Goal: Task Accomplishment & Management: Use online tool/utility

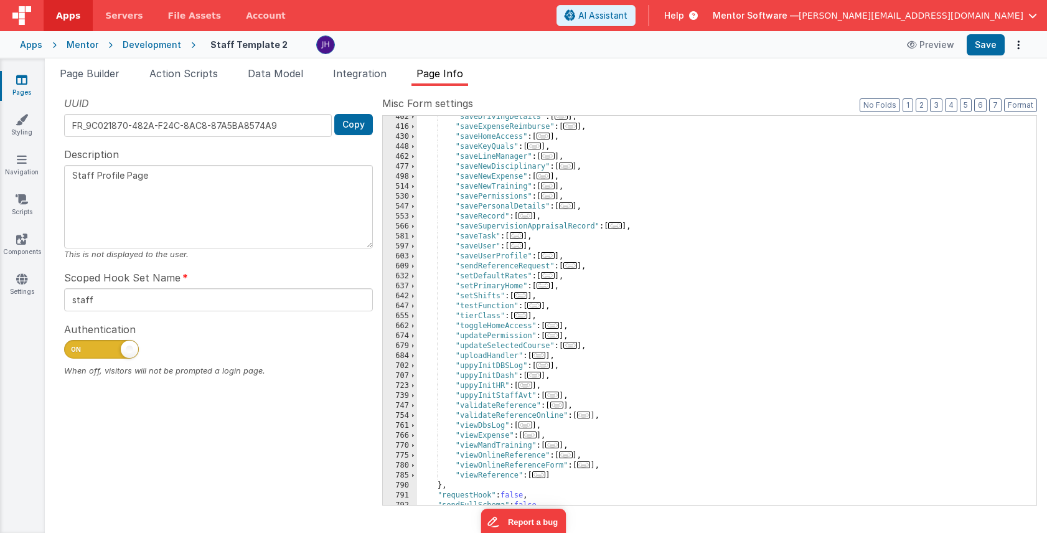
scroll to position [531, 0]
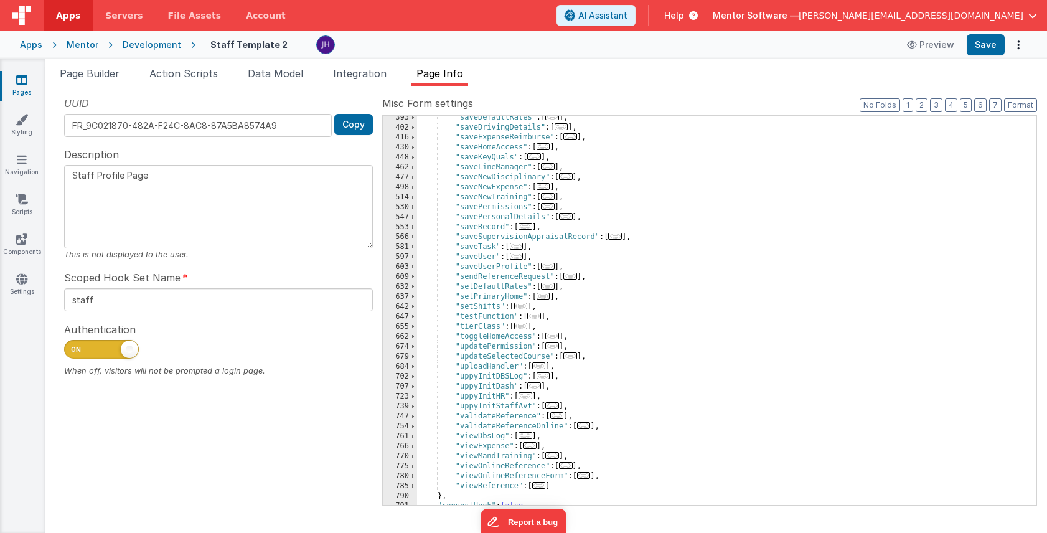
click at [574, 277] on span "..." at bounding box center [571, 276] width 14 height 7
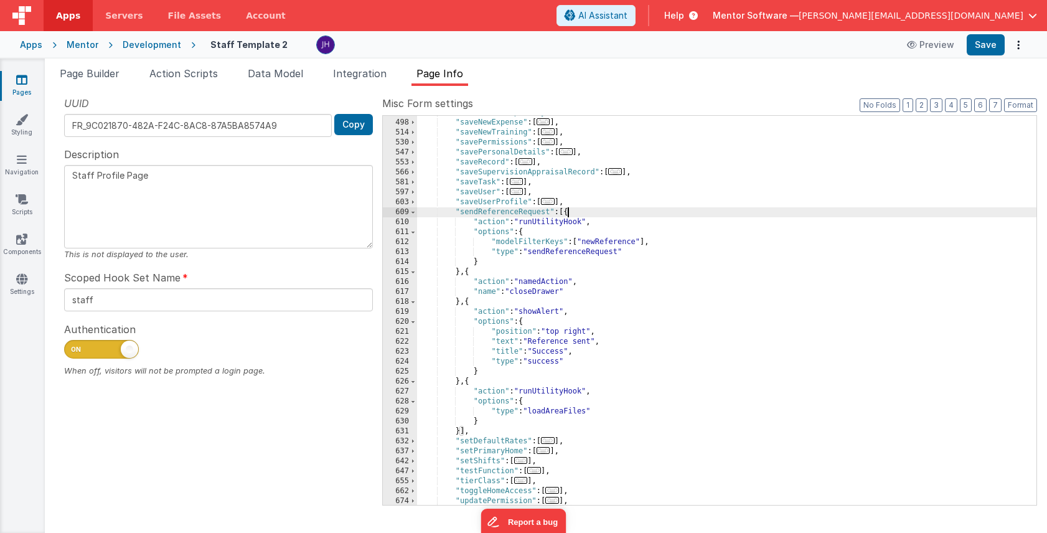
scroll to position [600, 0]
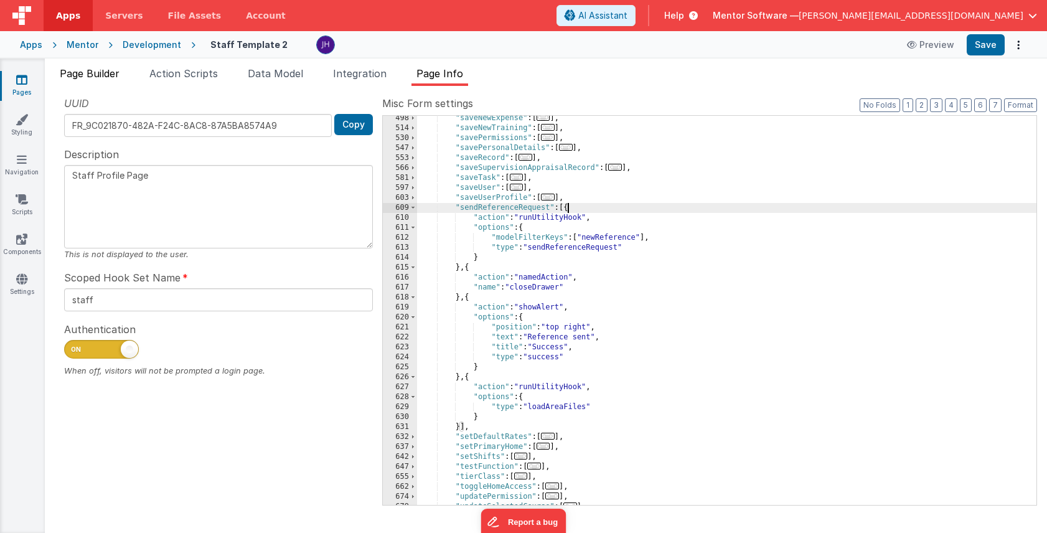
click at [86, 75] on span "Page Builder" at bounding box center [90, 73] width 60 height 12
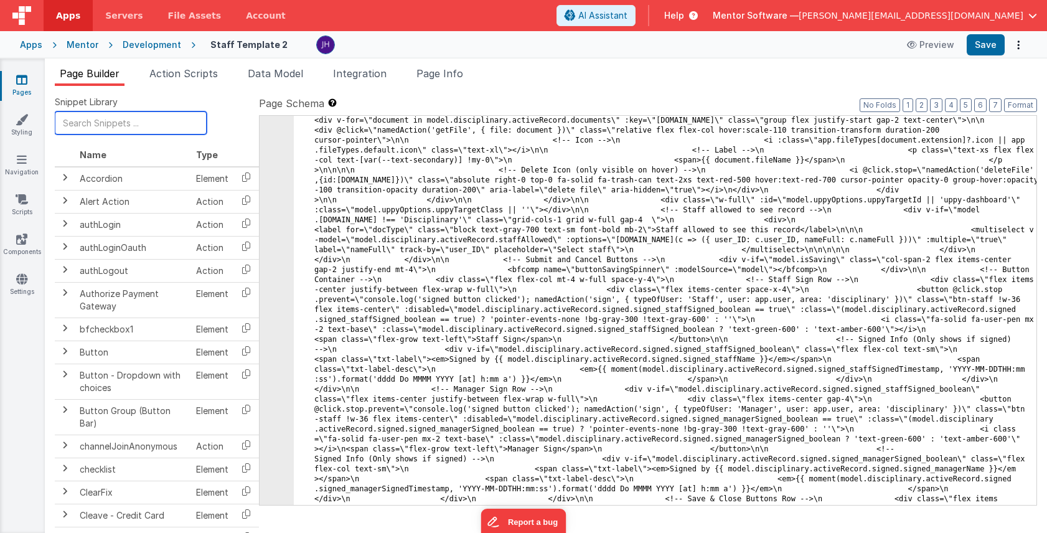
click at [127, 125] on input "text" at bounding box center [131, 122] width 152 height 23
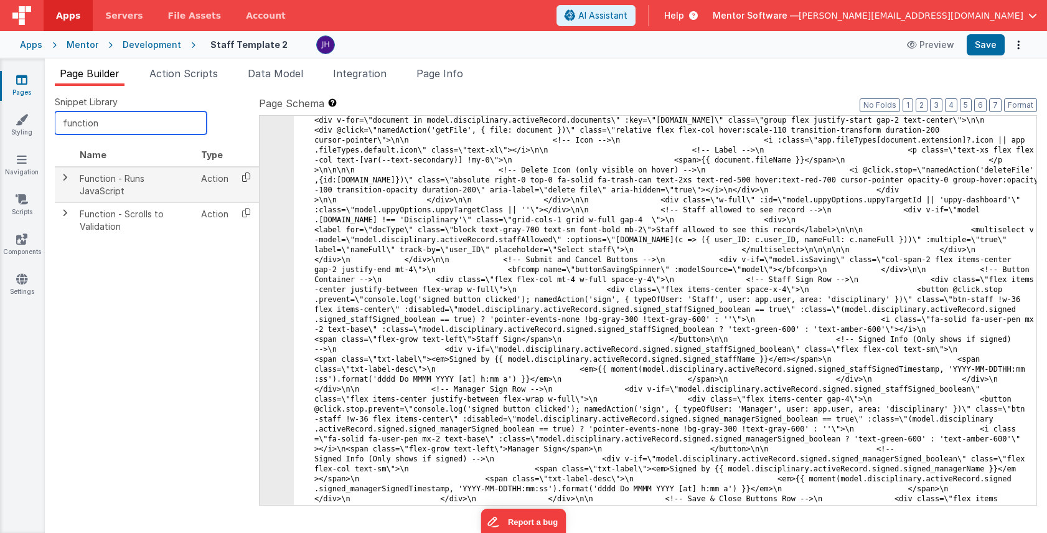
type input "function"
click at [247, 179] on icon at bounding box center [247, 177] width 26 height 19
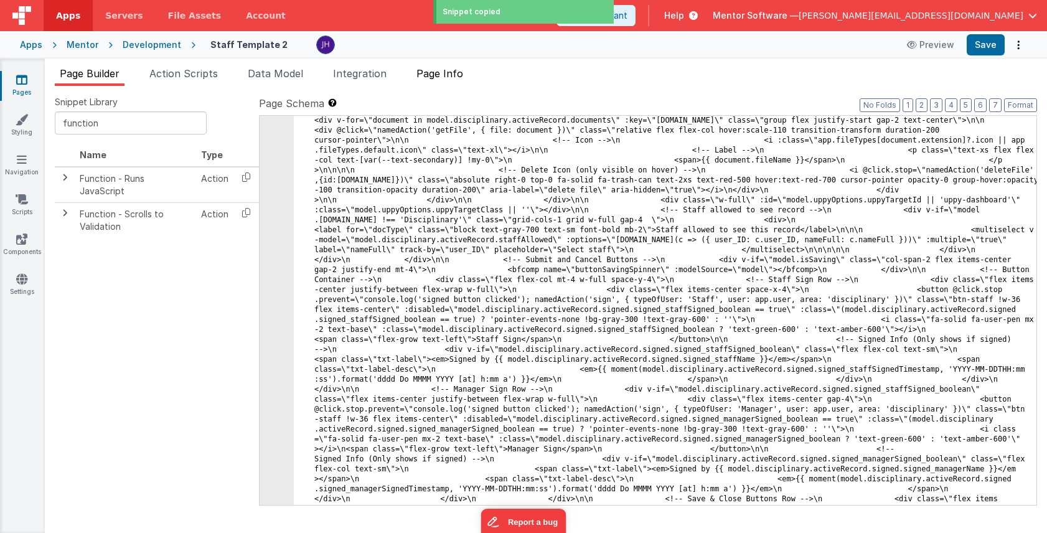
click at [437, 81] on li "Page Info" at bounding box center [440, 76] width 57 height 20
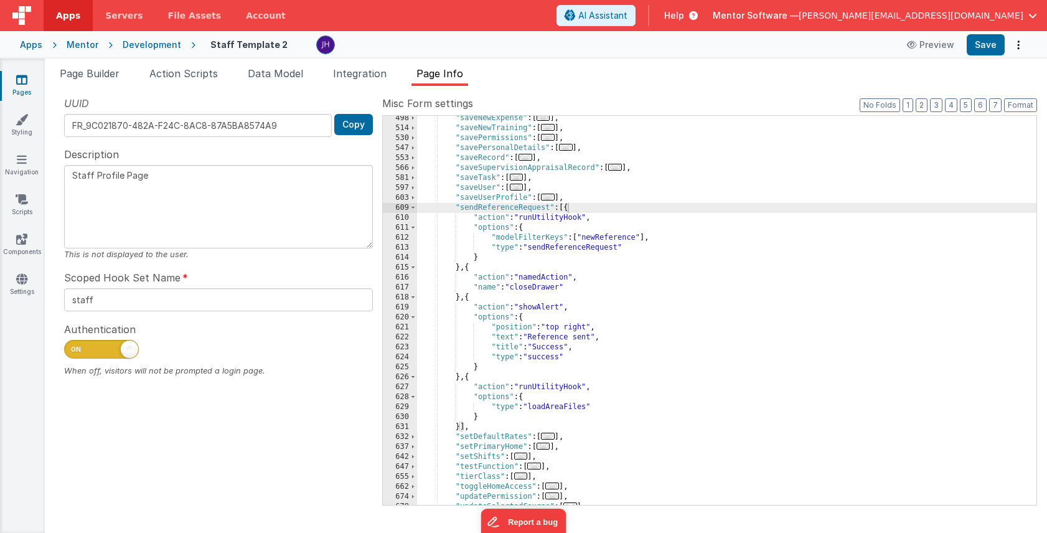
click at [470, 296] on div ""saveNewExpense" : [ ... ] , "saveNewTraining" : [ ... ] , "savePermissions" : …" at bounding box center [727, 317] width 620 height 409
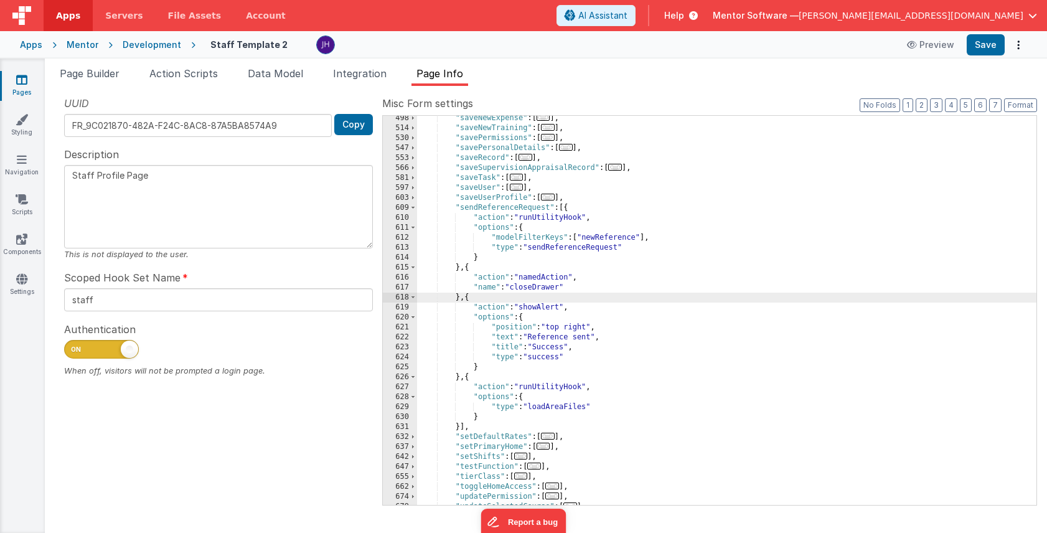
paste textarea
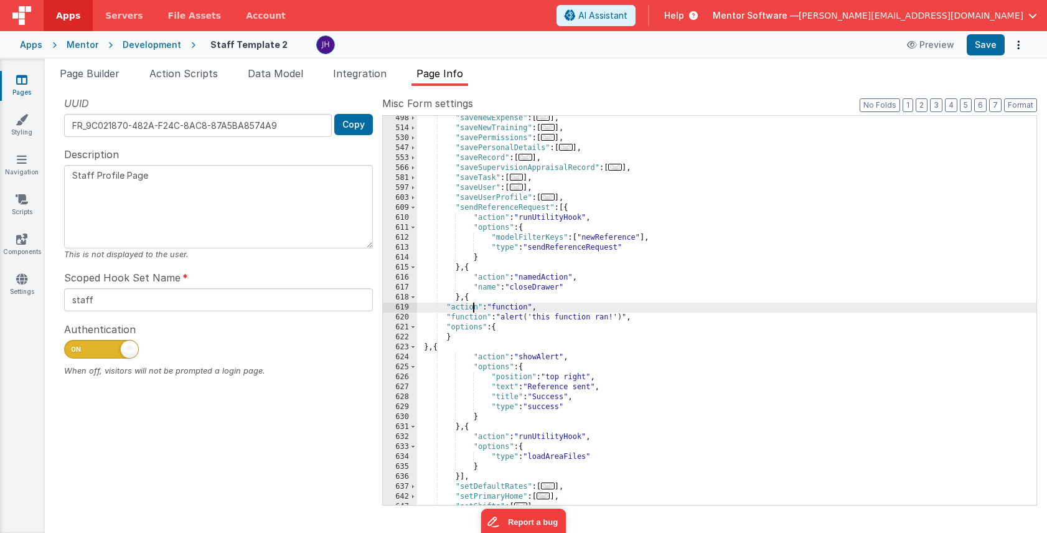
click at [471, 311] on div ""saveNewExpense" : [ ... ] , "saveNewTraining" : [ ... ] , "savePermissions" : …" at bounding box center [727, 317] width 620 height 409
click at [463, 314] on div ""saveNewExpense" : [ ... ] , "saveNewTraining" : [ ... ] , "savePermissions" : …" at bounding box center [727, 317] width 620 height 409
click at [407, 318] on div "620" at bounding box center [400, 318] width 34 height 10
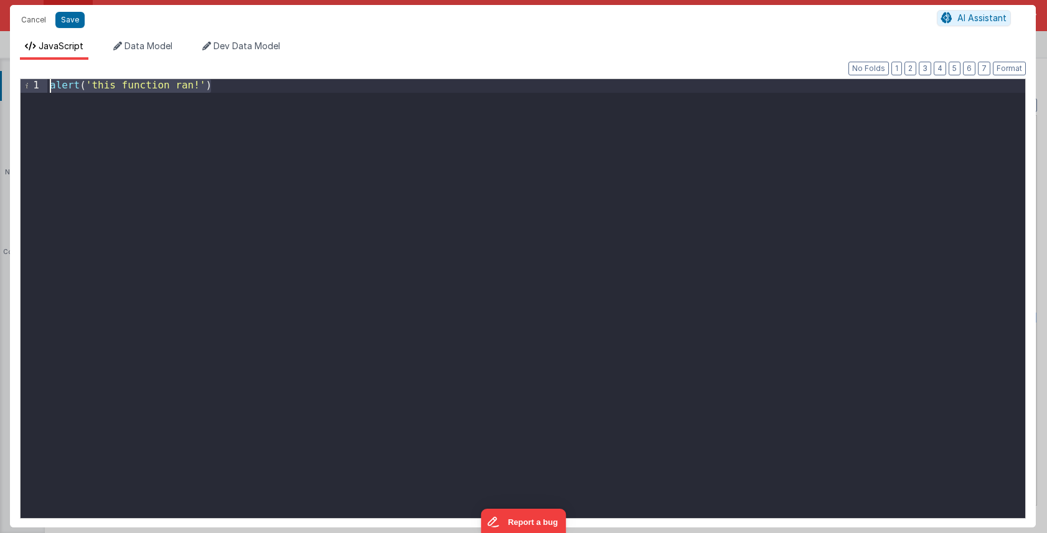
drag, startPoint x: 226, startPoint y: 83, endPoint x: 17, endPoint y: 83, distance: 208.6
click at [17, 83] on div "Format 7 6 5 4 3 2 1 No Folds 1 alert ( 'this function ran!' ) XXXXXXXXXXXXXXXX…" at bounding box center [523, 294] width 1026 height 468
click at [272, 83] on div "model . newReference . dateRequested = "" ;" at bounding box center [536, 312] width 978 height 466
drag, startPoint x: 277, startPoint y: 90, endPoint x: 29, endPoint y: 90, distance: 247.9
click at [29, 90] on div "1 model . newReference . dateRequested = '' ; XXXXXXXXXXXXXXXXXXXXXXXXXXXXXXXXX…" at bounding box center [523, 298] width 1006 height 440
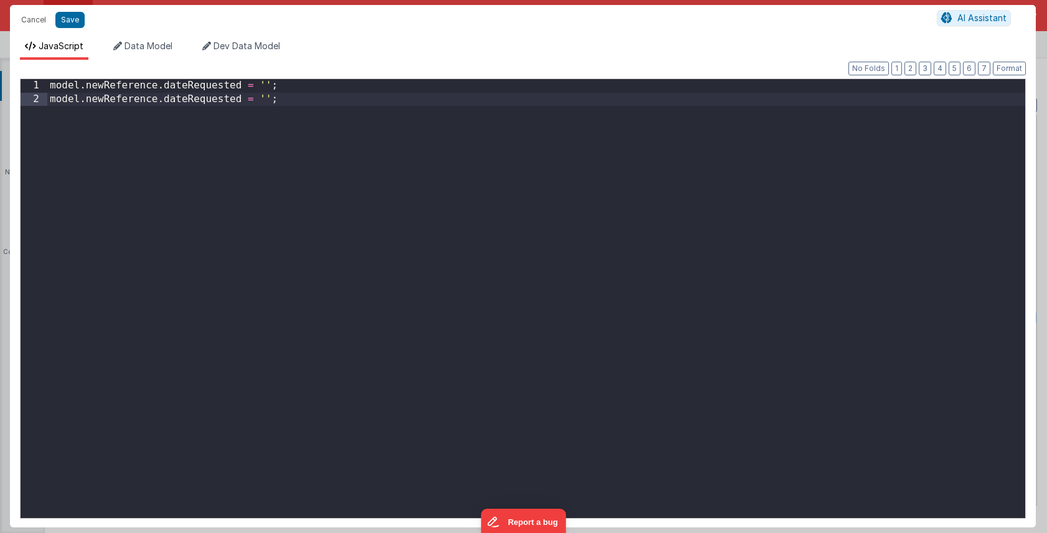
click at [202, 99] on div "model . newReference . dateRequested = '' ; model . newReference . dateRequeste…" at bounding box center [536, 312] width 978 height 466
click at [291, 100] on div "model . newReference . dateRequested = '' ; model . newReference . position = '…" at bounding box center [536, 312] width 978 height 466
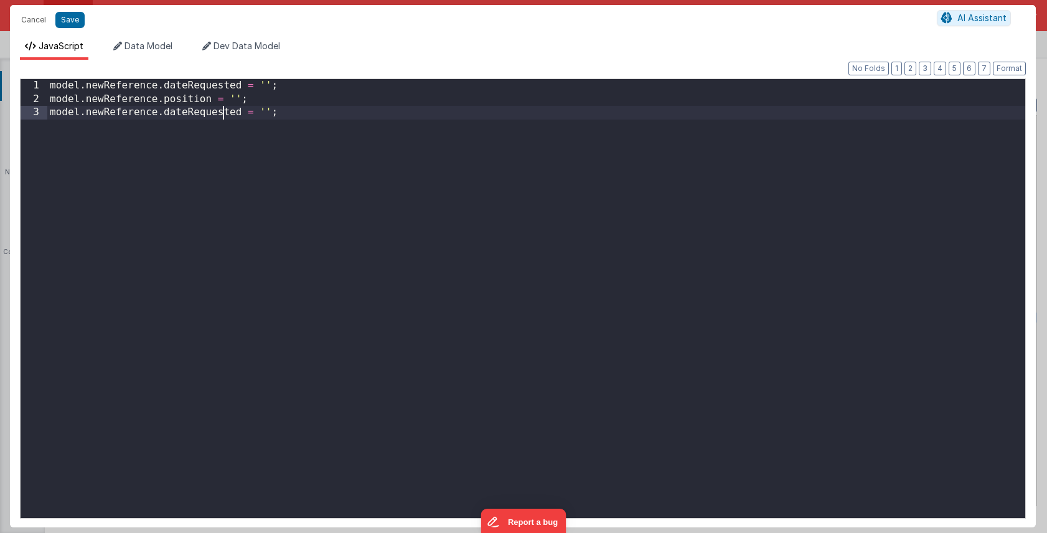
click at [223, 118] on div "model . newReference . dateRequested = '' ; model . newReference . position = '…" at bounding box center [536, 312] width 978 height 466
click at [285, 113] on div "model . newReference . dateRequested = '' ; model . newReference . position = '…" at bounding box center [536, 312] width 978 height 466
drag, startPoint x: 295, startPoint y: 126, endPoint x: 2, endPoint y: 126, distance: 292.7
click at [2, 126] on div "Cancel Save AI Assistant JavaScript Data Model Dev Data Model Format 7 6 5 4 3 …" at bounding box center [523, 266] width 1047 height 533
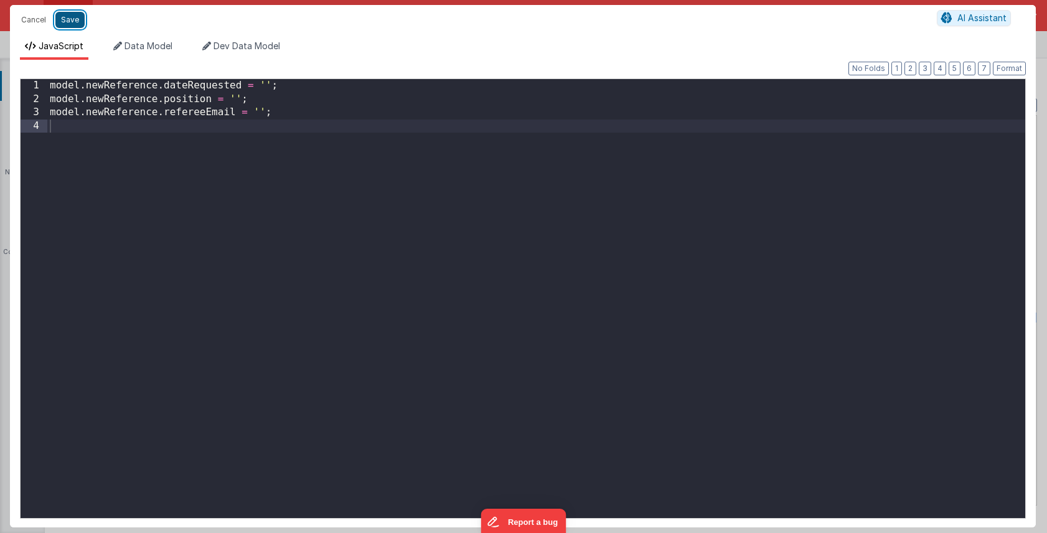
click at [69, 21] on button "Save" at bounding box center [69, 20] width 29 height 16
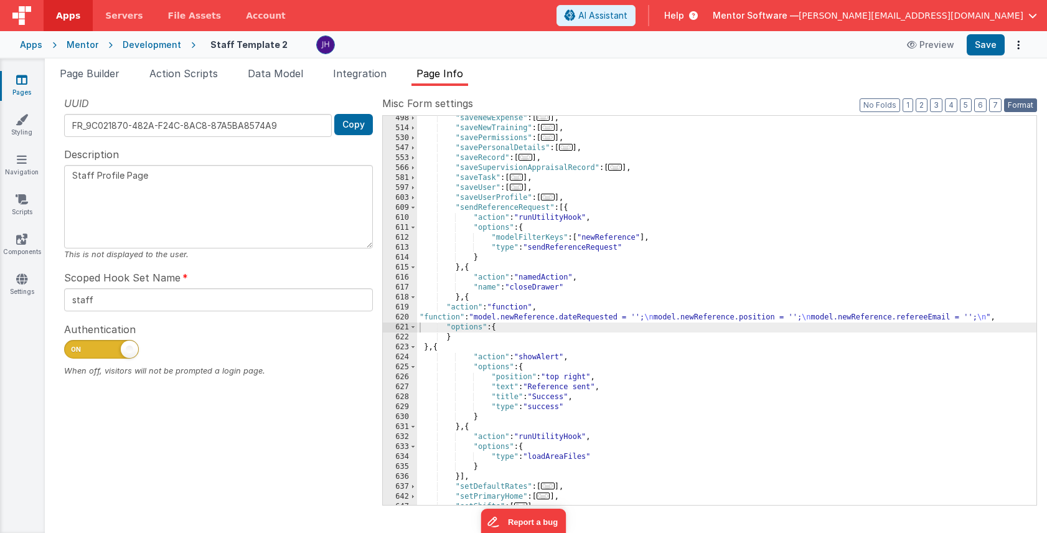
click at [1009, 106] on button "Format" at bounding box center [1021, 105] width 33 height 14
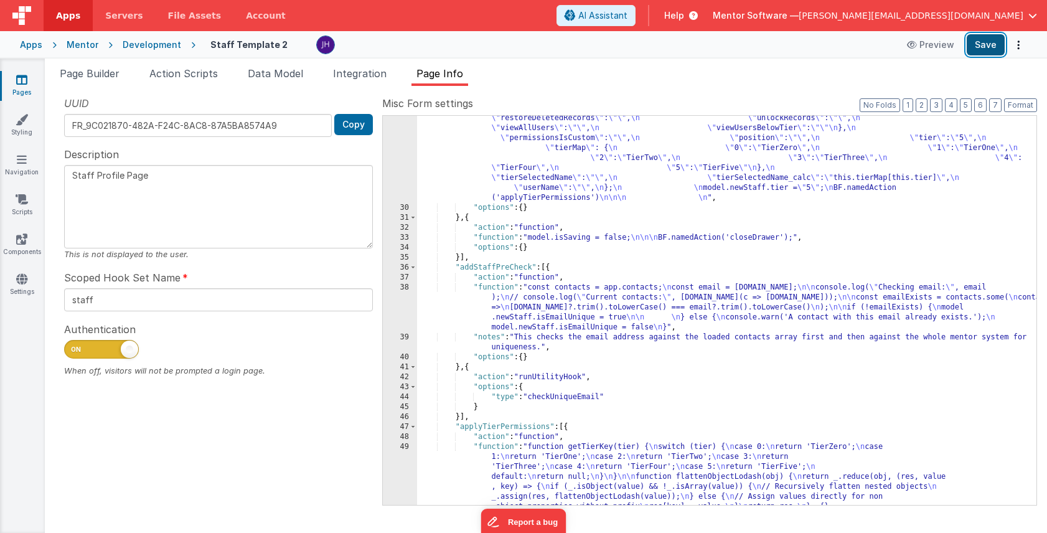
click at [985, 45] on button "Save" at bounding box center [986, 44] width 38 height 21
click at [937, 106] on button "3" at bounding box center [936, 105] width 12 height 14
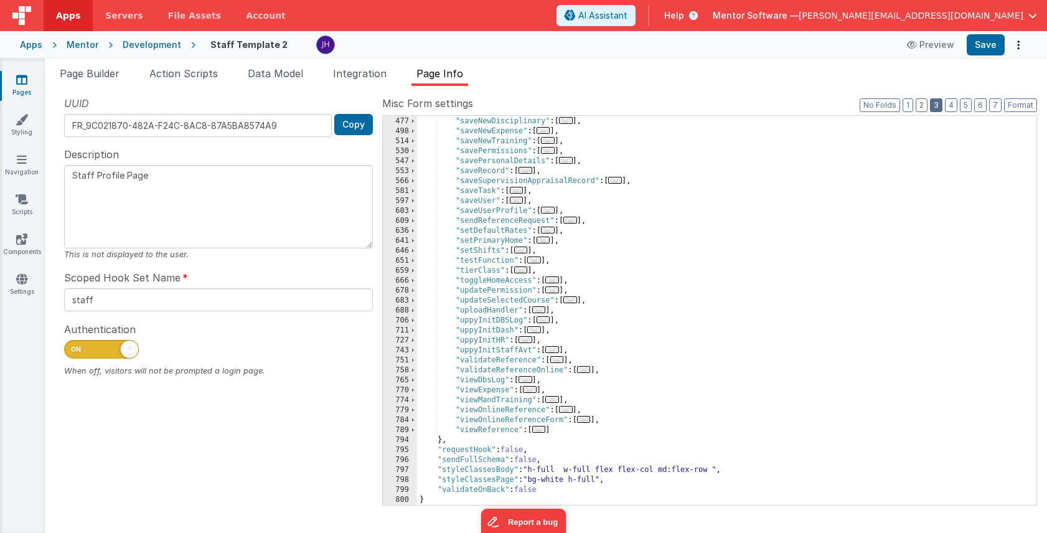
scroll to position [587, 0]
click at [574, 222] on span "..." at bounding box center [571, 220] width 14 height 7
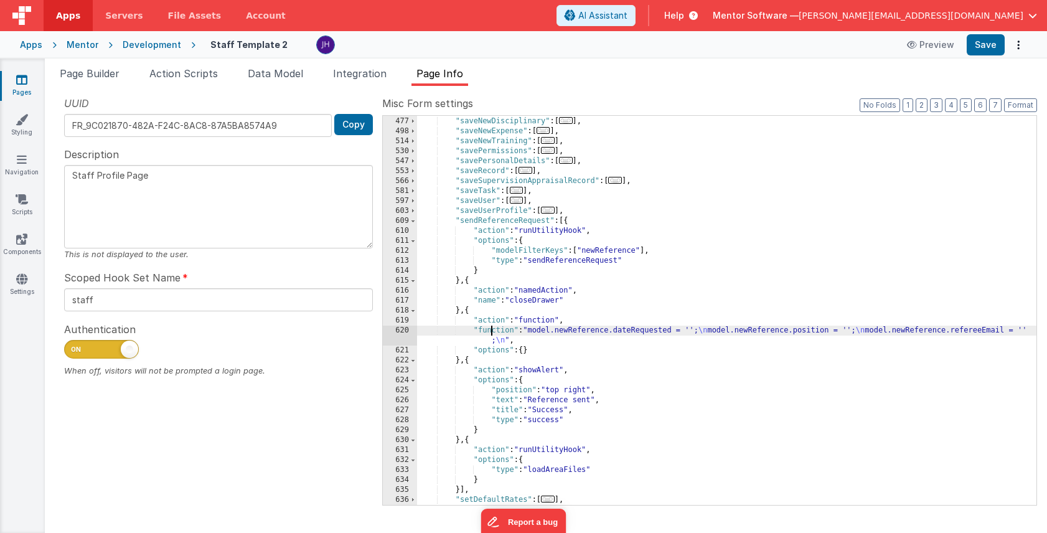
click at [491, 335] on div ""saveLineManager" : [ ... ] , "saveNewDisciplinary" : [ ... ] , "saveNewExpense…" at bounding box center [727, 310] width 620 height 409
click at [399, 331] on div "620" at bounding box center [400, 336] width 34 height 20
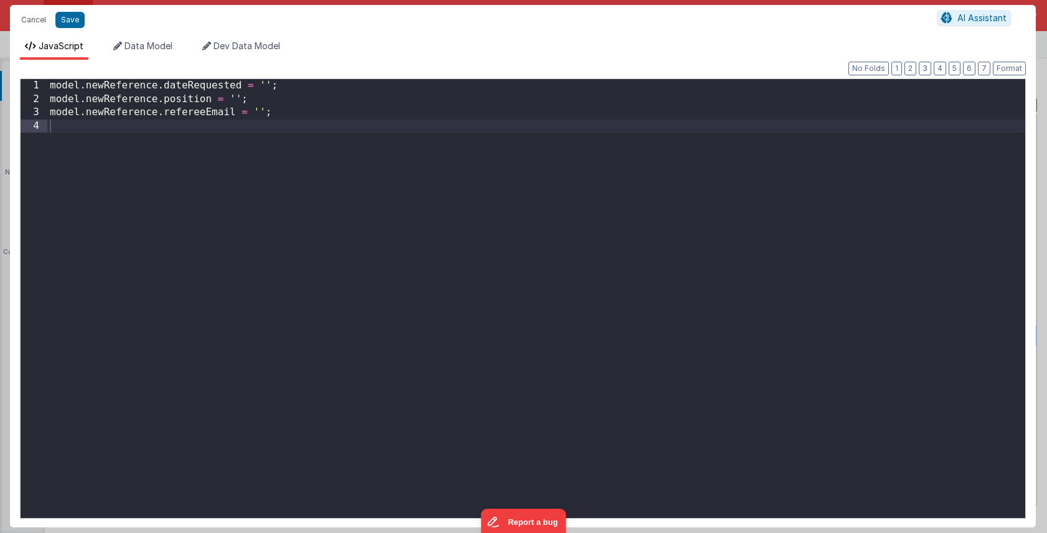
click at [234, 86] on div "model . newReference . dateRequested = '' ; model . newReference . position = '…" at bounding box center [536, 312] width 978 height 466
drag, startPoint x: 273, startPoint y: 111, endPoint x: 39, endPoint y: 114, distance: 233.6
click at [39, 114] on div "1 2 3 4 model . newReference . dateRequesteed = '' ; model . newReference . pos…" at bounding box center [523, 298] width 1006 height 440
paste textarea
click at [234, 125] on div "model . newReference . dateRequesteed = '' ; model . newReference . position = …" at bounding box center [536, 312] width 978 height 466
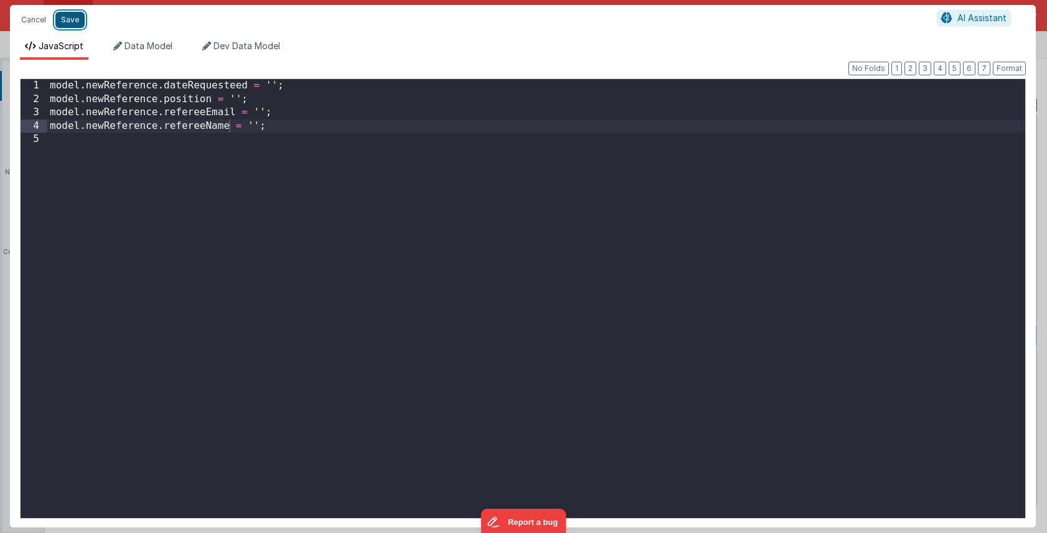
click at [70, 17] on button "Save" at bounding box center [69, 20] width 29 height 16
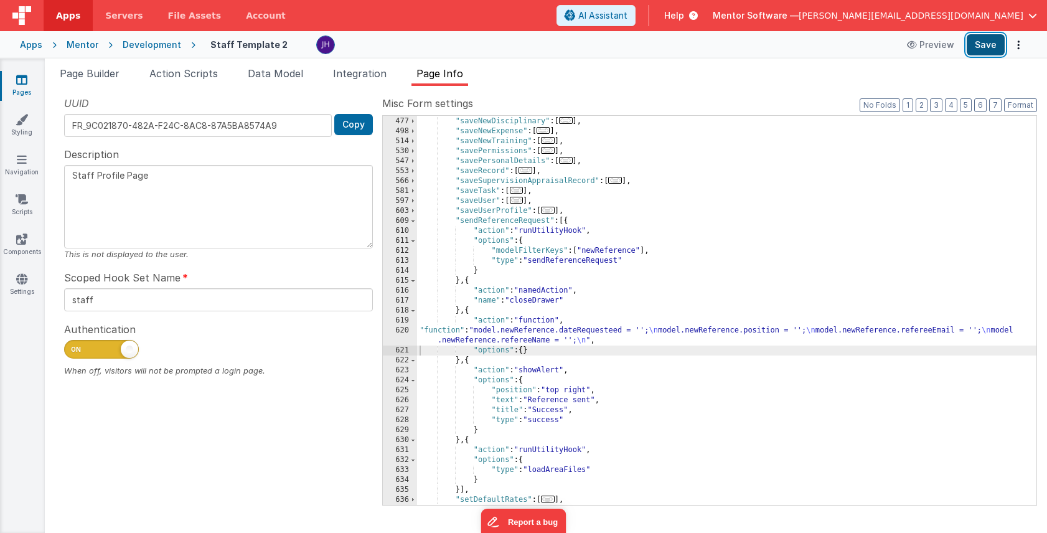
click at [981, 50] on button "Save" at bounding box center [986, 44] width 38 height 21
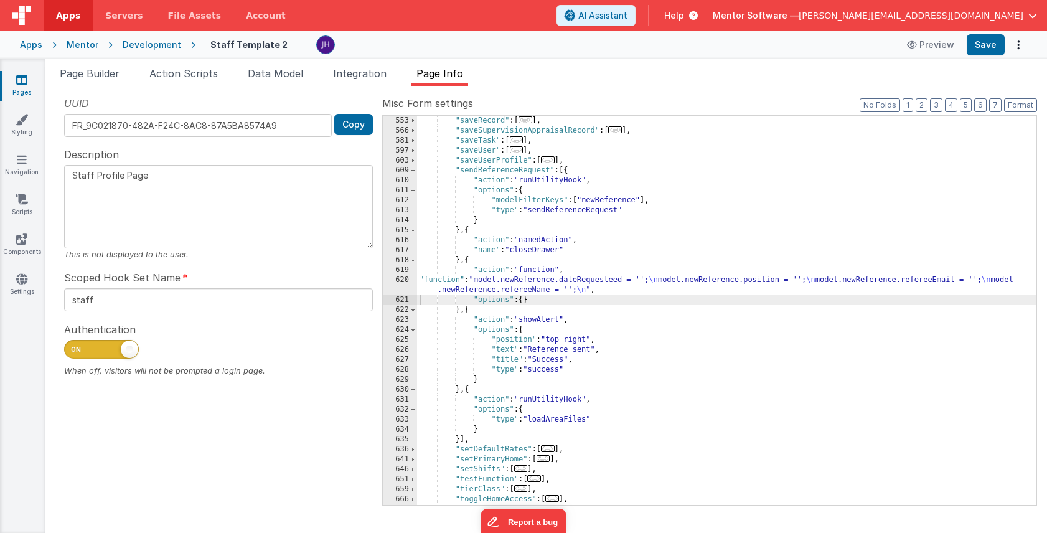
scroll to position [641, 0]
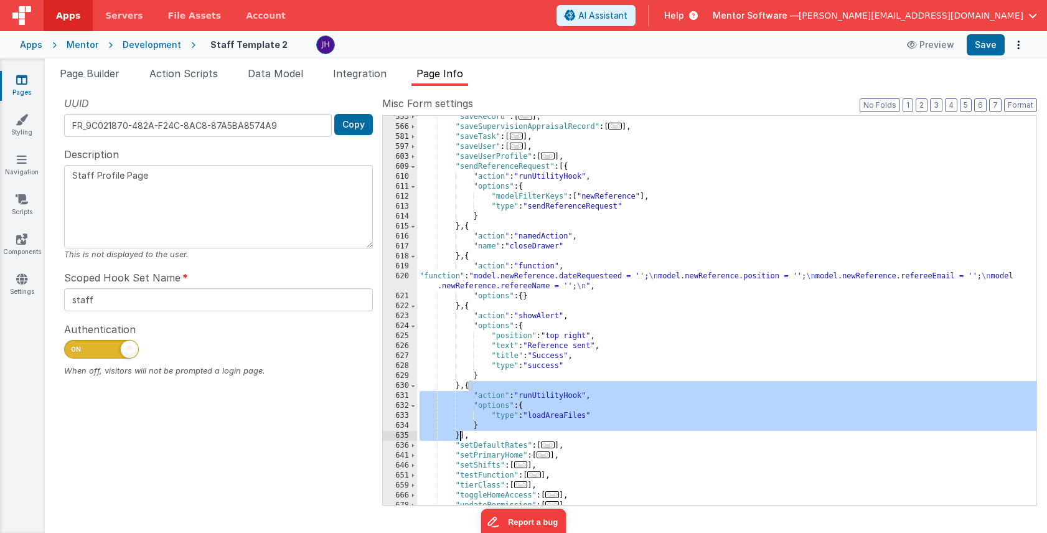
drag, startPoint x: 470, startPoint y: 386, endPoint x: 461, endPoint y: 433, distance: 48.1
click at [461, 433] on div ""saveRecord" : [ ... ] , "saveSupervisionAppraisalRecord" : [ ... ] , "saveTask…" at bounding box center [727, 316] width 620 height 409
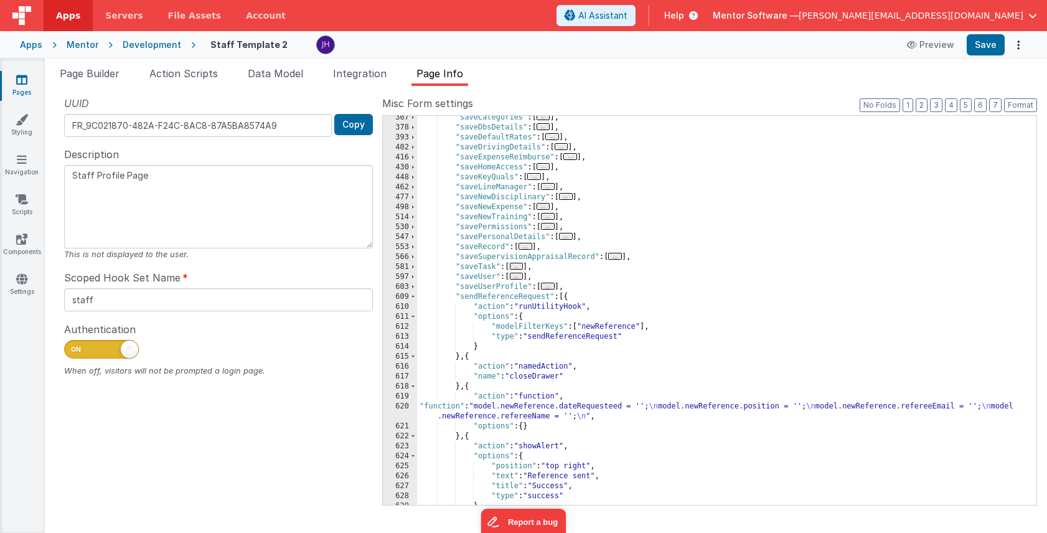
scroll to position [501, 0]
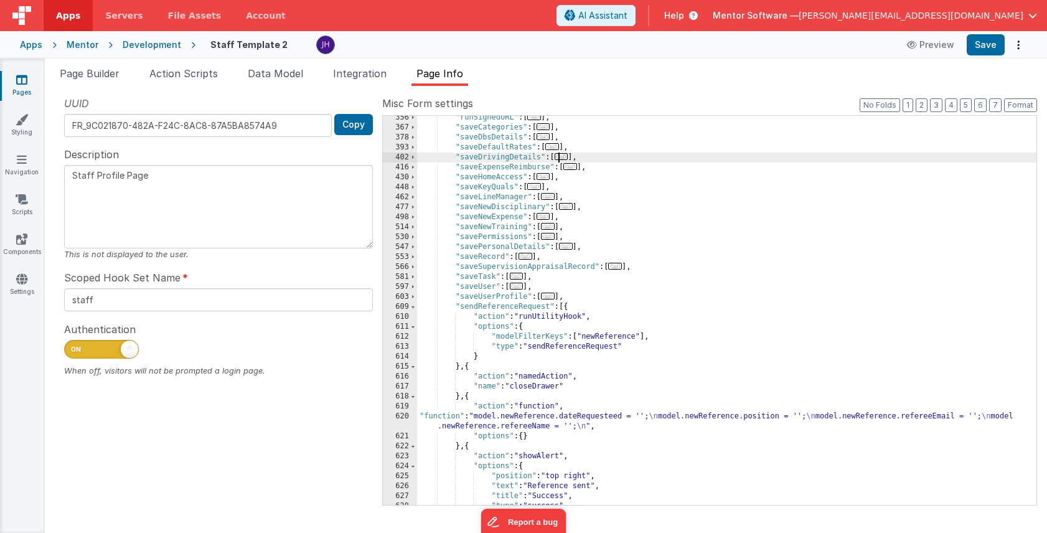
click at [565, 156] on span "..." at bounding box center [562, 156] width 14 height 7
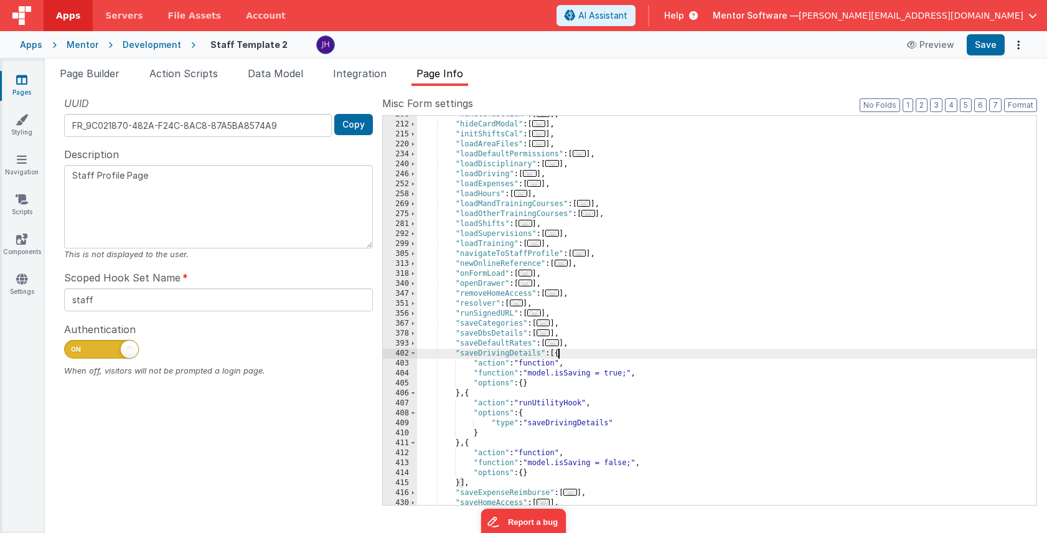
scroll to position [298, 0]
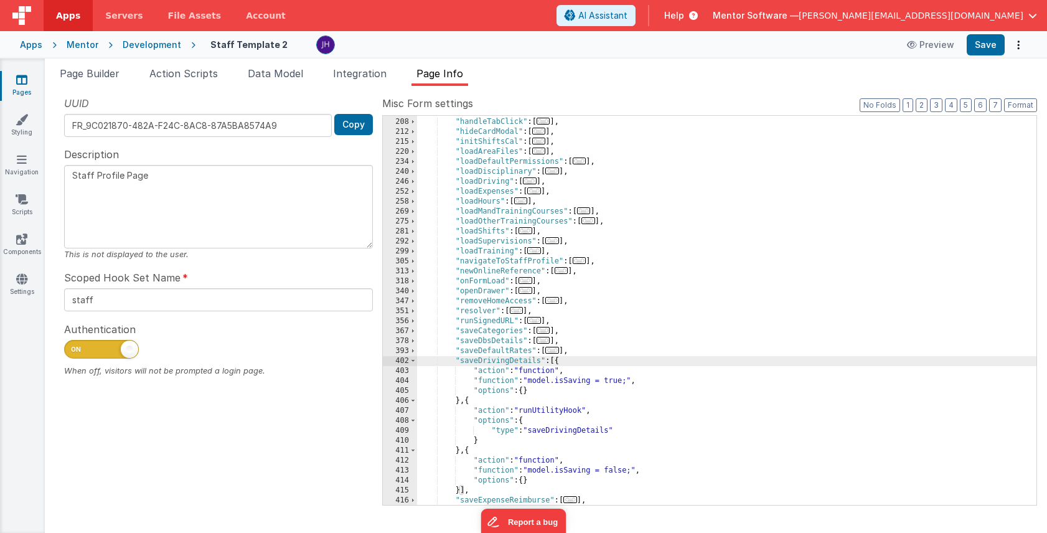
click at [543, 154] on span "..." at bounding box center [539, 151] width 14 height 7
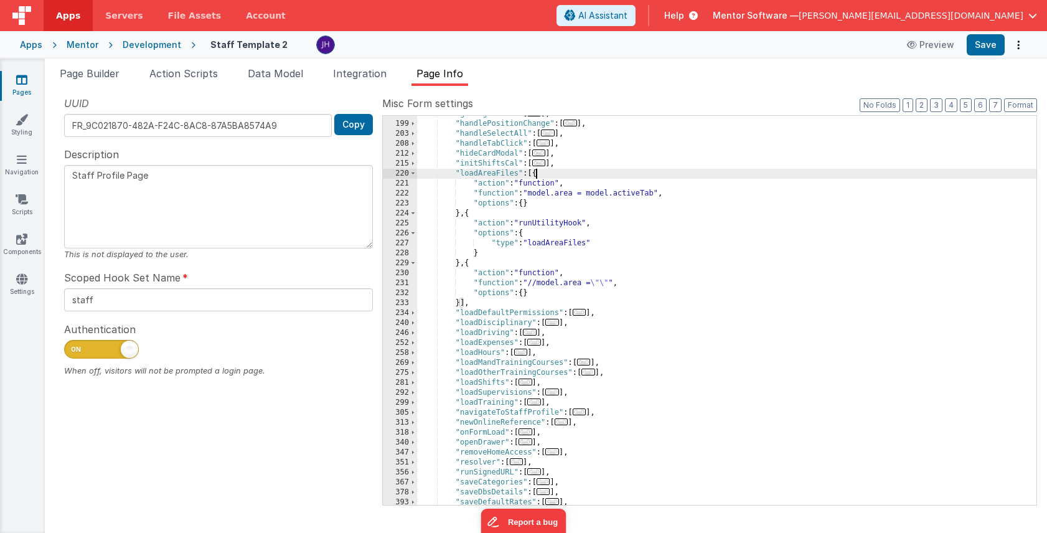
scroll to position [276, 0]
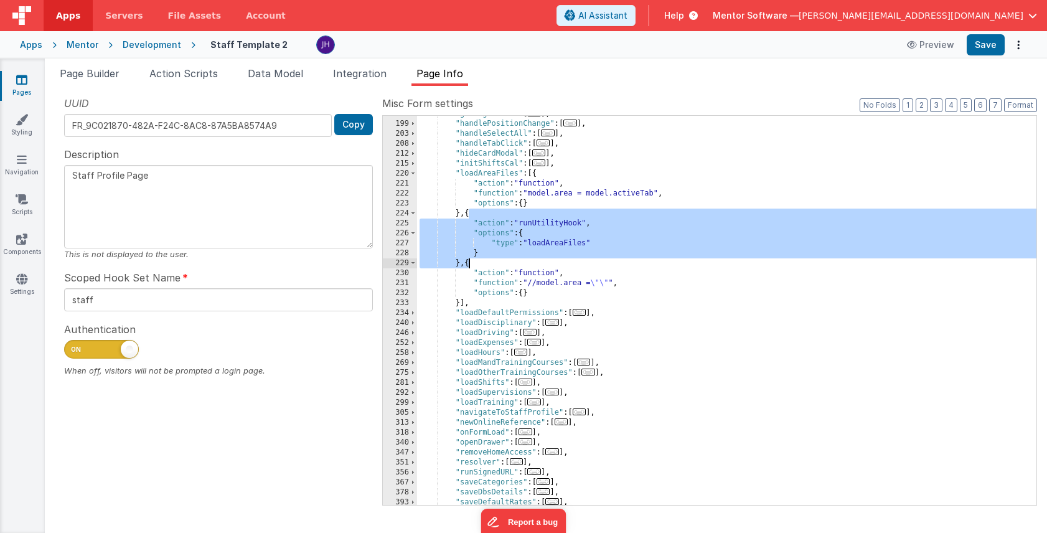
drag, startPoint x: 470, startPoint y: 212, endPoint x: 469, endPoint y: 264, distance: 51.7
click at [469, 264] on div ""getSignedURL" : [ ... ] , "handlePositionChange" : [ ... ] , "handleSelectAll"…" at bounding box center [727, 313] width 620 height 409
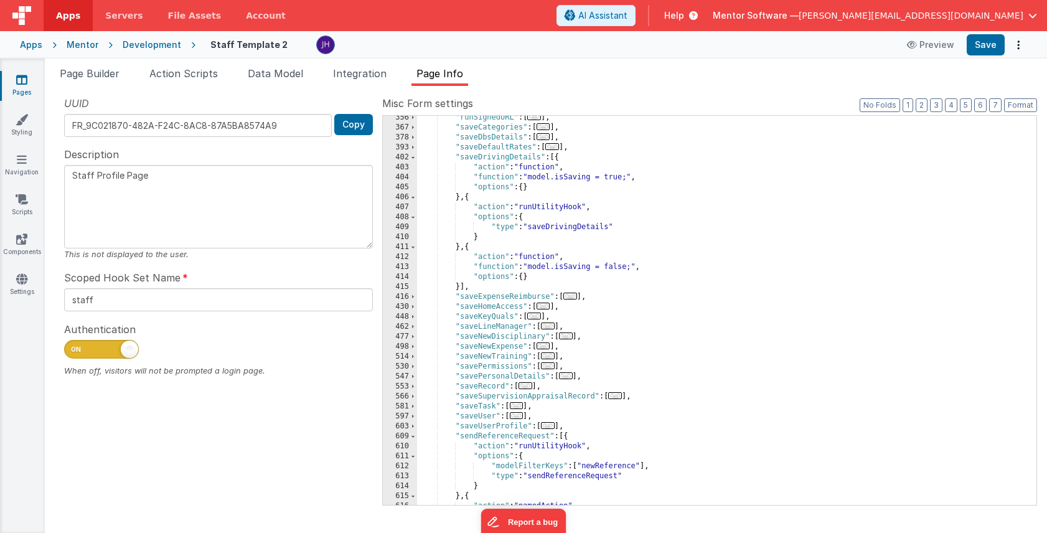
scroll to position [633, 0]
click at [461, 286] on div ""runSignedURL" : [ ... ] , "saveCategories" : [ ... ] , "saveDbsDetails" : [ ..…" at bounding box center [727, 315] width 620 height 409
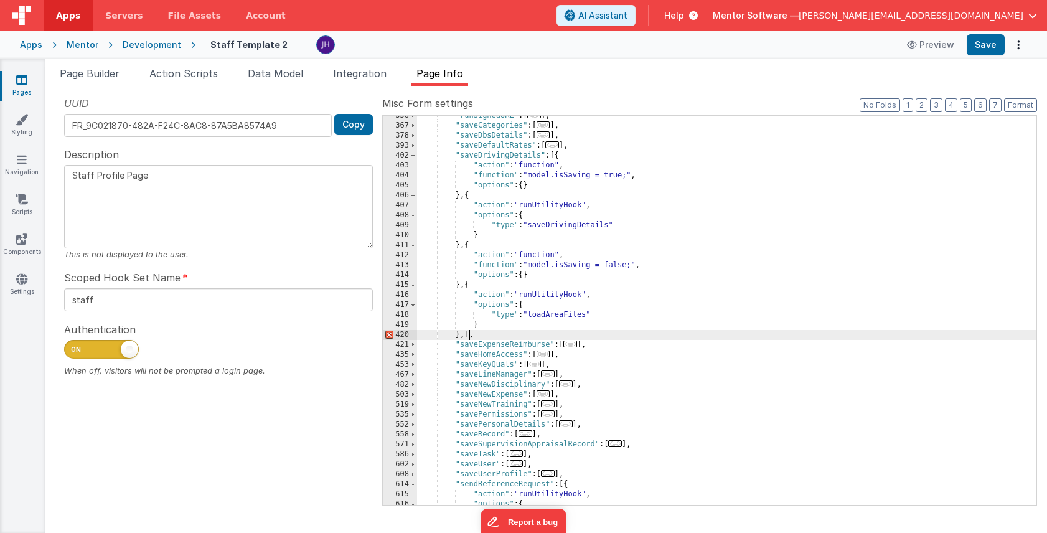
click at [589, 314] on div ""runSignedURL" : [ ... ] , "saveCategories" : [ ... ] , "saveDbsDetails" : [ ..…" at bounding box center [727, 315] width 620 height 409
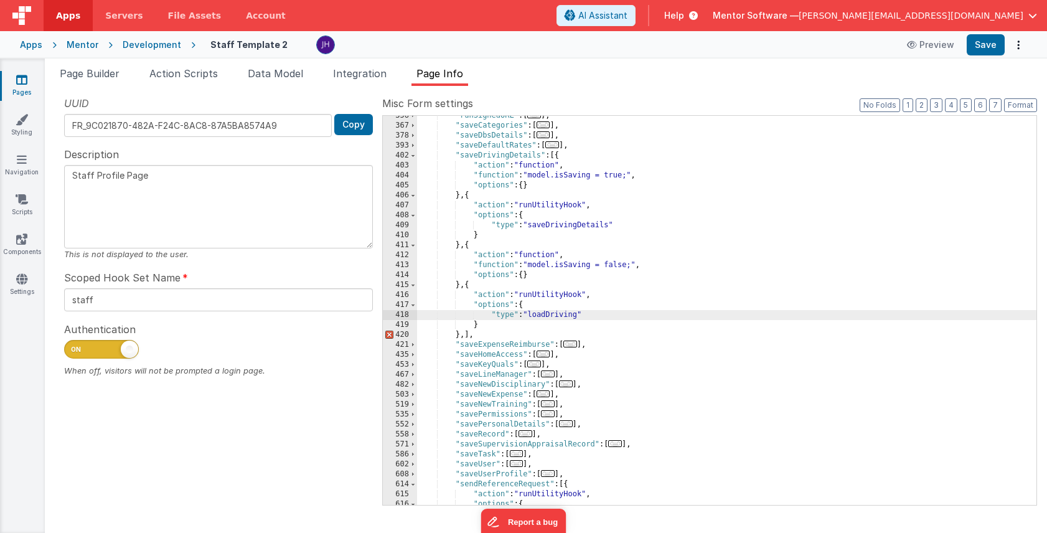
click at [466, 339] on div ""runSignedURL" : [ ... ] , "saveCategories" : [ ... ] , "saveDbsDetails" : [ ..…" at bounding box center [727, 315] width 620 height 409
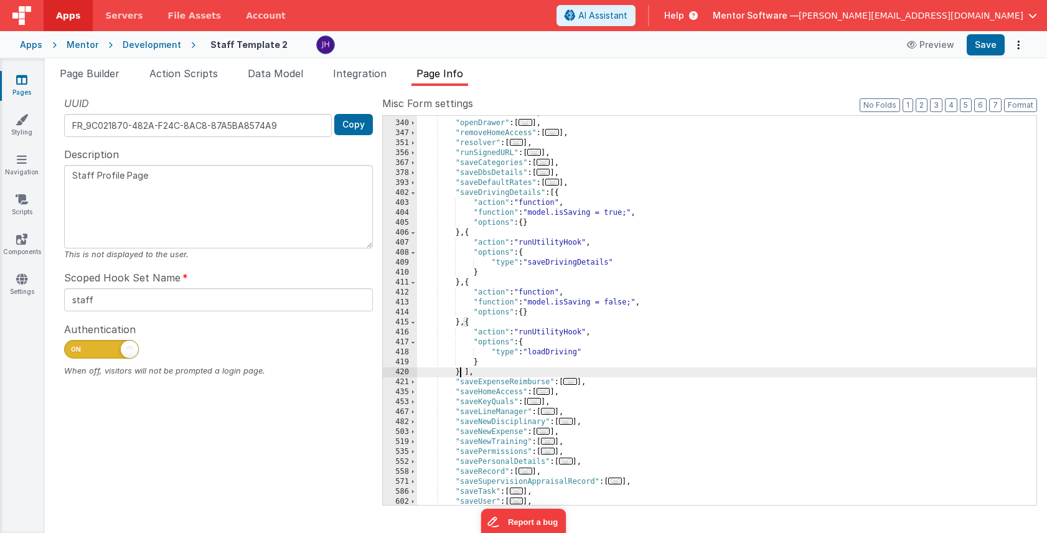
scroll to position [542, 0]
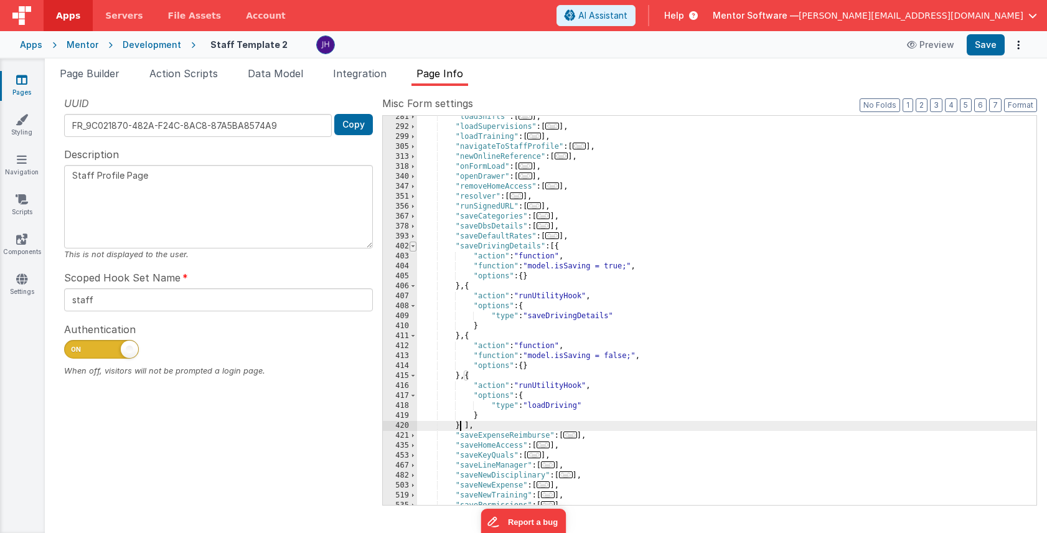
click at [414, 246] on span at bounding box center [413, 247] width 7 height 10
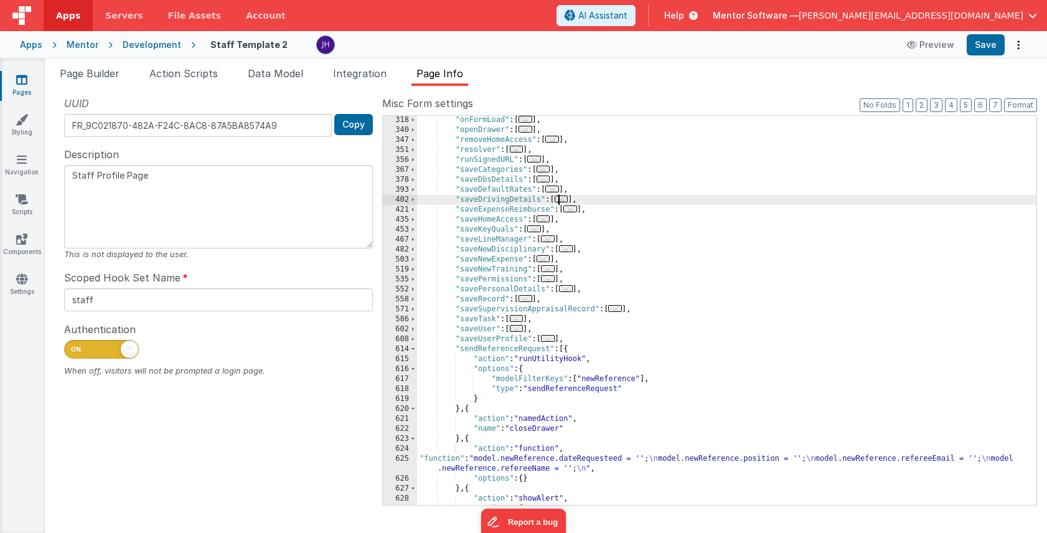
scroll to position [597, 0]
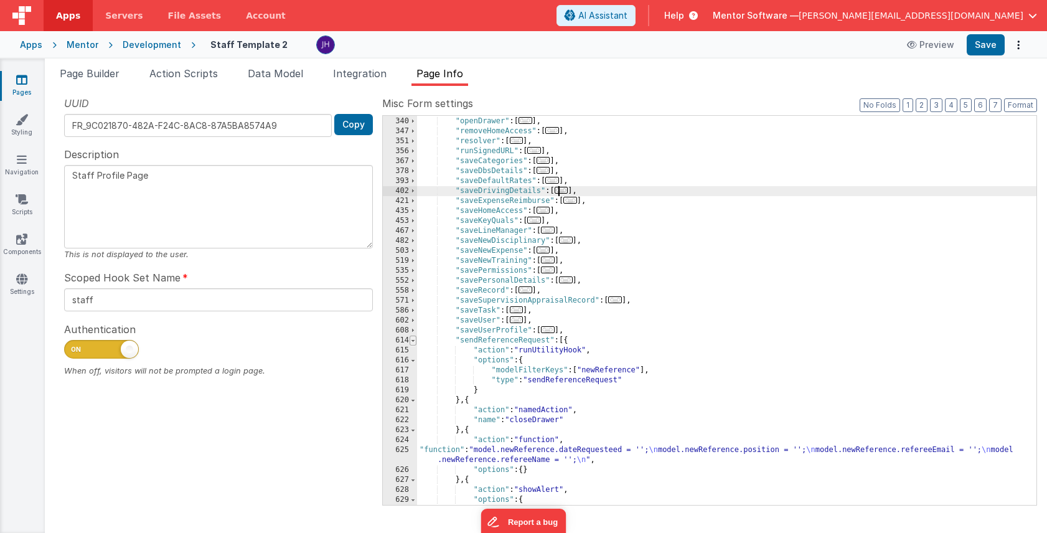
click at [413, 339] on span at bounding box center [413, 341] width 7 height 10
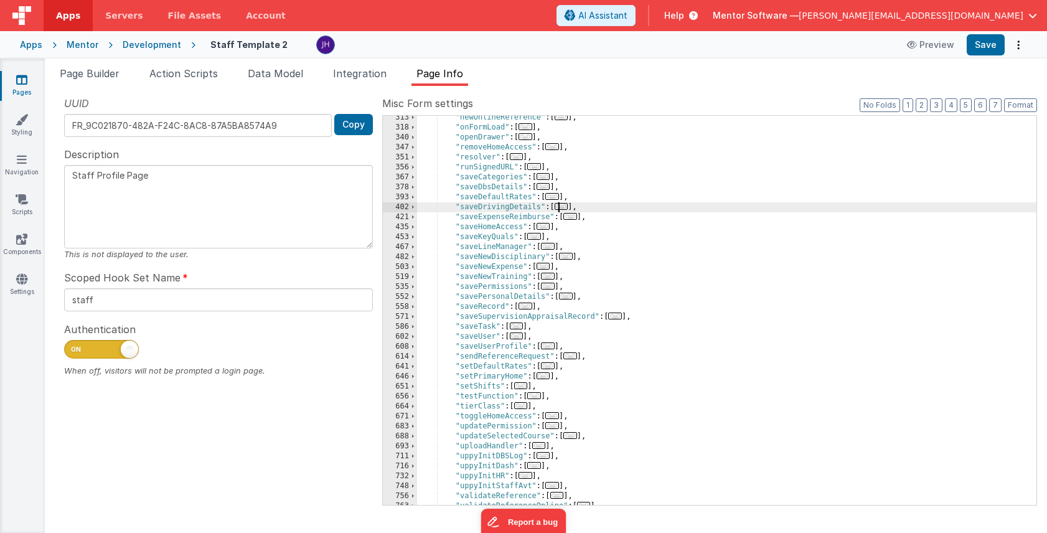
scroll to position [569, 0]
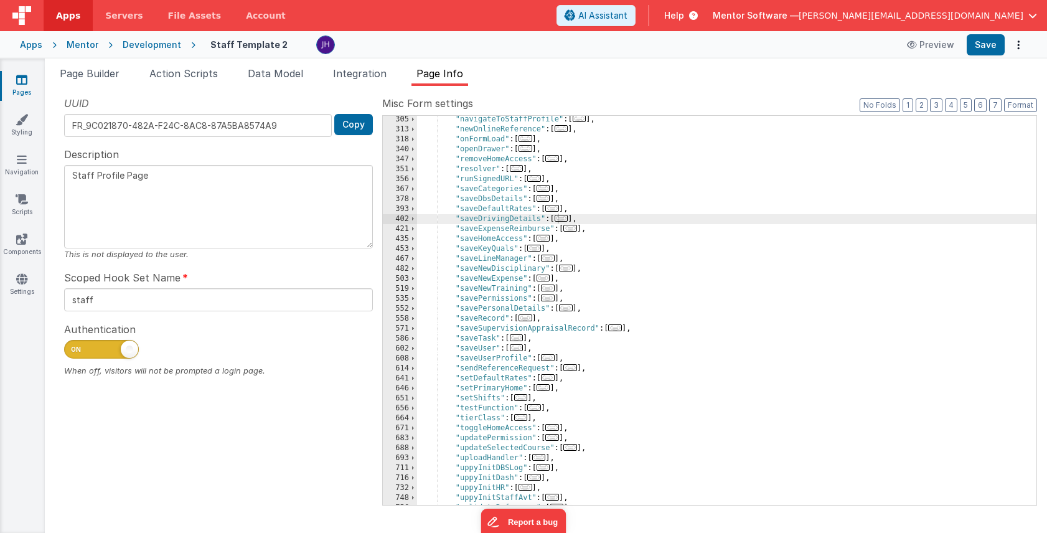
click at [547, 199] on span "..." at bounding box center [544, 198] width 14 height 7
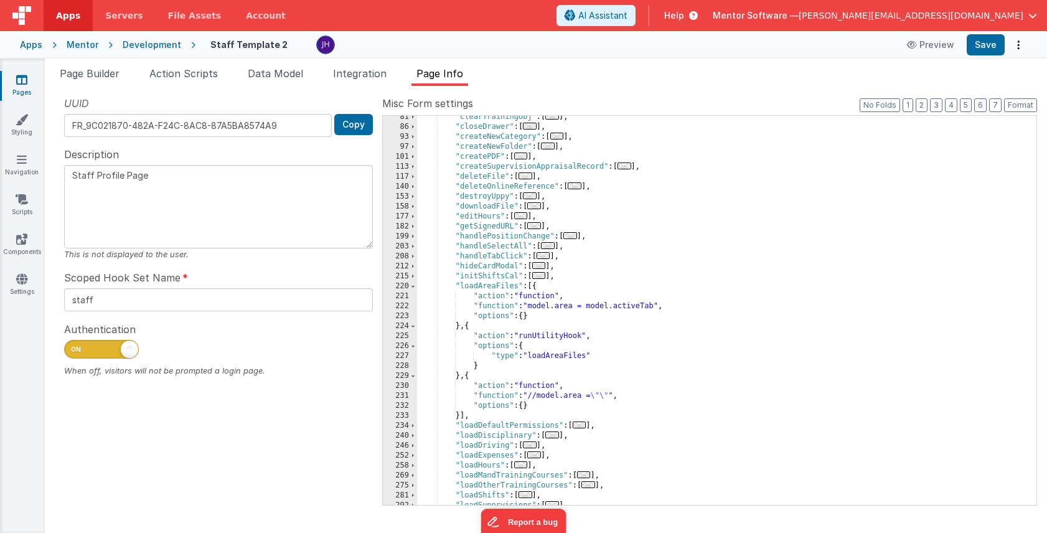
scroll to position [162, 0]
click at [412, 287] on span at bounding box center [413, 288] width 7 height 10
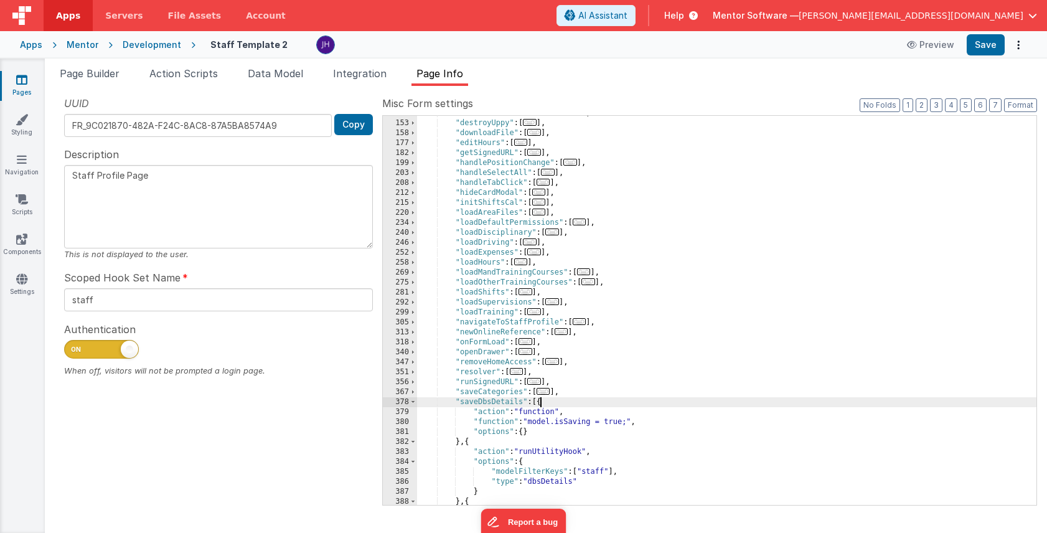
scroll to position [237, 0]
click at [984, 40] on button "Save" at bounding box center [986, 44] width 38 height 21
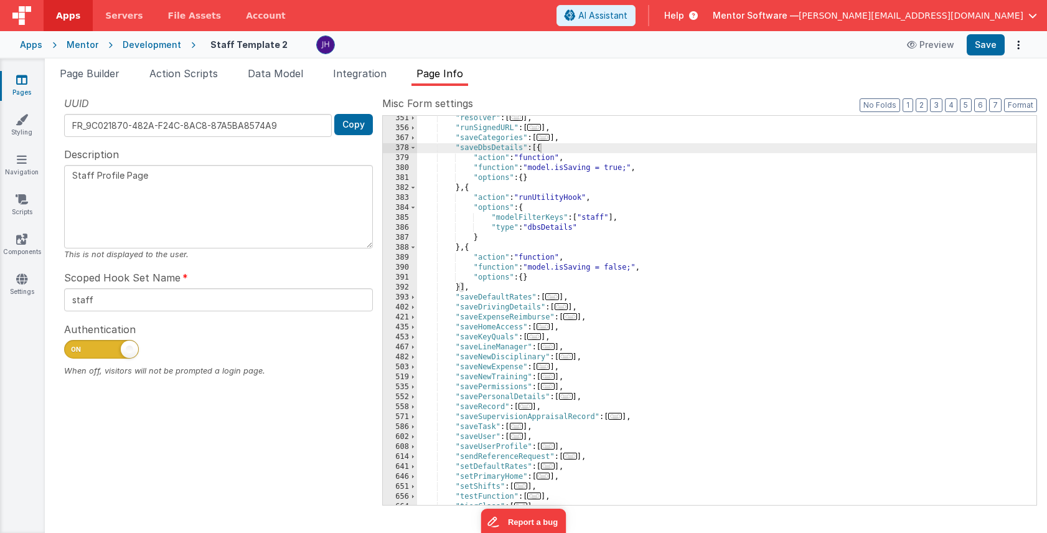
scroll to position [491, 0]
click at [415, 148] on span at bounding box center [413, 148] width 7 height 10
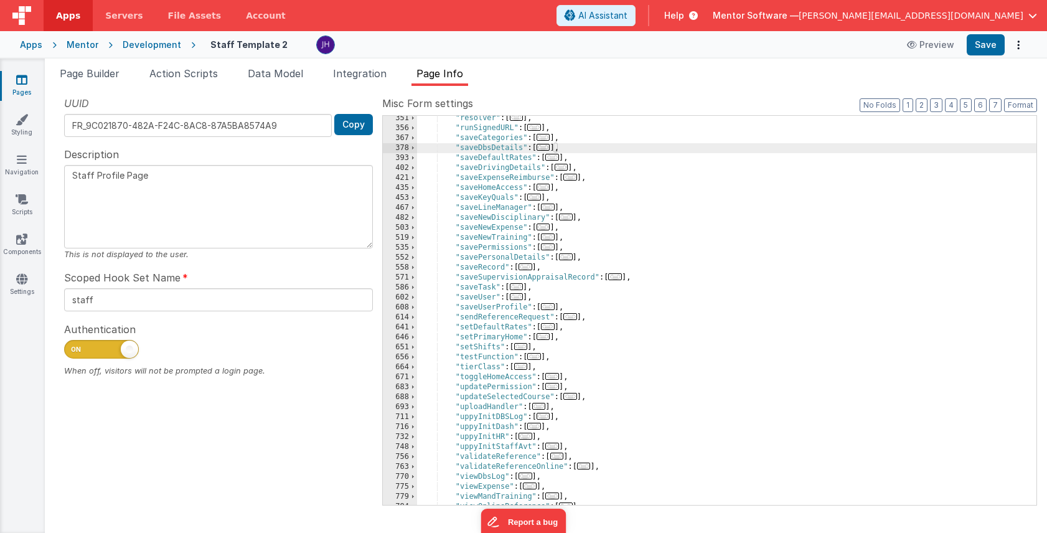
click at [568, 169] on span "..." at bounding box center [562, 167] width 14 height 7
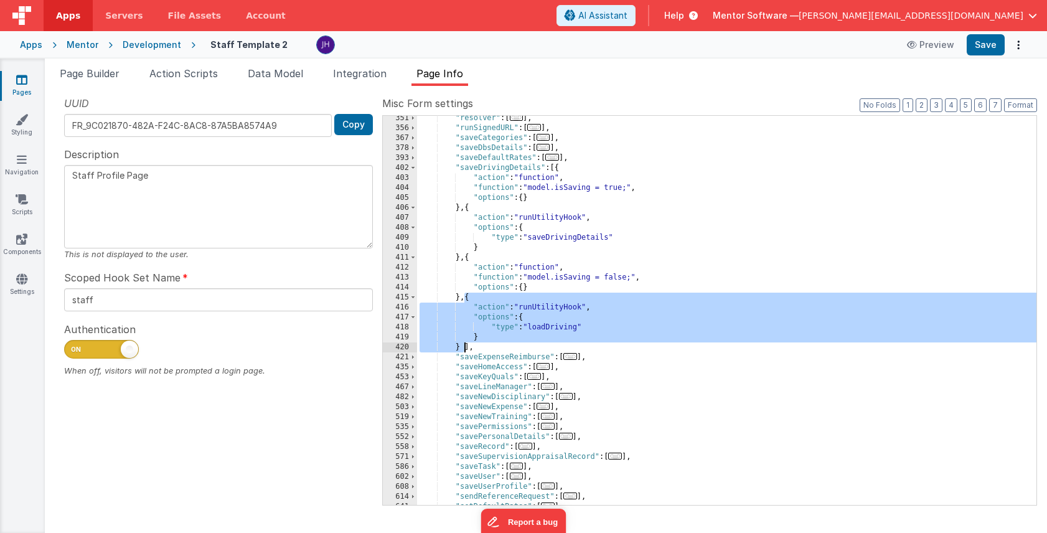
drag, startPoint x: 465, startPoint y: 298, endPoint x: 463, endPoint y: 343, distance: 45.5
click at [463, 344] on div ""resolver" : [ ... ] , "runSignedURL" : [ ... ] , "saveCategories" : [ ... ] , …" at bounding box center [727, 317] width 620 height 409
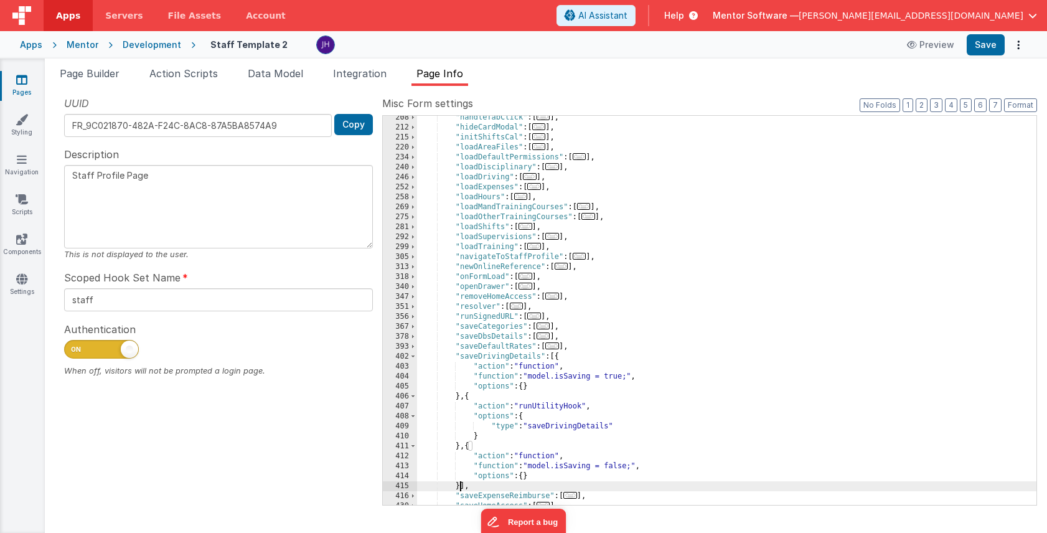
scroll to position [194, 0]
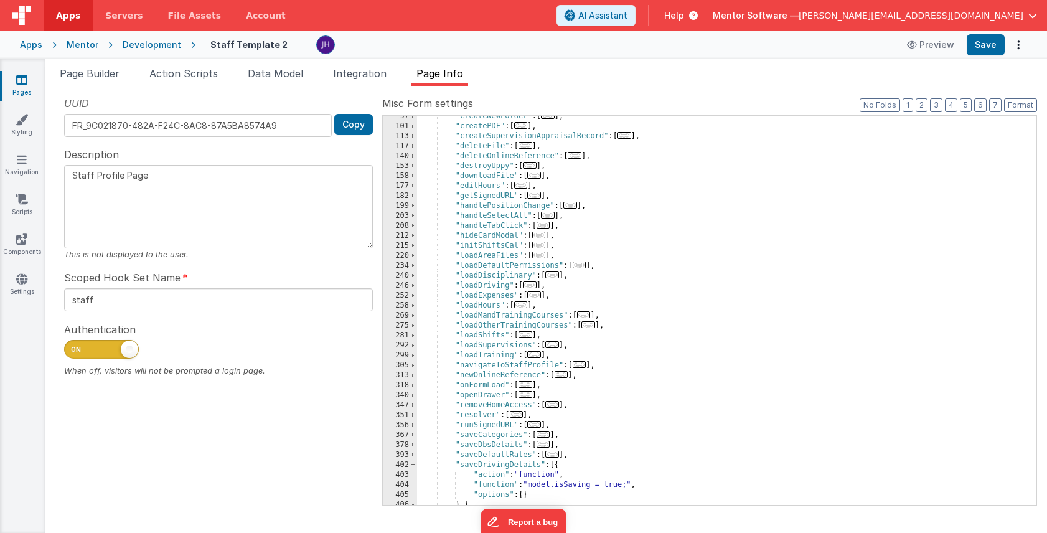
click at [540, 295] on span "..." at bounding box center [534, 294] width 14 height 7
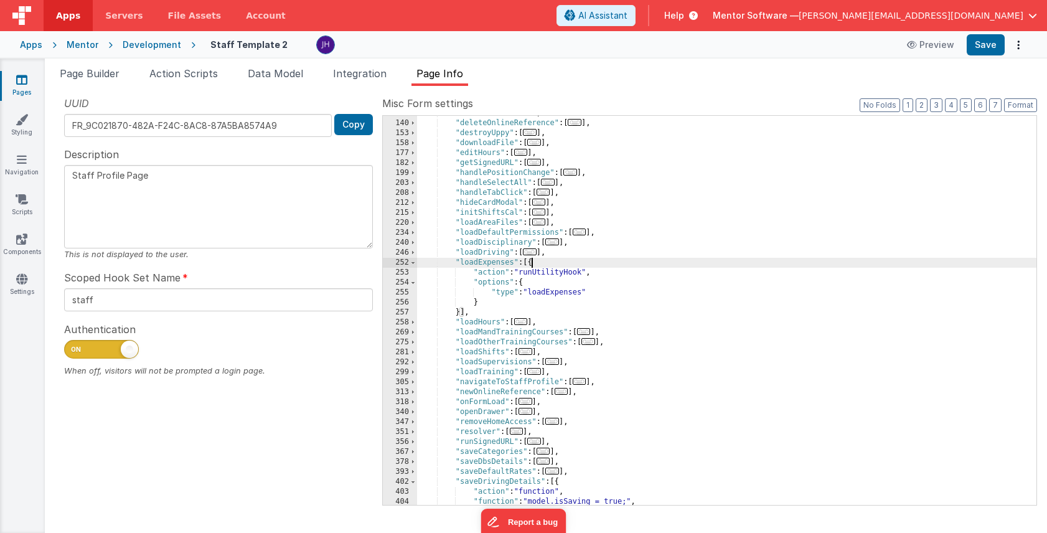
scroll to position [292, 0]
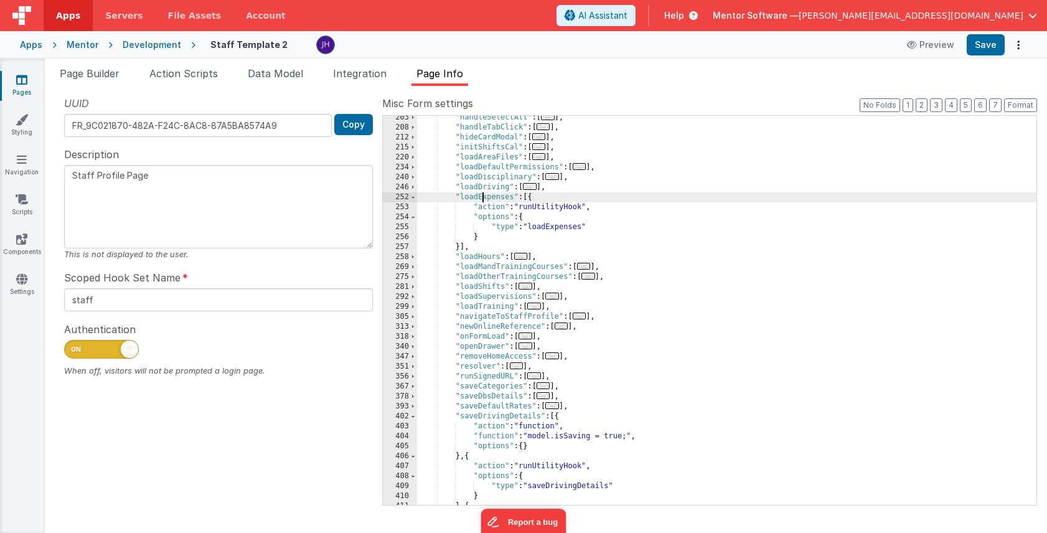
click at [482, 199] on div ""handleSelectAll" : [ ... ] , "handleTabClick" : [ ... ] , "hideCardModal" : [ …" at bounding box center [727, 317] width 620 height 409
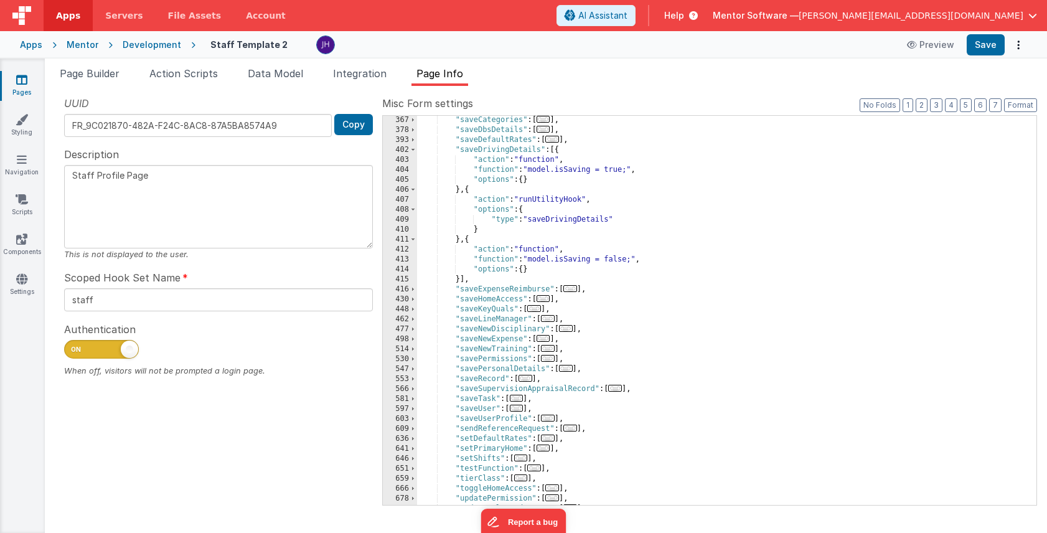
scroll to position [567, 0]
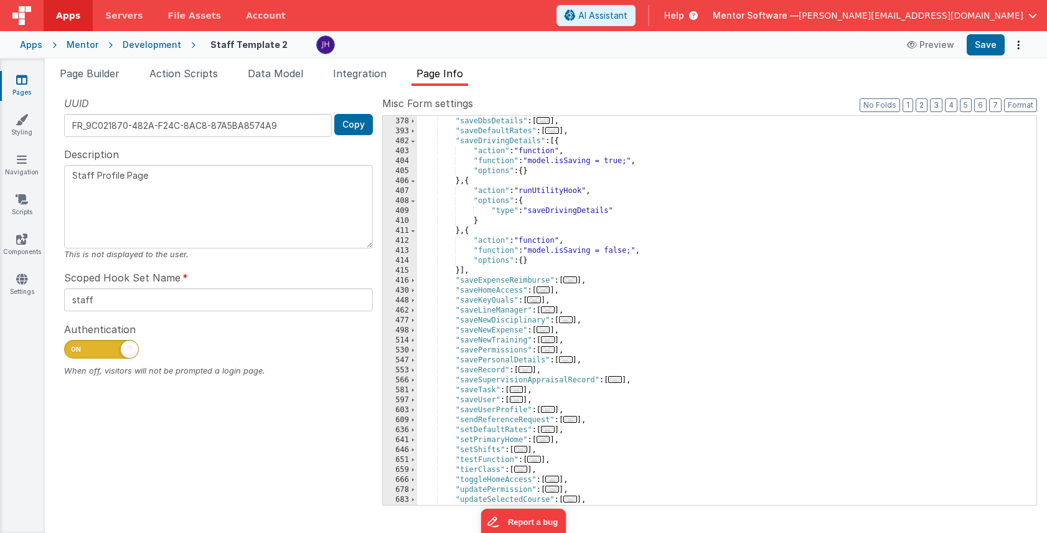
click at [546, 331] on span "..." at bounding box center [544, 329] width 14 height 7
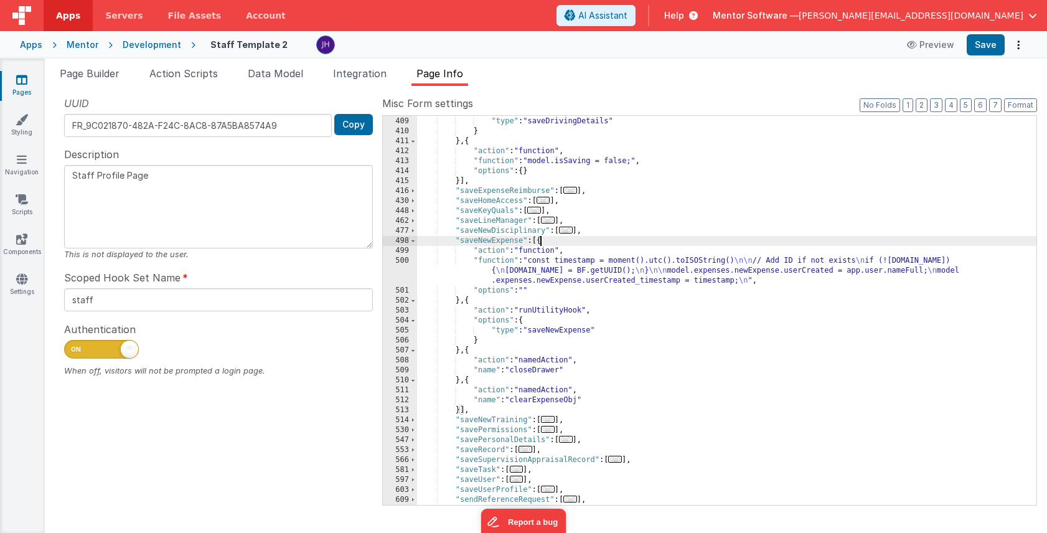
scroll to position [665, 0]
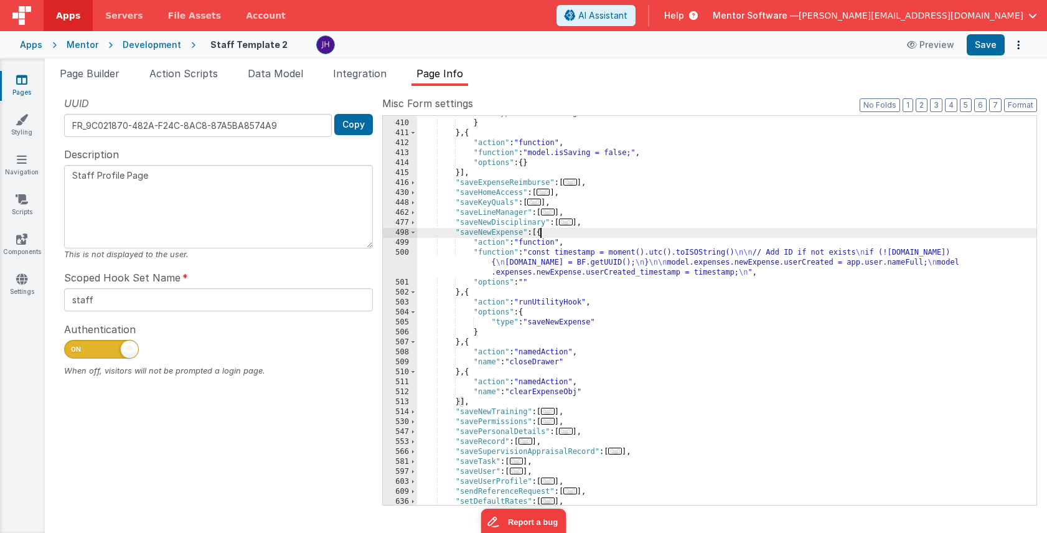
click at [565, 260] on div ""type" : "saveDrivingDetails" } } , { "action" : "function" , "function" : "mod…" at bounding box center [727, 312] width 620 height 409
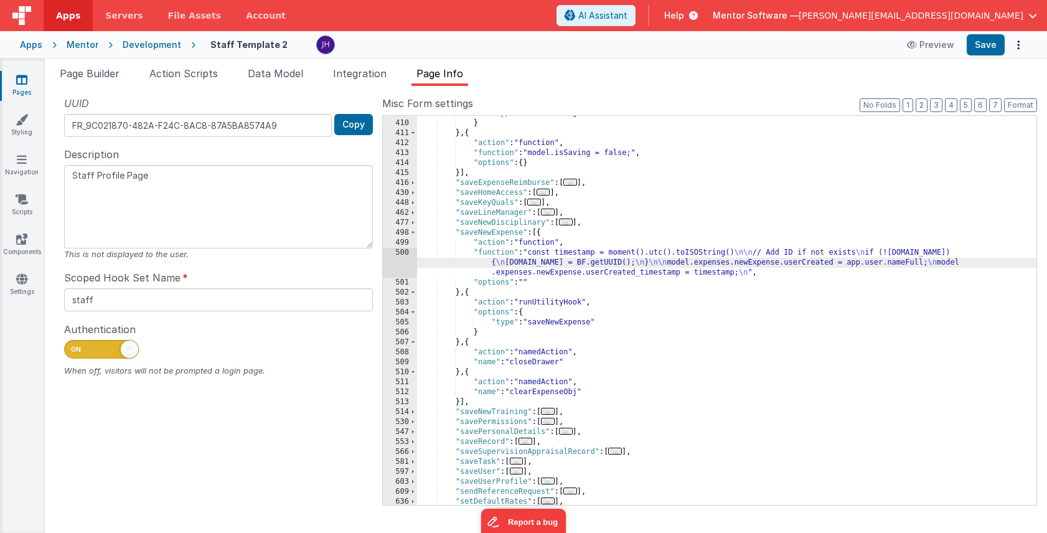
click at [403, 263] on div "500" at bounding box center [400, 263] width 34 height 30
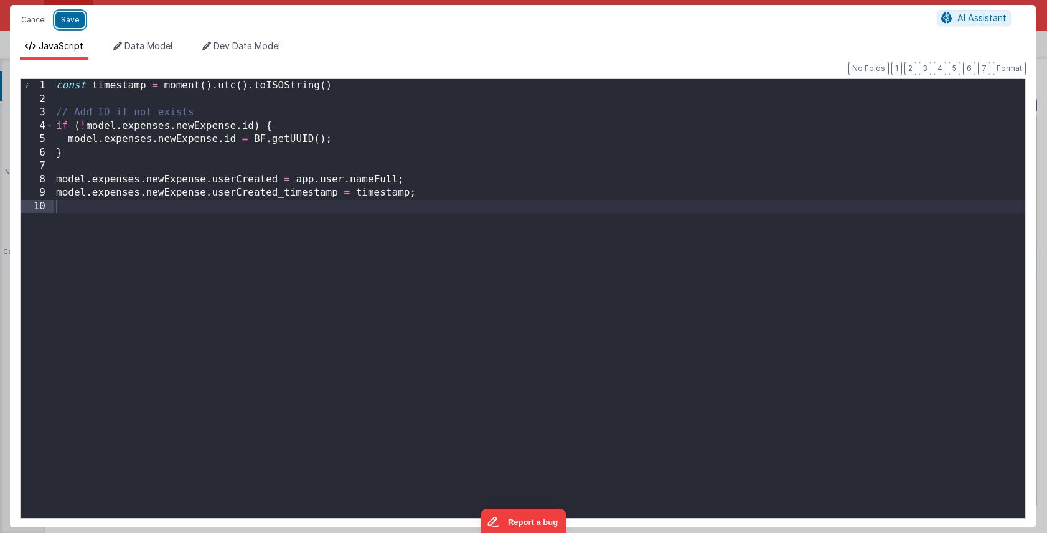
click at [76, 21] on button "Save" at bounding box center [69, 20] width 29 height 16
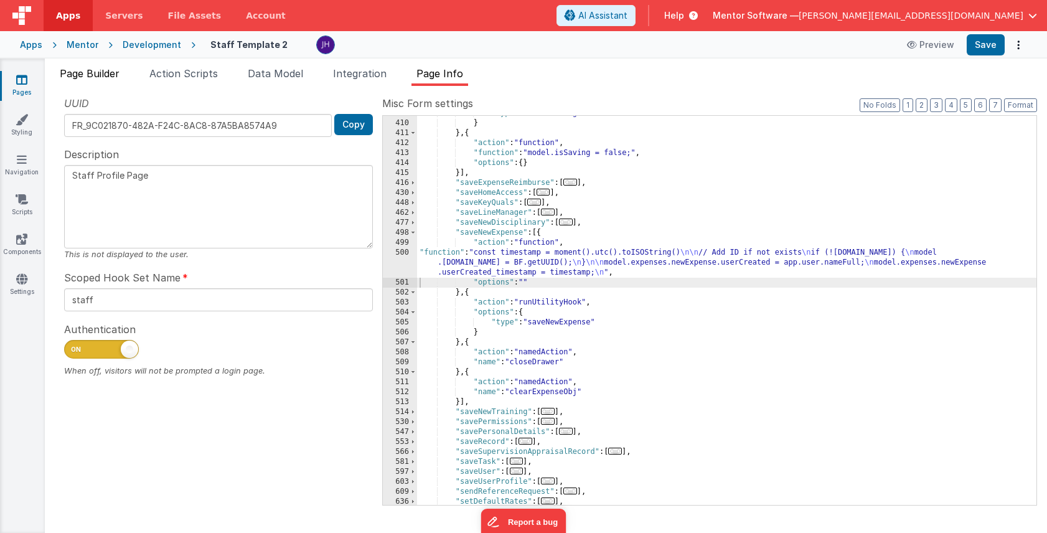
click at [98, 73] on span "Page Builder" at bounding box center [90, 73] width 60 height 12
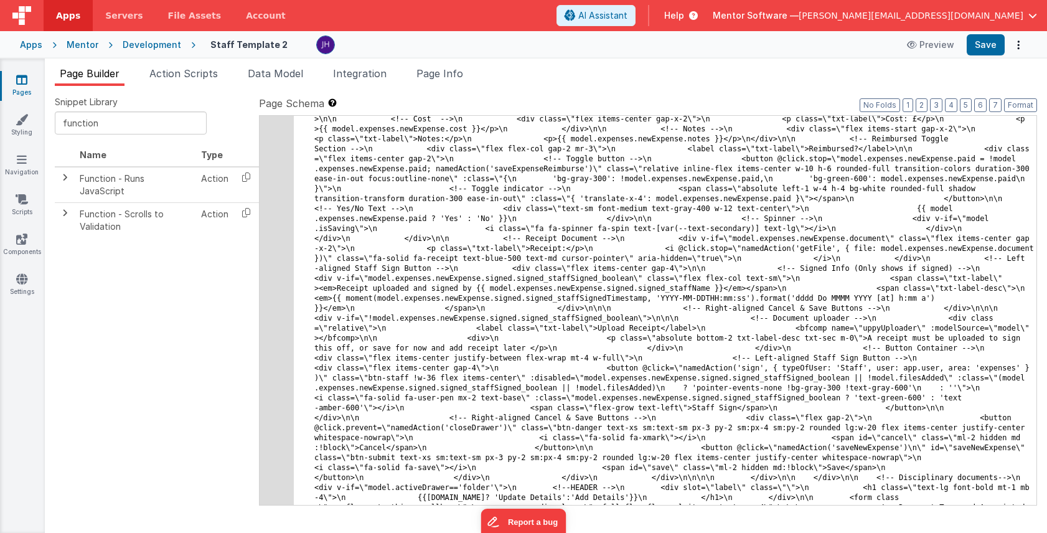
scroll to position [6624, 0]
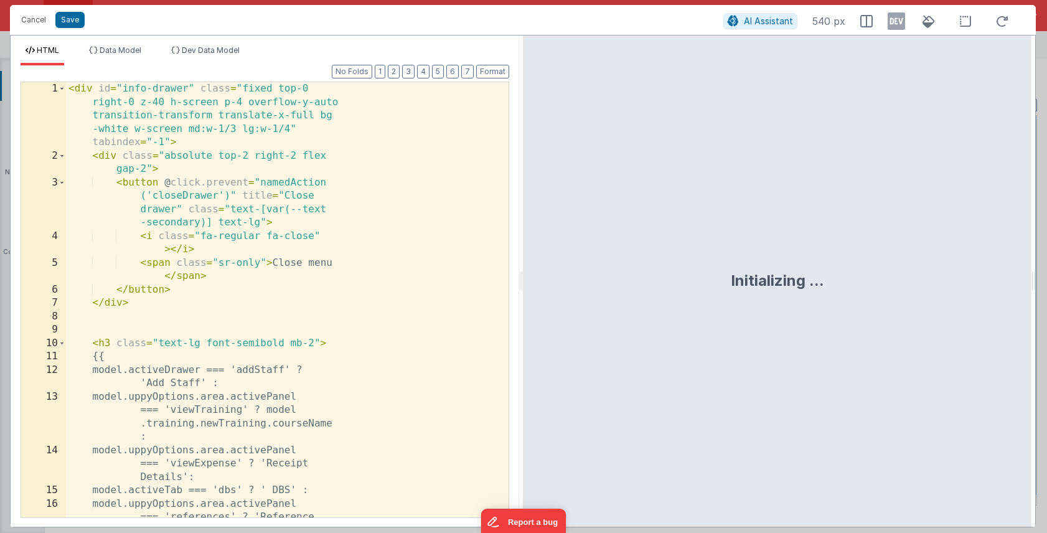
scroll to position [7413, 0]
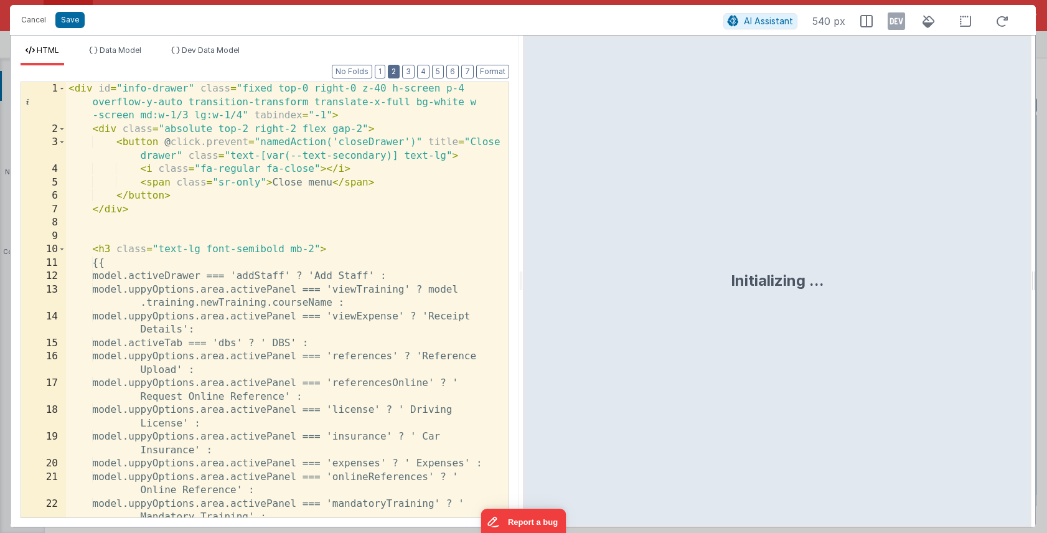
click at [399, 73] on button "2" at bounding box center [394, 72] width 12 height 14
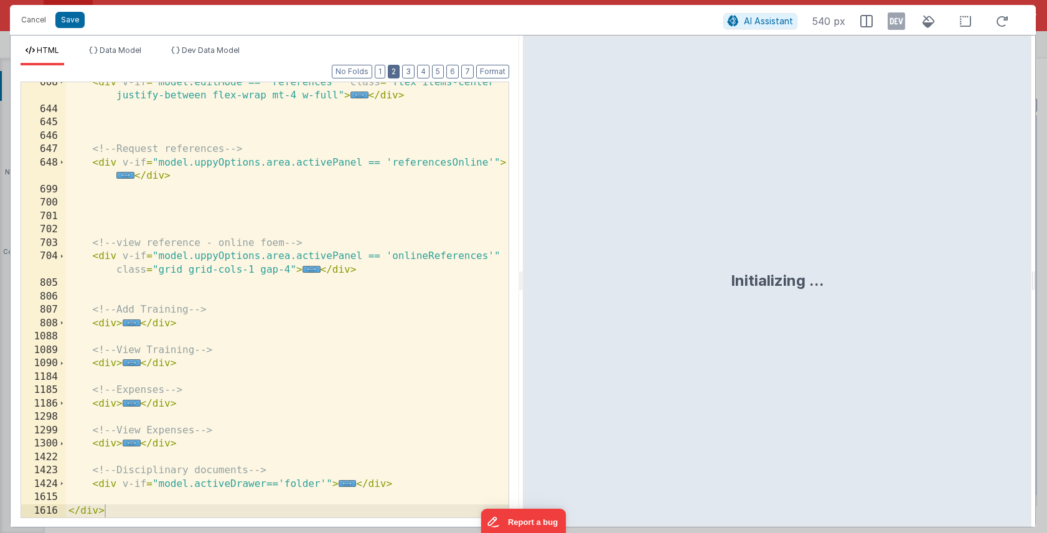
scroll to position [368, 0]
click at [129, 444] on span "..." at bounding box center [132, 443] width 18 height 7
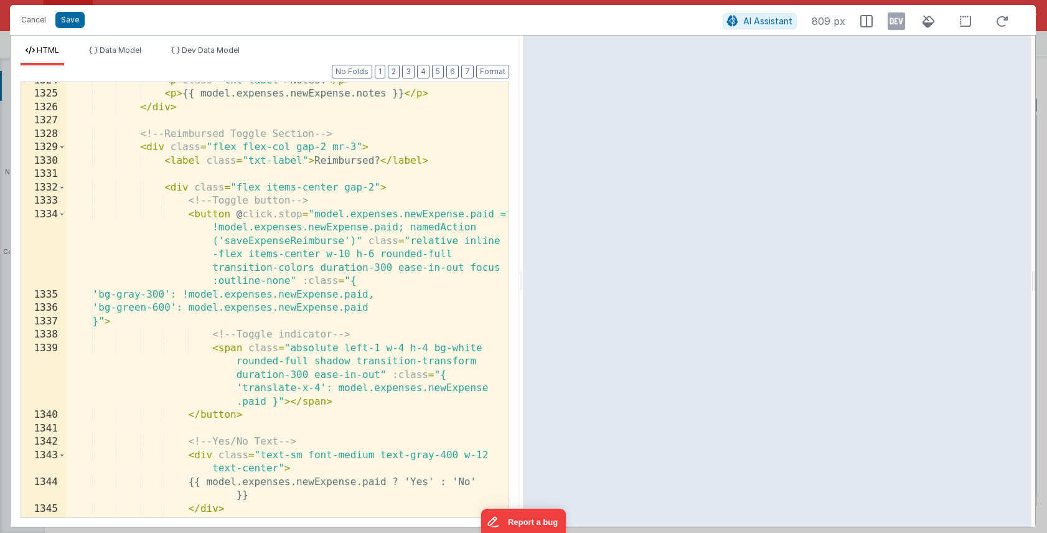
scroll to position [1052, 0]
click at [64, 149] on span at bounding box center [62, 148] width 7 height 14
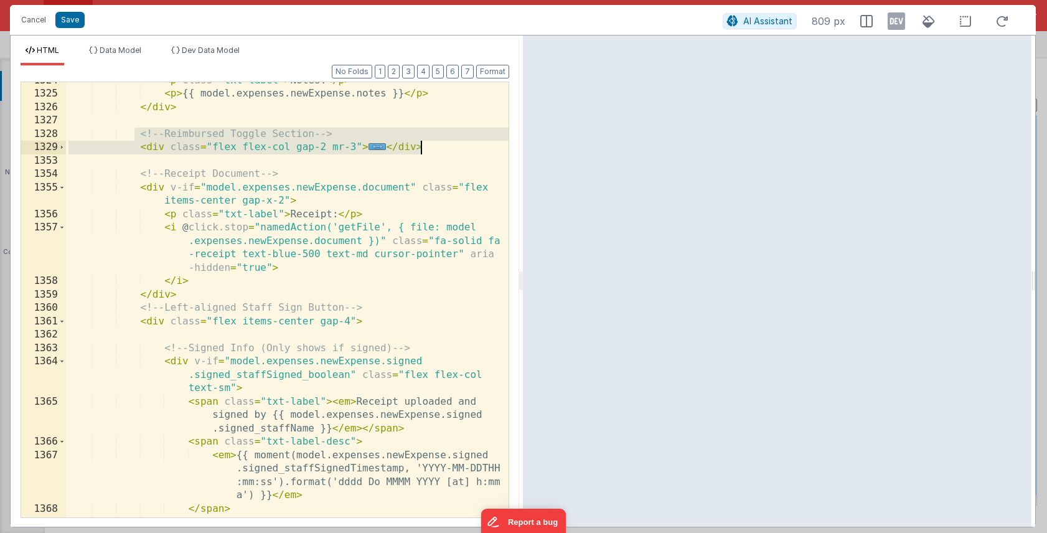
drag, startPoint x: 133, startPoint y: 136, endPoint x: 430, endPoint y: 144, distance: 297.2
click at [430, 144] on div "< p class = "txt-label" > Notes: </ p > < p > {{ model.expenses.newExpense.note…" at bounding box center [287, 305] width 443 height 462
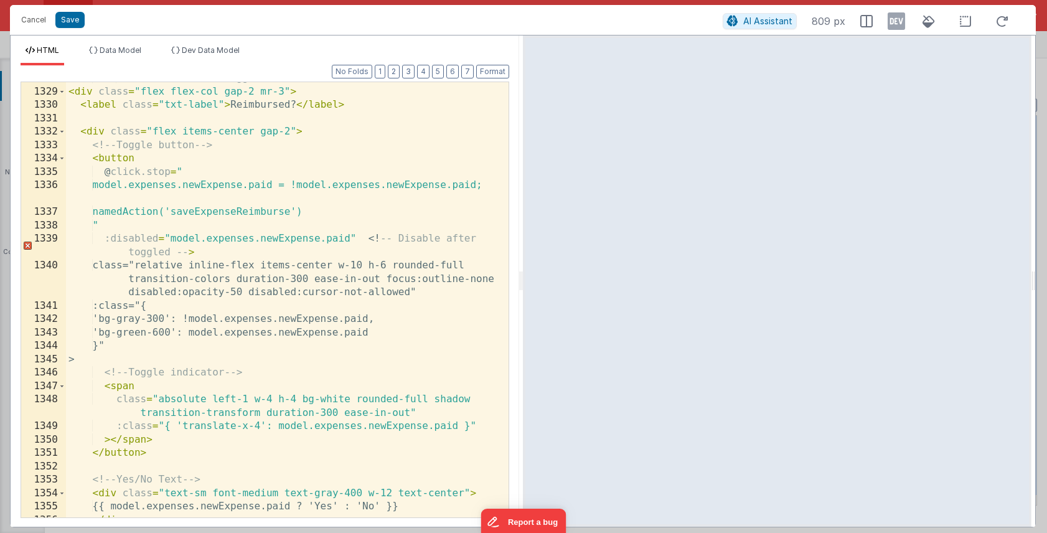
scroll to position [1103, 0]
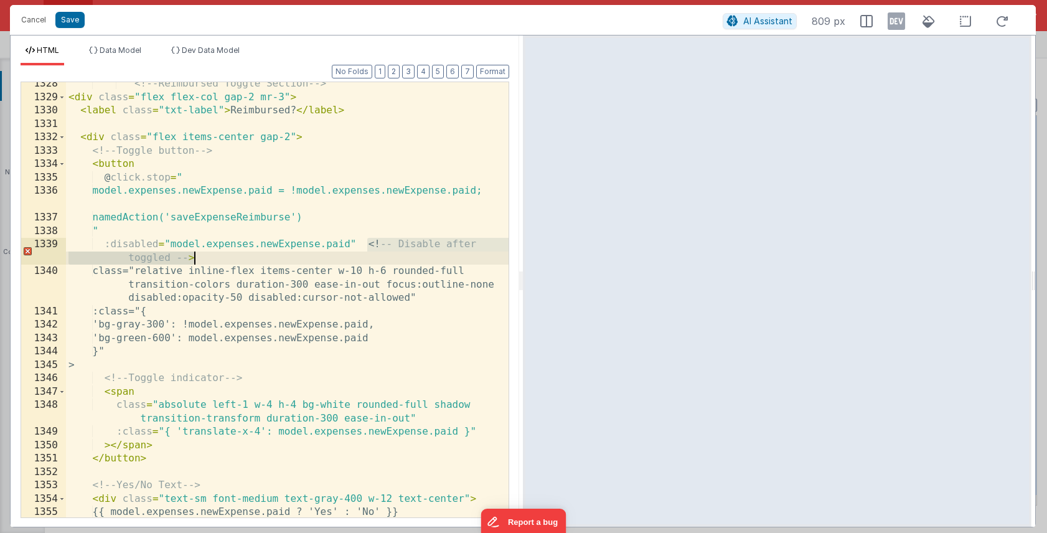
drag, startPoint x: 369, startPoint y: 244, endPoint x: 366, endPoint y: 253, distance: 9.7
click at [366, 253] on div "<!-- Reimbursed Toggle Section --> < div class = "flex flex-col gap-2 mr-3" > <…" at bounding box center [287, 308] width 443 height 462
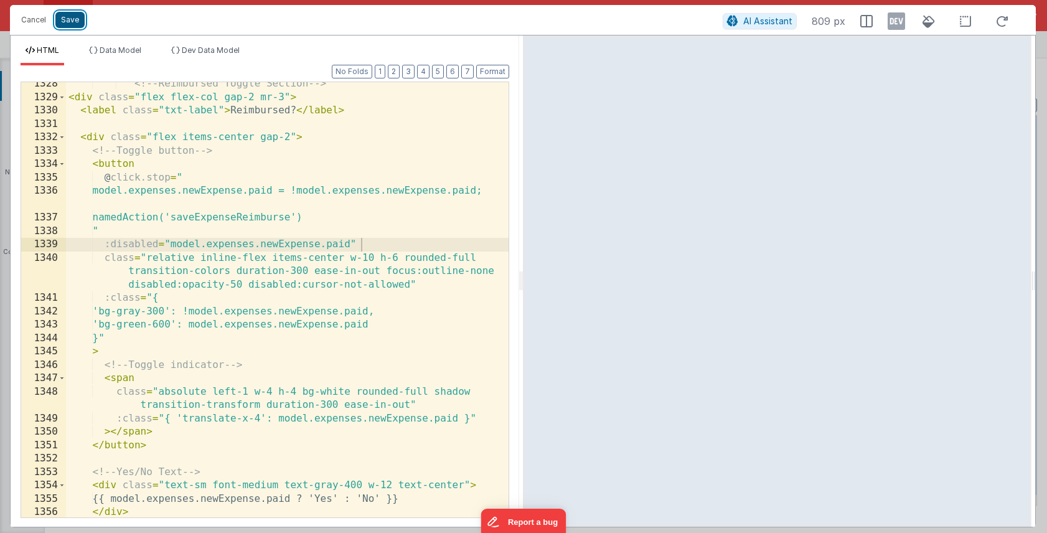
click at [72, 23] on button "Save" at bounding box center [69, 20] width 29 height 16
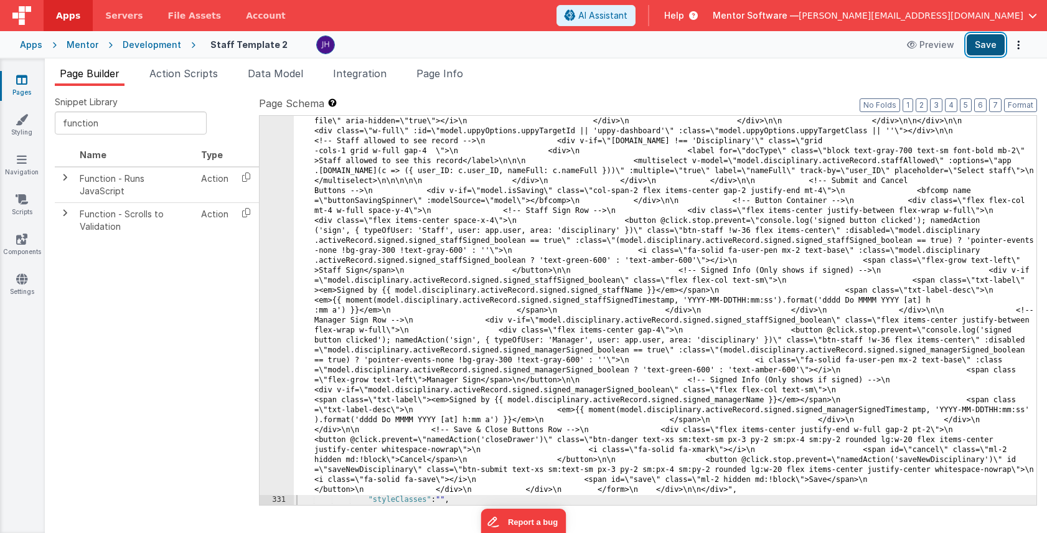
click at [983, 39] on button "Save" at bounding box center [986, 44] width 38 height 21
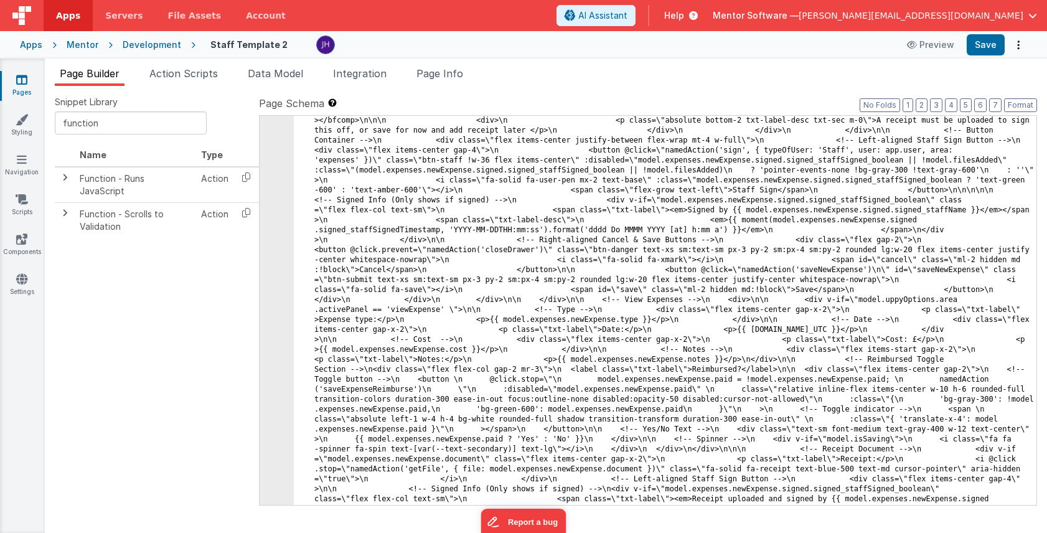
scroll to position [6224, 0]
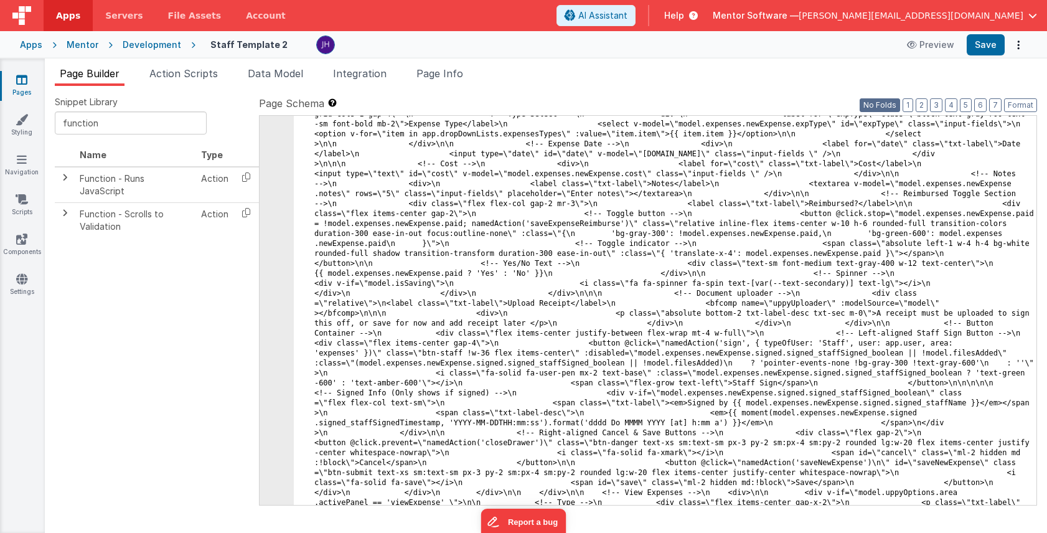
click at [896, 106] on button "No Folds" at bounding box center [880, 105] width 40 height 14
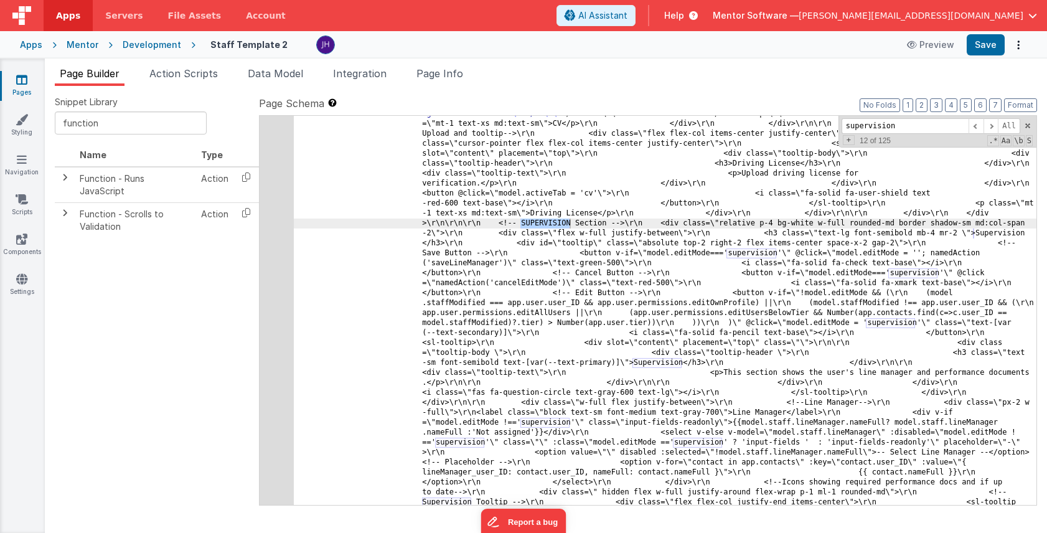
scroll to position [5582, 0]
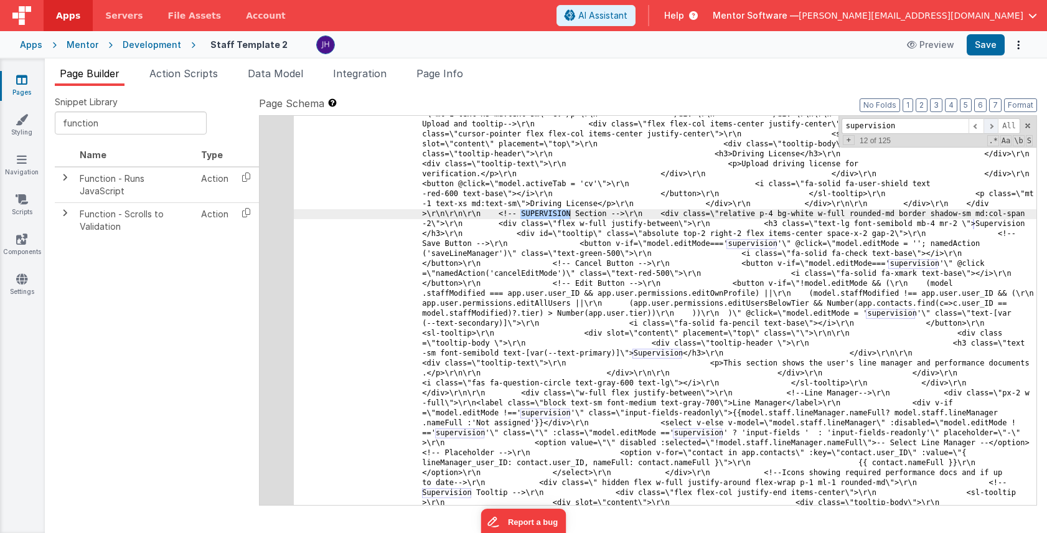
type input "supervision"
click at [989, 126] on span at bounding box center [991, 126] width 15 height 16
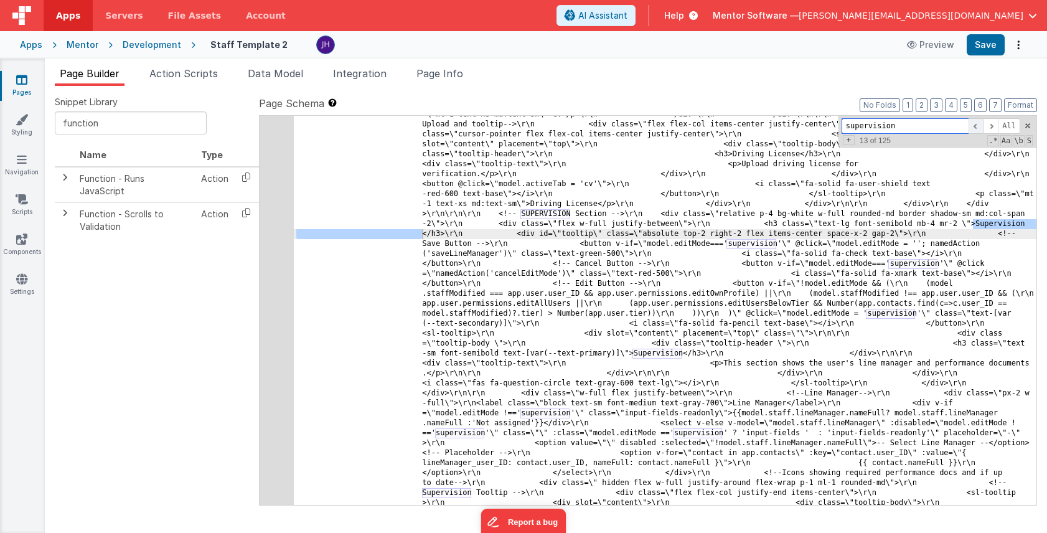
click at [979, 126] on span at bounding box center [976, 126] width 15 height 16
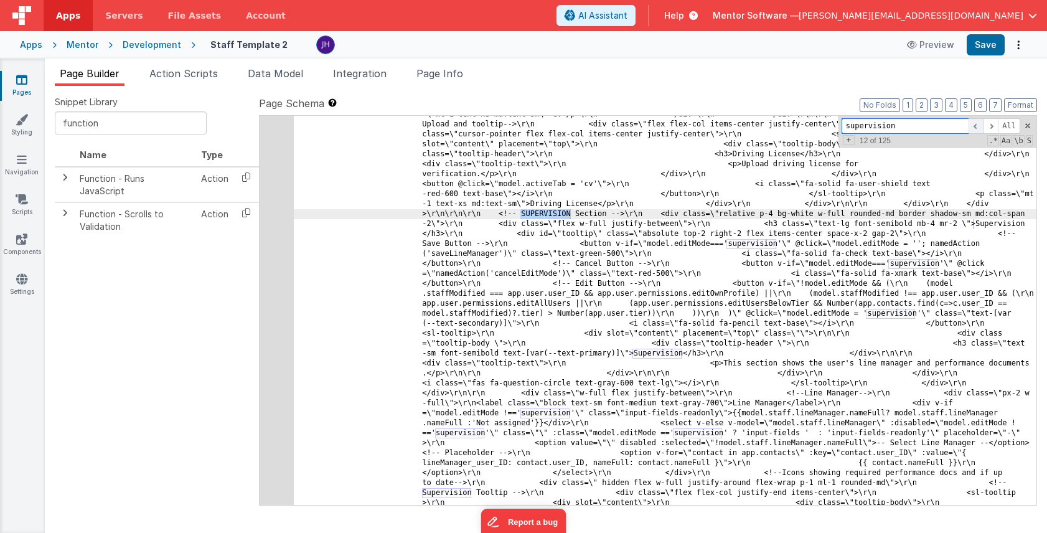
click at [979, 126] on span at bounding box center [976, 126] width 15 height 16
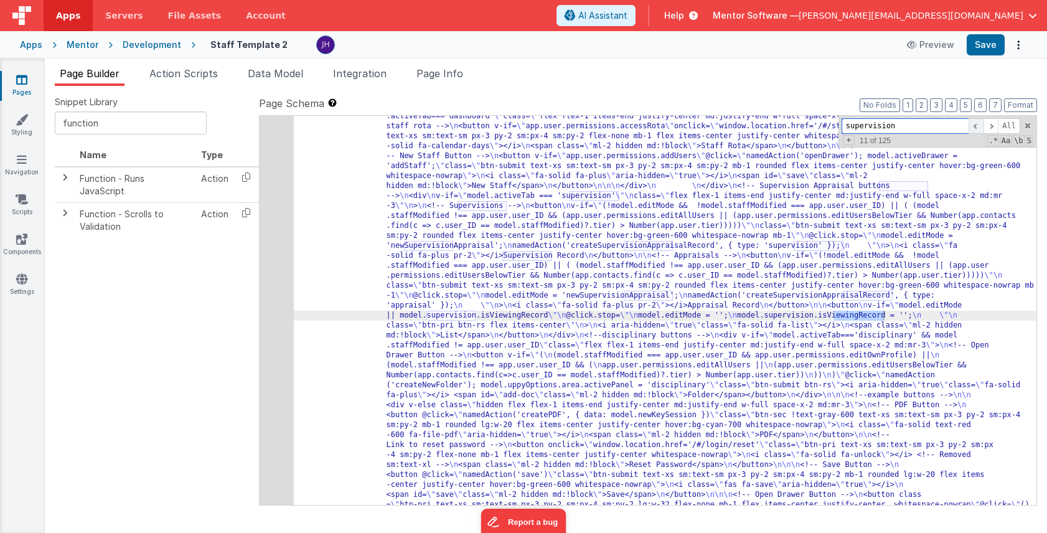
scroll to position [1009, 0]
click at [979, 126] on span at bounding box center [976, 126] width 15 height 16
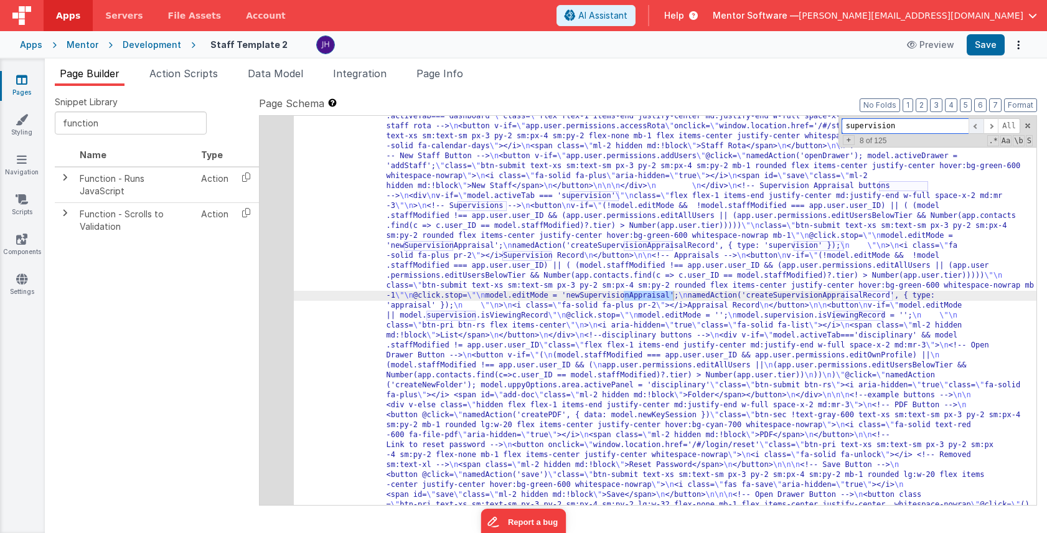
click at [979, 126] on span at bounding box center [976, 126] width 15 height 16
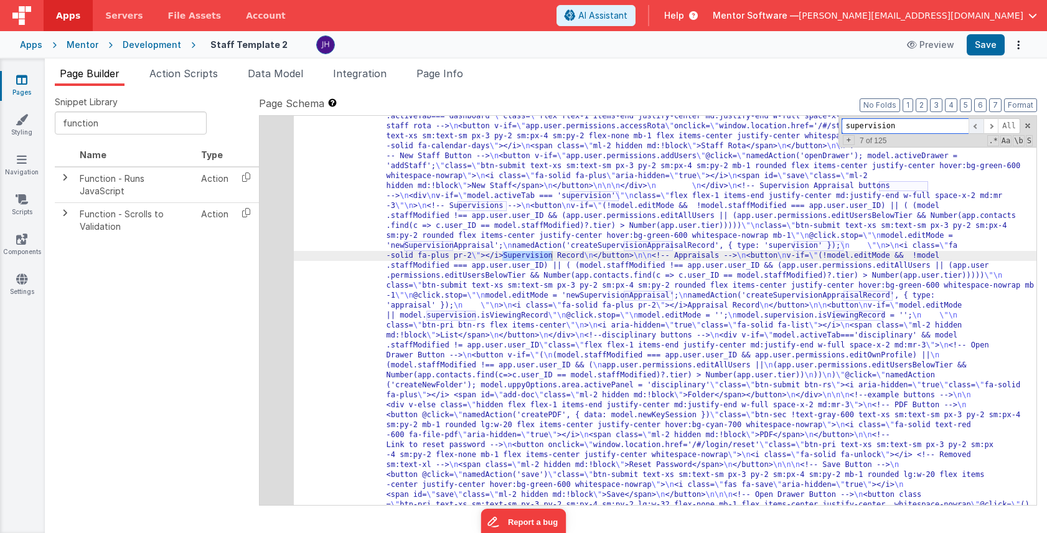
click at [979, 126] on span at bounding box center [976, 126] width 15 height 16
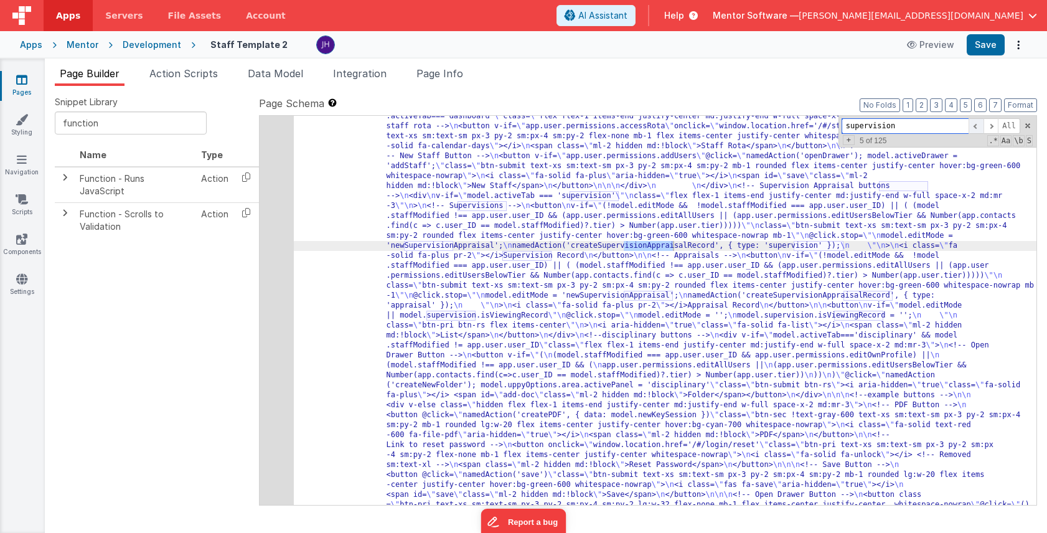
click at [979, 126] on span at bounding box center [976, 126] width 15 height 16
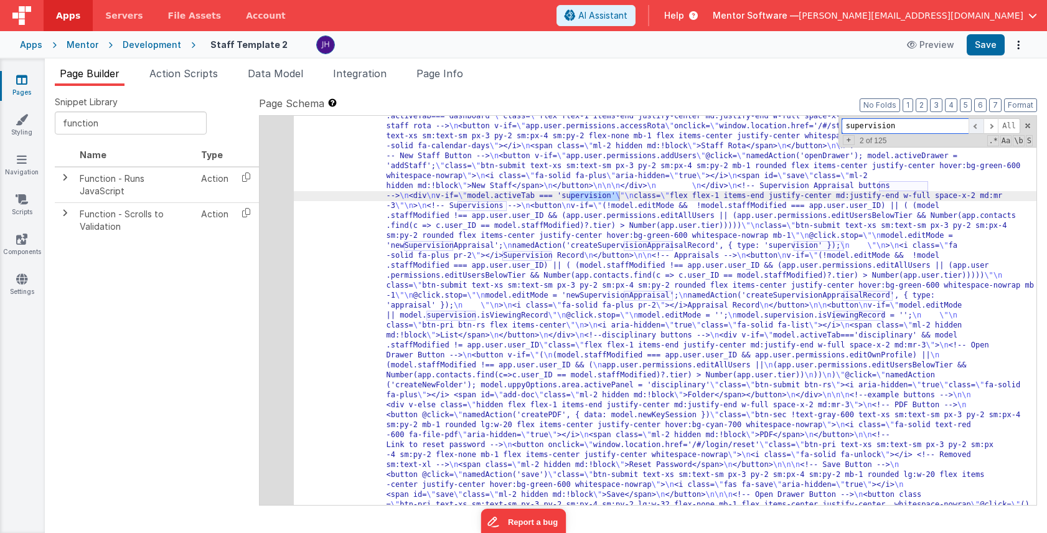
click at [979, 126] on span at bounding box center [976, 126] width 15 height 16
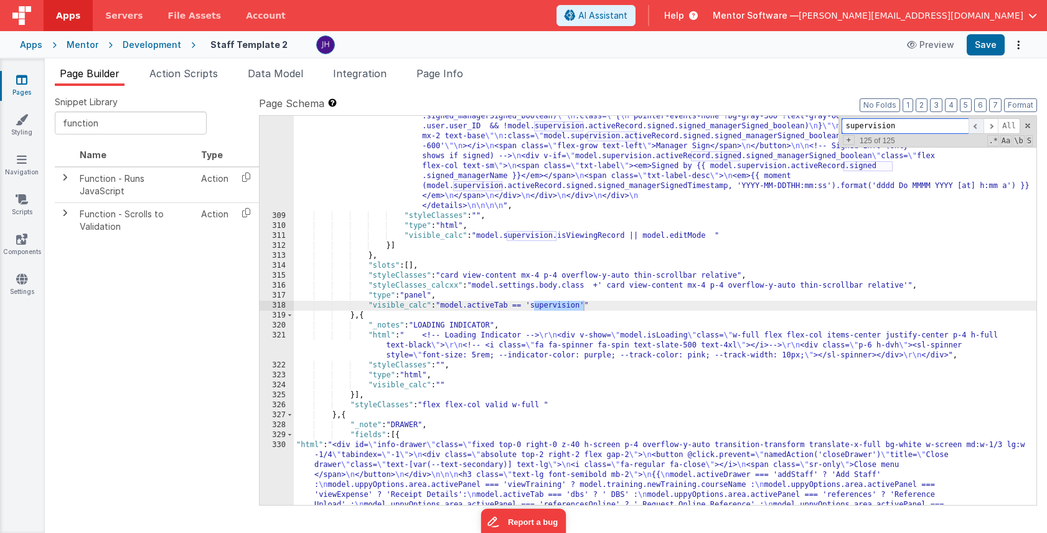
click at [979, 126] on span at bounding box center [976, 126] width 15 height 16
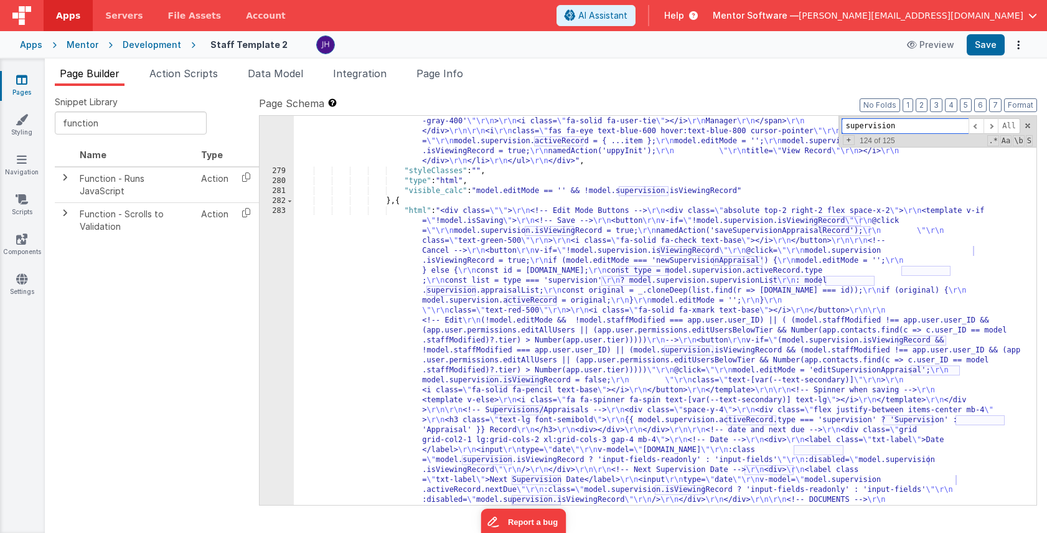
scroll to position [14023, 0]
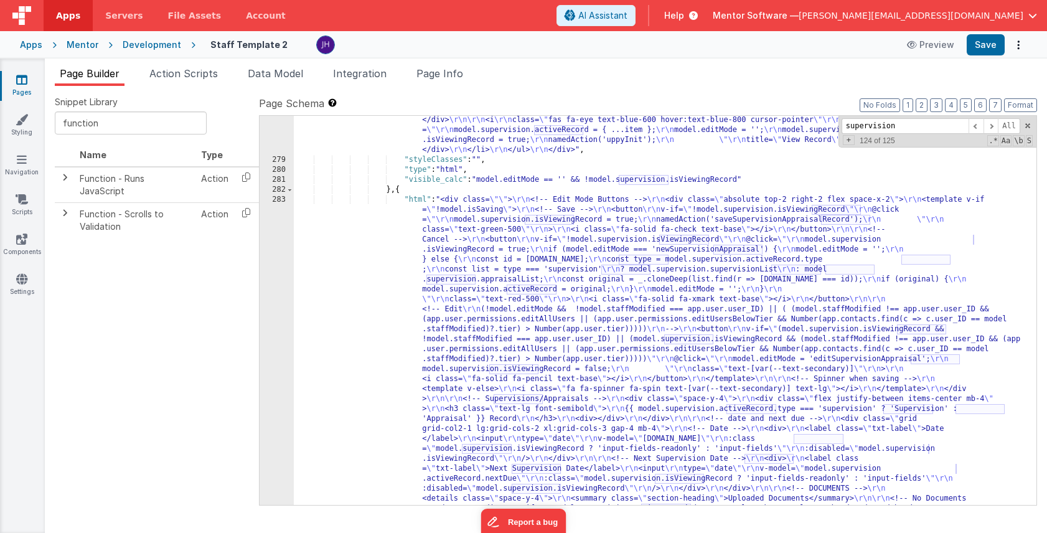
click at [511, 358] on div ""html" : " \r\n <div class= \"\" > \r\n <div class= \"\" > \r\n <!-- Heading --…" at bounding box center [665, 424] width 743 height 1336
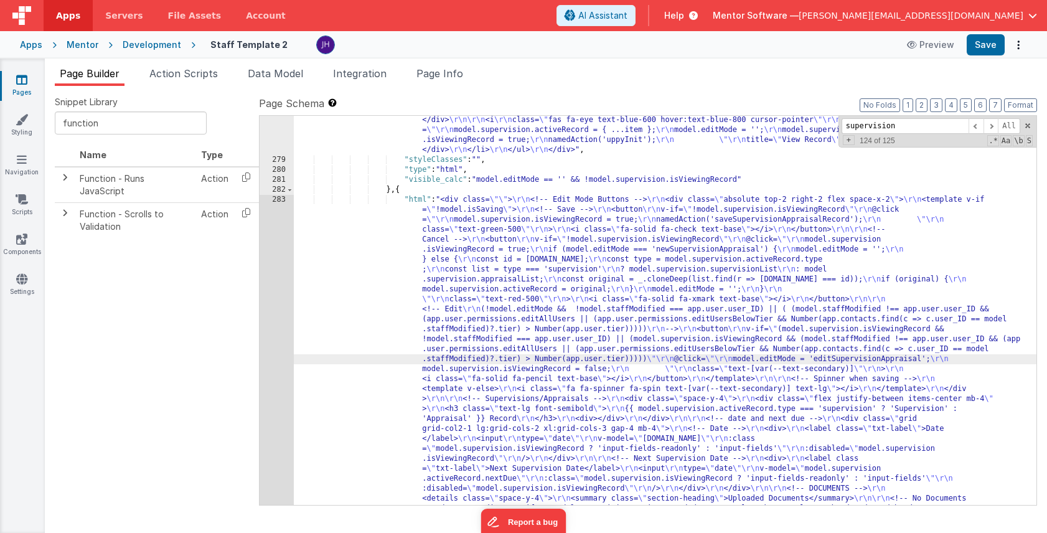
click at [270, 328] on div "278 279 280 281 282 283 284 285 286 287 288 289 290 291 292 293 294 295 296 297…" at bounding box center [277, 424] width 34 height 1336
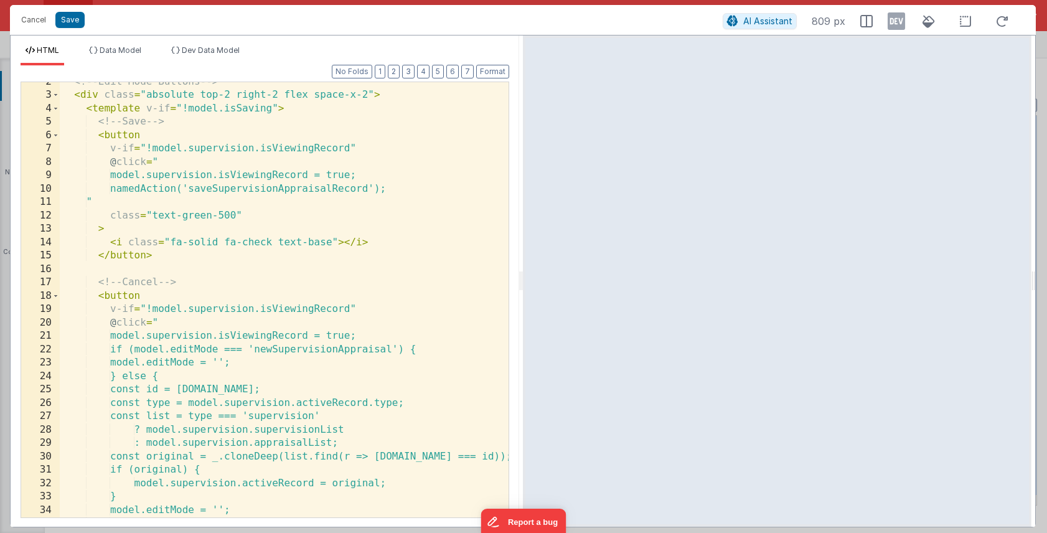
scroll to position [0, 0]
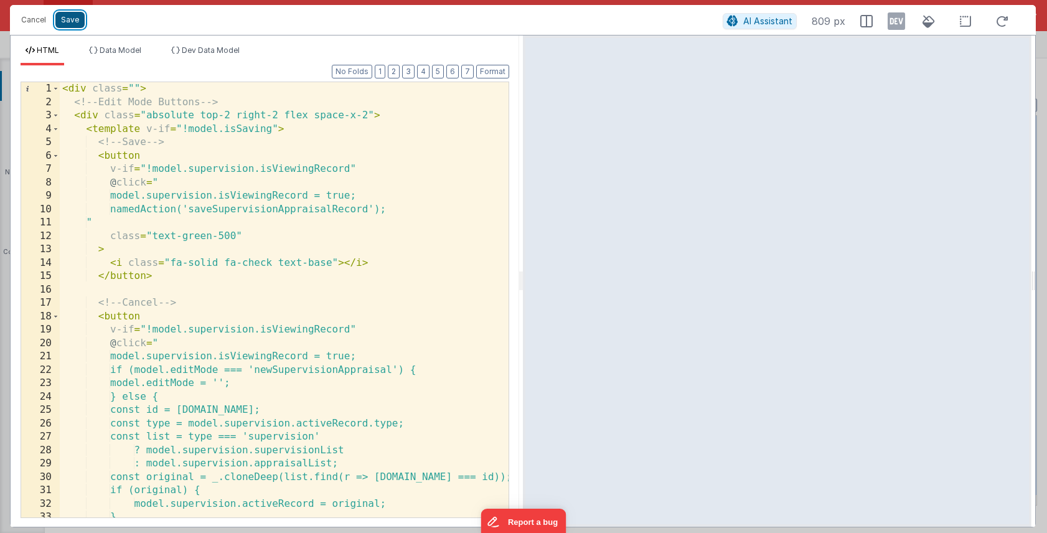
click at [70, 24] on button "Save" at bounding box center [69, 20] width 29 height 16
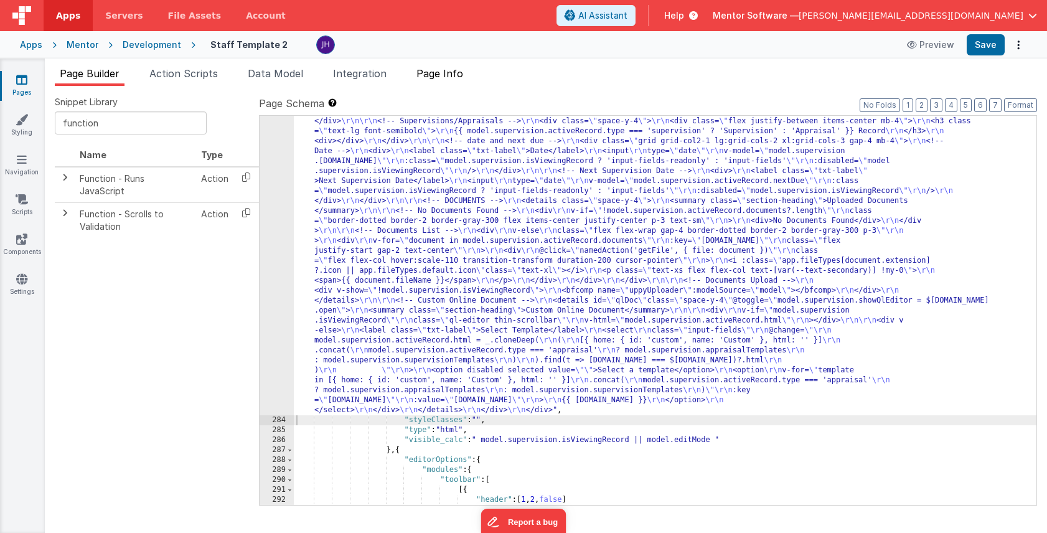
click at [440, 82] on li "Page Info" at bounding box center [440, 76] width 57 height 20
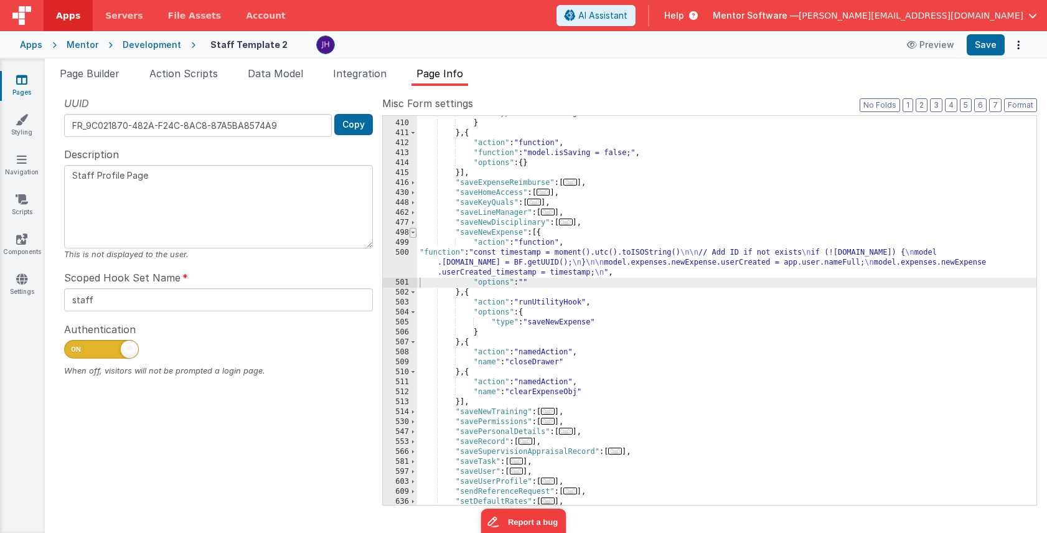
click at [414, 234] on span at bounding box center [413, 233] width 7 height 10
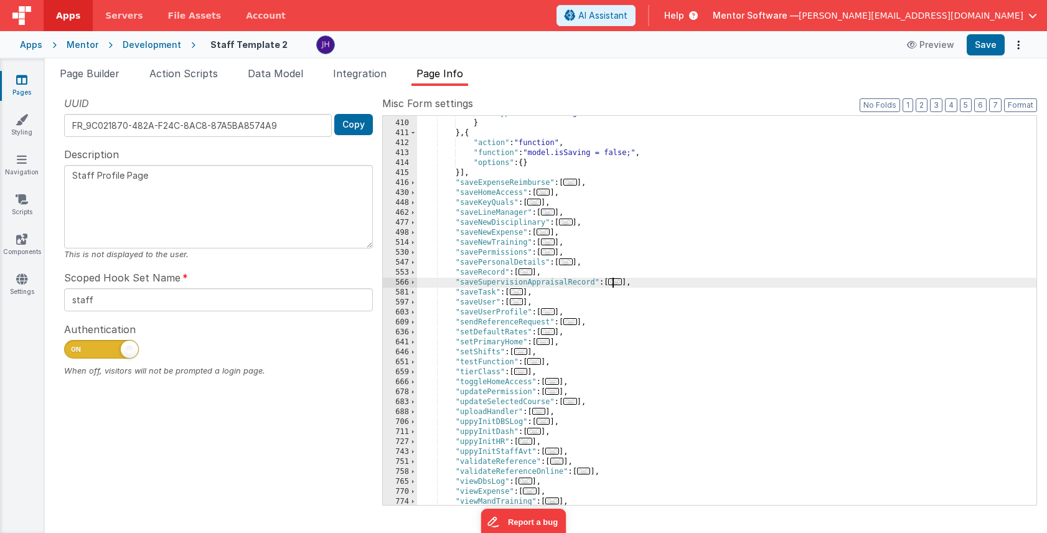
click at [619, 283] on span "..." at bounding box center [615, 281] width 14 height 7
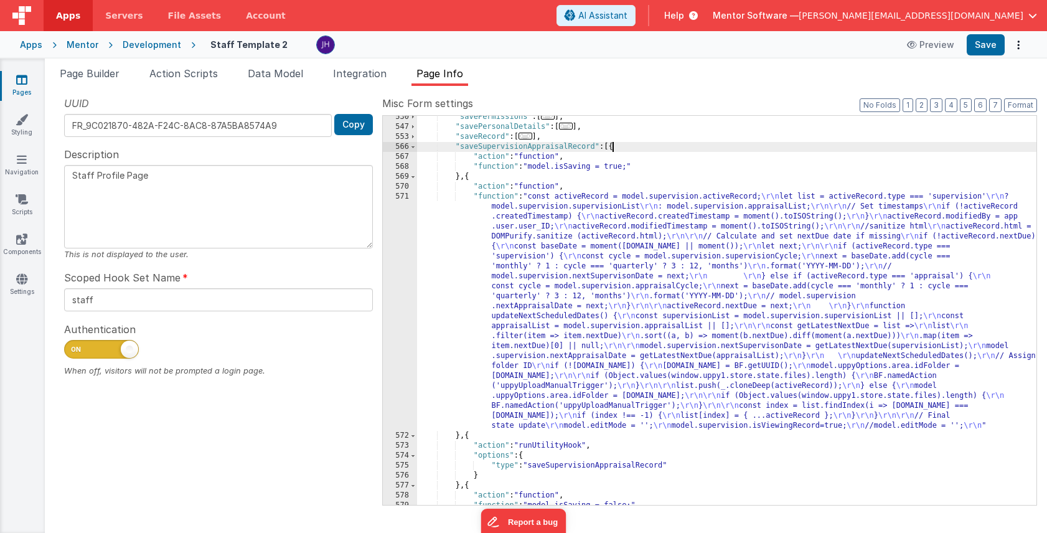
scroll to position [808, 0]
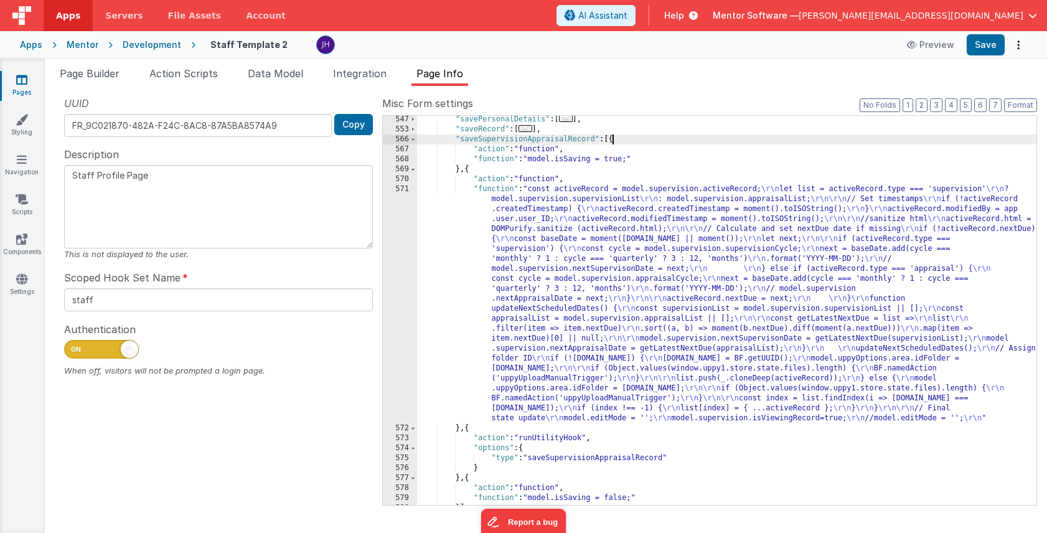
click at [546, 227] on div ""savePersonalDetails" : [ ... ] , "saveRecord" : [ ... ] , "saveSupervisionAppr…" at bounding box center [727, 319] width 620 height 409
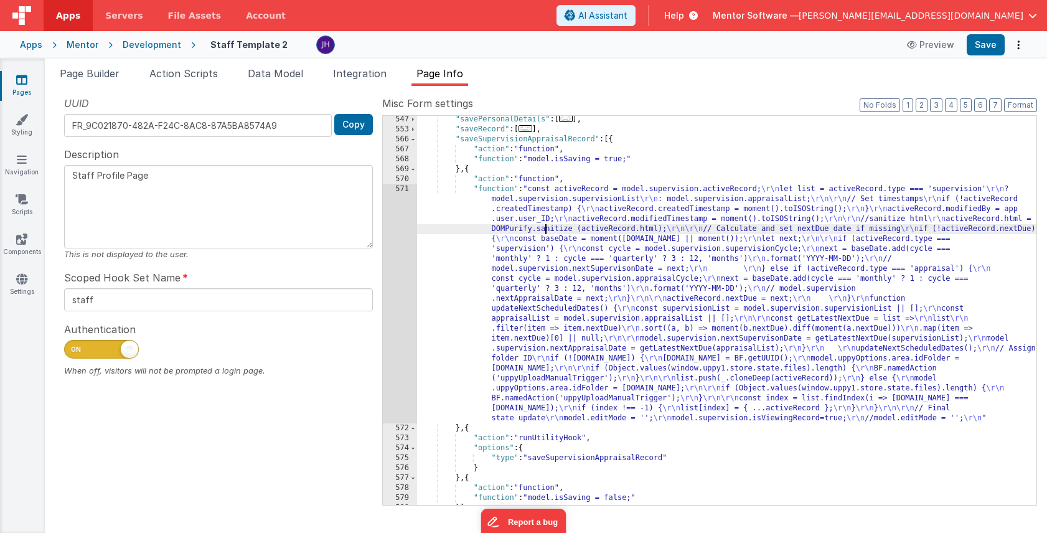
click at [395, 248] on div "571" at bounding box center [400, 303] width 34 height 239
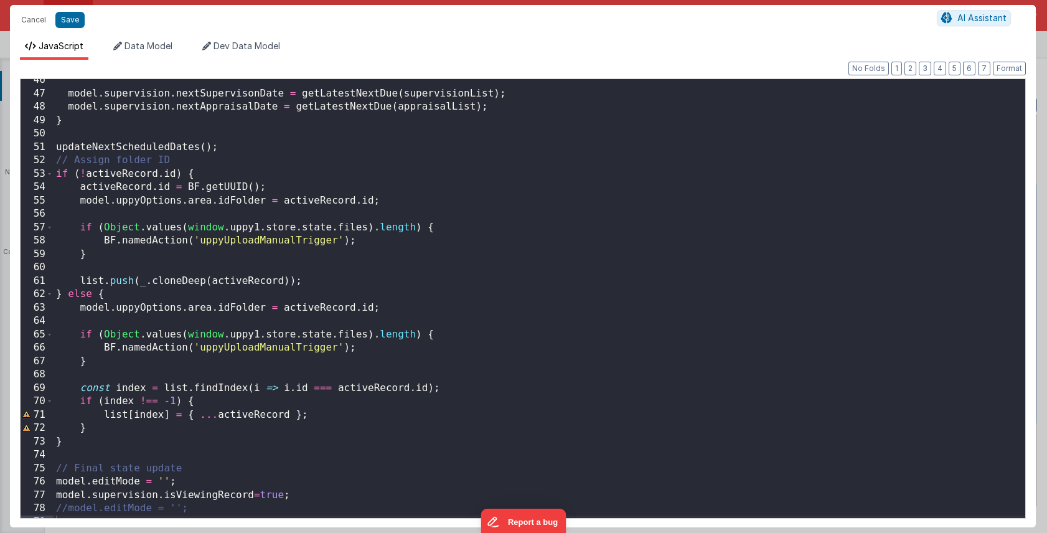
scroll to position [618, 0]
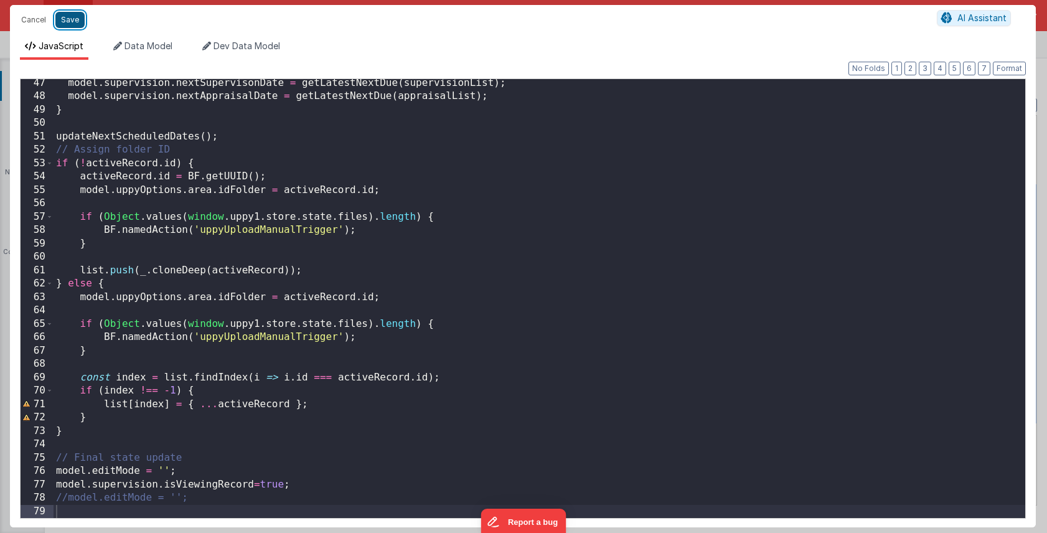
click at [72, 18] on button "Save" at bounding box center [69, 20] width 29 height 16
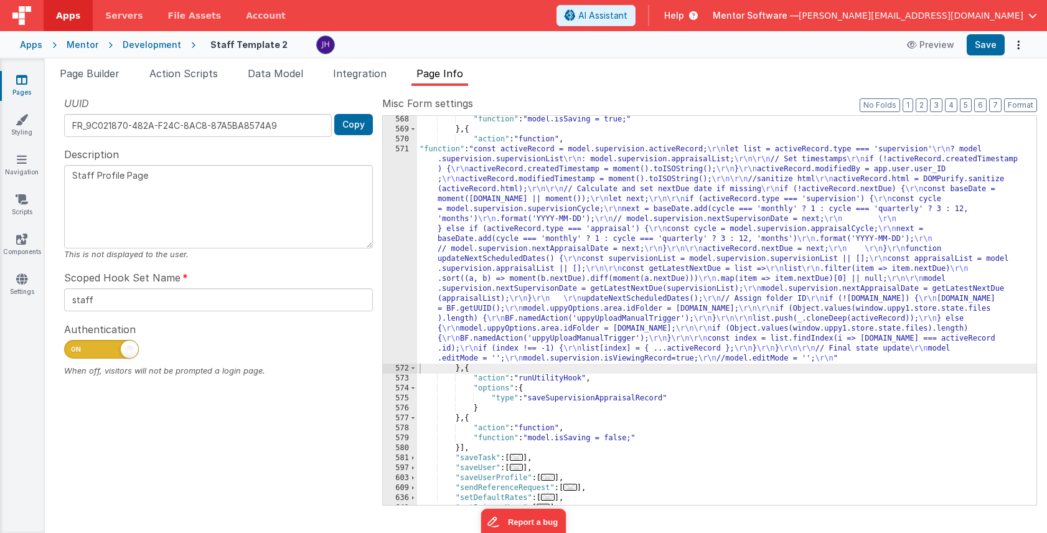
scroll to position [849, 0]
click at [78, 64] on div "Page Builder Action Scripts Data Model Integration Page Info Snippet Library fu…" at bounding box center [546, 296] width 1003 height 475
click at [78, 70] on span "Page Builder" at bounding box center [90, 73] width 60 height 12
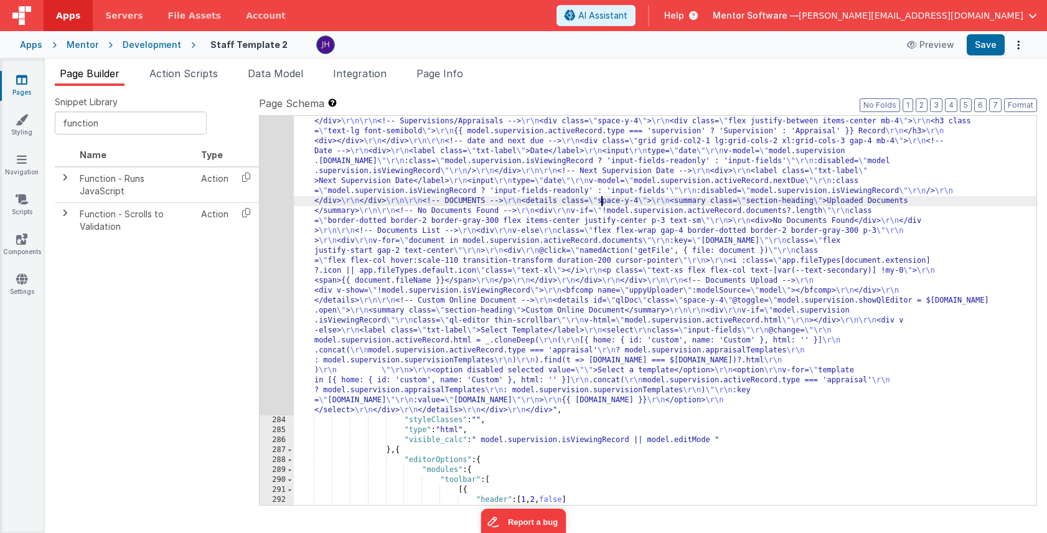
click at [603, 203] on div ""html" : "<div class= \"\" > \r\n <!-- Edit Mode Buttons --> \r\n <div class= \…" at bounding box center [665, 381] width 743 height 868
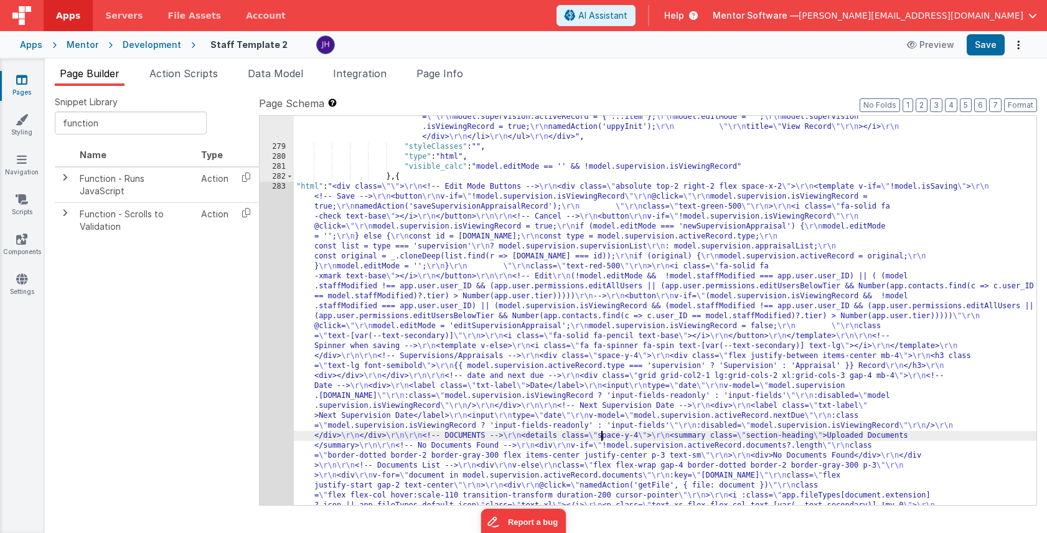
scroll to position [14083, 0]
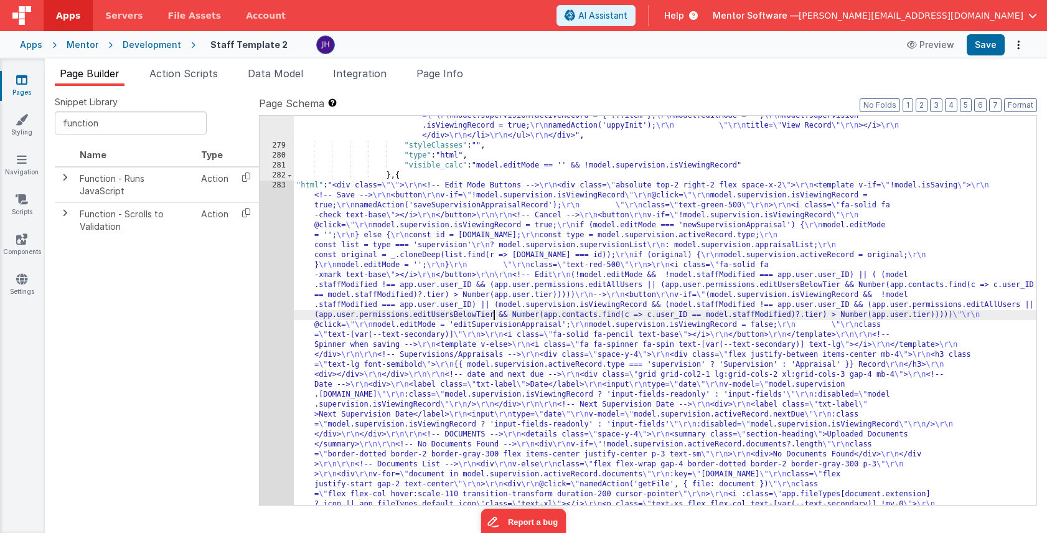
click at [496, 313] on div ""html" : " \r\n <div class= \"\" > \r\n <div class= \"\" > \r\n <!-- Heading --…" at bounding box center [665, 370] width 743 height 1256
click at [277, 262] on div "278 279 280 281 282 283 284 285 286 287 288 289 290 291 292 293 294 295 296 297…" at bounding box center [277, 370] width 34 height 1256
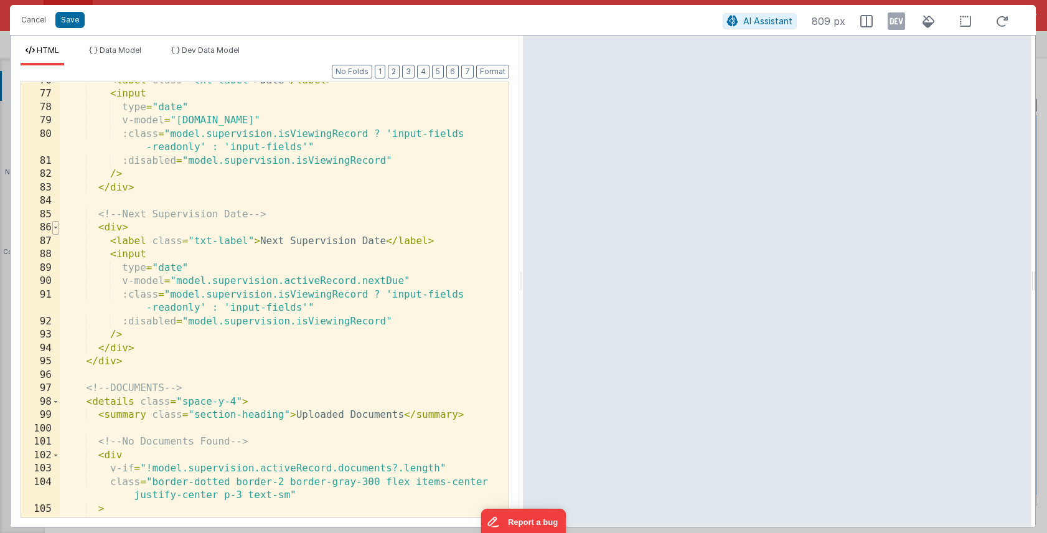
scroll to position [0, 0]
click at [57, 227] on span at bounding box center [55, 228] width 7 height 14
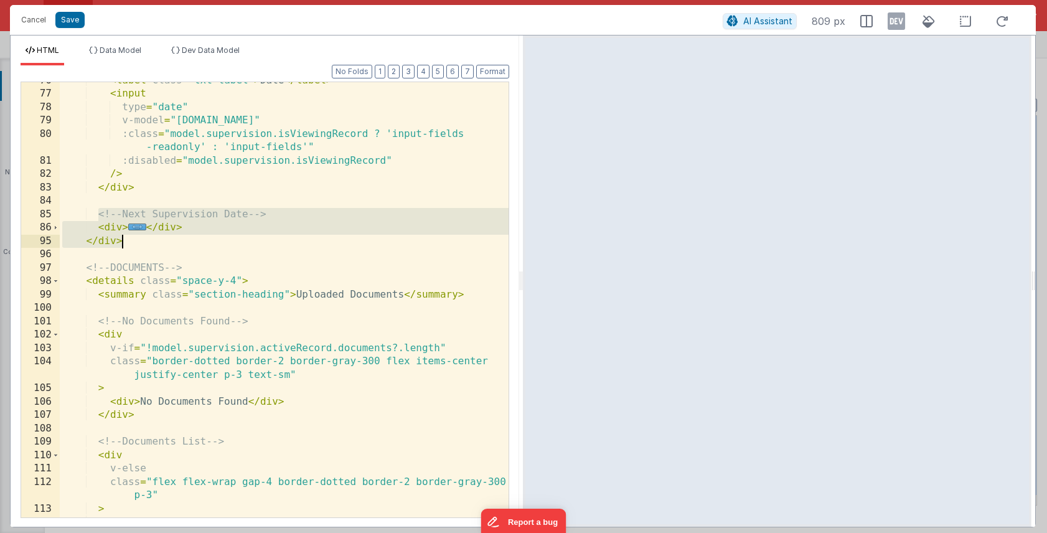
drag, startPoint x: 98, startPoint y: 215, endPoint x: 134, endPoint y: 243, distance: 45.3
click at [134, 243] on div "< label class = "txt-label" > Date </ label > < input type = "date" v-model = "…" at bounding box center [284, 305] width 449 height 462
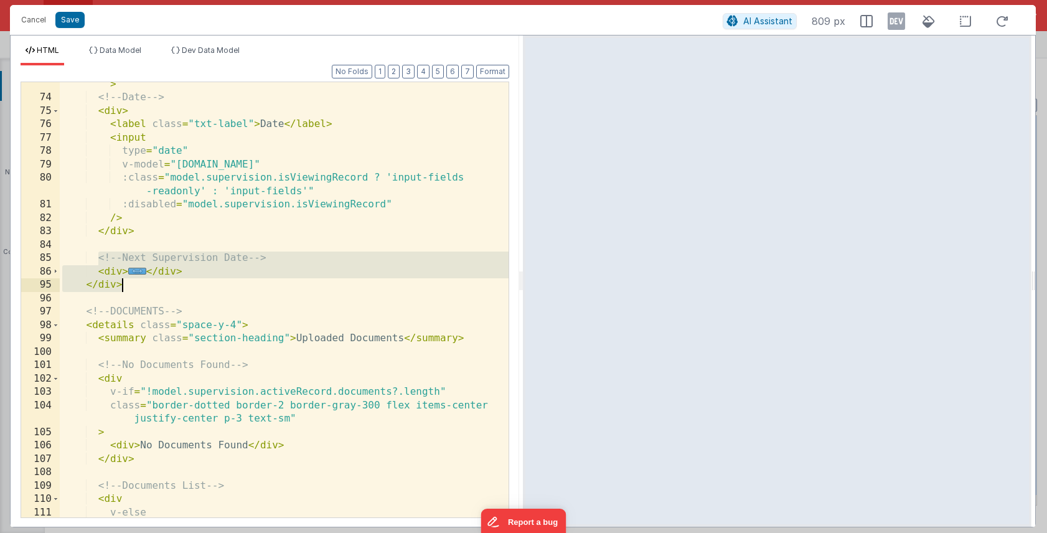
scroll to position [1125, 0]
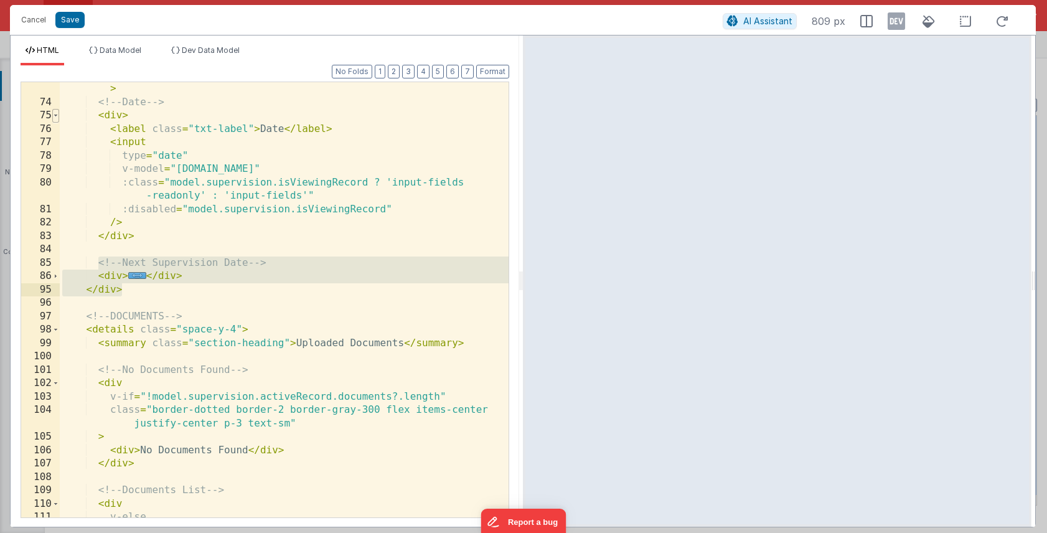
click at [55, 113] on span at bounding box center [55, 116] width 7 height 14
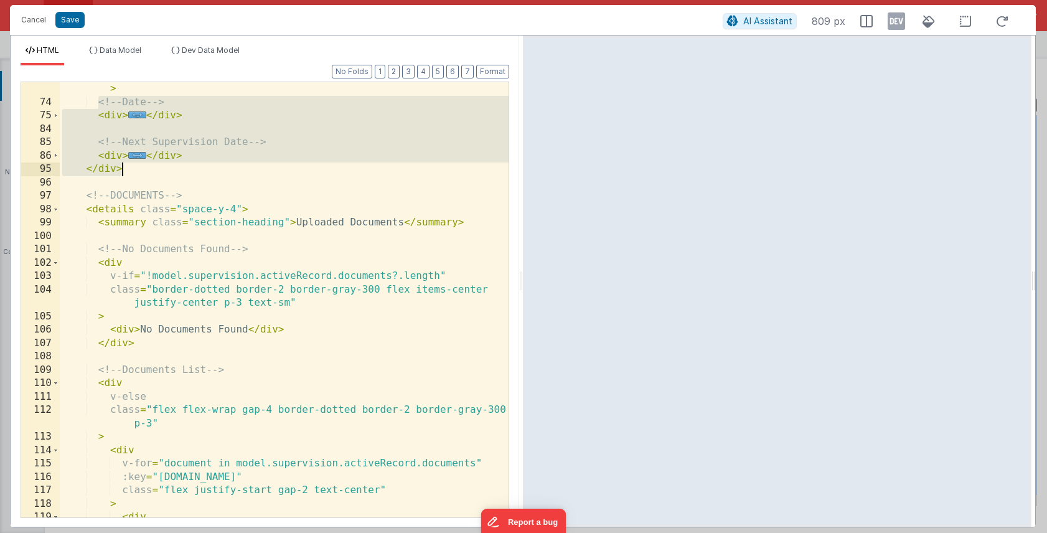
drag, startPoint x: 98, startPoint y: 104, endPoint x: 141, endPoint y: 173, distance: 81.7
click at [141, 173] on div "< div class = "grid grid-col2-1 lg:grid-cols-2 xl:grid-cols-3 gap-4 mb-4" > <!-…" at bounding box center [284, 307] width 449 height 476
click at [138, 156] on span "..." at bounding box center [137, 155] width 18 height 7
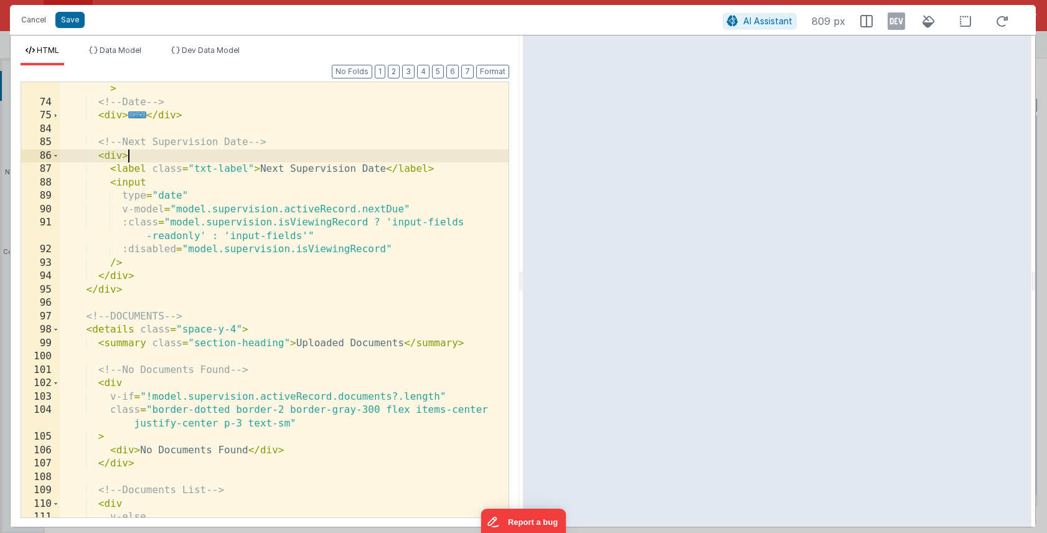
click at [324, 237] on div "< div class = "grid grid-col2-1 lg:grid-cols-2 xl:grid-cols-3 gap-4 mb-4" > <!-…" at bounding box center [284, 313] width 449 height 489
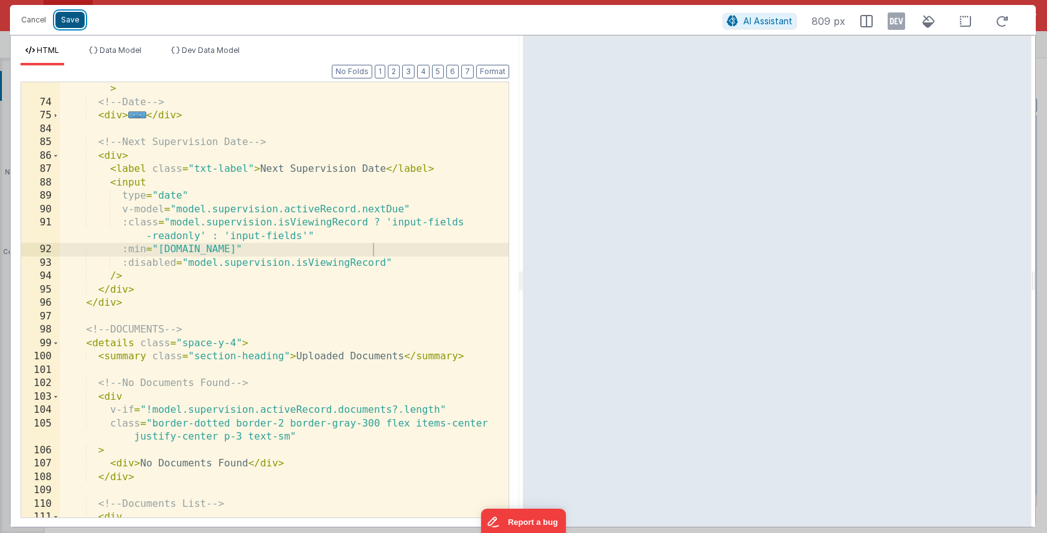
click at [73, 22] on button "Save" at bounding box center [69, 20] width 29 height 16
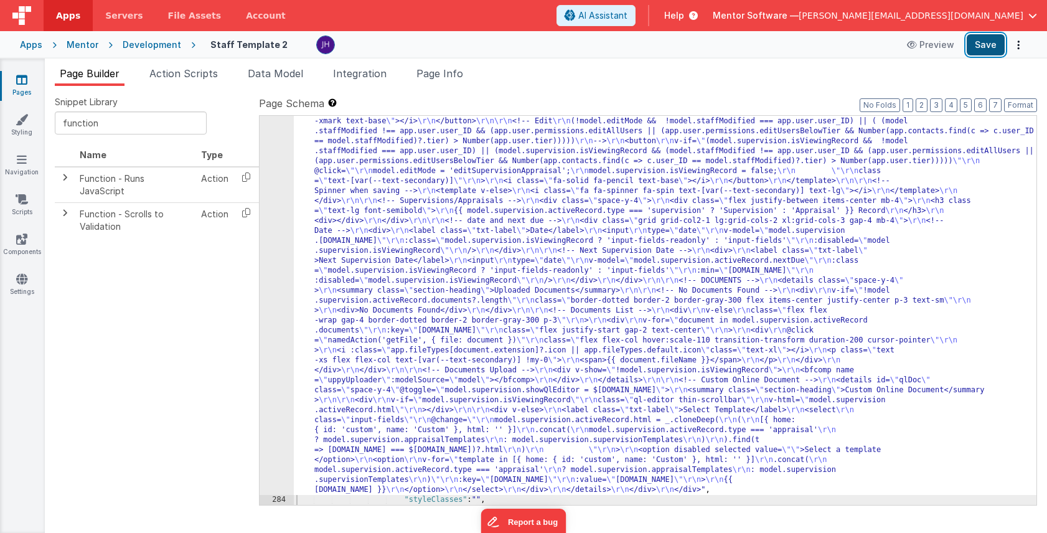
click at [981, 45] on button "Save" at bounding box center [986, 44] width 38 height 21
click at [279, 240] on div "283" at bounding box center [277, 261] width 34 height 468
click at [280, 228] on div "283" at bounding box center [277, 261] width 34 height 468
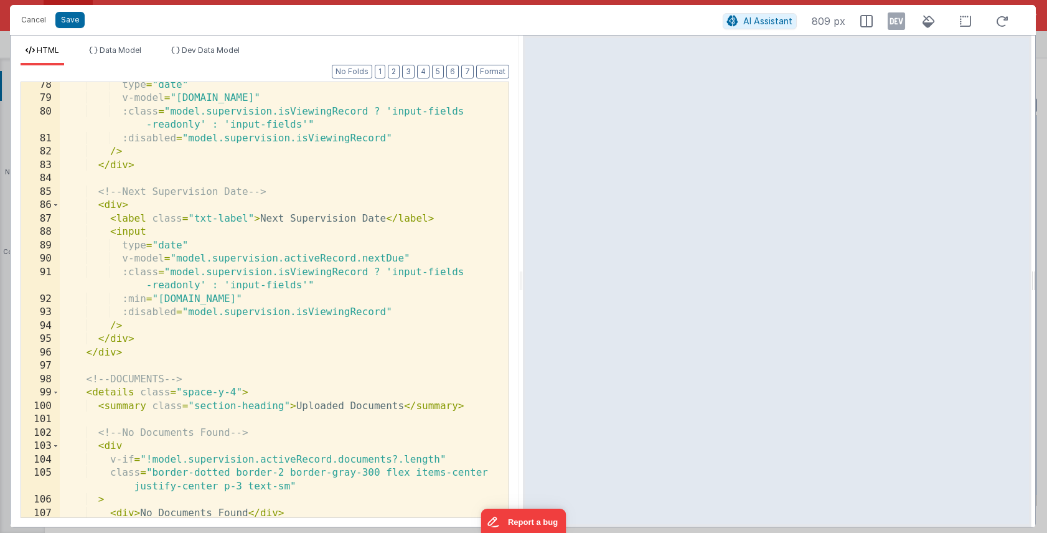
scroll to position [1196, 0]
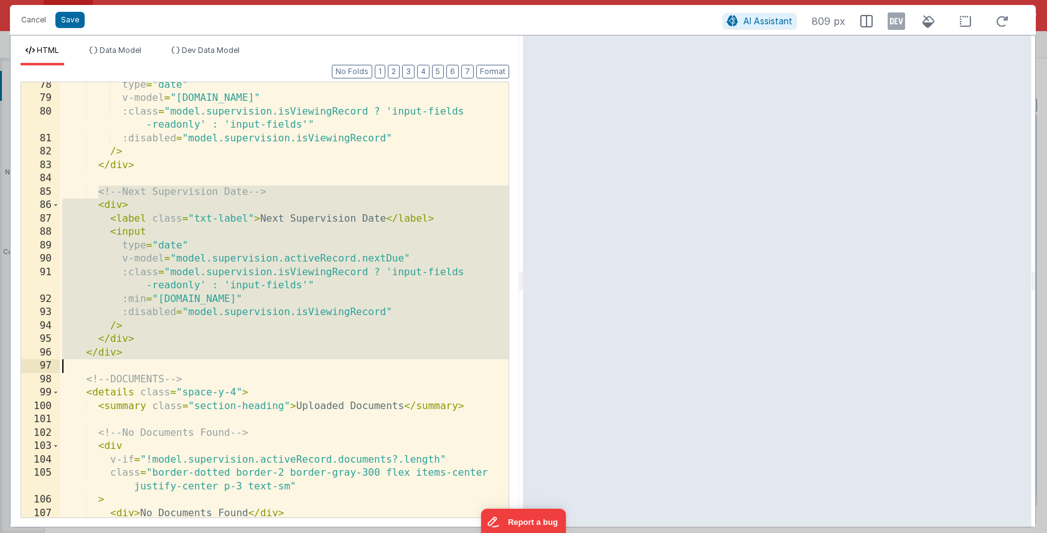
drag, startPoint x: 99, startPoint y: 193, endPoint x: 149, endPoint y: 361, distance: 175.4
click at [149, 361] on div "type = "date" v-model = "model.supervision.activeRecord.date" :class = "model.s…" at bounding box center [284, 309] width 449 height 462
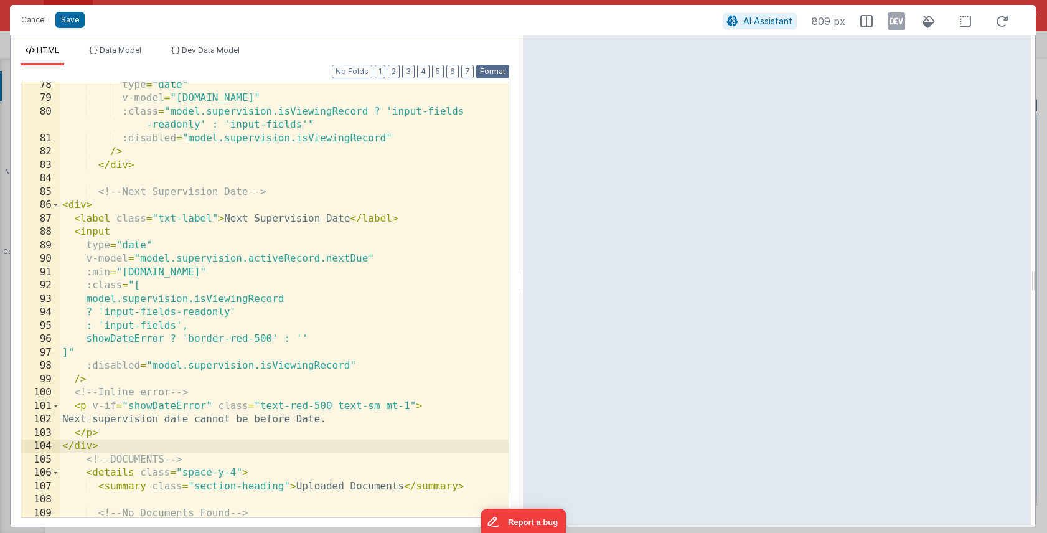
click at [484, 75] on button "Format" at bounding box center [492, 72] width 33 height 14
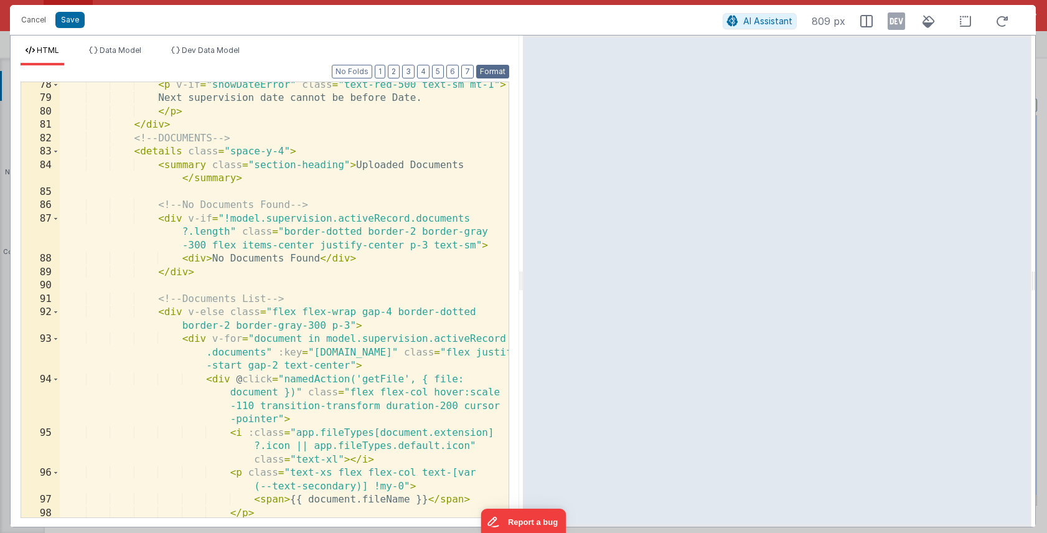
scroll to position [1276, 0]
click at [64, 23] on button "Save" at bounding box center [69, 20] width 29 height 16
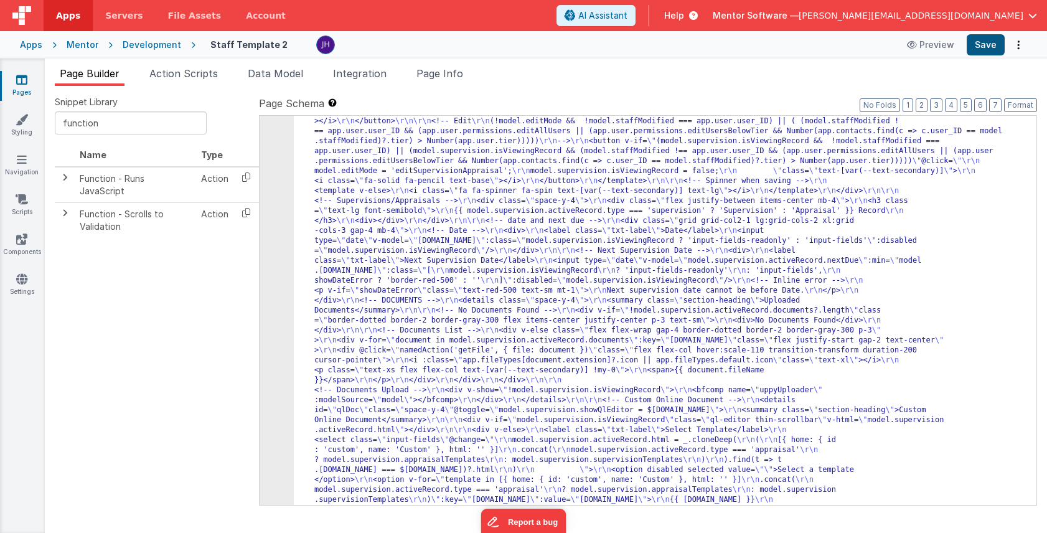
scroll to position [14204, 0]
click at [980, 46] on button "Save" at bounding box center [986, 44] width 38 height 21
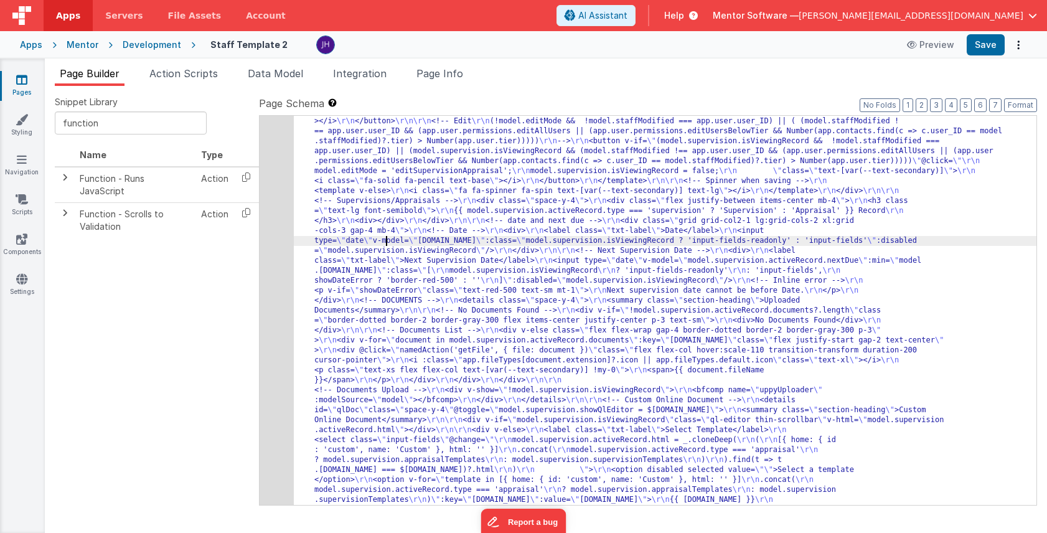
click at [275, 236] on div "283" at bounding box center [277, 271] width 34 height 488
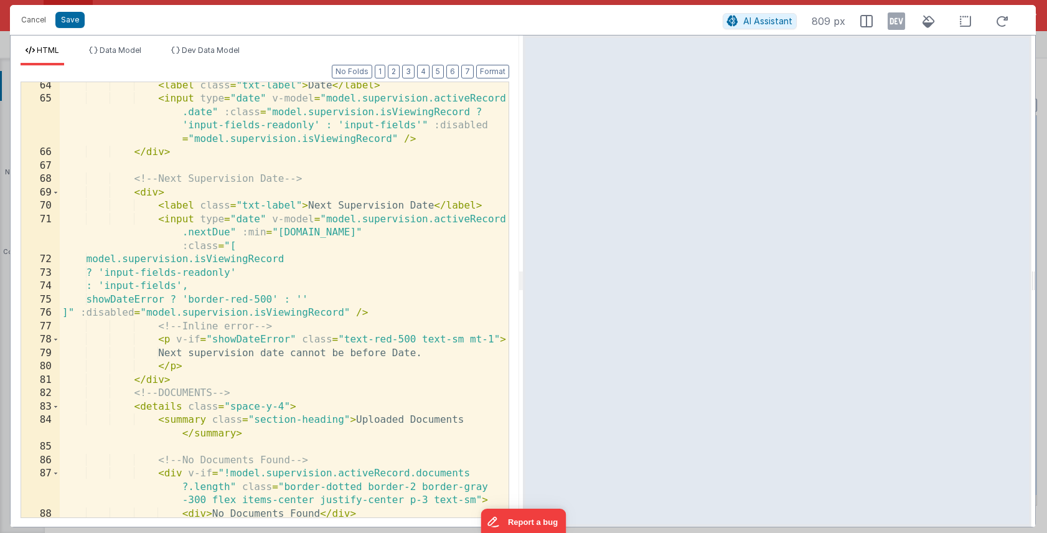
scroll to position [1039, 0]
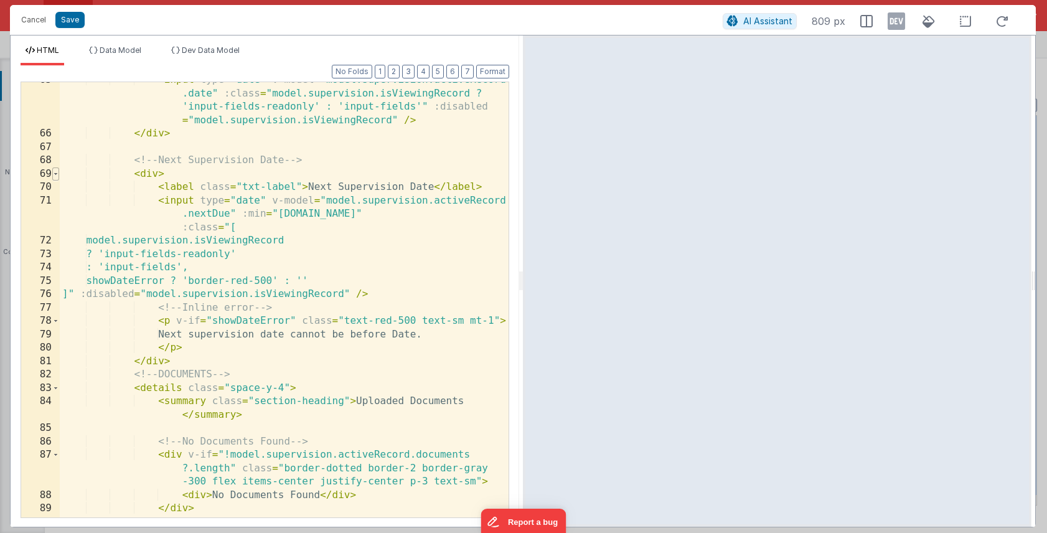
click at [57, 176] on span at bounding box center [55, 175] width 7 height 14
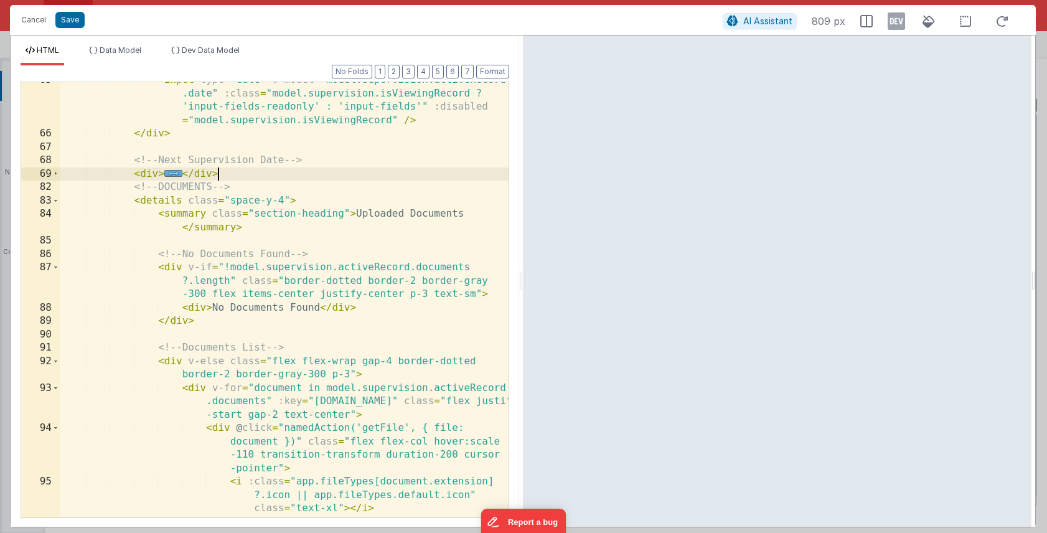
click at [247, 177] on div "< input type = "date" v-model = "model.supervision.activeRecord .date" :class =…" at bounding box center [284, 331] width 449 height 516
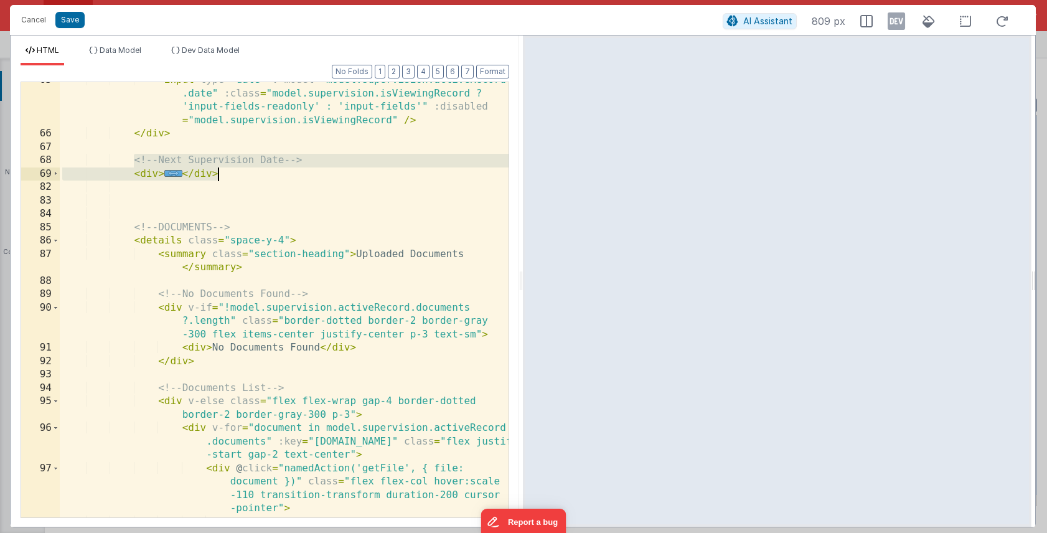
drag, startPoint x: 135, startPoint y: 163, endPoint x: 240, endPoint y: 173, distance: 105.7
click at [240, 173] on div "< input type = "date" v-model = "model.supervision.activeRecord .date" :class =…" at bounding box center [284, 337] width 449 height 529
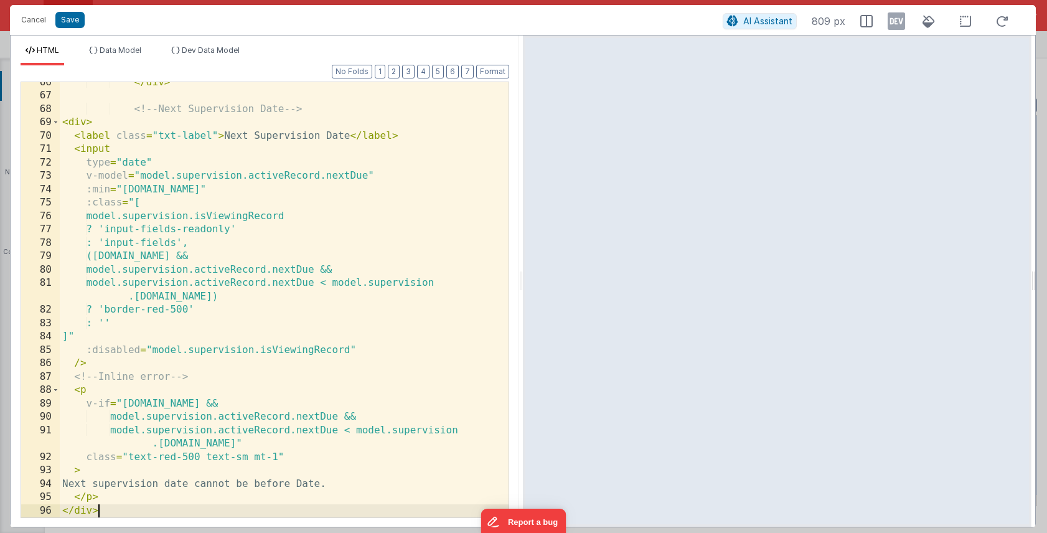
scroll to position [1091, 0]
click at [491, 73] on button "Format" at bounding box center [492, 72] width 33 height 14
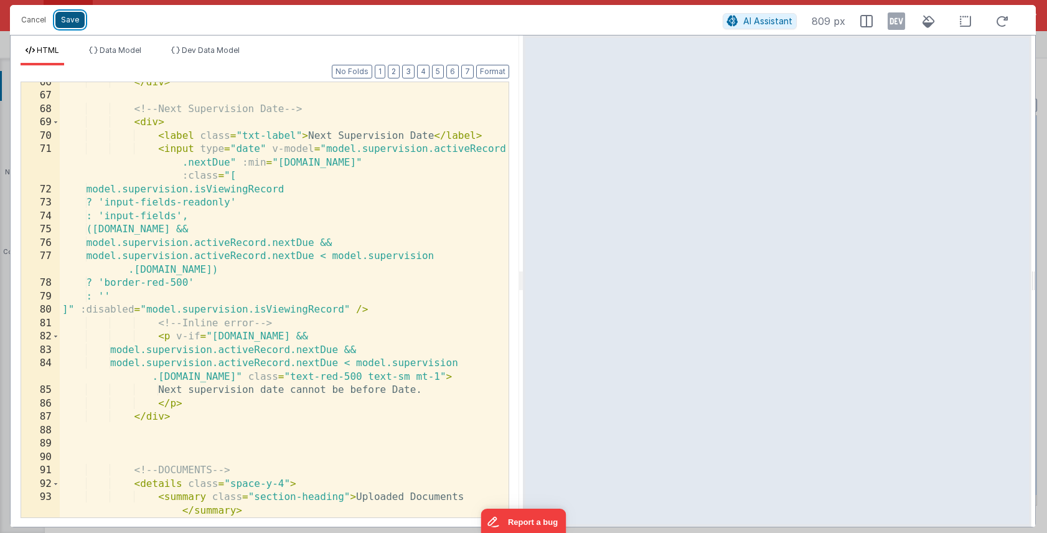
click at [69, 24] on button "Save" at bounding box center [69, 20] width 29 height 16
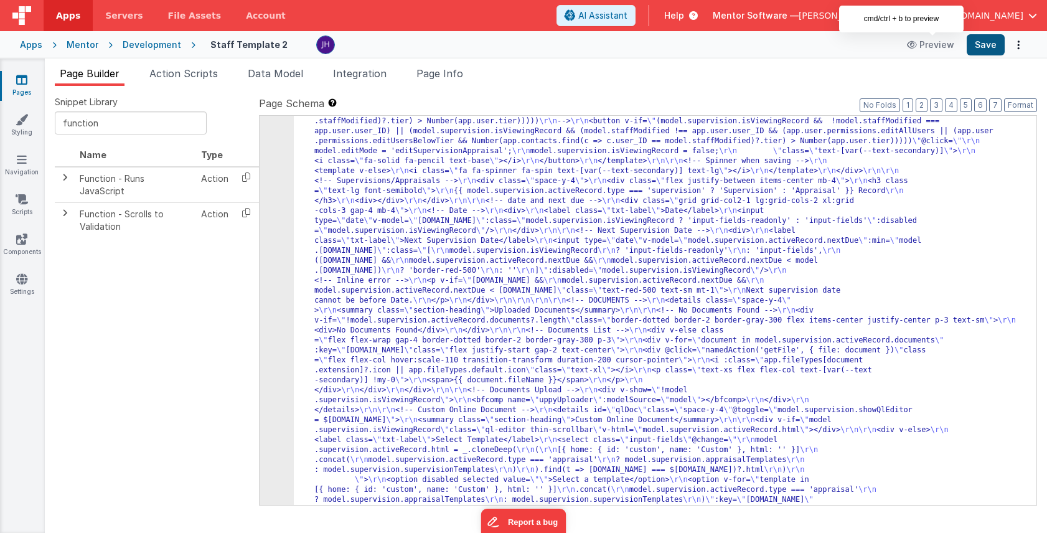
scroll to position [14203, 0]
click at [991, 40] on button "Save" at bounding box center [986, 44] width 38 height 21
click at [277, 201] on div "283" at bounding box center [277, 266] width 34 height 518
click at [270, 183] on div "283" at bounding box center [277, 266] width 34 height 518
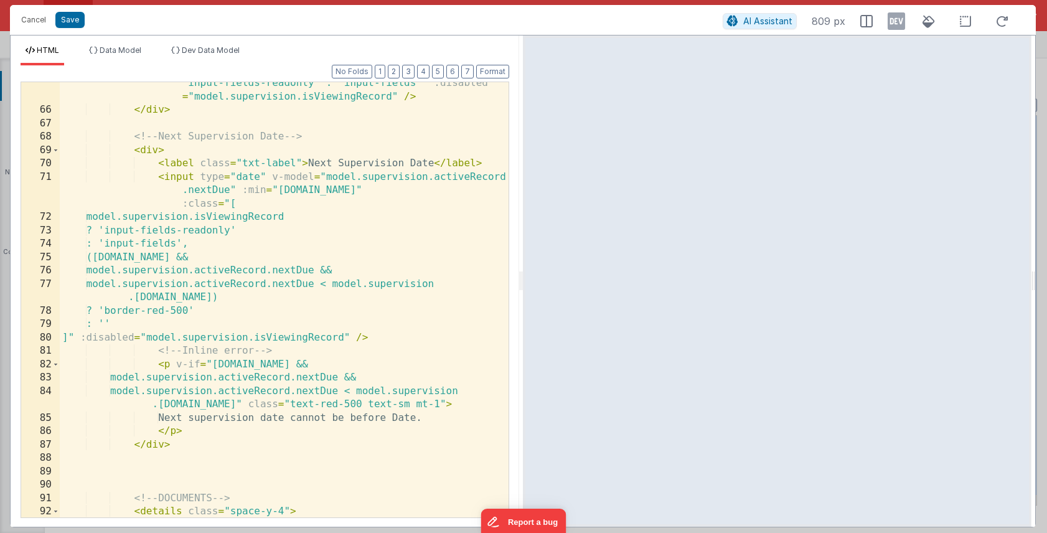
scroll to position [1063, 0]
click at [146, 152] on div "< input type = "date" v-model = "model.supervision.activeRecord .date" :class =…" at bounding box center [284, 308] width 449 height 516
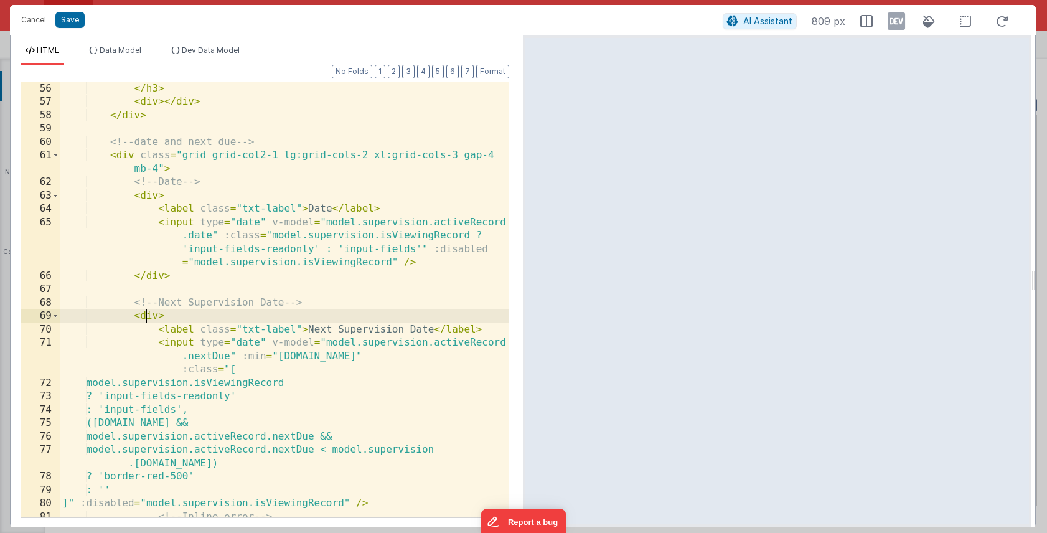
scroll to position [894, 0]
click at [129, 156] on div "{{ model.supervision.activeRecord.type === 'supervision' ? 'Supervision' : 'App…" at bounding box center [284, 296] width 449 height 476
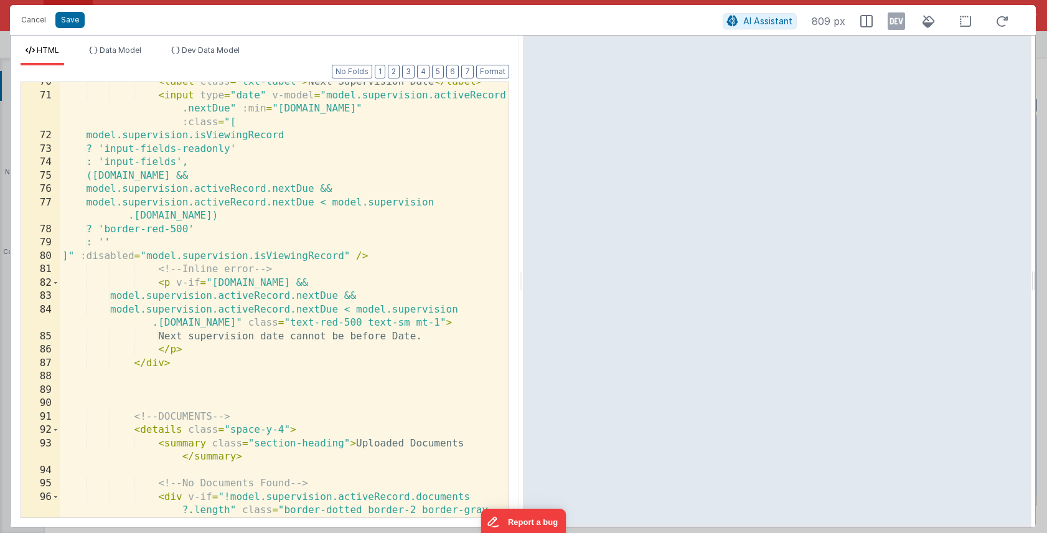
scroll to position [1145, 0]
click at [183, 364] on div "< label class = "txt-label" > Next Supervision Date </ label > < input type = "…" at bounding box center [284, 319] width 449 height 489
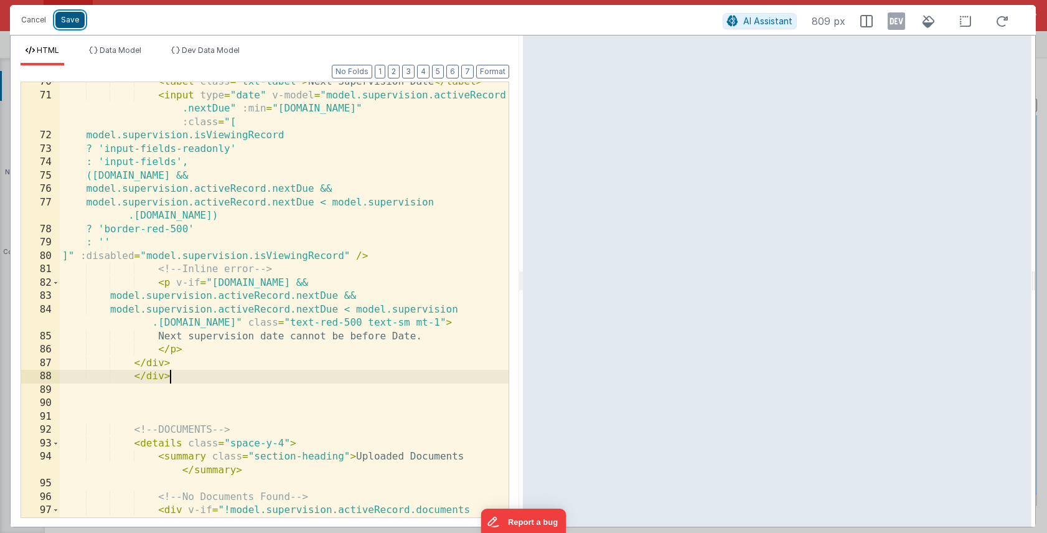
click at [67, 19] on button "Save" at bounding box center [69, 20] width 29 height 16
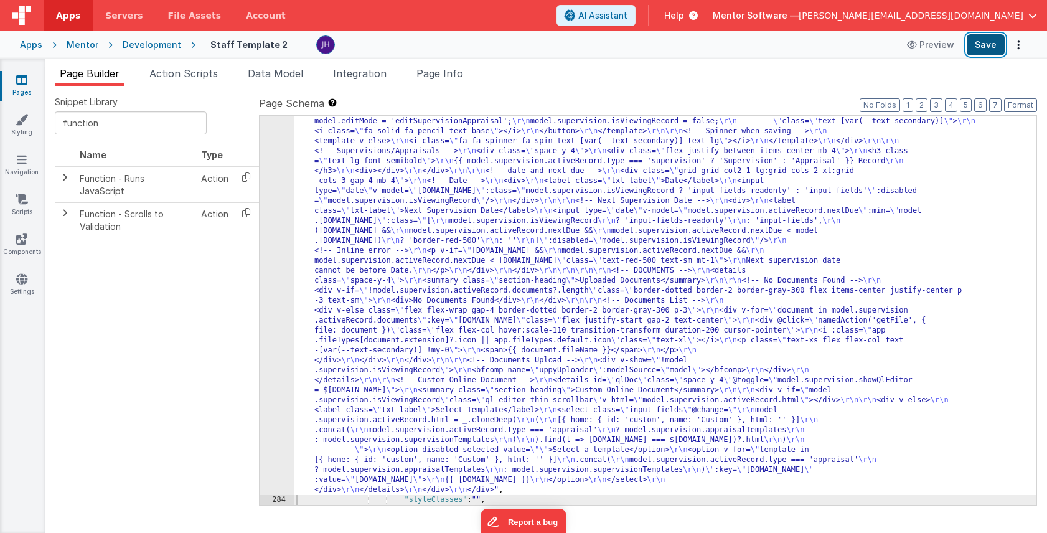
click at [980, 44] on button "Save" at bounding box center [986, 44] width 38 height 21
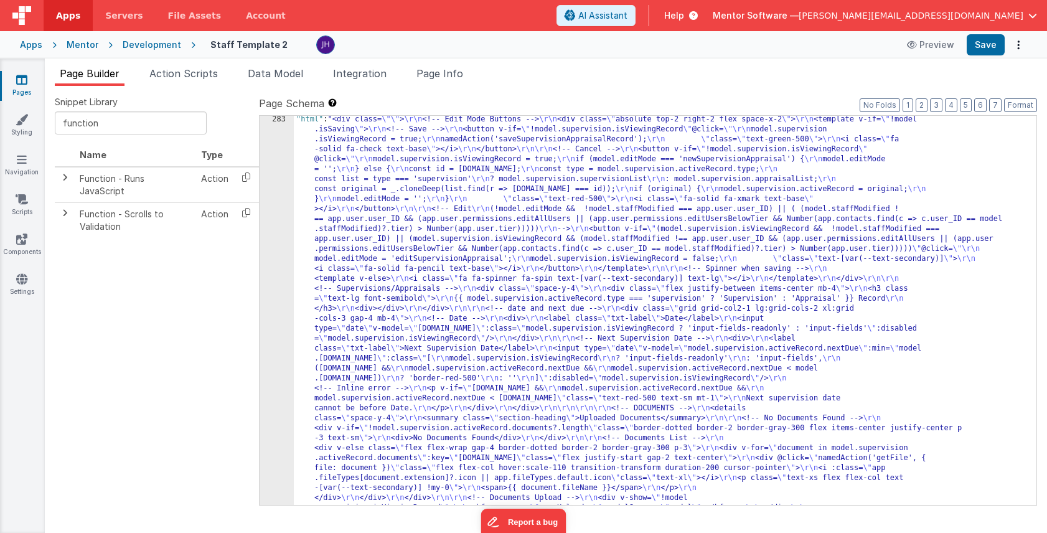
scroll to position [14096, 0]
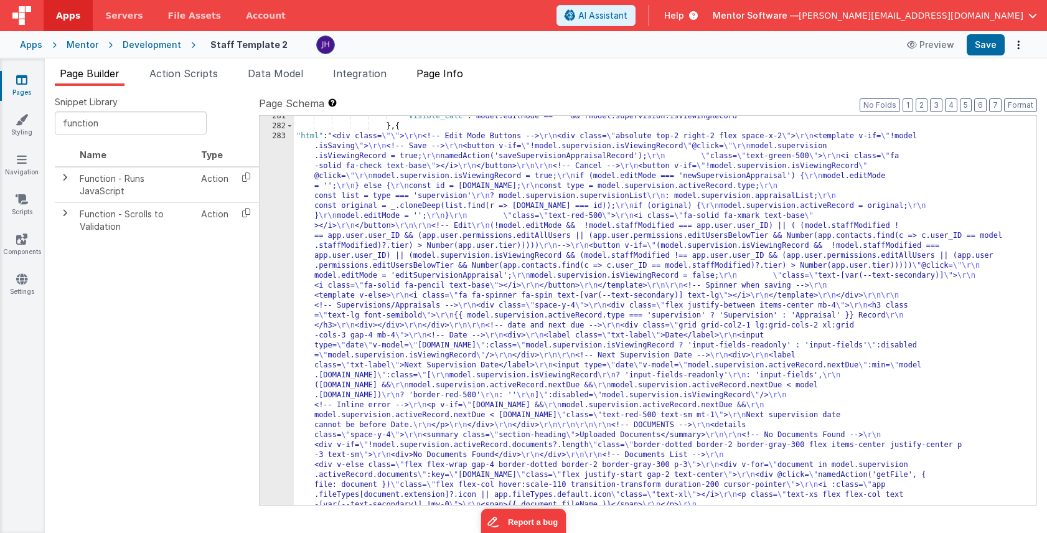
click at [456, 73] on span "Page Info" at bounding box center [440, 73] width 47 height 12
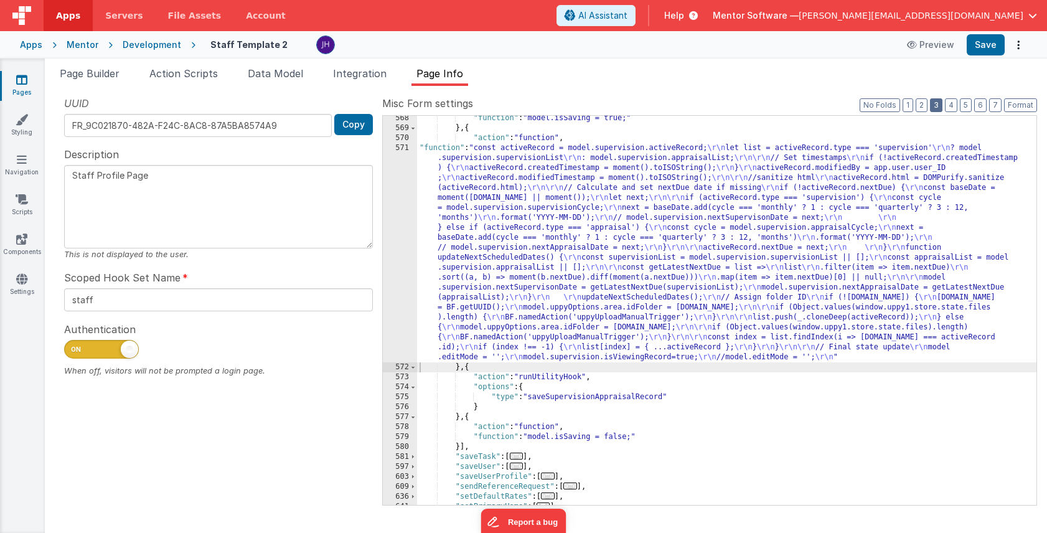
click at [941, 104] on button "3" at bounding box center [936, 105] width 12 height 14
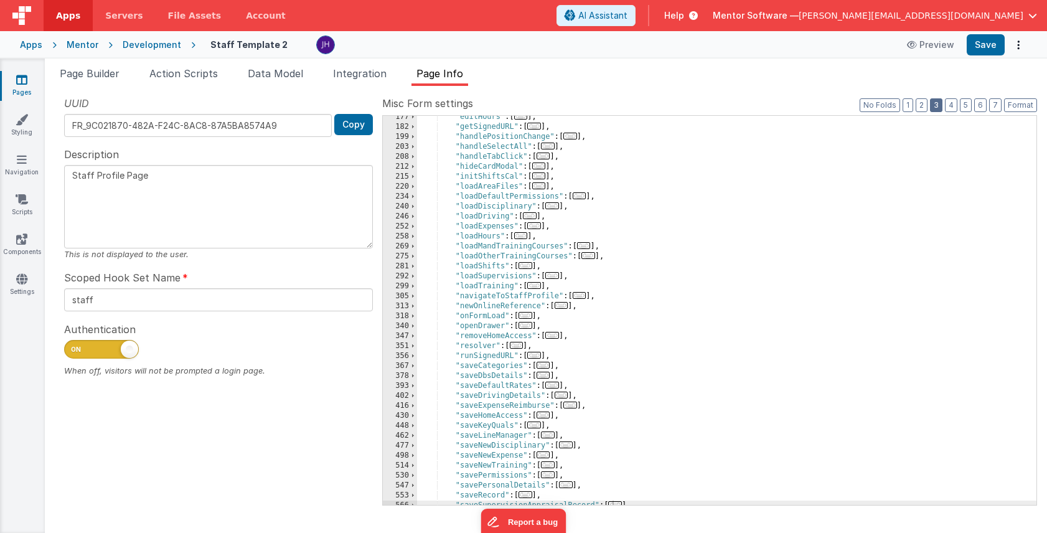
scroll to position [257, 0]
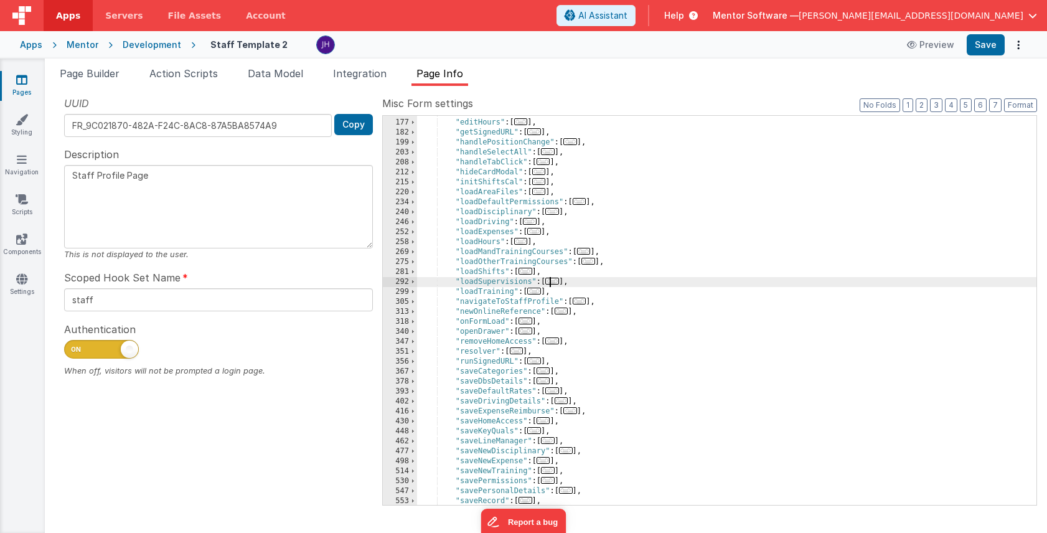
click at [557, 282] on span "..." at bounding box center [553, 281] width 14 height 7
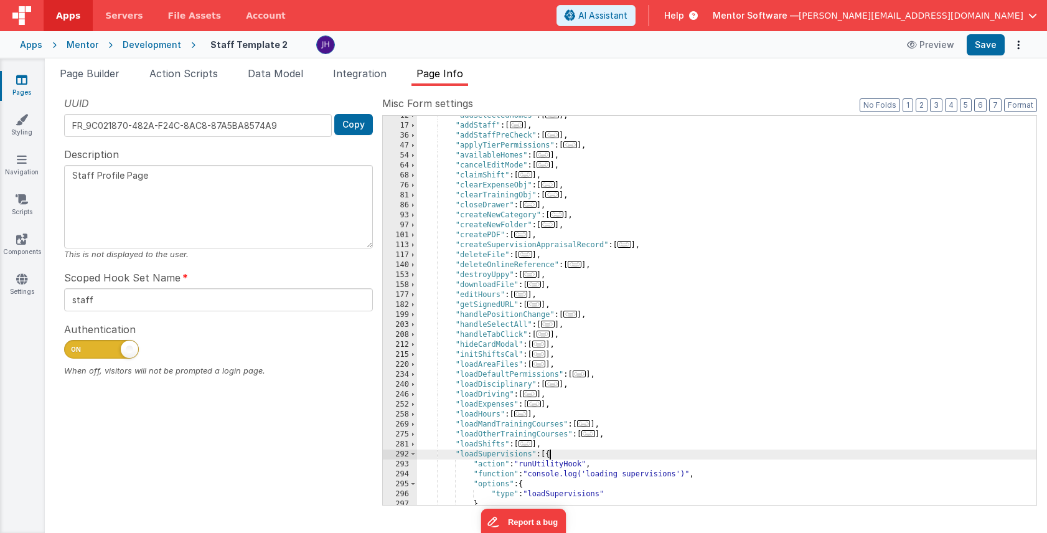
scroll to position [85, 0]
click at [630, 245] on span "..." at bounding box center [625, 244] width 14 height 7
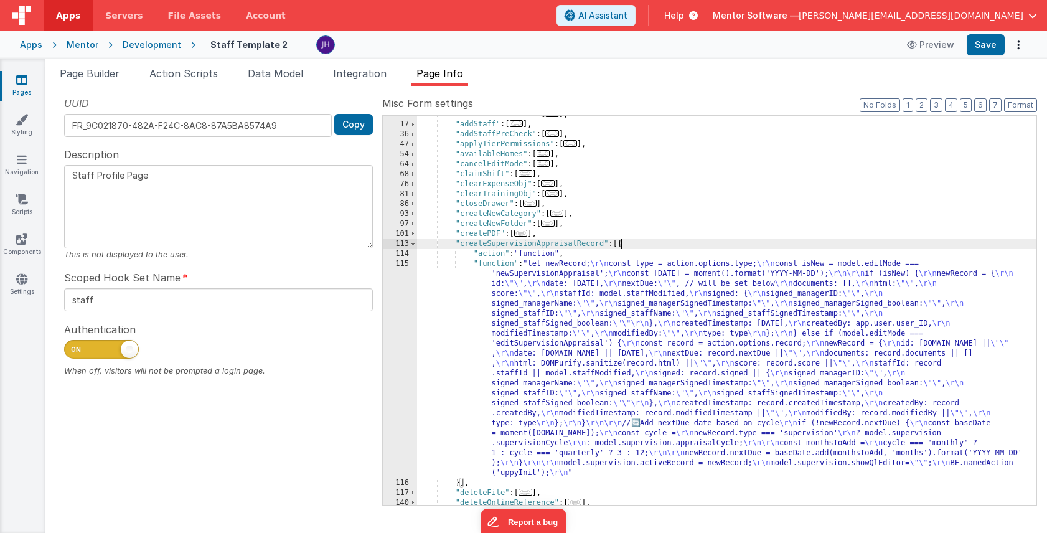
scroll to position [133, 0]
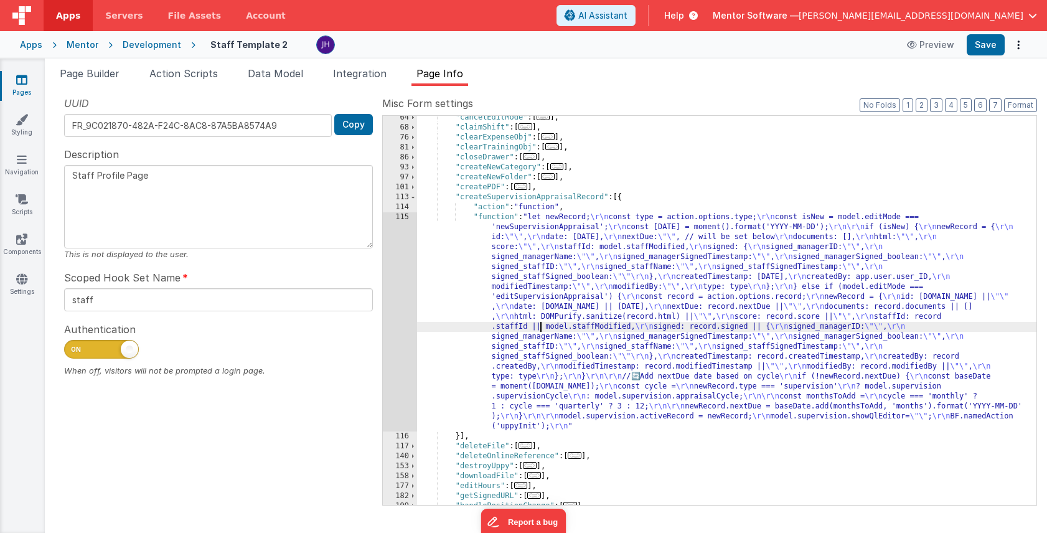
click at [541, 326] on div ""cancelEditMode" : [ ... ] , "claimShift" : [ ... ] , "clearExpenseObj" : [ ...…" at bounding box center [727, 317] width 620 height 409
click at [396, 298] on div "115" at bounding box center [400, 321] width 34 height 219
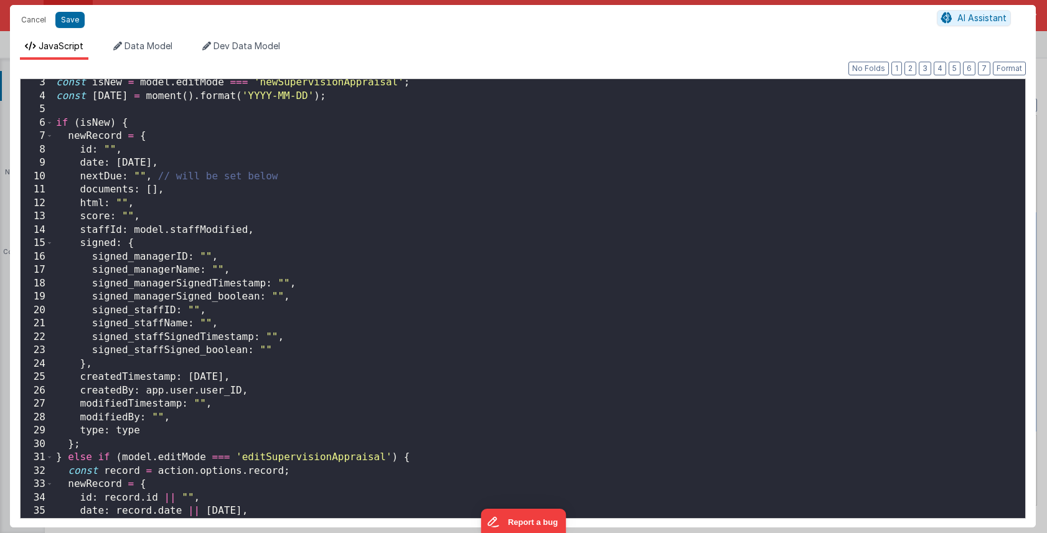
scroll to position [30, 0]
click at [24, 17] on button "Cancel" at bounding box center [33, 19] width 37 height 17
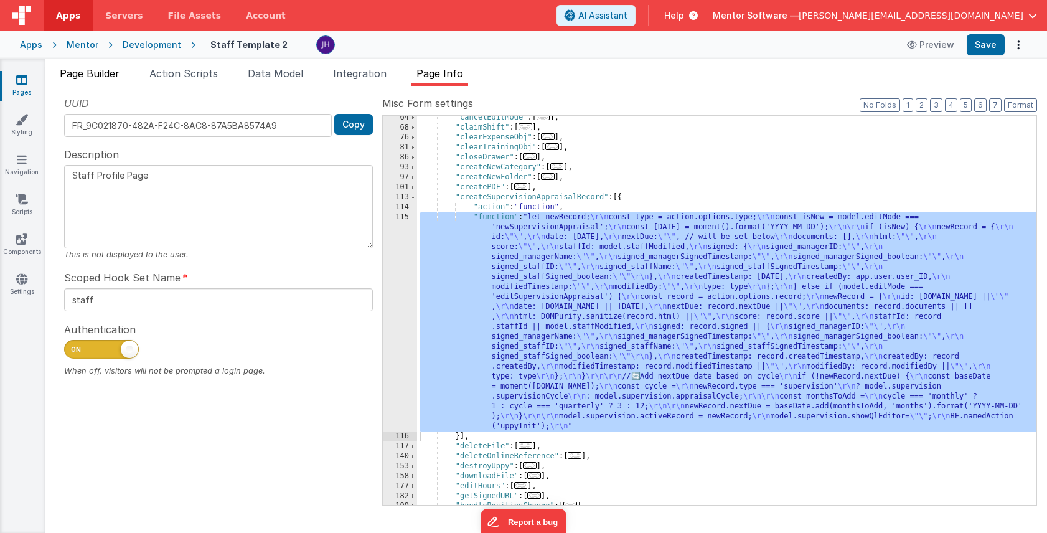
click at [87, 75] on span "Page Builder" at bounding box center [90, 73] width 60 height 12
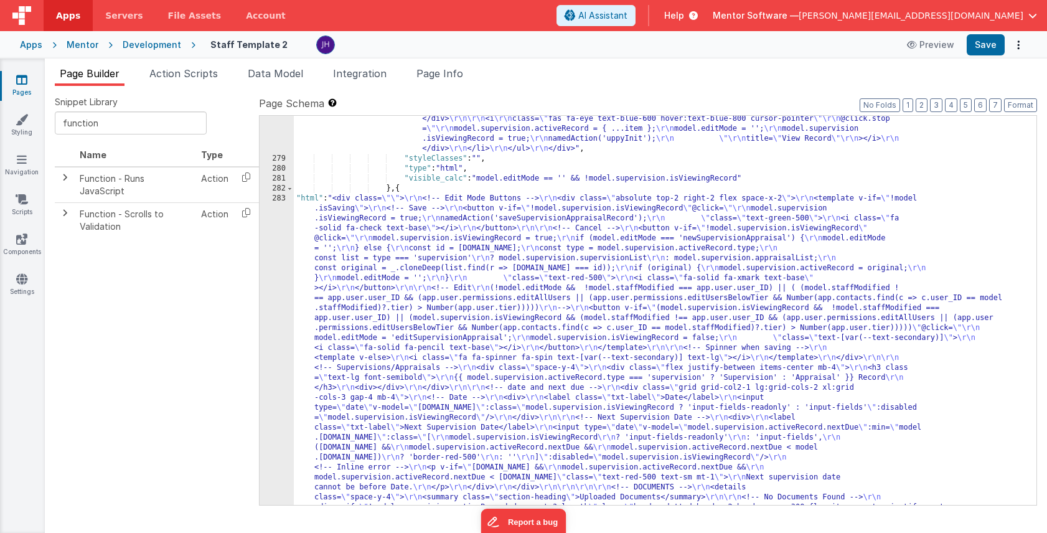
scroll to position [14027, 0]
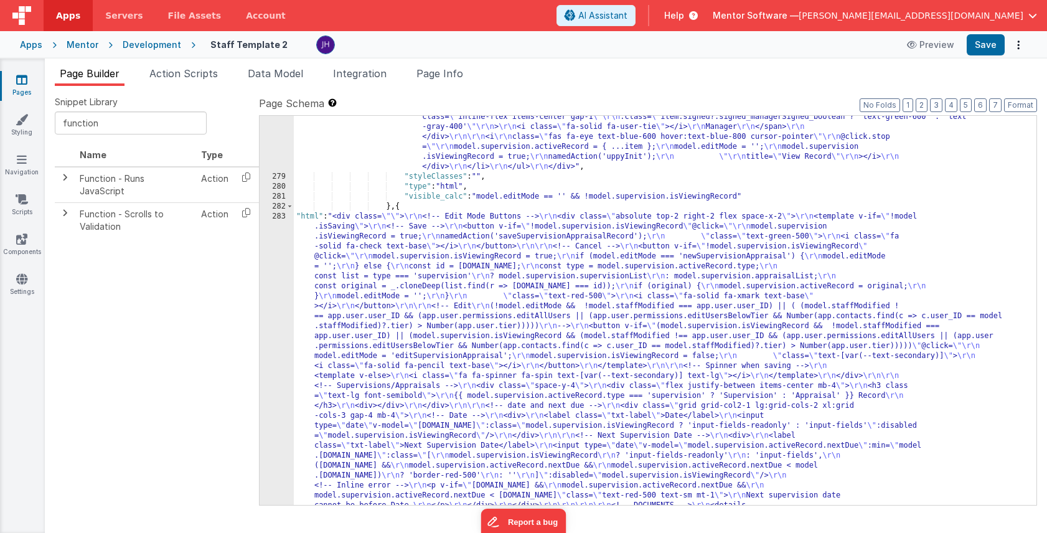
click at [462, 316] on div ""html" : " \r\n <div class= \"\" > \r\n <div class= \"\" > \r\n <!-- Heading --…" at bounding box center [665, 426] width 743 height 1306
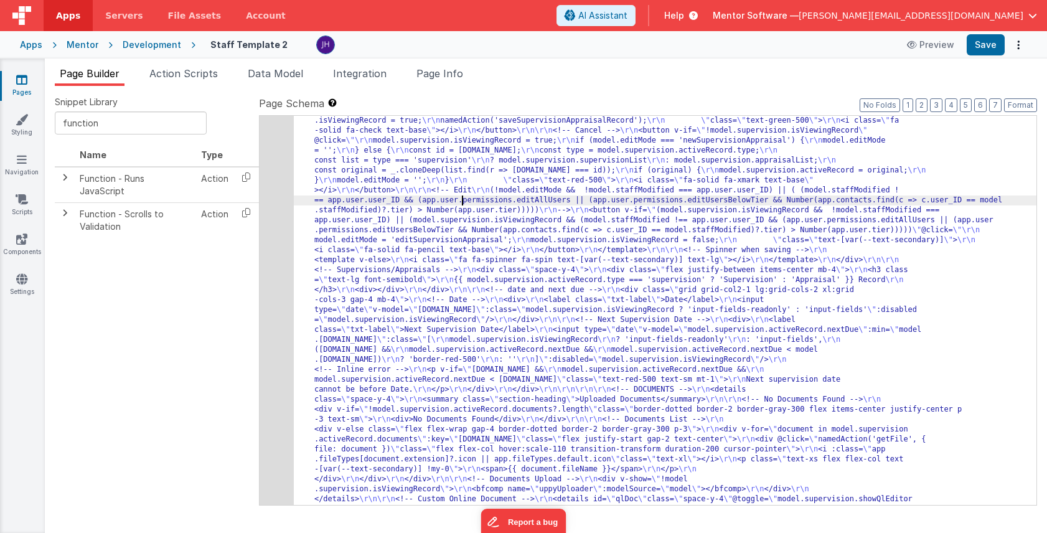
scroll to position [14120, 0]
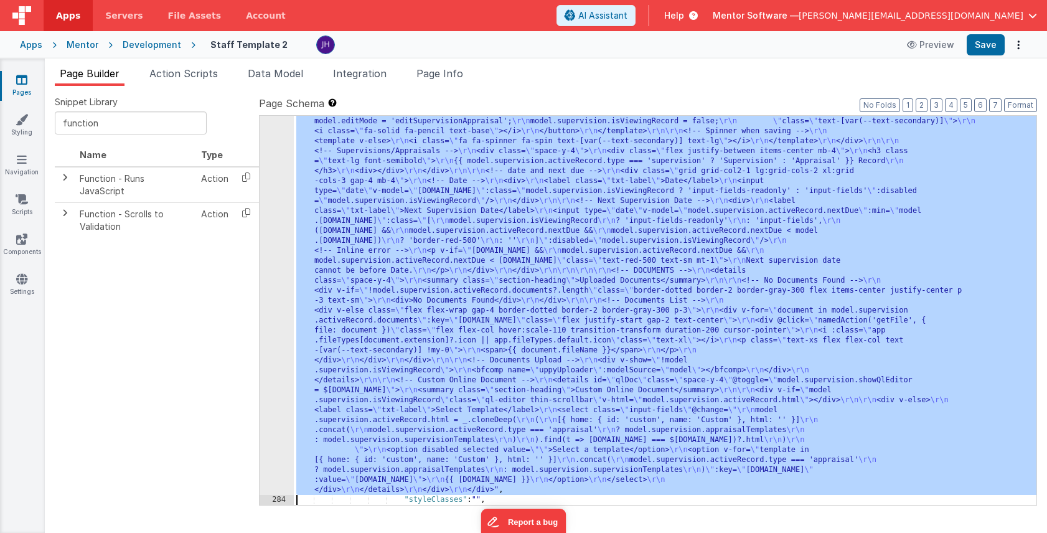
click at [266, 230] on div "283" at bounding box center [277, 236] width 34 height 518
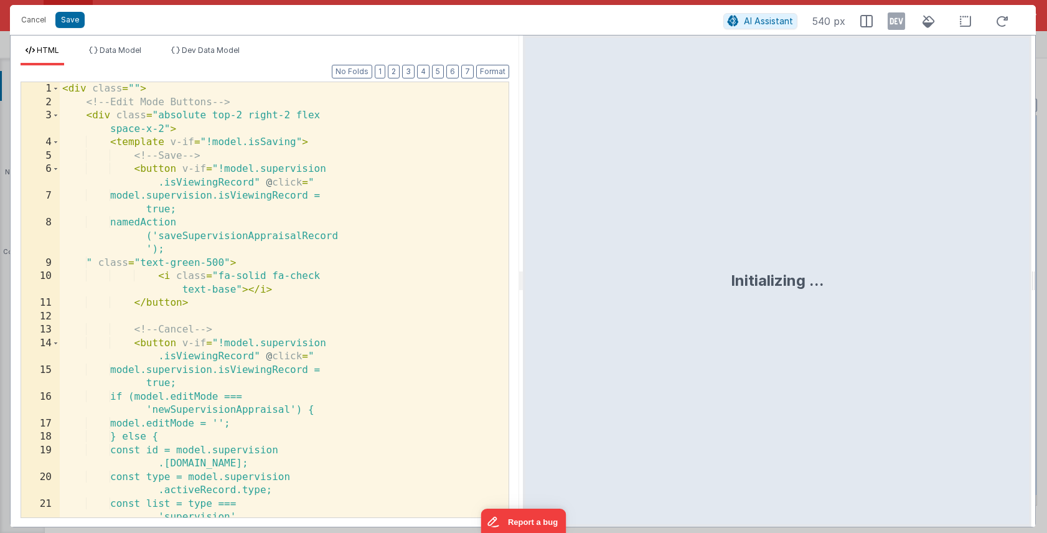
scroll to position [14229, 0]
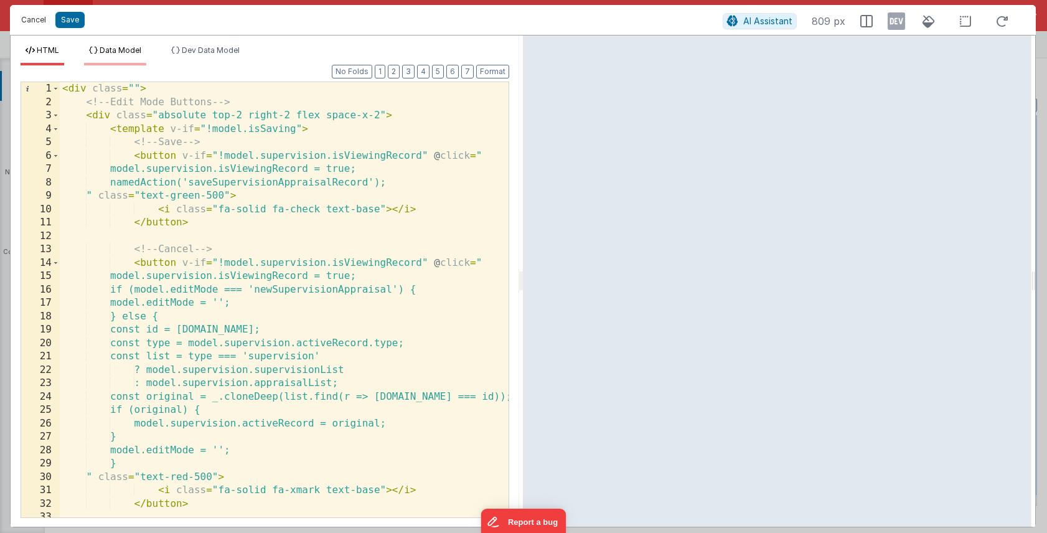
drag, startPoint x: 35, startPoint y: 19, endPoint x: 95, endPoint y: 50, distance: 66.9
click at [35, 19] on button "Cancel" at bounding box center [33, 19] width 37 height 17
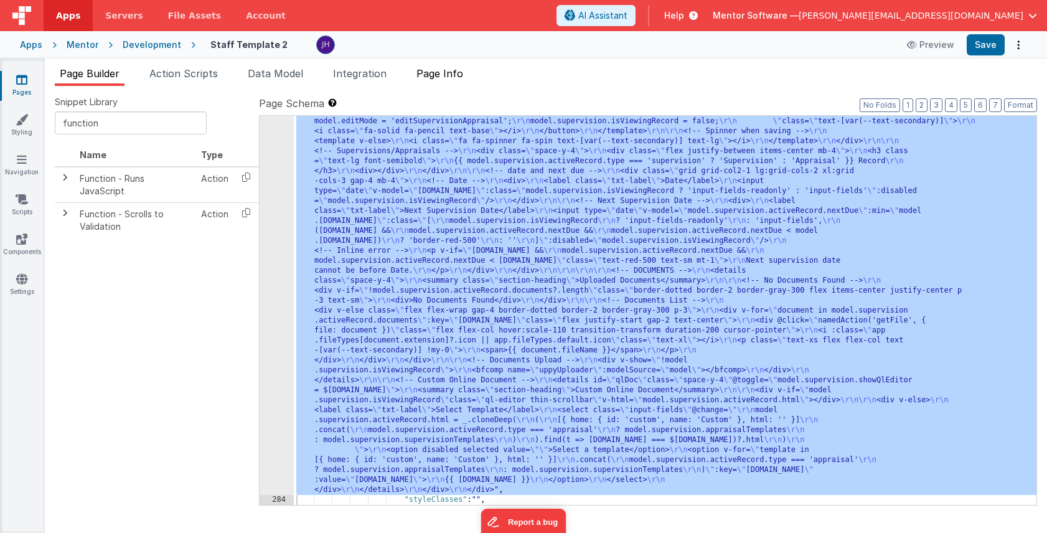
click at [445, 67] on span "Page Info" at bounding box center [440, 73] width 47 height 12
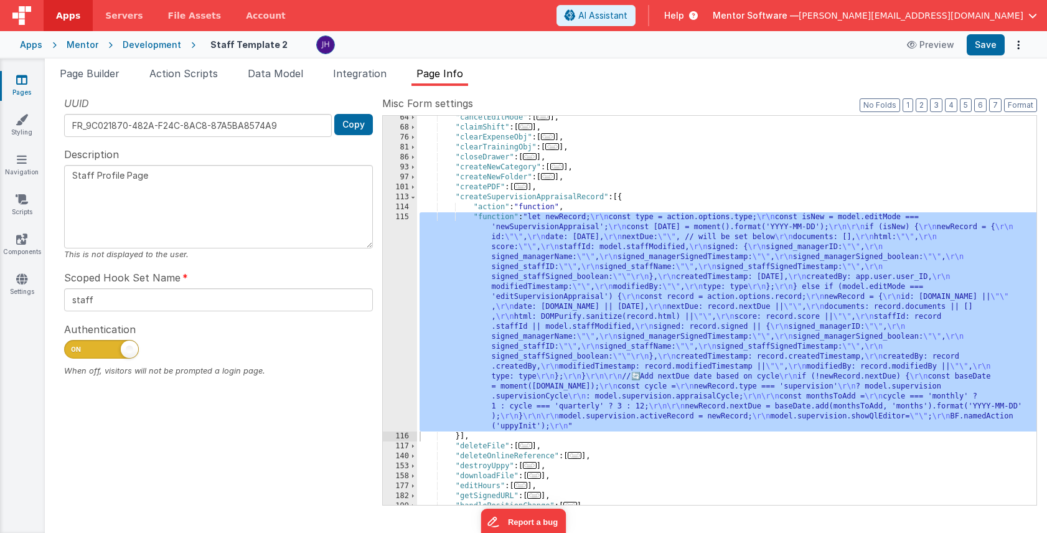
click at [551, 283] on div ""cancelEditMode" : [ ... ] , "claimShift" : [ ... ] , "clearExpenseObj" : [ ...…" at bounding box center [727, 317] width 620 height 409
click at [403, 277] on div "115" at bounding box center [400, 321] width 34 height 219
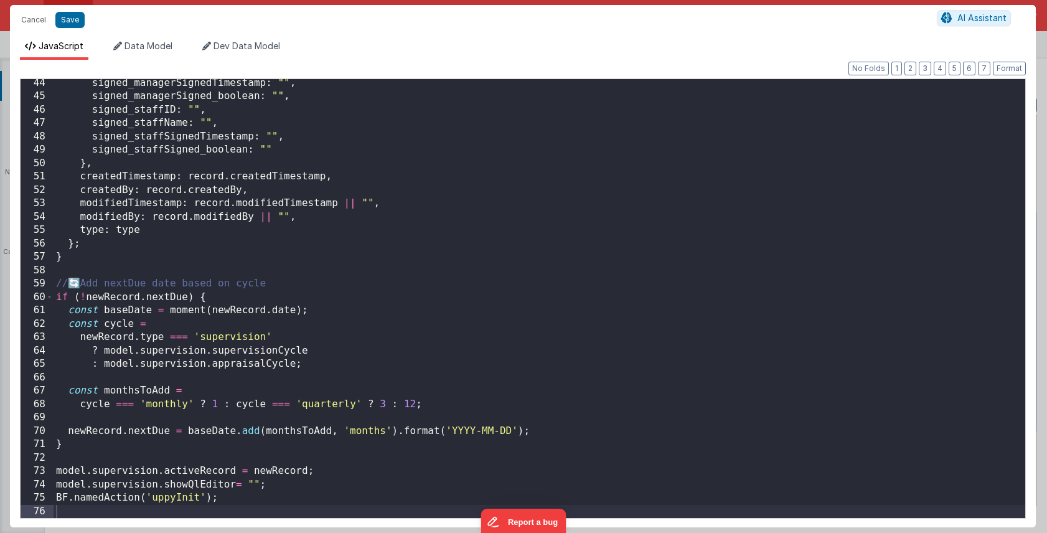
scroll to position [579, 0]
click at [71, 23] on button "Save" at bounding box center [69, 20] width 29 height 16
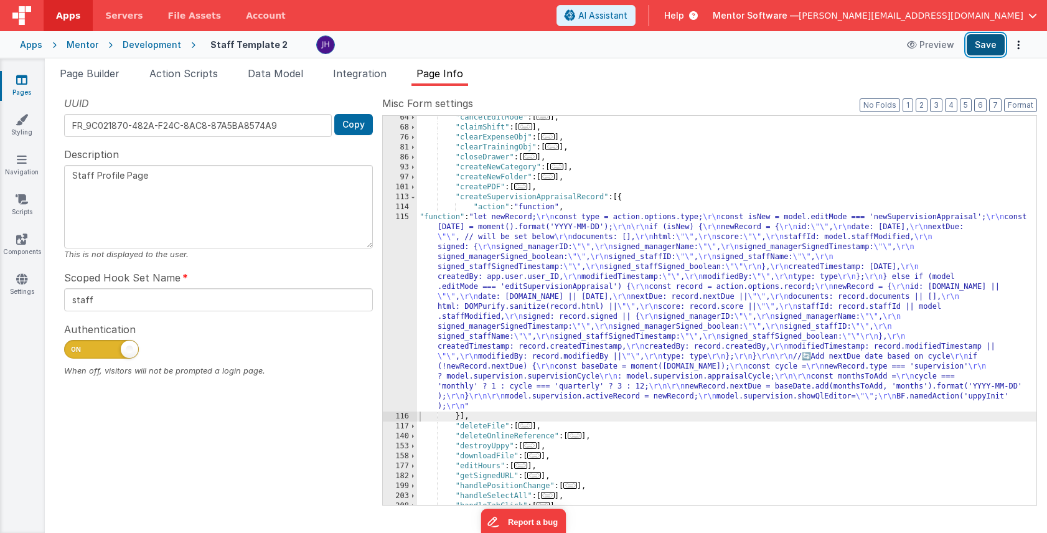
click at [985, 48] on button "Save" at bounding box center [986, 44] width 38 height 21
click at [451, 73] on span "Page Info" at bounding box center [440, 73] width 47 height 12
click at [411, 198] on span at bounding box center [413, 197] width 7 height 10
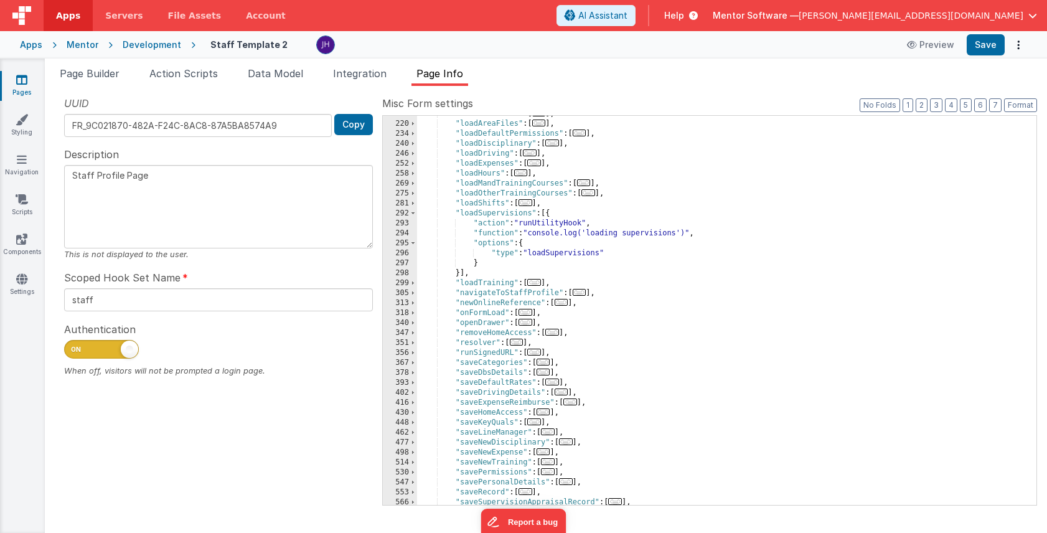
scroll to position [326, 0]
click at [85, 73] on span "Page Builder" at bounding box center [90, 73] width 60 height 12
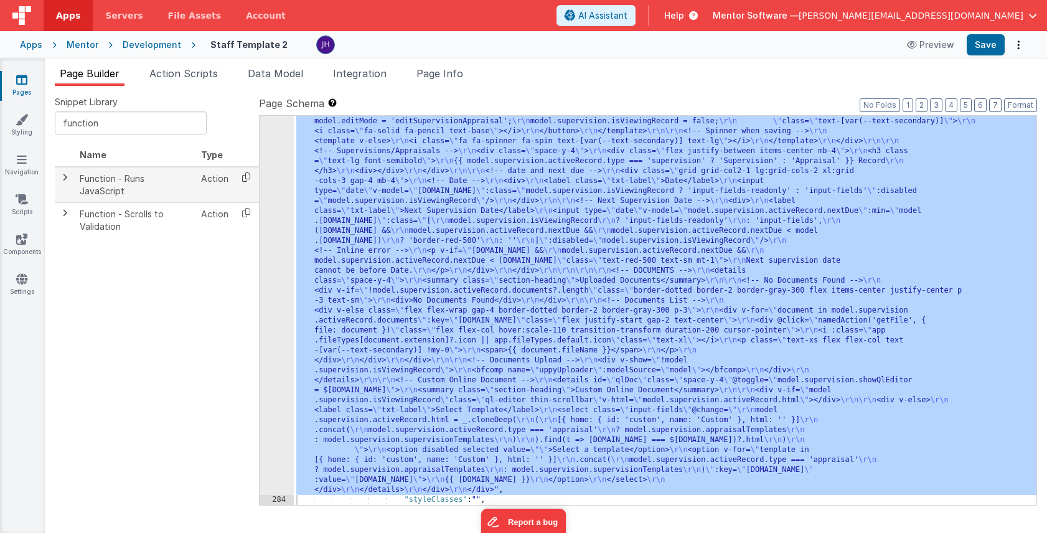
click at [244, 176] on icon at bounding box center [247, 177] width 26 height 19
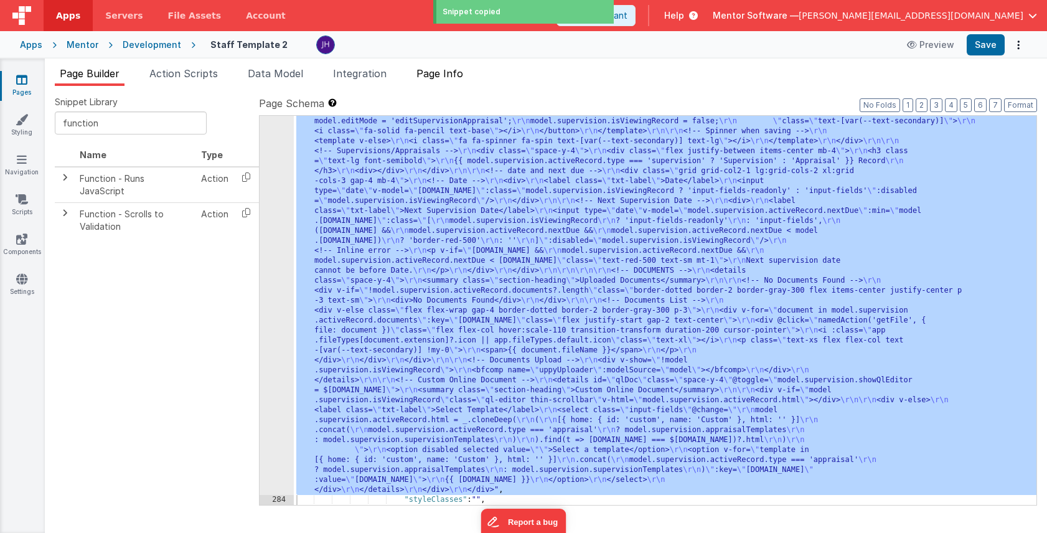
click at [436, 73] on span "Page Info" at bounding box center [440, 73] width 47 height 12
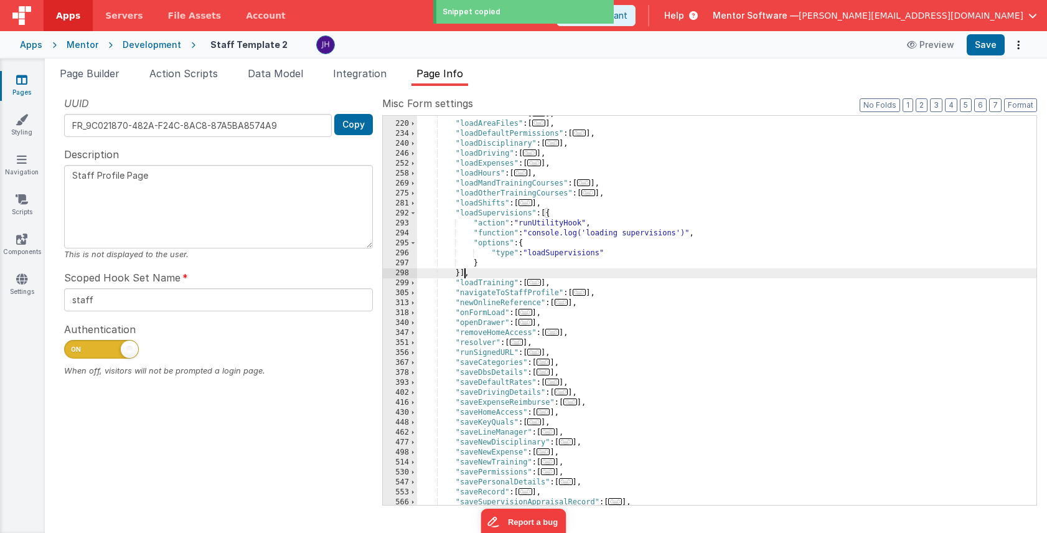
click at [463, 273] on div ""initShiftsCal" : [ ... ] , "loadAreaFiles" : [ ... ] , "loadDefaultPermissions…" at bounding box center [727, 313] width 620 height 409
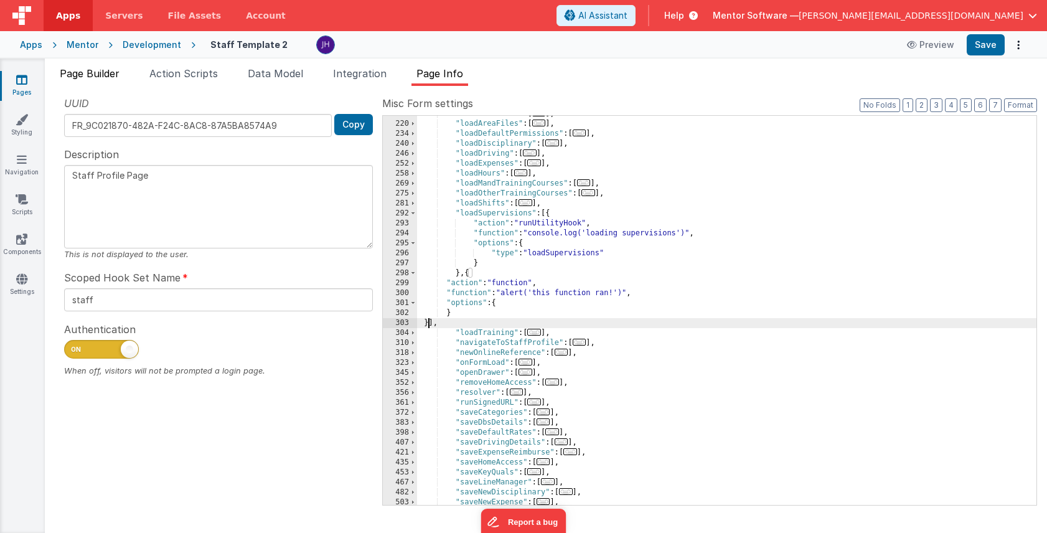
click at [82, 75] on span "Page Builder" at bounding box center [90, 73] width 60 height 12
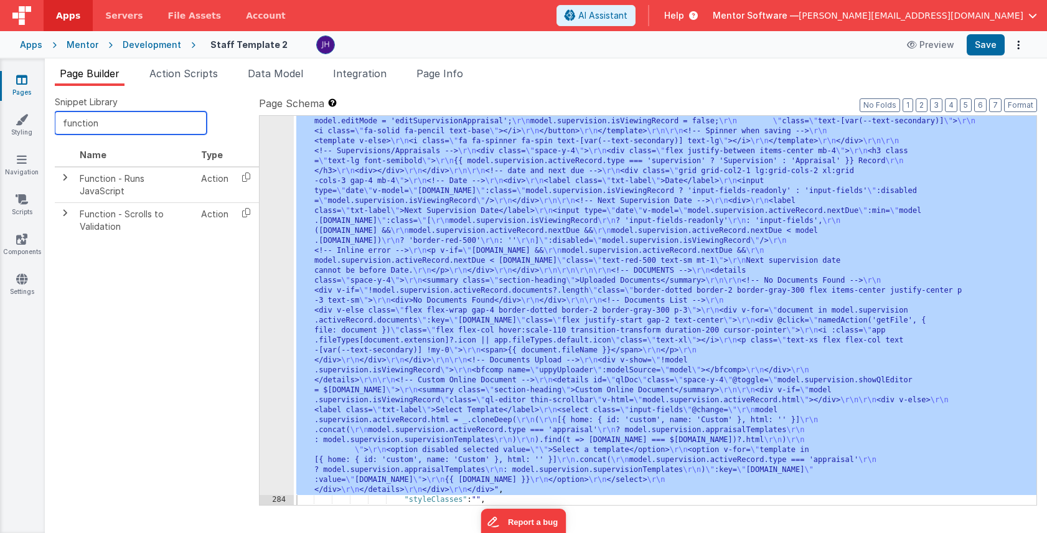
click at [133, 121] on input "function" at bounding box center [131, 122] width 152 height 23
type input "wait"
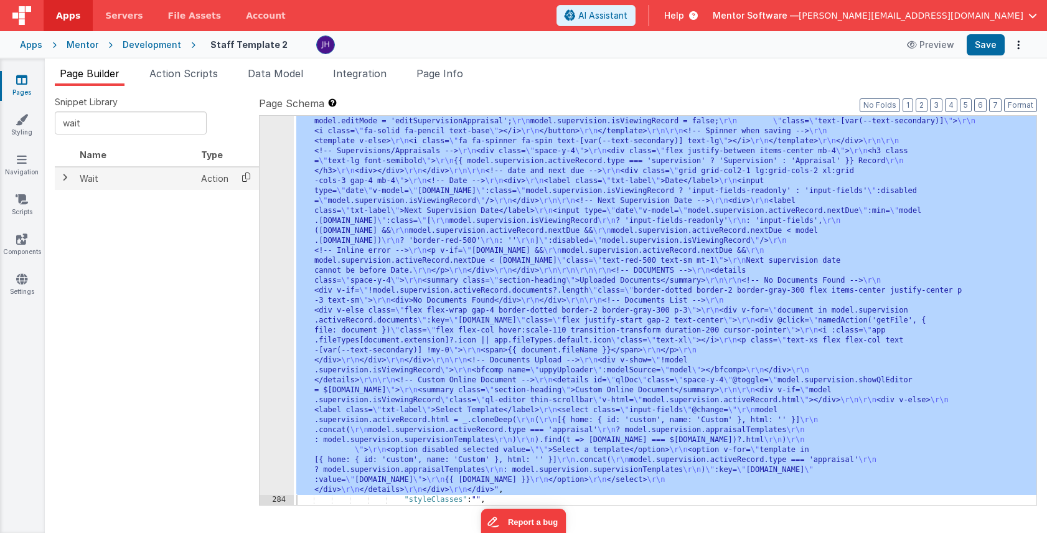
click at [242, 179] on icon at bounding box center [247, 177] width 26 height 19
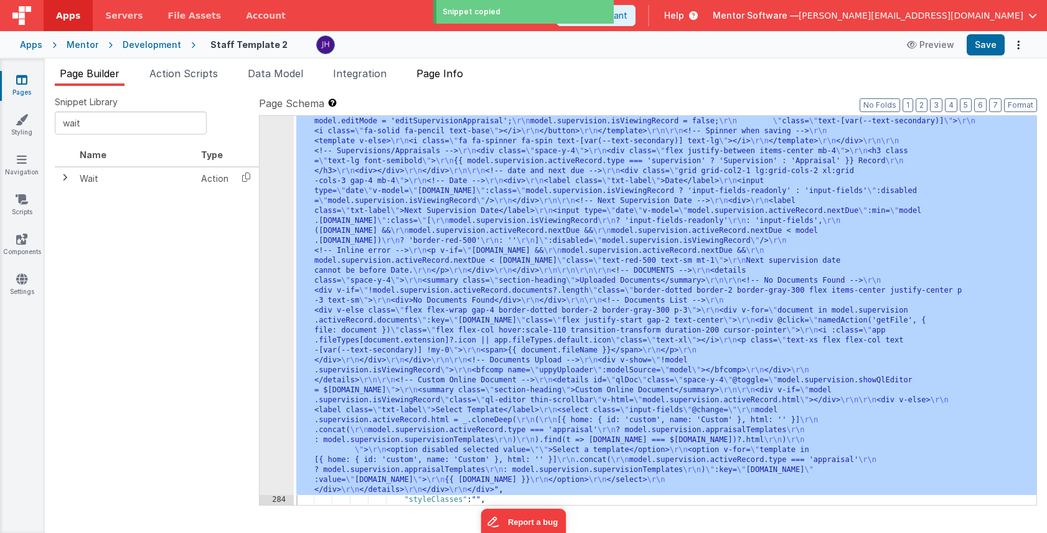
click at [436, 72] on span "Page Info" at bounding box center [440, 73] width 47 height 12
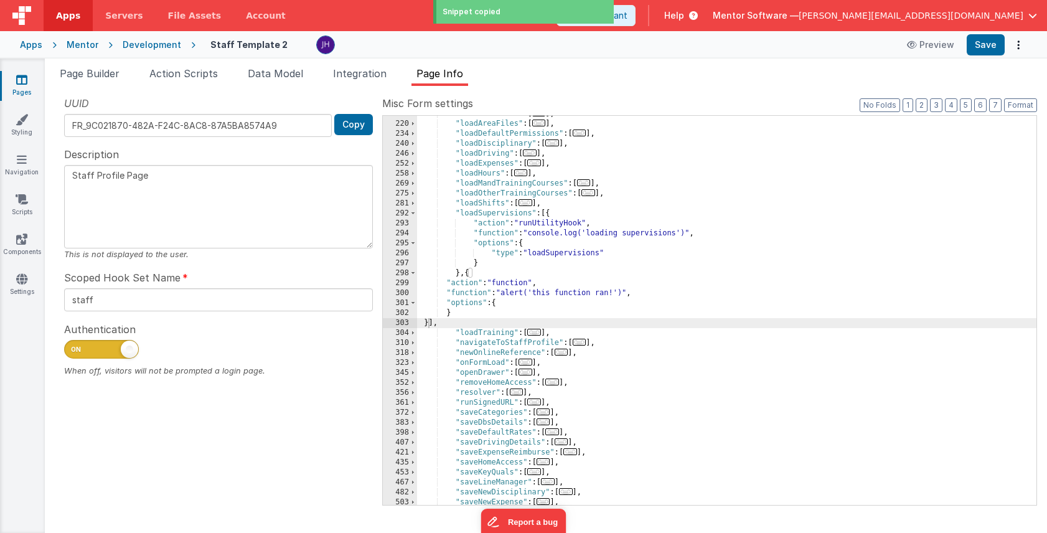
click at [469, 272] on div ""initShiftsCal" : [ ... ] , "loadAreaFiles" : [ ... ] , "loadDefaultPermissions…" at bounding box center [727, 313] width 620 height 409
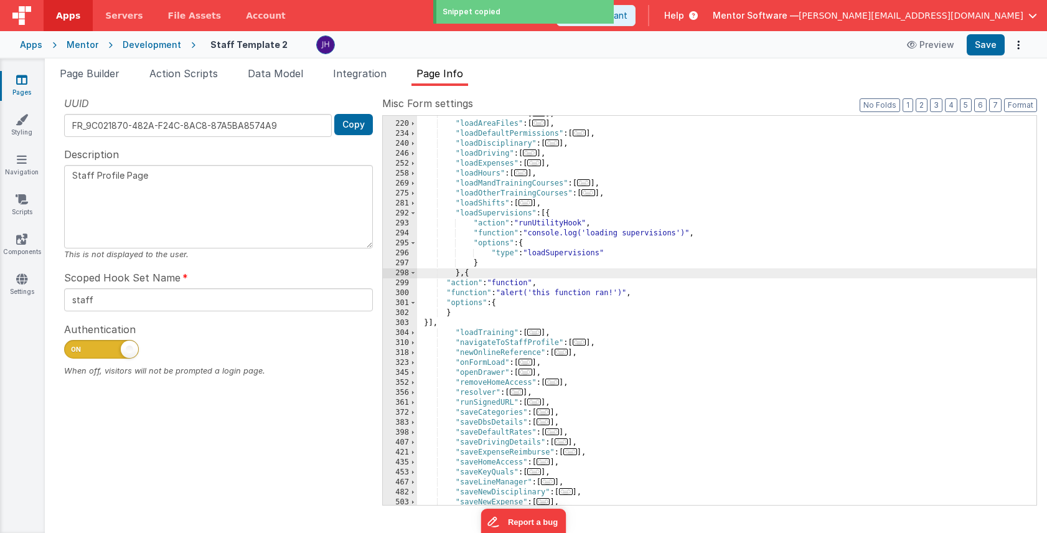
paste textarea
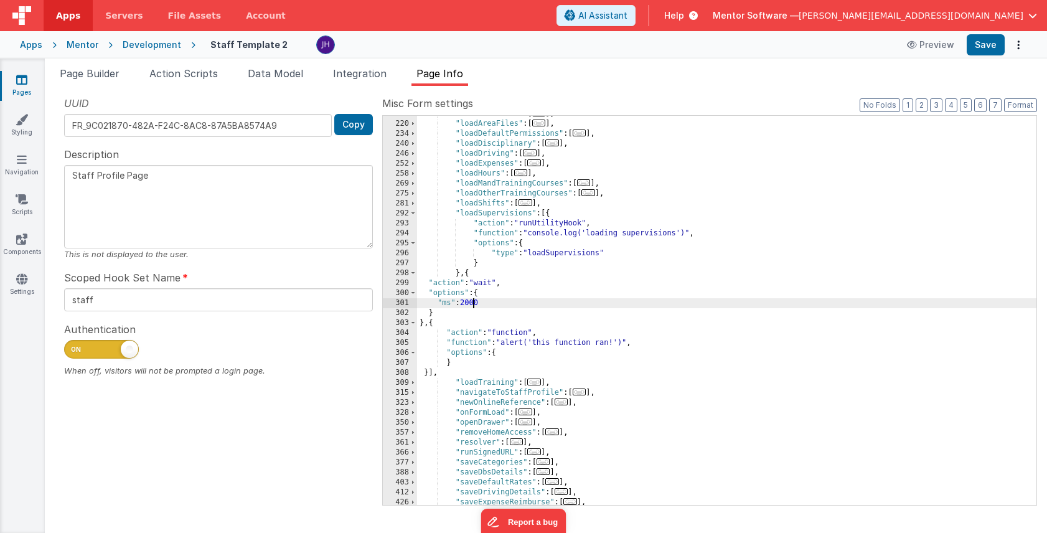
click at [473, 304] on div ""initShiftsCal" : [ ... ] , "loadAreaFiles" : [ ... ] , "loadDefaultPermissions…" at bounding box center [727, 313] width 620 height 409
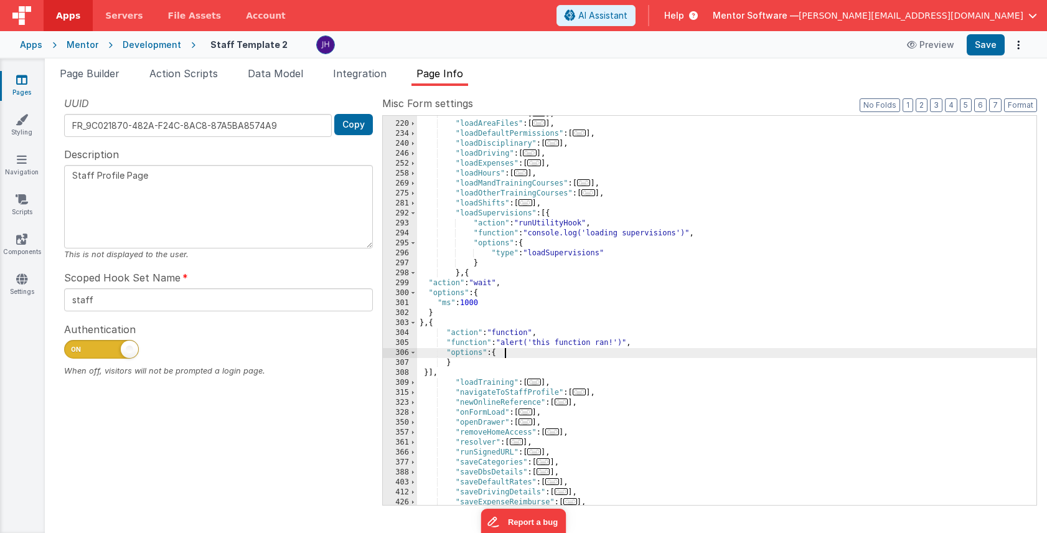
click at [515, 349] on div ""initShiftsCal" : [ ... ] , "loadAreaFiles" : [ ... ] , "loadDefaultPermissions…" at bounding box center [727, 313] width 620 height 409
click at [482, 344] on div ""initShiftsCal" : [ ... ] , "loadAreaFiles" : [ ... ] , "loadDefaultPermissions…" at bounding box center [727, 313] width 620 height 409
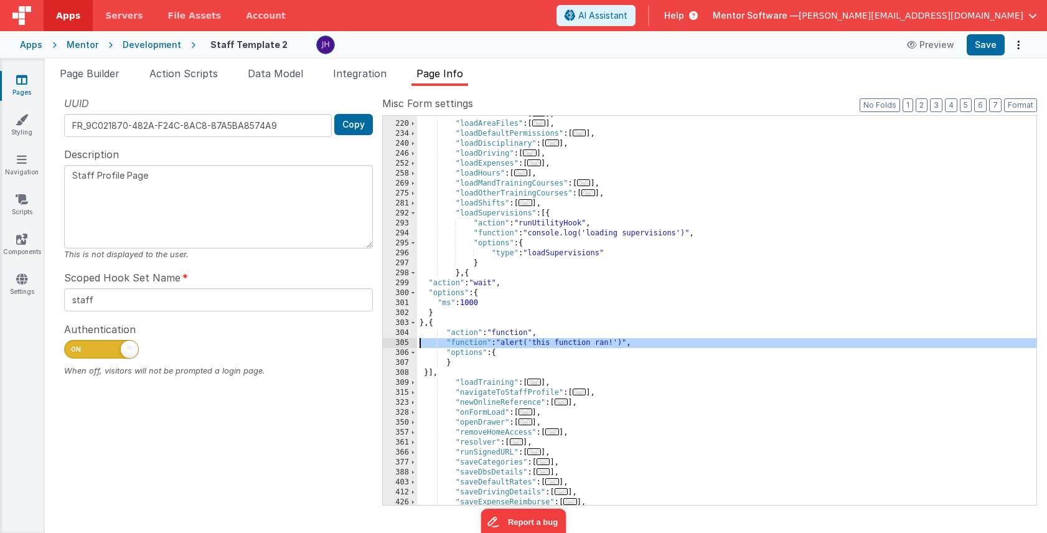
click at [401, 341] on div "305" at bounding box center [400, 343] width 34 height 10
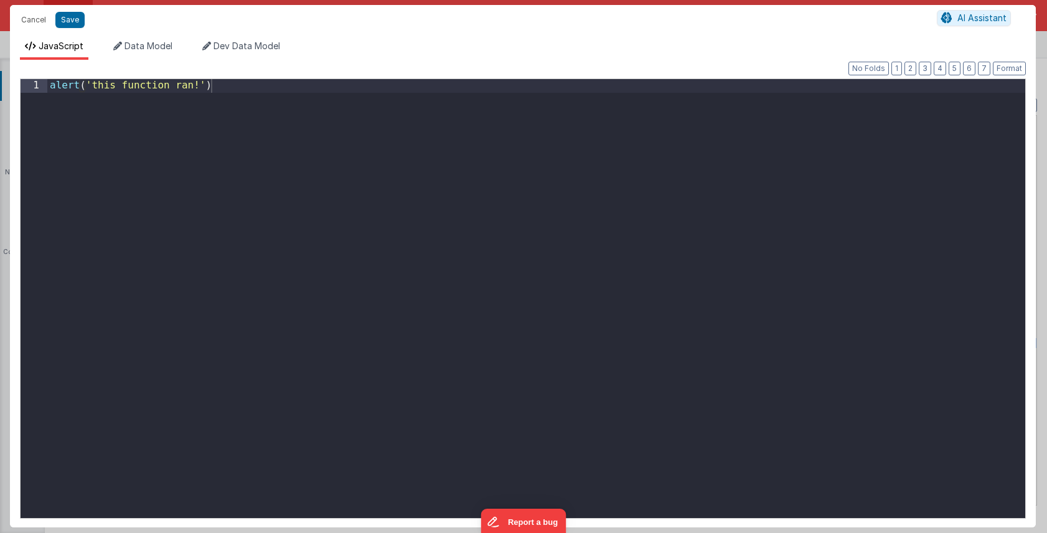
click at [415, 293] on div "alert ( 'this function ran!' )" at bounding box center [536, 312] width 978 height 466
click at [212, 91] on div at bounding box center [536, 312] width 978 height 466
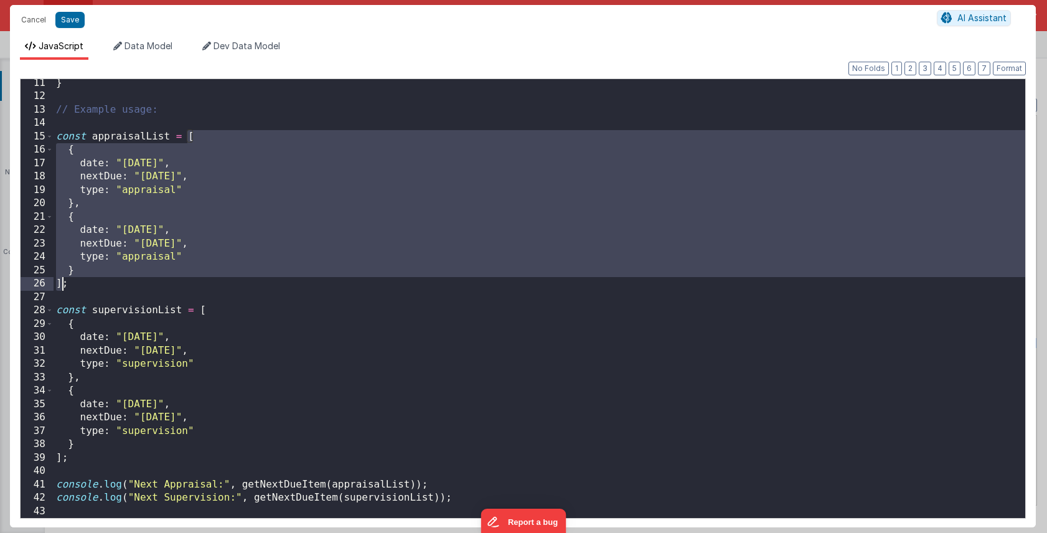
drag, startPoint x: 188, startPoint y: 138, endPoint x: 64, endPoint y: 283, distance: 191.7
click at [64, 283] on div "} // Example usage: const appraisalList = [ { date : "2025-08-20" , nextDue : "…" at bounding box center [540, 310] width 972 height 466
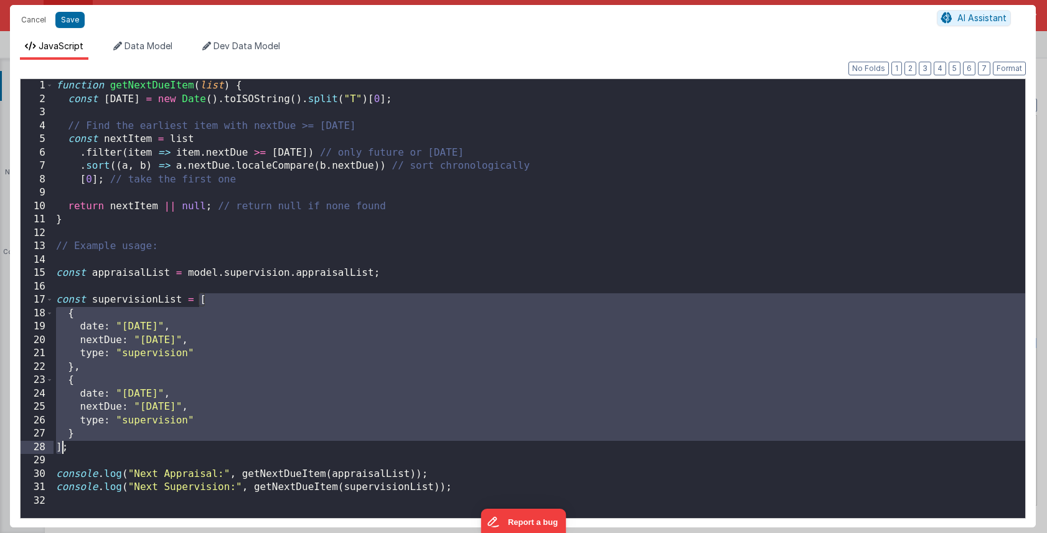
drag, startPoint x: 201, startPoint y: 301, endPoint x: 65, endPoint y: 451, distance: 202.8
click at [65, 451] on div "function getNextDueItem ( list ) { const today = new Date ( ) . toISOString ( )…" at bounding box center [540, 312] width 972 height 466
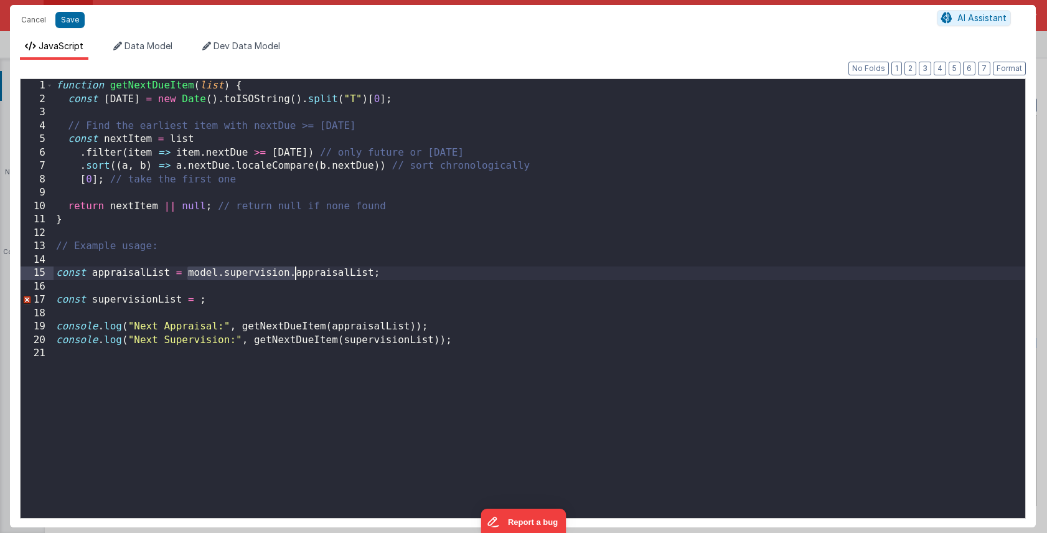
drag, startPoint x: 187, startPoint y: 273, endPoint x: 295, endPoint y: 273, distance: 107.1
click at [295, 273] on div "function getNextDueItem ( list ) { const today = new Date ( ) . toISOString ( )…" at bounding box center [540, 312] width 972 height 466
click at [200, 303] on div "function getNextDueItem ( list ) { const today = new Date ( ) . toISOString ( )…" at bounding box center [540, 312] width 972 height 466
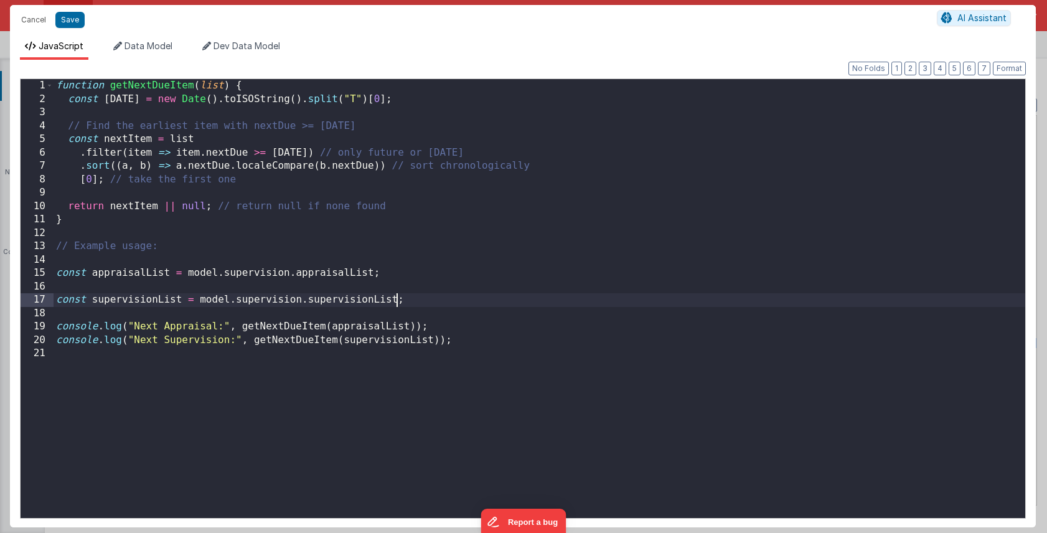
click at [546, 334] on div "function getNextDueItem ( list ) { const today = new Date ( ) . toISOString ( )…" at bounding box center [540, 312] width 972 height 466
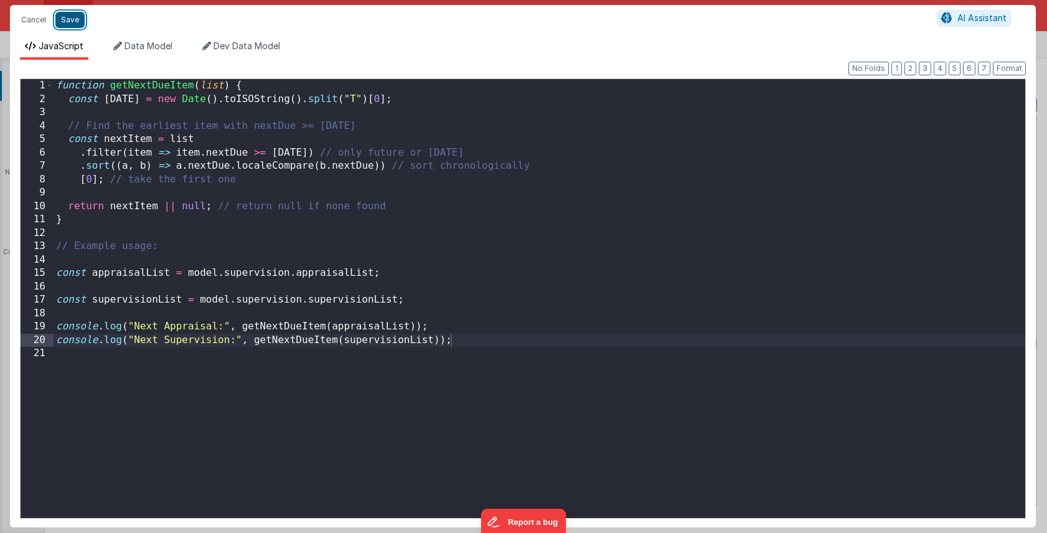
click at [73, 21] on button "Save" at bounding box center [69, 20] width 29 height 16
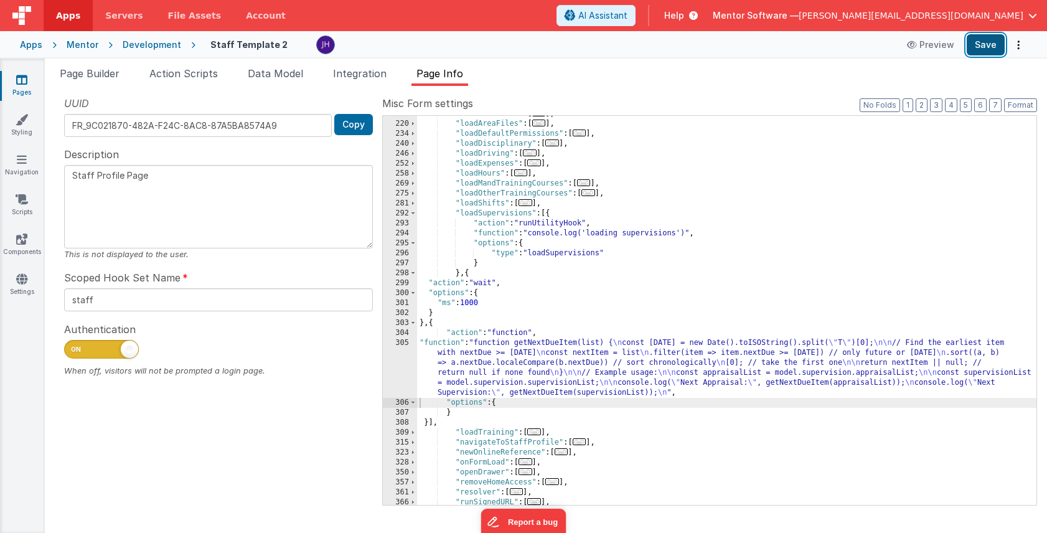
click at [986, 46] on button "Save" at bounding box center [986, 44] width 38 height 21
click at [580, 357] on div ""initShiftsCal" : [ ... ] , "loadAreaFiles" : [ ... ] , "loadDefaultPermissions…" at bounding box center [727, 313] width 620 height 409
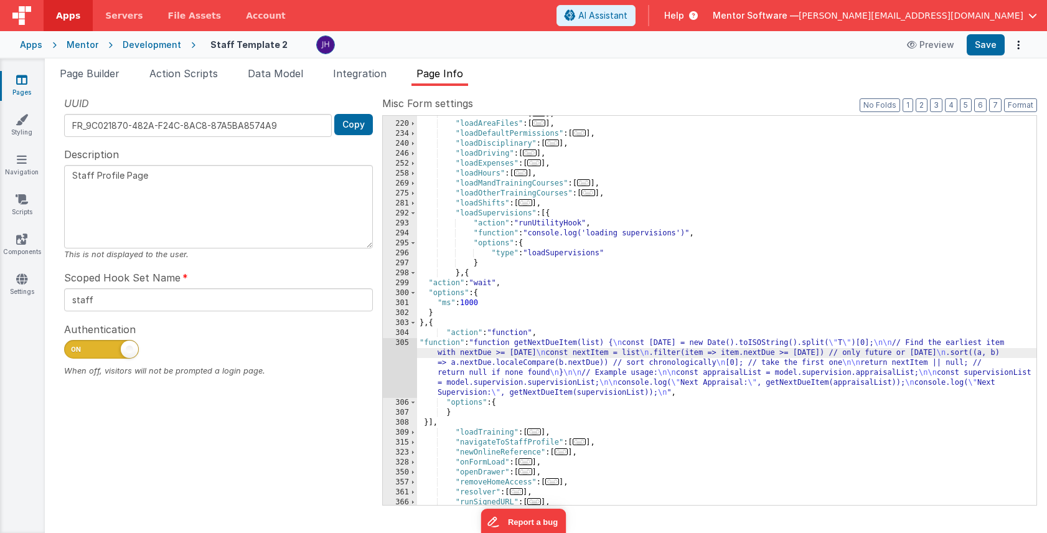
click at [404, 364] on div "305" at bounding box center [400, 368] width 34 height 60
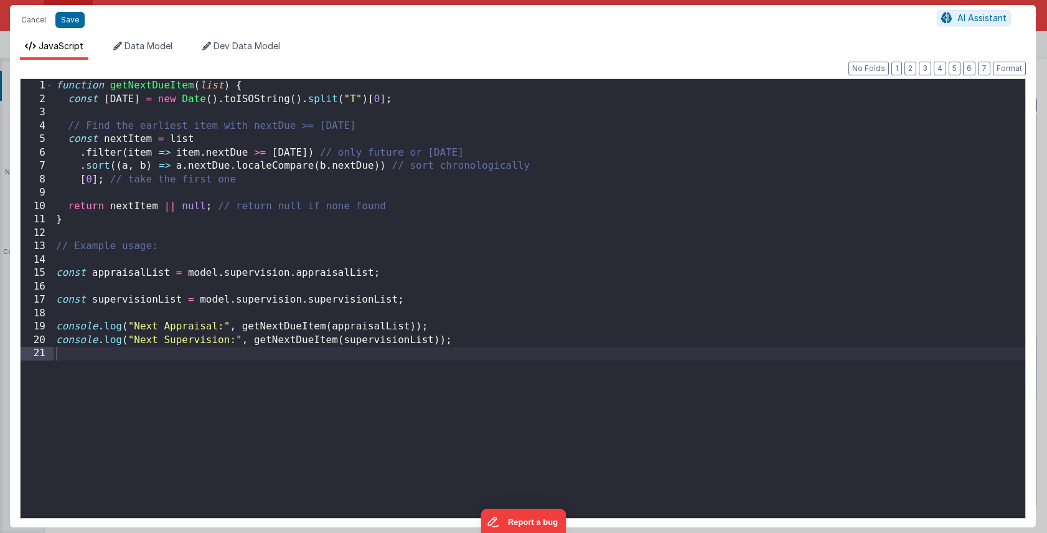
drag, startPoint x: 158, startPoint y: 207, endPoint x: 179, endPoint y: 207, distance: 21.2
click at [158, 207] on div "function getNextDueItem ( list ) { const today = new Date ( ) . toISOString ( )…" at bounding box center [540, 312] width 972 height 466
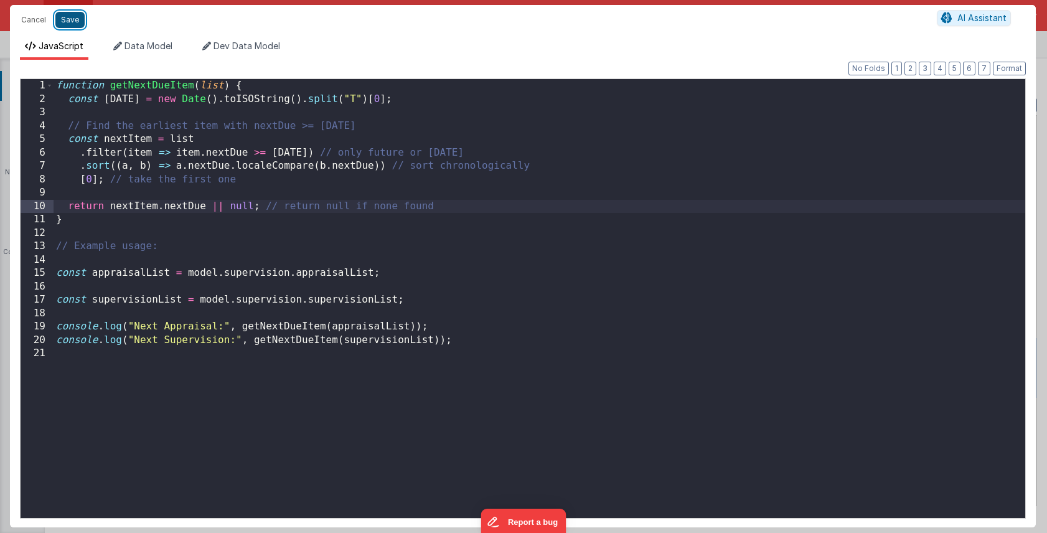
click at [69, 21] on button "Save" at bounding box center [69, 20] width 29 height 16
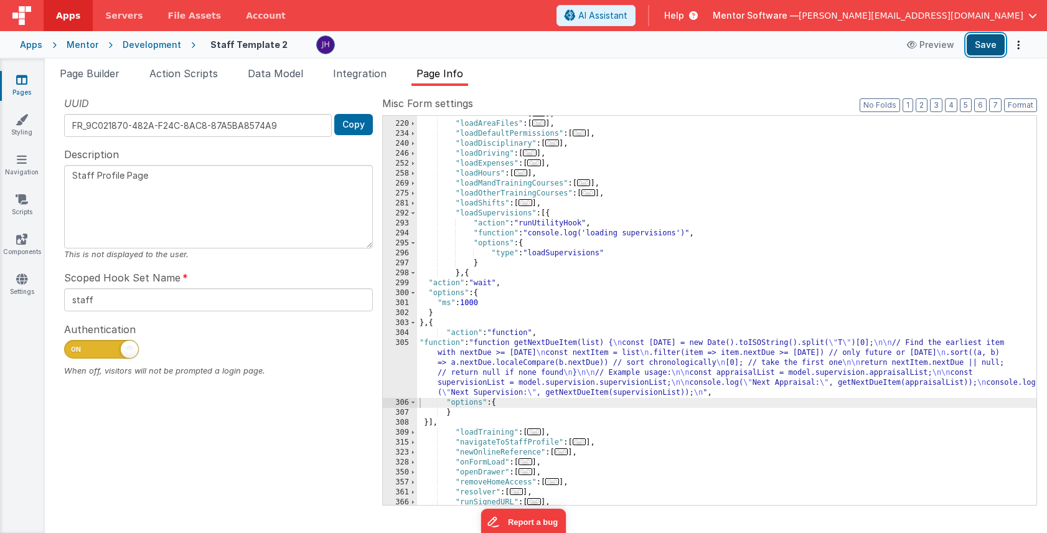
click at [974, 51] on button "Save" at bounding box center [986, 44] width 38 height 21
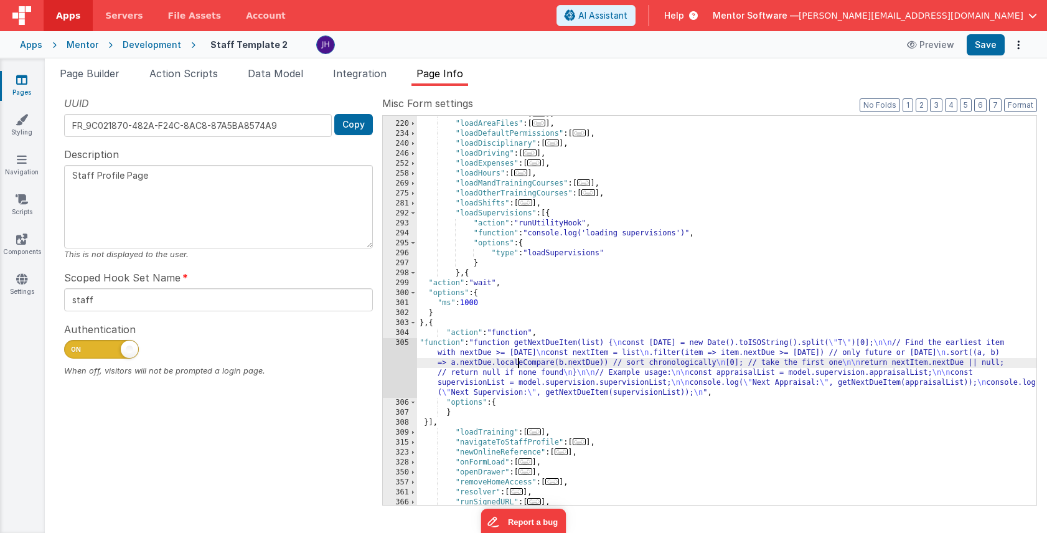
click at [519, 359] on div ""initShiftsCal" : [ ... ] , "loadAreaFiles" : [ ... ] , "loadDefaultPermissions…" at bounding box center [727, 313] width 620 height 409
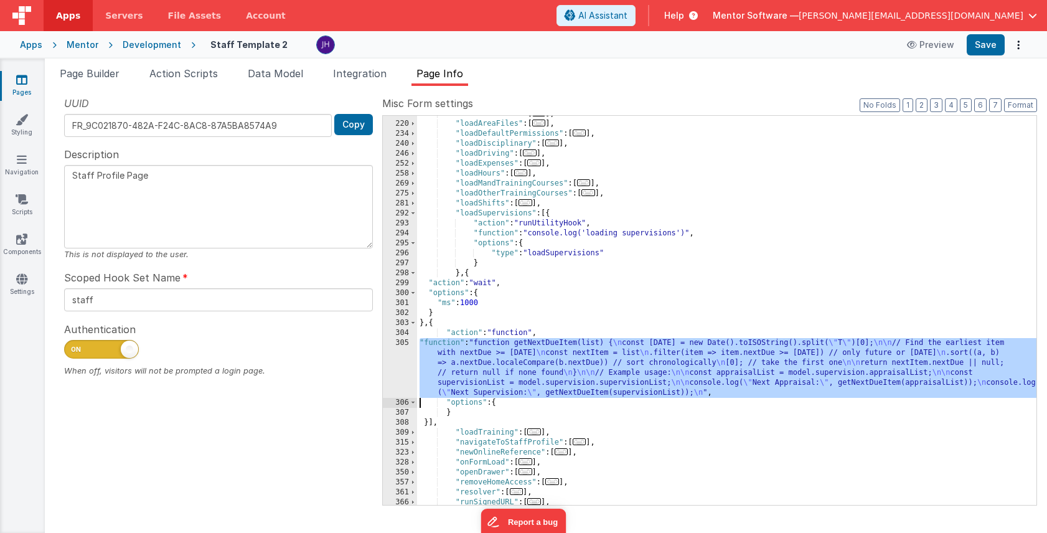
click at [401, 352] on div "305" at bounding box center [400, 368] width 34 height 60
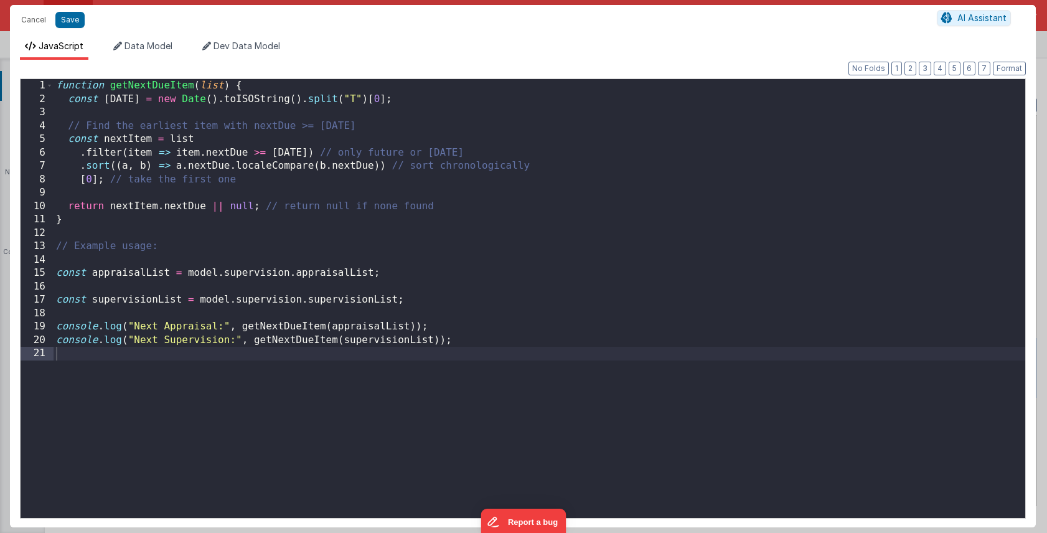
click at [482, 341] on div "function getNextDueItem ( list ) { const today = new Date ( ) . toISOString ( )…" at bounding box center [540, 312] width 972 height 466
paste textarea
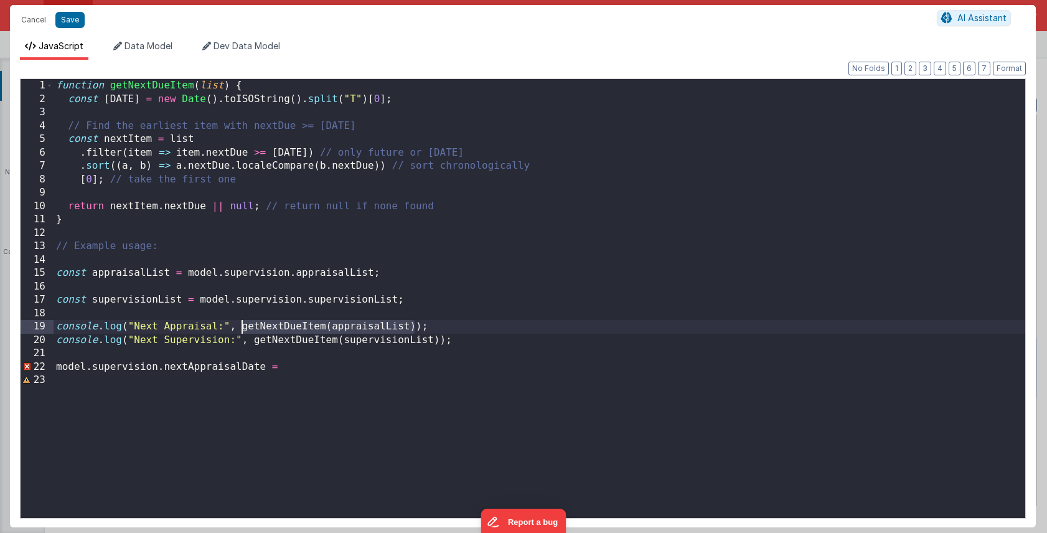
drag, startPoint x: 415, startPoint y: 328, endPoint x: 242, endPoint y: 329, distance: 173.8
click at [242, 329] on div "function getNextDueItem ( list ) { const today = new Date ( ) . toISOString ( )…" at bounding box center [540, 312] width 972 height 466
click at [290, 366] on div "function getNextDueItem ( list ) { const today = new Date ( ) . toISOString ( )…" at bounding box center [540, 312] width 972 height 466
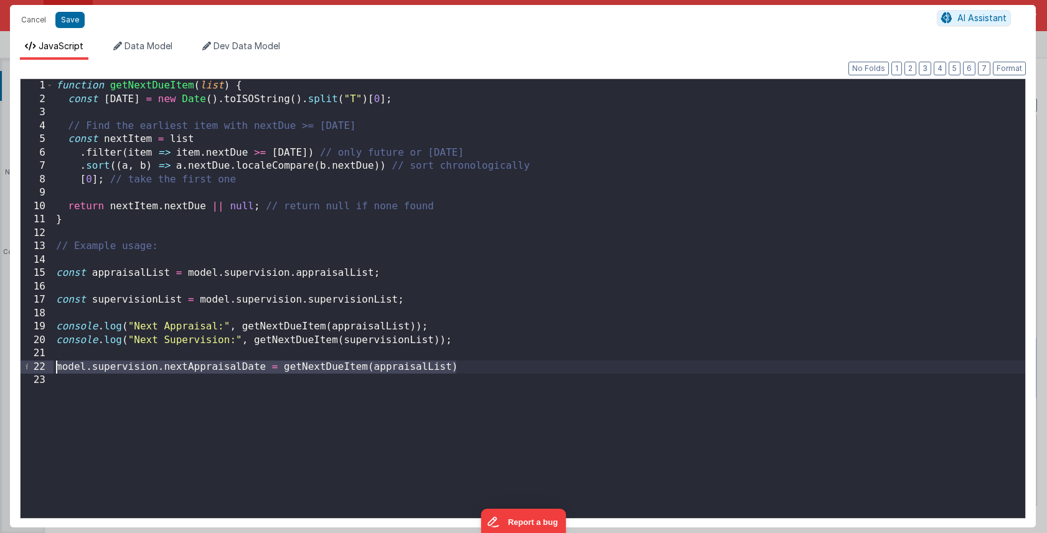
drag, startPoint x: 470, startPoint y: 368, endPoint x: 55, endPoint y: 370, distance: 414.1
click at [55, 370] on div "function getNextDueItem ( list ) { const today = new Date ( ) . toISOString ( )…" at bounding box center [540, 312] width 972 height 466
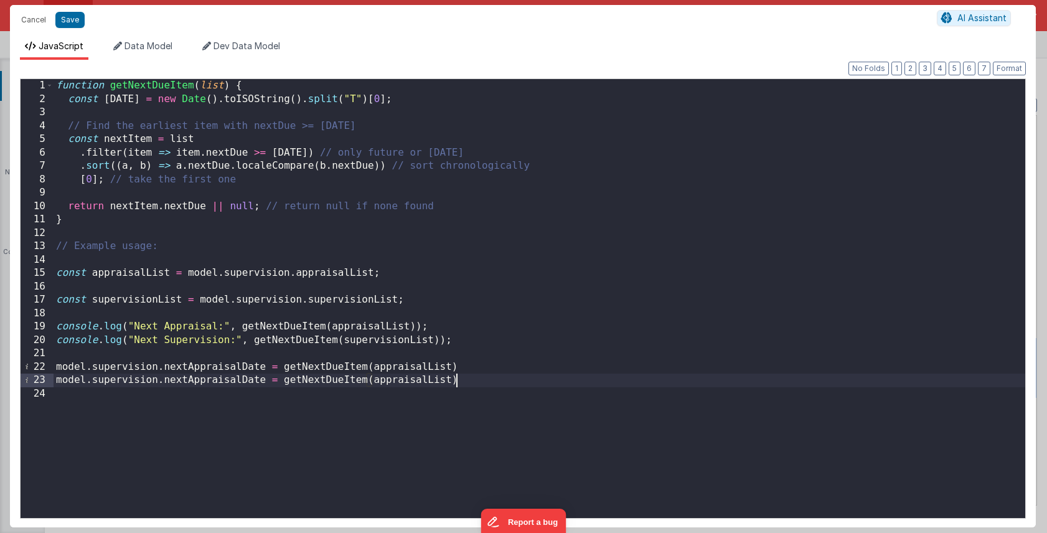
click at [200, 382] on div "function getNextDueItem ( list ) { const today = new Date ( ) . toISOString ( )…" at bounding box center [540, 312] width 972 height 466
click at [407, 341] on div "function getNextDueItem ( list ) { const today = new Date ( ) . toISOString ( )…" at bounding box center [540, 312] width 972 height 466
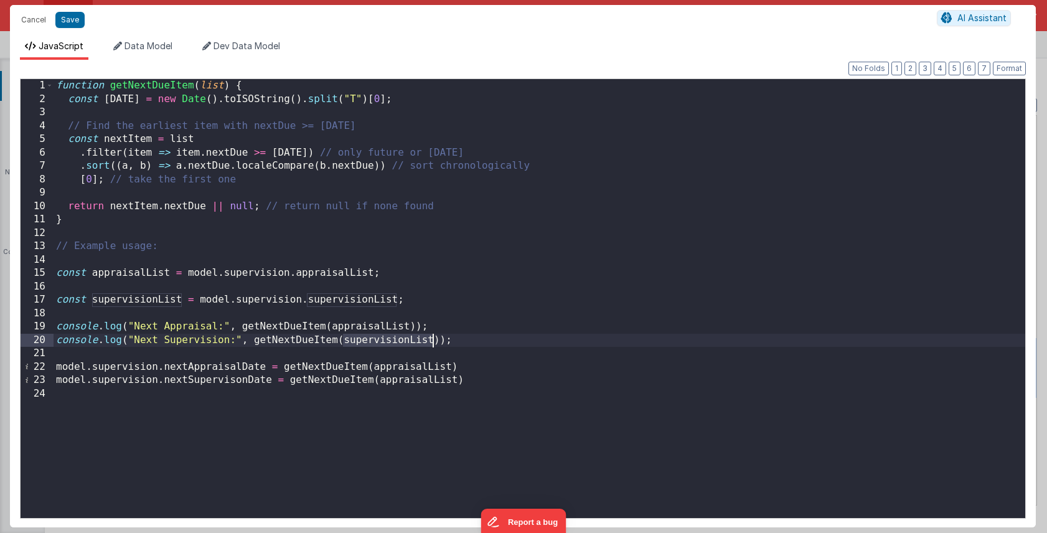
click at [407, 341] on div "function getNextDueItem ( list ) { const today = new Date ( ) . toISOString ( )…" at bounding box center [540, 312] width 972 height 466
click at [409, 382] on div "function getNextDueItem ( list ) { const today = new Date ( ) . toISOString ( )…" at bounding box center [540, 312] width 972 height 466
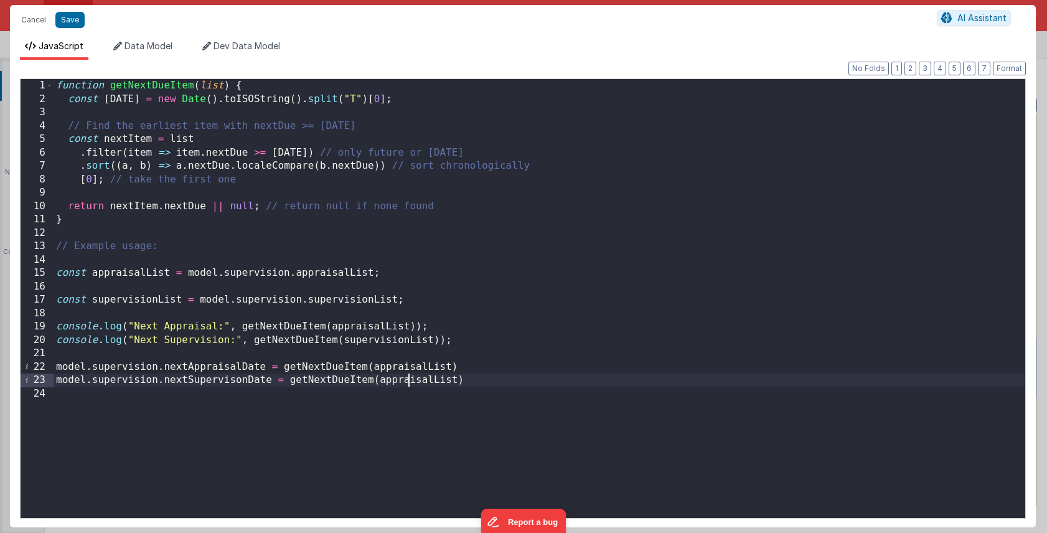
click at [409, 382] on div "function getNextDueItem ( list ) { const today = new Date ( ) . toISOString ( )…" at bounding box center [540, 312] width 972 height 466
paste textarea
click at [495, 373] on div "function getNextDueItem ( list ) { const today = new Date ( ) . toISOString ( )…" at bounding box center [540, 312] width 972 height 466
click at [520, 382] on div "function getNextDueItem ( list ) { const today = new Date ( ) . toISOString ( )…" at bounding box center [540, 312] width 972 height 466
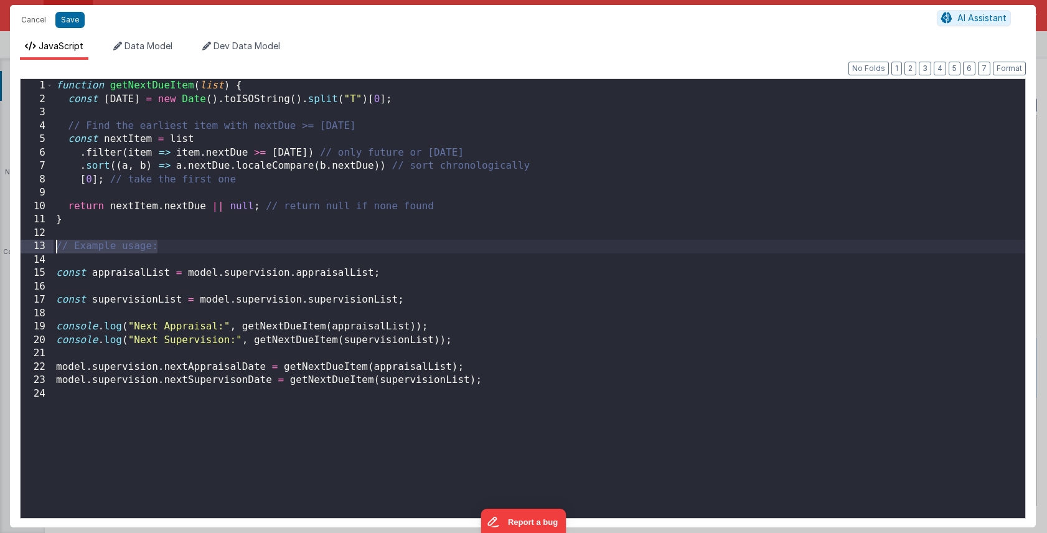
drag, startPoint x: 161, startPoint y: 249, endPoint x: 37, endPoint y: 248, distance: 124.6
click at [37, 248] on div "1 2 3 4 5 6 7 8 9 10 11 12 13 14 15 16 17 18 19 20 21 22 23 24 function getNext…" at bounding box center [523, 298] width 1006 height 440
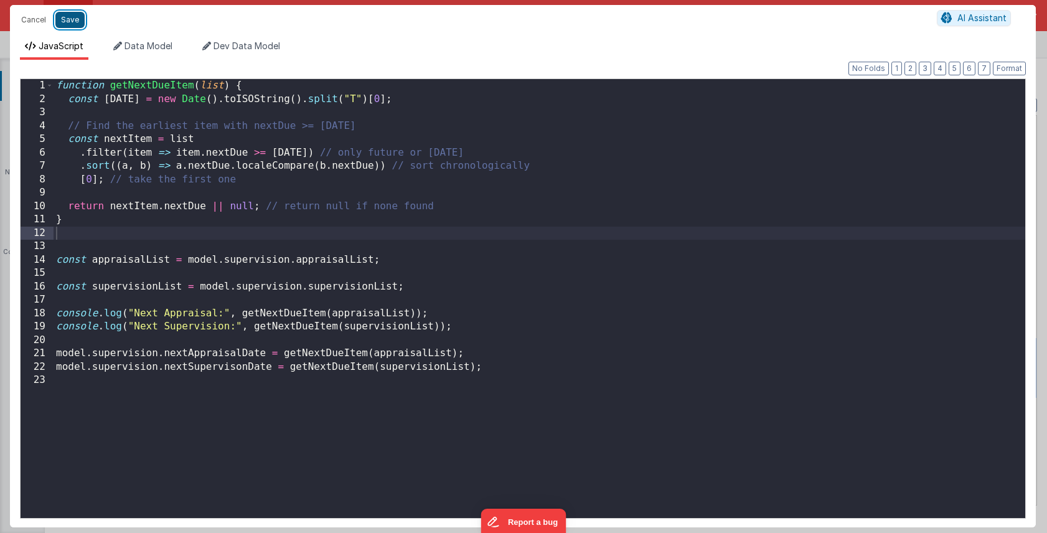
click at [69, 19] on button "Save" at bounding box center [69, 20] width 29 height 16
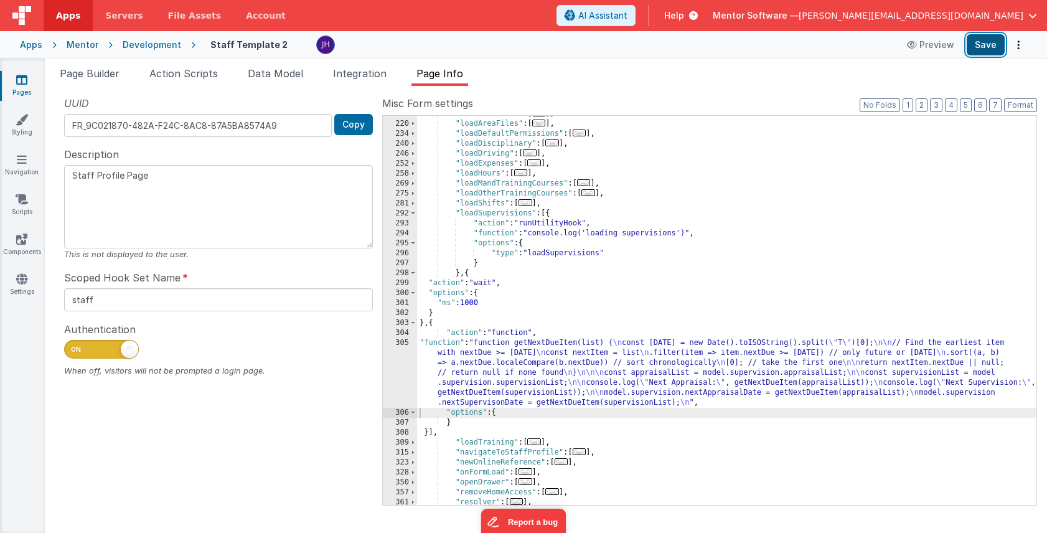
click at [981, 46] on button "Save" at bounding box center [986, 44] width 38 height 21
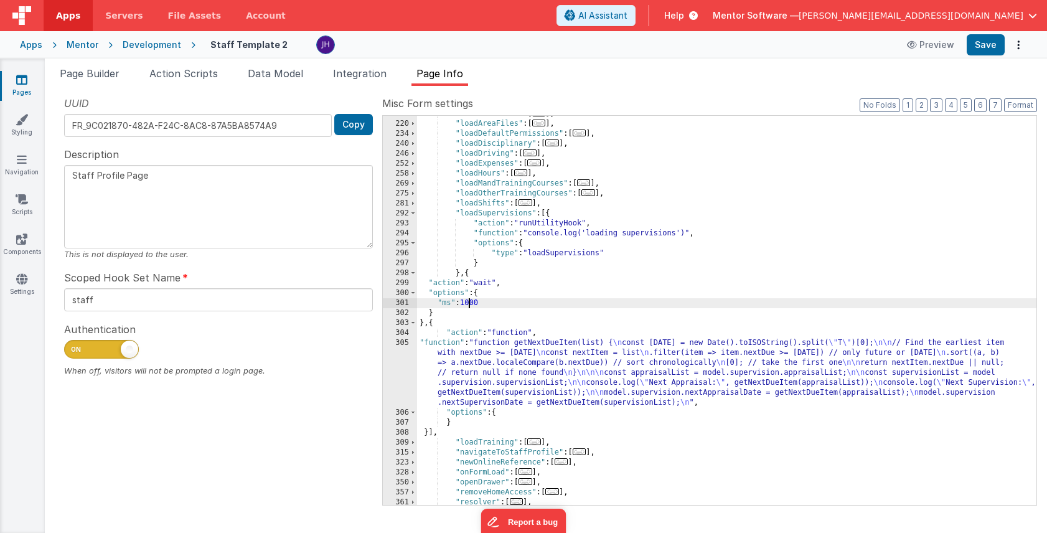
click at [469, 300] on div ""initShiftsCal" : [ ... ] , "loadAreaFiles" : [ ... ] , "loadDefaultPermissions…" at bounding box center [727, 313] width 620 height 409
click at [993, 48] on button "Save" at bounding box center [986, 44] width 38 height 21
click at [548, 367] on div ""initShiftsCal" : [ ... ] , "loadAreaFiles" : [ ... ] , "loadDefaultPermissions…" at bounding box center [727, 313] width 620 height 409
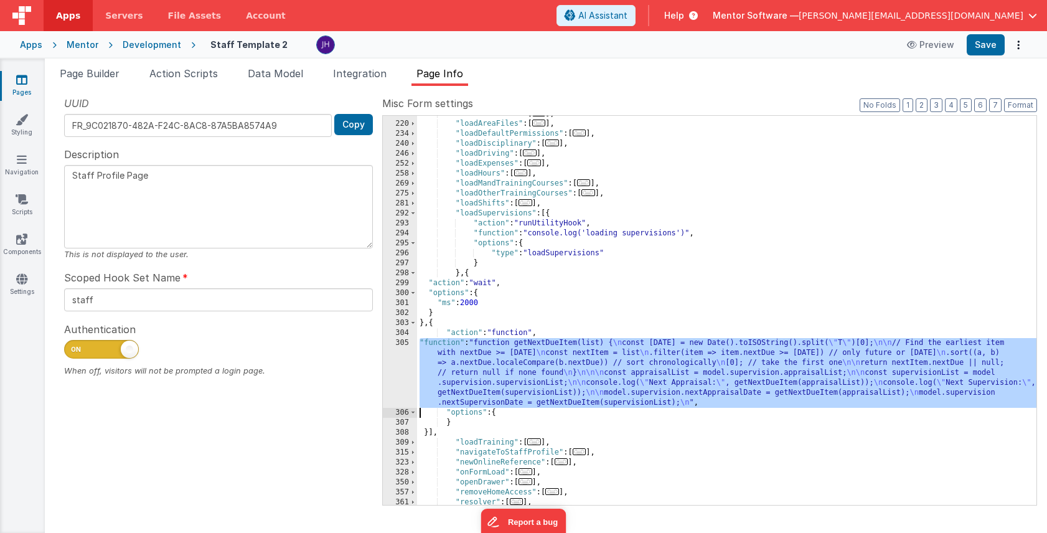
click at [407, 360] on div "305" at bounding box center [400, 373] width 34 height 70
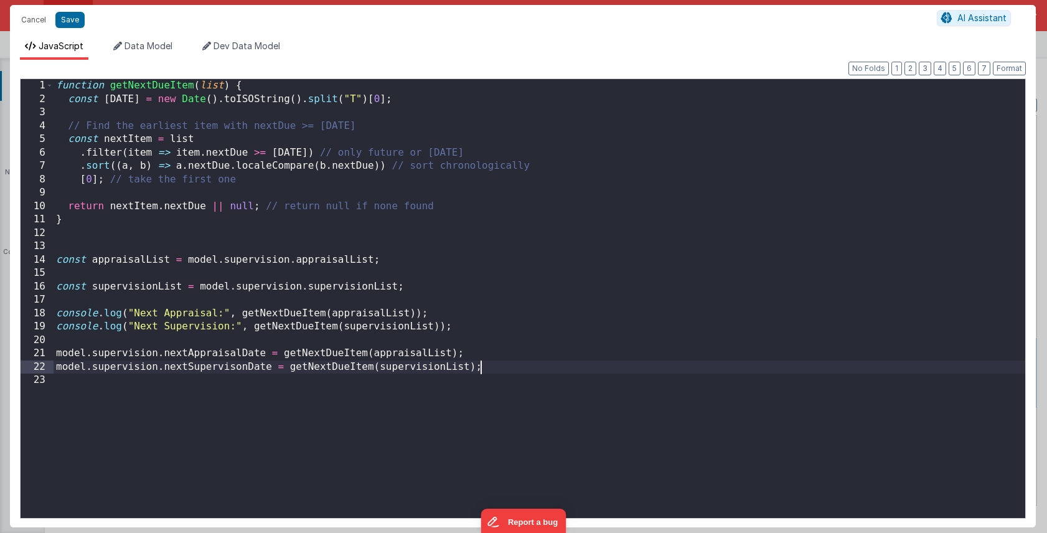
click at [540, 367] on div "function getNextDueItem ( list ) { const today = new Date ( ) . toISOString ( )…" at bounding box center [540, 312] width 972 height 466
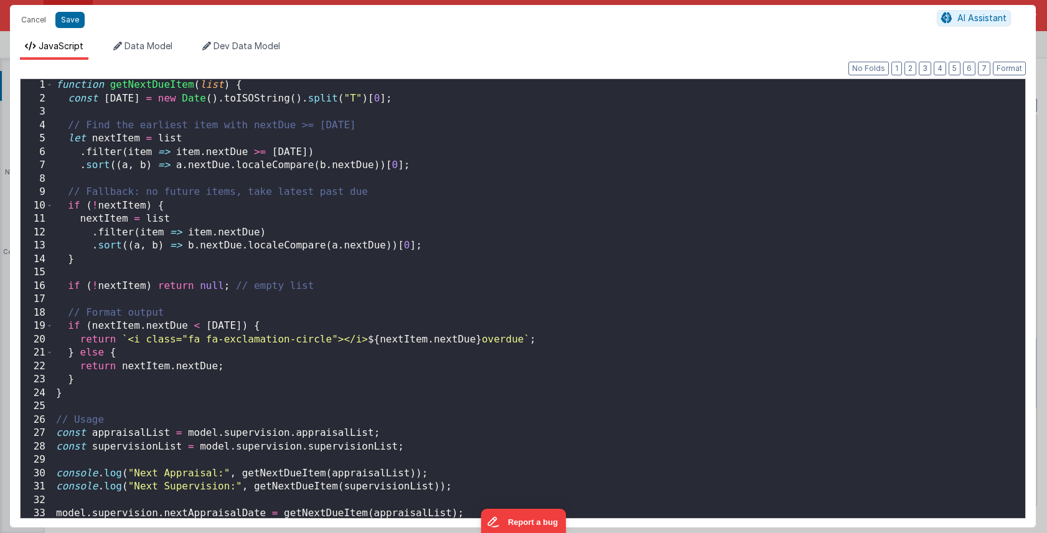
scroll to position [0, 0]
click at [69, 21] on button "Save" at bounding box center [69, 20] width 29 height 16
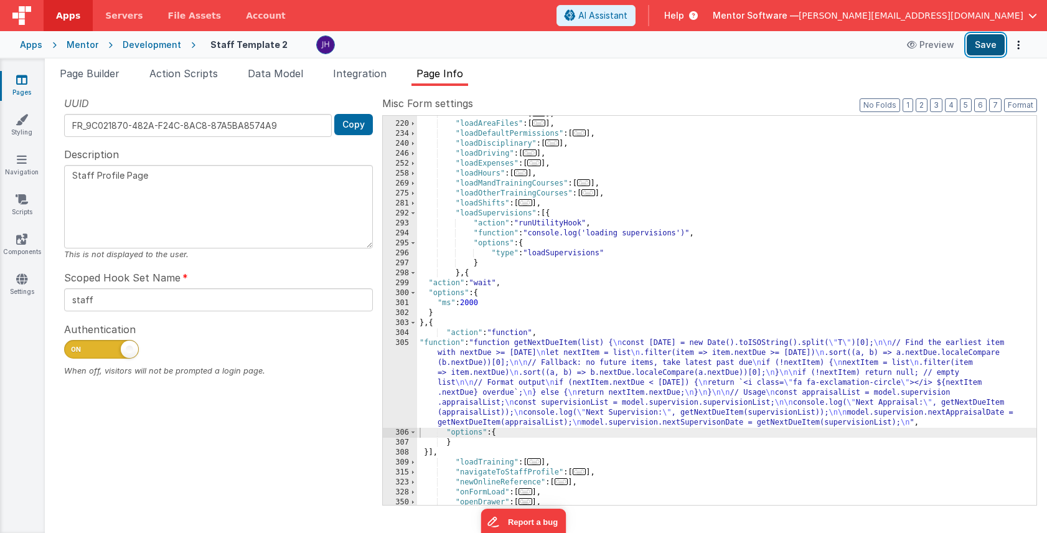
click at [981, 45] on button "Save" at bounding box center [986, 44] width 38 height 21
click at [404, 369] on div "305" at bounding box center [400, 383] width 34 height 90
click at [404, 364] on div "305" at bounding box center [400, 383] width 34 height 90
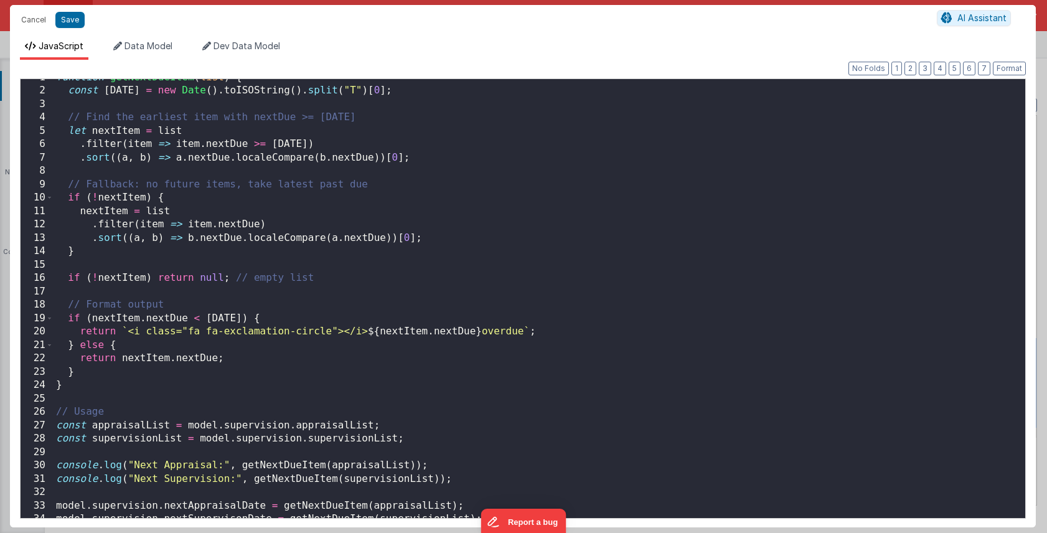
scroll to position [29, 0]
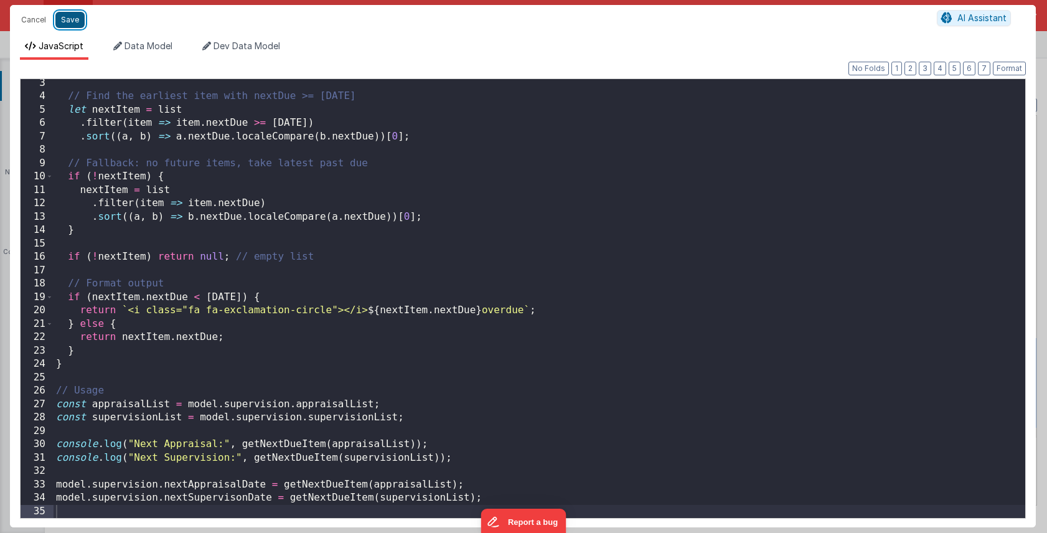
click at [72, 19] on button "Save" at bounding box center [69, 20] width 29 height 16
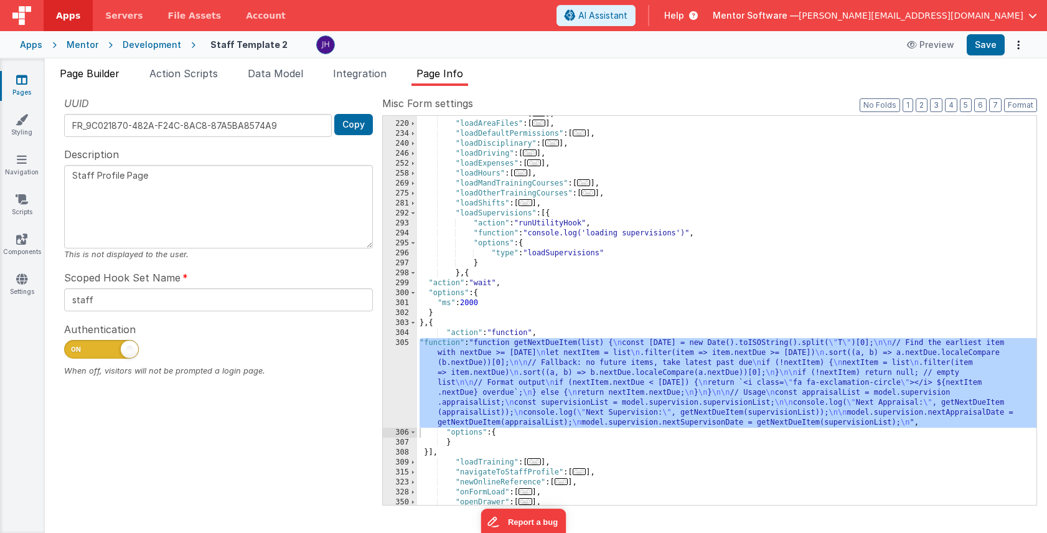
click at [103, 73] on span "Page Builder" at bounding box center [90, 73] width 60 height 12
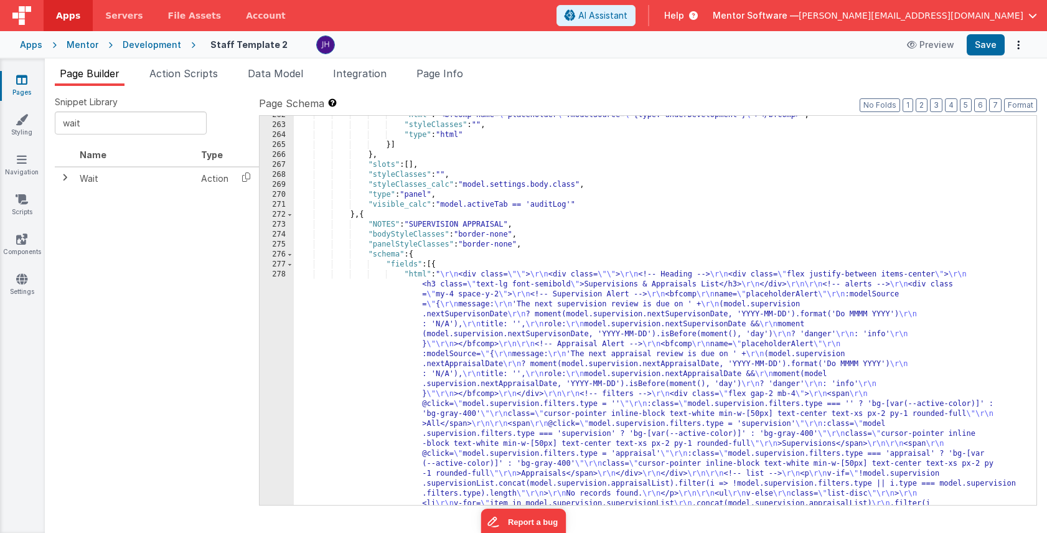
scroll to position [13721, 0]
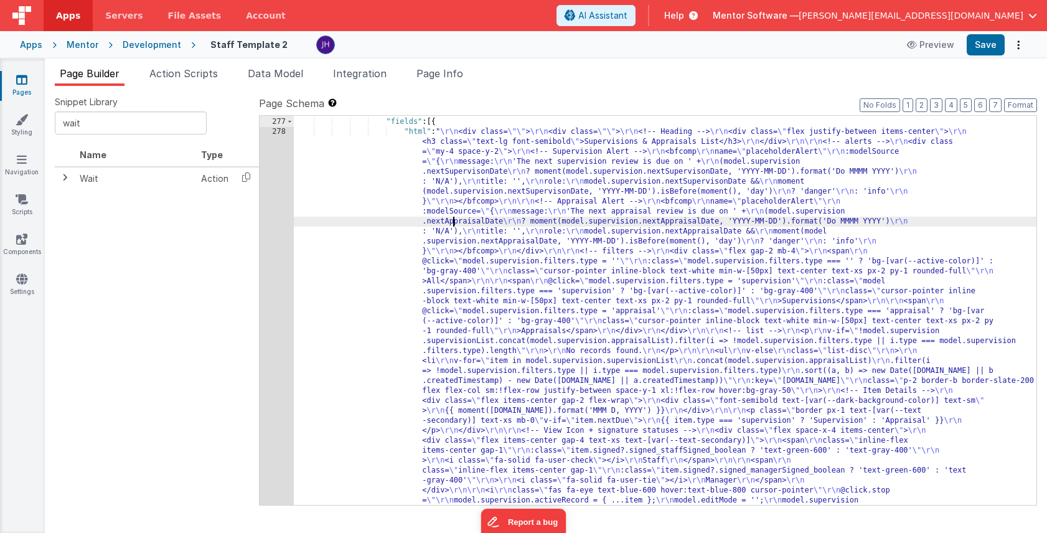
click at [452, 225] on div ""schema" : { "fields" : [{ "html" : " \r\n <div class= \"\" > \r\n <div class= …" at bounding box center [665, 506] width 743 height 798
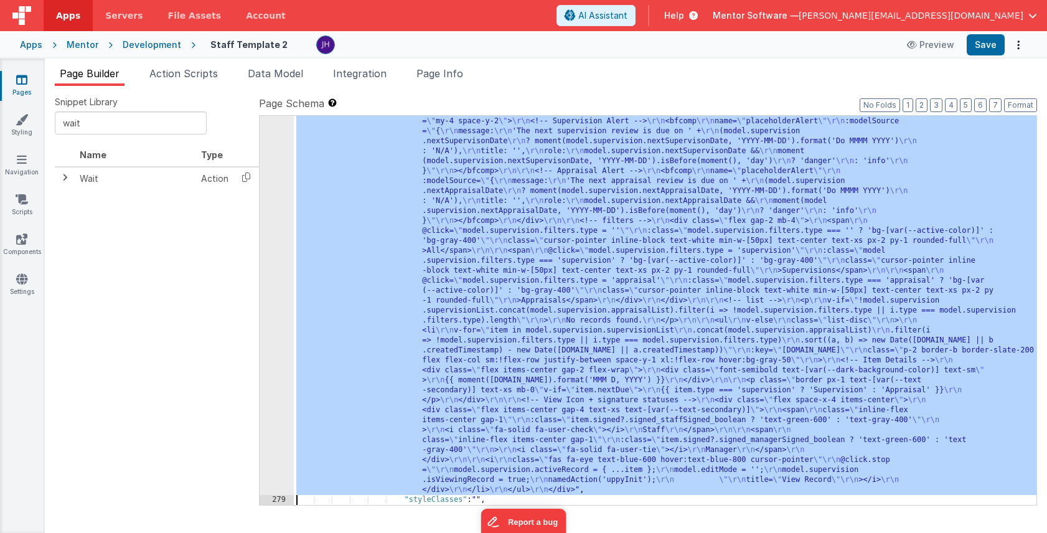
click at [278, 219] on div "278 279 280 281 282" at bounding box center [277, 496] width 34 height 798
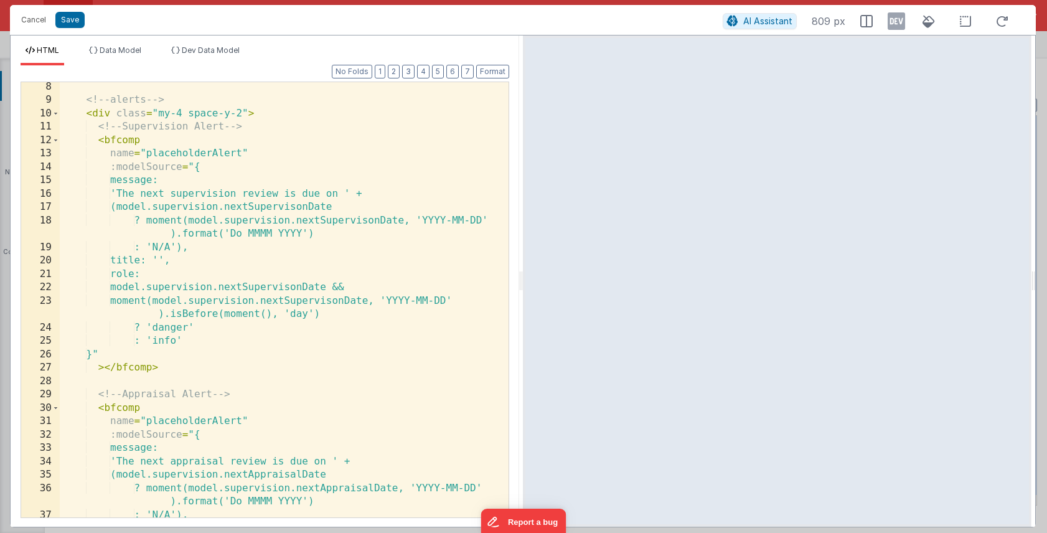
scroll to position [114, 0]
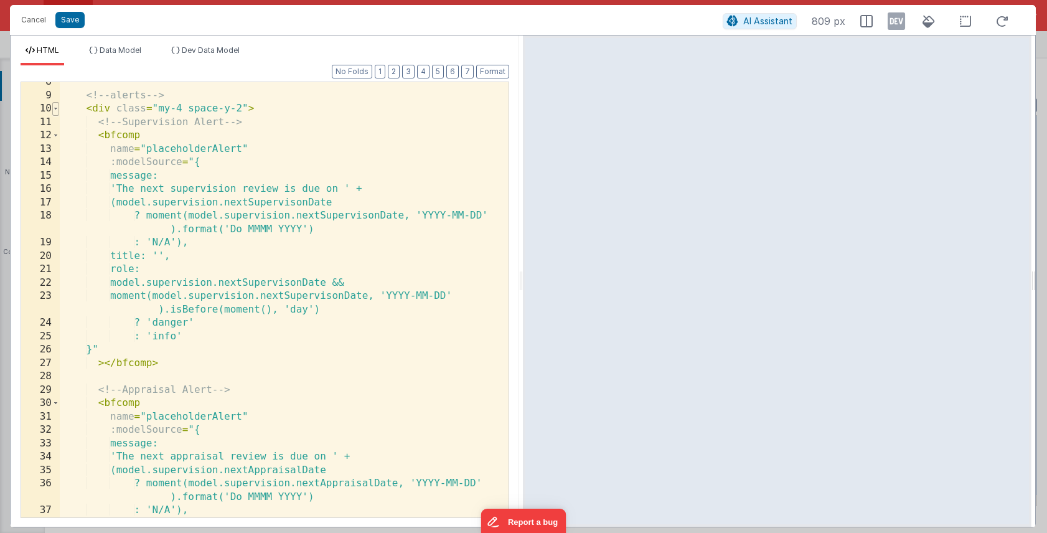
click at [57, 109] on span at bounding box center [55, 109] width 7 height 14
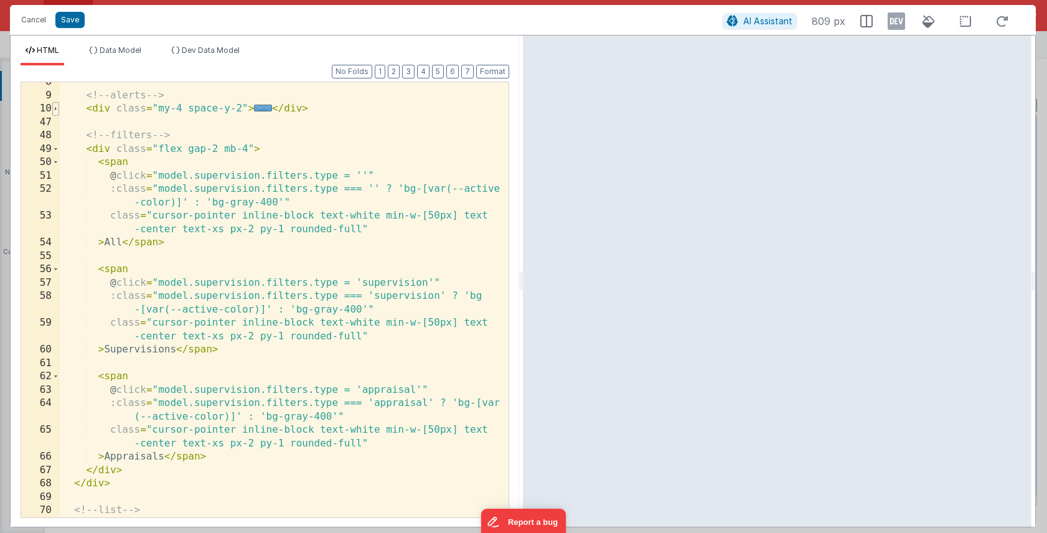
scroll to position [0, 0]
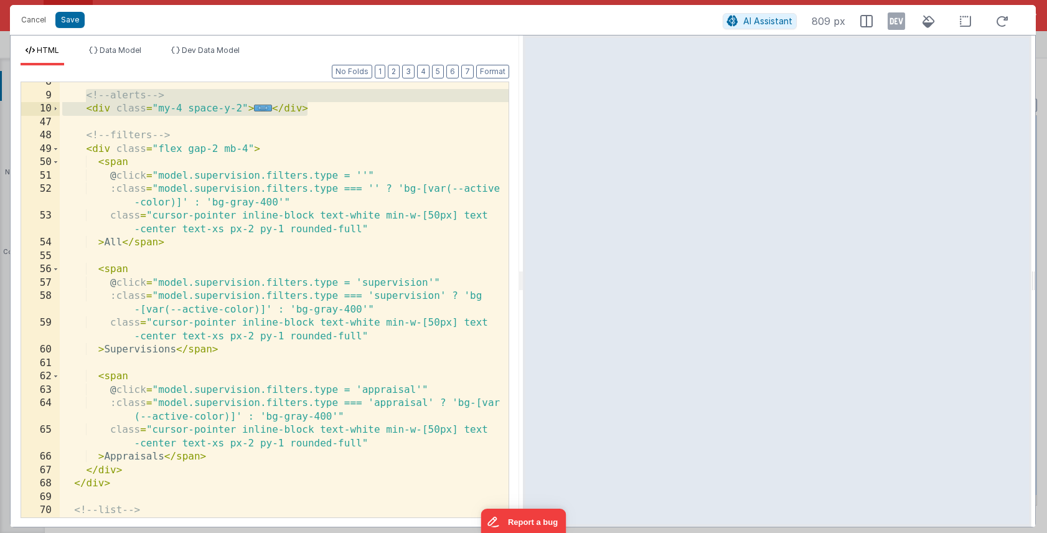
drag, startPoint x: 85, startPoint y: 95, endPoint x: 369, endPoint y: 114, distance: 284.0
click at [369, 114] on div "<!-- alerts --> < div class = "my-4 space-y-2" > ... </ div > <!-- filters --> …" at bounding box center [284, 306] width 449 height 462
click at [264, 110] on span "..." at bounding box center [263, 108] width 18 height 7
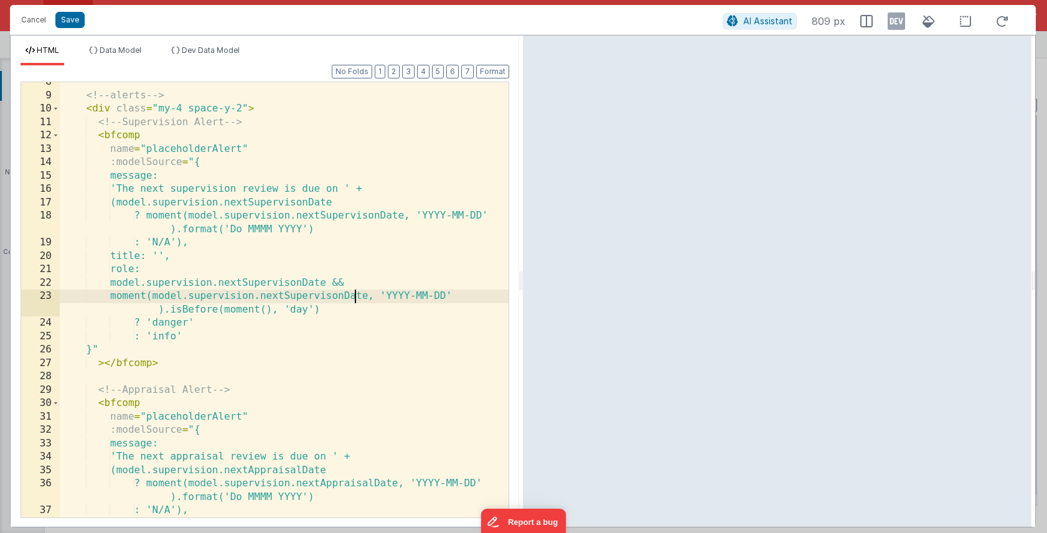
click at [356, 297] on div "<!-- alerts --> < div class = "my-4 space-y-2" > <!-- Supervision Alert --> < b…" at bounding box center [284, 306] width 449 height 462
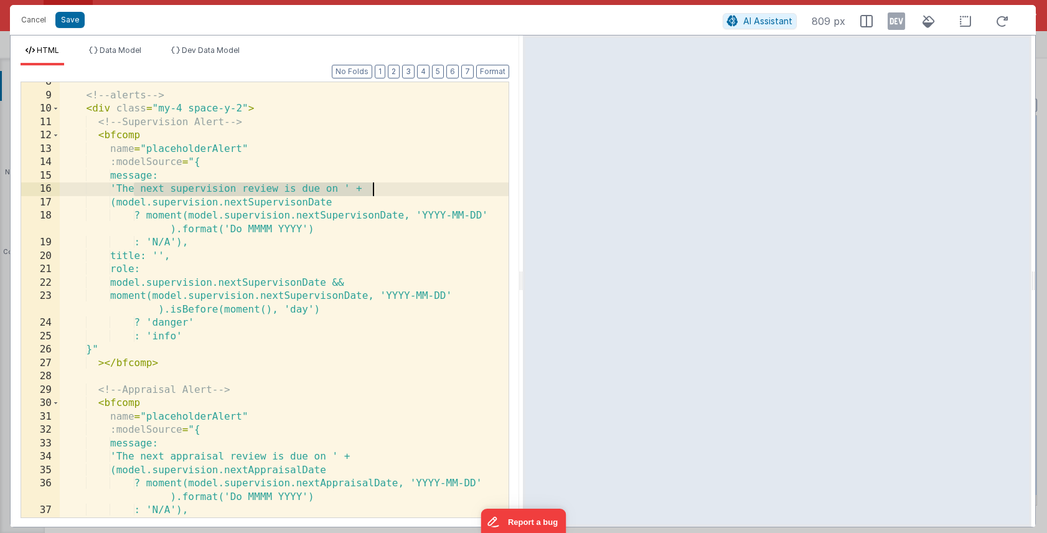
drag, startPoint x: 135, startPoint y: 186, endPoint x: 374, endPoint y: 188, distance: 239.2
click at [374, 188] on div "<!-- alerts --> < div class = "my-4 space-y-2" > <!-- Supervision Alert --> < b…" at bounding box center [284, 306] width 449 height 462
click at [57, 136] on span at bounding box center [55, 136] width 7 height 14
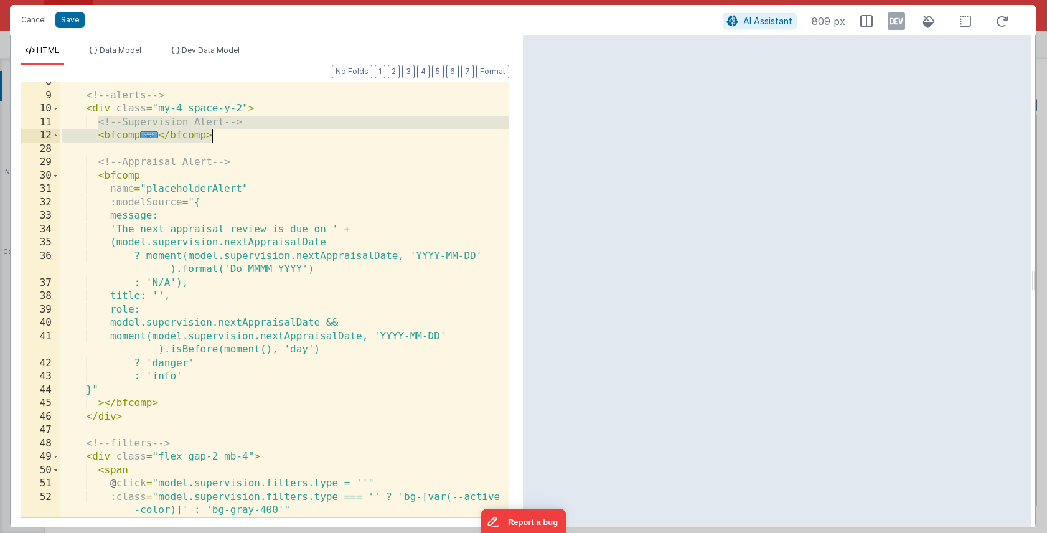
drag, startPoint x: 96, startPoint y: 121, endPoint x: 289, endPoint y: 130, distance: 193.3
click at [289, 130] on div "<!-- alerts --> < div class = "my-4 space-y-2" > <!-- Supervision Alert --> < b…" at bounding box center [284, 313] width 449 height 476
drag, startPoint x: 226, startPoint y: 138, endPoint x: 85, endPoint y: 123, distance: 141.5
click at [85, 123] on div "<!-- alerts --> < div class = "my-4 space-y-2" > <!-- Supervision Alert --> < b…" at bounding box center [284, 313] width 449 height 476
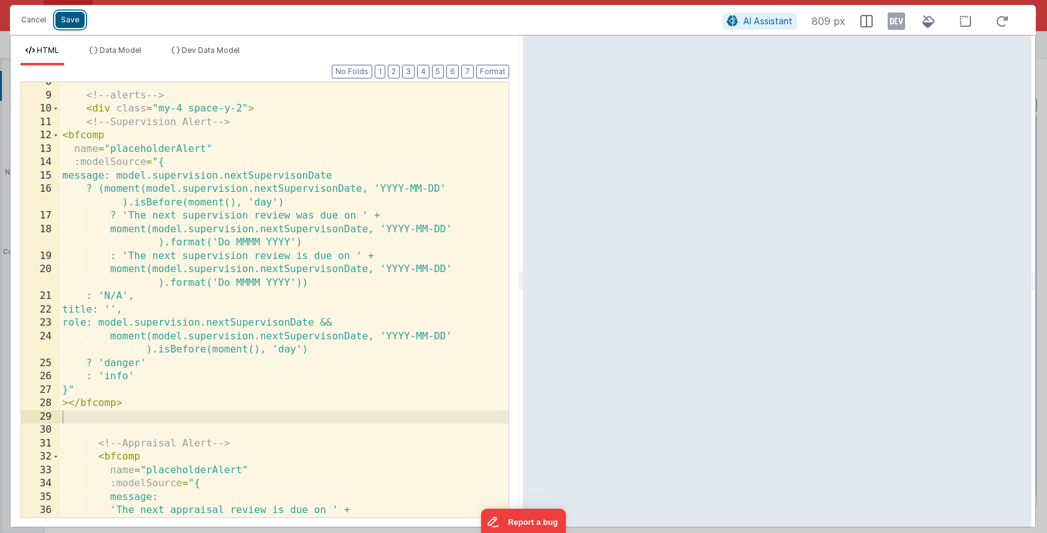
click at [68, 19] on button "Save" at bounding box center [69, 20] width 29 height 16
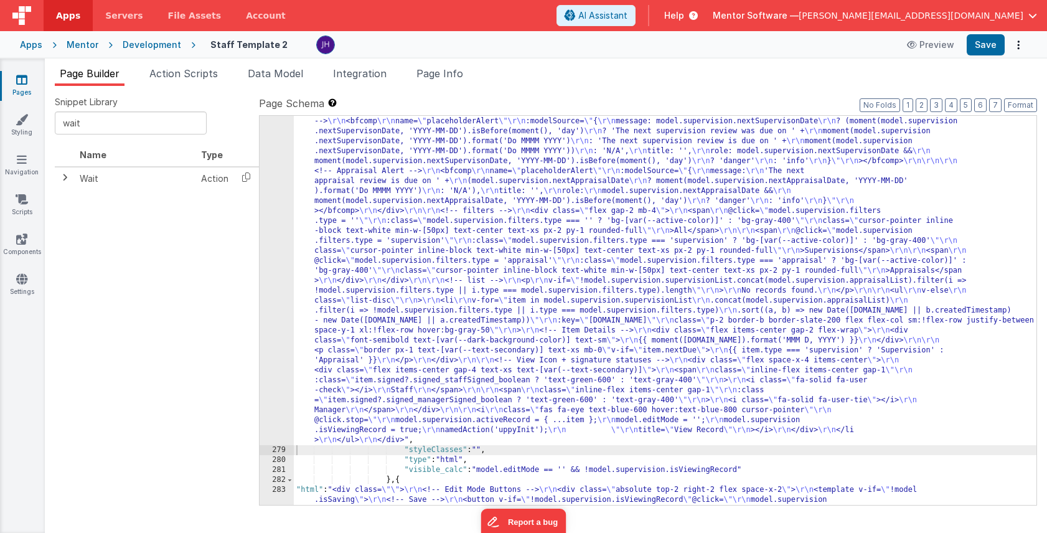
scroll to position [13776, 0]
click at [980, 49] on button "Save" at bounding box center [986, 44] width 38 height 21
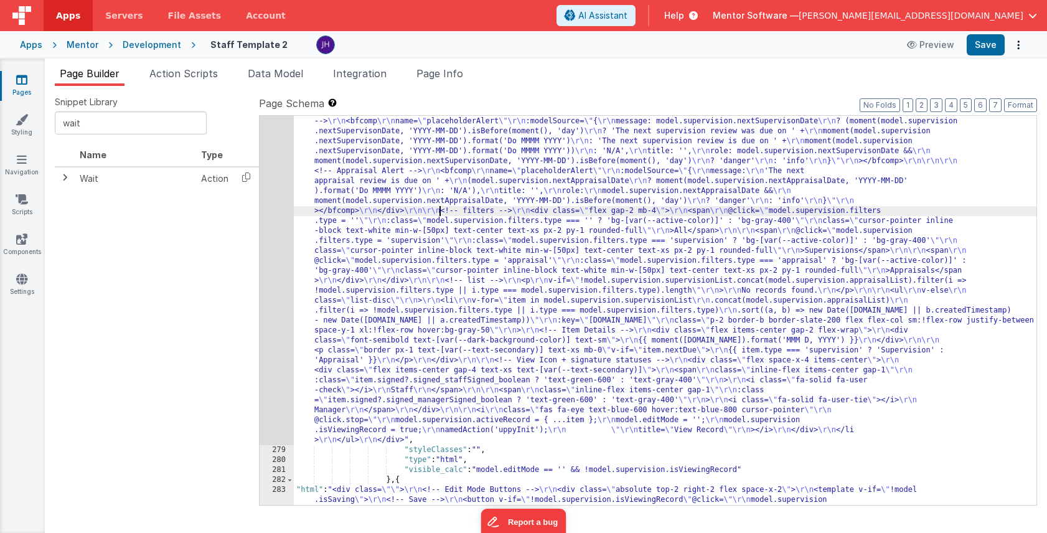
click at [280, 191] on div "278" at bounding box center [277, 271] width 34 height 349
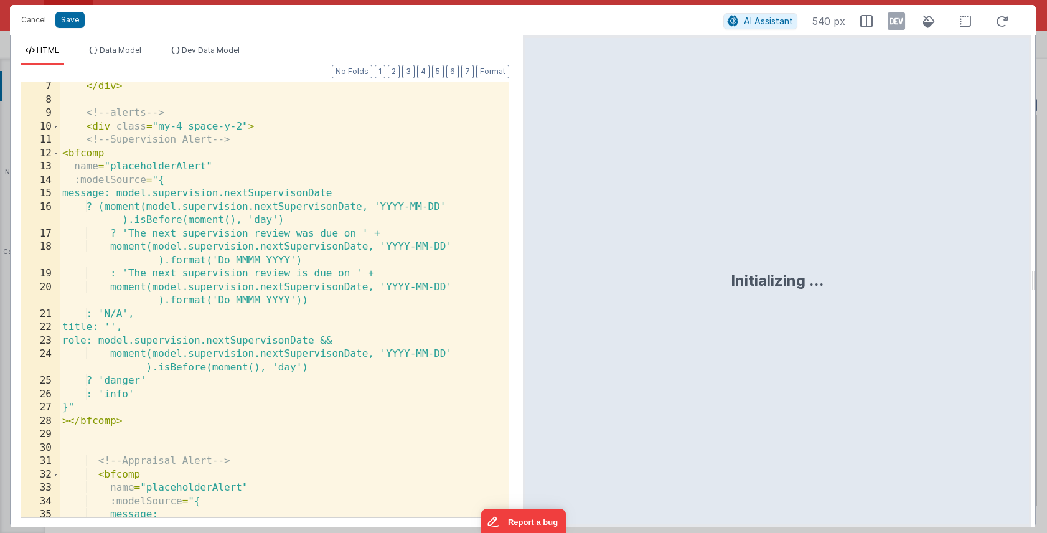
scroll to position [103, 0]
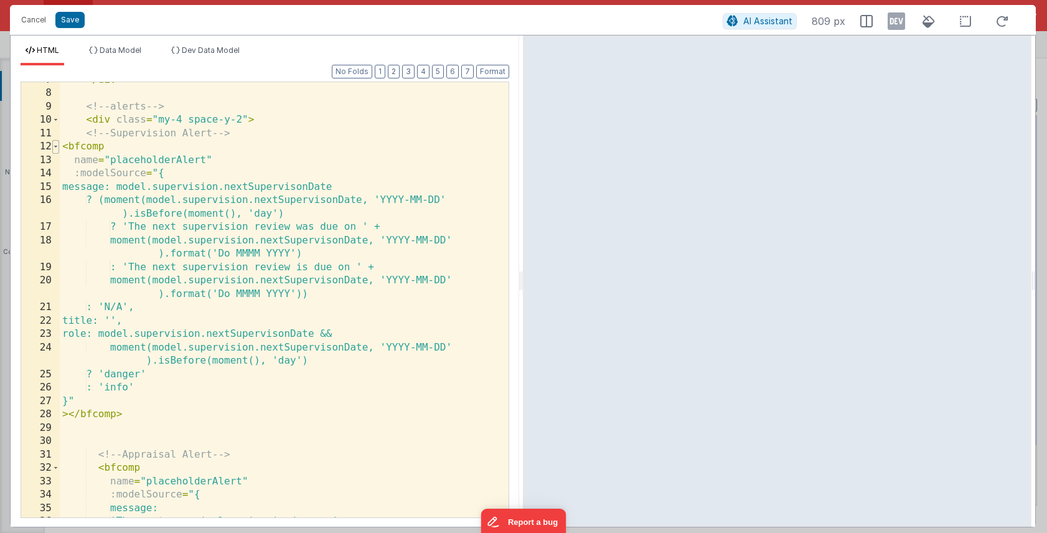
click at [57, 145] on span at bounding box center [55, 147] width 7 height 14
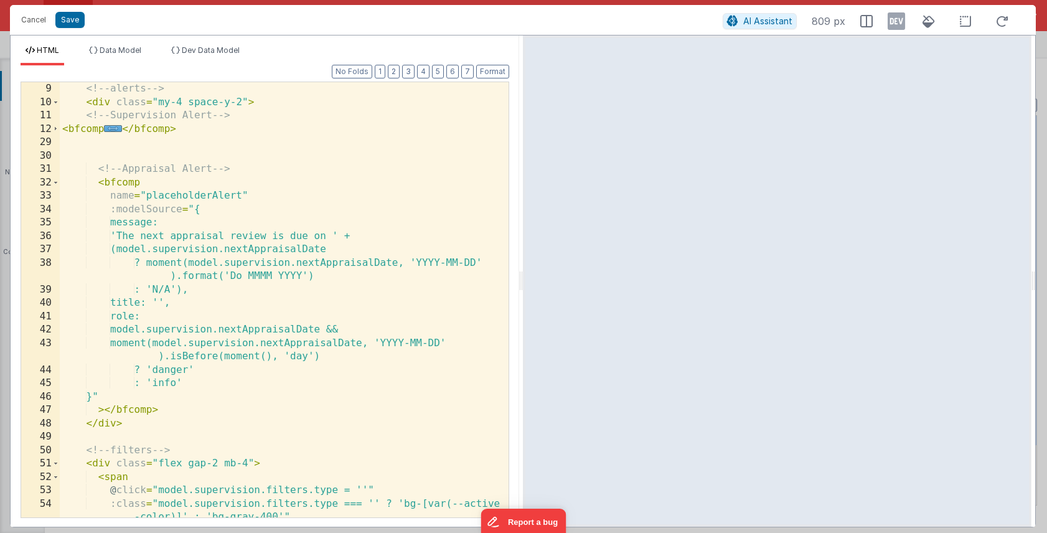
scroll to position [125, 0]
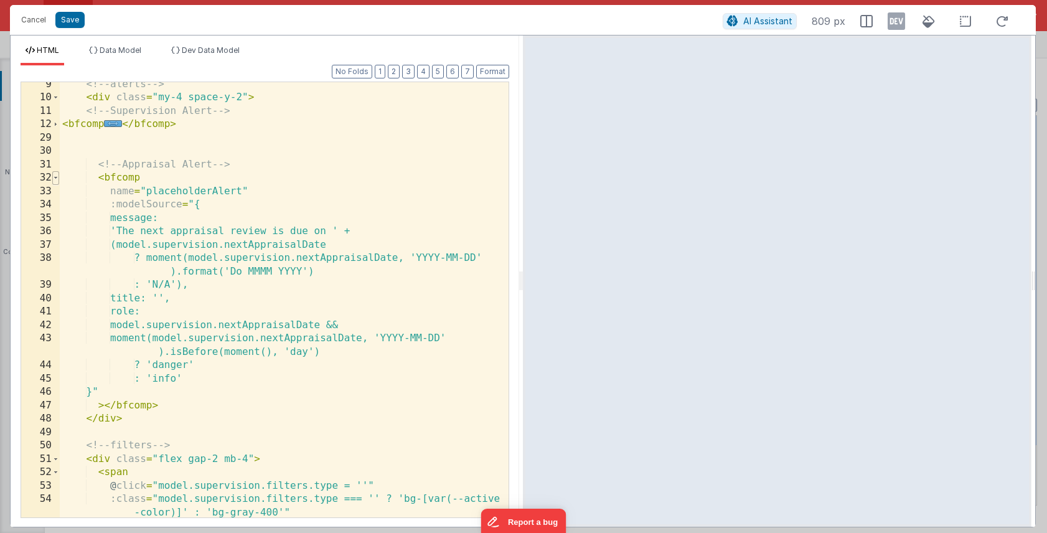
click at [54, 177] on span at bounding box center [55, 178] width 7 height 14
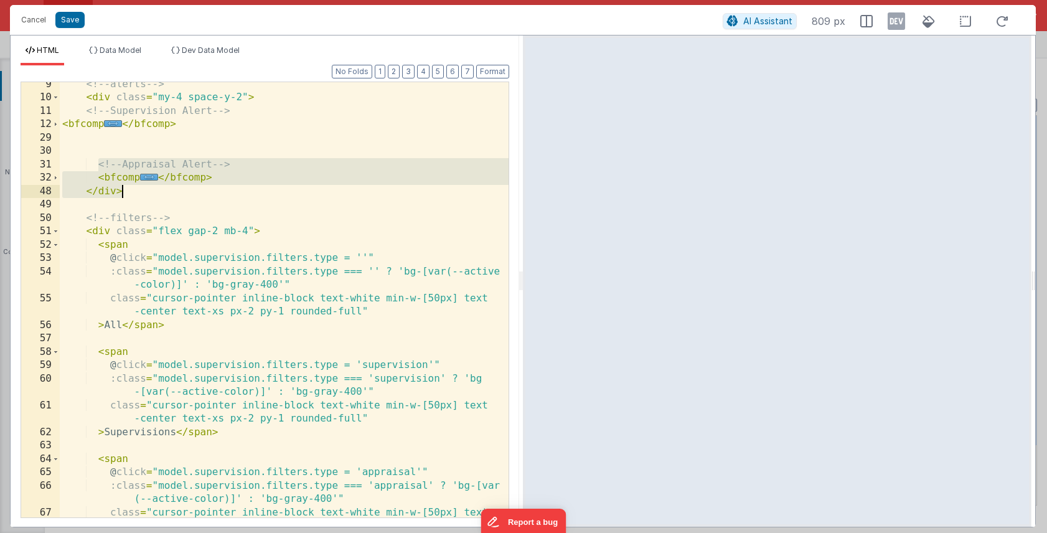
drag, startPoint x: 96, startPoint y: 168, endPoint x: 154, endPoint y: 192, distance: 63.4
click at [154, 192] on div "<!-- alerts --> < div class = "my-4 space-y-2" > <!-- Supervision Alert --> < b…" at bounding box center [284, 316] width 449 height 476
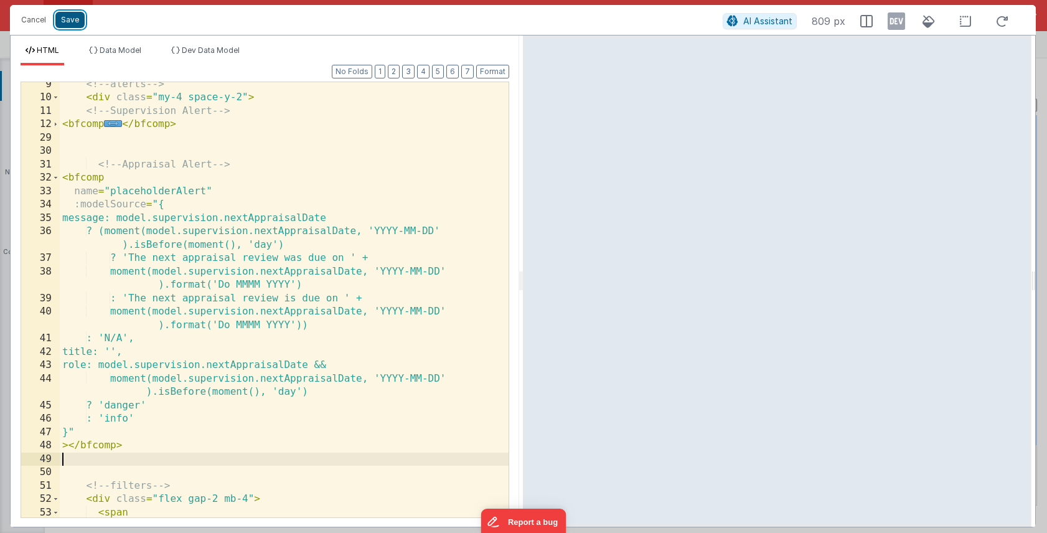
click at [69, 21] on button "Save" at bounding box center [69, 20] width 29 height 16
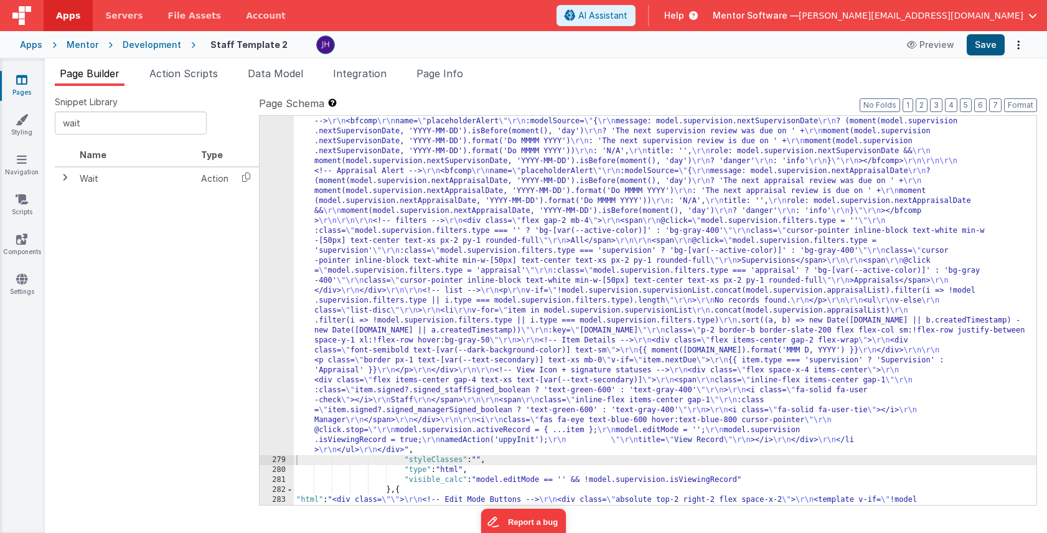
scroll to position [13771, 0]
click at [993, 44] on button "Save" at bounding box center [986, 44] width 38 height 21
click at [447, 77] on span "Page Info" at bounding box center [440, 73] width 47 height 12
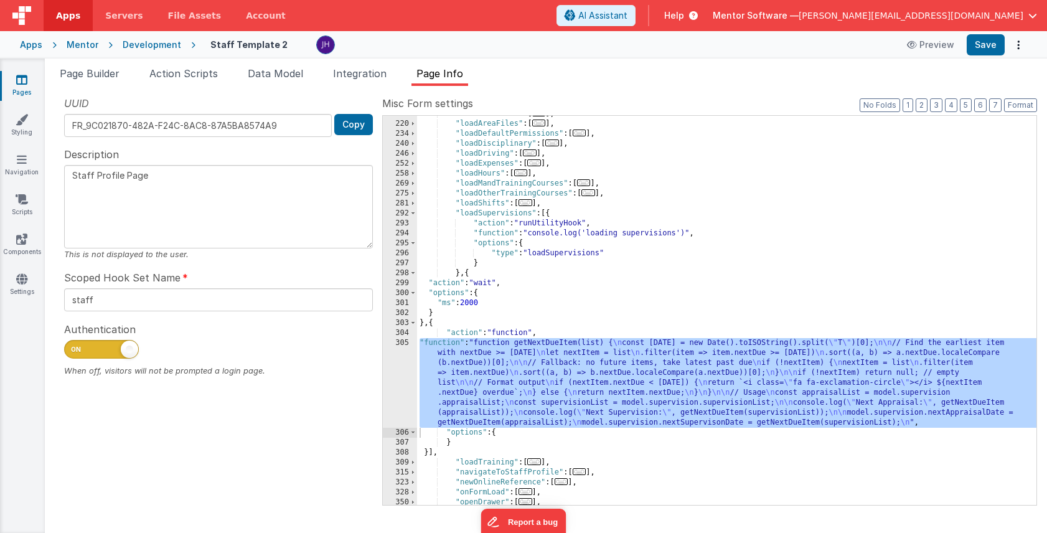
click at [467, 303] on div ""initShiftsCal" : [ ... ] , "loadAreaFiles" : [ ... ] , "loadDefaultPermissions…" at bounding box center [727, 313] width 620 height 409
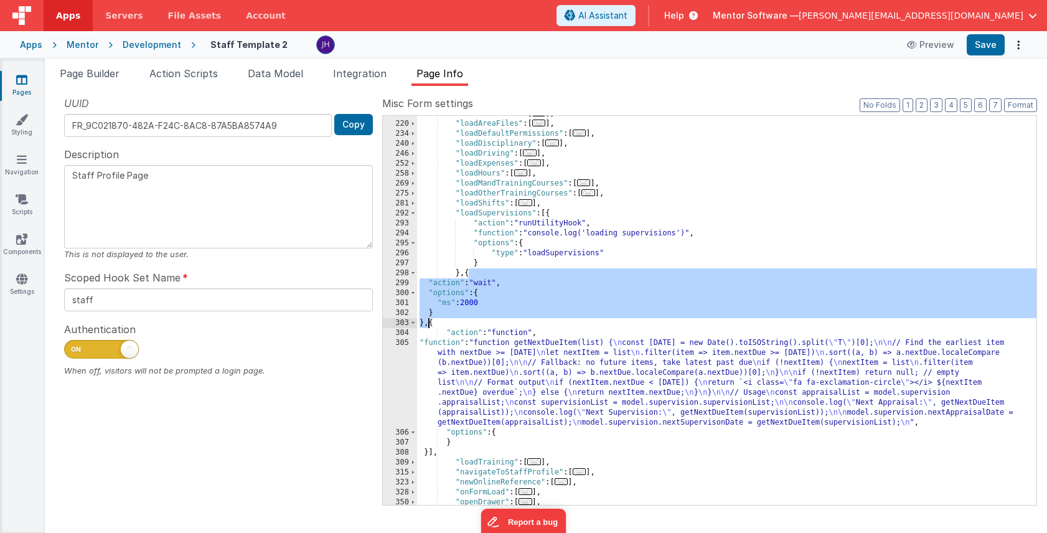
drag, startPoint x: 470, startPoint y: 274, endPoint x: 427, endPoint y: 324, distance: 66.3
click at [427, 324] on div ""initShiftsCal" : [ ... ] , "loadAreaFiles" : [ ... ] , "loadDefaultPermissions…" at bounding box center [727, 313] width 620 height 409
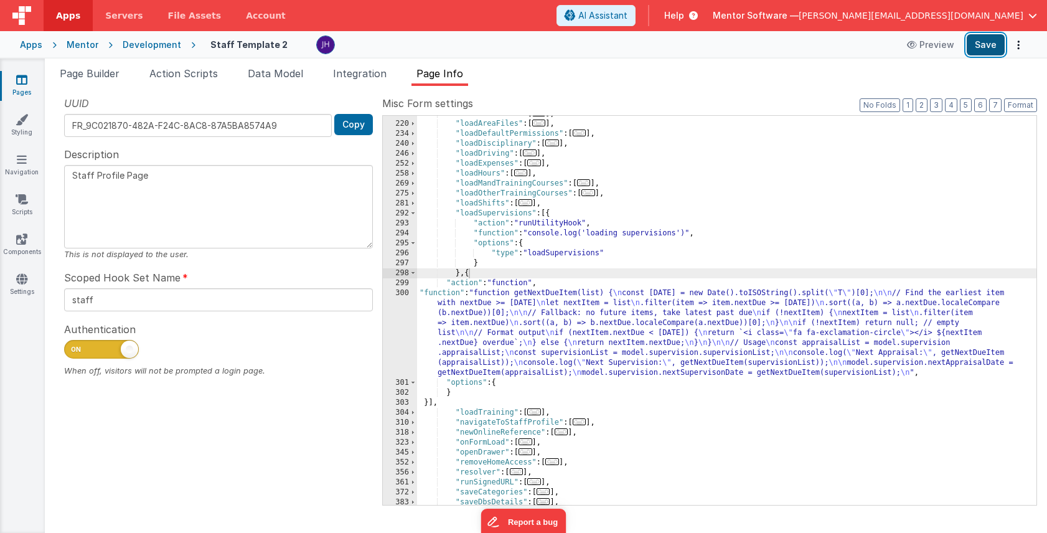
click at [998, 42] on button "Save" at bounding box center [986, 44] width 38 height 21
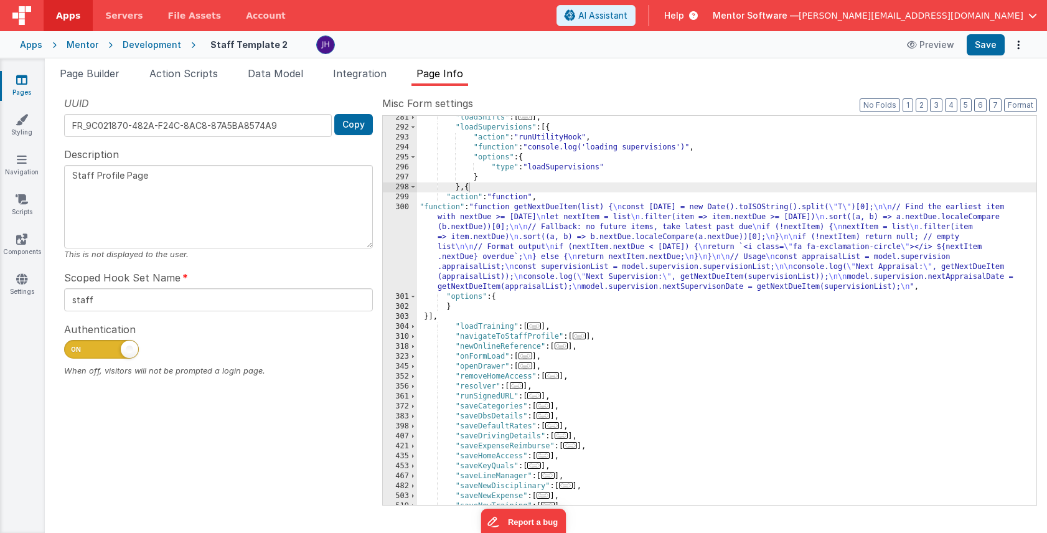
scroll to position [412, 0]
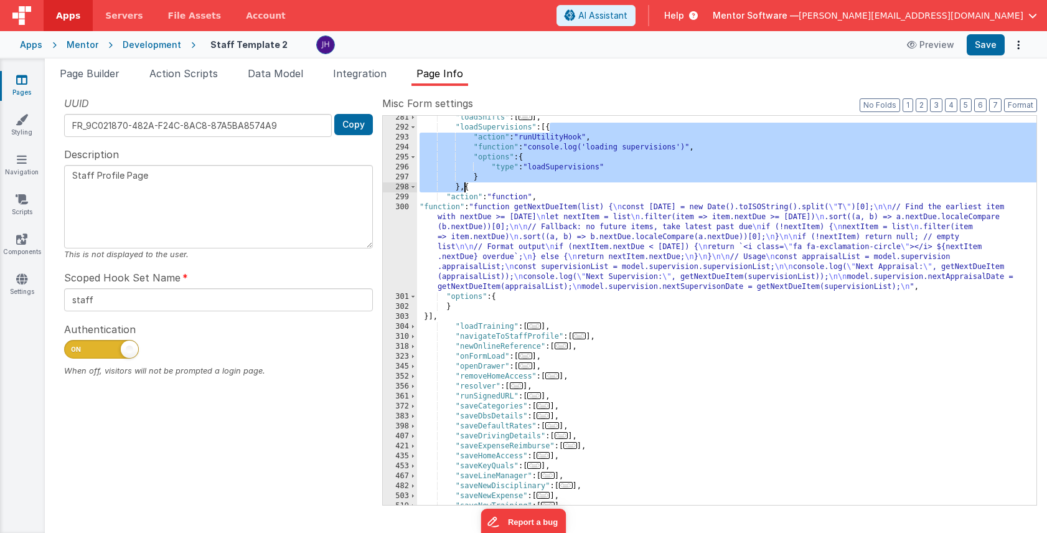
drag, startPoint x: 550, startPoint y: 126, endPoint x: 466, endPoint y: 184, distance: 101.6
click at [466, 184] on div ""loadShifts" : [ ... ] , "loadSupervisions" : [{ "action" : "runUtilityHook" , …" at bounding box center [727, 317] width 620 height 409
click at [429, 318] on div ""loadShifts" : [ ... ] , "loadSupervisions" : [{ "action" : "runUtilityHook" , …" at bounding box center [727, 317] width 620 height 409
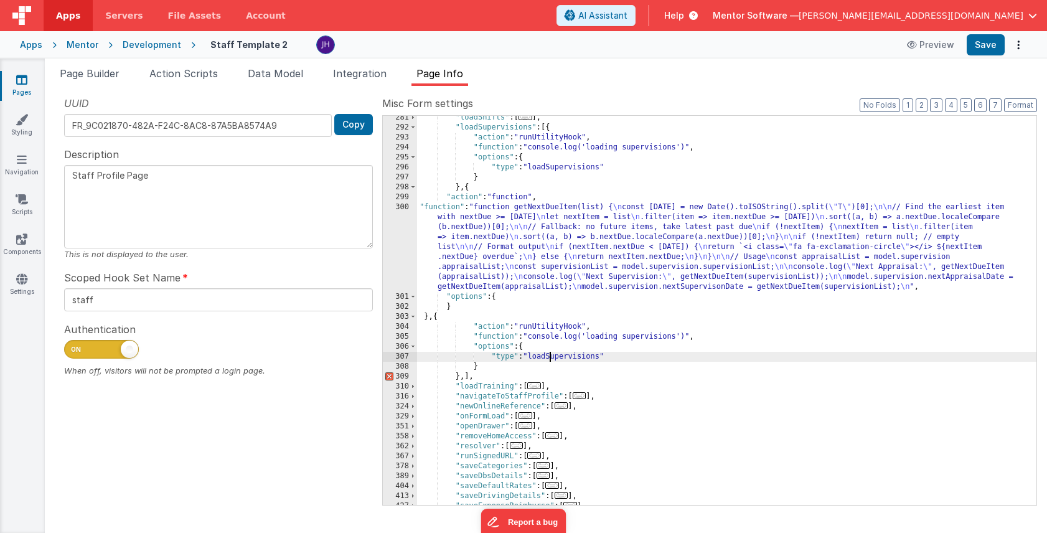
click at [549, 359] on div ""loadShifts" : [ ... ] , "loadSupervisions" : [{ "action" : "runUtilityHook" , …" at bounding box center [727, 317] width 620 height 409
click at [465, 374] on div ""loadShifts" : [ ... ] , "loadSupervisions" : [{ "action" : "runUtilityHook" , …" at bounding box center [727, 317] width 620 height 409
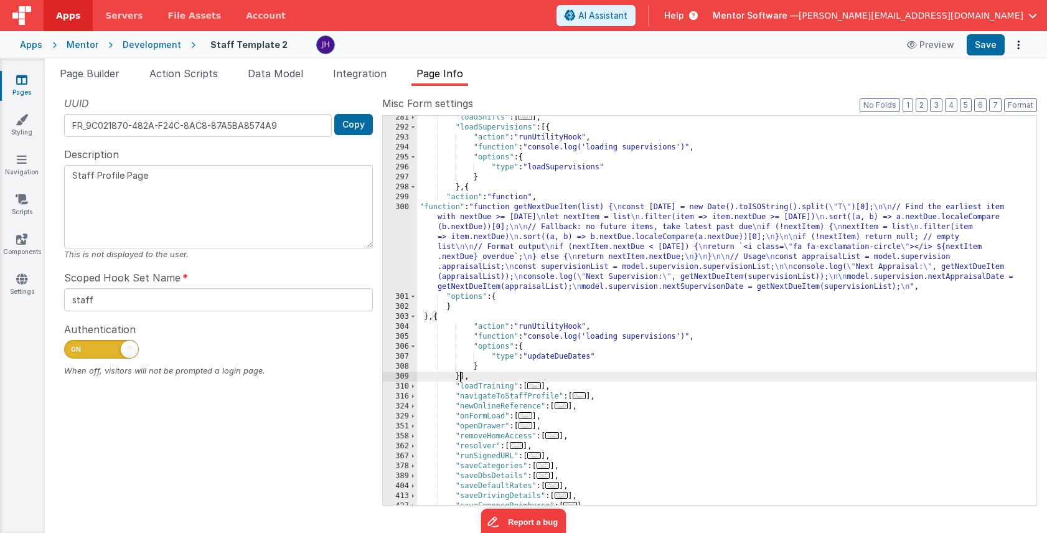
click at [620, 336] on div ""loadShifts" : [ ... ] , "loadSupervisions" : [{ "action" : "runUtilityHook" , …" at bounding box center [727, 317] width 620 height 409
click at [407, 336] on div "305" at bounding box center [400, 337] width 34 height 10
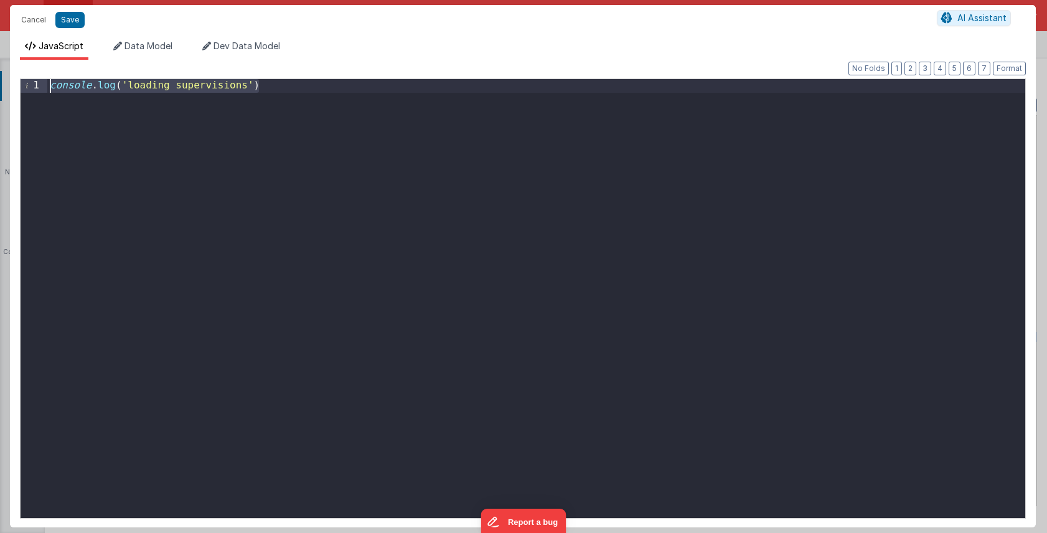
drag, startPoint x: 278, startPoint y: 90, endPoint x: 1, endPoint y: 87, distance: 277.1
click at [1, 87] on div "Cancel Save AI Assistant JavaScript Data Model Dev Data Model Format 7 6 5 4 3 …" at bounding box center [523, 266] width 1047 height 533
click at [74, 14] on button "Save" at bounding box center [69, 20] width 29 height 16
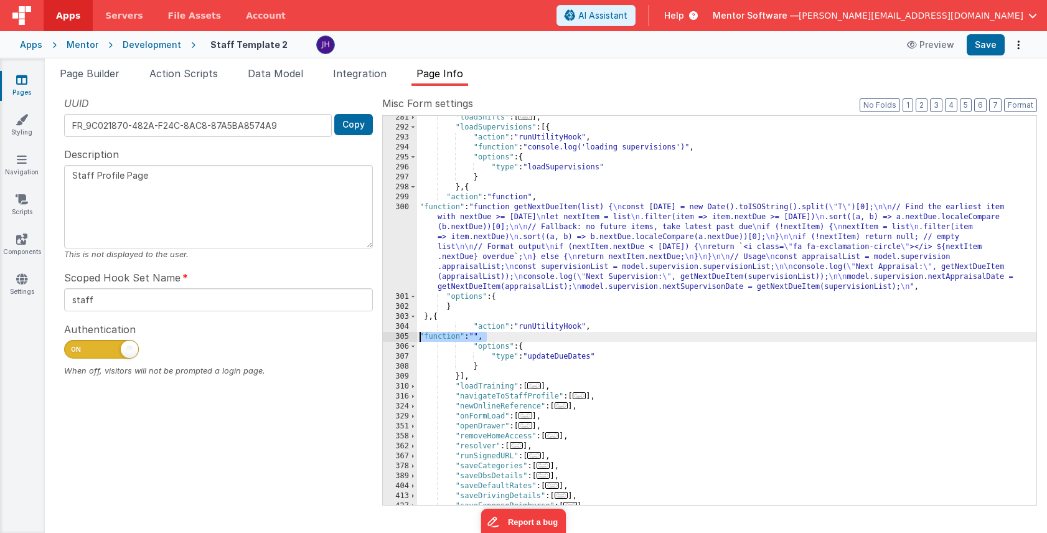
drag, startPoint x: 527, startPoint y: 336, endPoint x: 396, endPoint y: 341, distance: 131.5
click at [396, 341] on div "281 292 293 294 295 296 297 298 299 300 301 302 303 304 305 306 307 308 309 310…" at bounding box center [709, 310] width 655 height 390
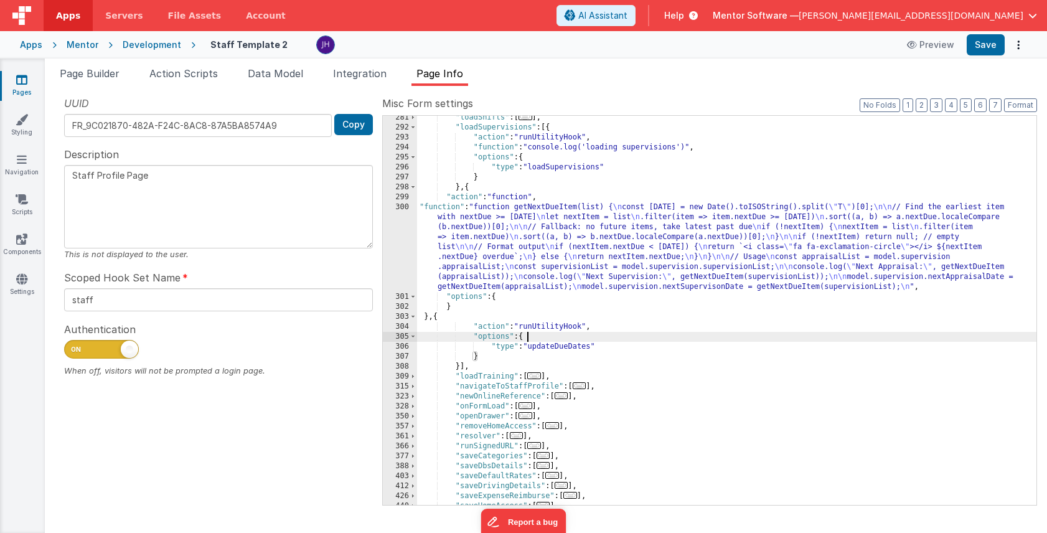
click at [570, 338] on div ""loadShifts" : [ ... ] , "loadSupervisions" : [{ "action" : "runUtilityHook" , …" at bounding box center [727, 317] width 620 height 409
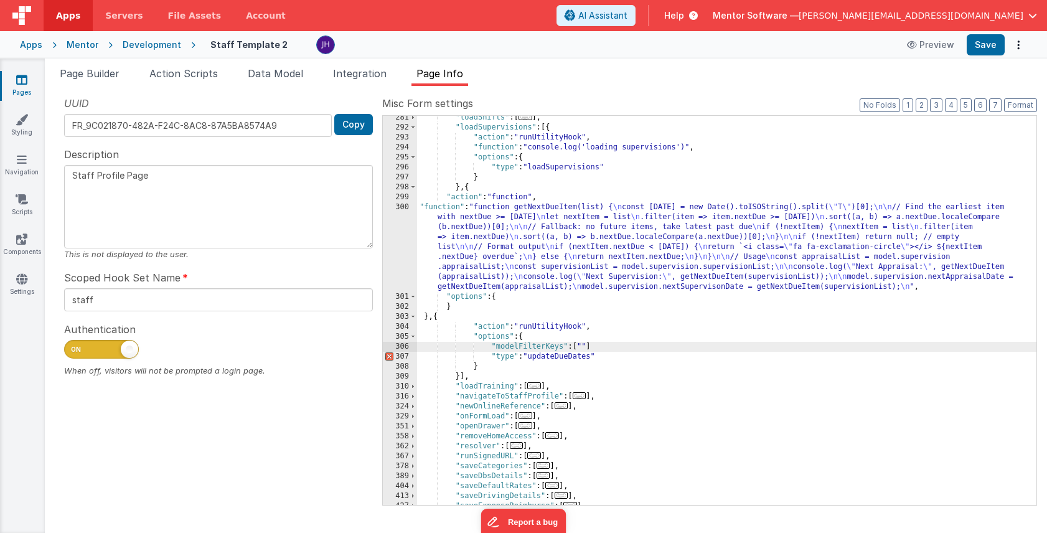
paste textarea
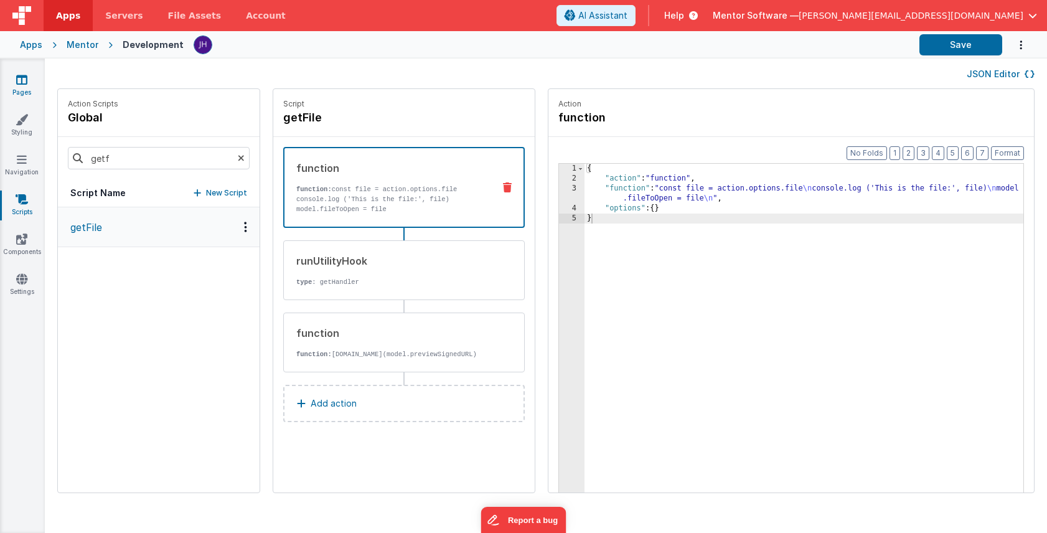
click at [19, 87] on link "Pages" at bounding box center [21, 85] width 45 height 25
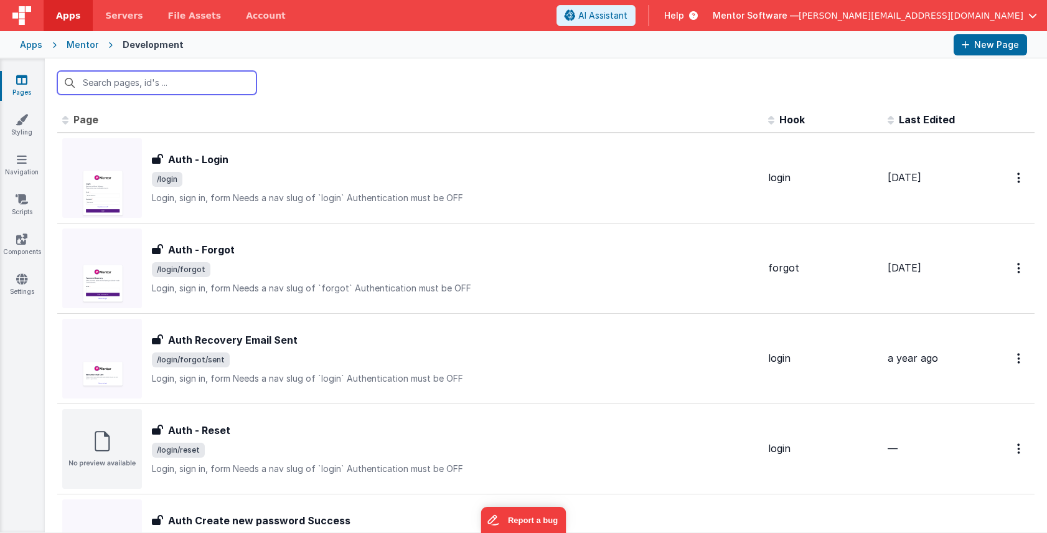
click at [178, 79] on input "text" at bounding box center [156, 83] width 199 height 24
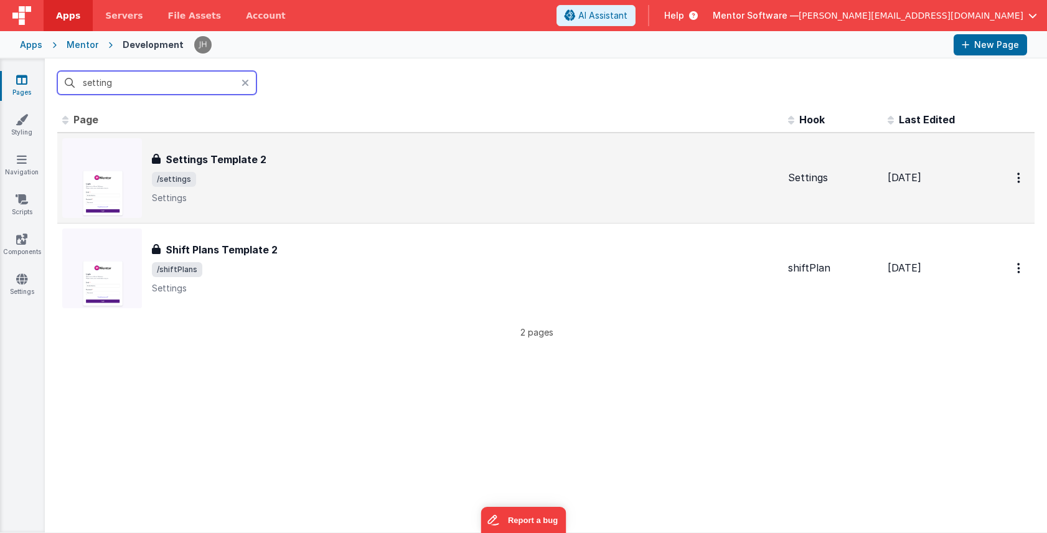
type input "setting"
click at [325, 197] on p "Settings" at bounding box center [465, 198] width 627 height 12
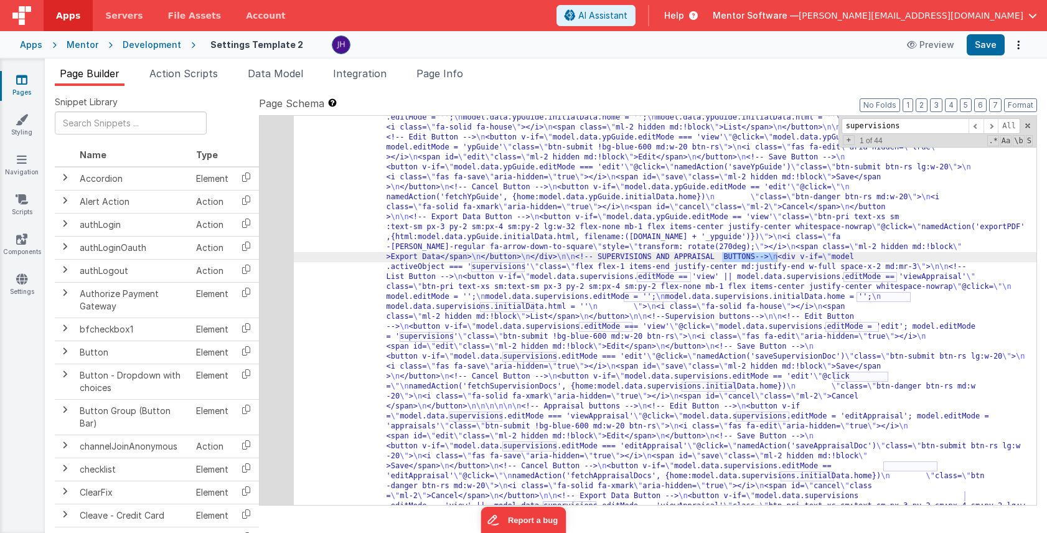
scroll to position [1244, 0]
type input "supervisions"
click at [991, 128] on span at bounding box center [991, 126] width 15 height 16
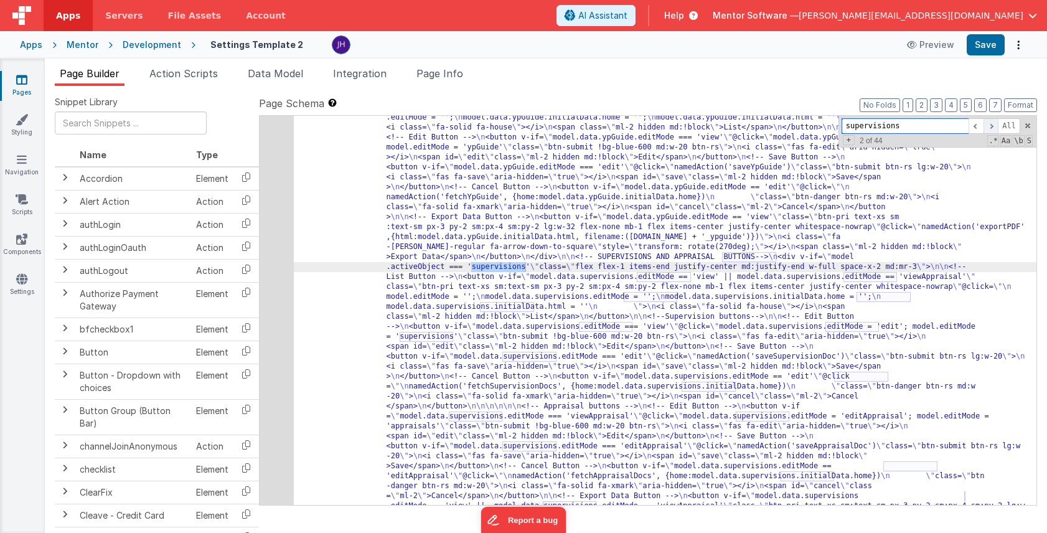
click at [991, 128] on span at bounding box center [991, 126] width 15 height 16
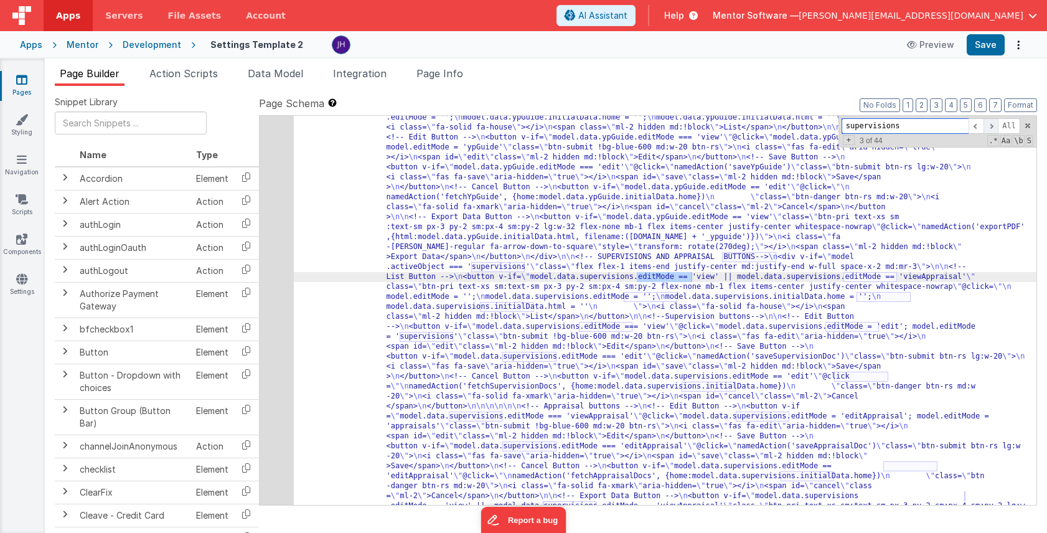
click at [991, 128] on span at bounding box center [991, 126] width 15 height 16
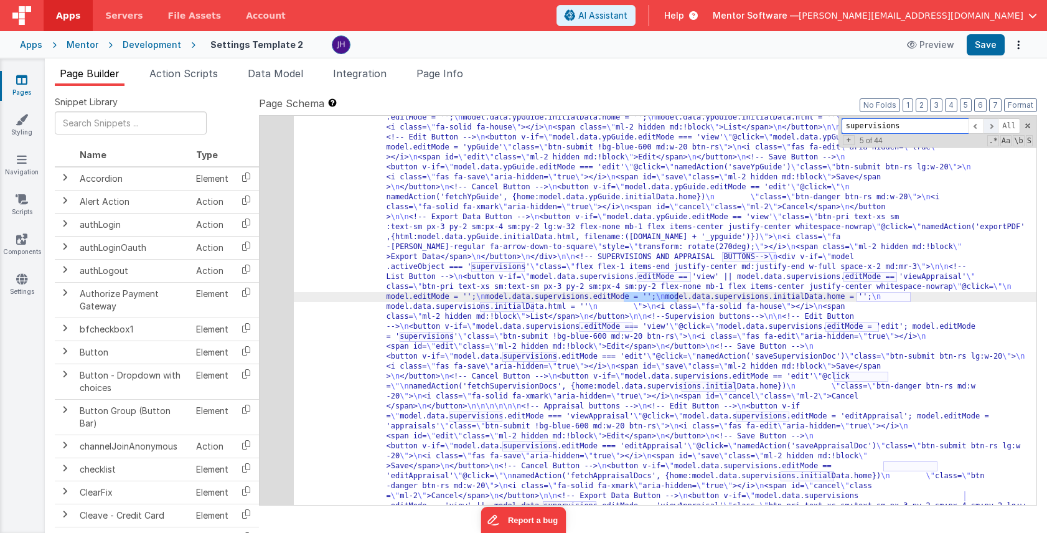
click at [991, 128] on span at bounding box center [991, 126] width 15 height 16
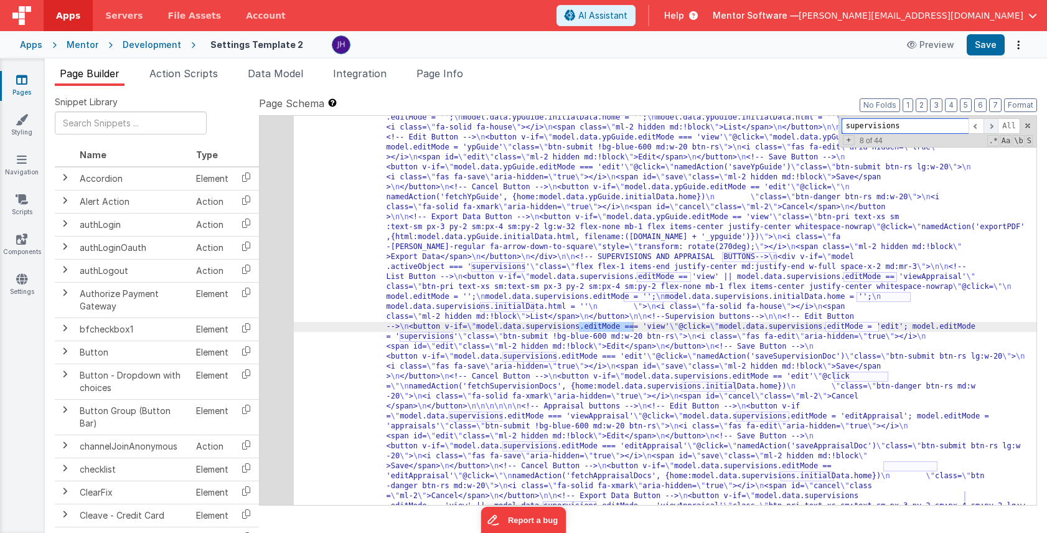
click at [991, 128] on span at bounding box center [991, 126] width 15 height 16
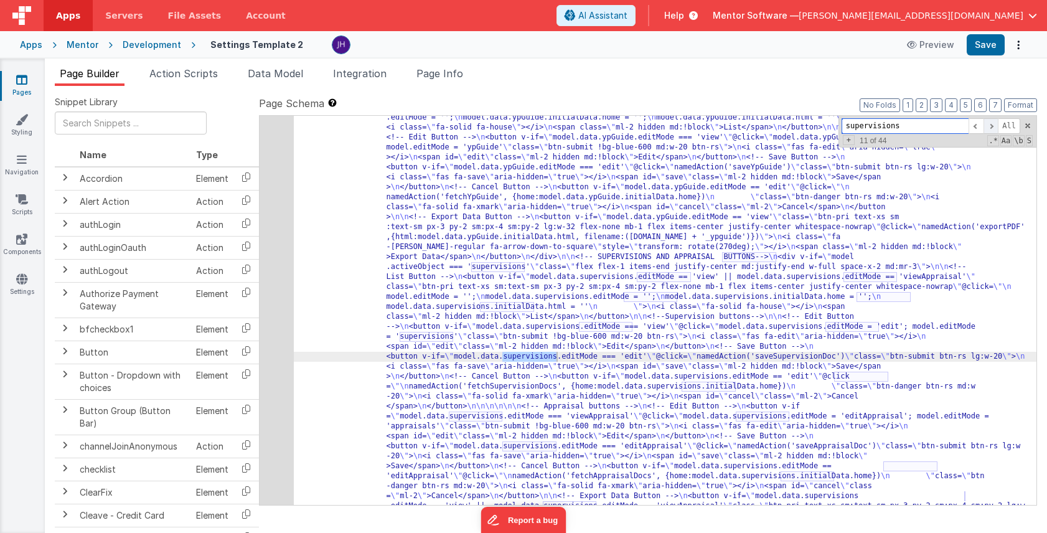
click at [991, 128] on span at bounding box center [991, 126] width 15 height 16
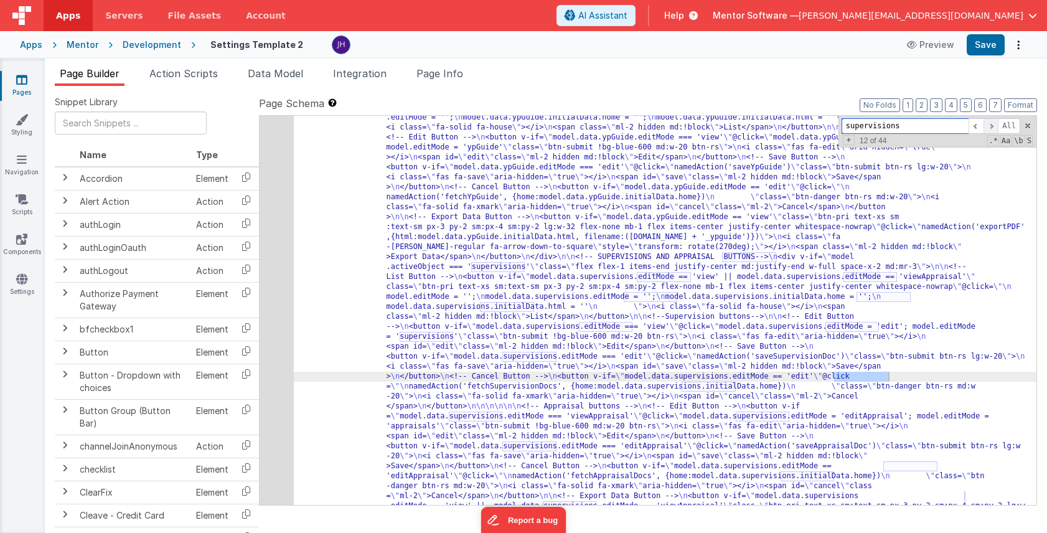
click at [991, 128] on span at bounding box center [991, 126] width 15 height 16
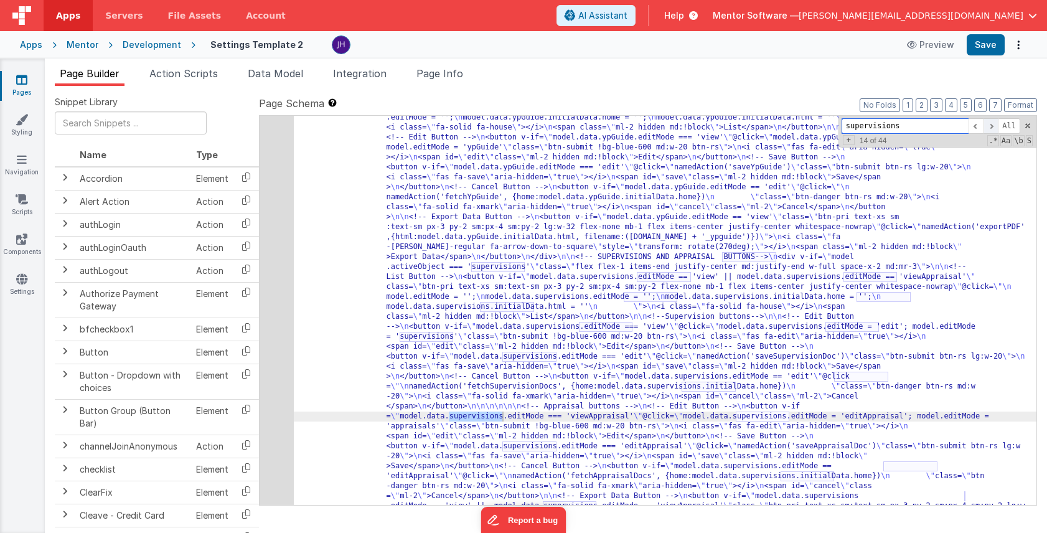
click at [991, 128] on span at bounding box center [991, 126] width 15 height 16
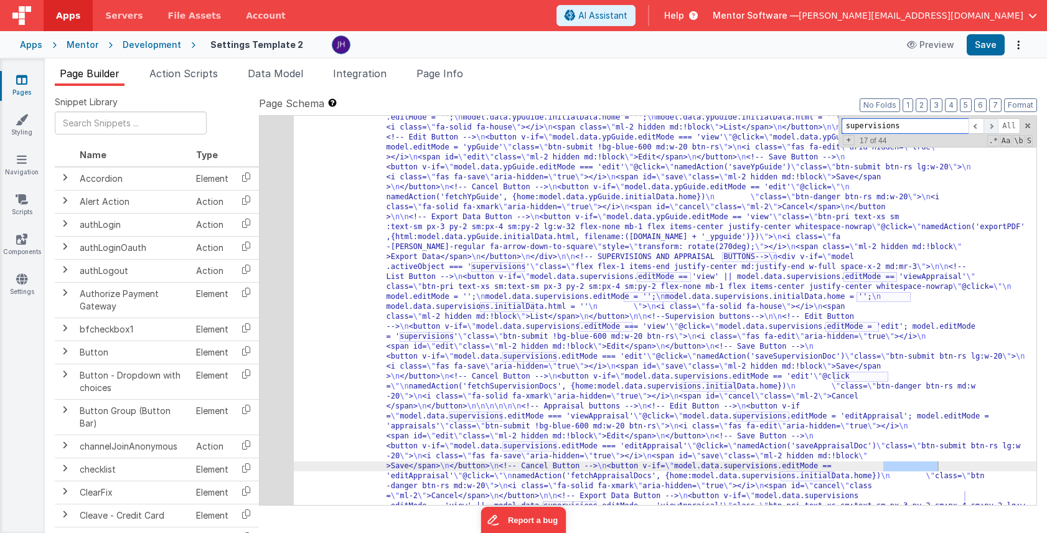
click at [991, 128] on span at bounding box center [991, 126] width 15 height 16
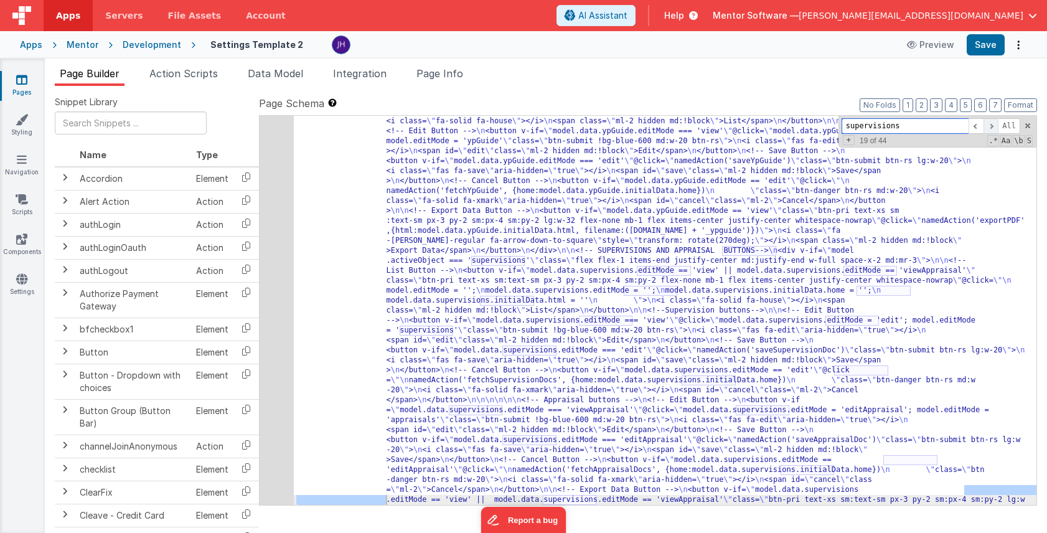
click at [991, 128] on span at bounding box center [991, 126] width 15 height 16
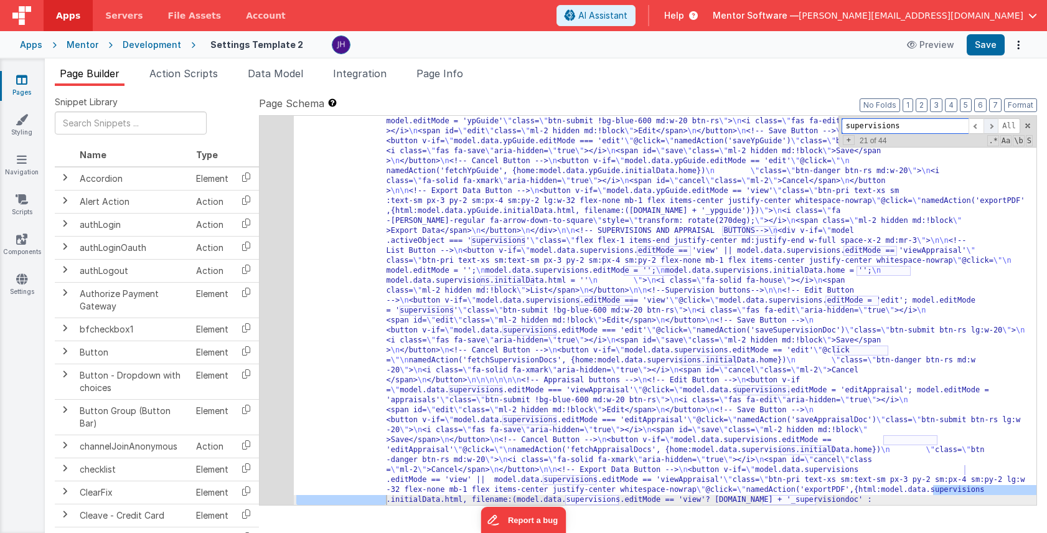
click at [991, 128] on span at bounding box center [991, 126] width 15 height 16
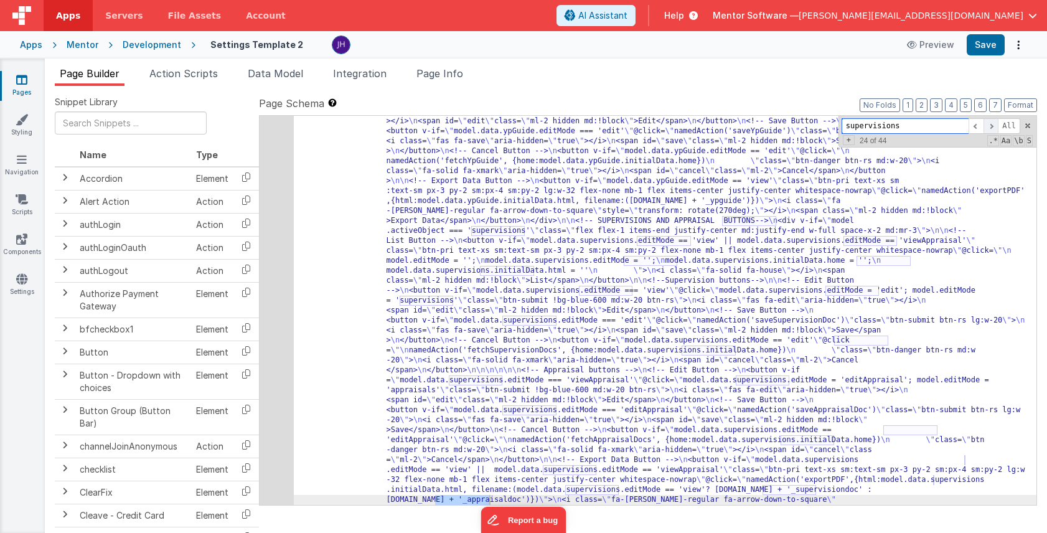
click at [991, 128] on span at bounding box center [991, 126] width 15 height 16
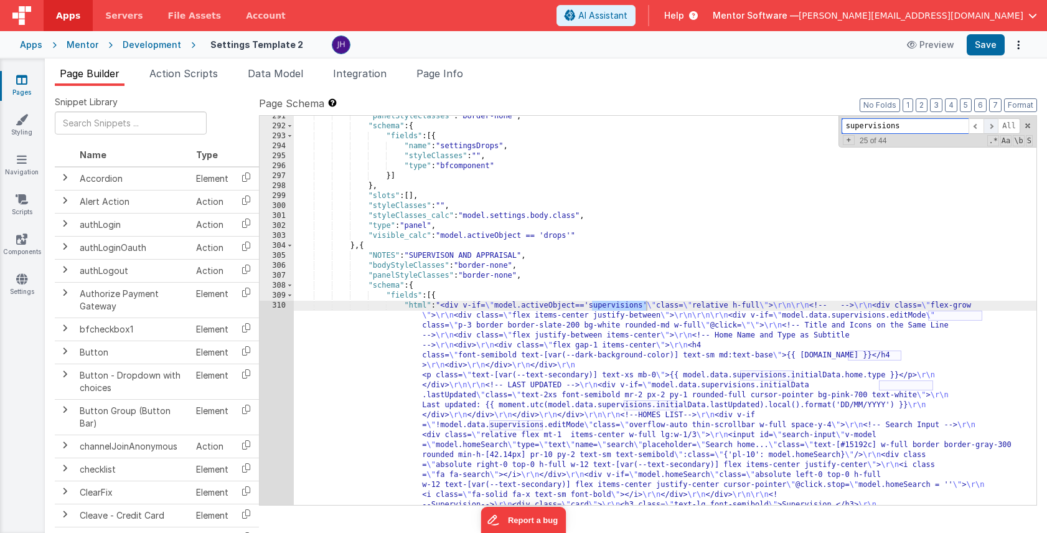
scroll to position [14791, 0]
click at [991, 128] on span at bounding box center [991, 126] width 15 height 16
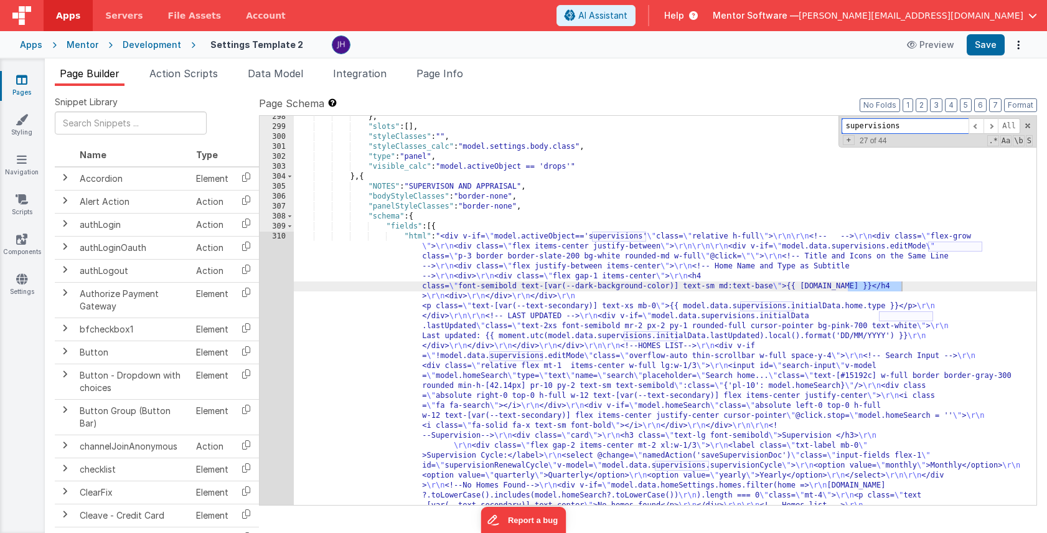
scroll to position [14963, 0]
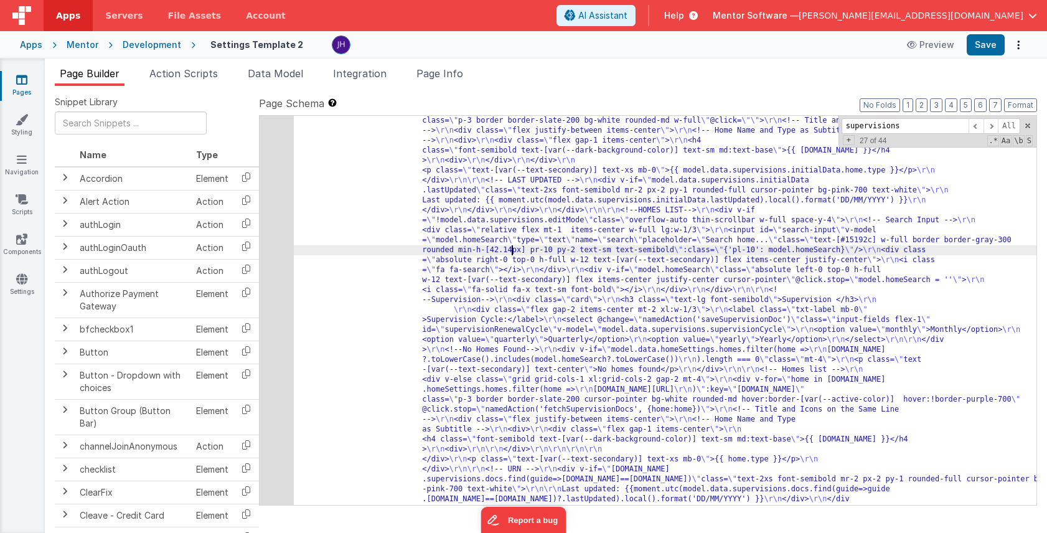
click at [283, 237] on div "310" at bounding box center [277, 415] width 34 height 638
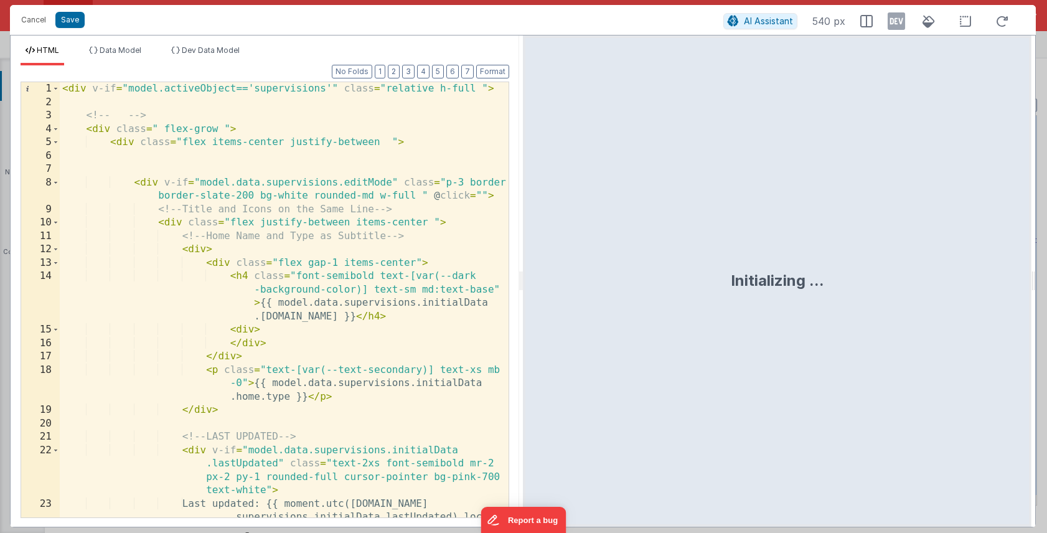
scroll to position [0, 0]
click at [453, 222] on div "< div v-if = "model.activeObject=='supervisions'" class = "relative h-full " > …" at bounding box center [284, 326] width 449 height 489
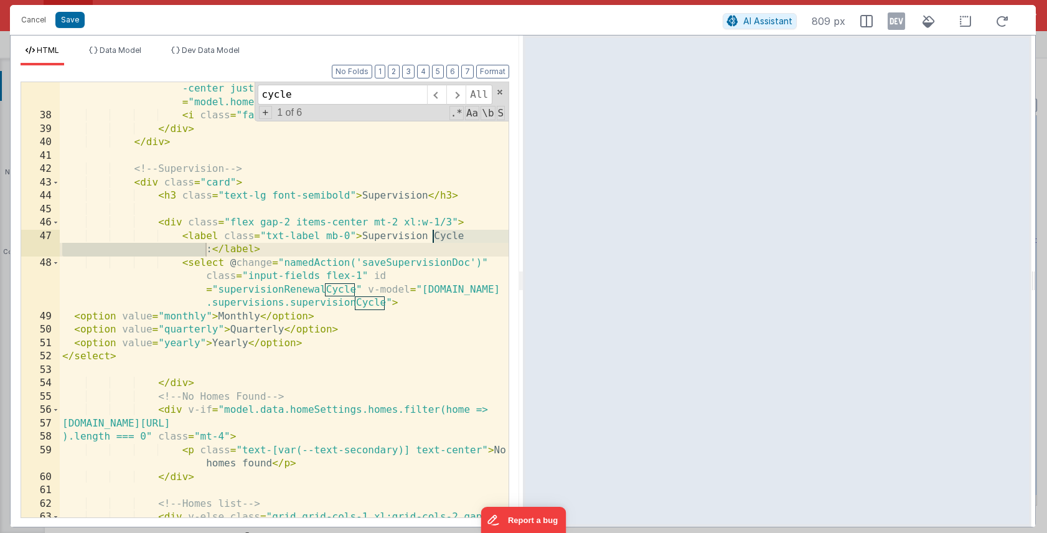
scroll to position [741, 0]
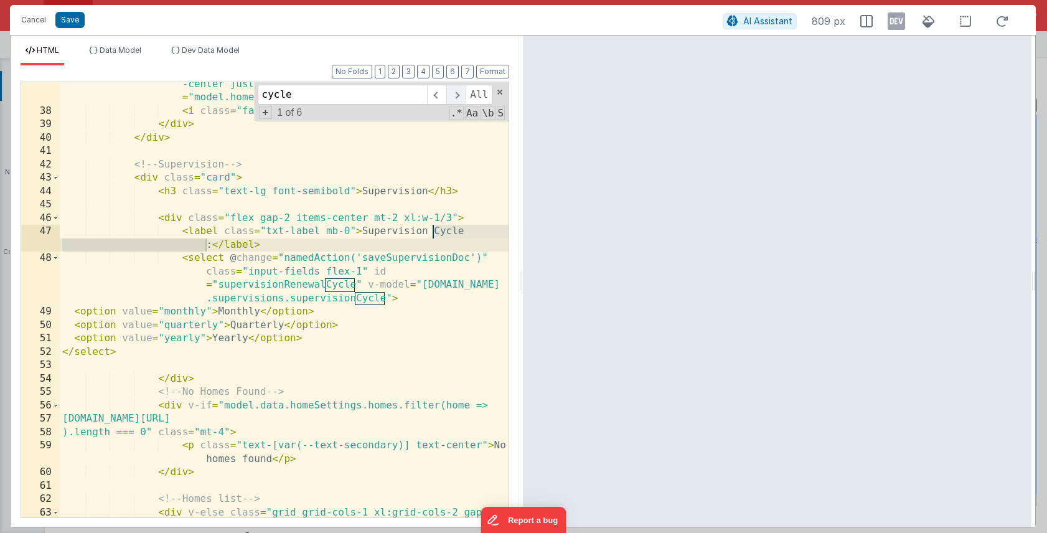
type input "cycle"
click at [456, 97] on span at bounding box center [456, 95] width 19 height 20
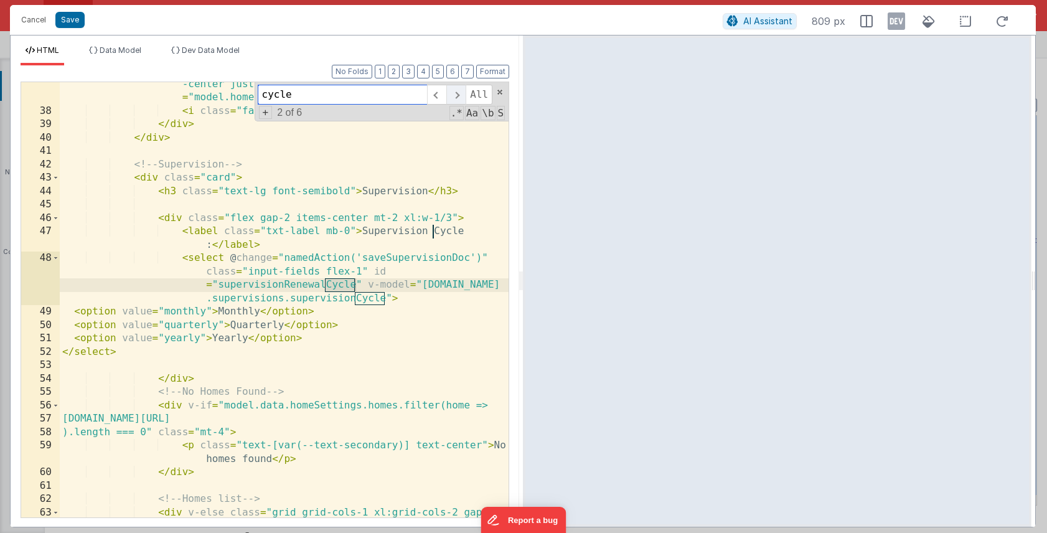
click at [456, 97] on span at bounding box center [456, 95] width 19 height 20
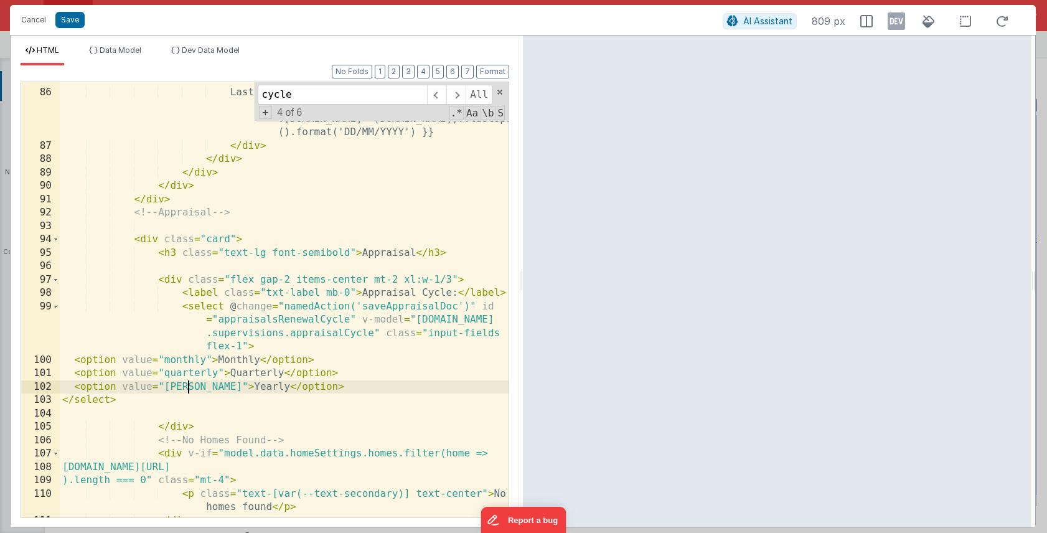
click at [187, 389] on div "Last updated: {{moment.utc(model.data .supervisions.docs.find(guide=>guide .hom…" at bounding box center [284, 303] width 449 height 462
click at [453, 93] on span at bounding box center [456, 95] width 19 height 20
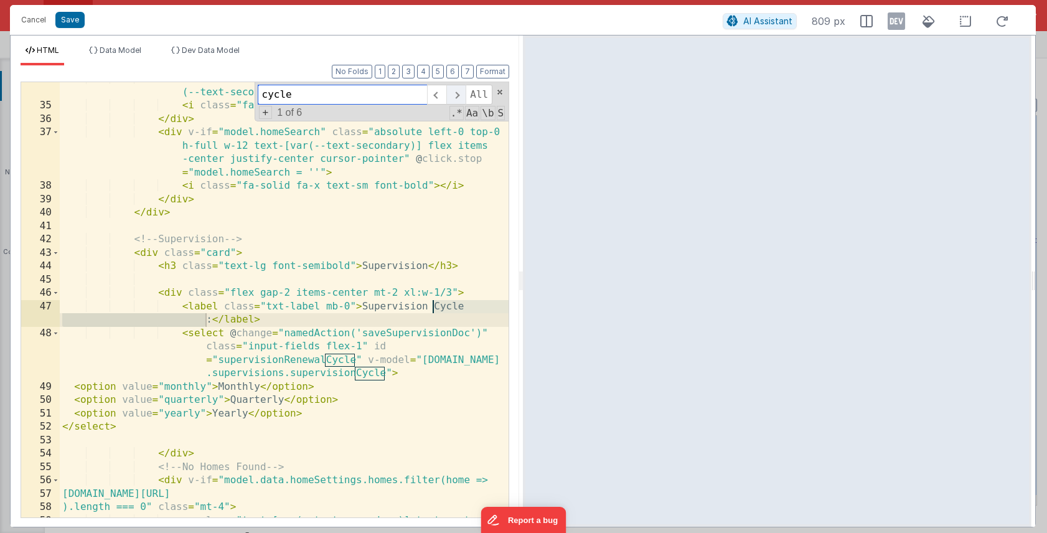
click at [453, 93] on span at bounding box center [456, 95] width 19 height 20
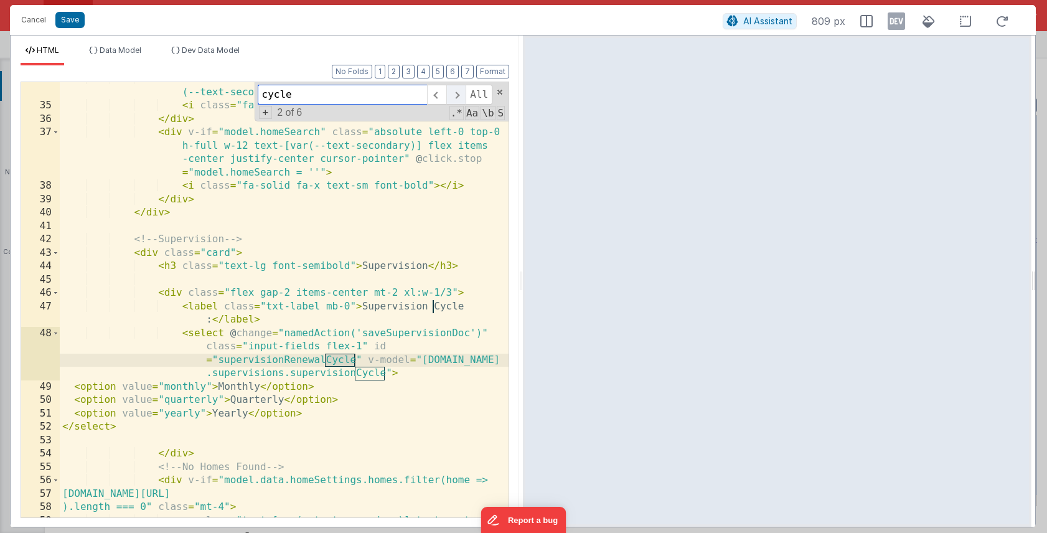
click at [453, 93] on span at bounding box center [456, 95] width 19 height 20
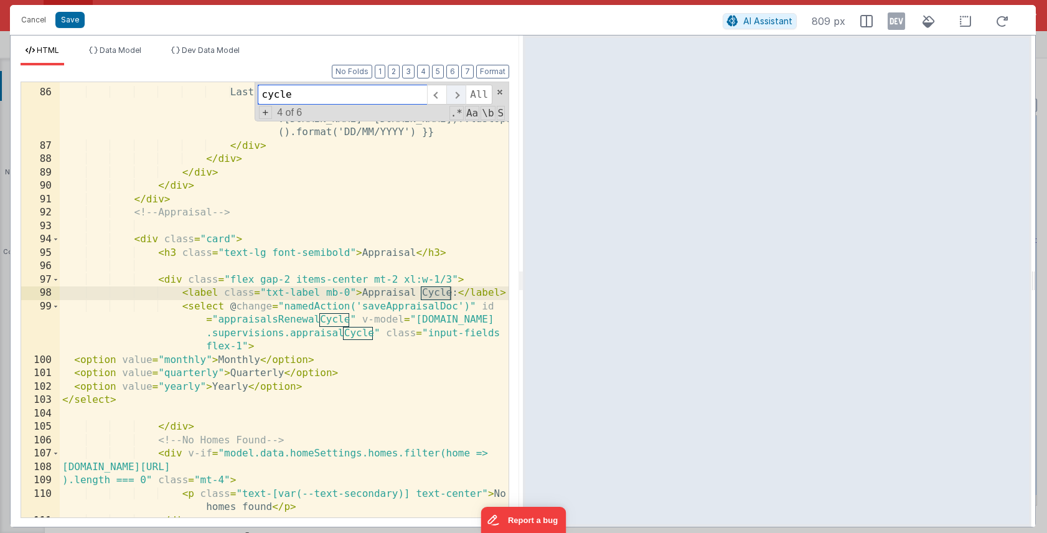
click at [453, 93] on span at bounding box center [456, 95] width 19 height 20
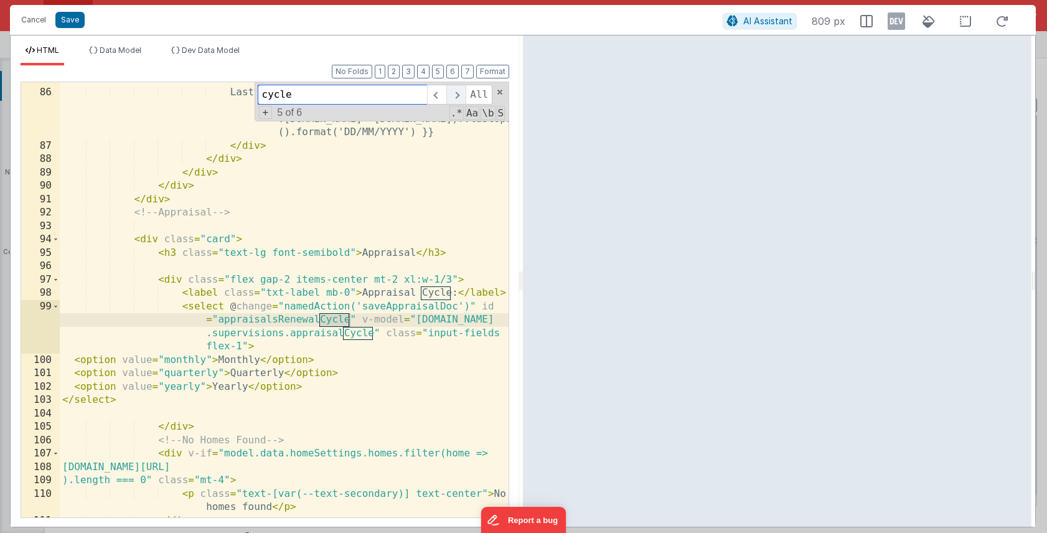
click at [453, 93] on span at bounding box center [456, 95] width 19 height 20
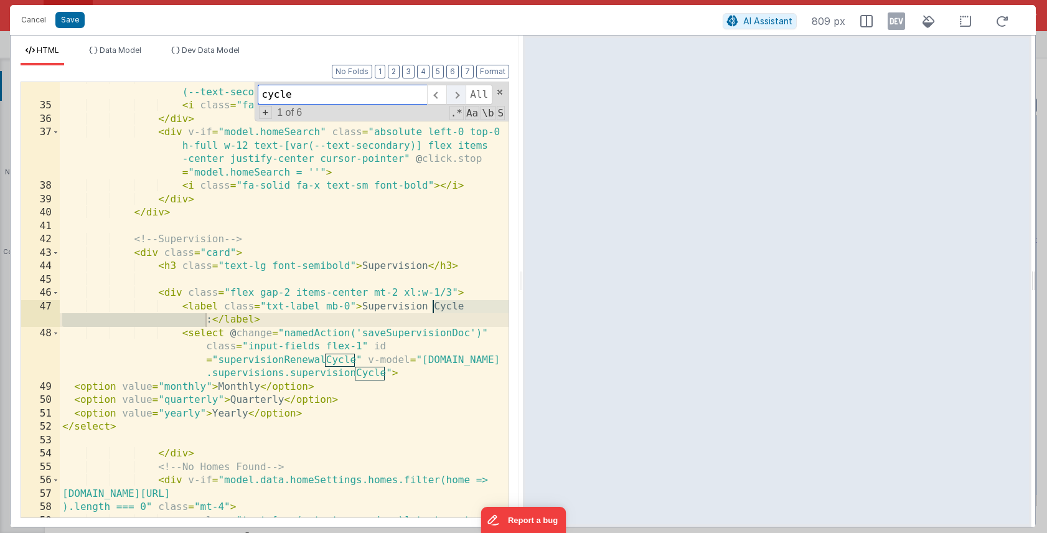
scroll to position [666, 0]
click at [453, 93] on span at bounding box center [456, 95] width 19 height 20
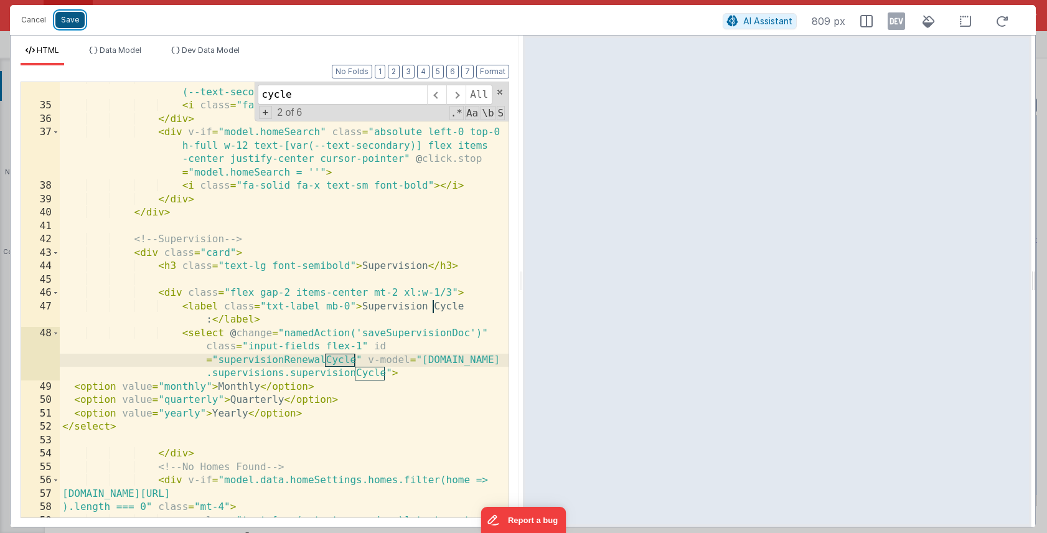
click at [68, 20] on button "Save" at bounding box center [69, 20] width 29 height 16
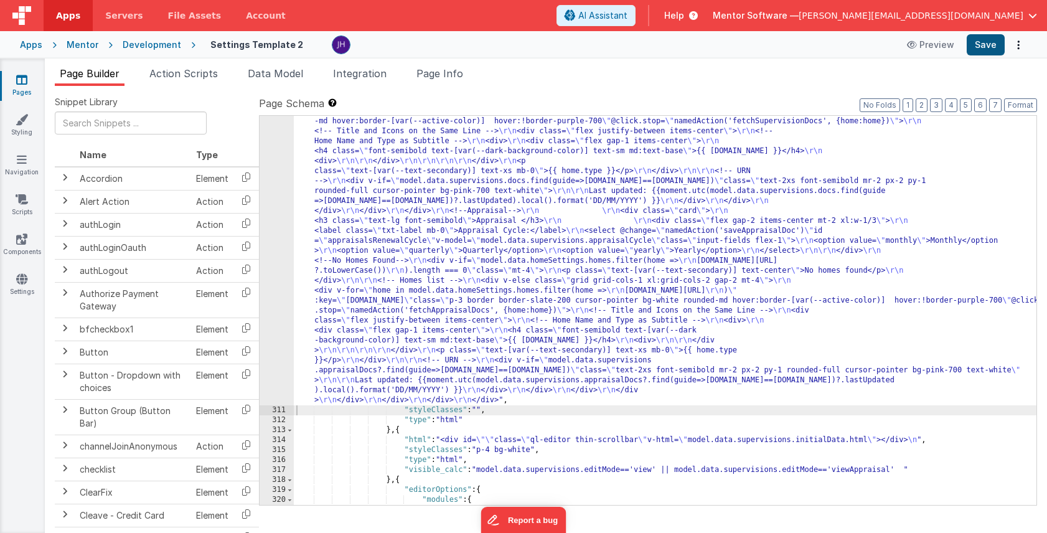
scroll to position [15220, 0]
click at [979, 45] on button "Save" at bounding box center [986, 44] width 38 height 21
click at [443, 70] on span "Page Info" at bounding box center [440, 73] width 47 height 12
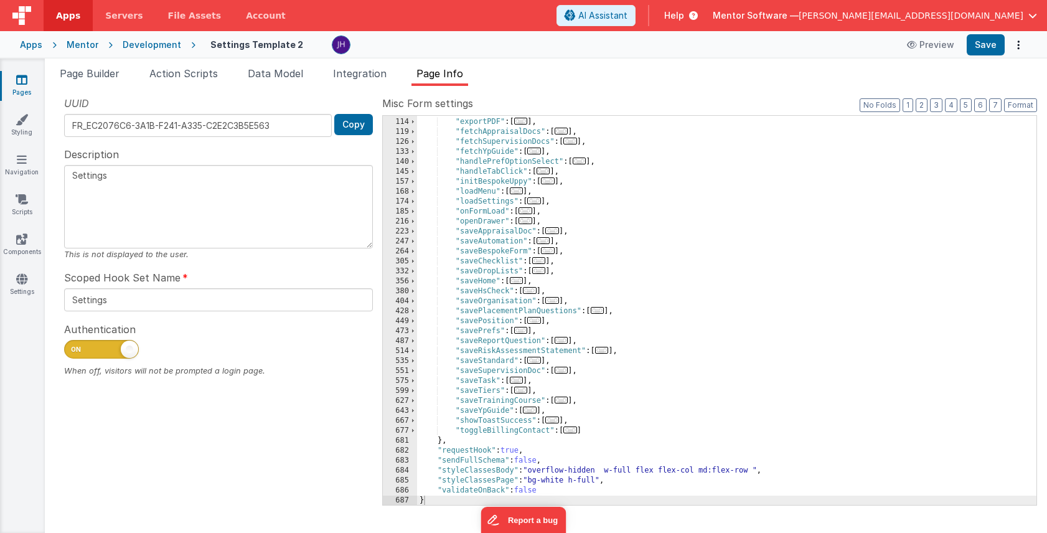
scroll to position [199, 0]
click at [97, 73] on span "Page Builder" at bounding box center [90, 73] width 60 height 12
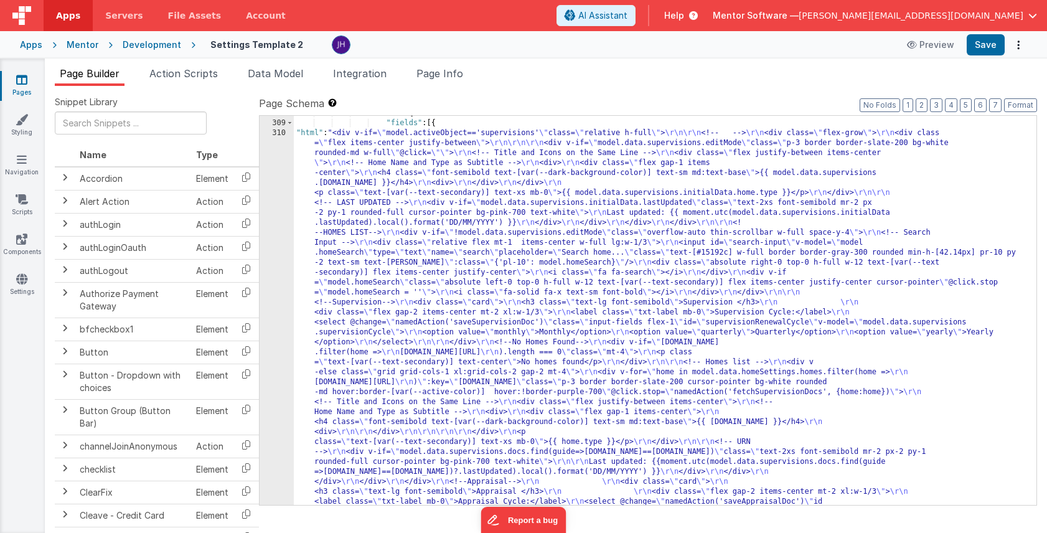
scroll to position [15014, 0]
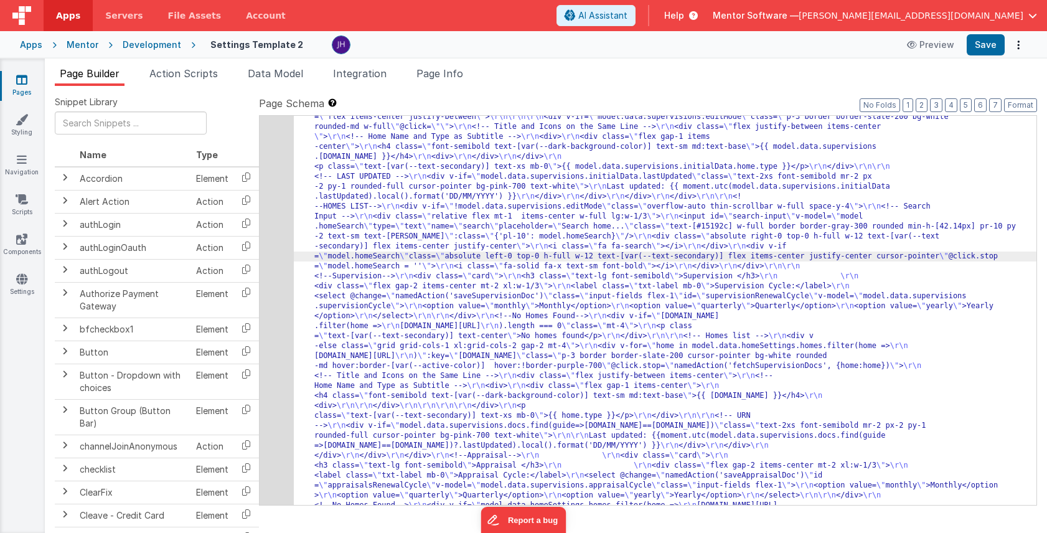
click at [277, 217] on div "310" at bounding box center [277, 376] width 34 height 548
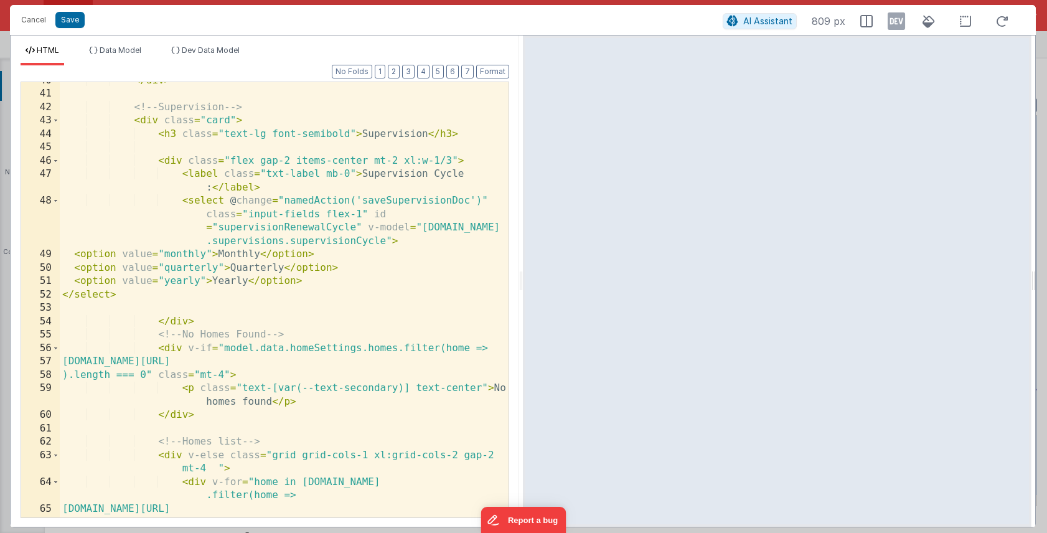
scroll to position [798, 0]
click at [29, 14] on button "Cancel" at bounding box center [33, 19] width 37 height 17
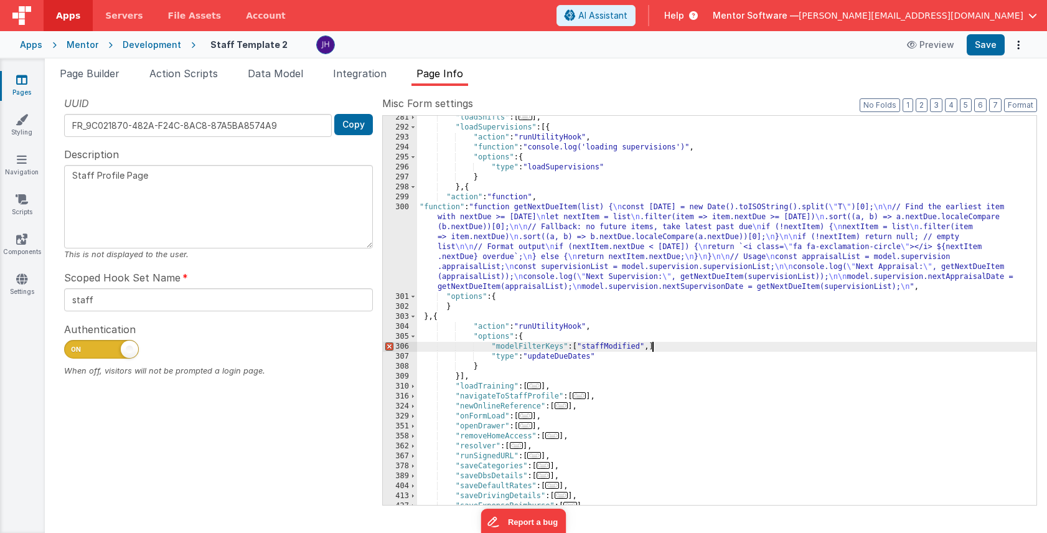
scroll to position [412, 0]
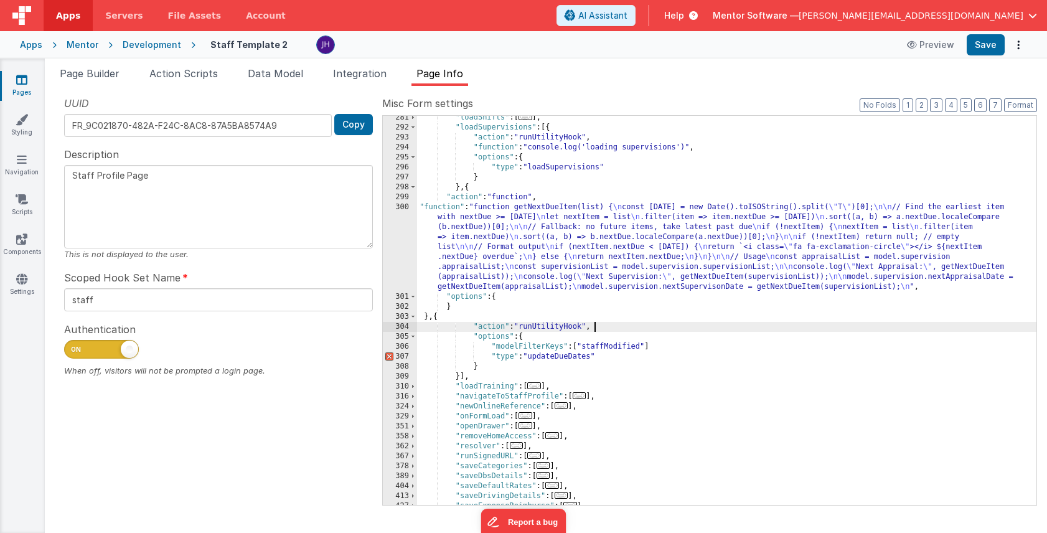
click at [605, 328] on div ""loadShifts" : [ ... ] , "loadSupervisions" : [{ "action" : "runUtilityHook" , …" at bounding box center [727, 317] width 620 height 409
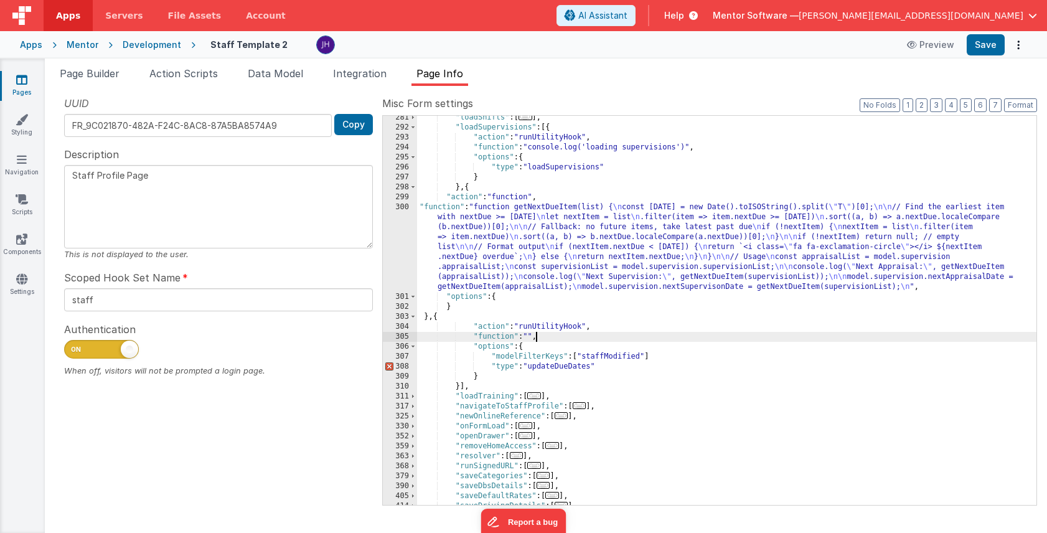
click at [408, 337] on div "305" at bounding box center [400, 337] width 34 height 10
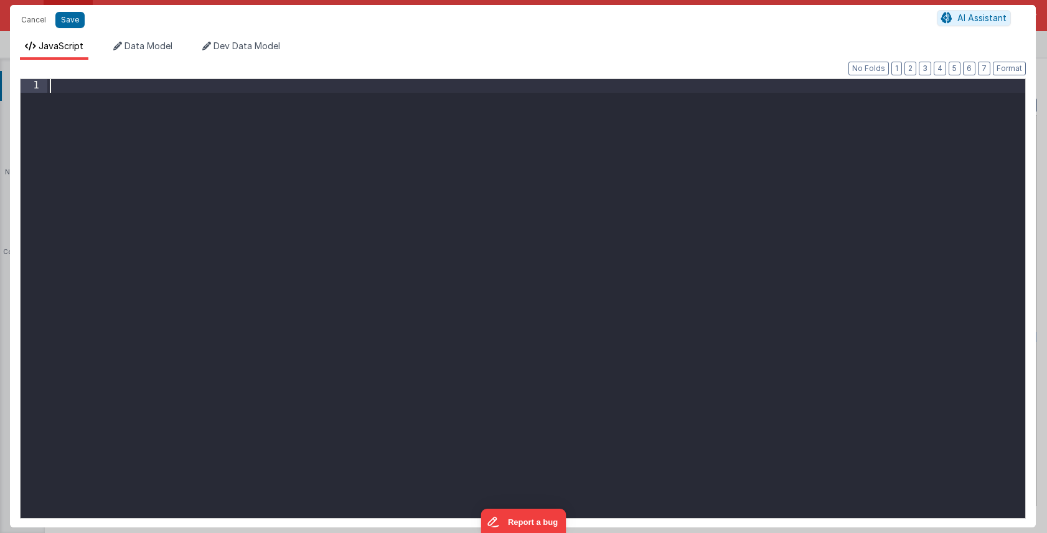
click at [188, 88] on div at bounding box center [536, 312] width 978 height 466
drag, startPoint x: 214, startPoint y: 86, endPoint x: 129, endPoint y: 87, distance: 84.7
click at [129, 87] on div "const data = action . option ." at bounding box center [536, 312] width 978 height 466
click at [128, 85] on div "const data = model ." at bounding box center [536, 312] width 978 height 466
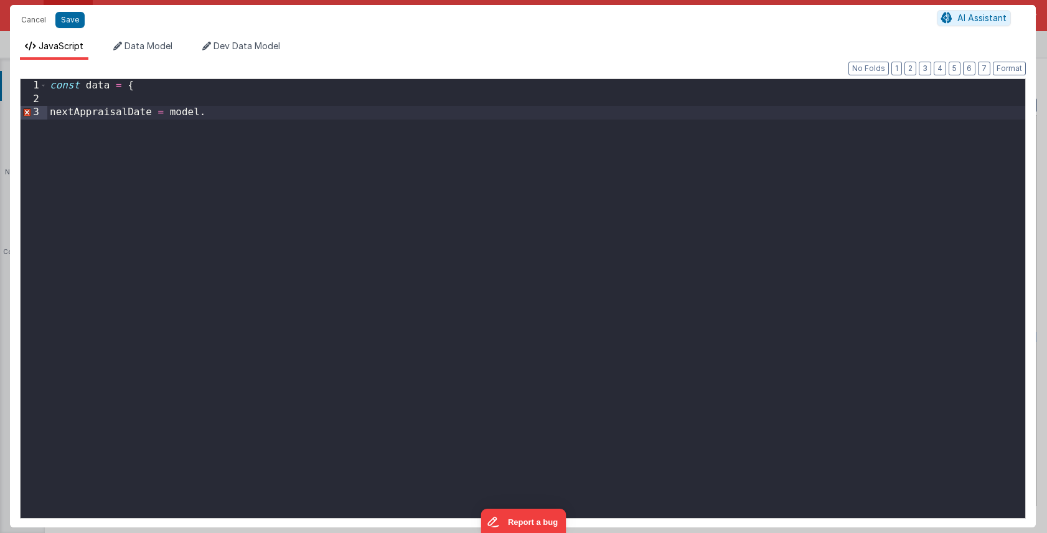
click at [216, 107] on div "const data = { nextAppraisalDate = model ." at bounding box center [536, 312] width 978 height 466
paste textarea
drag, startPoint x: 170, startPoint y: 110, endPoint x: 397, endPoint y: 111, distance: 226.7
click at [397, 111] on div "const data = { nextAppraisalDate = model . supervision . nextAppraisalDate next…" at bounding box center [536, 312] width 978 height 466
drag, startPoint x: 366, startPoint y: 126, endPoint x: 312, endPoint y: 128, distance: 53.6
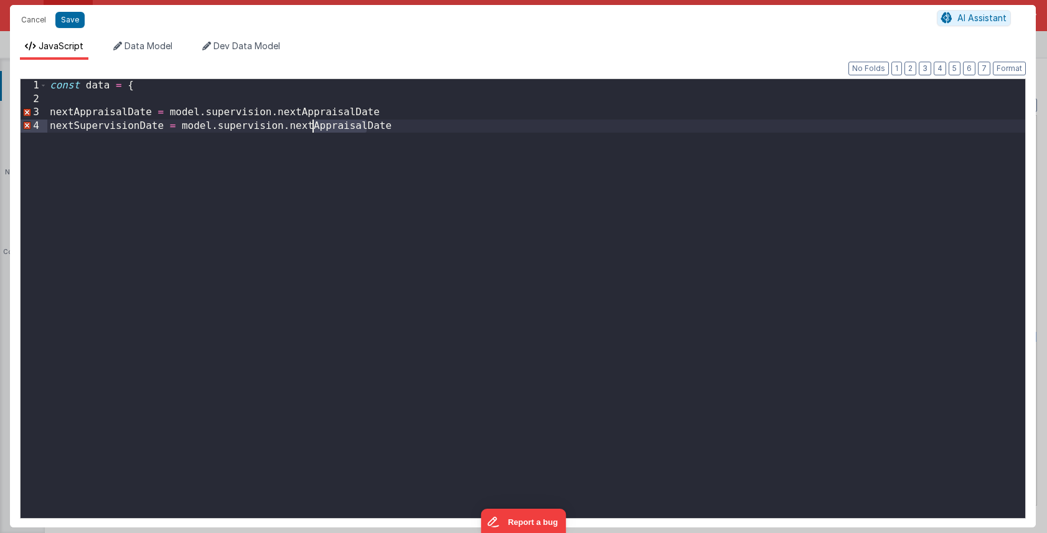
click at [311, 128] on div "const data = { nextAppraisalDate = model . supervision . nextAppraisalDate next…" at bounding box center [536, 312] width 978 height 466
click at [423, 128] on div "const data = { nextAppraisalDate = model . supervision . nextAppraisalDate next…" at bounding box center [536, 312] width 978 height 466
click at [405, 115] on div "const data = { nextAppraisalDate = model . supervision . nextAppraisalDate next…" at bounding box center [536, 312] width 978 height 466
click at [171, 146] on div "const data = { nextAppraisalDate = model . supervision . nextAppraisalDate , ne…" at bounding box center [536, 312] width 978 height 466
click at [161, 113] on div "const data = { nextAppraisalDate = model . supervision . nextAppraisalDate , ne…" at bounding box center [536, 312] width 978 height 466
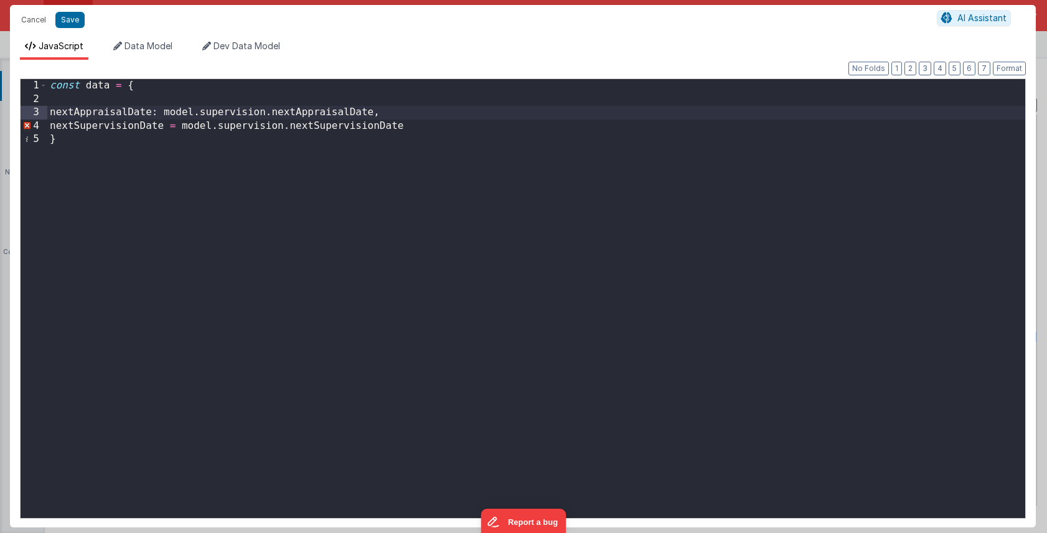
click at [174, 124] on div "const data = { nextAppraisalDate : model . supervision . nextAppraisalDate , ne…" at bounding box center [536, 312] width 978 height 466
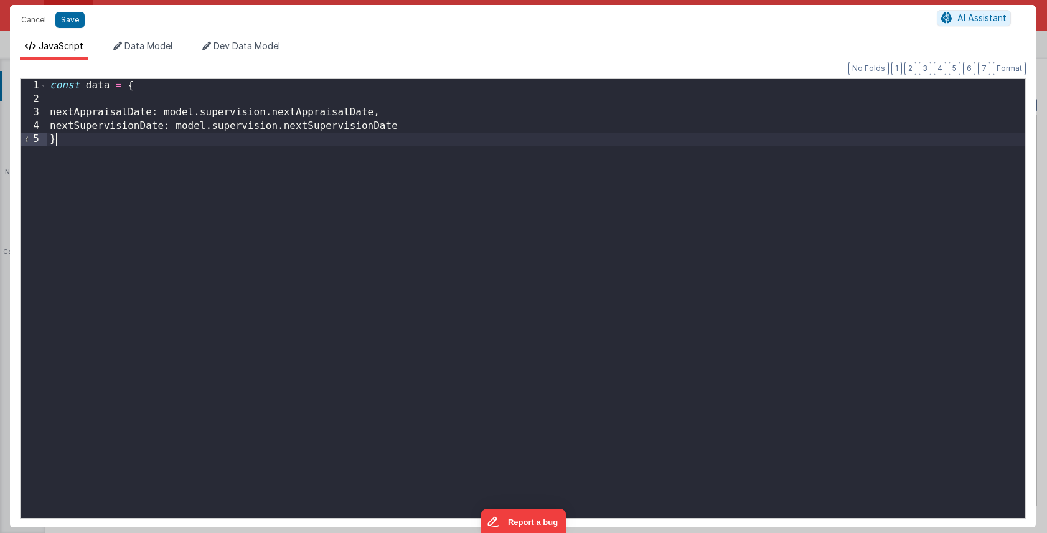
click at [176, 144] on div "const data = { nextAppraisalDate : model . supervision . nextAppraisalDate , ne…" at bounding box center [536, 312] width 978 height 466
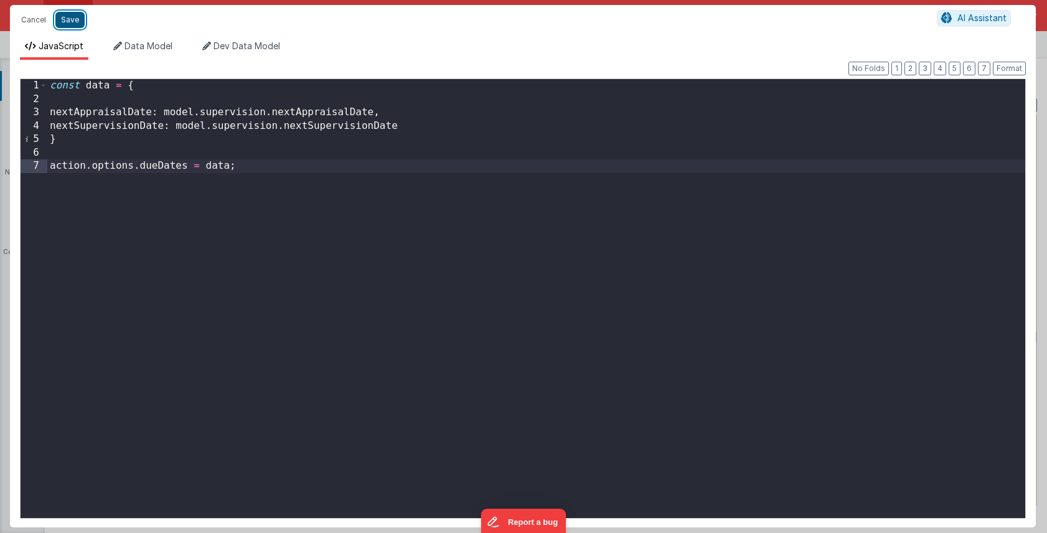
click at [66, 19] on button "Save" at bounding box center [69, 20] width 29 height 16
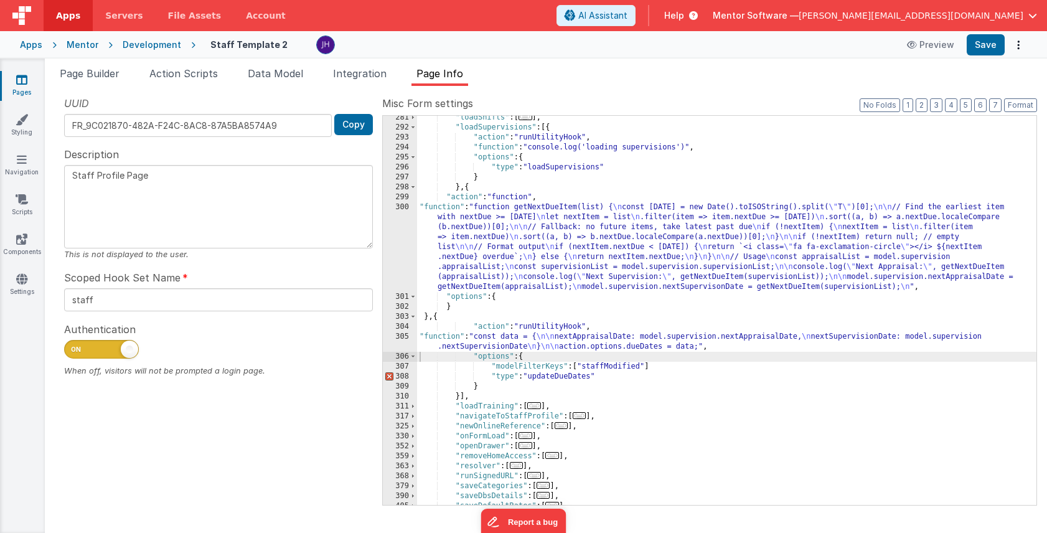
click at [667, 366] on div ""loadShifts" : [ ... ] , "loadSupervisions" : [{ "action" : "runUtilityHook" , …" at bounding box center [727, 317] width 620 height 409
click at [536, 246] on div ""loadShifts" : [ ... ] , "loadSupervisions" : [{ "action" : "runUtilityHook" , …" at bounding box center [727, 317] width 620 height 409
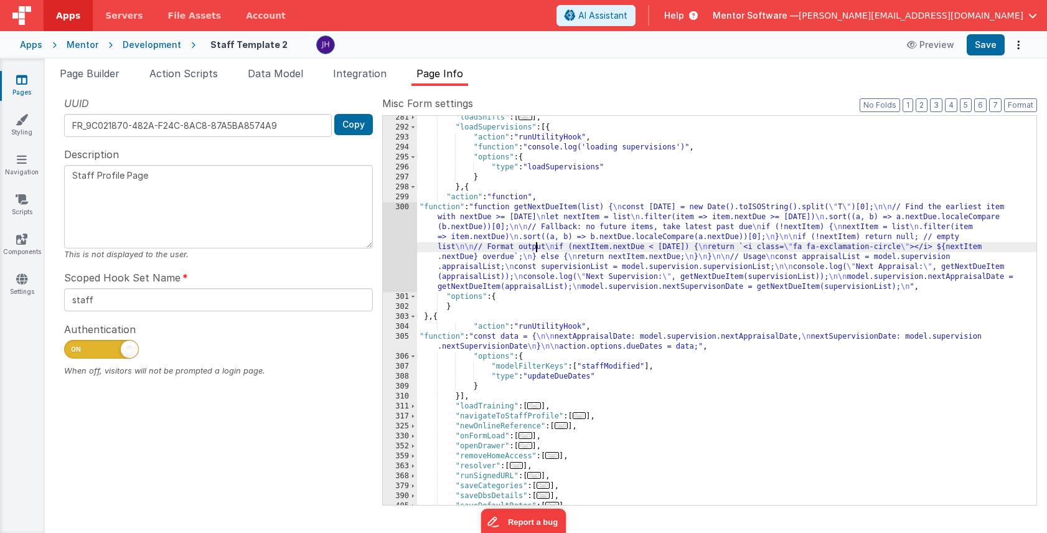
click at [385, 242] on div "300" at bounding box center [400, 247] width 34 height 90
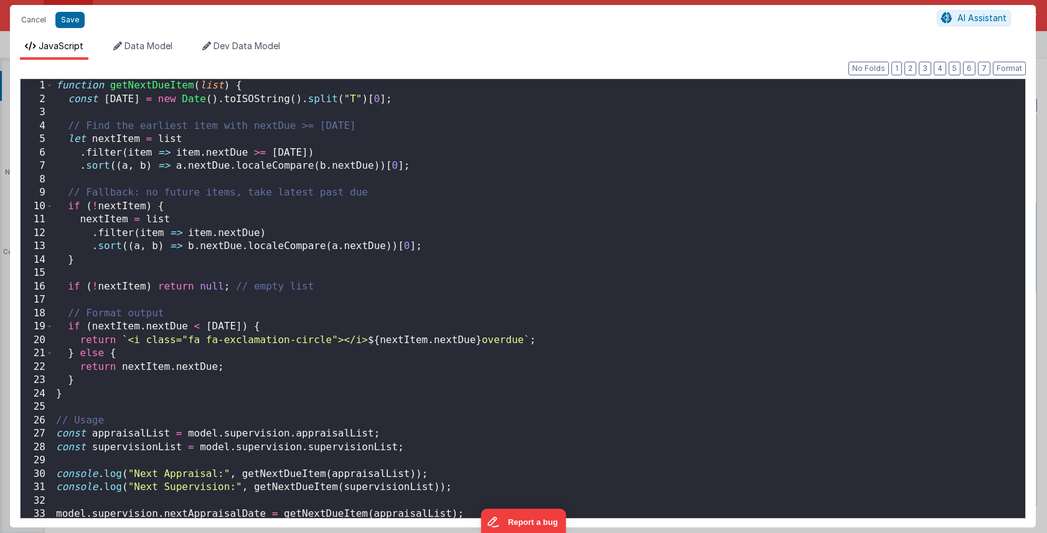
scroll to position [0, 0]
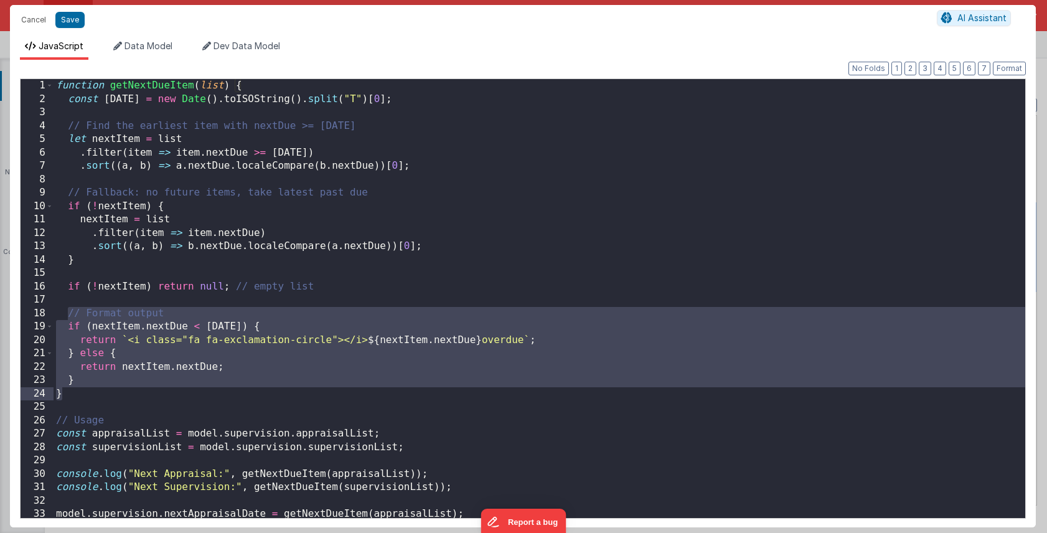
drag, startPoint x: 66, startPoint y: 310, endPoint x: 102, endPoint y: 399, distance: 95.5
click at [102, 399] on div "function getNextDueItem ( list ) { const today = new Date ( ) . toISOString ( )…" at bounding box center [540, 312] width 972 height 466
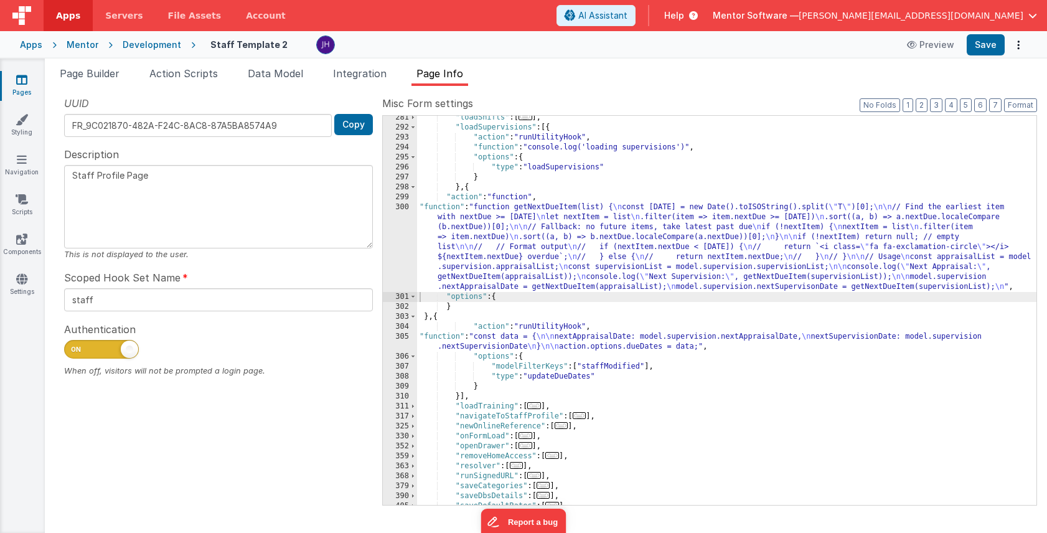
click at [991, 57] on div "Apps Mentor Development Staff Template 2 Preview Save" at bounding box center [523, 44] width 1047 height 27
click at [982, 41] on button "Save" at bounding box center [986, 44] width 38 height 21
click at [768, 339] on div ""loadShifts" : [ ... ] , "loadSupervisions" : [{ "action" : "runUtilityHook" , …" at bounding box center [727, 317] width 620 height 409
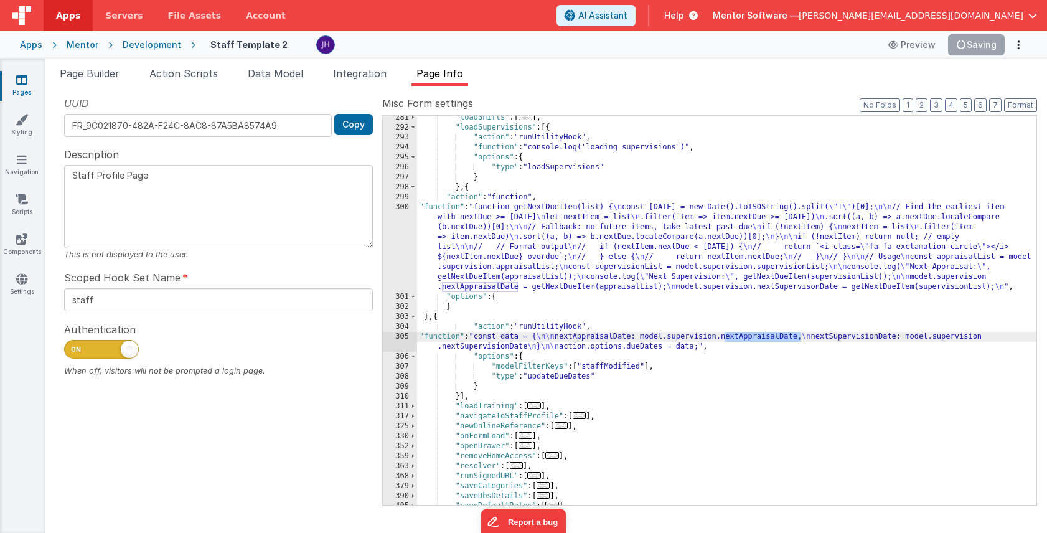
click at [541, 233] on div ""loadShifts" : [ ... ] , "loadSupervisions" : [{ "action" : "runUtilityHook" , …" at bounding box center [727, 317] width 620 height 409
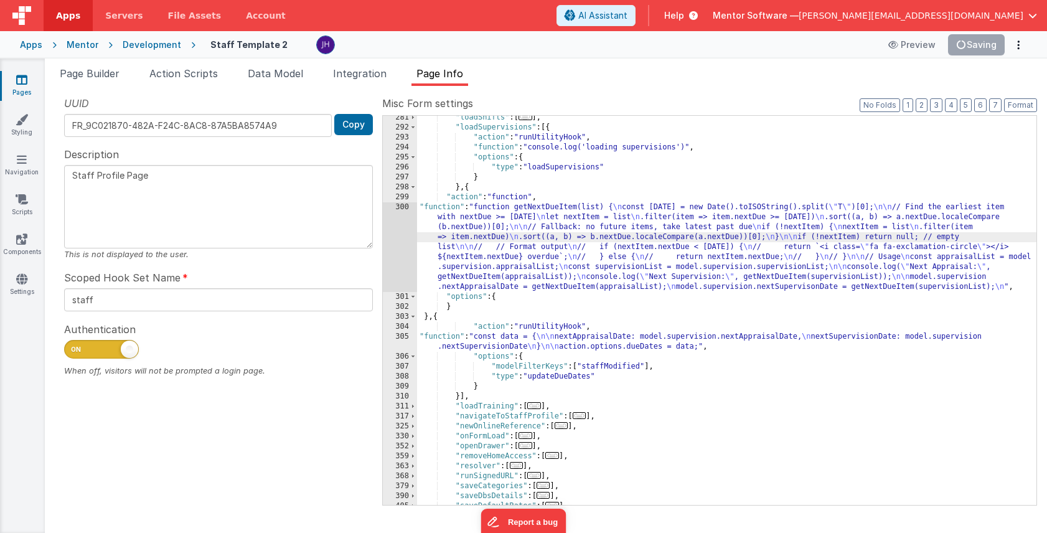
click at [403, 240] on div "300" at bounding box center [400, 247] width 34 height 90
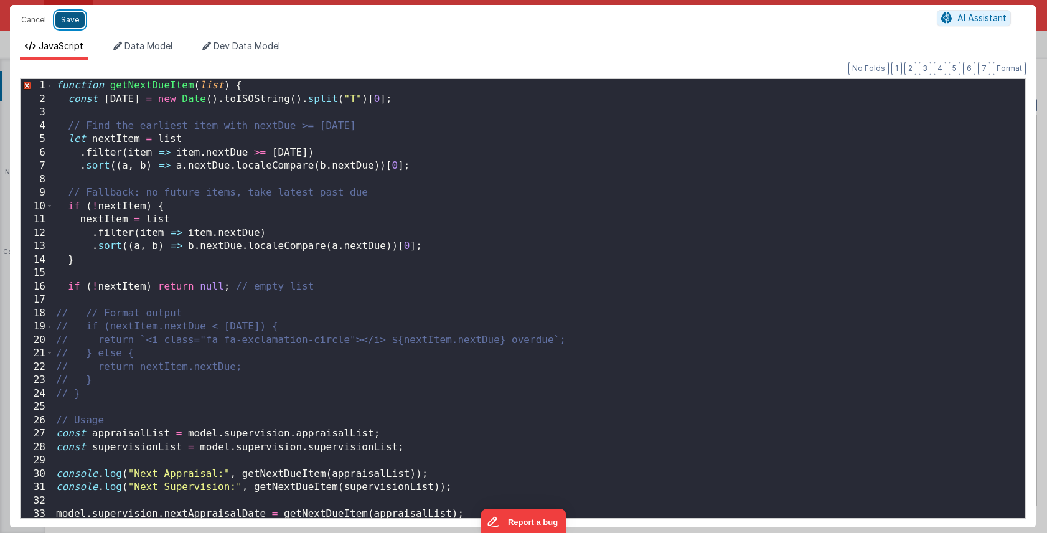
click at [65, 21] on button "Save" at bounding box center [69, 20] width 29 height 16
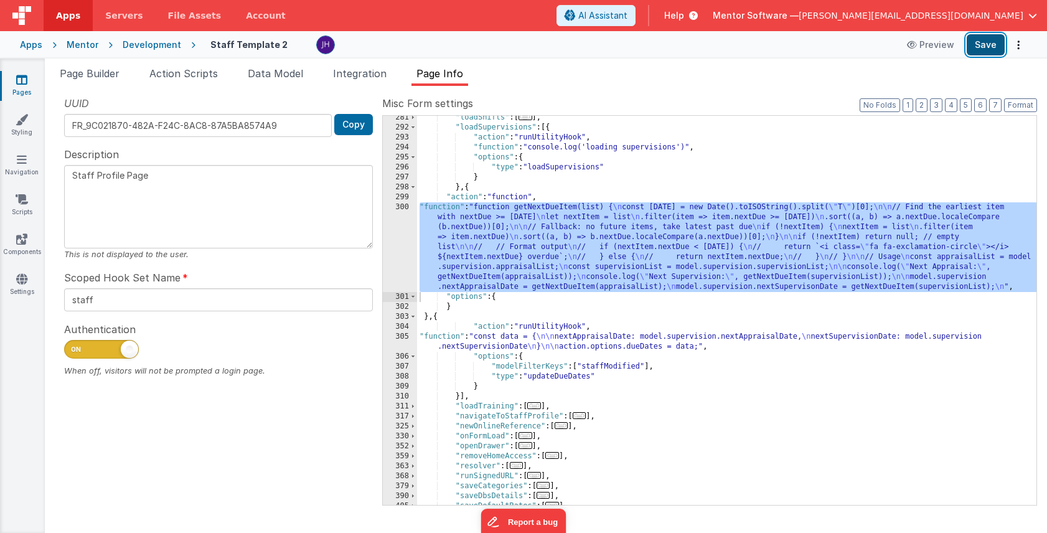
click at [979, 42] on button "Save" at bounding box center [986, 44] width 38 height 21
click at [525, 260] on div ""loadShifts" : [ ... ] , "loadSupervisions" : [{ "action" : "runUtilityHook" , …" at bounding box center [727, 317] width 620 height 409
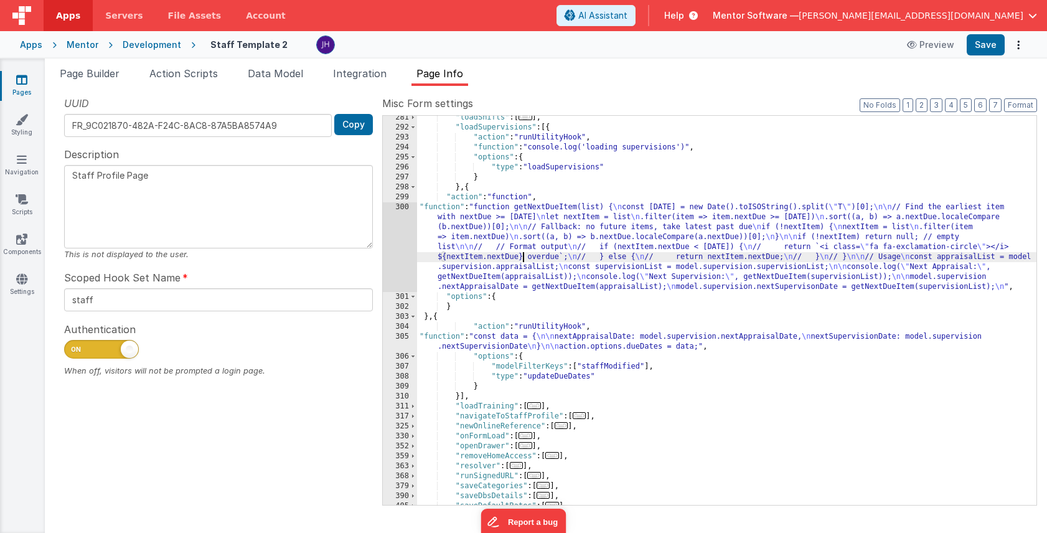
click at [388, 240] on div "300" at bounding box center [400, 247] width 34 height 90
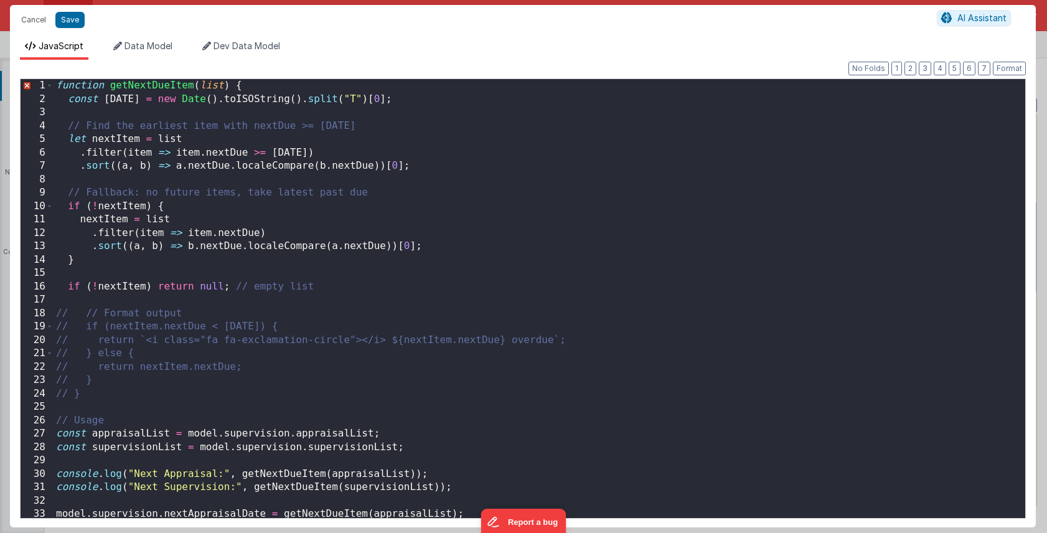
click at [471, 275] on div "function getNextDueItem ( list ) { const today = new Date ( ) . toISOString ( )…" at bounding box center [540, 312] width 972 height 466
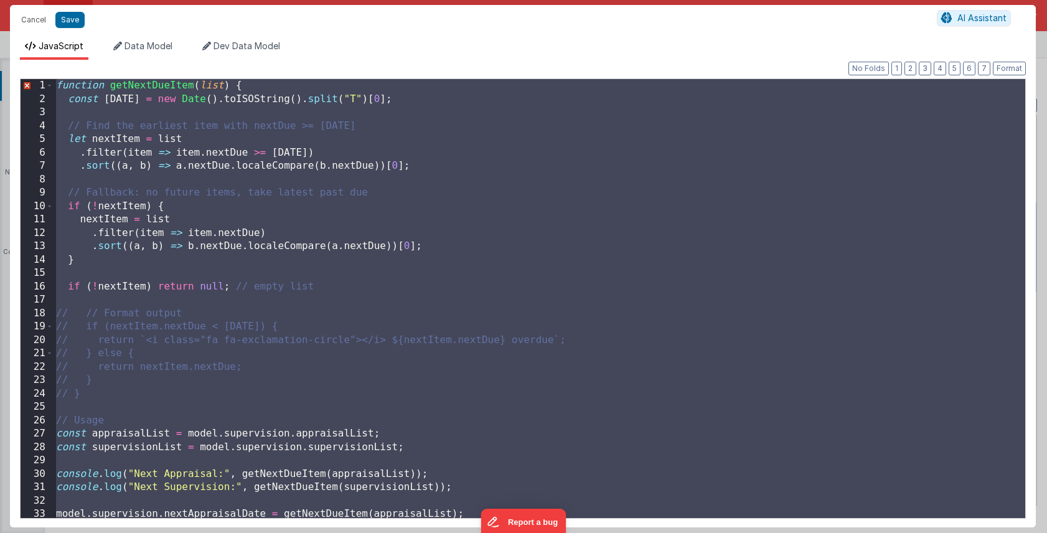
click at [475, 292] on div "function getNextDueItem ( list ) { const today = new Date ( ) . toISOString ( )…" at bounding box center [540, 312] width 972 height 466
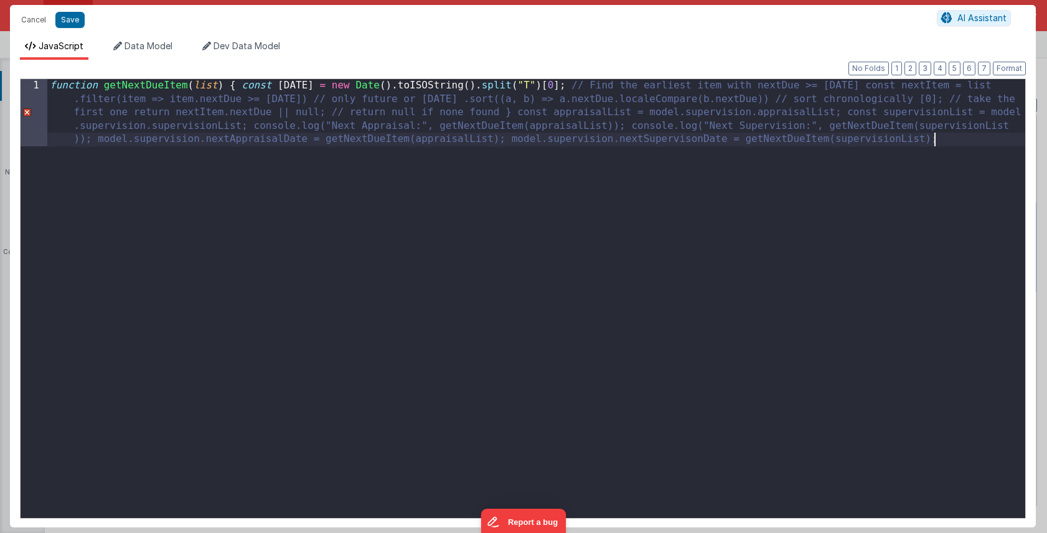
scroll to position [29, 0]
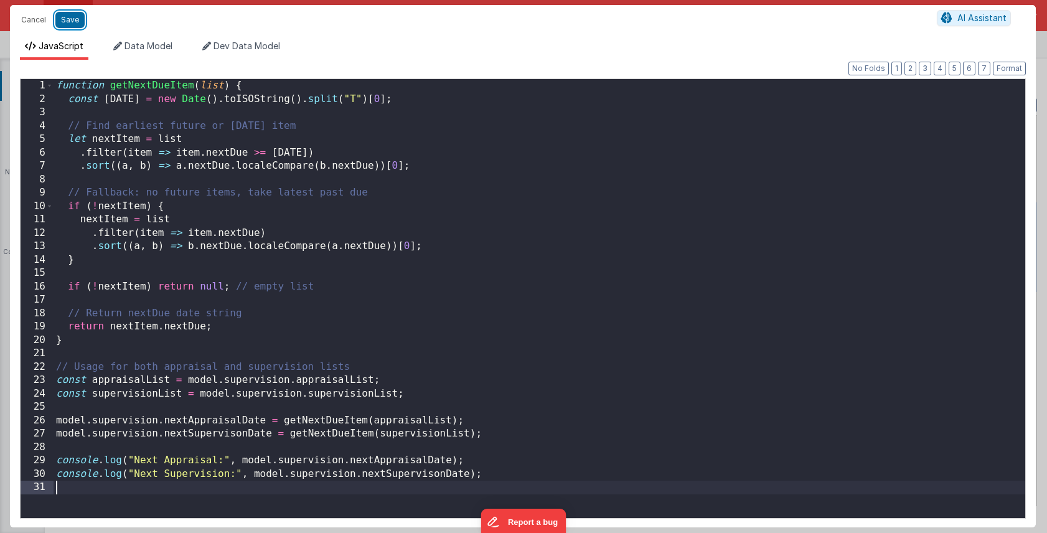
drag, startPoint x: 68, startPoint y: 17, endPoint x: 87, endPoint y: 17, distance: 19.3
click at [68, 17] on button "Save" at bounding box center [69, 20] width 29 height 16
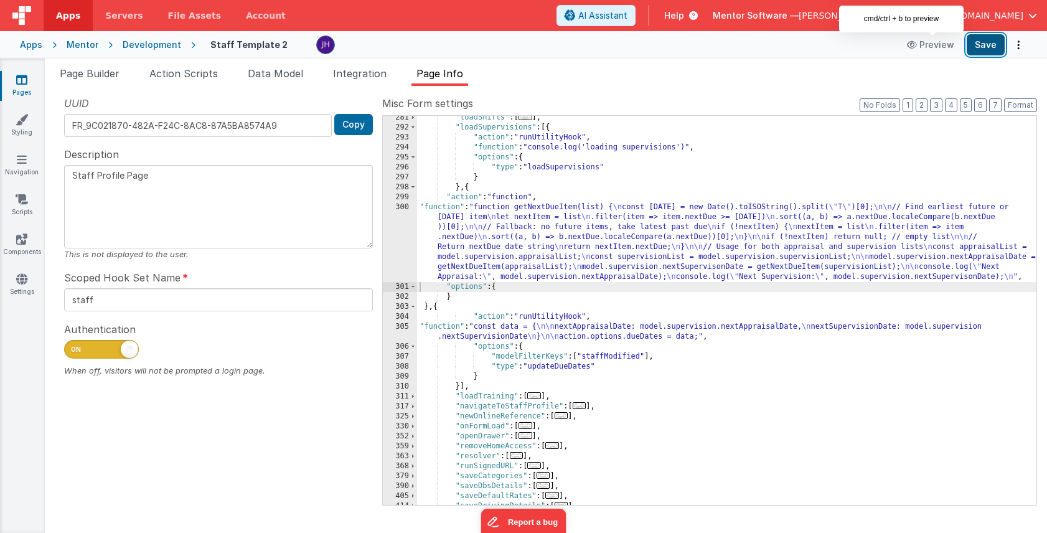
click at [976, 46] on button "Save" at bounding box center [986, 44] width 38 height 21
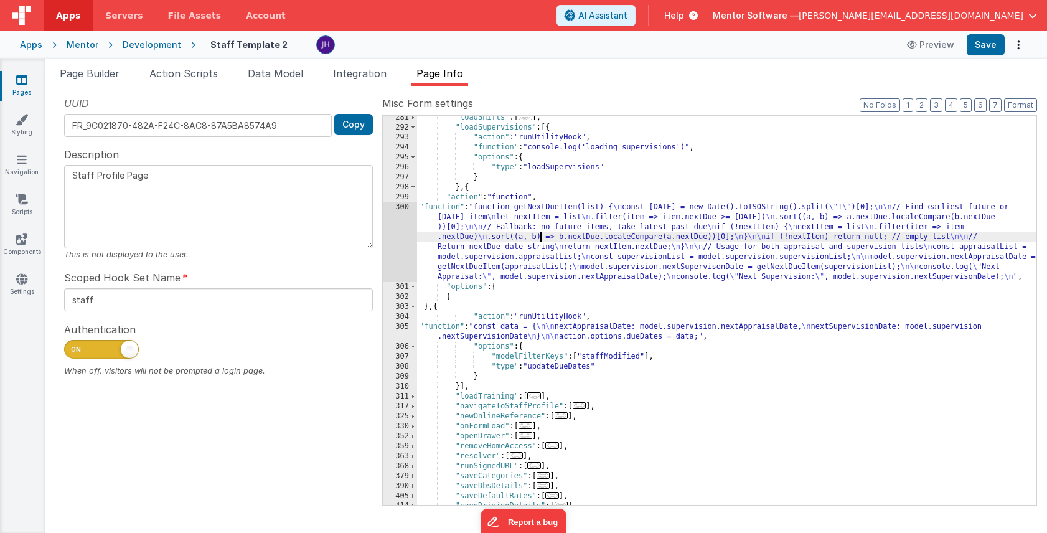
click at [539, 238] on div ""loadShifts" : [ ... ] , "loadSupervisions" : [{ "action" : "runUtilityHook" , …" at bounding box center [727, 317] width 620 height 409
click at [403, 237] on div "300" at bounding box center [400, 242] width 34 height 80
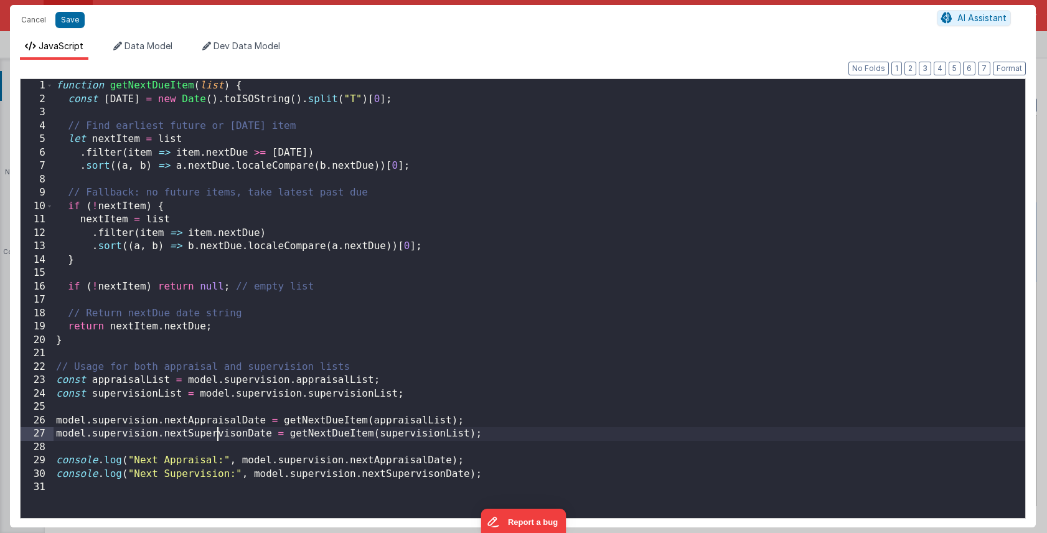
click at [217, 437] on div "function getNextDueItem ( list ) { const today = new Date ( ) . toISOString ( )…" at bounding box center [540, 312] width 972 height 466
click at [72, 19] on button "Save" at bounding box center [69, 20] width 29 height 16
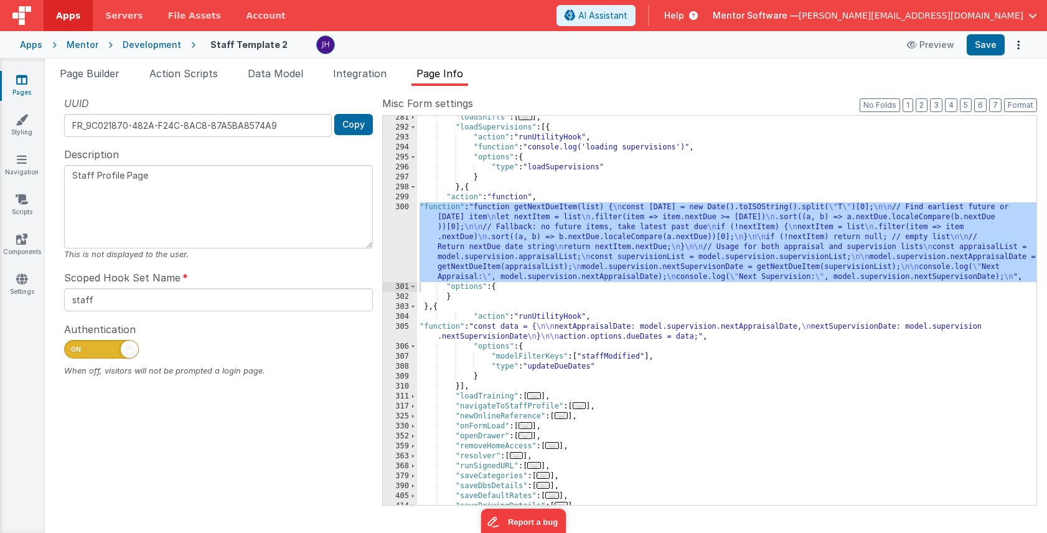
click at [515, 328] on div ""loadShifts" : [ ... ] , "loadSupervisions" : [{ "action" : "runUtilityHook" , …" at bounding box center [727, 317] width 620 height 409
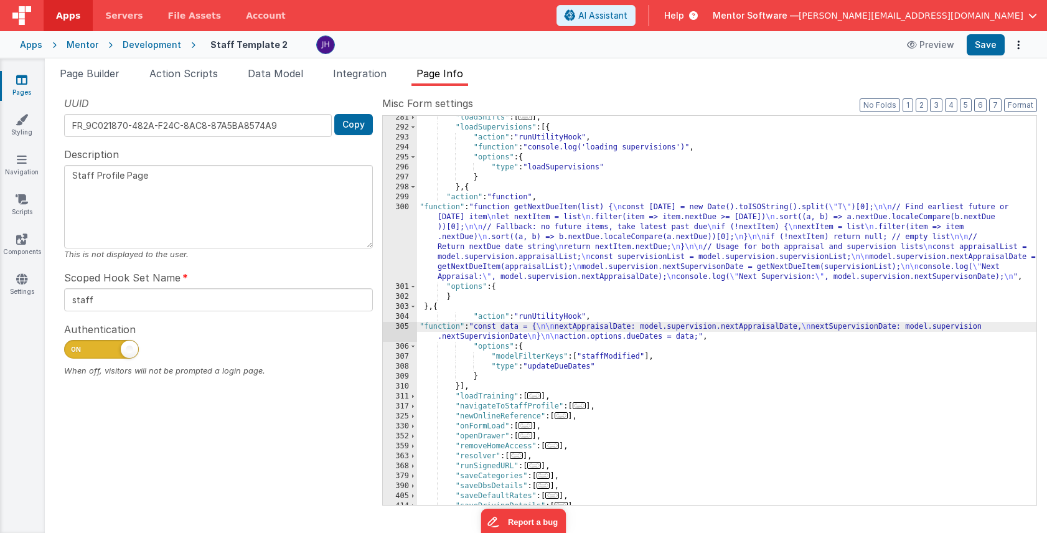
click at [403, 328] on div "305" at bounding box center [400, 332] width 34 height 20
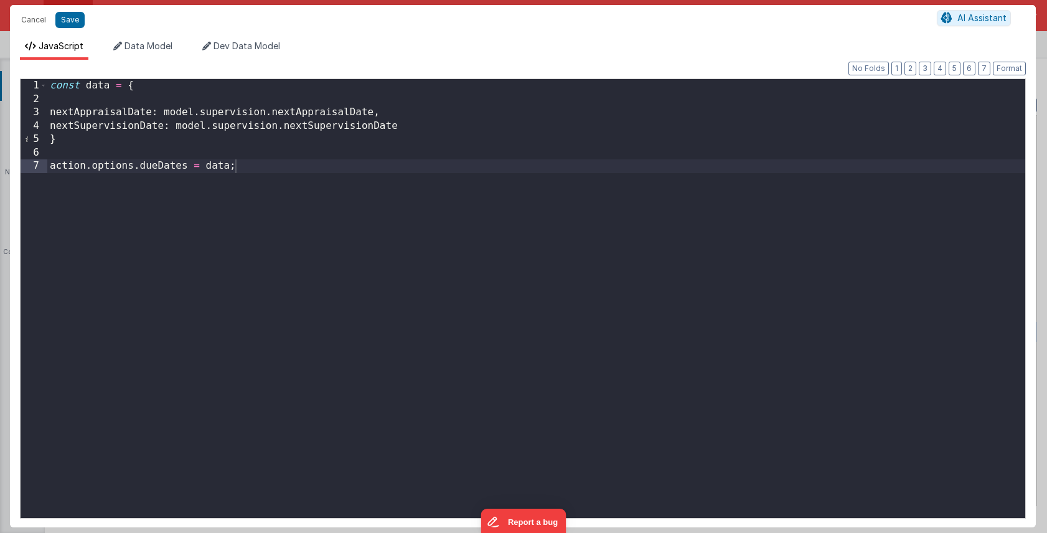
click at [343, 130] on div "const data = { nextAppraisalDate : model . supervision . nextAppraisalDate , ne…" at bounding box center [536, 312] width 978 height 466
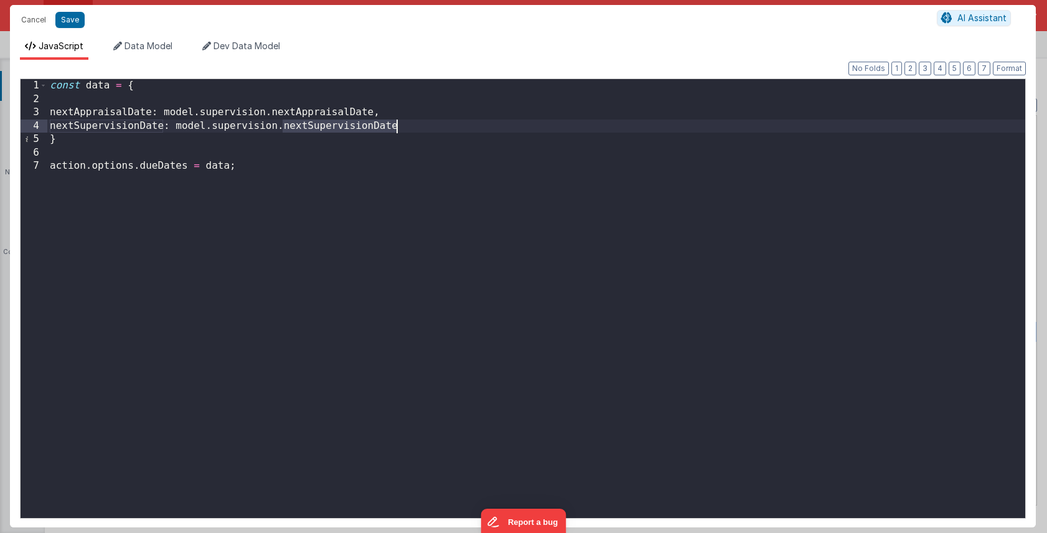
click at [343, 130] on div "const data = { nextAppraisalDate : model . supervision . nextAppraisalDate , ne…" at bounding box center [536, 312] width 978 height 466
click at [355, 125] on div "const data = { nextAppraisalDate : model . supervision . nextAppraisalDate , ne…" at bounding box center [536, 312] width 978 height 466
click at [69, 22] on button "Save" at bounding box center [69, 20] width 29 height 16
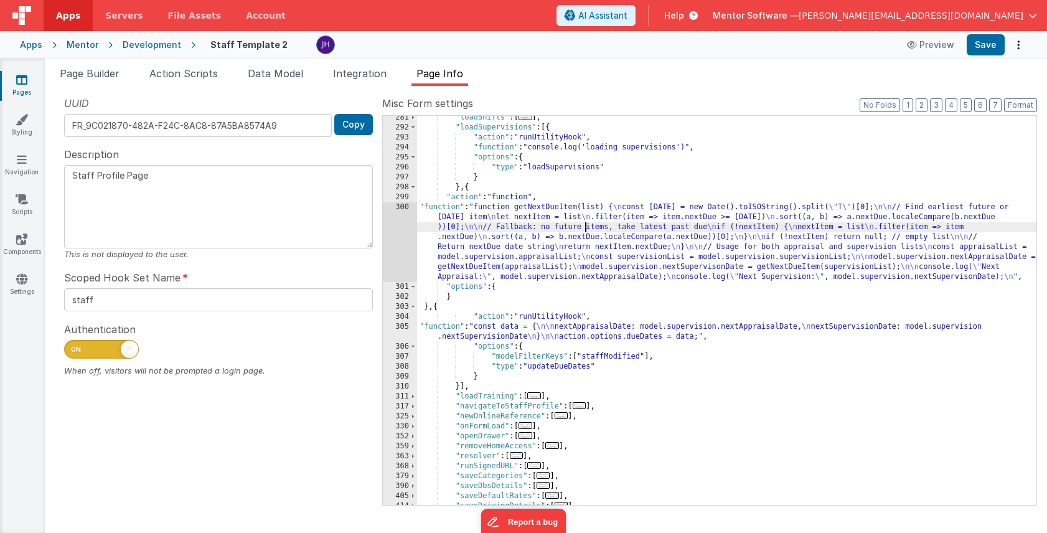
click at [585, 230] on div ""loadShifts" : [ ... ] , "loadSupervisions" : [{ "action" : "runUtilityHook" , …" at bounding box center [727, 317] width 620 height 409
click at [404, 229] on div "300" at bounding box center [400, 242] width 34 height 80
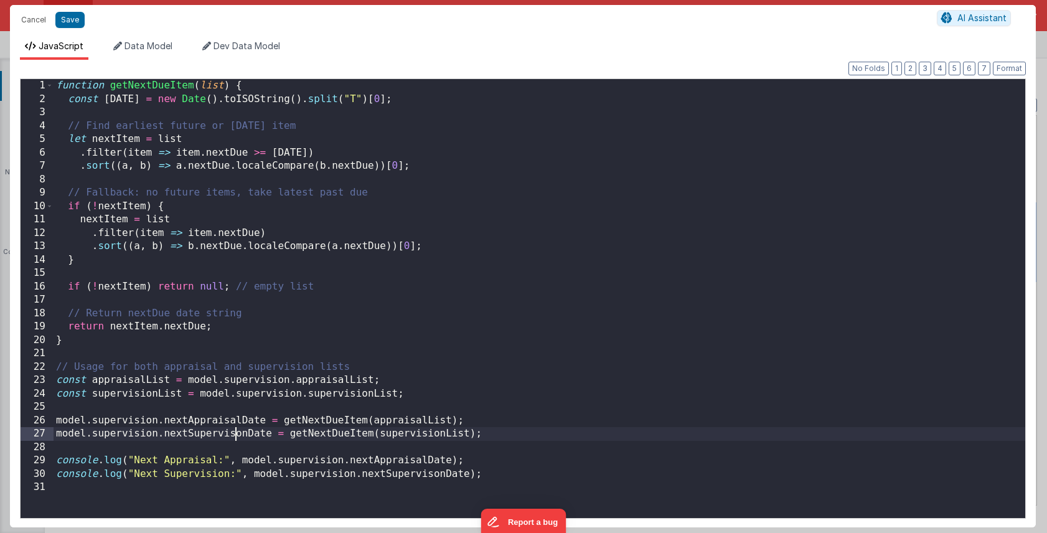
click at [236, 433] on div "function getNextDueItem ( list ) { const today = new Date ( ) . toISOString ( )…" at bounding box center [540, 312] width 972 height 466
click at [434, 474] on div "function getNextDueItem ( list ) { const today = new Date ( ) . toISOString ( )…" at bounding box center [540, 312] width 972 height 466
click at [556, 399] on div "function getNextDueItem ( list ) { const today = new Date ( ) . toISOString ( )…" at bounding box center [540, 312] width 972 height 466
click at [68, 23] on button "Save" at bounding box center [69, 20] width 29 height 16
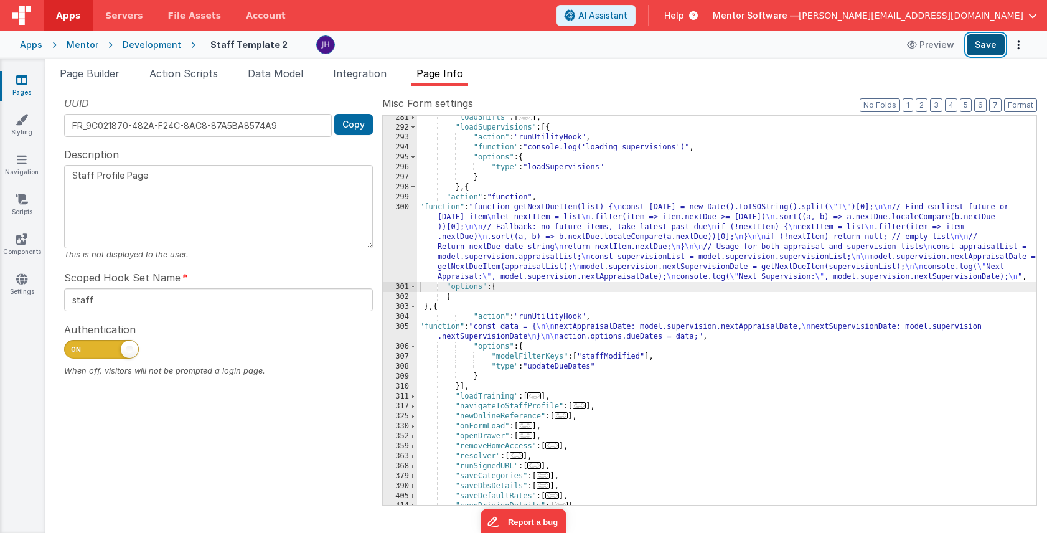
click at [983, 50] on button "Save" at bounding box center [986, 44] width 38 height 21
click at [81, 75] on span "Page Builder" at bounding box center [90, 73] width 60 height 12
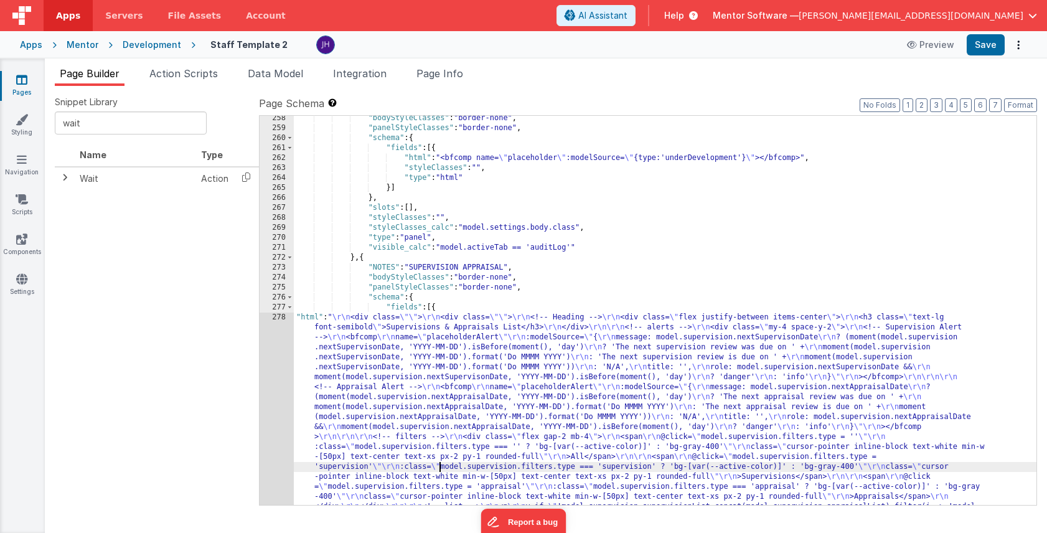
scroll to position [13598, 0]
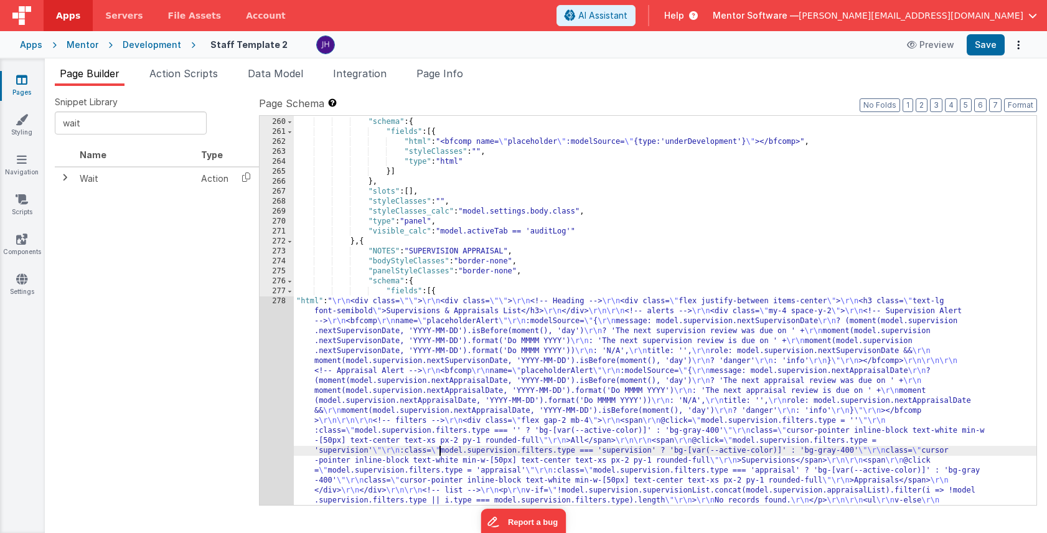
click at [407, 395] on div ""panelStyleClasses" : "border-none" , "schema" : { "fields" : [{ "html" : "<bfc…" at bounding box center [665, 486] width 743 height 758
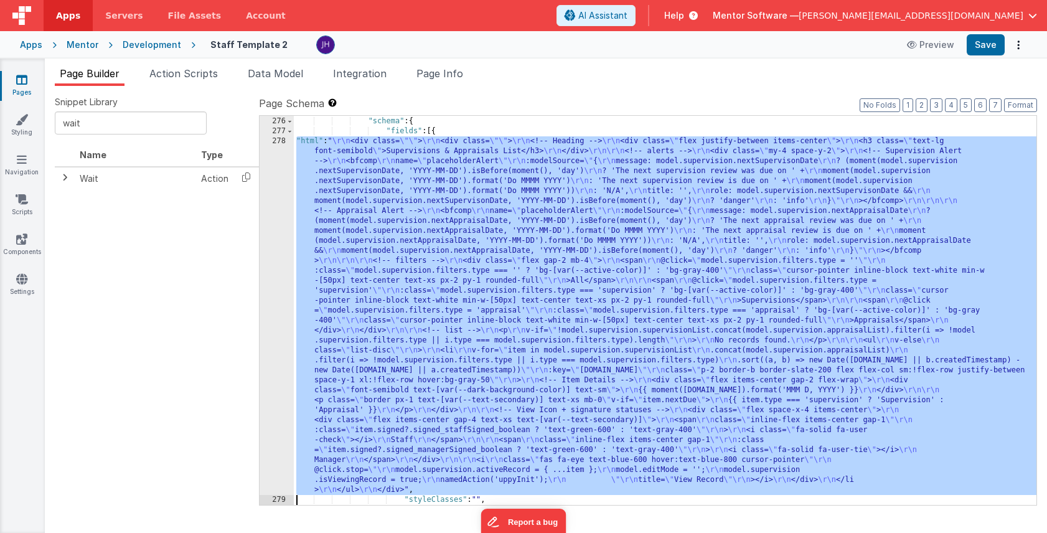
scroll to position [13736, 0]
click at [277, 217] on div "278" at bounding box center [277, 315] width 34 height 359
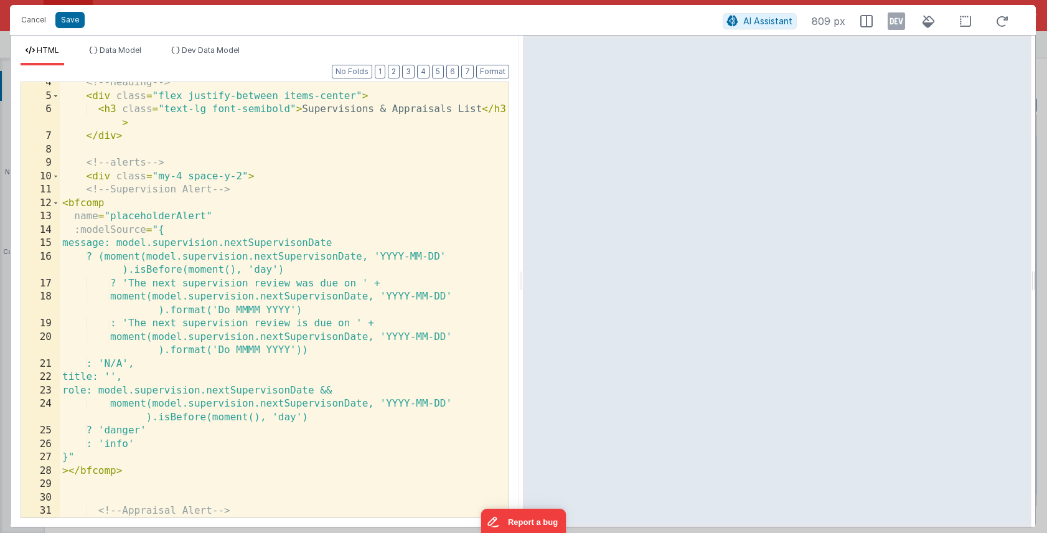
scroll to position [55, 0]
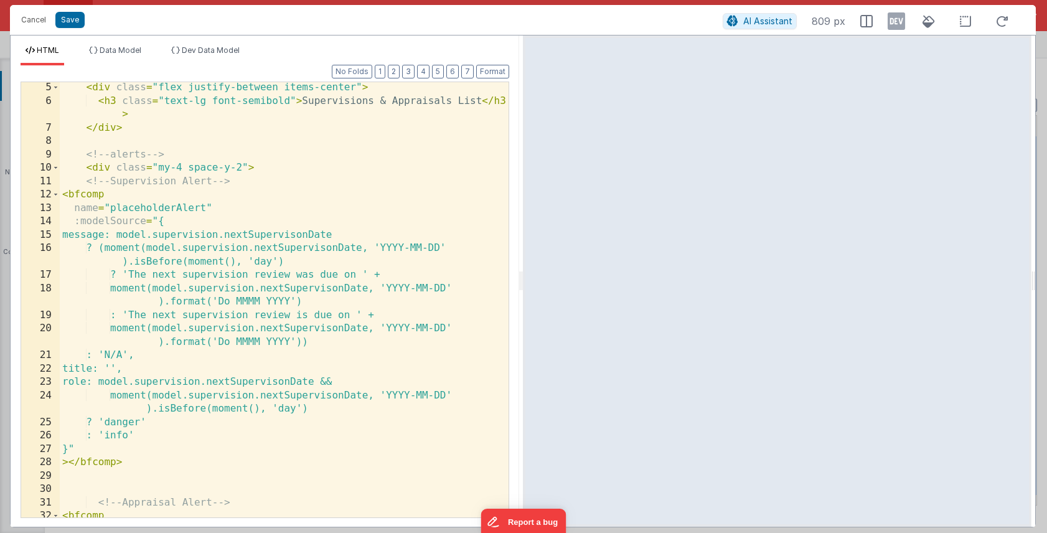
click at [305, 234] on div "< div class = "flex justify-between items-center" > < h3 class = "text-lg font-…" at bounding box center [284, 312] width 449 height 462
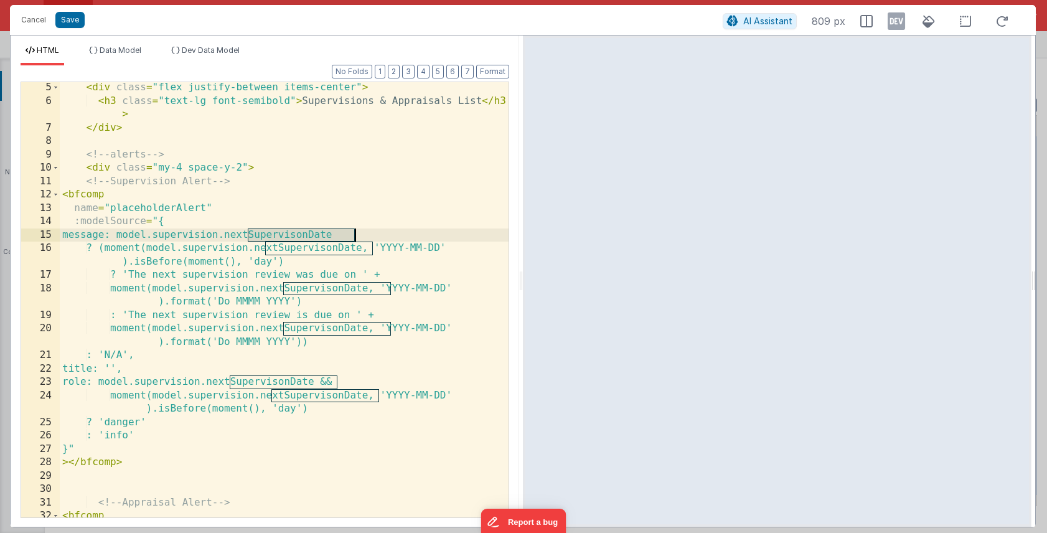
click at [305, 234] on div "< div class = "flex justify-between items-center" > < h3 class = "text-lg font-…" at bounding box center [284, 312] width 449 height 462
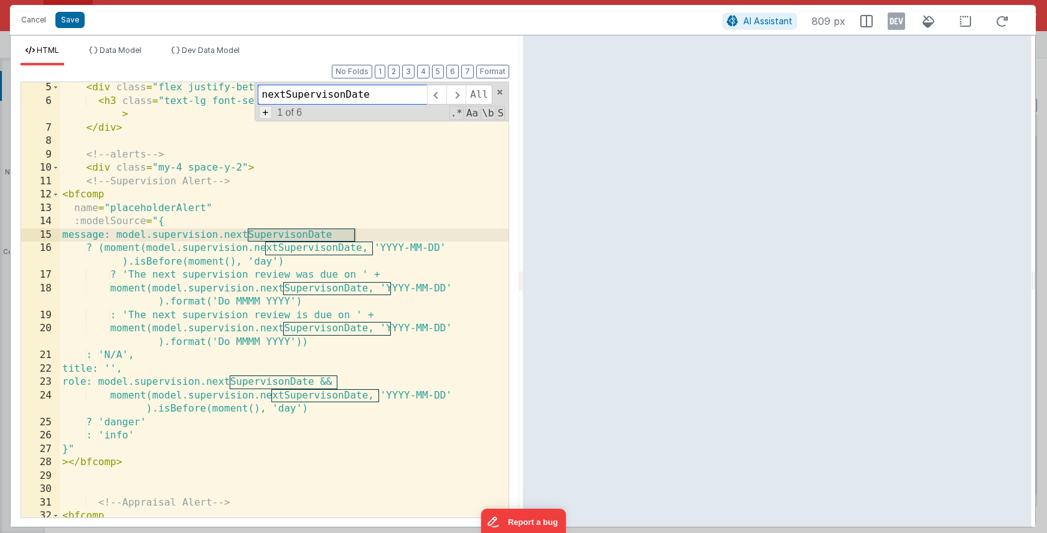
click at [266, 113] on span "+" at bounding box center [266, 112] width 14 height 13
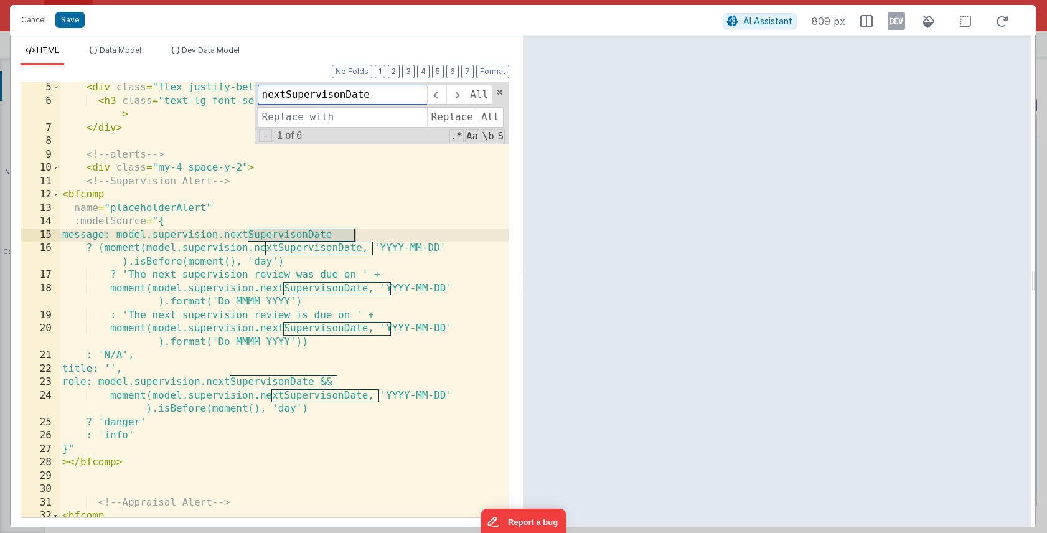
drag, startPoint x: 374, startPoint y: 93, endPoint x: 253, endPoint y: 95, distance: 120.8
click at [253, 95] on div "< div class = "flex justify-between items-center" > < h3 class = "text-lg font-…" at bounding box center [284, 299] width 449 height 435
click at [279, 119] on input at bounding box center [342, 117] width 169 height 20
paste input "nextSupervisonDate"
click at [331, 120] on input "nextSupervisonDate" at bounding box center [342, 117] width 169 height 20
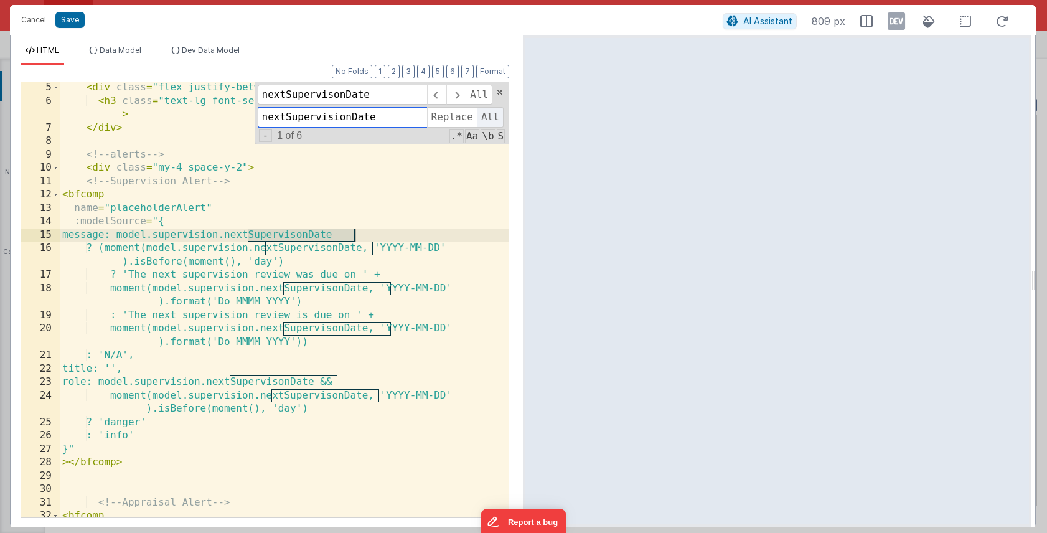
type input "nextSupervisionDate"
click at [488, 118] on span "All" at bounding box center [490, 117] width 27 height 20
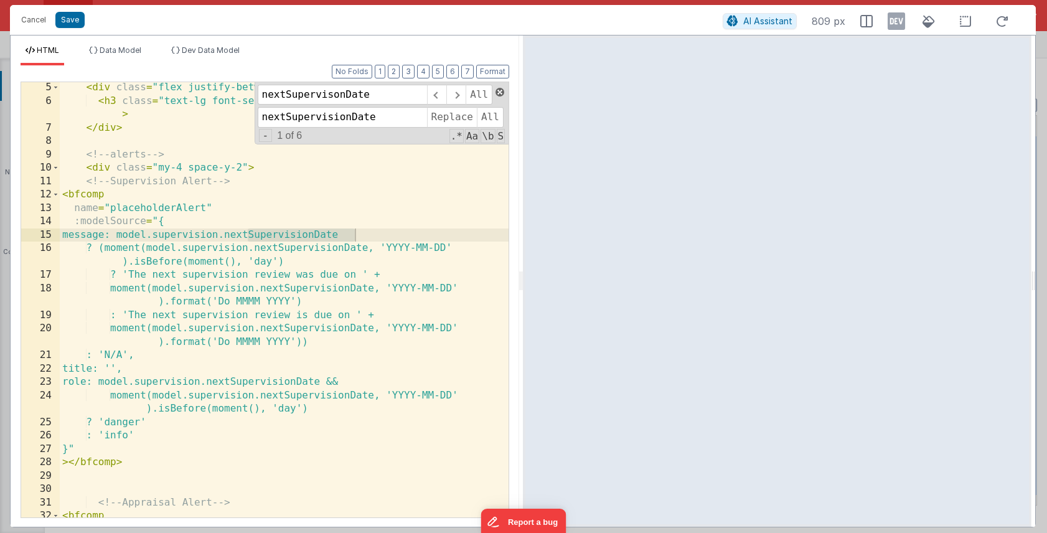
click at [501, 88] on span at bounding box center [500, 92] width 9 height 9
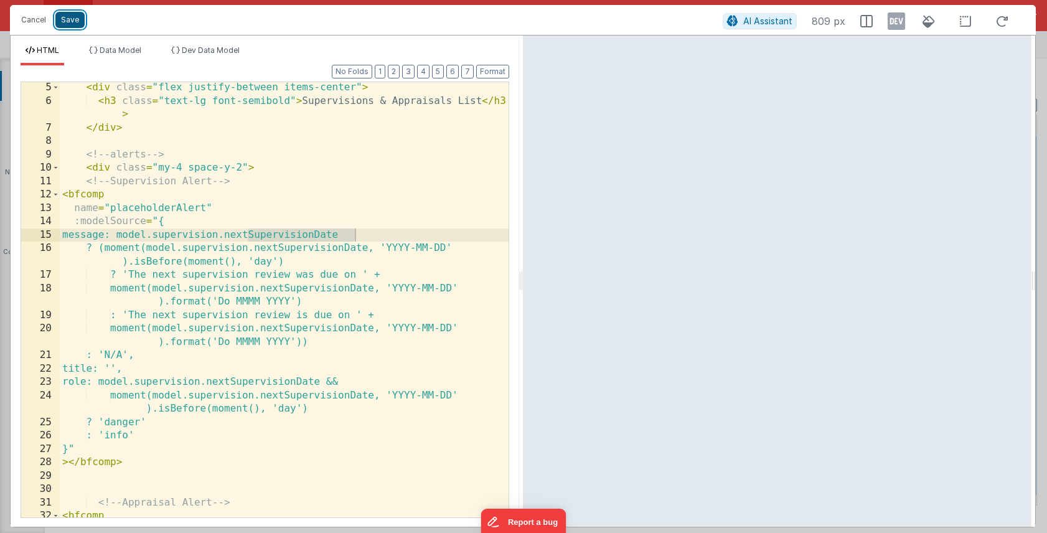
click at [70, 19] on button "Save" at bounding box center [69, 20] width 29 height 16
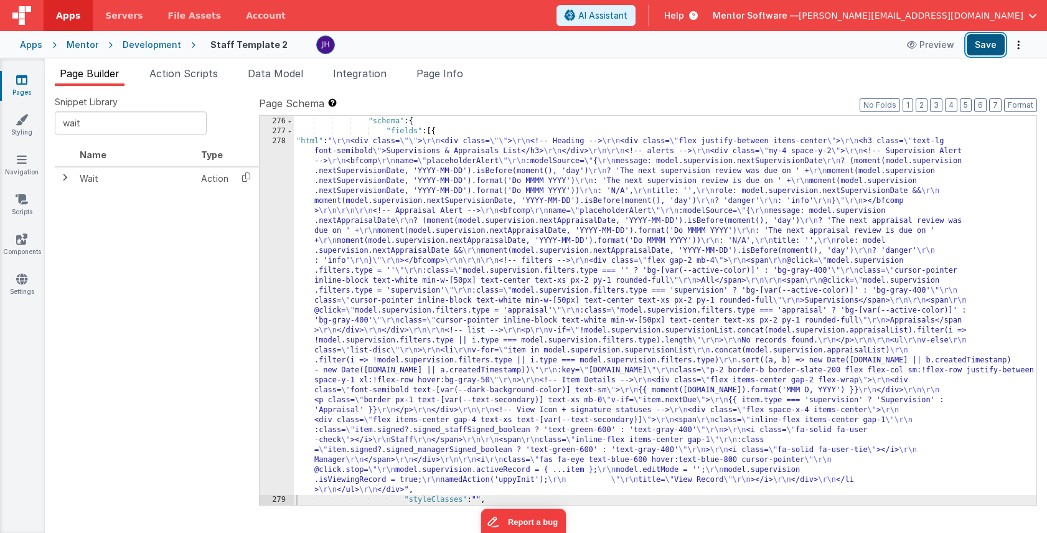
click at [988, 46] on button "Save" at bounding box center [986, 44] width 38 height 21
click at [450, 70] on span "Page Info" at bounding box center [440, 73] width 47 height 12
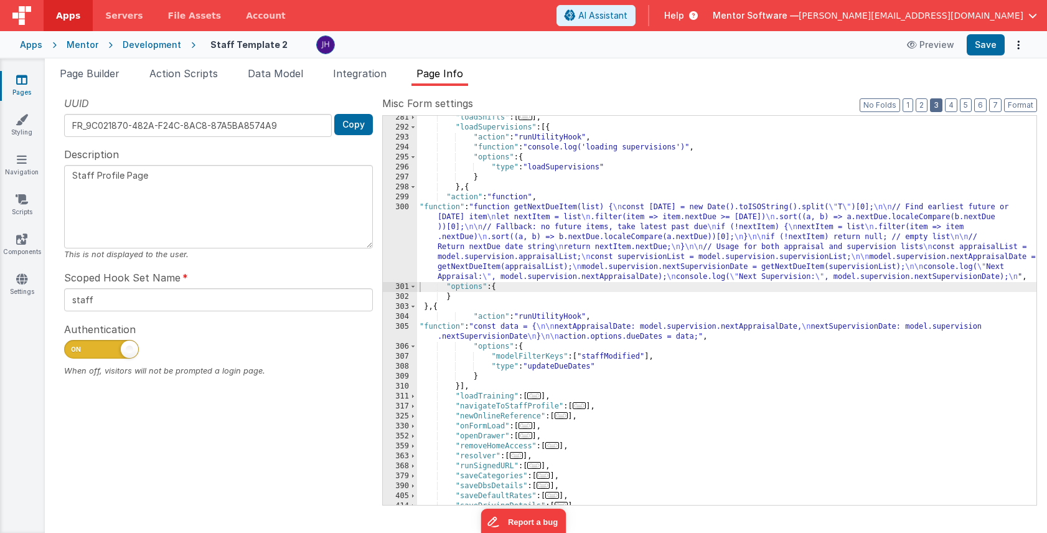
click at [938, 104] on button "3" at bounding box center [936, 105] width 12 height 14
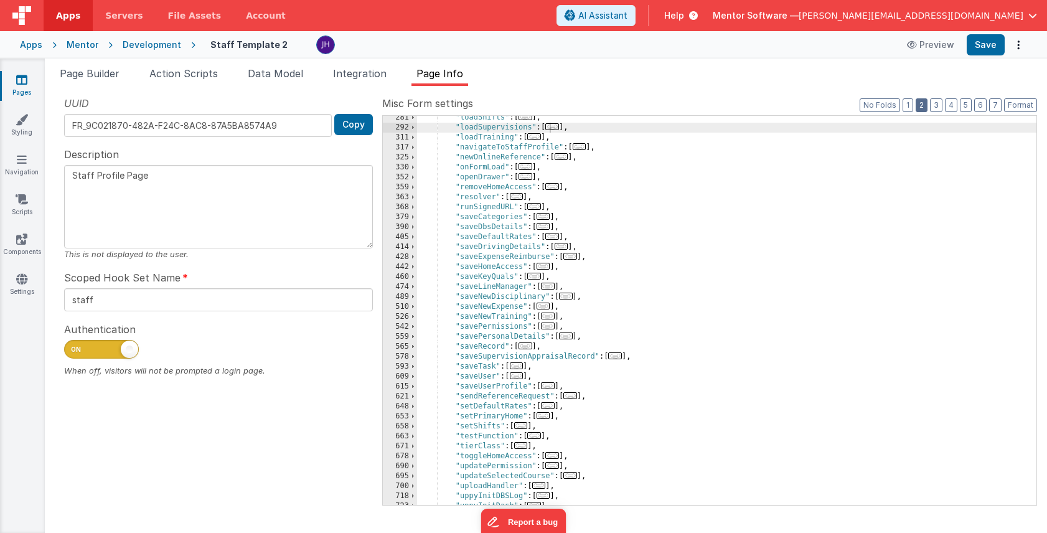
click at [925, 105] on button "2" at bounding box center [922, 105] width 12 height 14
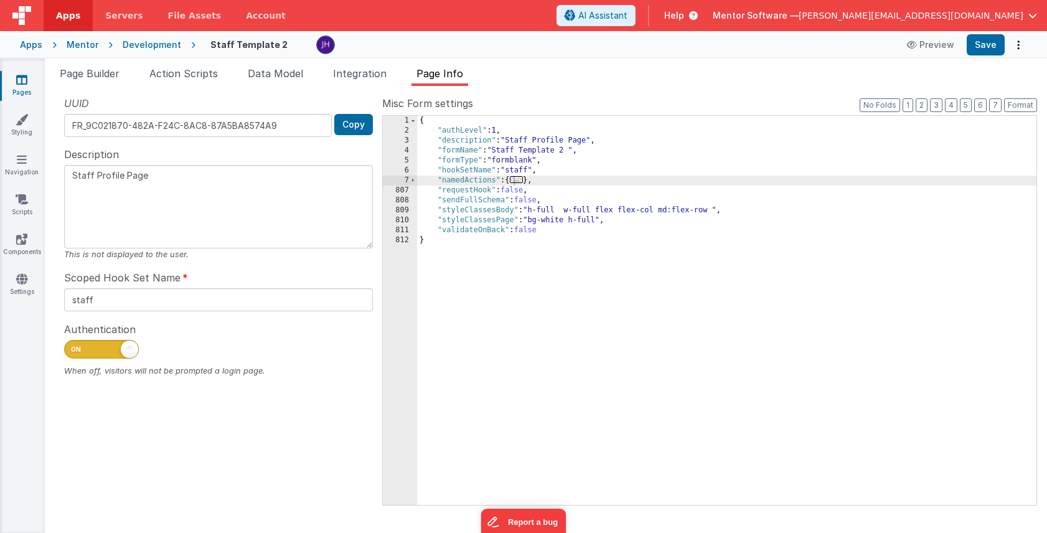
click at [945, 105] on label "Misc Form settings" at bounding box center [709, 103] width 655 height 15
click at [941, 105] on button "3" at bounding box center [936, 105] width 12 height 14
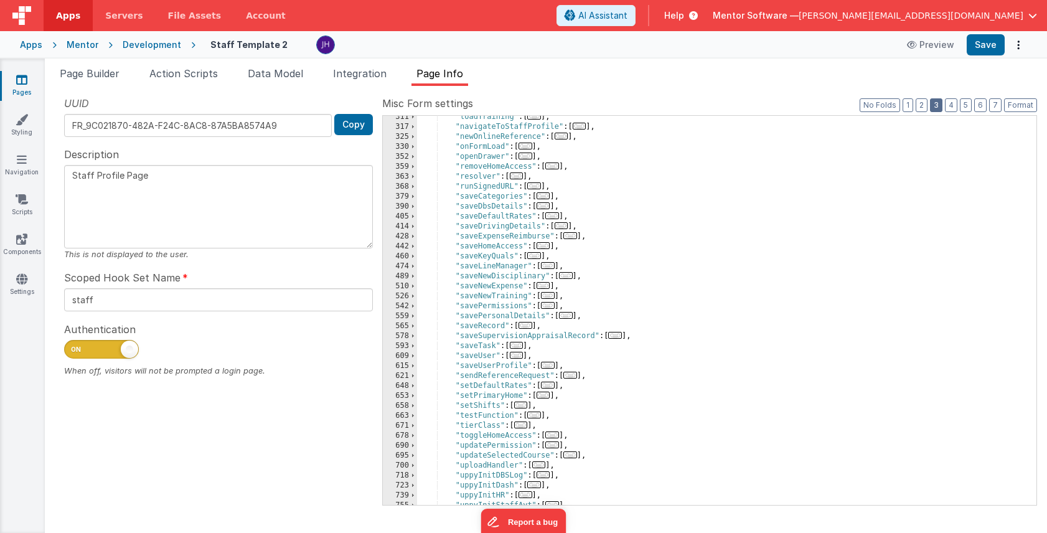
scroll to position [429, 0]
click at [620, 339] on span "..." at bounding box center [615, 338] width 14 height 7
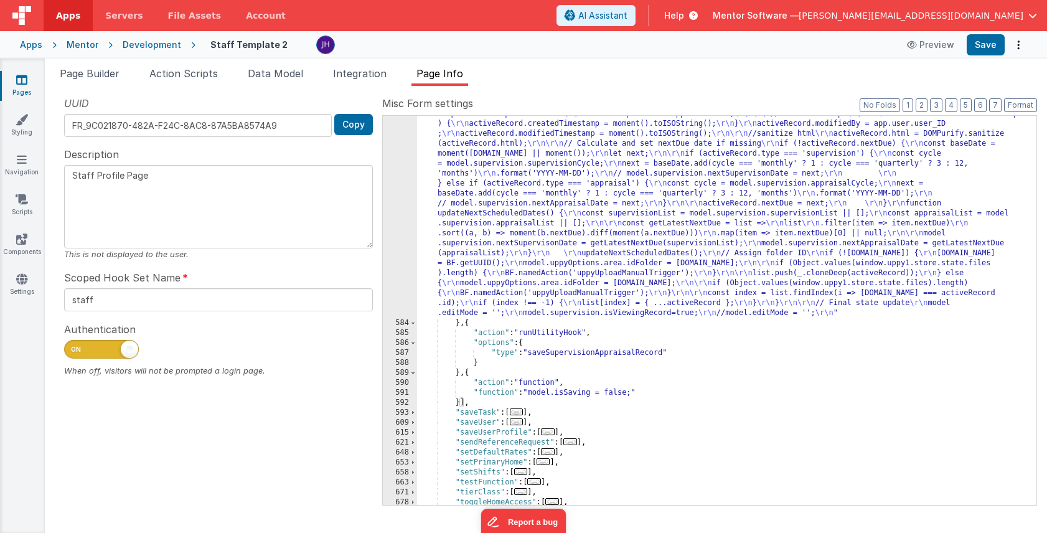
scroll to position [718, 0]
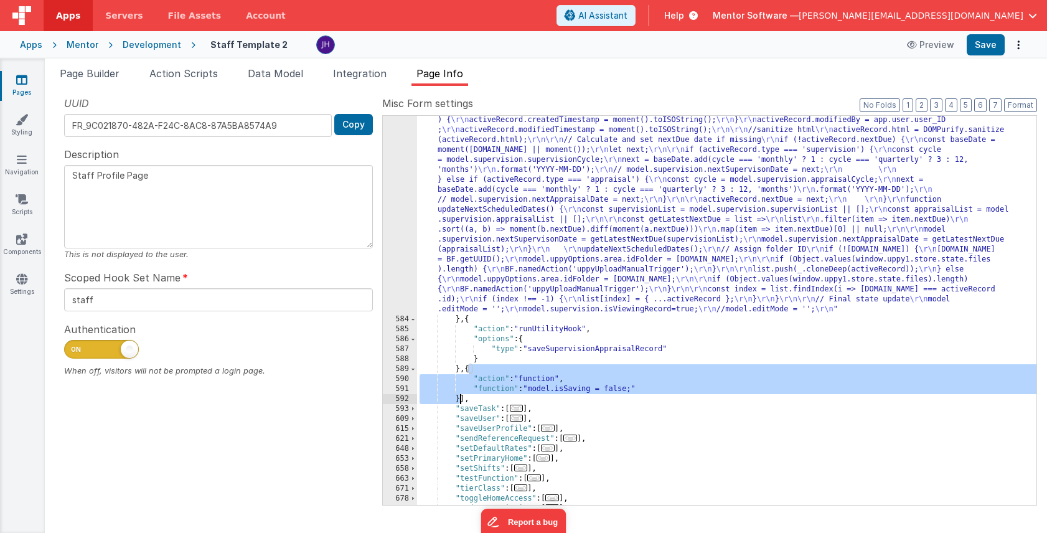
drag, startPoint x: 469, startPoint y: 370, endPoint x: 460, endPoint y: 399, distance: 30.7
click at [460, 399] on div ""function" : "const activeRecord = model.supervision.activeRecord; \r\n let lis…" at bounding box center [727, 404] width 620 height 618
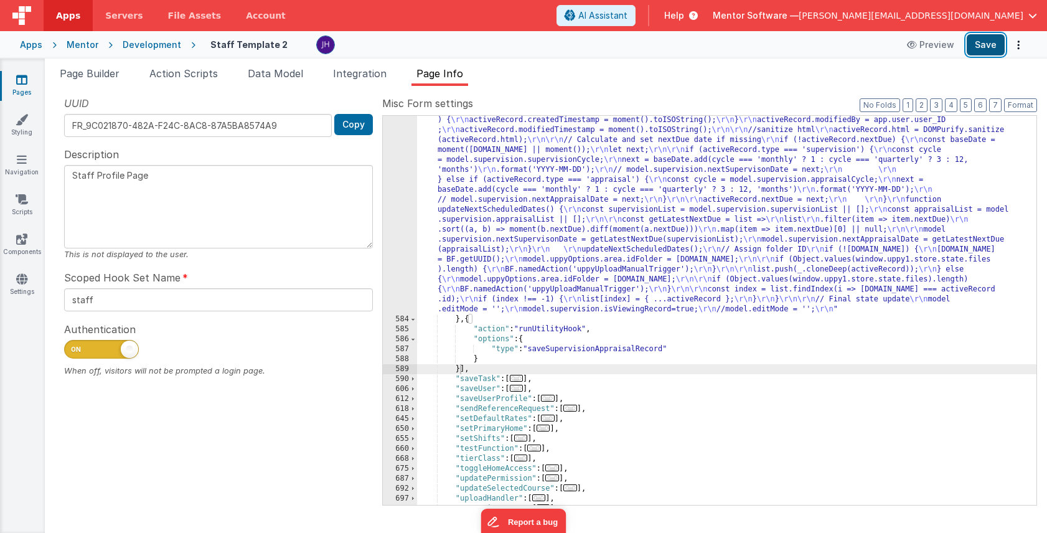
click at [987, 45] on button "Save" at bounding box center [986, 44] width 38 height 21
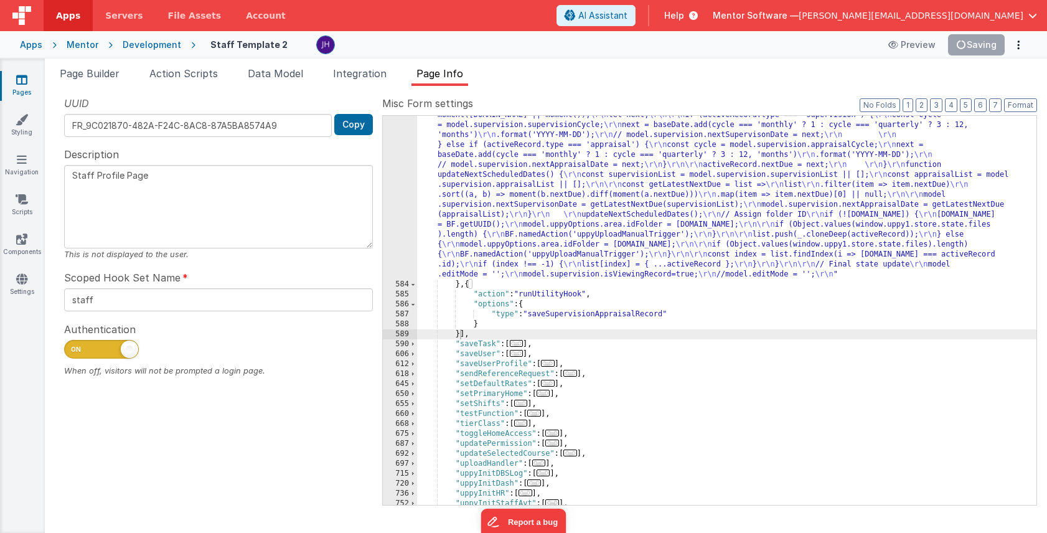
scroll to position [697, 0]
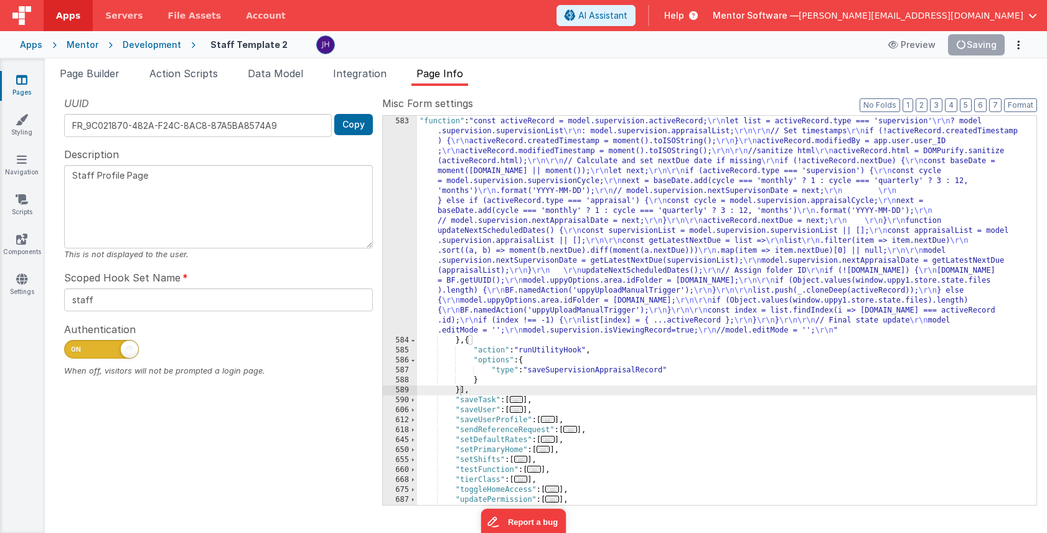
click at [458, 75] on span "Page Info" at bounding box center [440, 73] width 47 height 12
click at [938, 104] on button "3" at bounding box center [936, 105] width 12 height 14
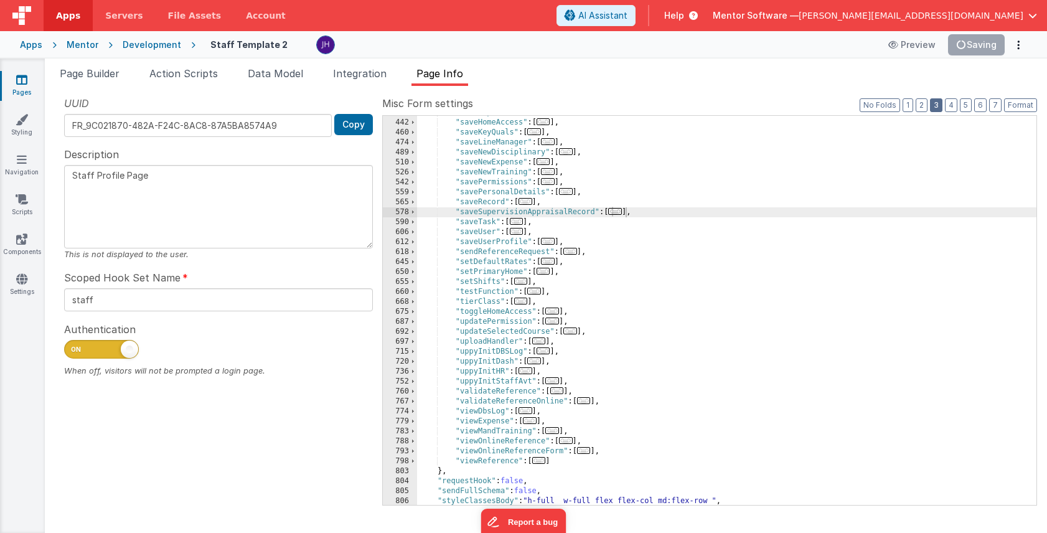
scroll to position [550, 0]
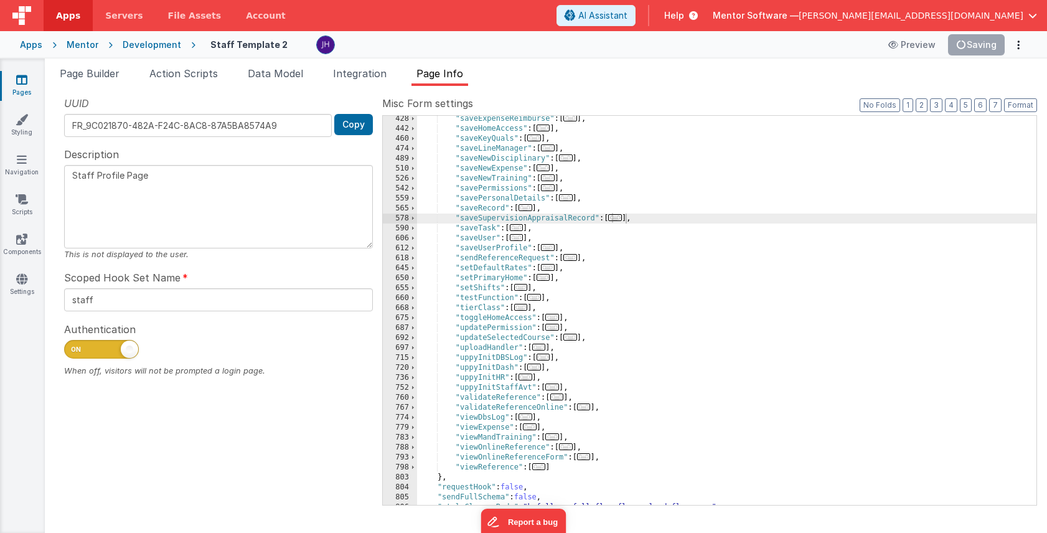
click at [553, 180] on span "..." at bounding box center [548, 177] width 14 height 7
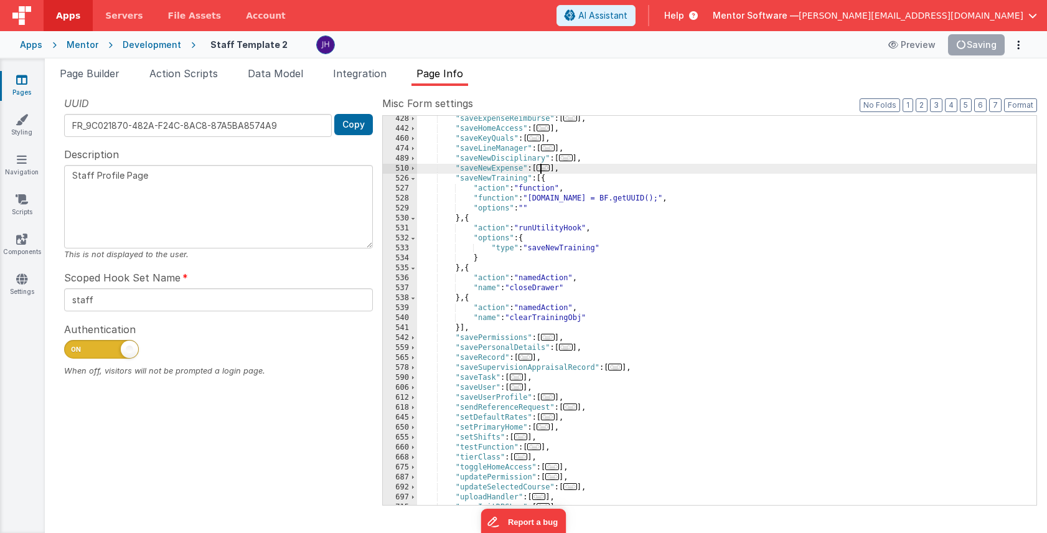
click at [547, 169] on span "..." at bounding box center [544, 167] width 14 height 7
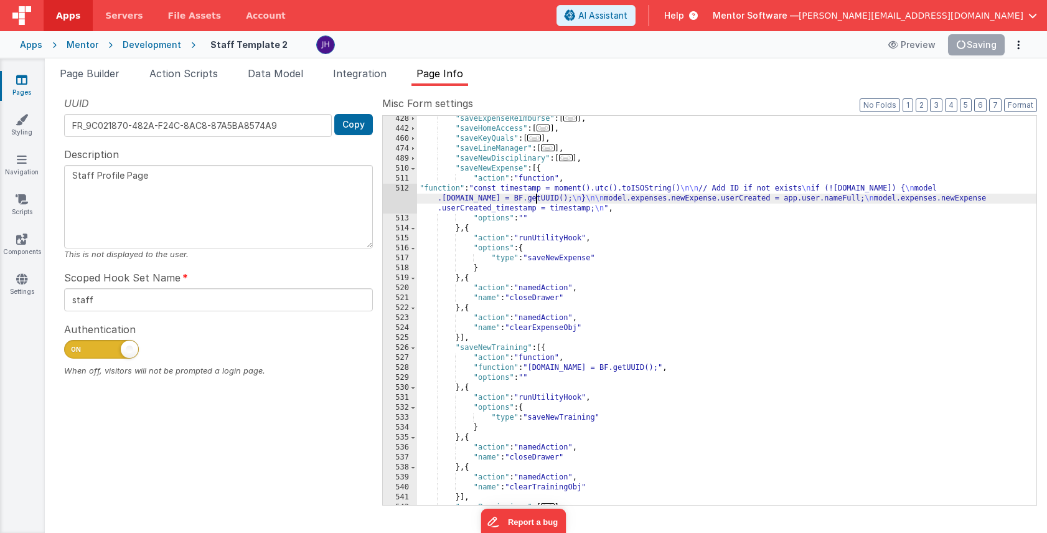
click at [538, 201] on div ""saveExpenseReimburse" : [ ... ] , "saveHomeAccess" : [ ... ] , "saveKeyQuals" …" at bounding box center [727, 318] width 620 height 409
click at [394, 198] on div "512" at bounding box center [400, 199] width 34 height 30
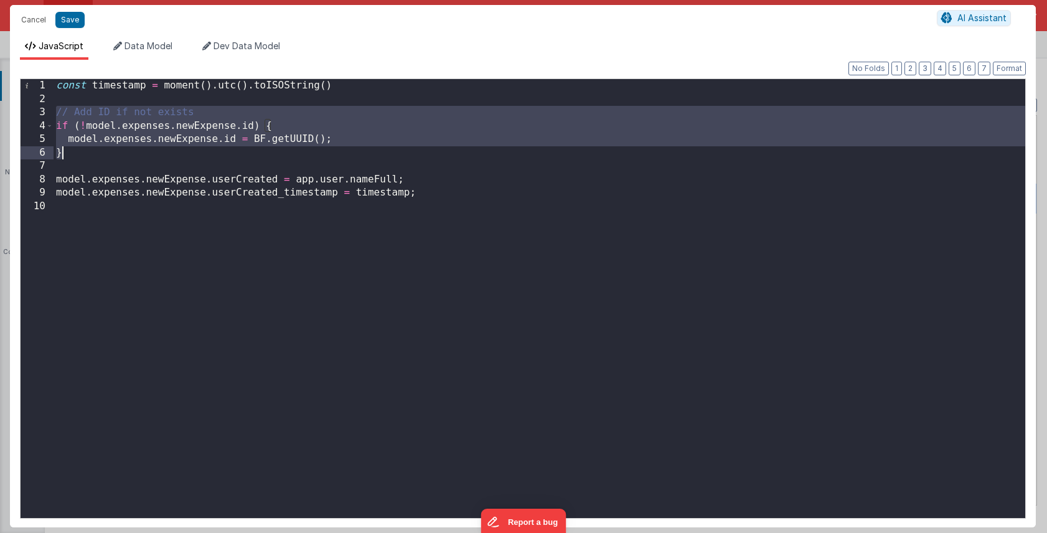
drag, startPoint x: 57, startPoint y: 111, endPoint x: 63, endPoint y: 157, distance: 46.4
click at [63, 157] on div "const timestamp = moment ( ) . utc ( ) . toISOString ( ) // Add ID if not exist…" at bounding box center [540, 312] width 972 height 466
click at [78, 23] on button "Save" at bounding box center [69, 20] width 29 height 16
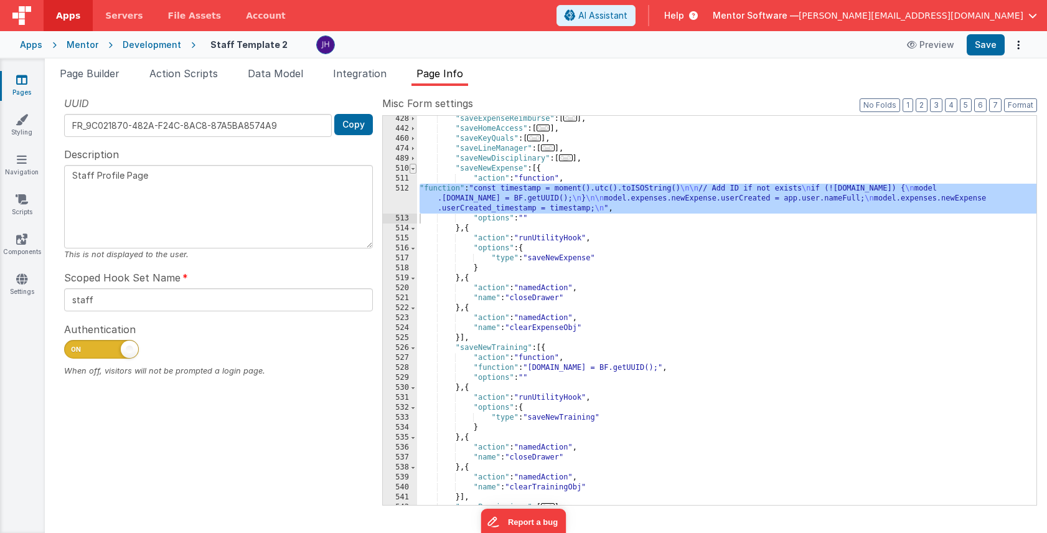
click at [414, 170] on span at bounding box center [413, 169] width 7 height 10
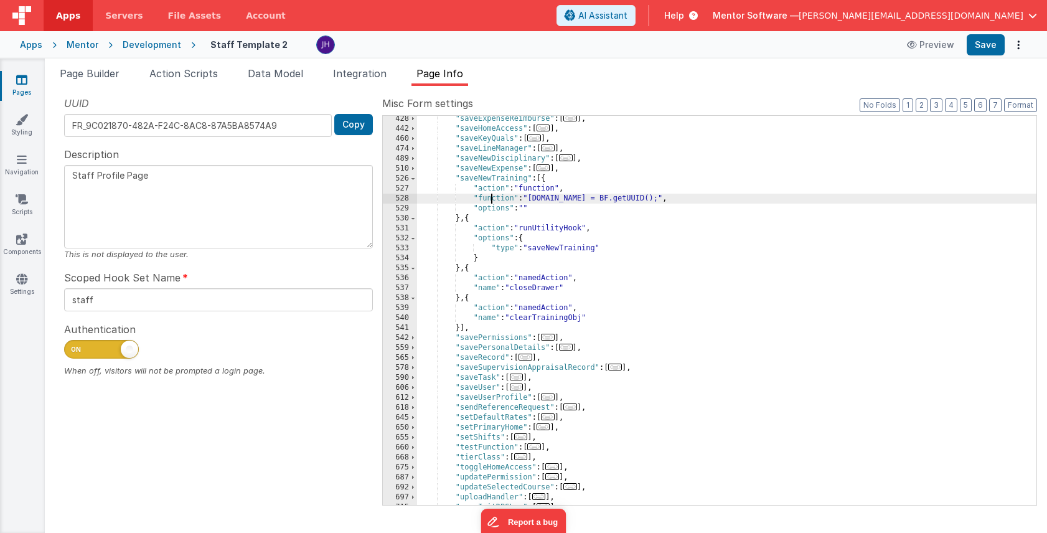
click at [492, 199] on div ""saveExpenseReimburse" : [ ... ] , "saveHomeAccess" : [ ... ] , "saveKeyQuals" …" at bounding box center [727, 318] width 620 height 409
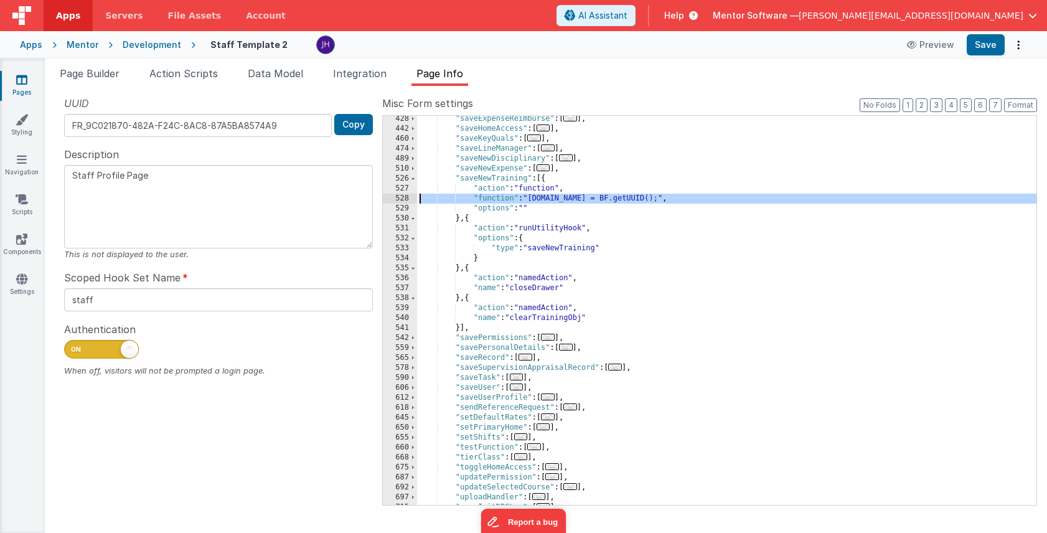
click at [408, 199] on div "528" at bounding box center [400, 199] width 34 height 10
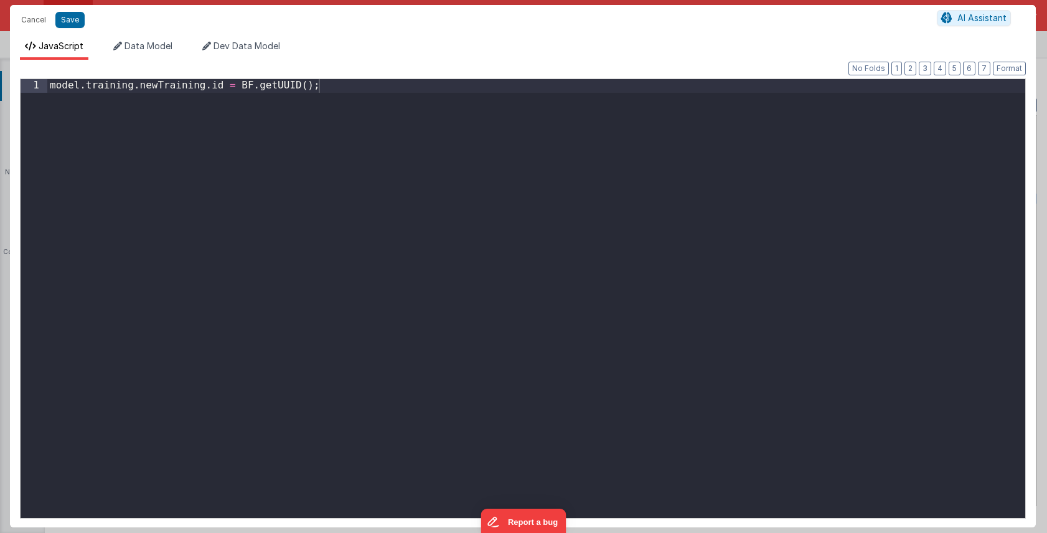
click at [321, 140] on div "model . training . newTraining . id = BF . getUUID ( ) ;" at bounding box center [536, 312] width 978 height 466
click at [49, 86] on div "model . training . newTraining . id = BF . getUUID ( ) ;" at bounding box center [536, 312] width 978 height 466
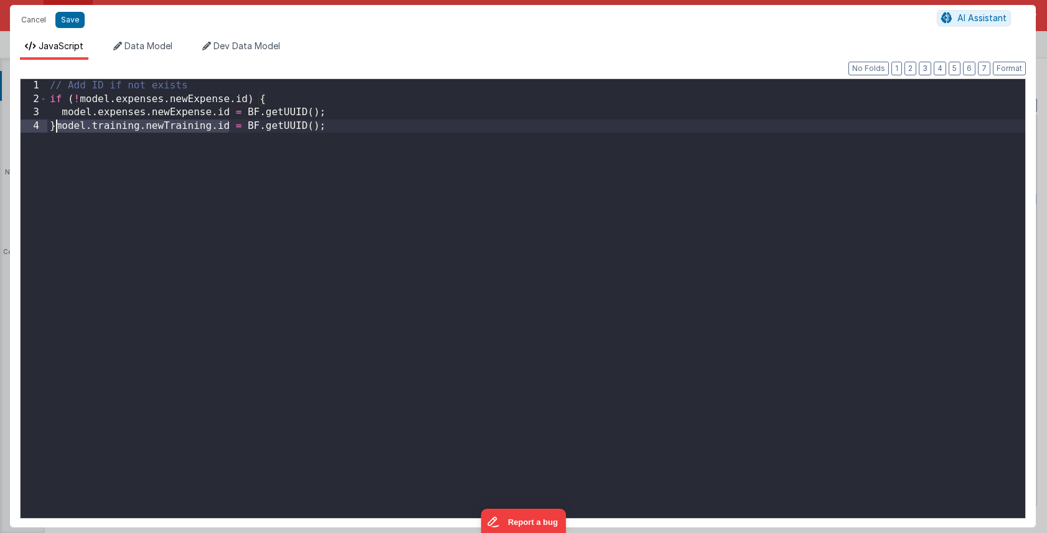
drag, startPoint x: 230, startPoint y: 126, endPoint x: 54, endPoint y: 126, distance: 176.2
click at [54, 126] on div "// Add ID if not exists if ( ! model . expenses . newExpense . id ) { model . e…" at bounding box center [536, 312] width 978 height 466
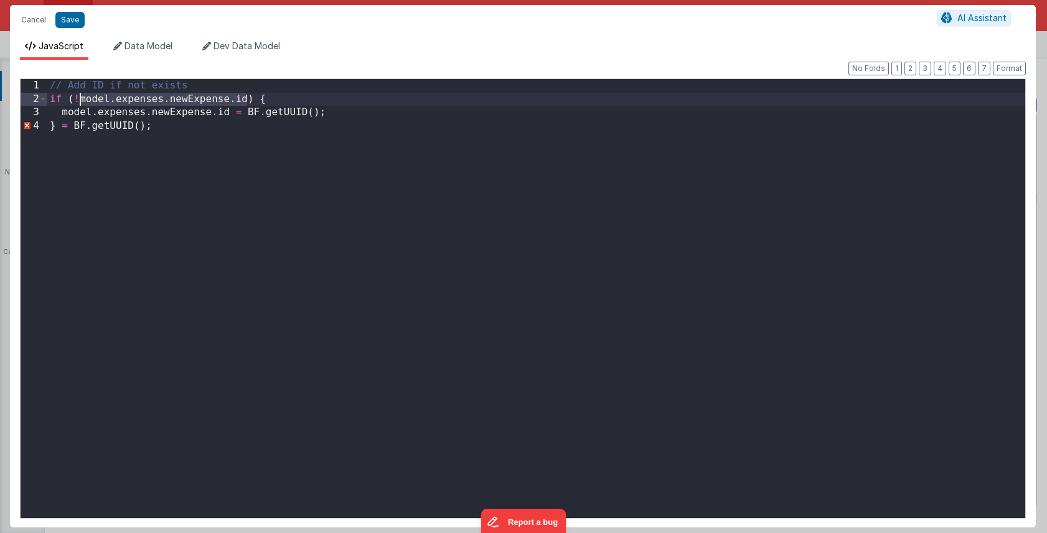
drag, startPoint x: 246, startPoint y: 100, endPoint x: 81, endPoint y: 100, distance: 165.0
click at [81, 100] on div "// Add ID if not exists if ( ! model . expenses . newExpense . id ) { model . e…" at bounding box center [536, 312] width 978 height 466
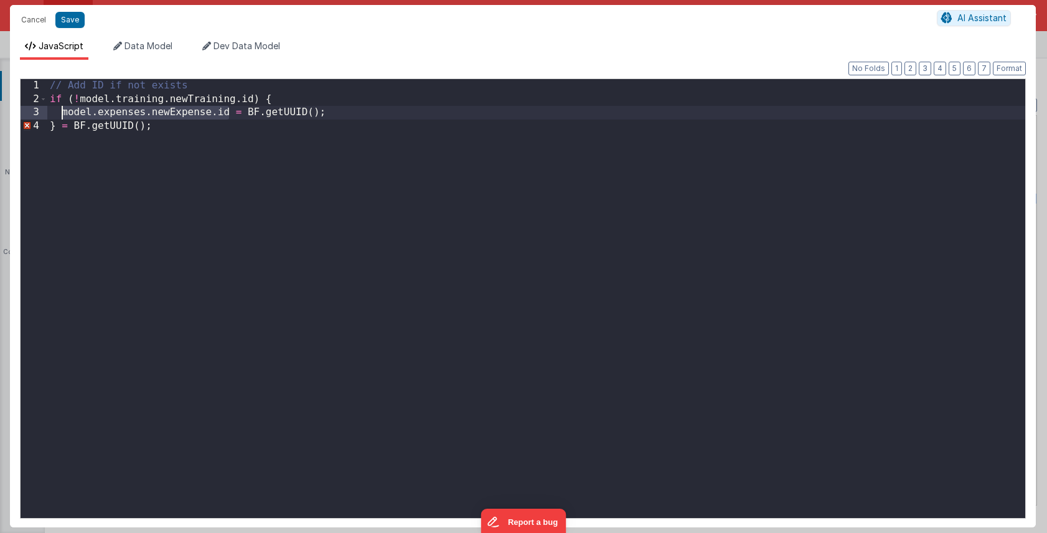
drag, startPoint x: 230, startPoint y: 113, endPoint x: 63, endPoint y: 114, distance: 167.5
click at [63, 114] on div "// Add ID if not exists if ( ! model . training . newTraining . id ) { model . …" at bounding box center [536, 312] width 978 height 466
drag, startPoint x: 153, startPoint y: 123, endPoint x: -21, endPoint y: 123, distance: 173.8
click at [0, 123] on html "Cancel Save AI Assistant JavaScript Data Model Dev Data Model Format 7 6 5 4 3 …" at bounding box center [523, 266] width 1047 height 533
click at [125, 139] on div "// Add ID if not exists if ( ! model . training . newTraining . id ) { model . …" at bounding box center [536, 312] width 978 height 466
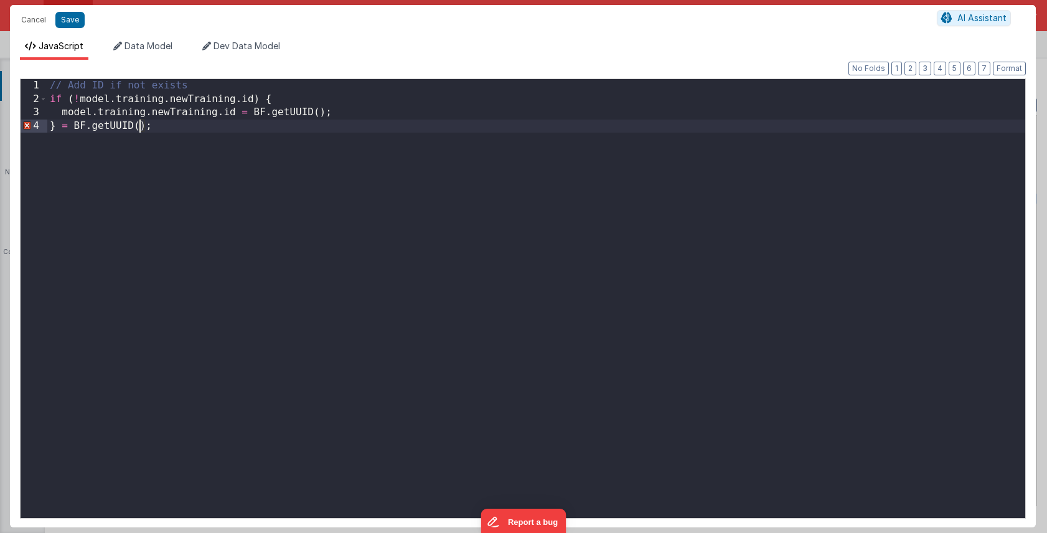
click at [138, 130] on div "// Add ID if not exists if ( ! model . training . newTraining . id ) { model . …" at bounding box center [536, 312] width 978 height 466
drag, startPoint x: 163, startPoint y: 130, endPoint x: 65, endPoint y: 130, distance: 98.4
click at [65, 130] on div "// Add ID if not exists if ( ! model . training . newTraining . id ) { model . …" at bounding box center [536, 312] width 978 height 466
click at [167, 166] on div "// Add ID if not exists if ( ! model . training . newTraining . id ) { model . …" at bounding box center [536, 312] width 978 height 466
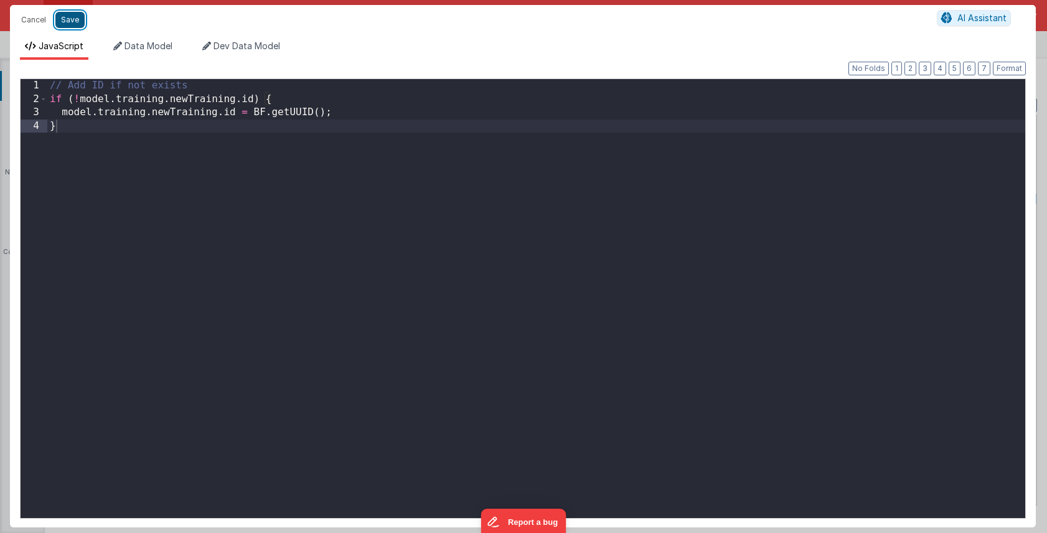
click at [69, 18] on button "Save" at bounding box center [69, 20] width 29 height 16
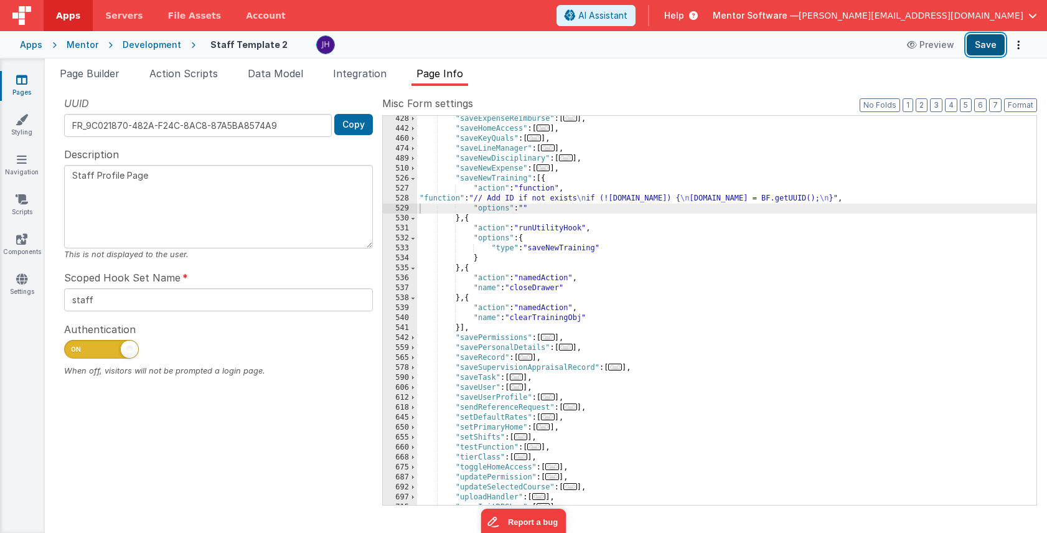
click at [981, 42] on button "Save" at bounding box center [986, 44] width 38 height 21
click at [26, 77] on icon at bounding box center [21, 79] width 11 height 12
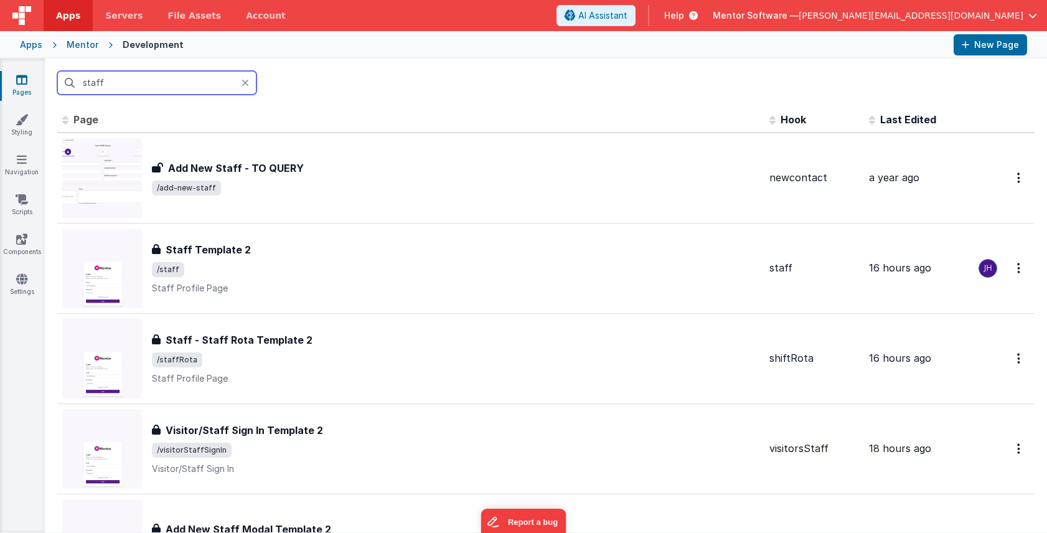
click at [154, 84] on input "staff" at bounding box center [156, 83] width 199 height 24
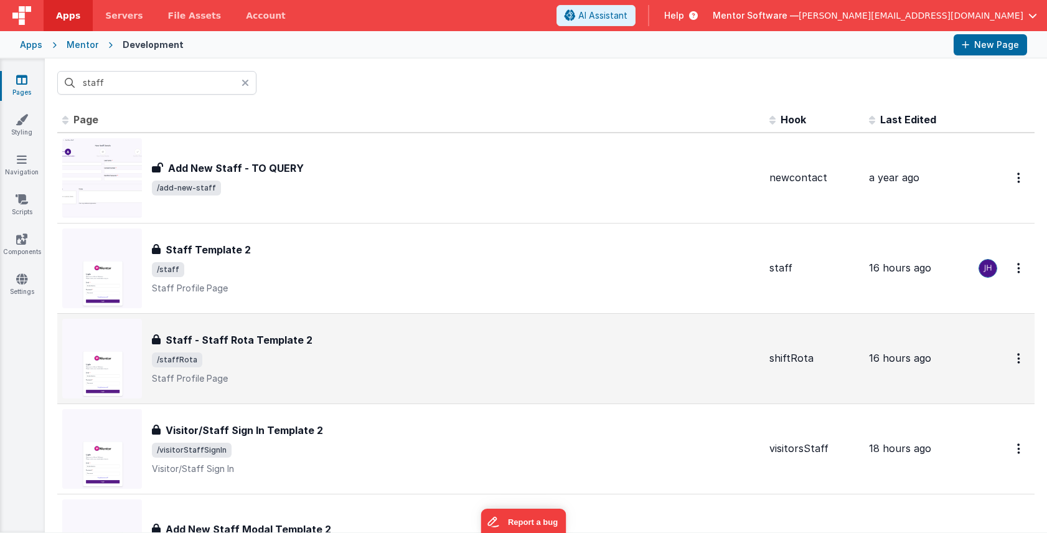
click at [262, 333] on h3 "Staff - Staff Rota Template 2" at bounding box center [239, 340] width 147 height 15
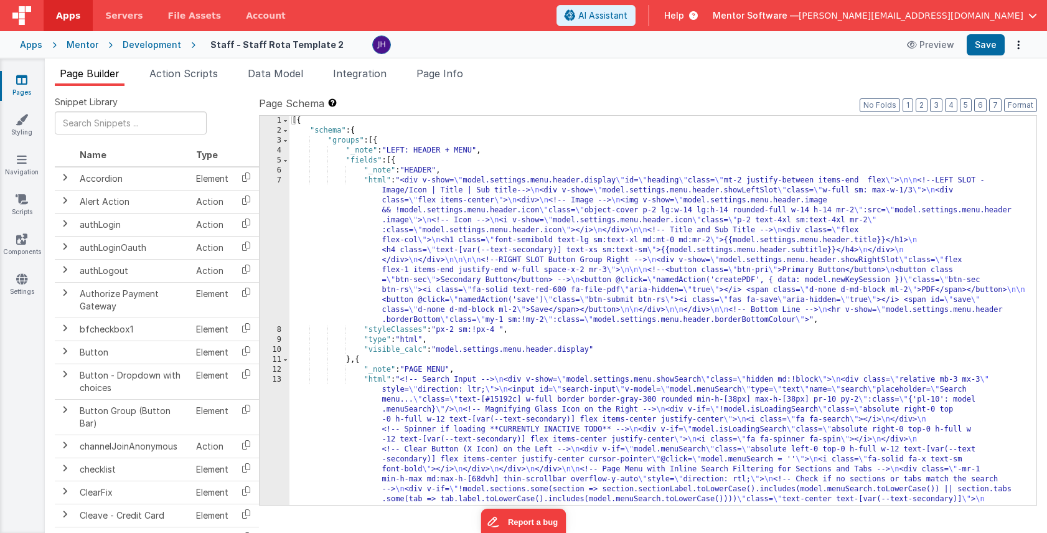
drag, startPoint x: 455, startPoint y: 72, endPoint x: 494, endPoint y: 72, distance: 38.6
click at [455, 72] on span "Page Info" at bounding box center [440, 73] width 47 height 12
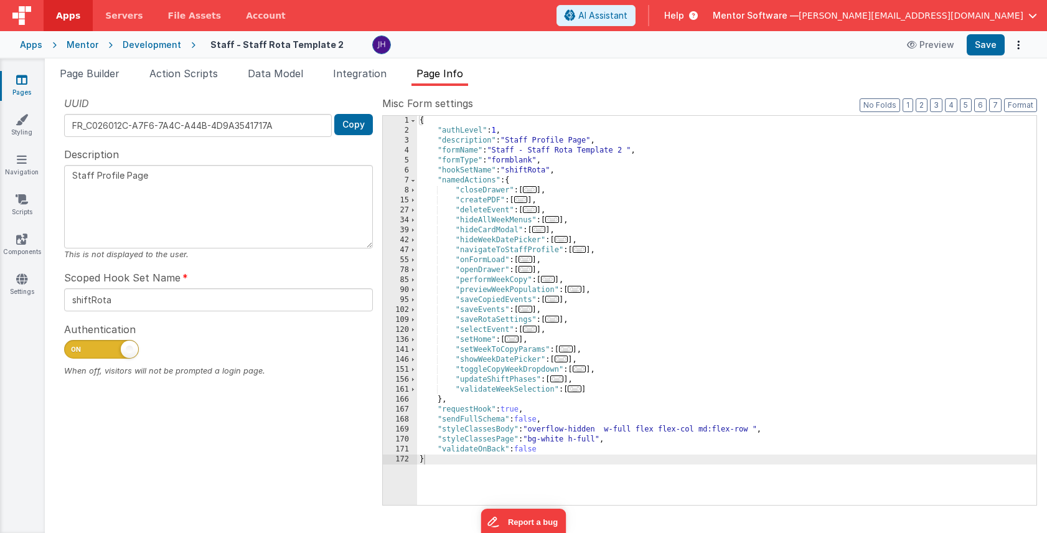
click at [529, 258] on span "..." at bounding box center [526, 259] width 14 height 7
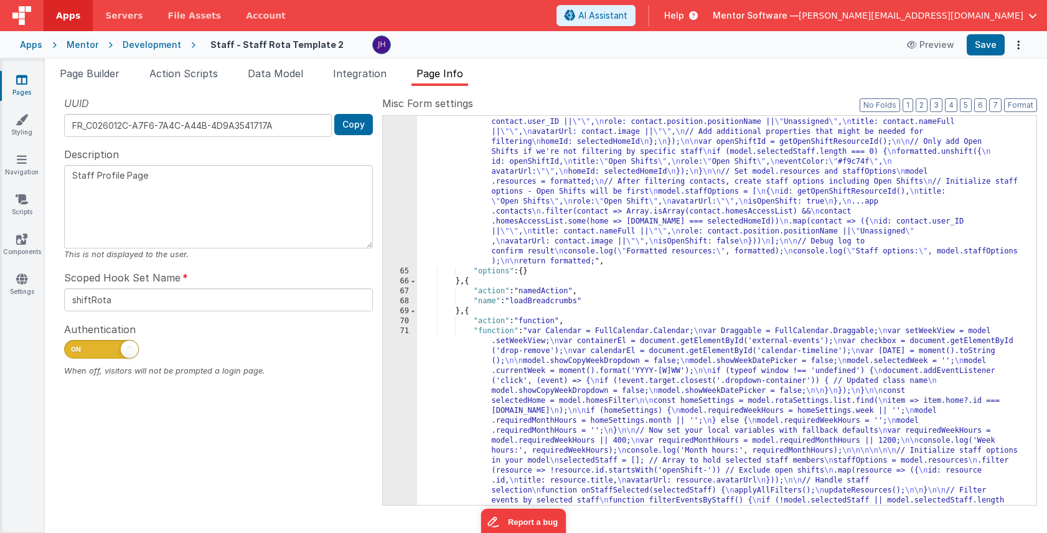
scroll to position [372, 0]
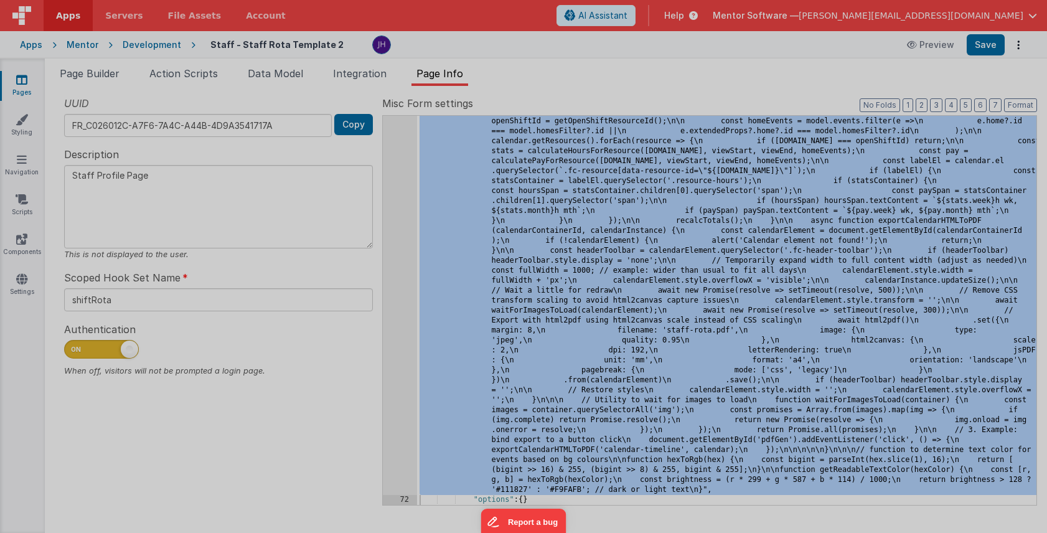
scroll to position [5589, 0]
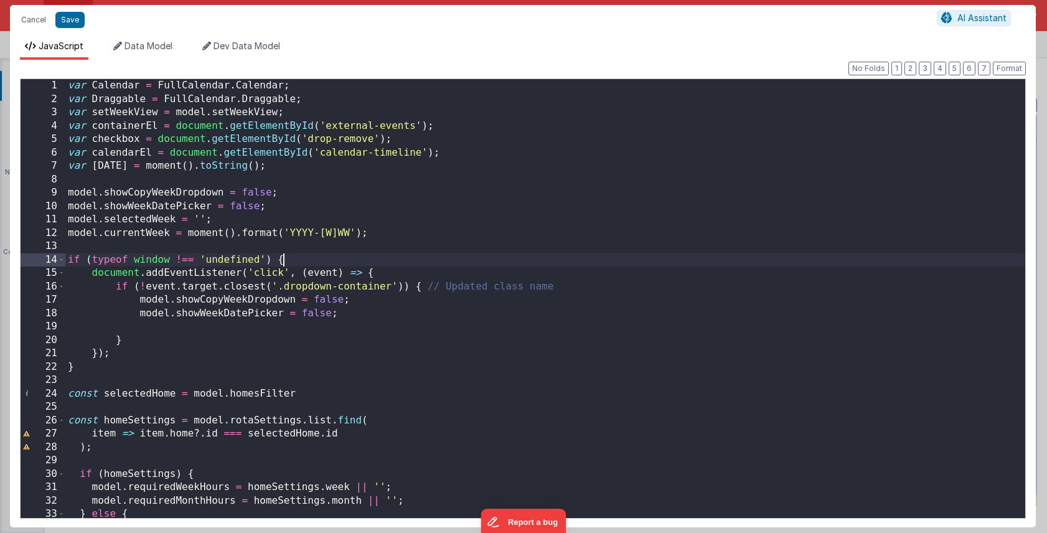
click at [699, 256] on div "var Calendar = FullCalendar . Calendar ; var Draggable = FullCalendar . Draggab…" at bounding box center [545, 312] width 960 height 466
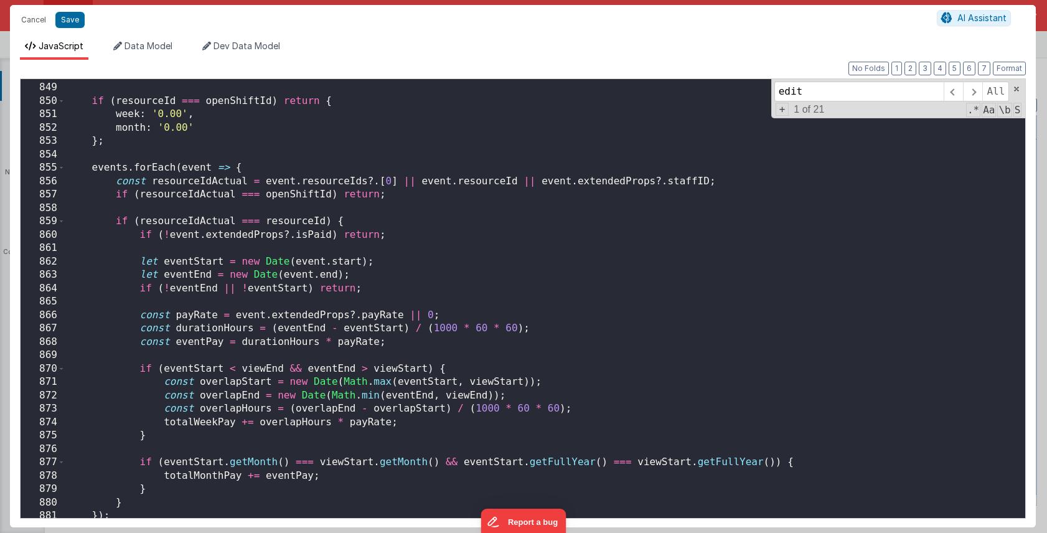
scroll to position [9857, 0]
type input "edit"
click at [631, 352] on div "if ( resourceId === openShiftId ) return { week : '0.00' , month : '0.00' } ; e…" at bounding box center [545, 311] width 960 height 466
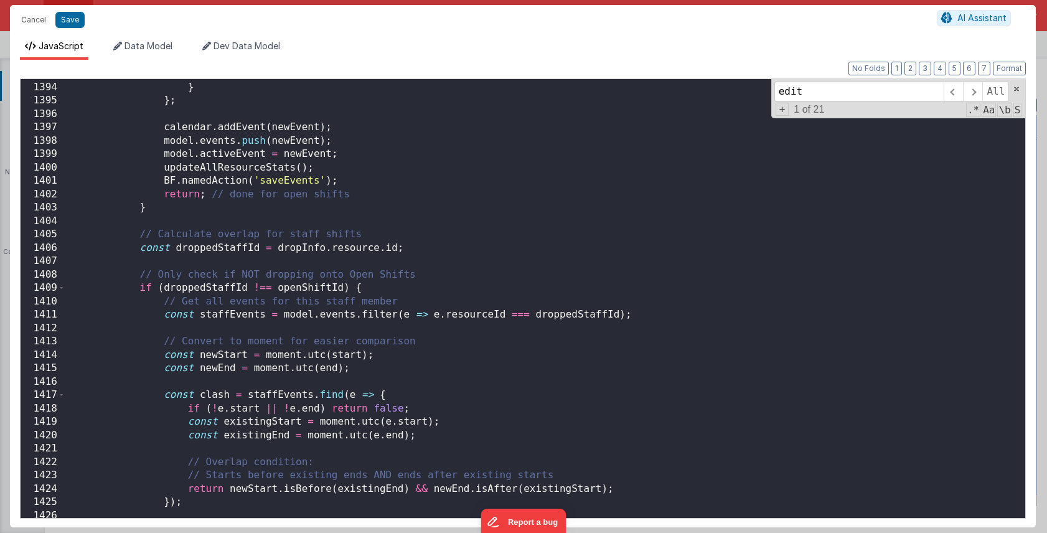
scroll to position [16163, 0]
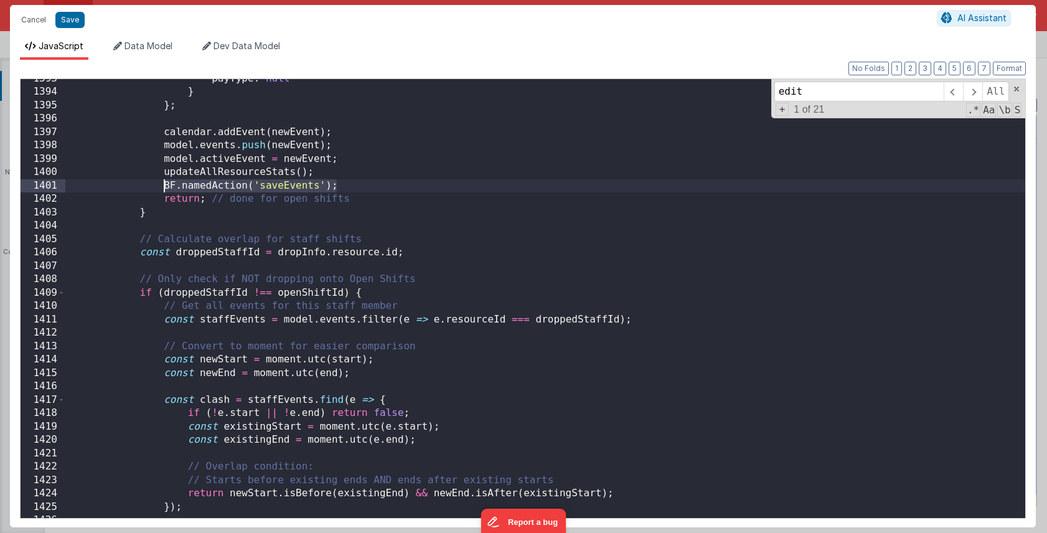
drag, startPoint x: 349, startPoint y: 187, endPoint x: 161, endPoint y: 184, distance: 188.1
click at [161, 184] on div "payType : null } } ; calendar . addEvent ( newEvent ) ; model . events . push (…" at bounding box center [545, 305] width 960 height 466
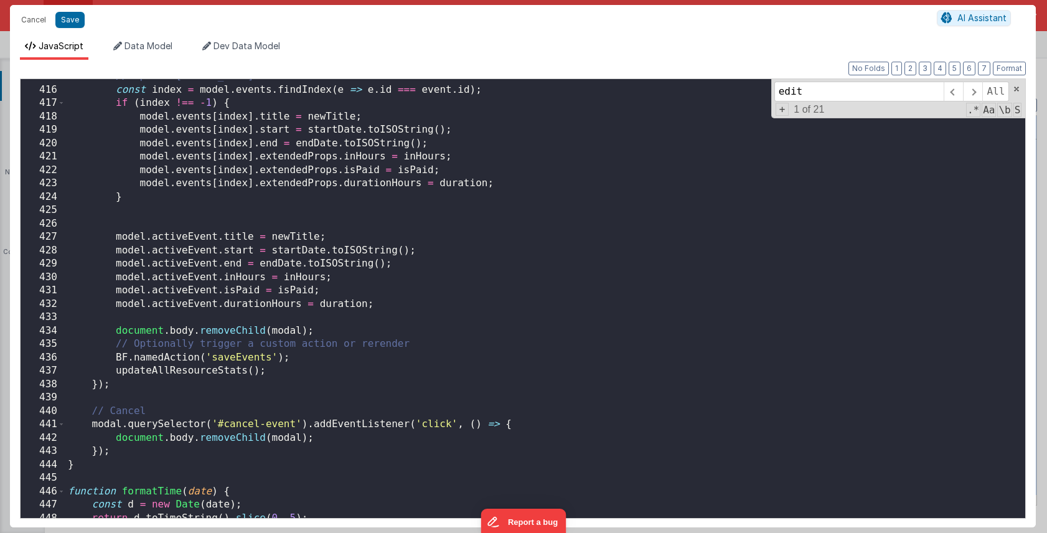
scroll to position [4838, 0]
click at [306, 358] on div "// Update model.events const index = model . events . findIndex ( e => e . id =…" at bounding box center [545, 303] width 960 height 466
drag, startPoint x: 270, startPoint y: 371, endPoint x: 120, endPoint y: 367, distance: 150.8
click at [120, 367] on div "// Update model.events const index = model . events . findIndex ( e => e . id =…" at bounding box center [545, 303] width 960 height 466
click at [114, 353] on div "// Update model.events const index = model . events . findIndex ( e => e . id =…" at bounding box center [545, 303] width 960 height 466
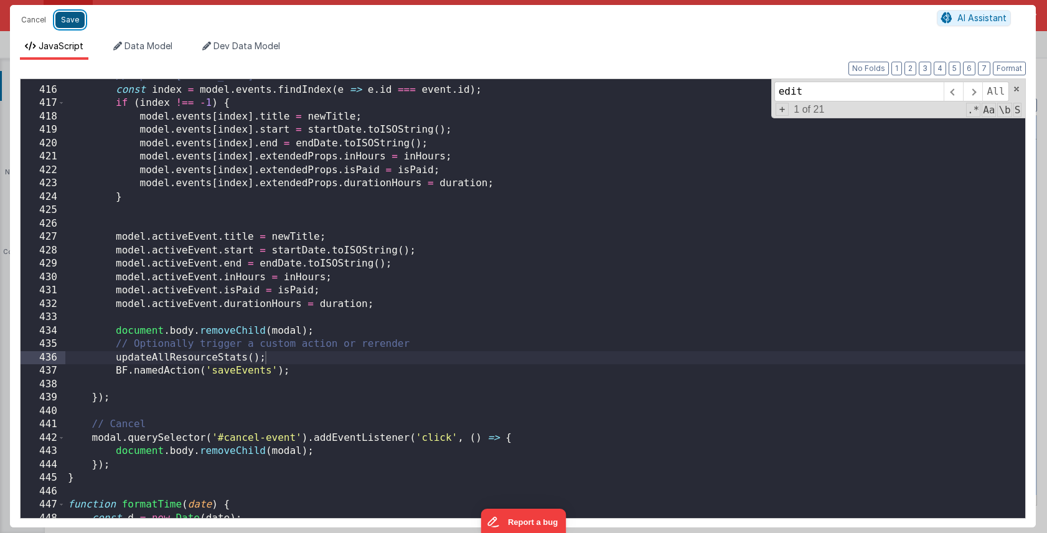
click at [73, 22] on button "Save" at bounding box center [69, 20] width 29 height 16
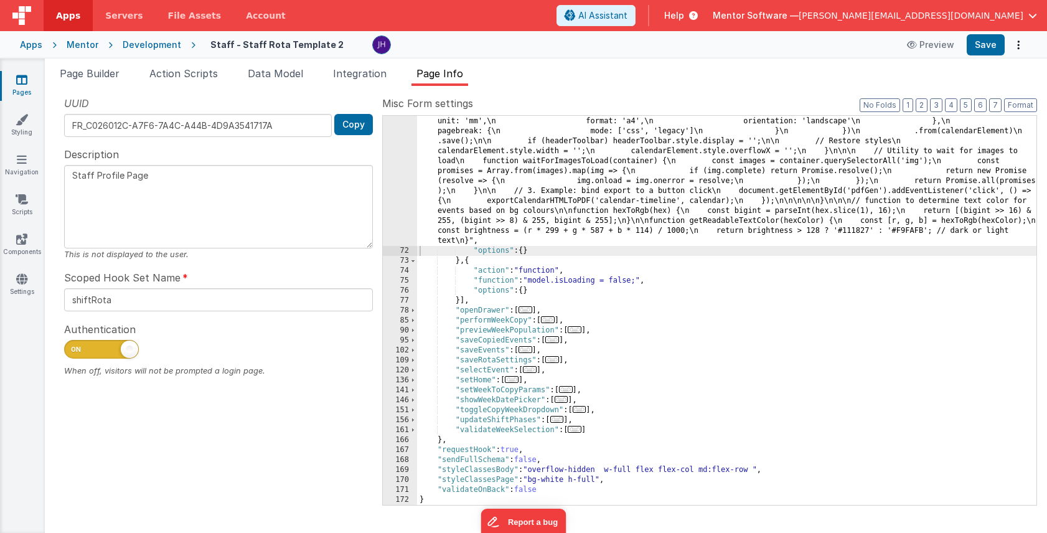
scroll to position [5350, 0]
click at [991, 45] on button "Save" at bounding box center [986, 44] width 38 height 21
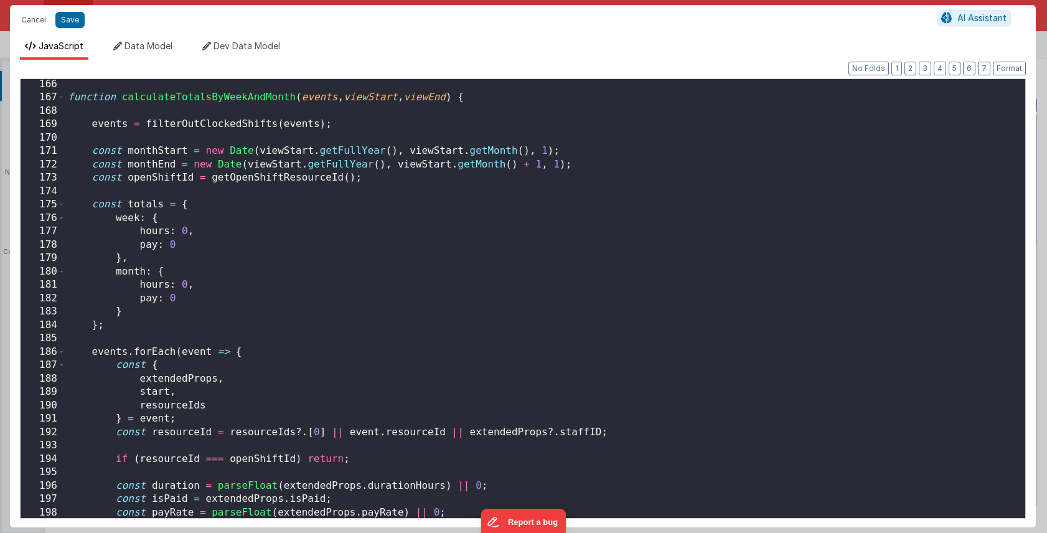
scroll to position [1890, 0]
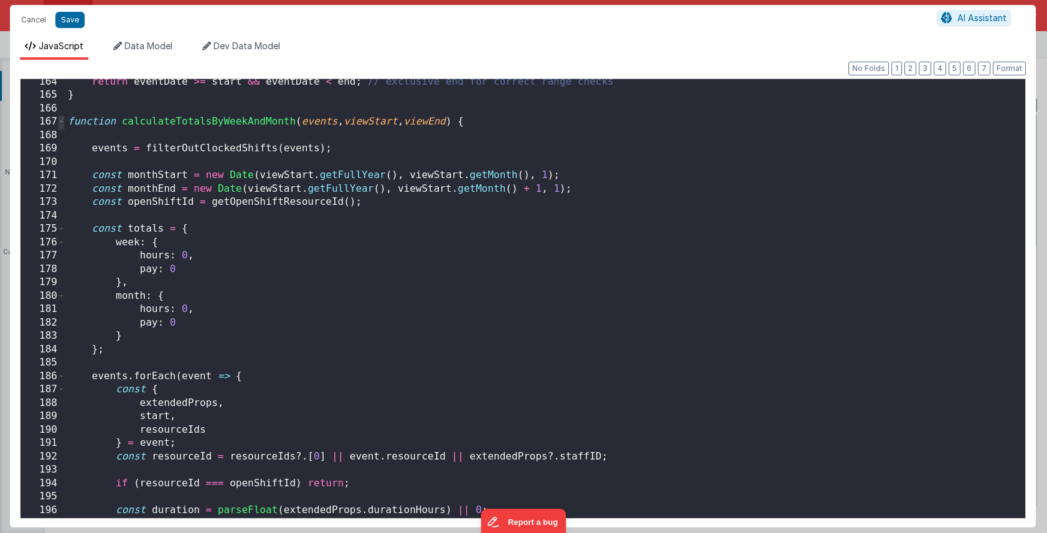
click at [60, 123] on span at bounding box center [61, 122] width 7 height 14
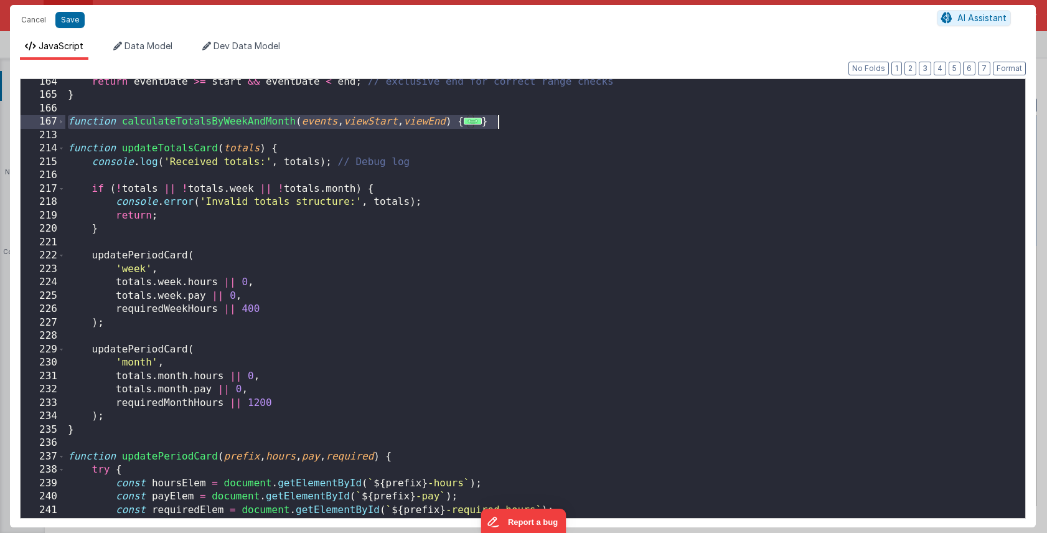
drag, startPoint x: 70, startPoint y: 122, endPoint x: 521, endPoint y: 125, distance: 450.9
click at [521, 125] on div "return eventDate >= start && eventDate < end ; // exclusive end for correct ran…" at bounding box center [545, 308] width 960 height 466
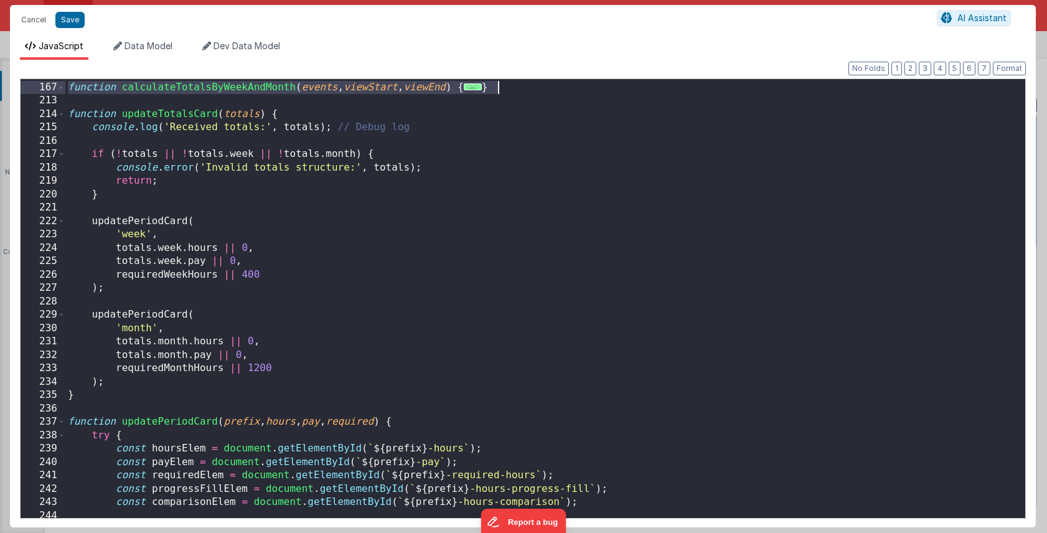
scroll to position [1970, 0]
click at [61, 111] on span at bounding box center [61, 115] width 7 height 14
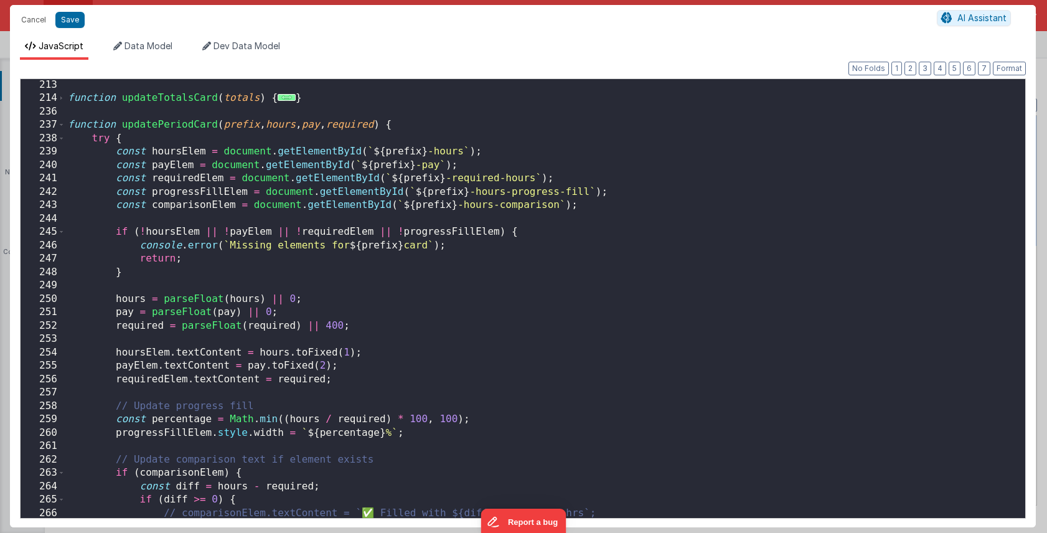
scroll to position [2009, 0]
click at [62, 123] on span at bounding box center [61, 125] width 7 height 14
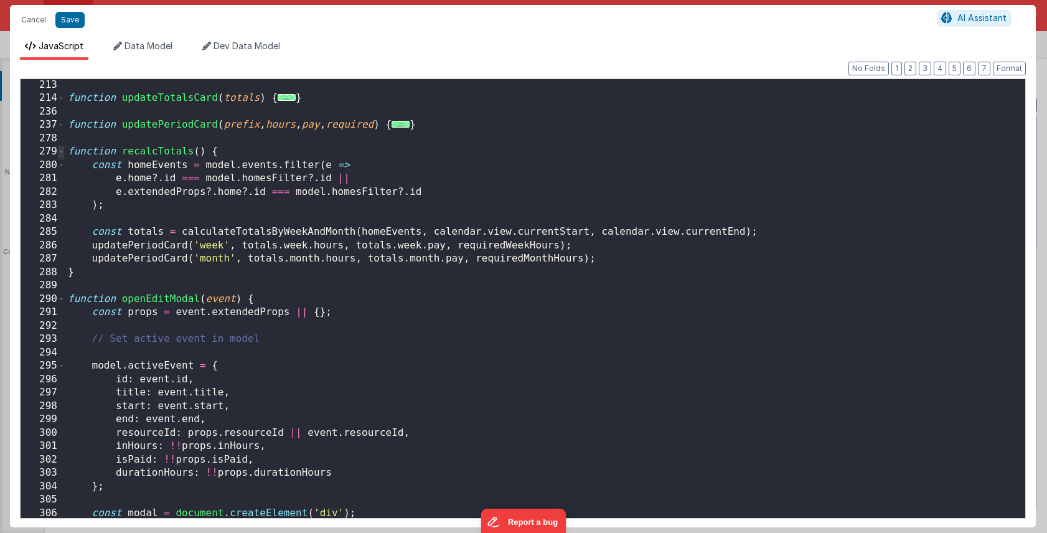
click at [62, 150] on span at bounding box center [61, 152] width 7 height 14
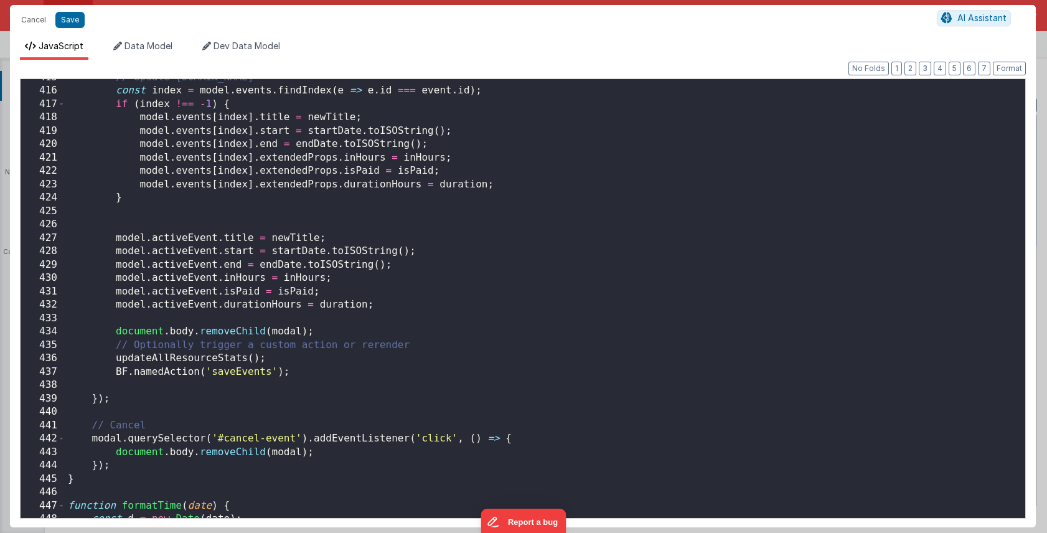
scroll to position [3758, 0]
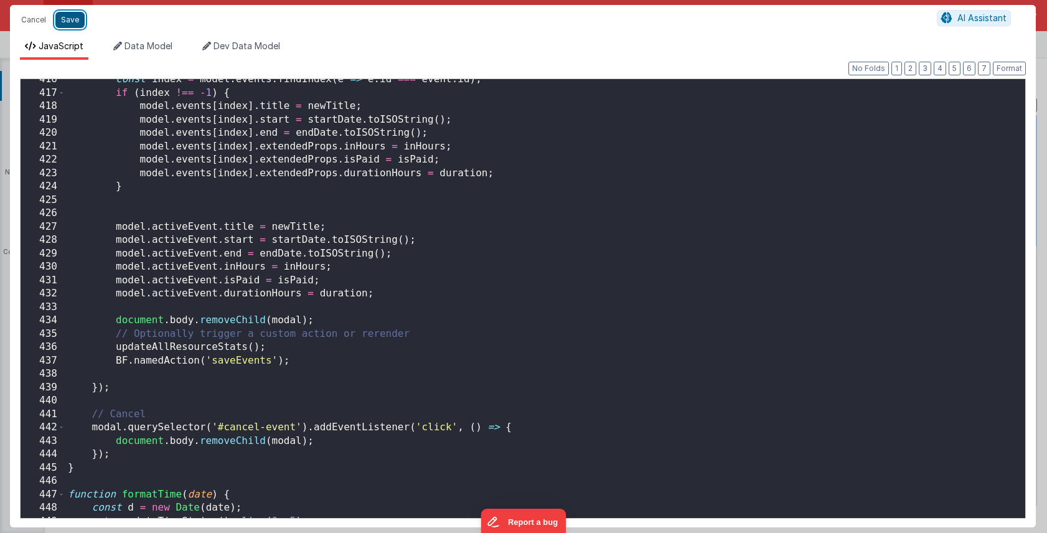
click at [73, 21] on button "Save" at bounding box center [69, 20] width 29 height 16
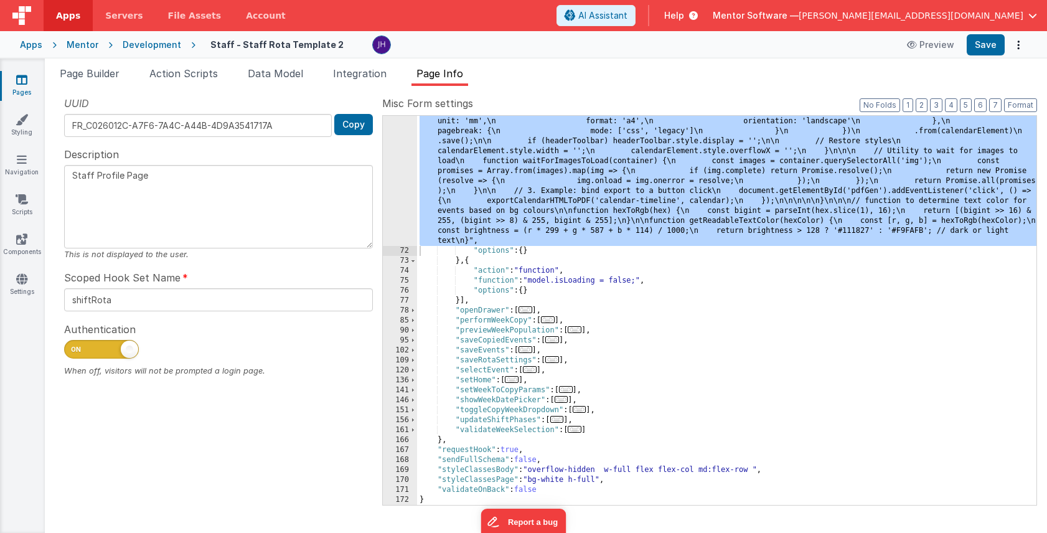
click at [528, 349] on span "..." at bounding box center [526, 349] width 14 height 7
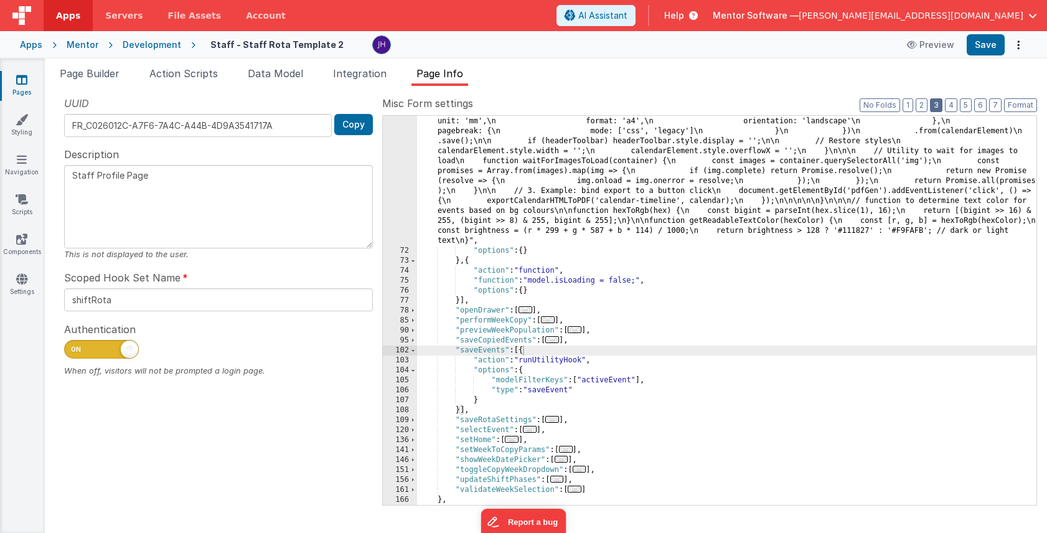
click at [938, 108] on button "3" at bounding box center [936, 105] width 12 height 14
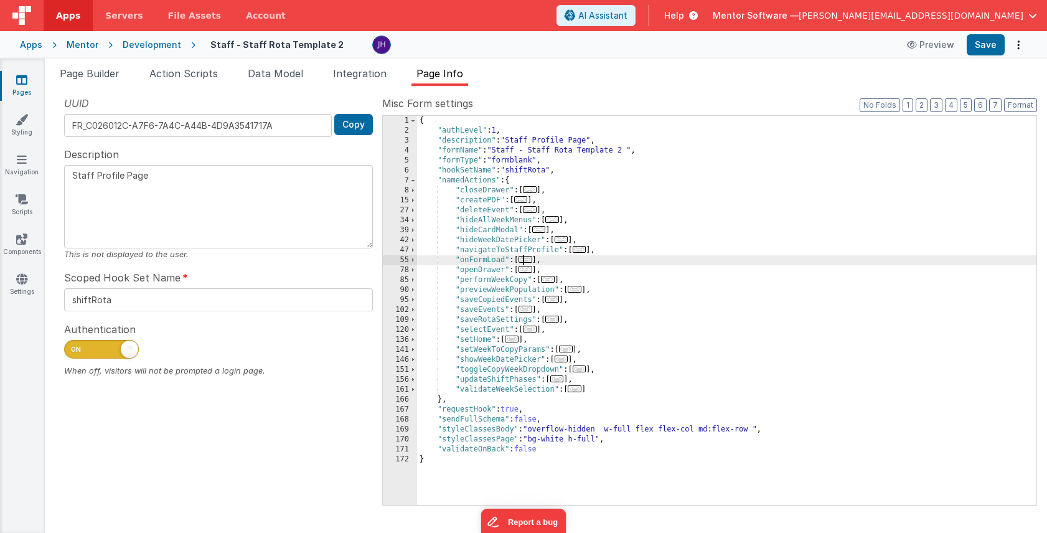
click at [527, 261] on span "..." at bounding box center [526, 259] width 14 height 7
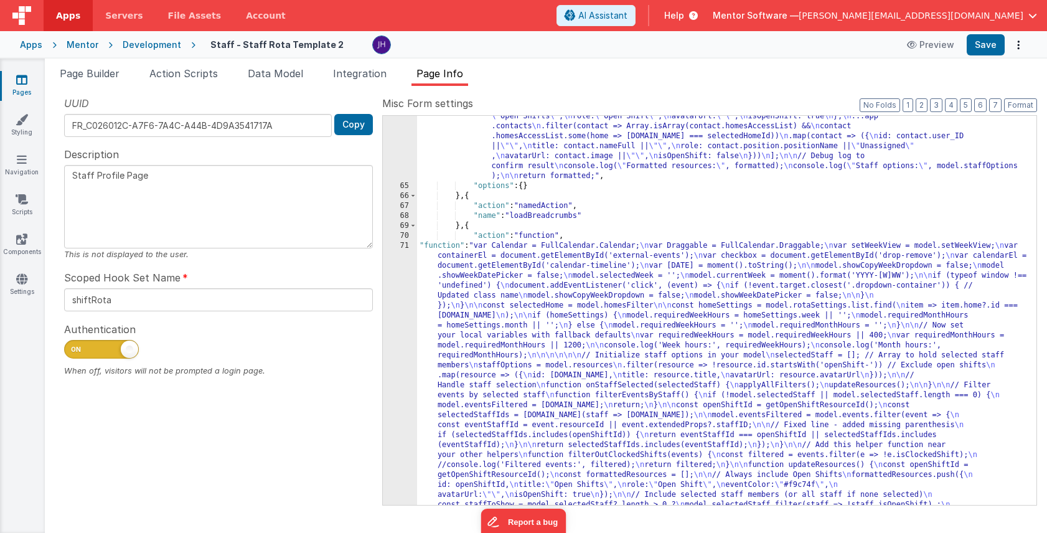
scroll to position [453, 0]
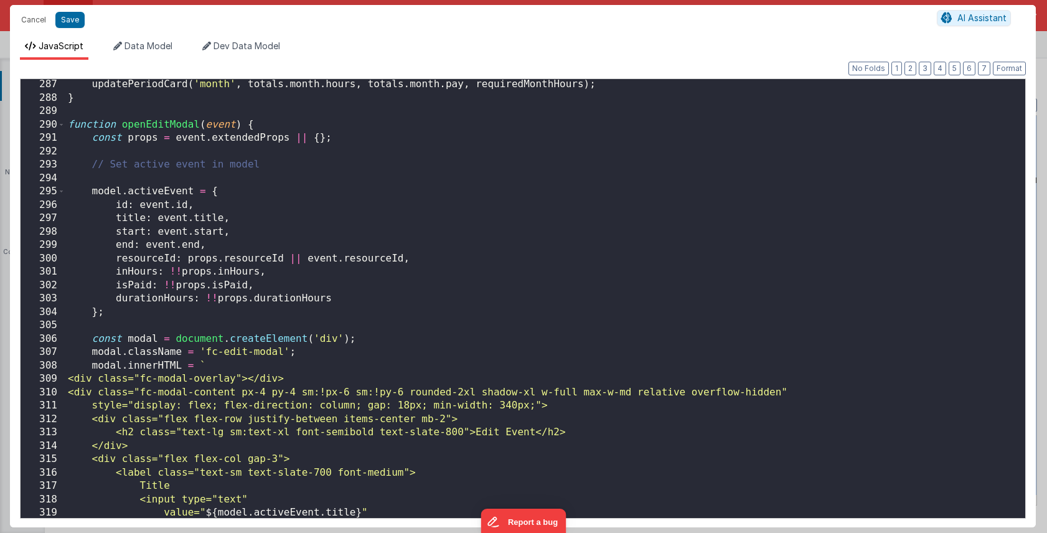
scroll to position [3319, 0]
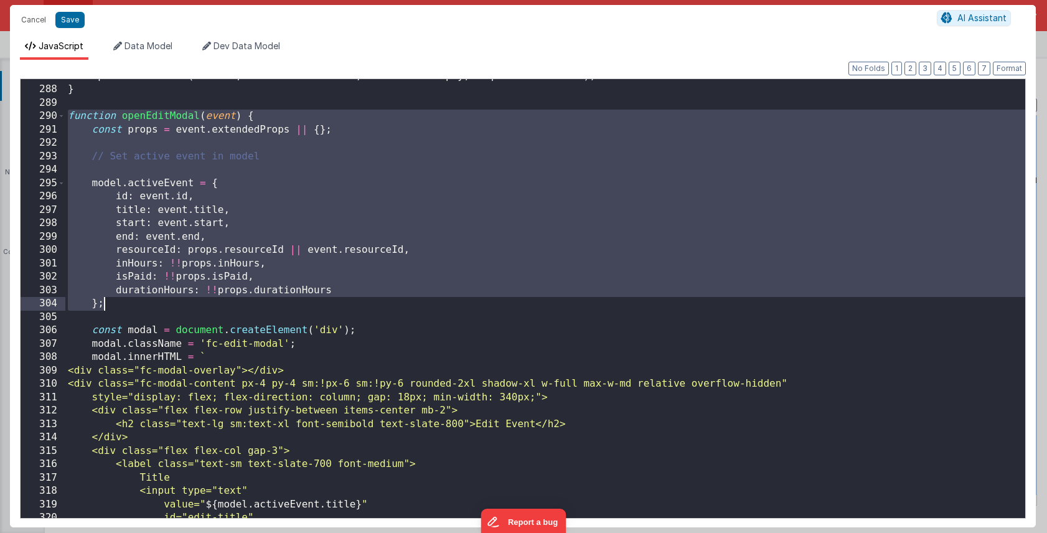
drag, startPoint x: 69, startPoint y: 117, endPoint x: 160, endPoint y: 302, distance: 206.4
click at [160, 302] on div "updatePeriodCard ( 'month' , totals . month . hours , totals . month . pay , re…" at bounding box center [545, 303] width 960 height 466
click at [170, 135] on div "updatePeriodCard ( 'month' , totals . month . hours , totals . month . pay , re…" at bounding box center [545, 303] width 960 height 466
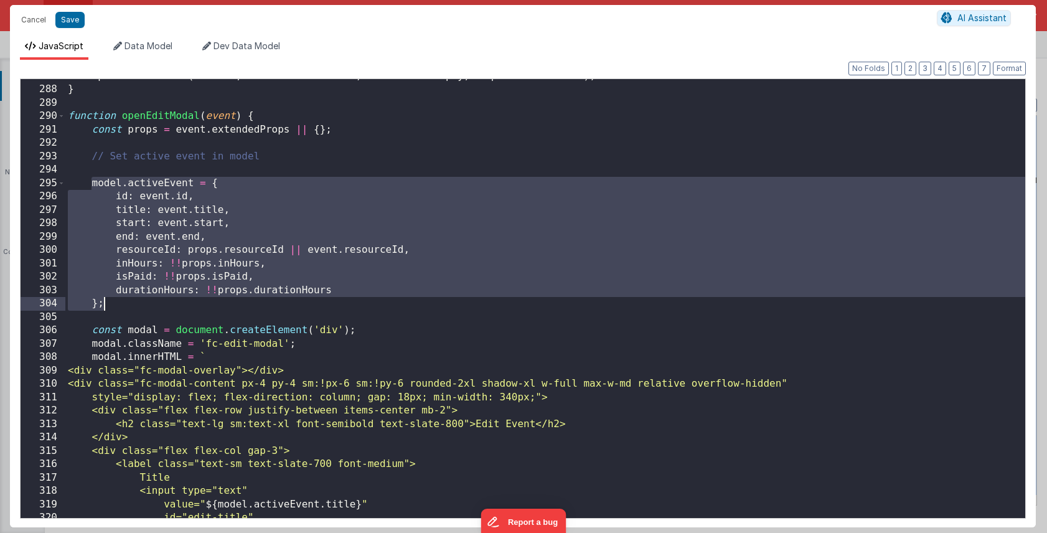
drag, startPoint x: 91, startPoint y: 184, endPoint x: 140, endPoint y: 301, distance: 127.0
click at [140, 301] on div "updatePeriodCard ( 'month' , totals . month . hours , totals . month . pay , re…" at bounding box center [545, 303] width 960 height 466
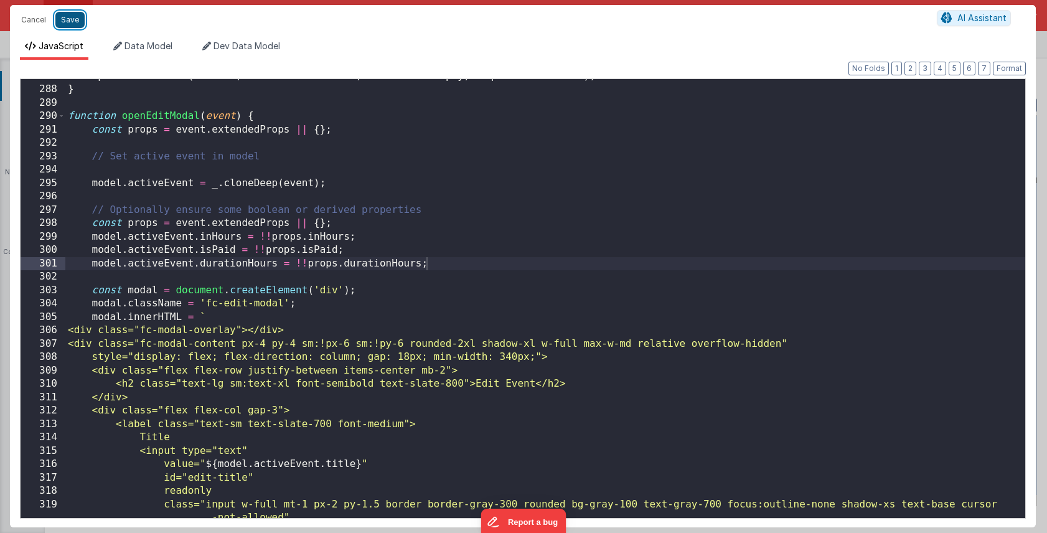
click at [69, 18] on button "Save" at bounding box center [69, 20] width 29 height 16
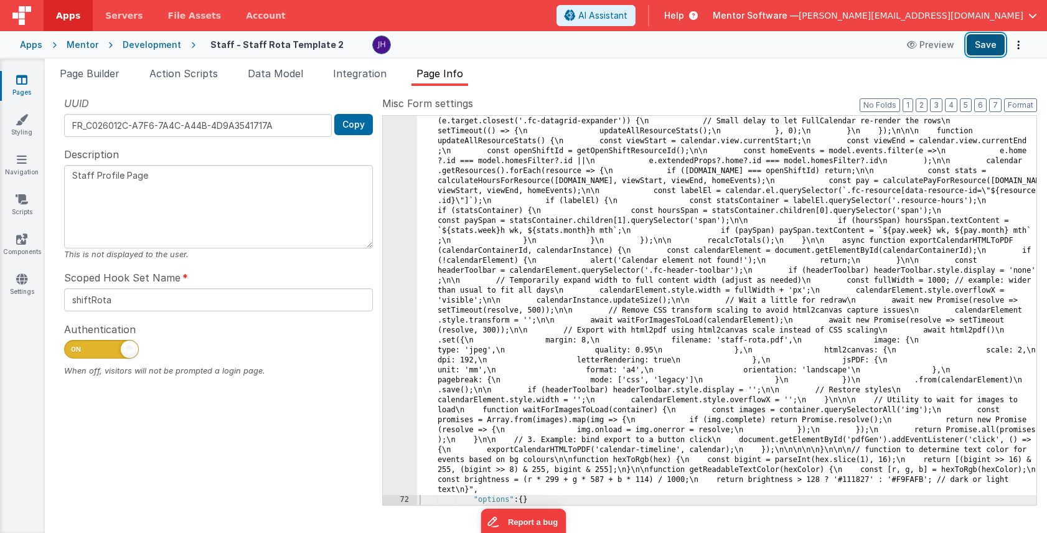
click at [978, 47] on button "Save" at bounding box center [986, 44] width 38 height 21
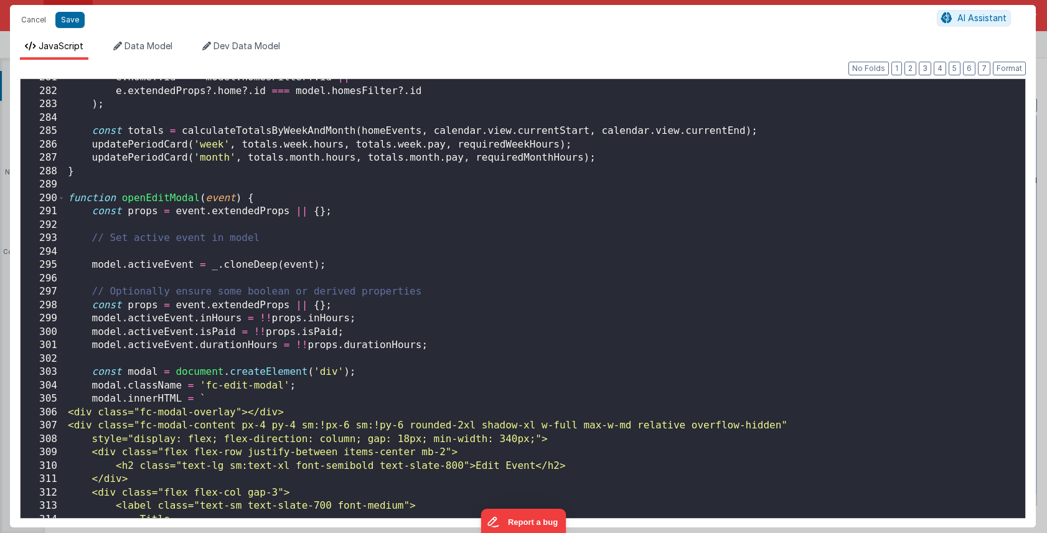
scroll to position [3253, 0]
click at [358, 255] on div "e . home ?. id === model . homesFilter ?. id || e . extendedProps ?. home ?. id…" at bounding box center [545, 304] width 960 height 466
click at [32, 22] on button "Cancel" at bounding box center [33, 19] width 37 height 17
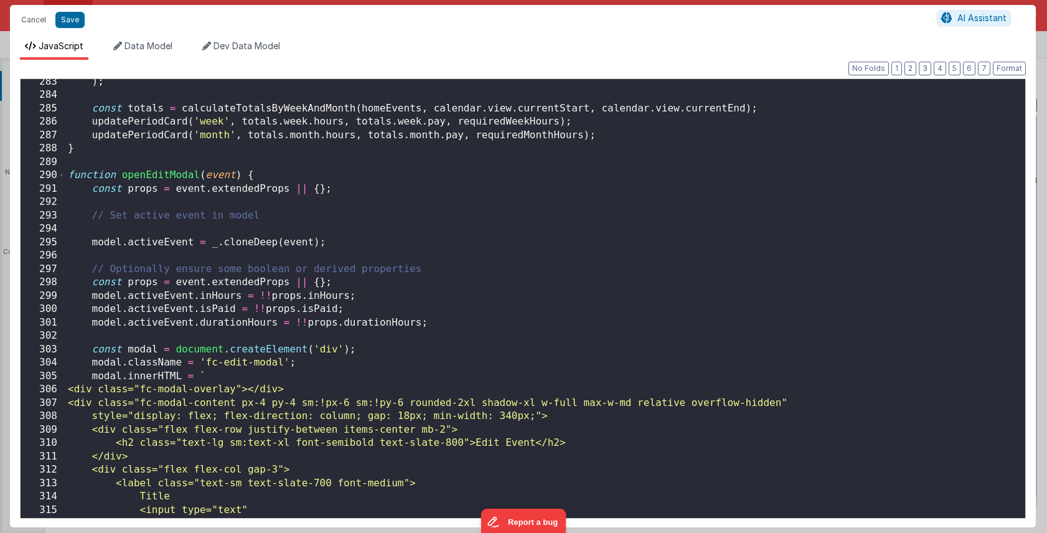
scroll to position [3278, 0]
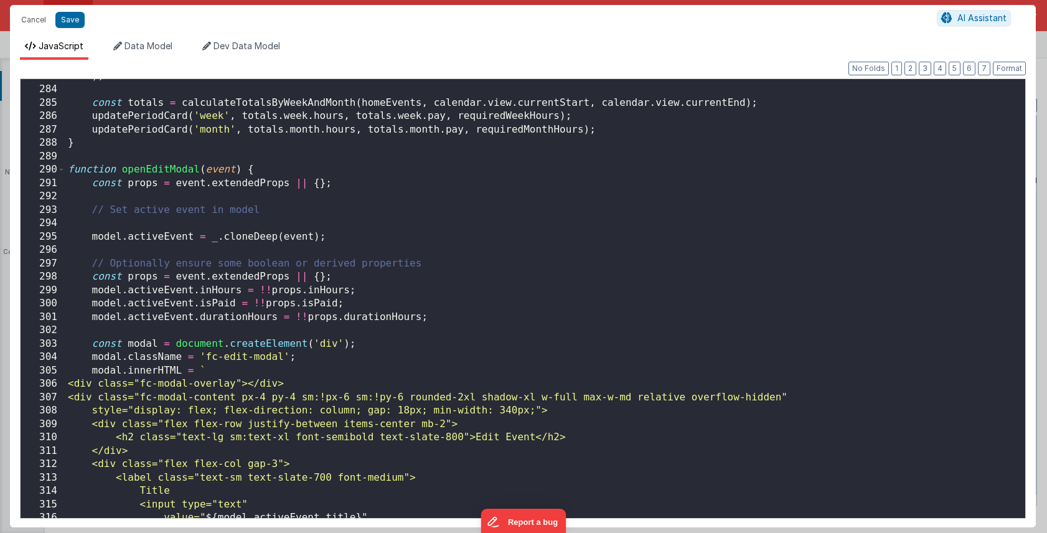
click at [468, 245] on div ") ; const totals = calculateTotalsByWeekAndMonth ( homeEvents , calendar . view…" at bounding box center [545, 303] width 960 height 466
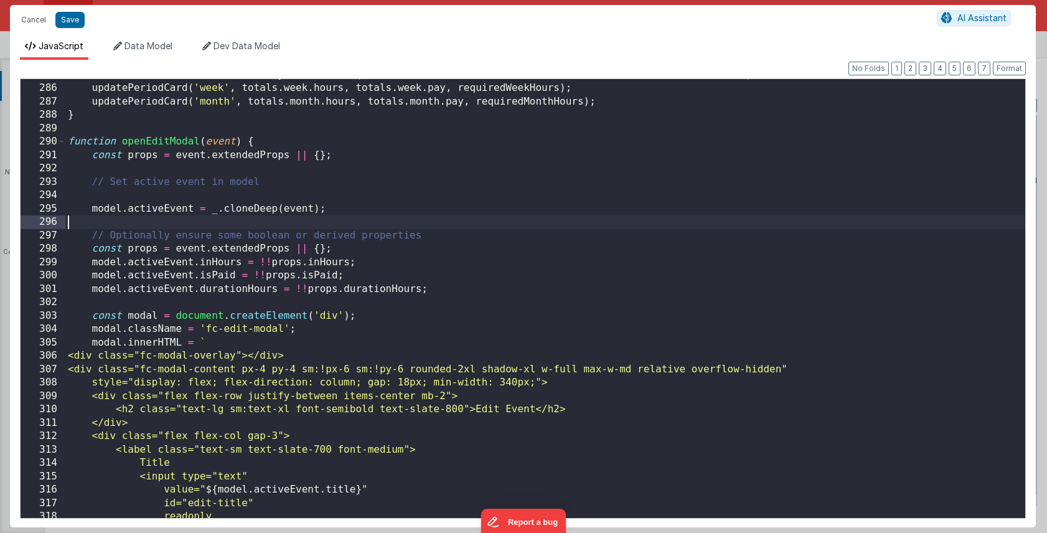
scroll to position [3304, 0]
click at [28, 19] on button "Cancel" at bounding box center [33, 19] width 37 height 17
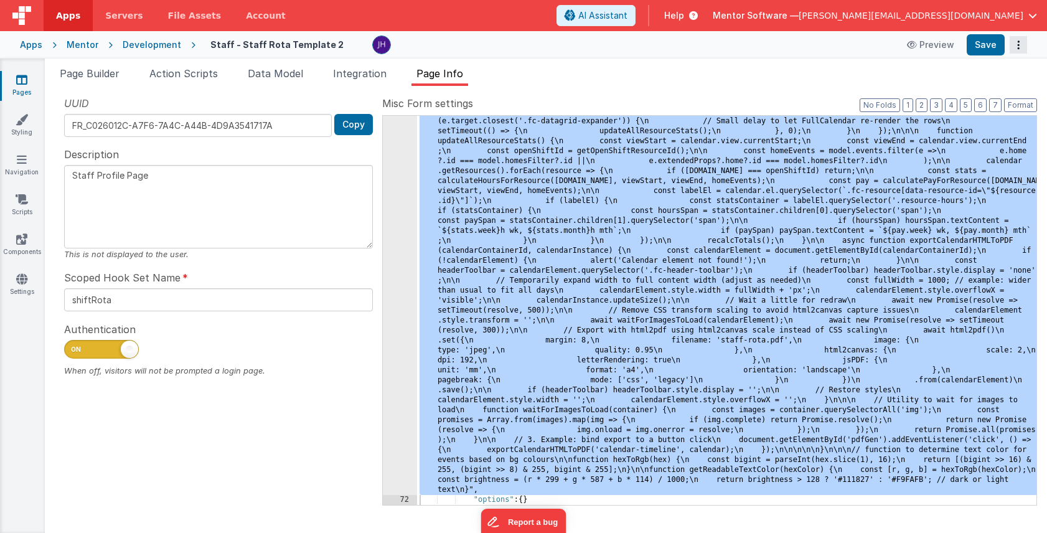
click at [1018, 45] on icon "Options" at bounding box center [1018, 45] width 17 height 1
click at [985, 90] on link "Rollback" at bounding box center [973, 94] width 110 height 24
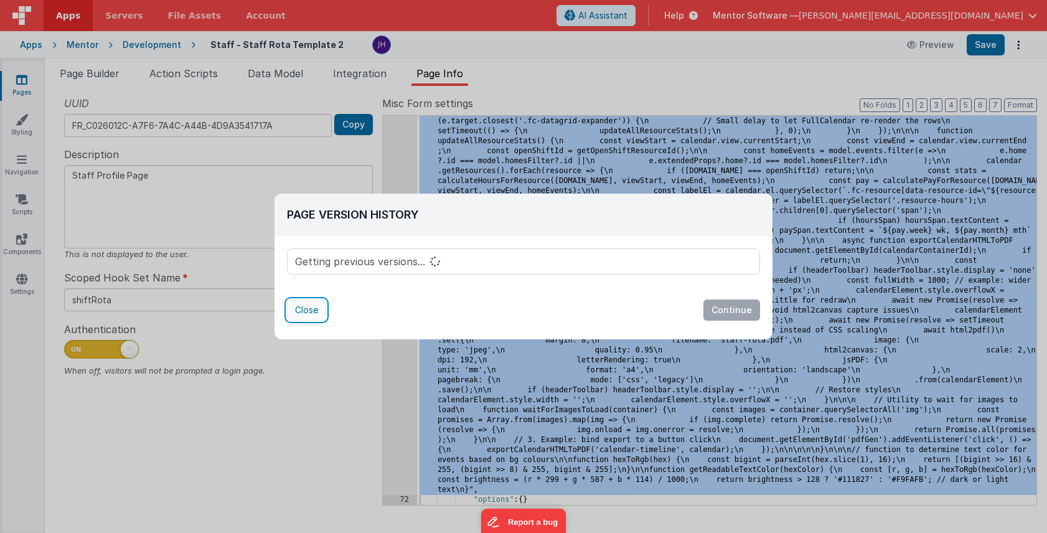
click at [303, 309] on button "Close" at bounding box center [306, 310] width 39 height 21
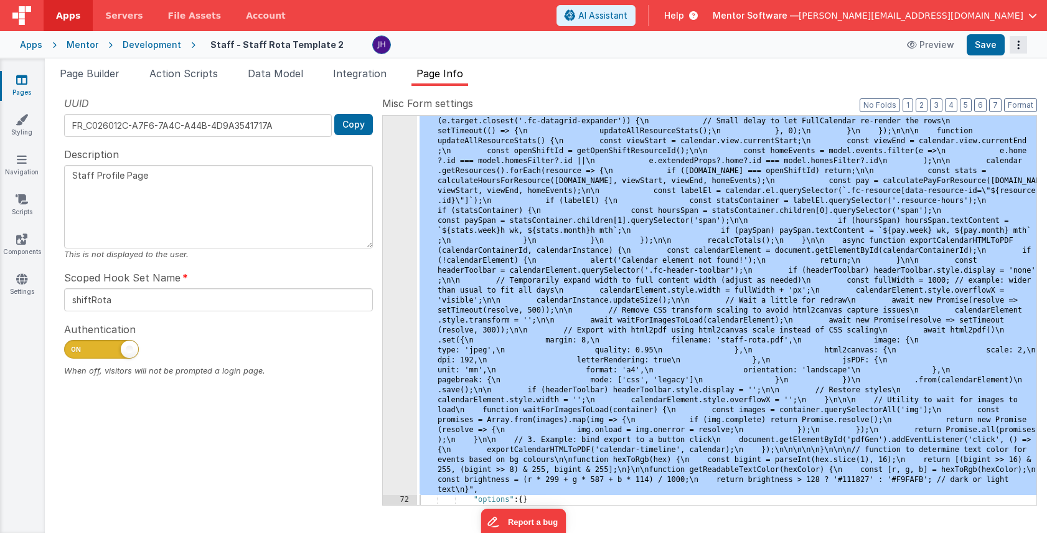
click at [1021, 45] on icon "Options" at bounding box center [1018, 45] width 17 height 1
click at [984, 95] on link "Rollback" at bounding box center [973, 94] width 110 height 24
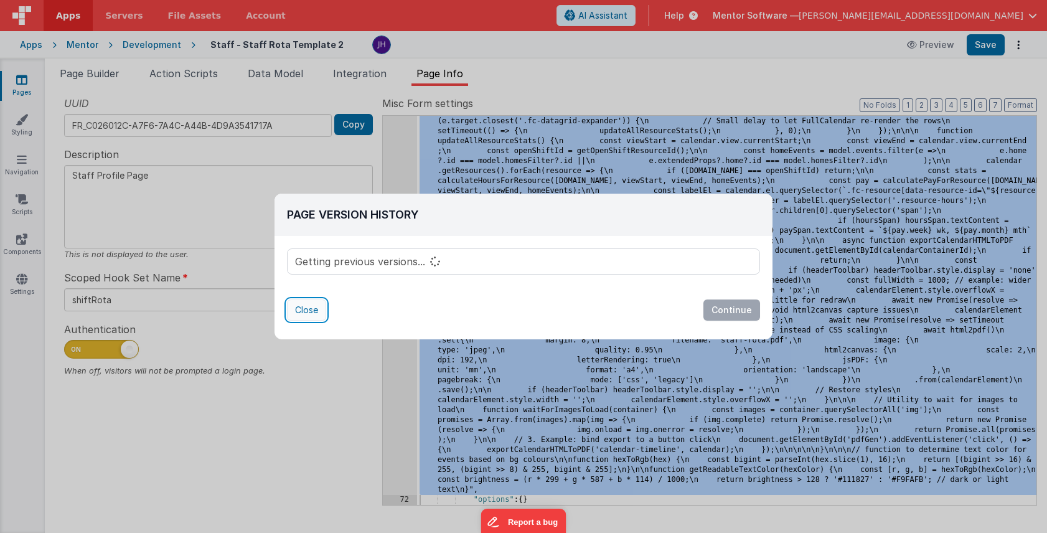
click at [307, 312] on button "Close" at bounding box center [306, 310] width 39 height 21
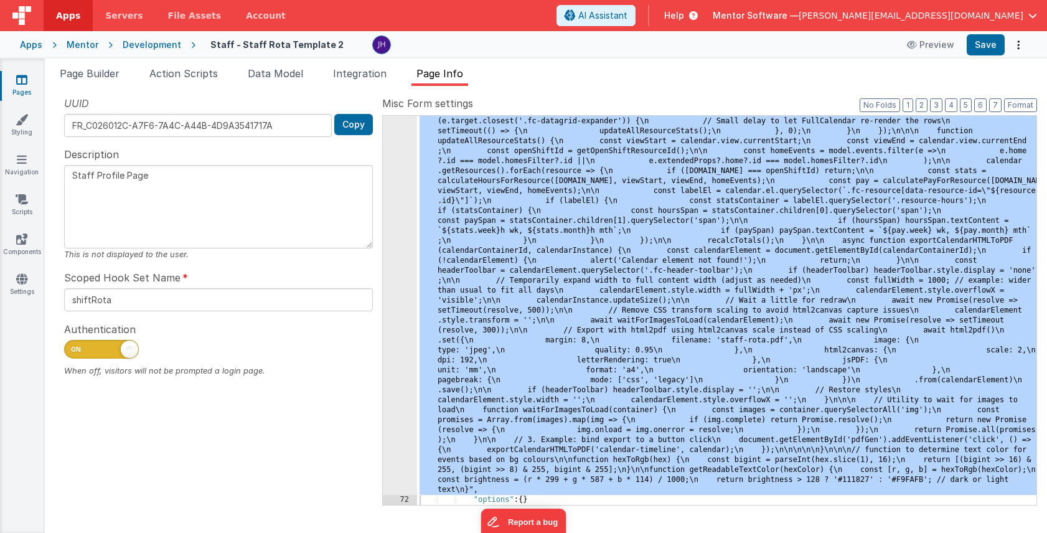
click at [540, 74] on ul "Page Builder Action Scripts Data Model Integration Page Info" at bounding box center [546, 76] width 1003 height 20
click at [26, 81] on icon at bounding box center [21, 79] width 11 height 12
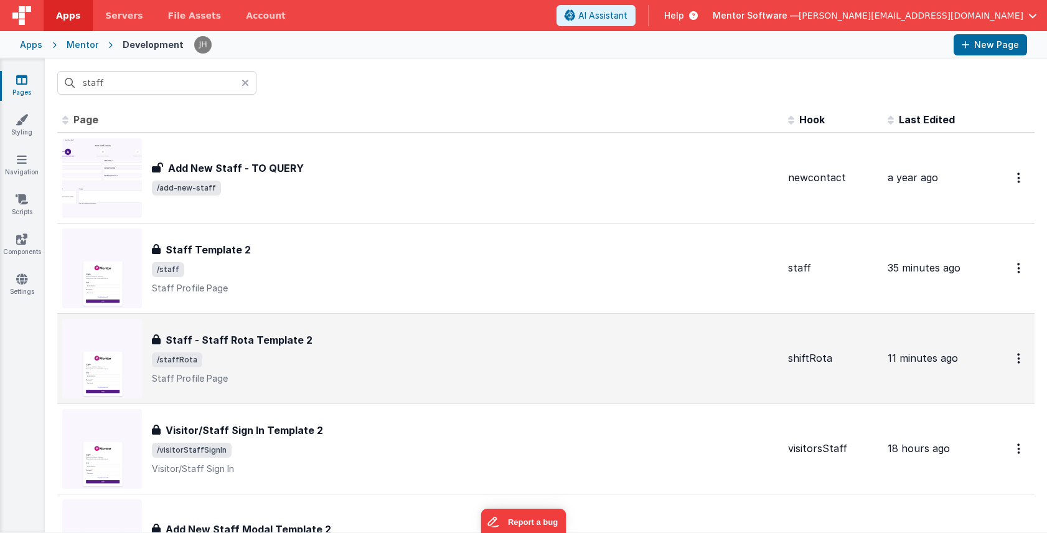
click at [278, 349] on div "Staff - Staff Rota Template 2 Staff - Staff Rota Template 2 /staffRota Staff Pr…" at bounding box center [465, 359] width 627 height 52
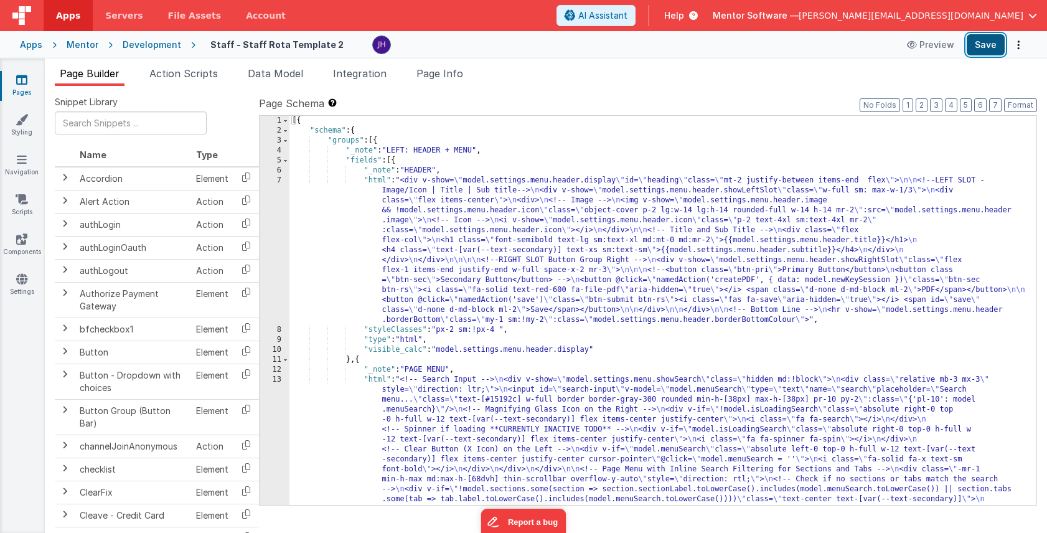
click at [993, 47] on button "Save" at bounding box center [986, 44] width 38 height 21
click at [447, 78] on span "Page Info" at bounding box center [440, 73] width 47 height 12
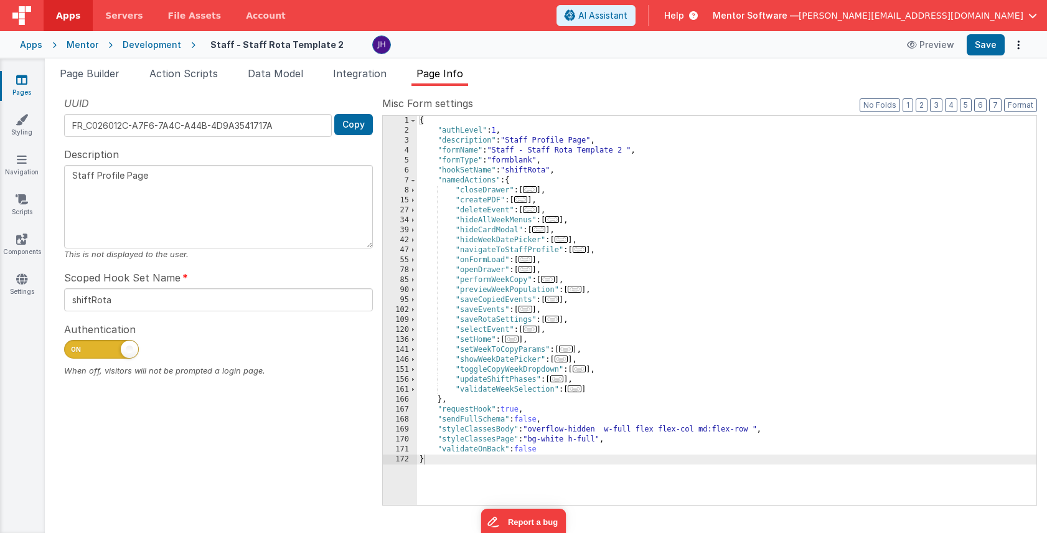
click at [526, 263] on span "..." at bounding box center [526, 259] width 14 height 7
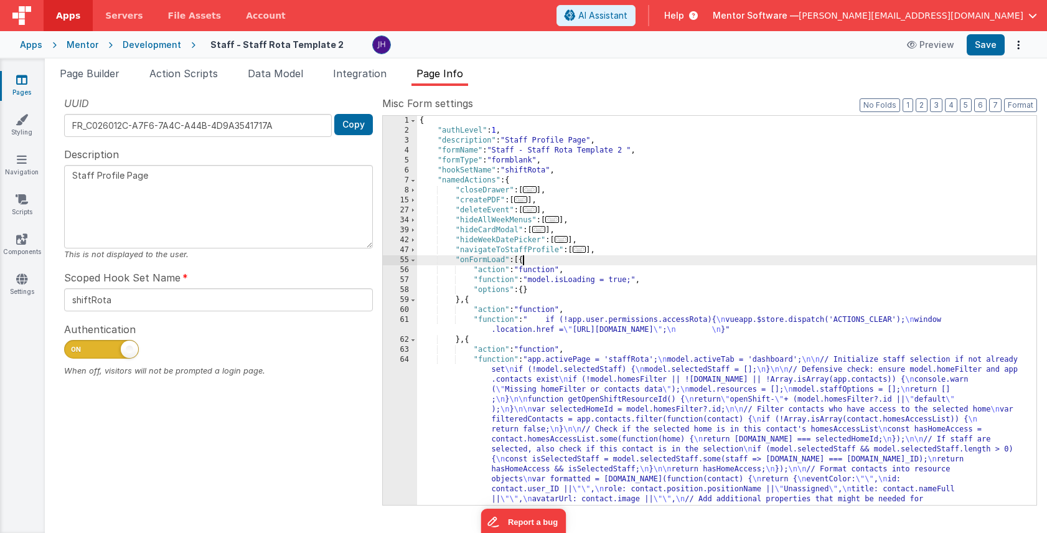
click at [566, 418] on div "{ "authLevel" : 1 , "description" : "Staff Profile Page" , "formName" : "Staff …" at bounding box center [727, 455] width 620 height 678
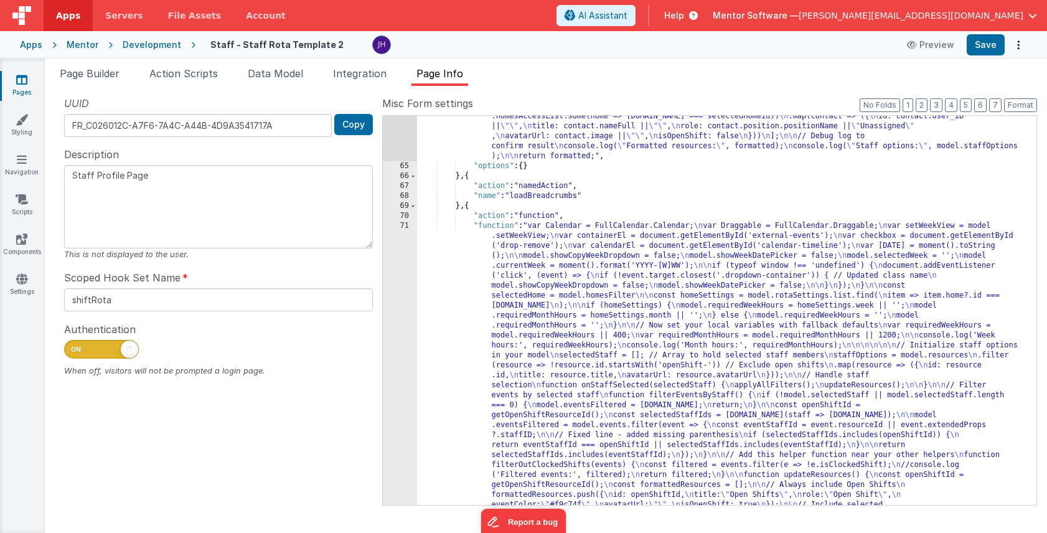
scroll to position [473, 0]
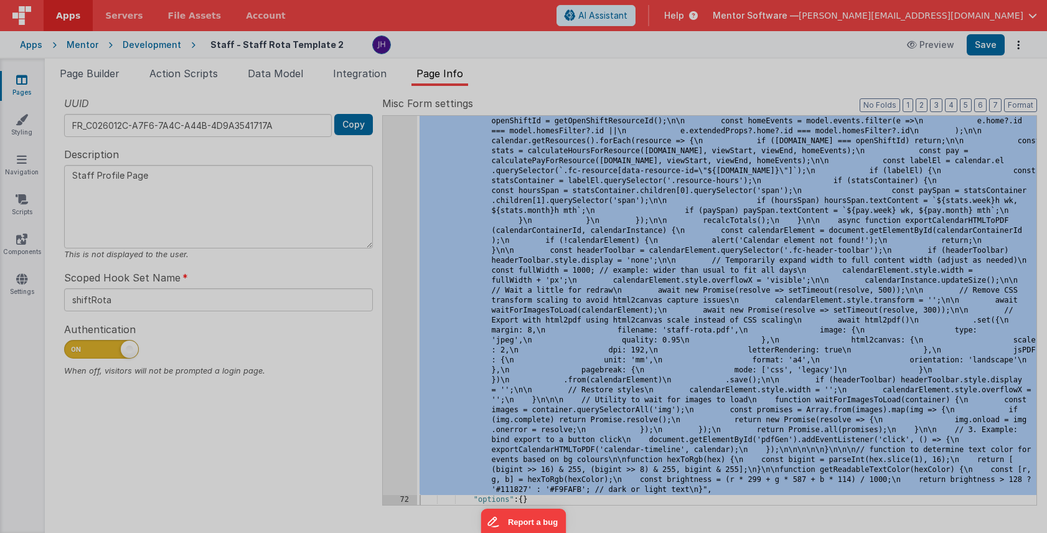
scroll to position [5589, 0]
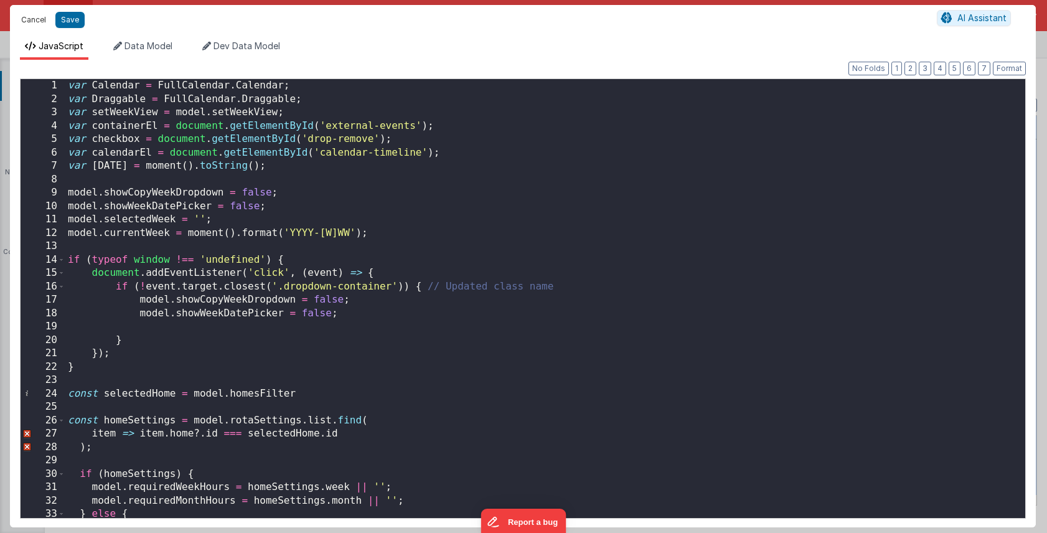
click at [32, 16] on button "Cancel" at bounding box center [33, 19] width 37 height 17
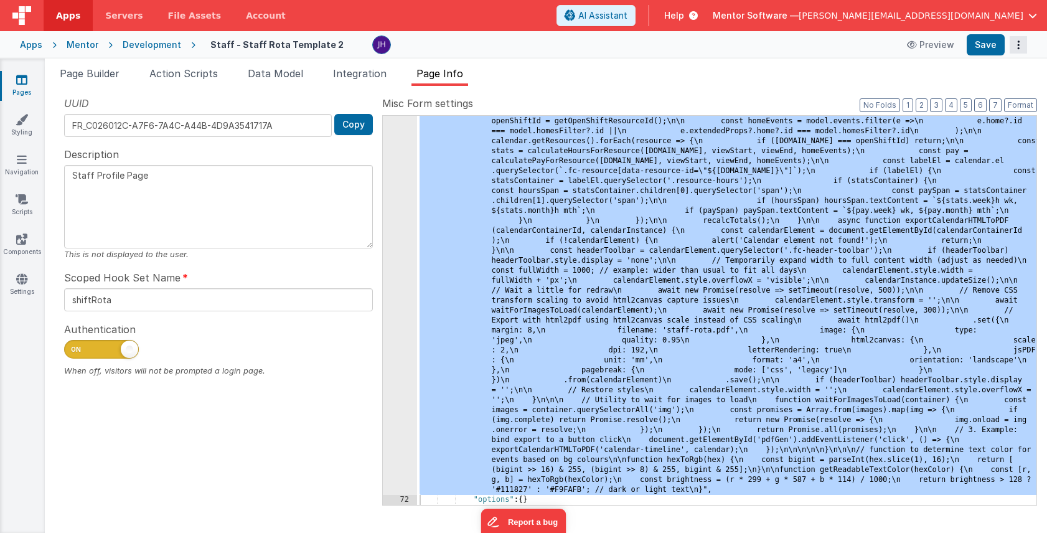
click at [1016, 47] on button "Options" at bounding box center [1018, 44] width 17 height 17
click at [969, 85] on link "Rollback" at bounding box center [973, 94] width 110 height 24
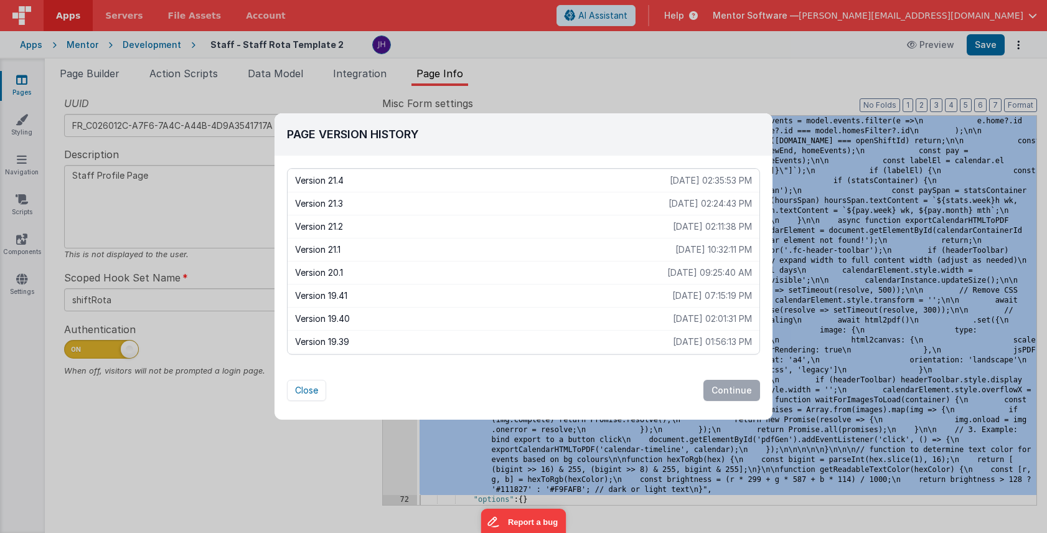
click at [585, 229] on p "Version 21.2" at bounding box center [484, 226] width 378 height 12
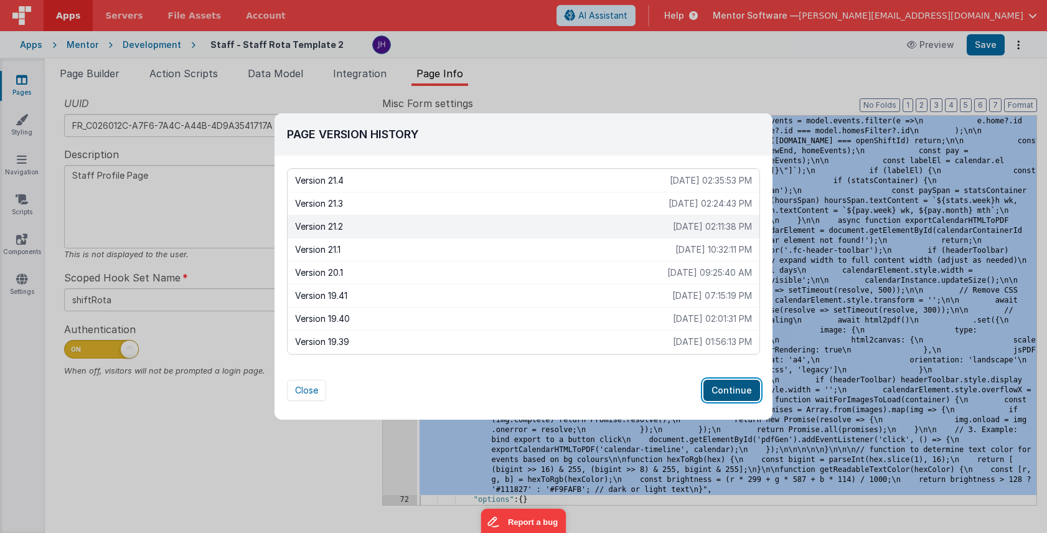
click at [727, 385] on button "Continue" at bounding box center [732, 390] width 57 height 21
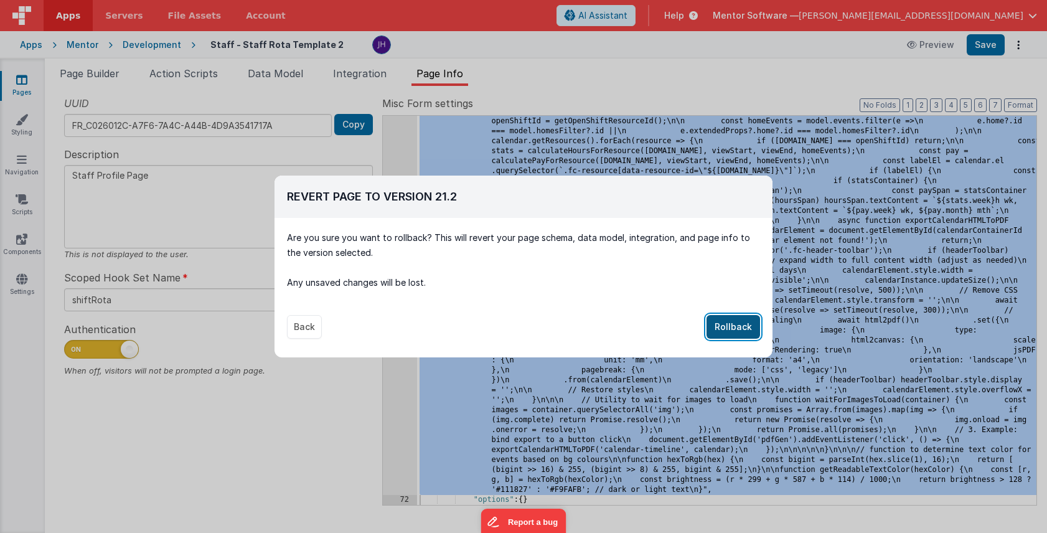
click at [731, 328] on button "Rollback" at bounding box center [734, 327] width 54 height 24
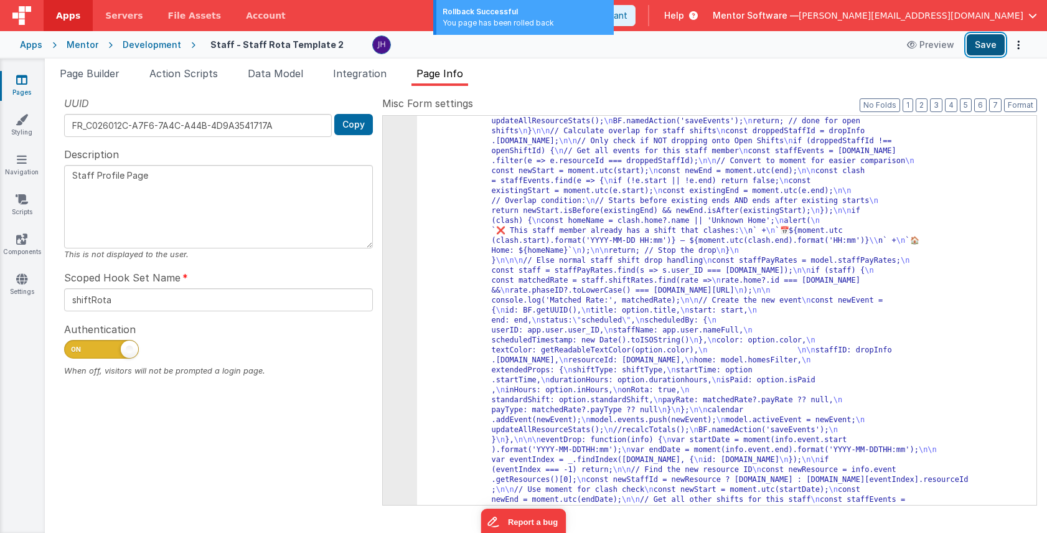
click at [981, 52] on button "Save" at bounding box center [986, 44] width 38 height 21
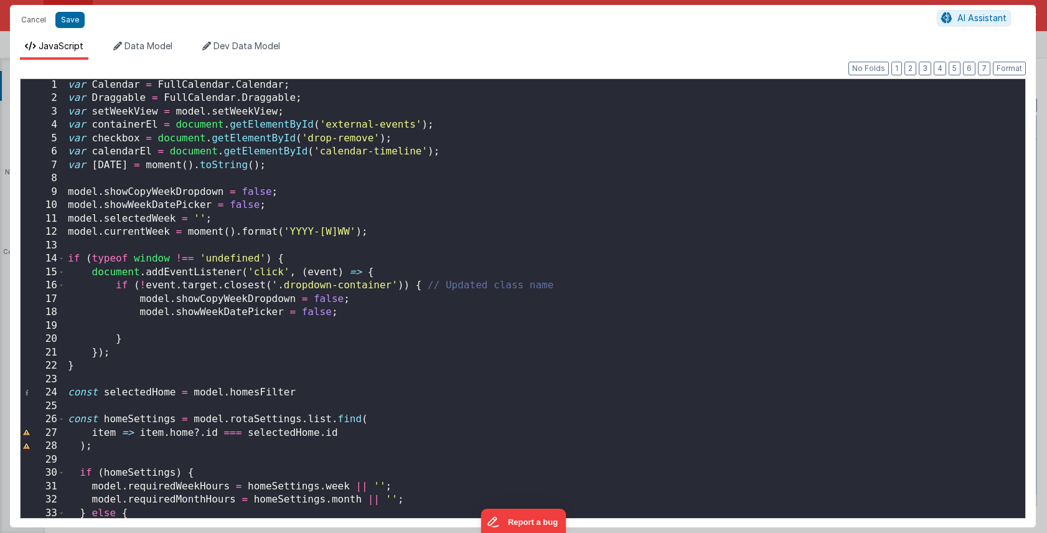
scroll to position [1, 0]
click at [927, 70] on button "3" at bounding box center [925, 69] width 12 height 14
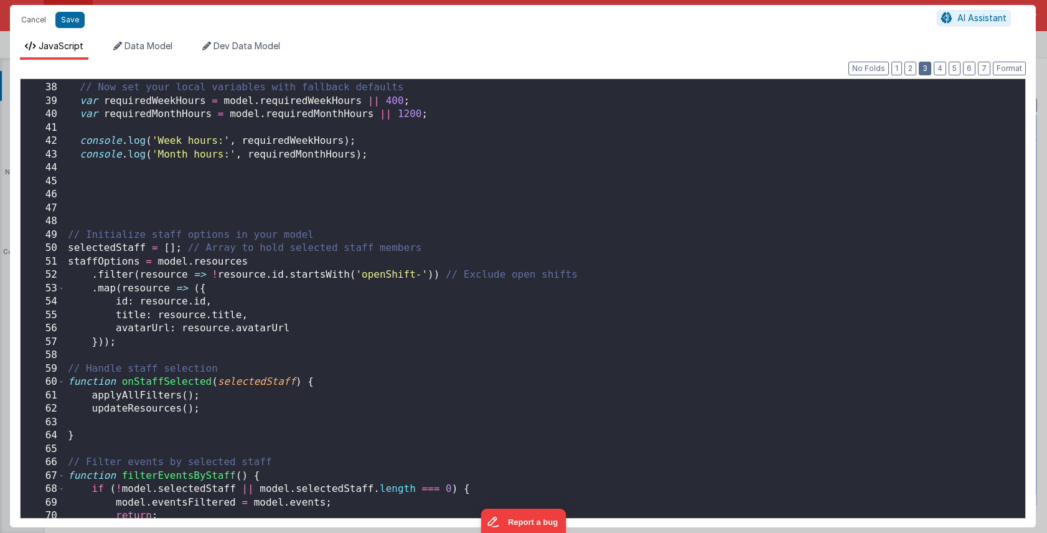
scroll to position [447, 0]
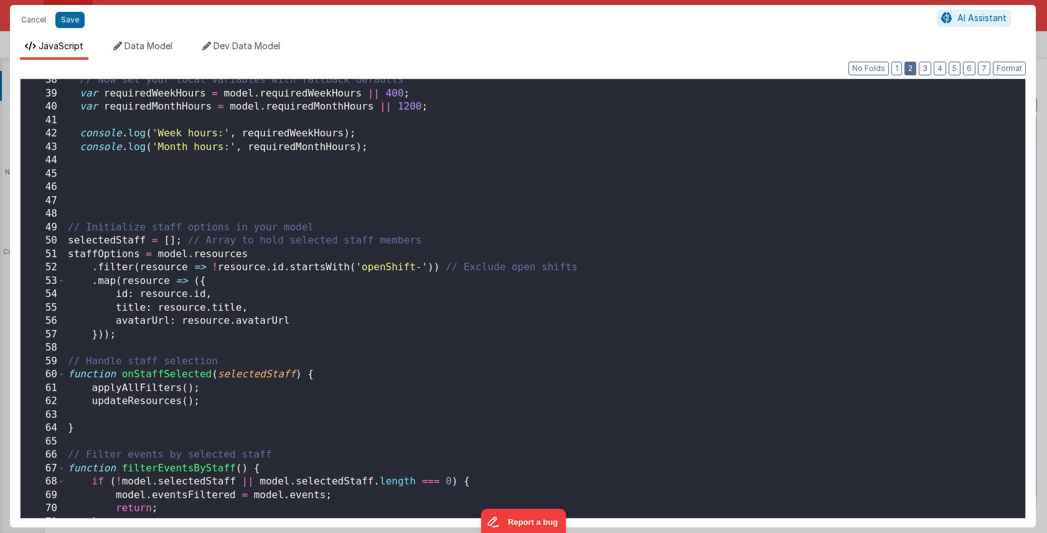
click at [915, 67] on button "2" at bounding box center [911, 69] width 12 height 14
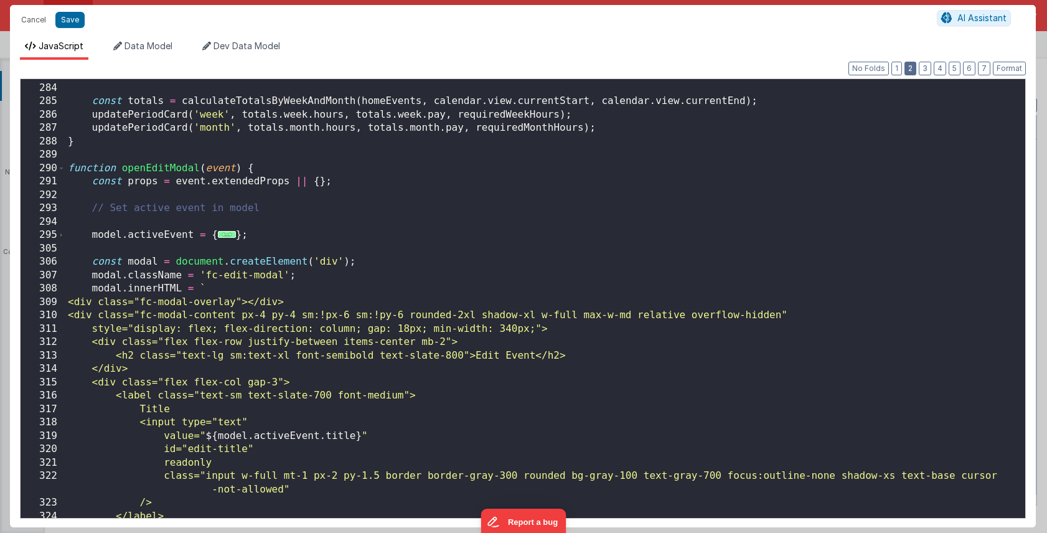
scroll to position [2041, 0]
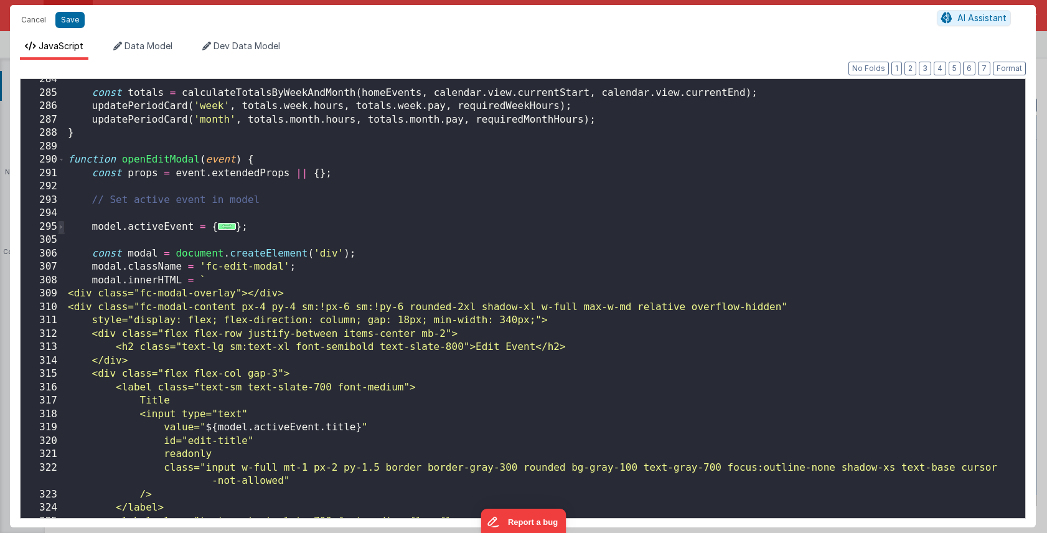
click at [62, 225] on span at bounding box center [61, 227] width 7 height 14
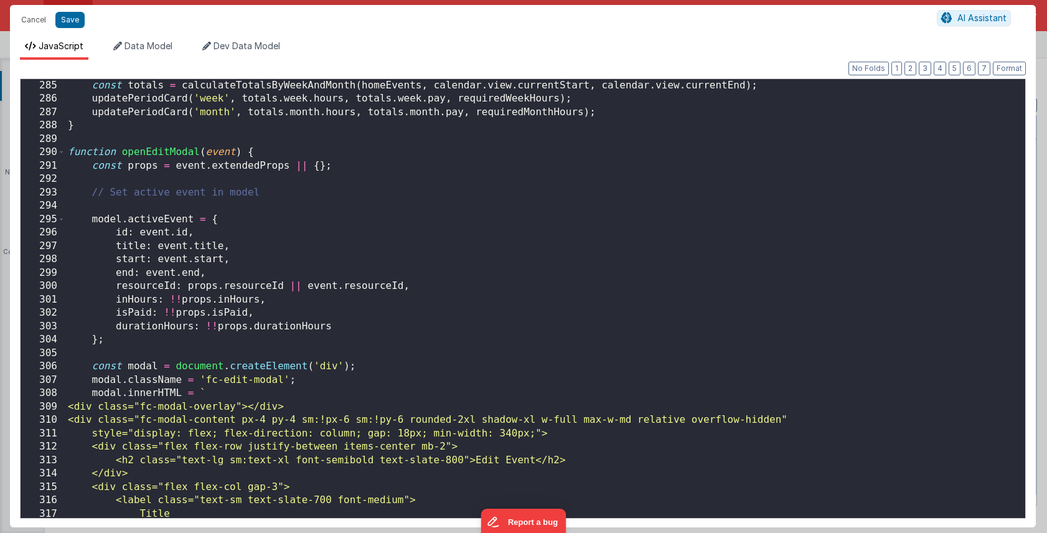
scroll to position [2059, 0]
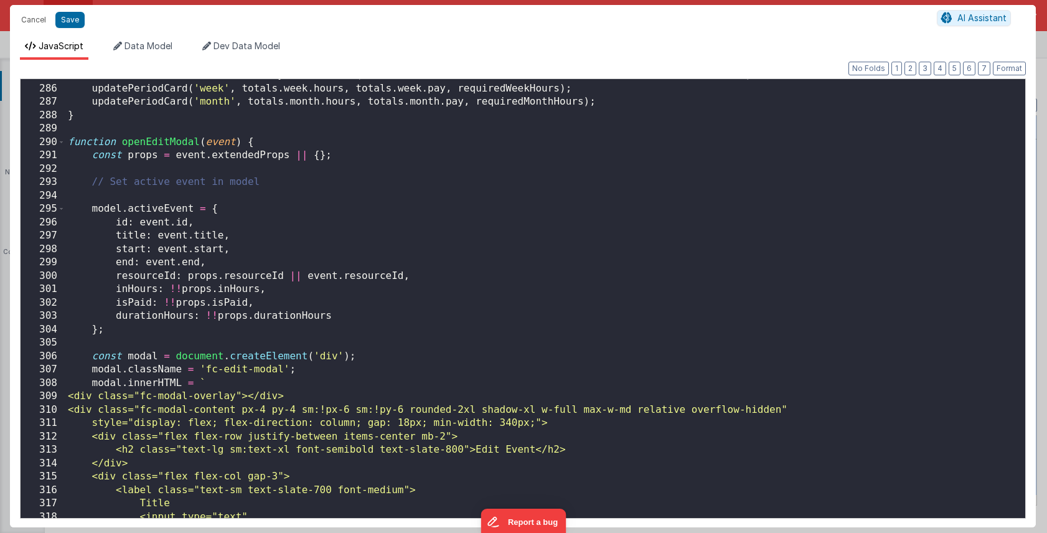
click at [212, 329] on div "const totals = calculateTotalsByWeekAndMonth ( homeEvents , calendar . view . c…" at bounding box center [545, 302] width 960 height 466
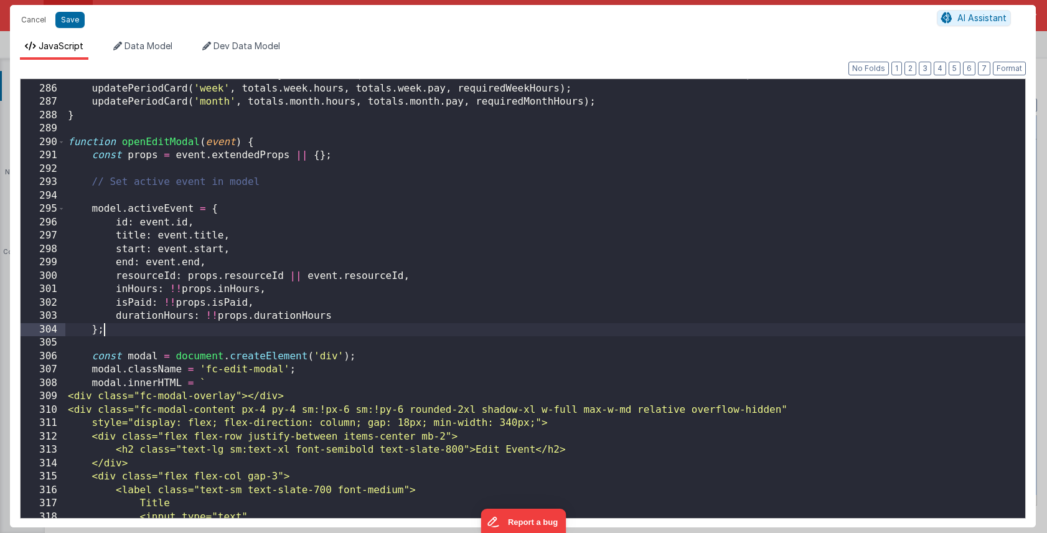
scroll to position [0, 0]
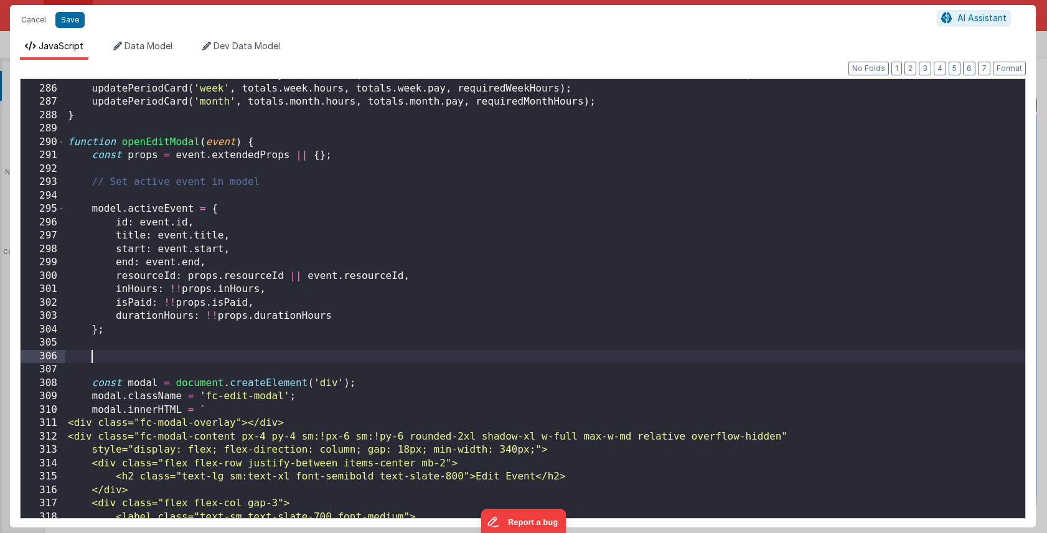
paste textarea
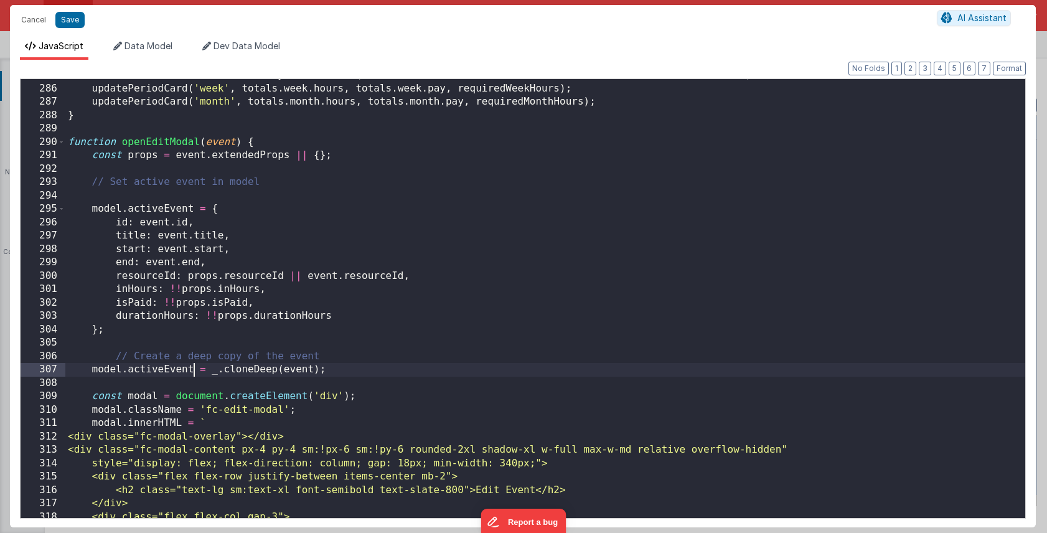
click at [192, 371] on div "const totals = calculateTotalsByWeekAndMonth ( homeEvents , calendar . view . c…" at bounding box center [545, 302] width 960 height 466
click at [67, 21] on button "Save" at bounding box center [69, 20] width 29 height 16
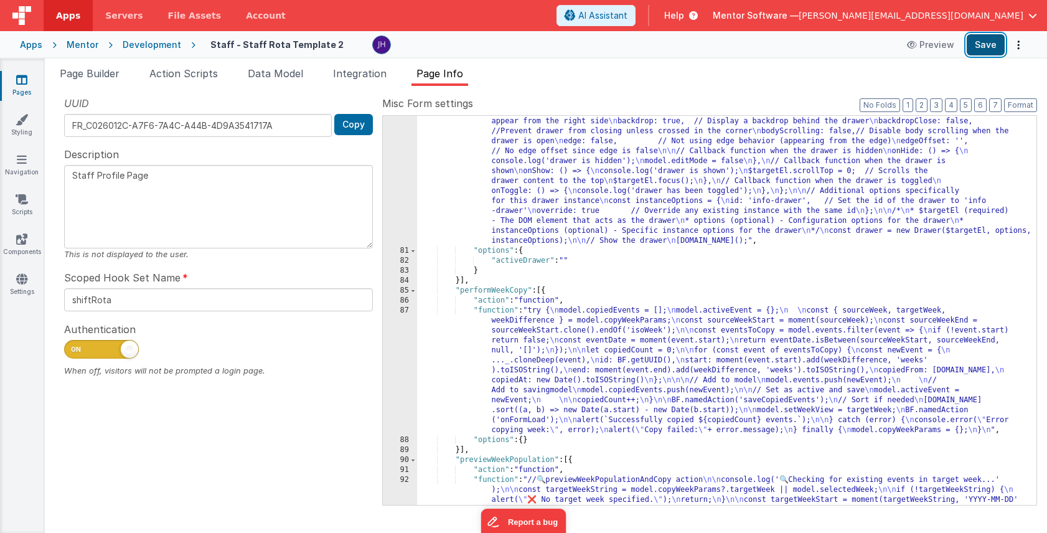
click at [978, 46] on button "Save" at bounding box center [986, 44] width 38 height 21
click at [557, 204] on div ""function" : "// Select the HTML element with the id 'info-drawer' \n const $ta…" at bounding box center [727, 426] width 620 height 658
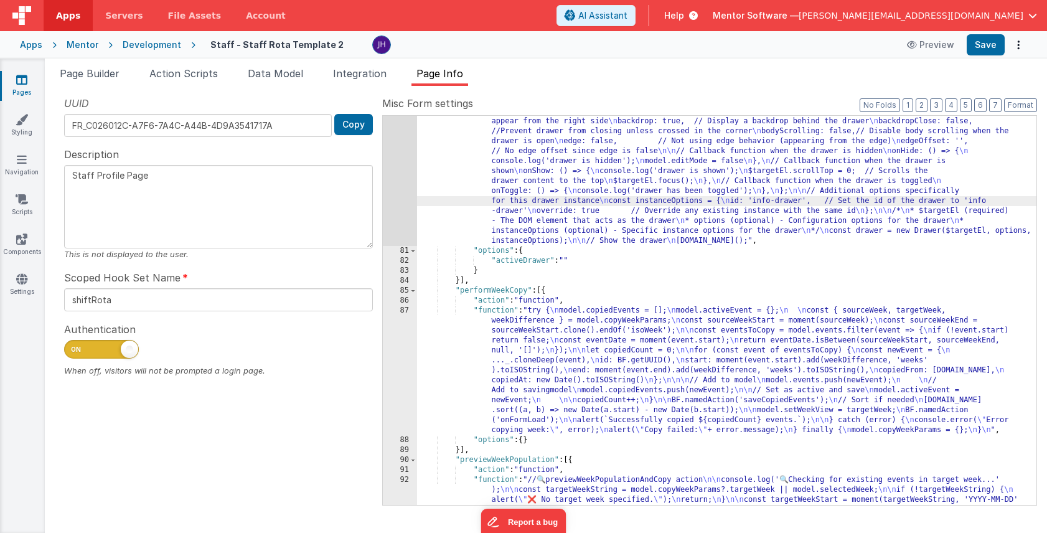
click at [398, 156] on div "80" at bounding box center [400, 171] width 34 height 149
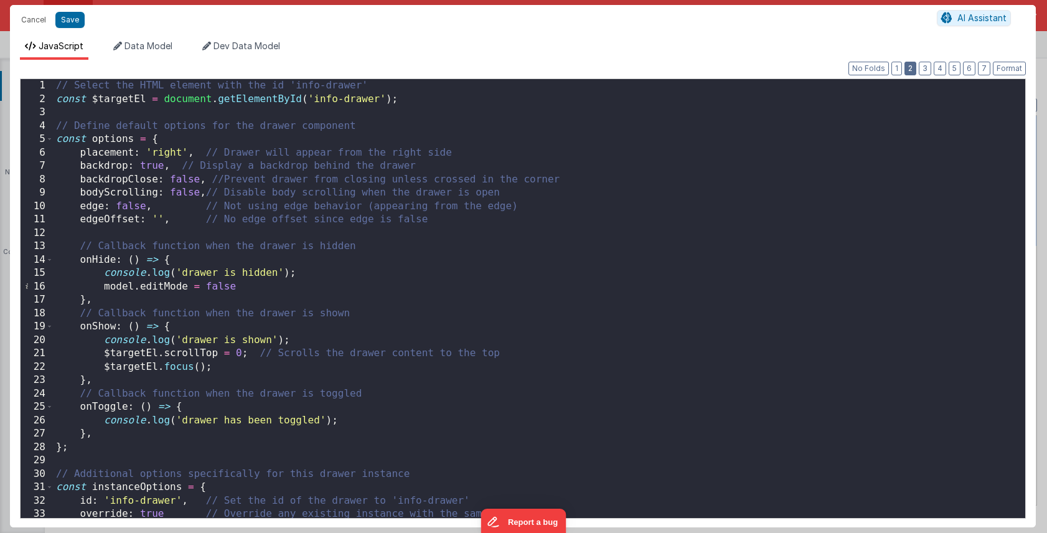
click at [914, 70] on button "2" at bounding box center [911, 69] width 12 height 14
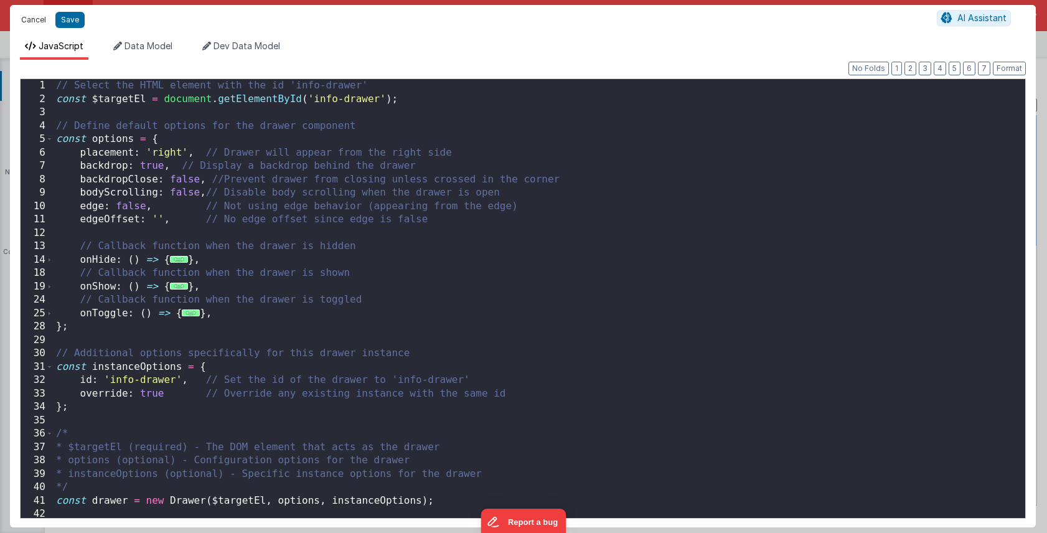
drag, startPoint x: 34, startPoint y: 21, endPoint x: 476, endPoint y: 172, distance: 467.9
click at [34, 21] on button "Cancel" at bounding box center [33, 19] width 37 height 17
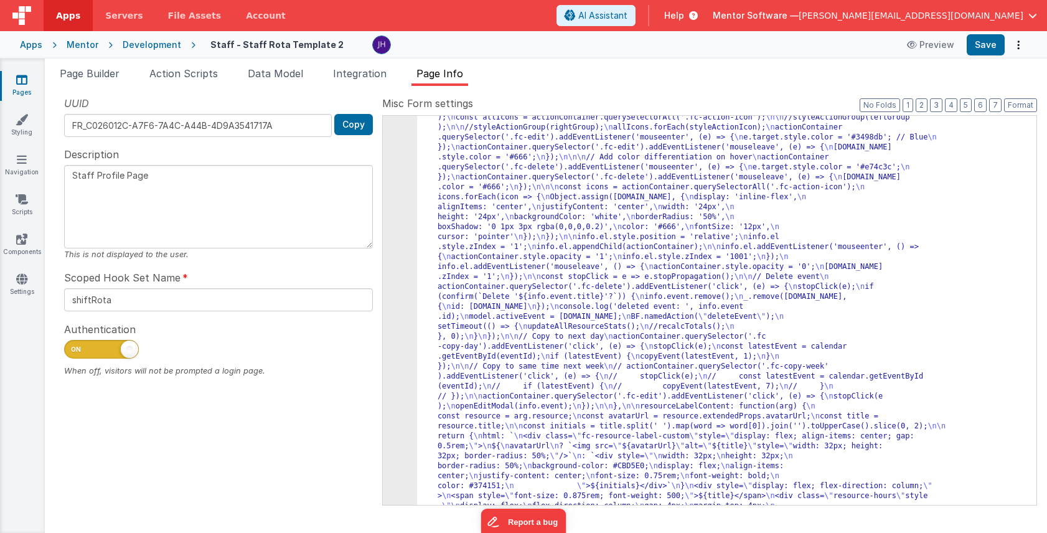
scroll to position [4298, 0]
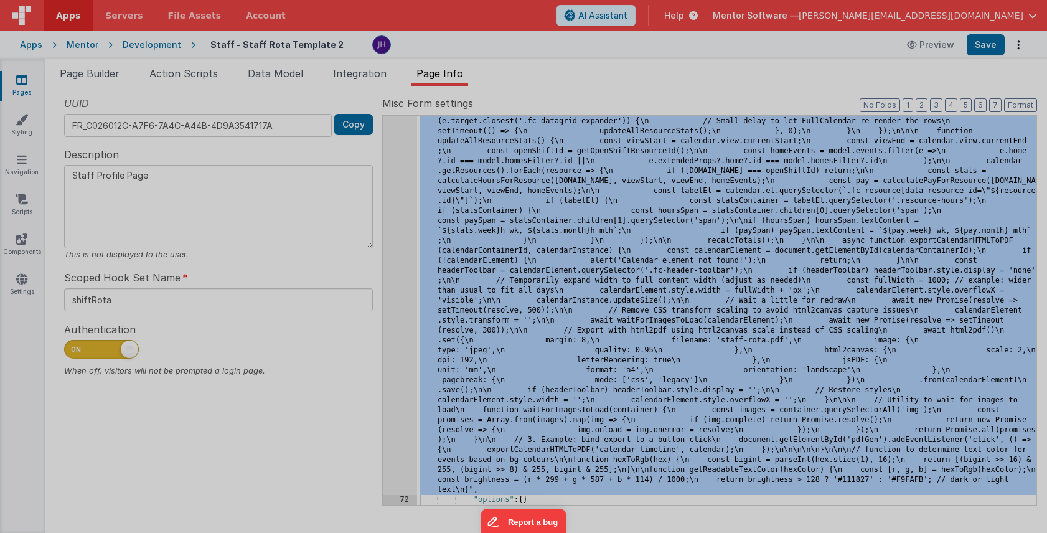
scroll to position [5848, 0]
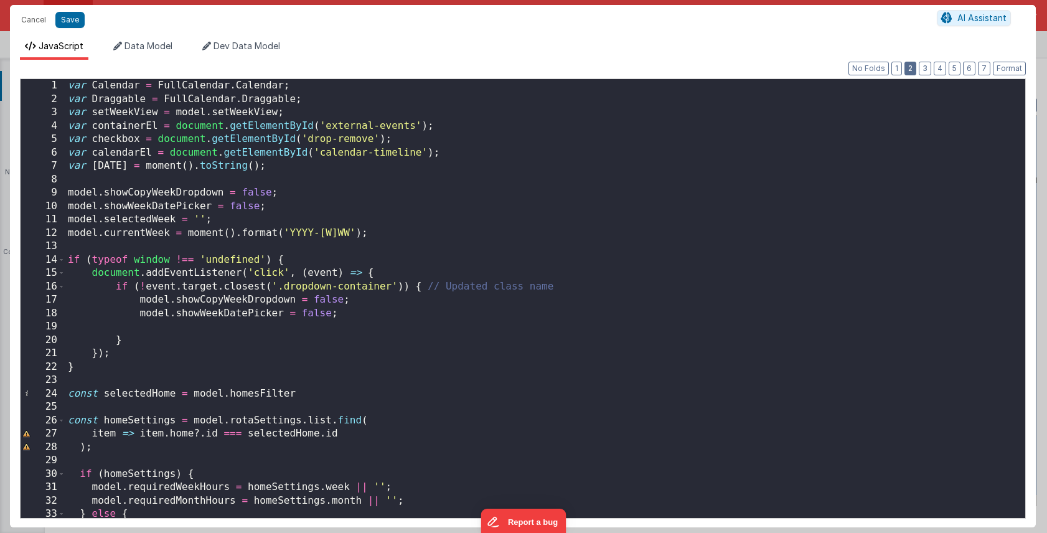
click at [911, 66] on button "2" at bounding box center [911, 69] width 12 height 14
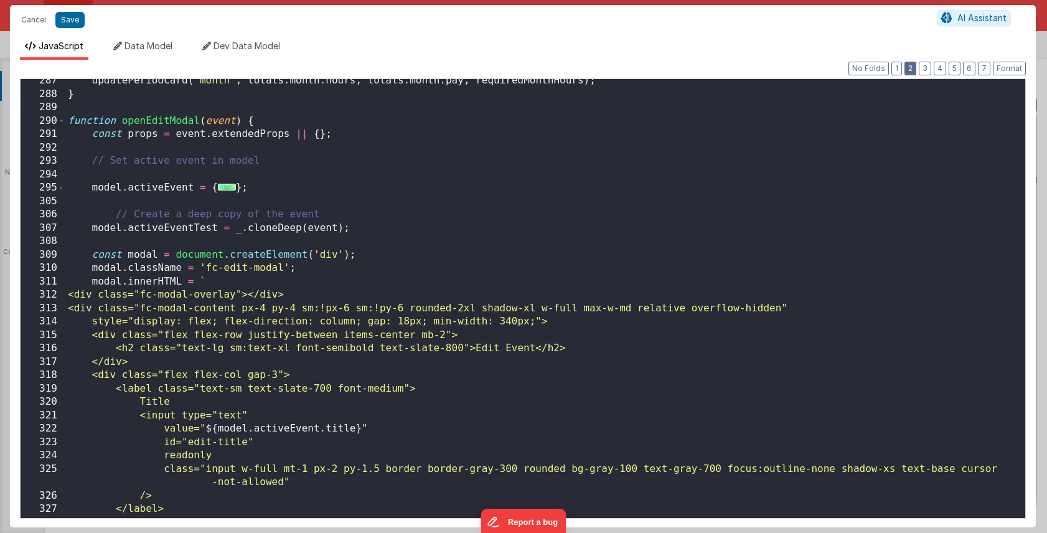
scroll to position [2082, 0]
click at [225, 184] on span "..." at bounding box center [227, 185] width 18 height 7
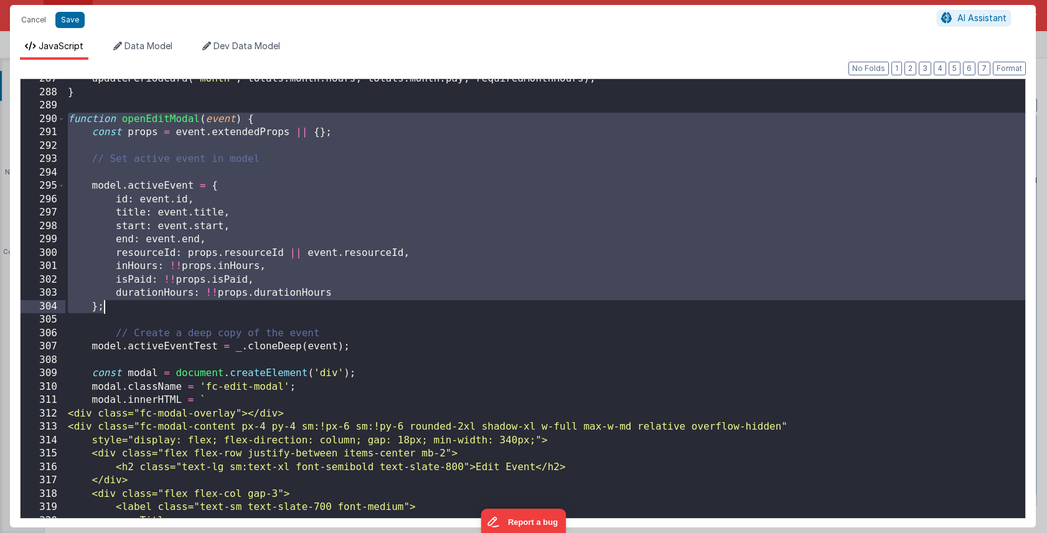
drag, startPoint x: 68, startPoint y: 118, endPoint x: 134, endPoint y: 307, distance: 199.9
click at [134, 307] on div "updatePeriodCard ( 'month' , totals . month . hours , totals . month . pay , re…" at bounding box center [545, 305] width 960 height 466
click at [289, 272] on div "updatePeriodCard ( 'month' , totals . month . hours , totals . month . pay , re…" at bounding box center [545, 305] width 960 height 466
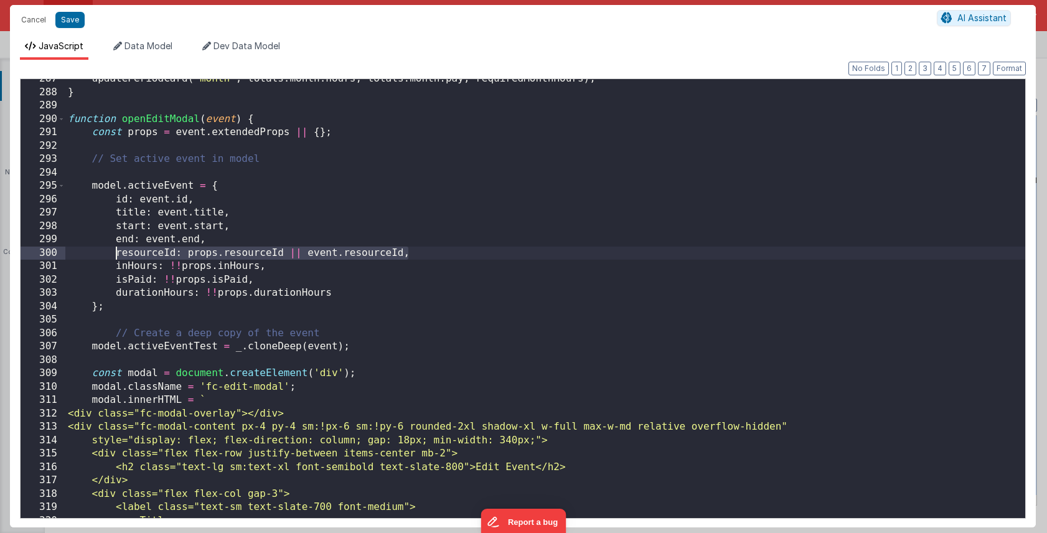
drag, startPoint x: 414, startPoint y: 253, endPoint x: 118, endPoint y: 254, distance: 295.8
click at [118, 254] on div "updatePeriodCard ( 'month' , totals . month . hours , totals . month . pay , re…" at bounding box center [545, 305] width 960 height 466
click at [65, 22] on button "Save" at bounding box center [69, 20] width 29 height 16
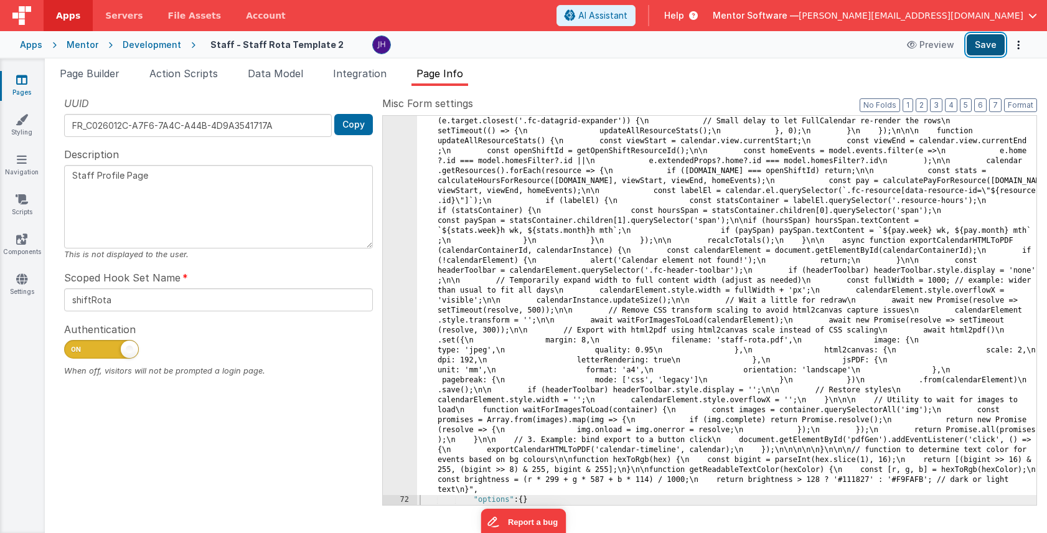
click at [982, 40] on button "Save" at bounding box center [986, 44] width 38 height 21
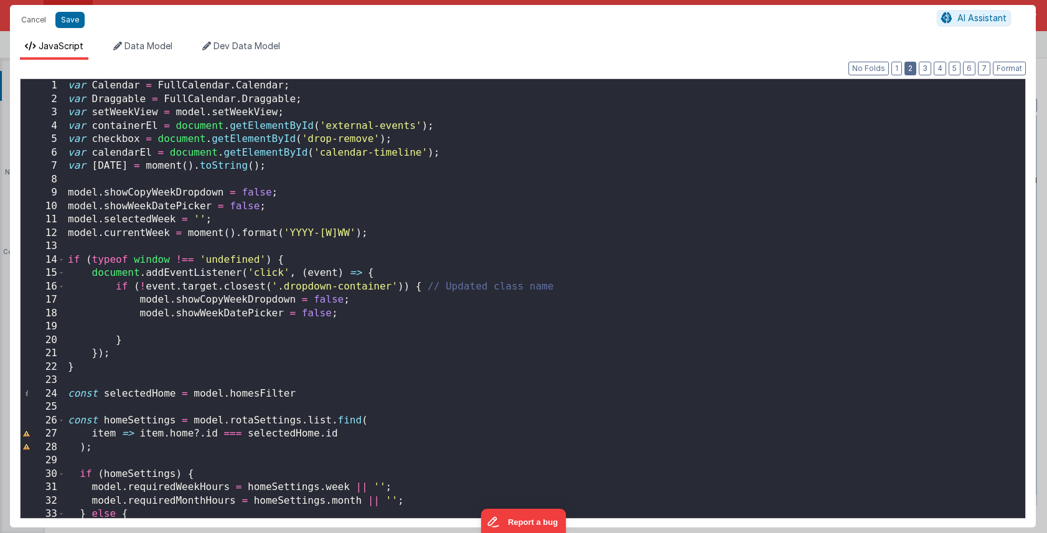
click at [914, 68] on button "2" at bounding box center [911, 69] width 12 height 14
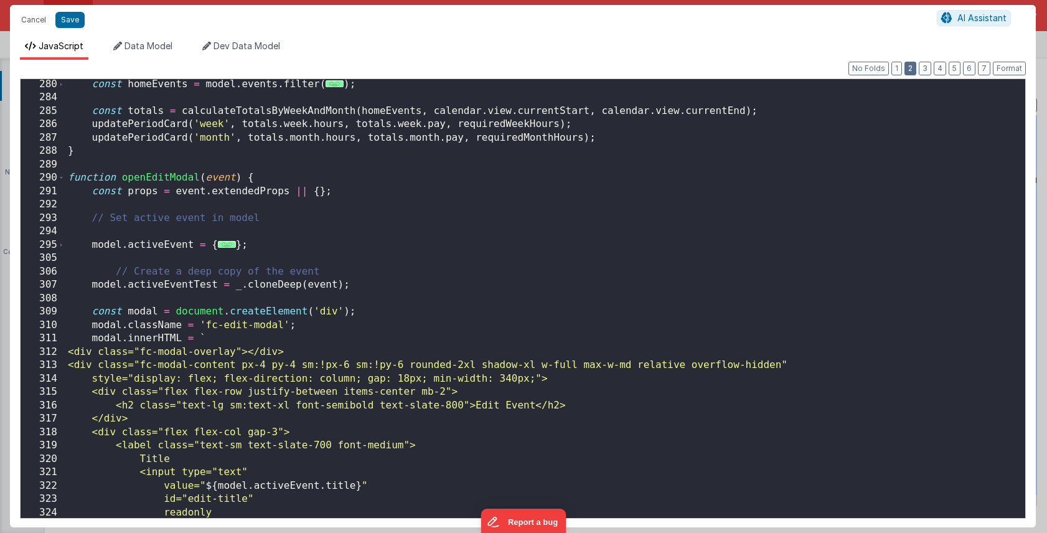
scroll to position [2023, 0]
click at [263, 265] on div "const homeEvents = model . events . filter ( ... ) ; const totals = calculateTo…" at bounding box center [545, 318] width 960 height 480
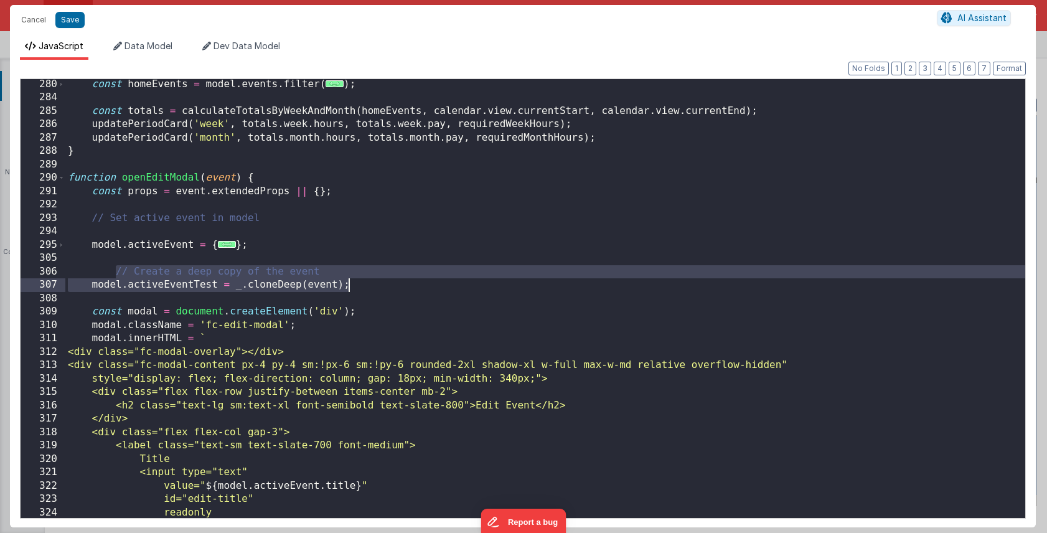
drag, startPoint x: 115, startPoint y: 272, endPoint x: 359, endPoint y: 288, distance: 244.7
click at [359, 288] on div "const homeEvents = model . events . filter ( ... ) ; const totals = calculateTo…" at bounding box center [545, 318] width 960 height 480
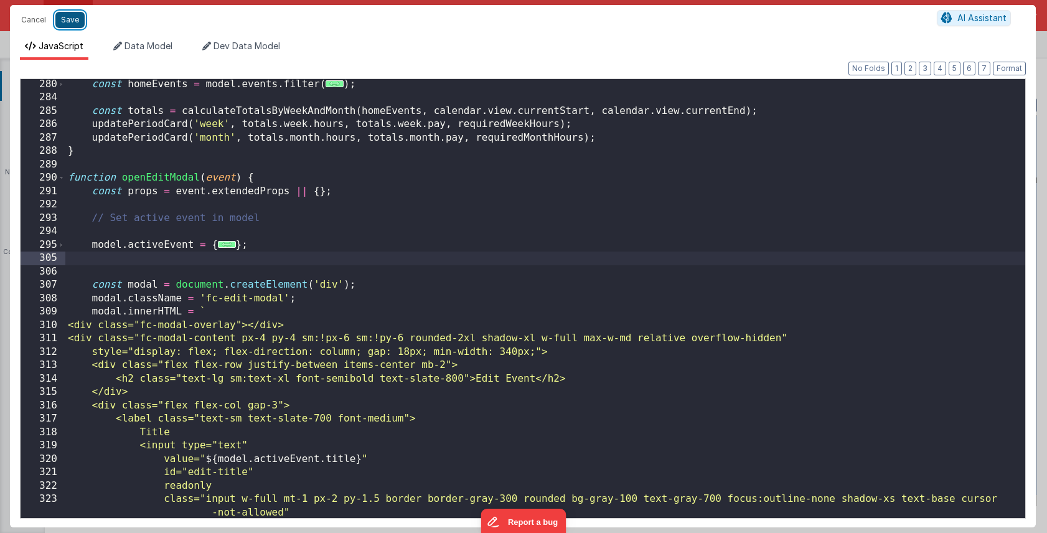
click at [72, 22] on button "Save" at bounding box center [69, 20] width 29 height 16
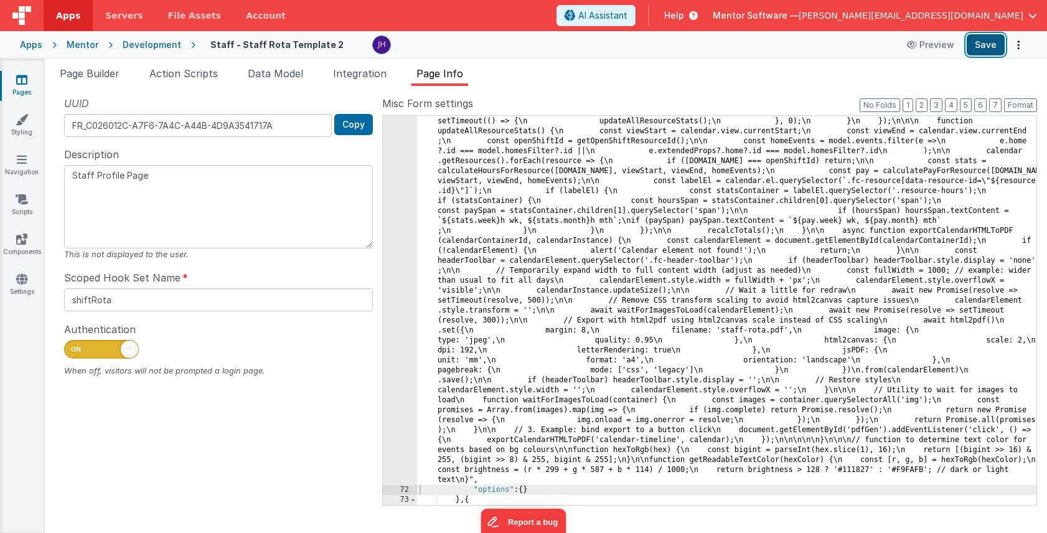
click at [984, 45] on button "Save" at bounding box center [986, 44] width 38 height 21
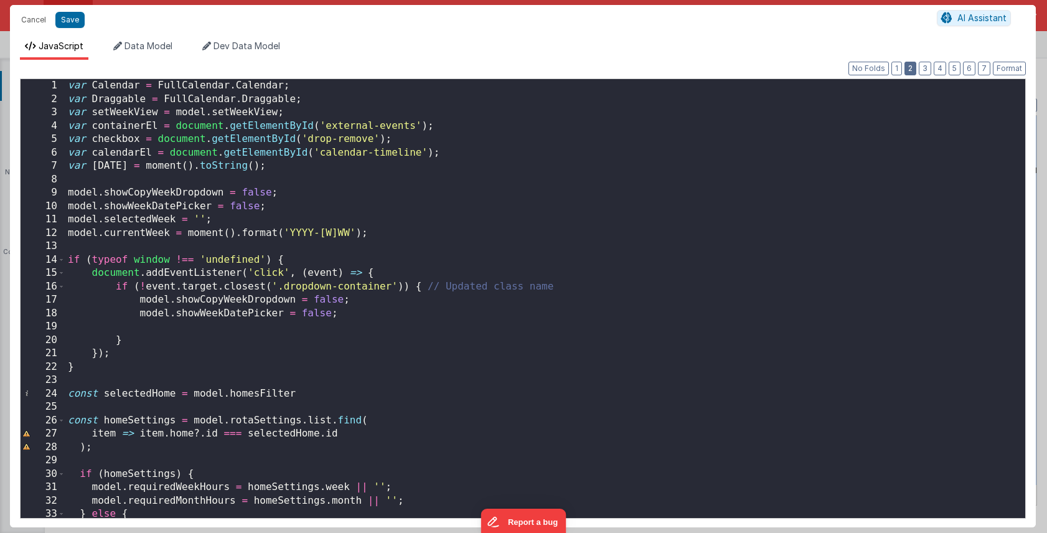
click at [912, 73] on button "2" at bounding box center [911, 69] width 12 height 14
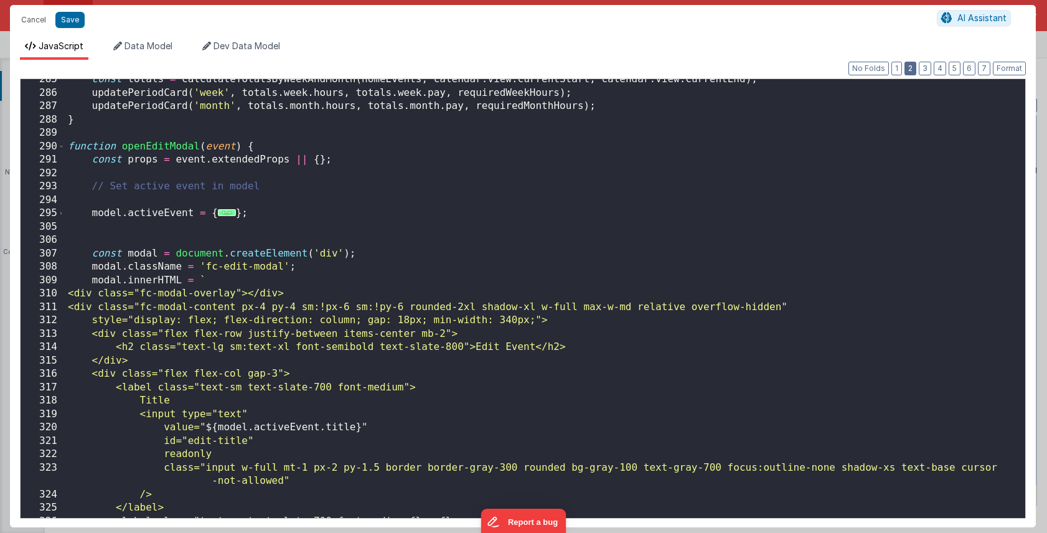
scroll to position [2067, 0]
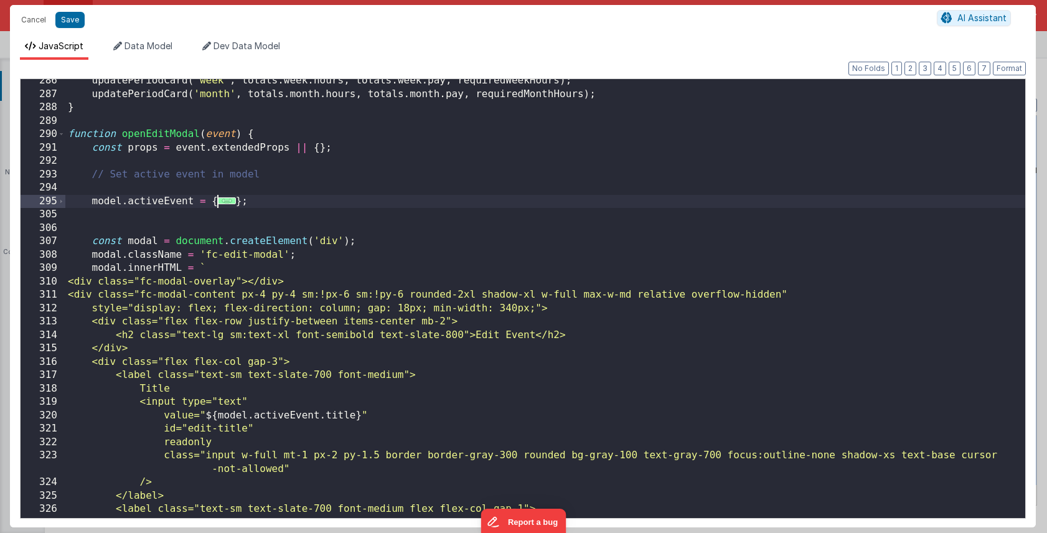
click at [225, 202] on span "..." at bounding box center [227, 200] width 18 height 7
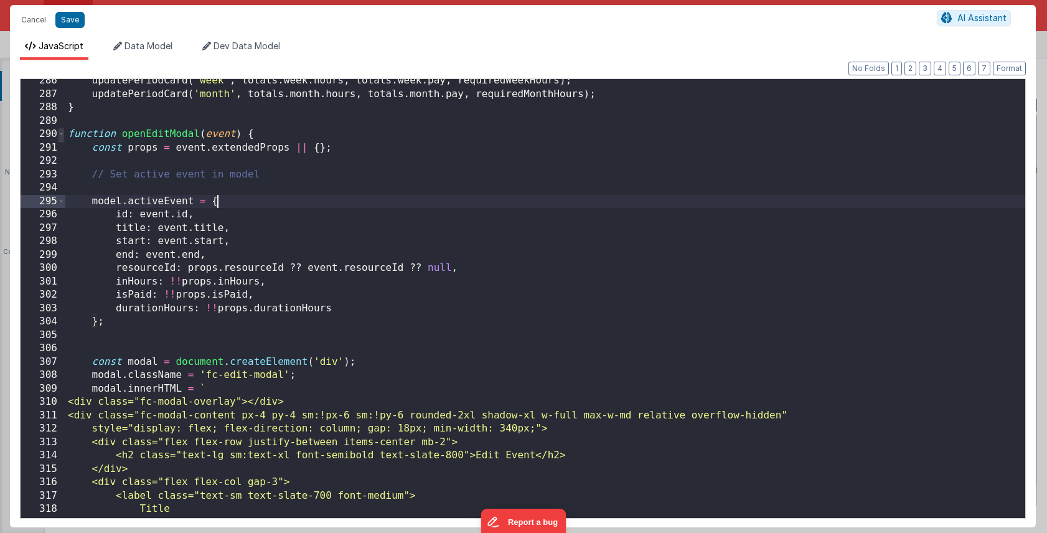
click at [64, 131] on span at bounding box center [61, 135] width 7 height 14
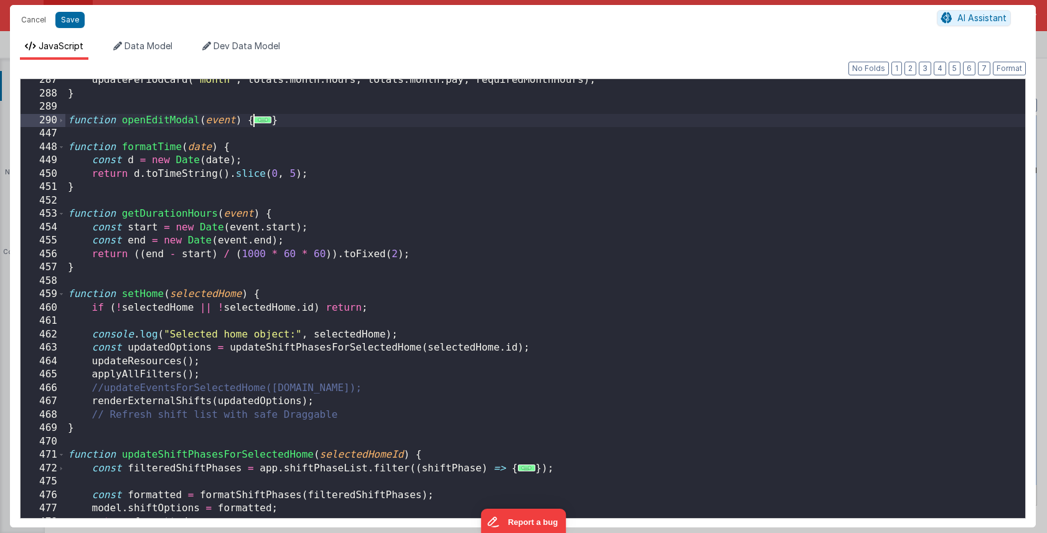
scroll to position [2081, 0]
click at [512, 203] on div "updatePeriodCard ( 'month' , totals . month . hours , totals . month . pay , re…" at bounding box center [545, 306] width 960 height 466
click at [161, 116] on div "updatePeriodCard ( 'month' , totals . month . hours , totals . month . pay , re…" at bounding box center [545, 306] width 960 height 466
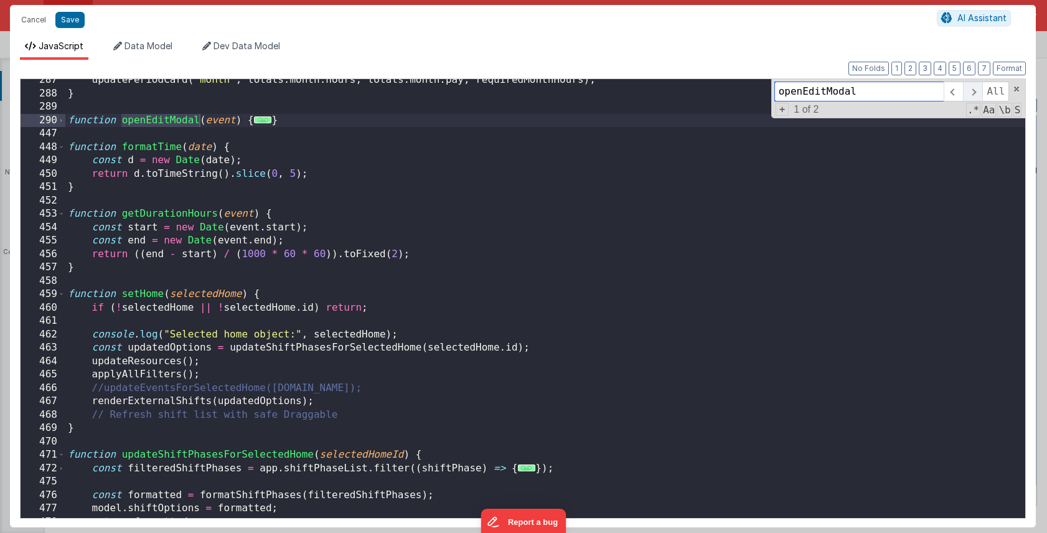
click at [977, 88] on span at bounding box center [972, 92] width 19 height 20
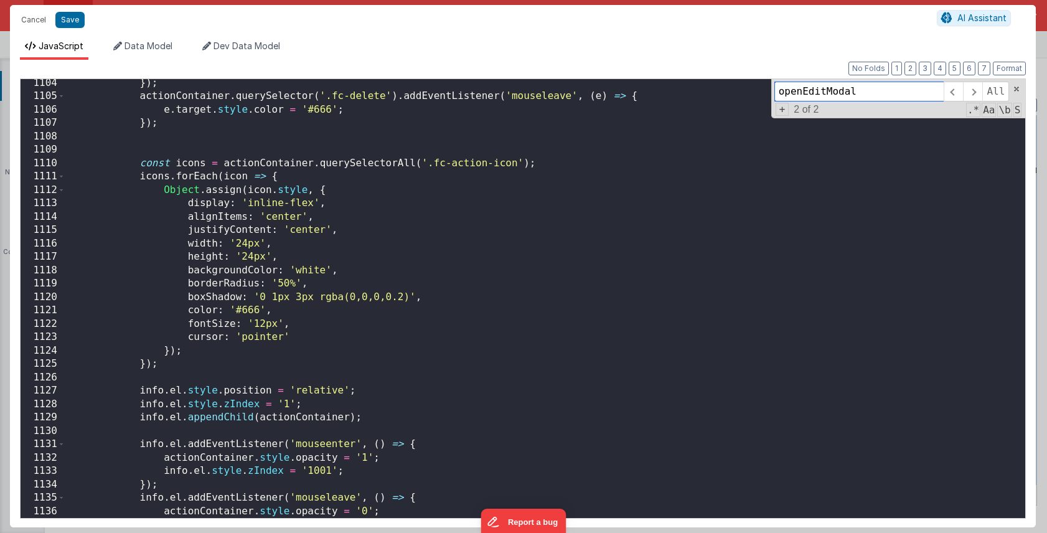
scroll to position [6587, 0]
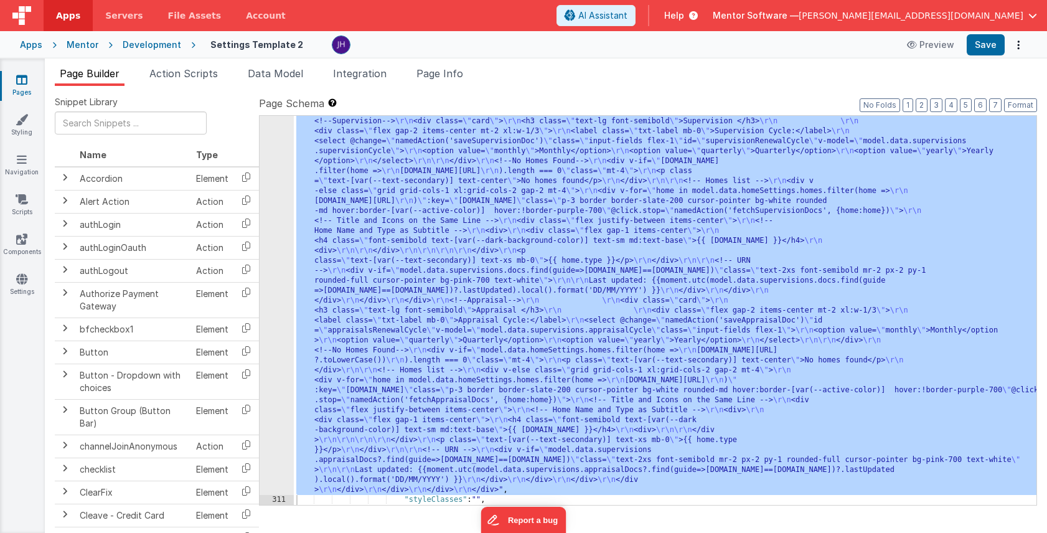
scroll to position [15144, 0]
click at [19, 83] on icon at bounding box center [21, 79] width 11 height 12
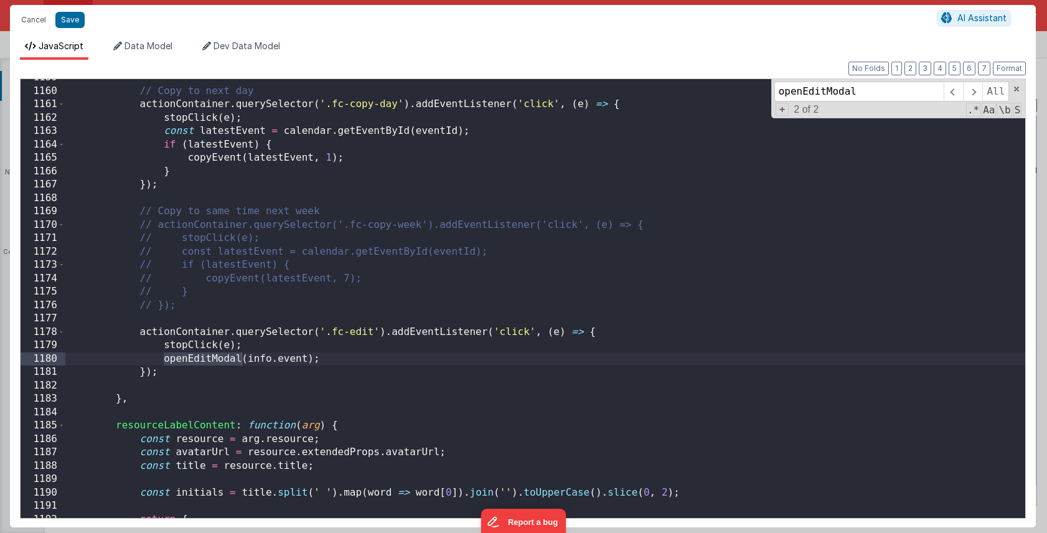
scroll to position [7319, 0]
click at [381, 132] on div "// Copy to next day actionContainer . querySelector ( '.fc-copy-day' ) . addEve…" at bounding box center [545, 304] width 960 height 466
type input "getEventById"
click at [974, 89] on span at bounding box center [972, 92] width 19 height 20
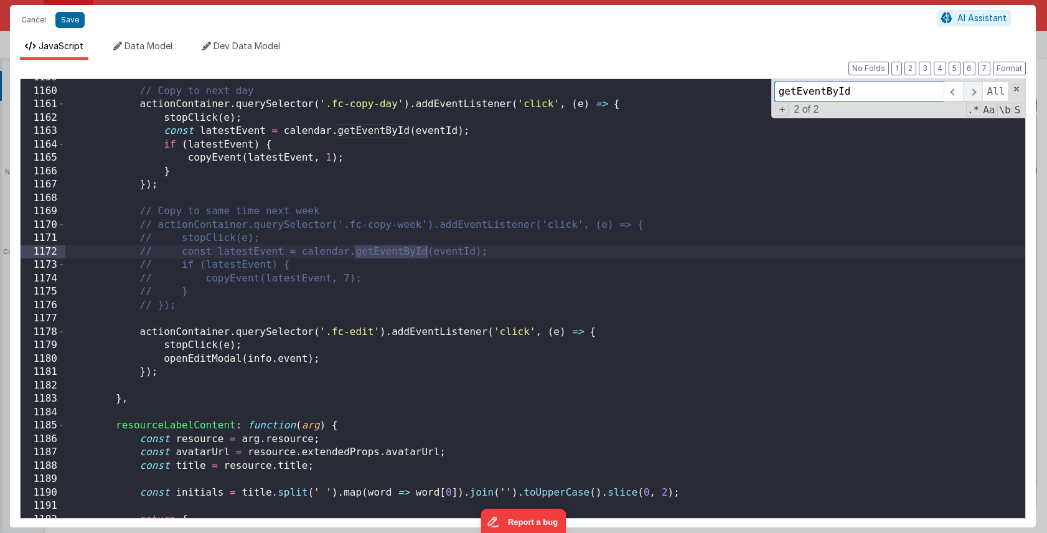
click at [974, 89] on span at bounding box center [972, 92] width 19 height 20
click at [484, 156] on div "// Copy to next day actionContainer . querySelector ( '.fc-copy-day' ) . addEve…" at bounding box center [545, 304] width 960 height 466
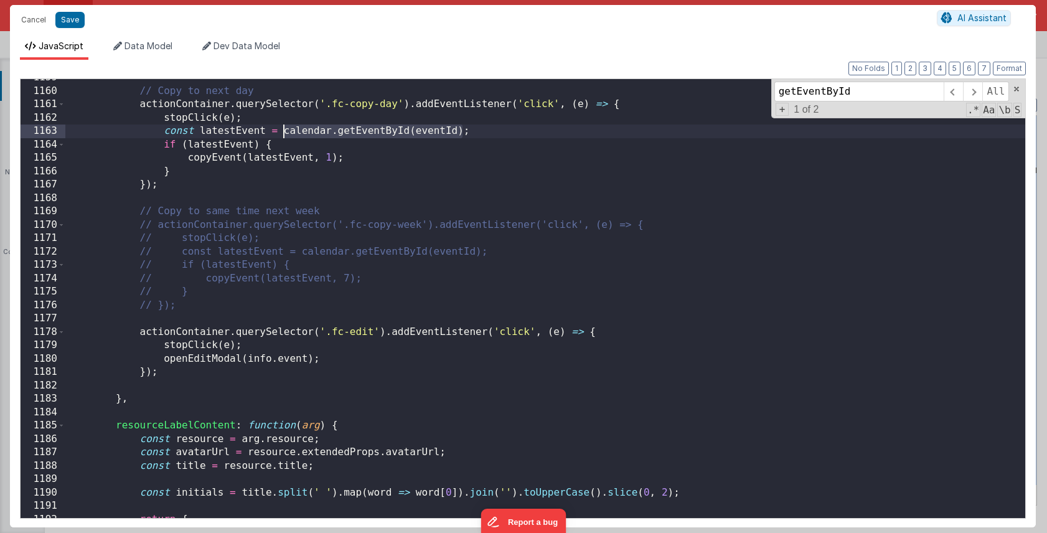
drag, startPoint x: 464, startPoint y: 132, endPoint x: 283, endPoint y: 133, distance: 181.2
click at [283, 133] on div "// Copy to next day actionContainer . querySelector ( '.fc-copy-day' ) . addEve…" at bounding box center [545, 304] width 960 height 466
click at [306, 357] on div "// Copy to next day actionContainer . querySelector ( '.fc-copy-day' ) . addEve…" at bounding box center [545, 304] width 960 height 466
drag, startPoint x: 307, startPoint y: 359, endPoint x: 252, endPoint y: 360, distance: 55.4
click at [252, 360] on div "// Copy to next day actionContainer . querySelector ( '.fc-copy-day' ) . addEve…" at bounding box center [545, 304] width 960 height 466
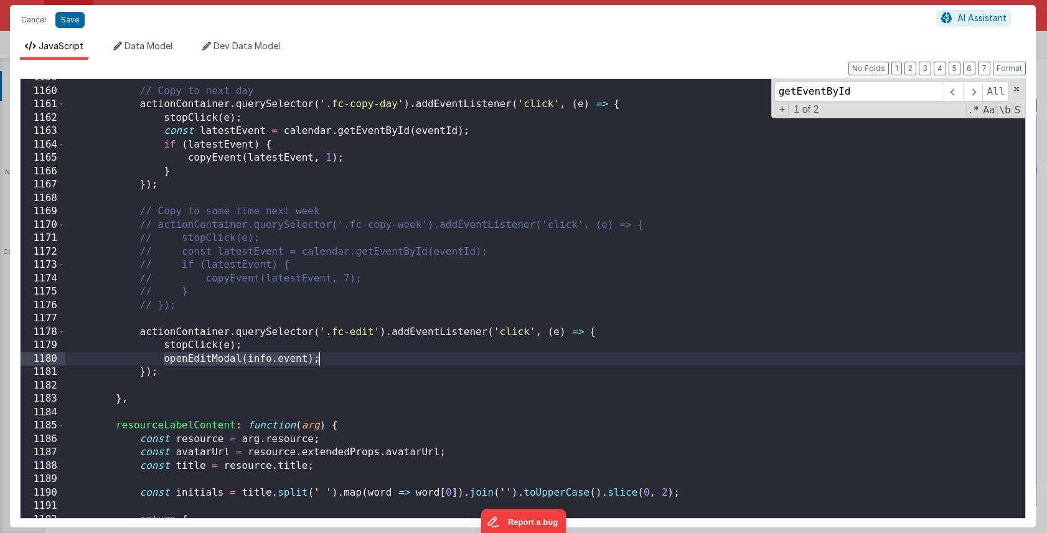
drag, startPoint x: 163, startPoint y: 361, endPoint x: 325, endPoint y: 357, distance: 162.6
click at [325, 357] on div "// Copy to next day actionContainer . querySelector ( '.fc-copy-day' ) . addEve…" at bounding box center [545, 304] width 960 height 466
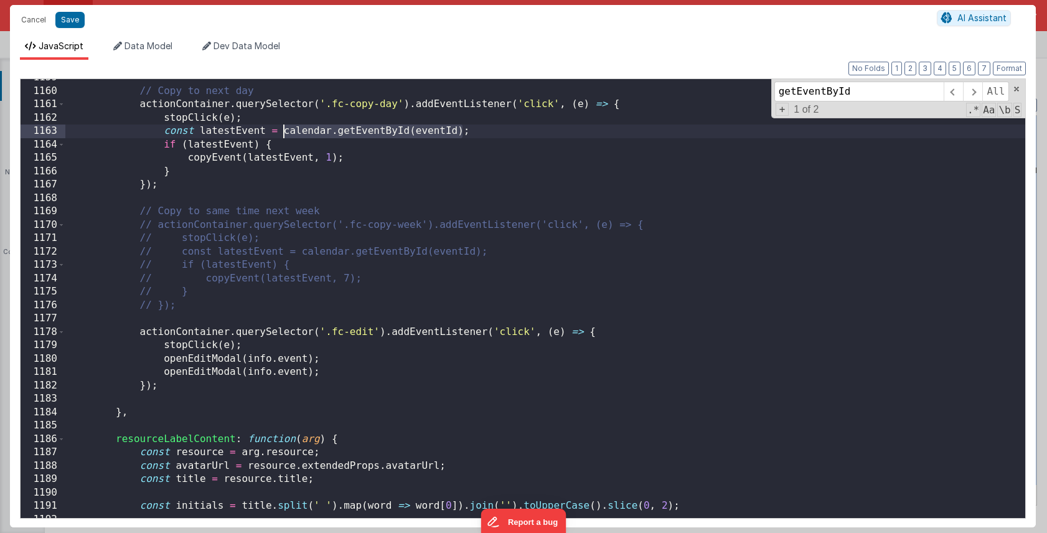
drag, startPoint x: 461, startPoint y: 132, endPoint x: 285, endPoint y: 131, distance: 176.2
click at [285, 131] on div "// Copy to next day actionContainer . querySelector ( '.fc-copy-day' ) . addEve…" at bounding box center [545, 304] width 960 height 466
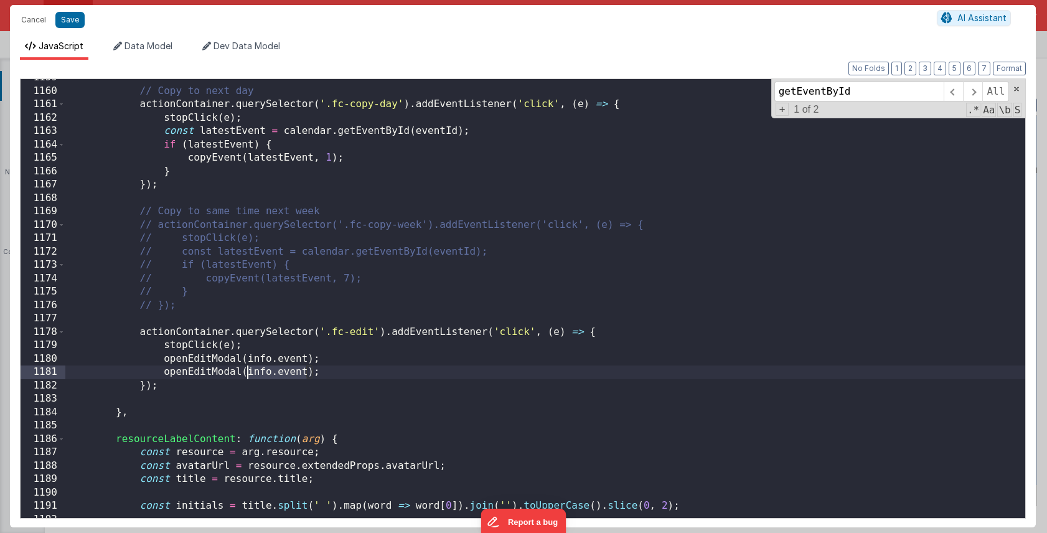
drag, startPoint x: 307, startPoint y: 372, endPoint x: 245, endPoint y: 371, distance: 61.7
click at [245, 371] on div "// Copy to next day actionContainer . querySelector ( '.fc-copy-day' ) . addEve…" at bounding box center [545, 304] width 960 height 466
paste textarea
click at [160, 361] on div "// Copy to next day actionContainer . querySelector ( '.fc-copy-day' ) . addEve…" at bounding box center [545, 304] width 960 height 466
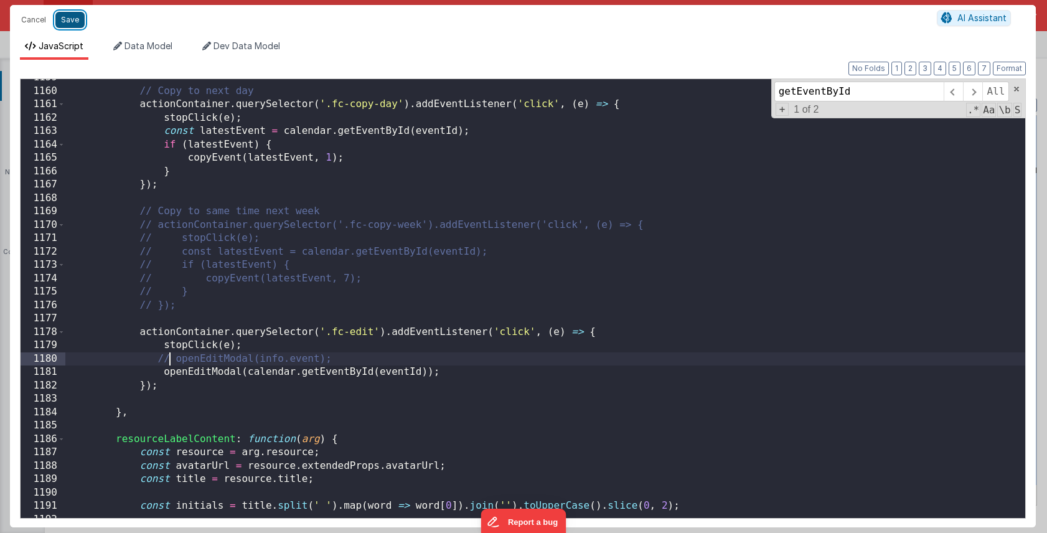
click at [69, 19] on button "Save" at bounding box center [69, 20] width 29 height 16
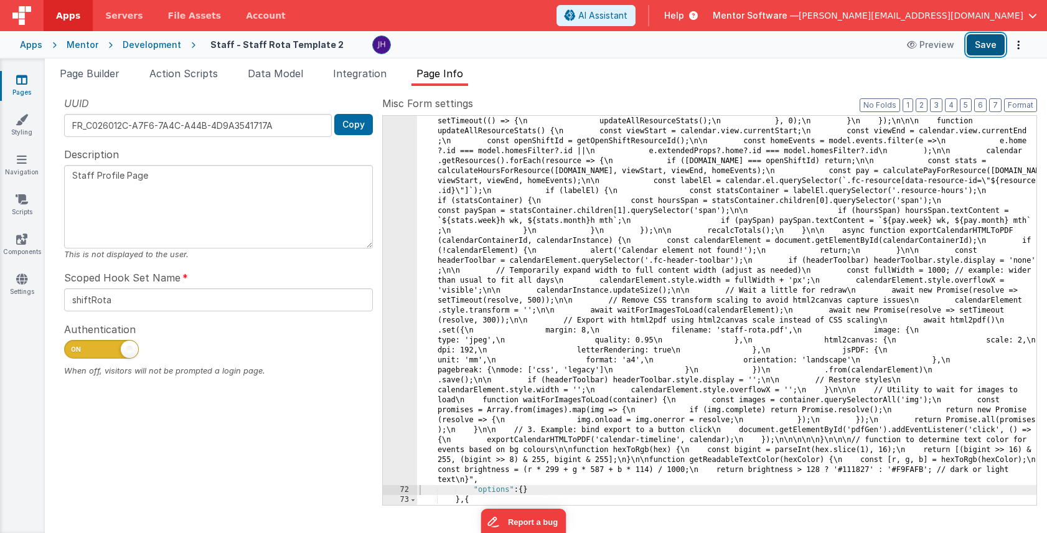
click at [991, 41] on button "Save" at bounding box center [986, 44] width 38 height 21
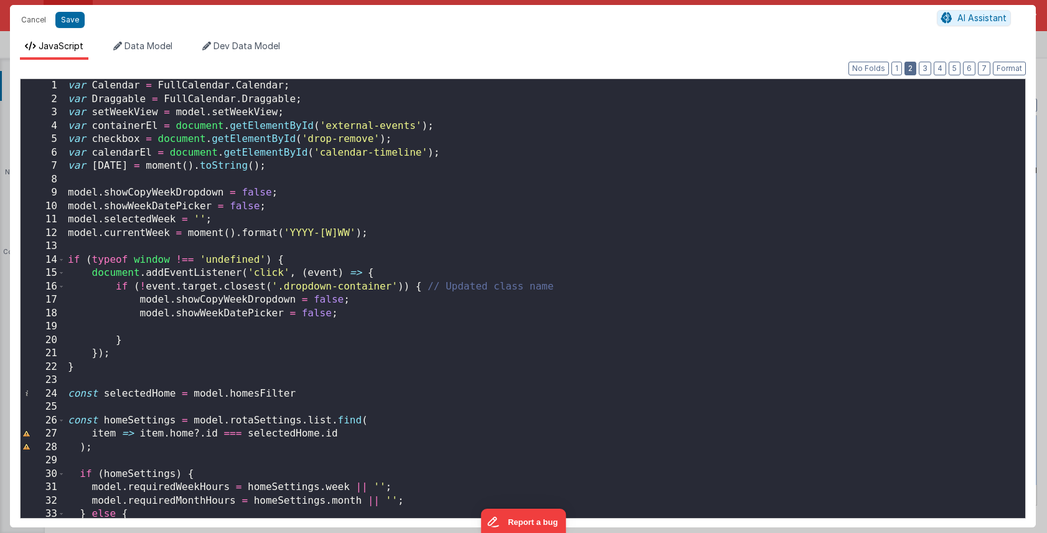
click at [913, 71] on button "2" at bounding box center [911, 69] width 12 height 14
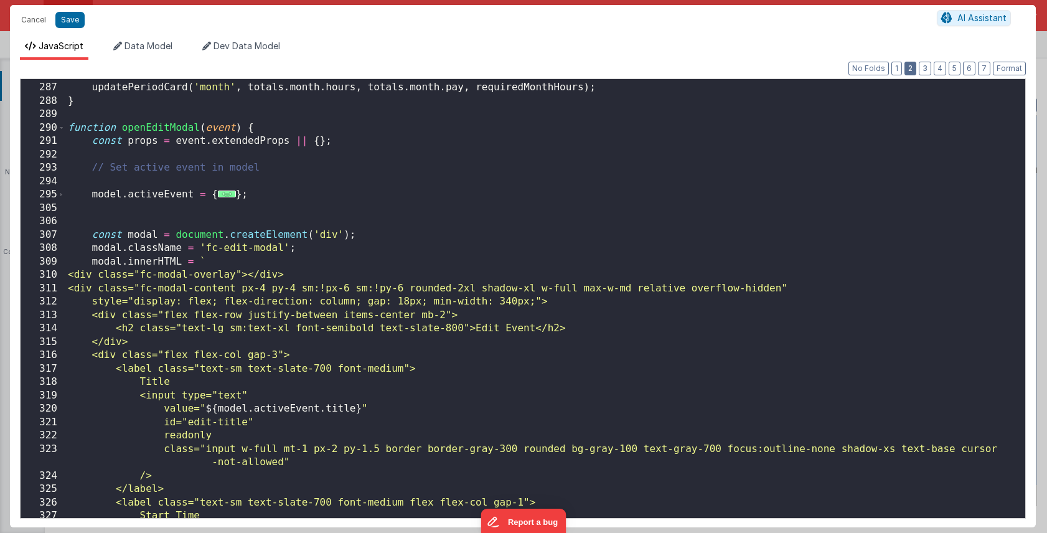
scroll to position [2073, 0]
click at [228, 192] on span "..." at bounding box center [227, 194] width 18 height 7
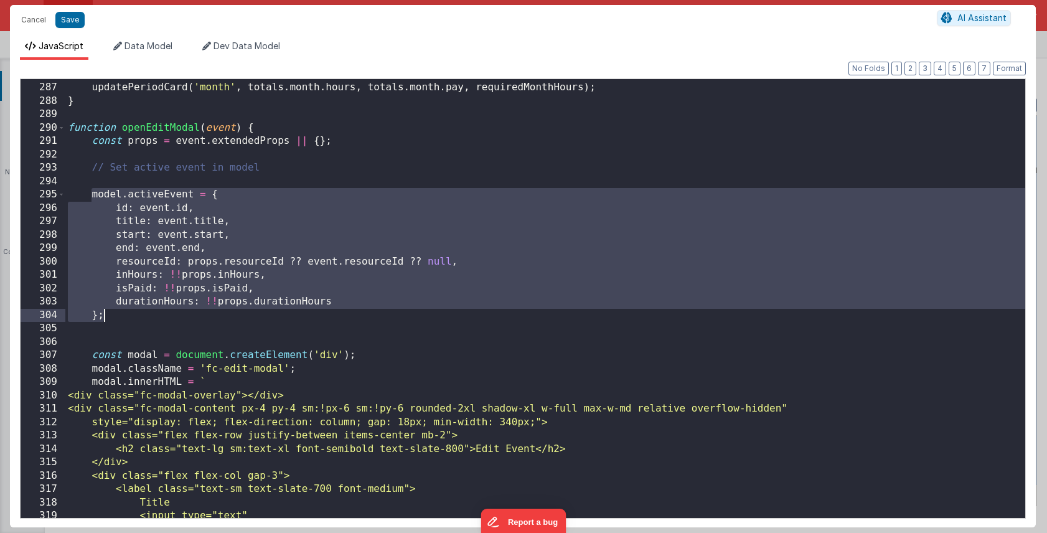
drag, startPoint x: 92, startPoint y: 194, endPoint x: 102, endPoint y: 318, distance: 124.4
click at [102, 318] on div "updatePeriodCard ( 'week' , totals . week . hours , totals . week . pay , requi…" at bounding box center [545, 301] width 960 height 466
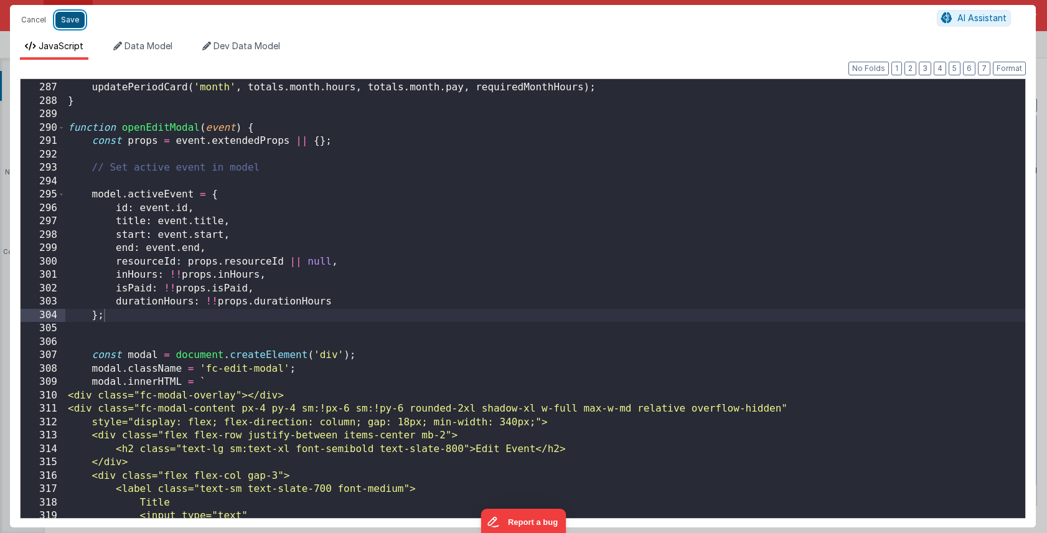
click at [65, 19] on button "Save" at bounding box center [69, 20] width 29 height 16
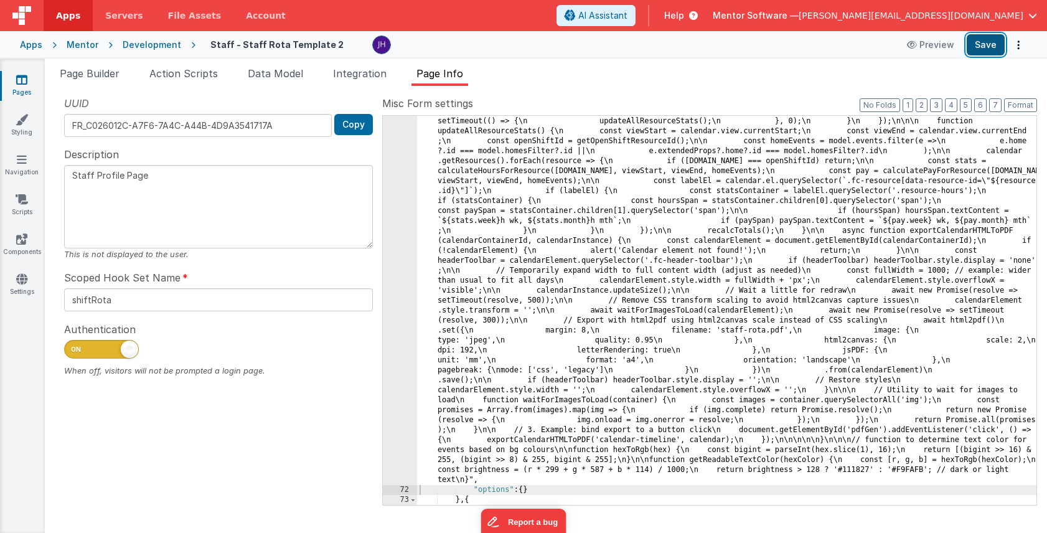
click at [979, 46] on button "Save" at bounding box center [986, 44] width 38 height 21
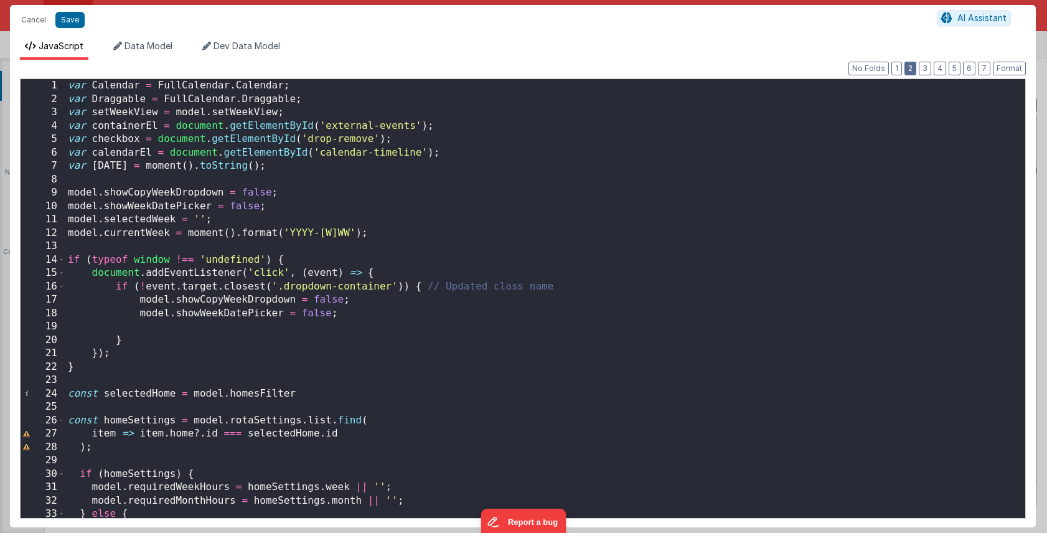
click at [912, 70] on button "2" at bounding box center [911, 69] width 12 height 14
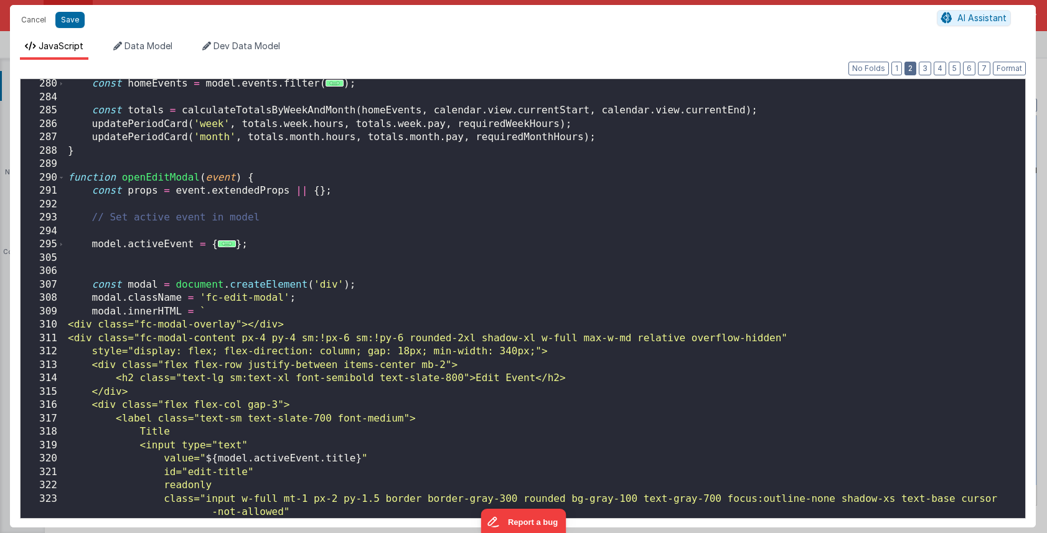
scroll to position [1942, 0]
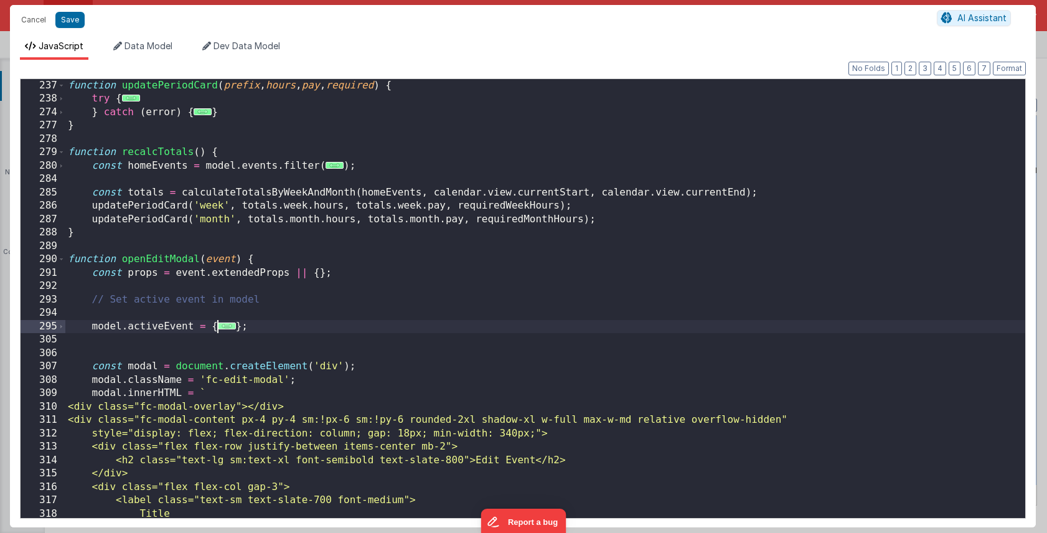
click at [224, 326] on span "..." at bounding box center [227, 326] width 18 height 7
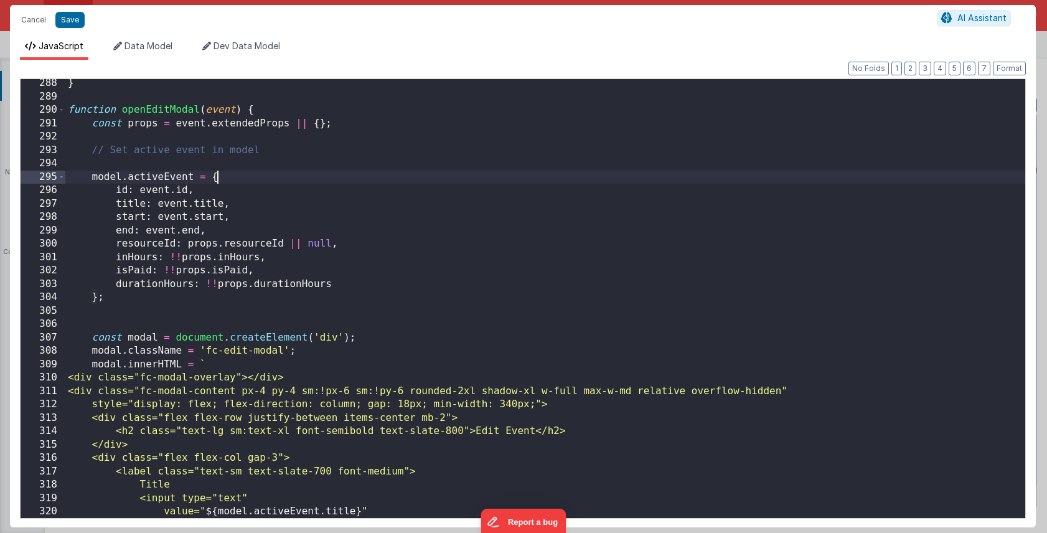
scroll to position [2101, 0]
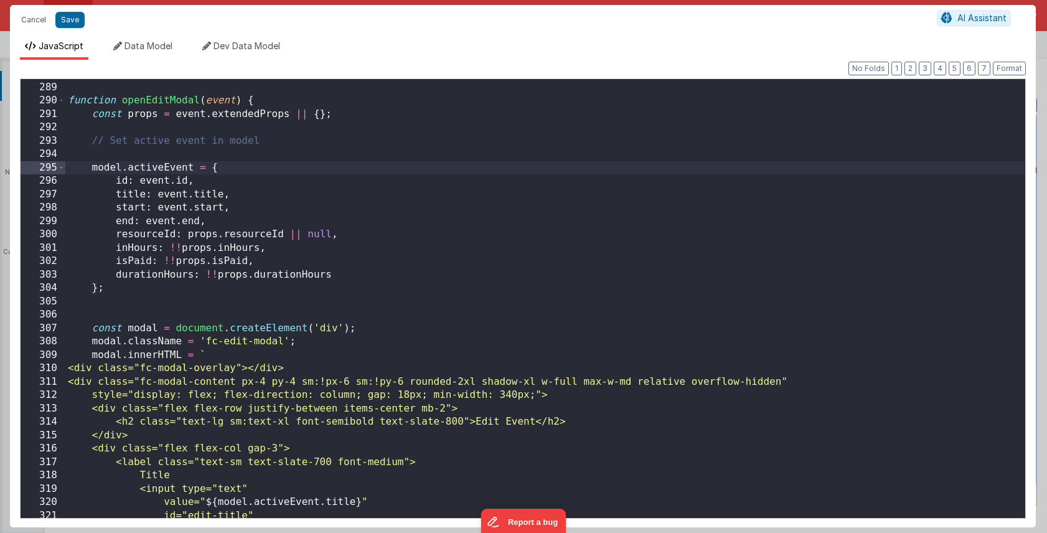
click at [225, 148] on div "} function openEditModal ( event ) { const props = event . extendedProps || { }…" at bounding box center [545, 300] width 960 height 466
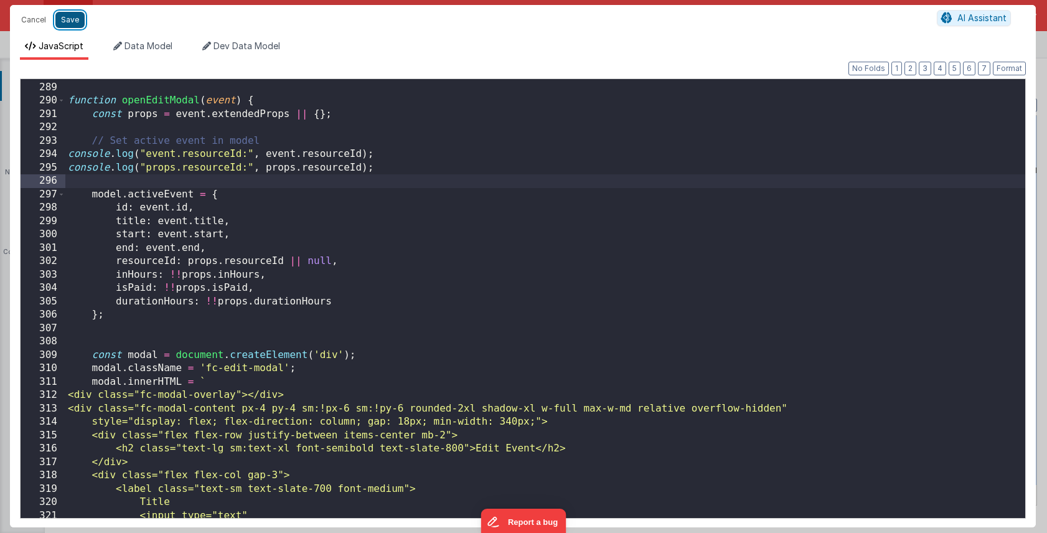
click at [69, 16] on button "Save" at bounding box center [69, 20] width 29 height 16
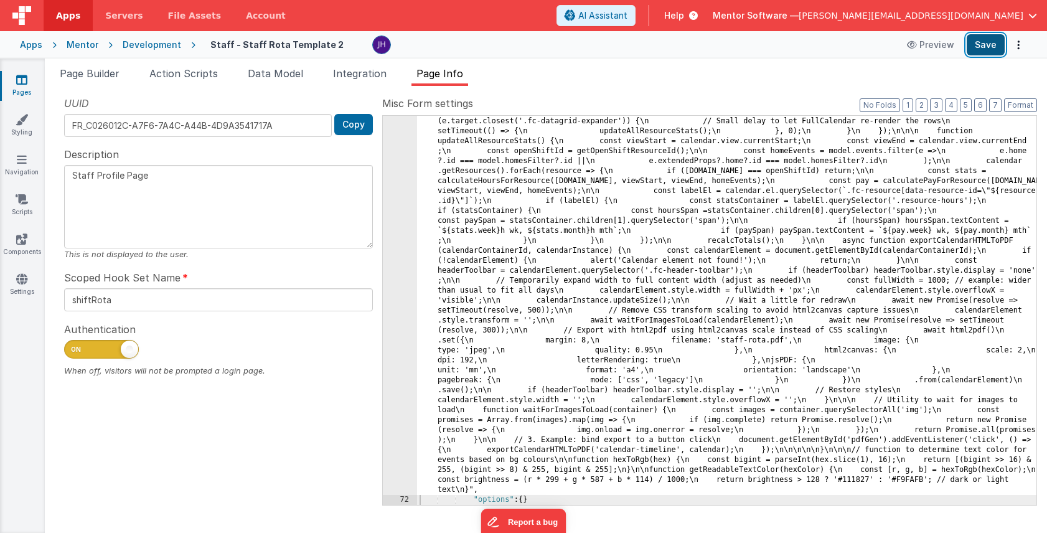
click at [985, 50] on button "Save" at bounding box center [986, 44] width 38 height 21
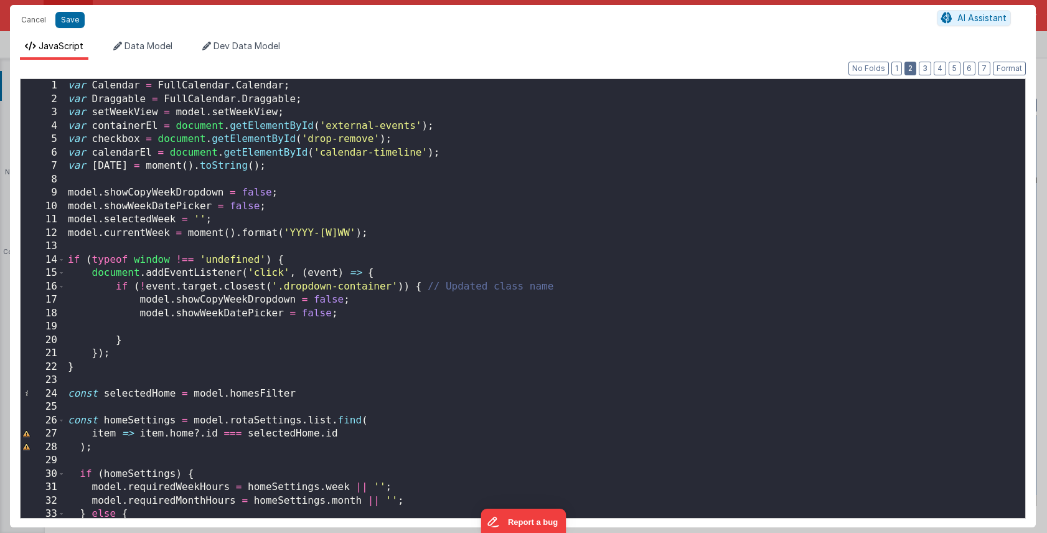
click at [914, 71] on button "2" at bounding box center [911, 69] width 12 height 14
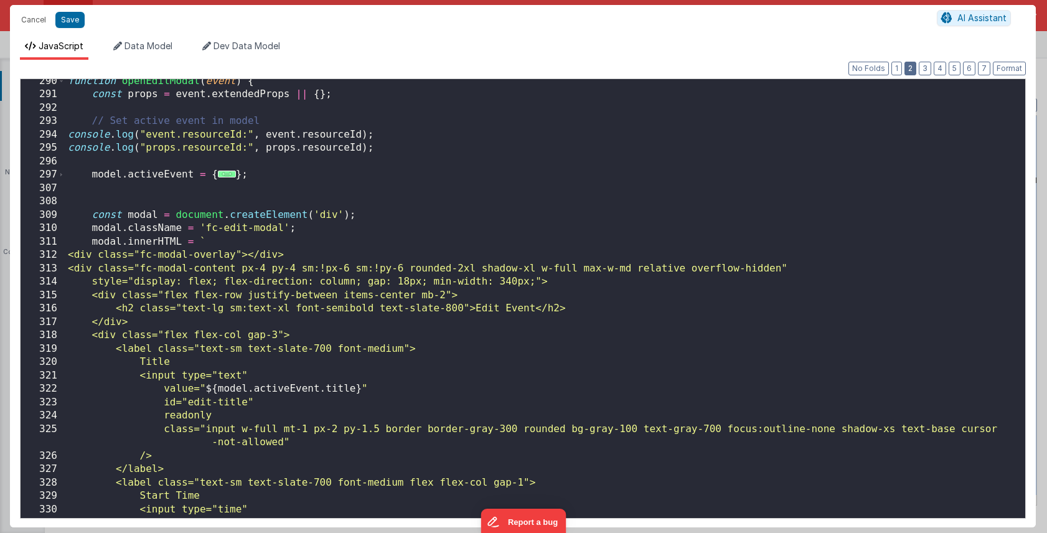
scroll to position [2120, 0]
click at [227, 174] on span "..." at bounding box center [227, 174] width 18 height 7
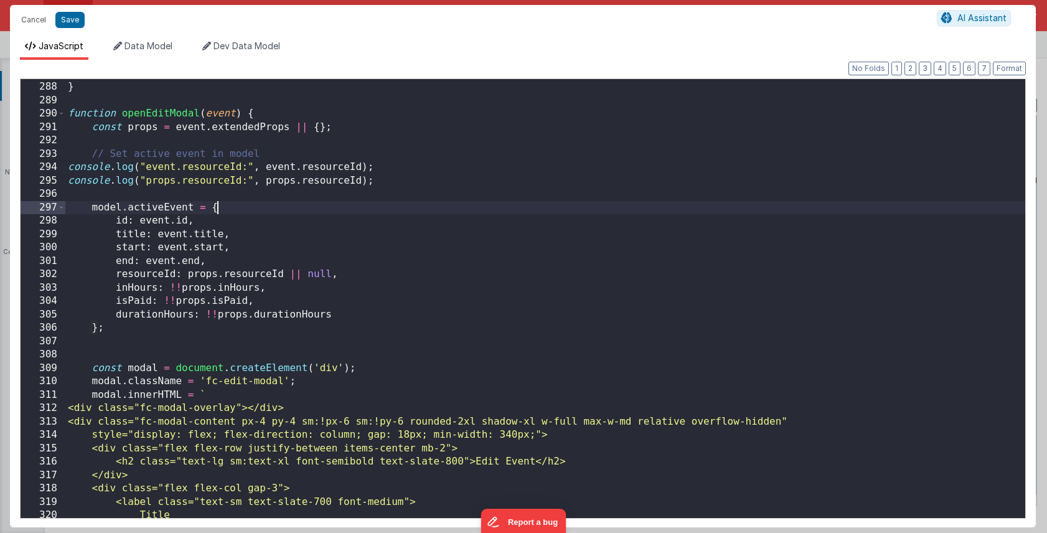
scroll to position [2079, 0]
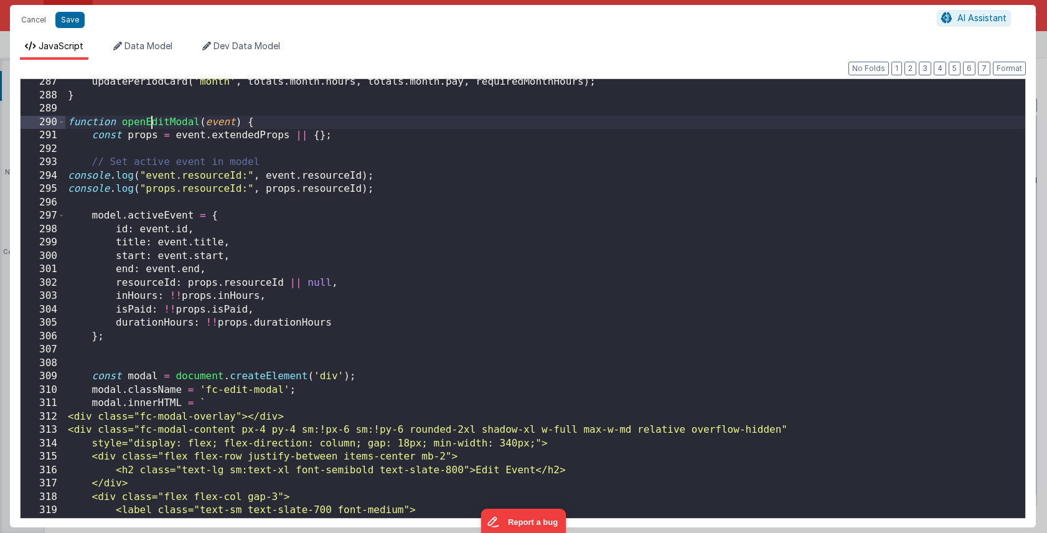
click at [154, 124] on div "updatePeriodCard ( 'month' , totals . month . hours , totals . month . pay , re…" at bounding box center [545, 308] width 960 height 466
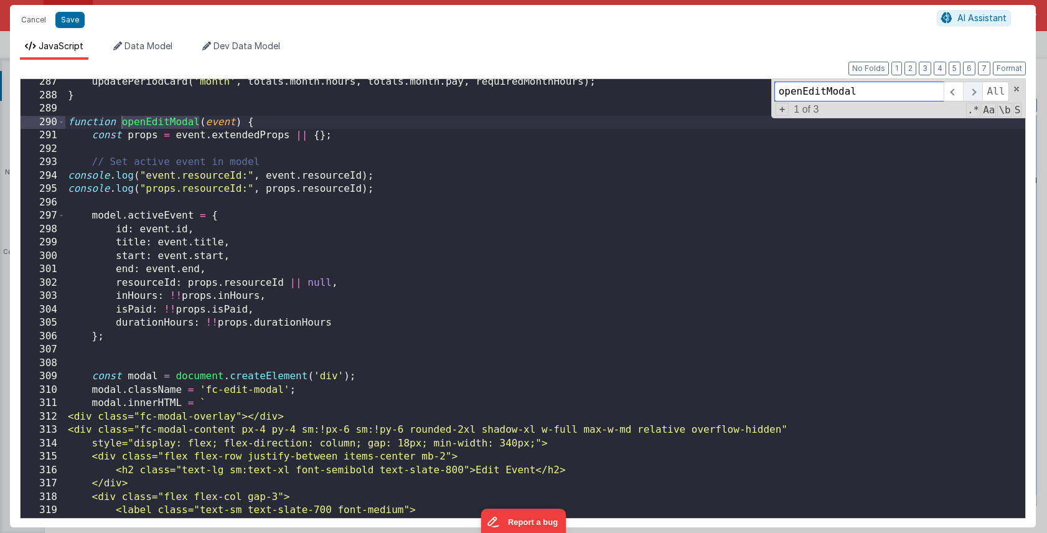
click at [975, 92] on span at bounding box center [972, 92] width 19 height 20
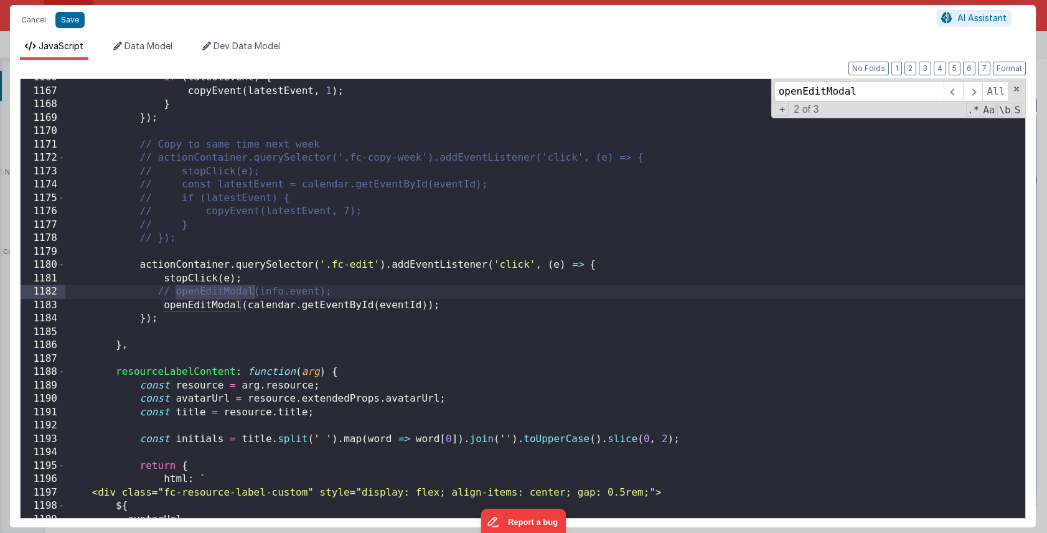
click at [668, 232] on div "if ( latestEvent ) { copyEvent ( latestEvent , 1 ) ; } }) ; // Copy to same tim…" at bounding box center [545, 304] width 960 height 466
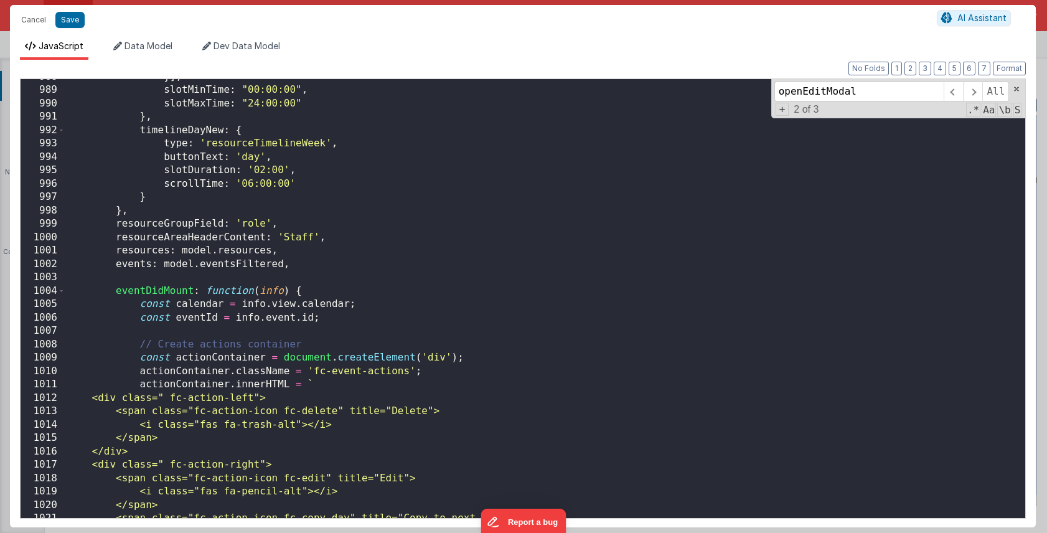
scroll to position [6221, 0]
click at [64, 290] on span at bounding box center [61, 292] width 7 height 14
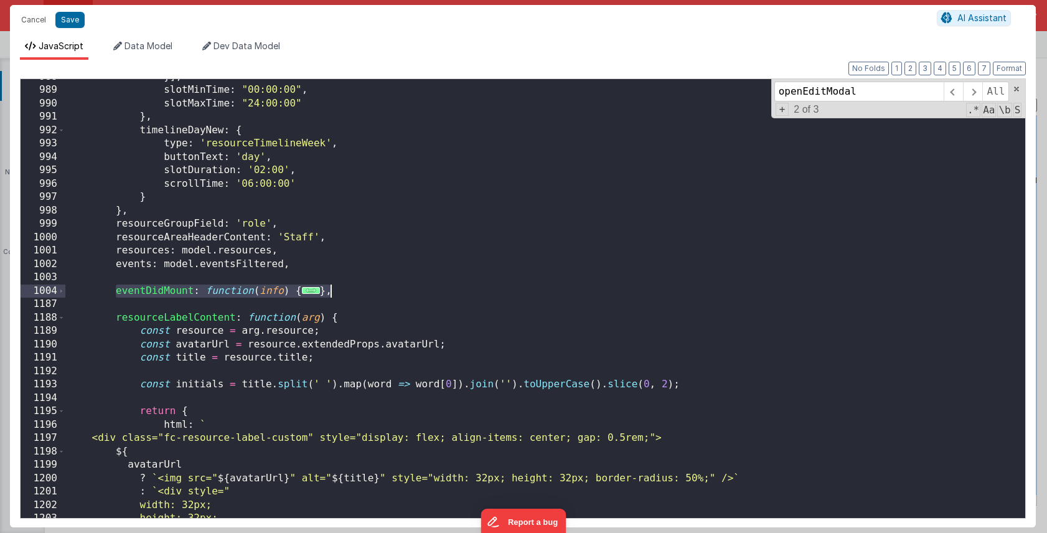
drag, startPoint x: 116, startPoint y: 290, endPoint x: 344, endPoint y: 285, distance: 228.6
click at [344, 285] on div "}] , slotMinTime : "00:00:00" , slotMaxTime : "24:00:00" } , timelineDayNew : {…" at bounding box center [545, 303] width 960 height 466
click at [311, 291] on span "..." at bounding box center [311, 290] width 18 height 7
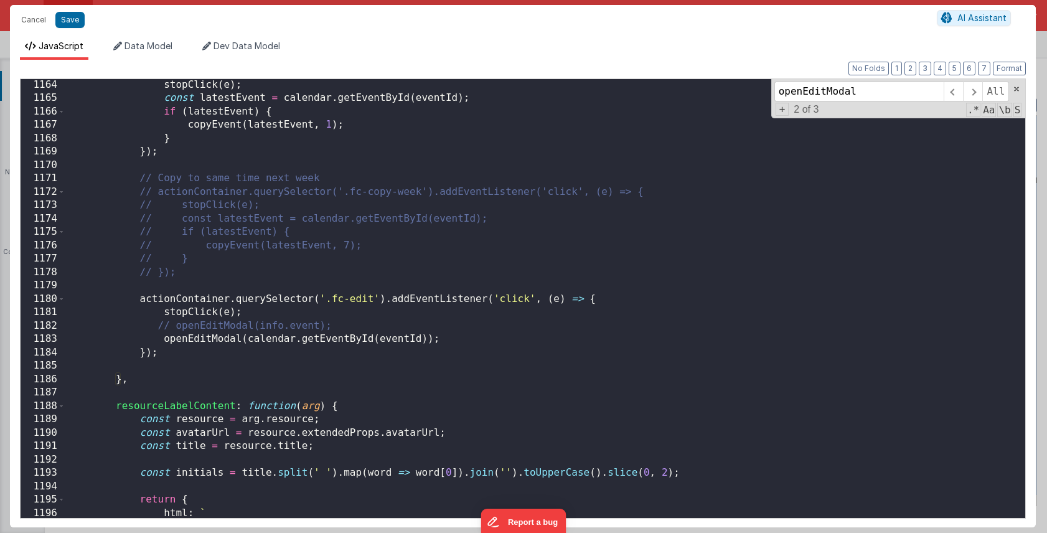
scroll to position [8570, 0]
click at [177, 326] on div "stopClick ( e ) ; const latestEvent = calendar . getEventById ( eventId ) ; if …" at bounding box center [545, 311] width 960 height 466
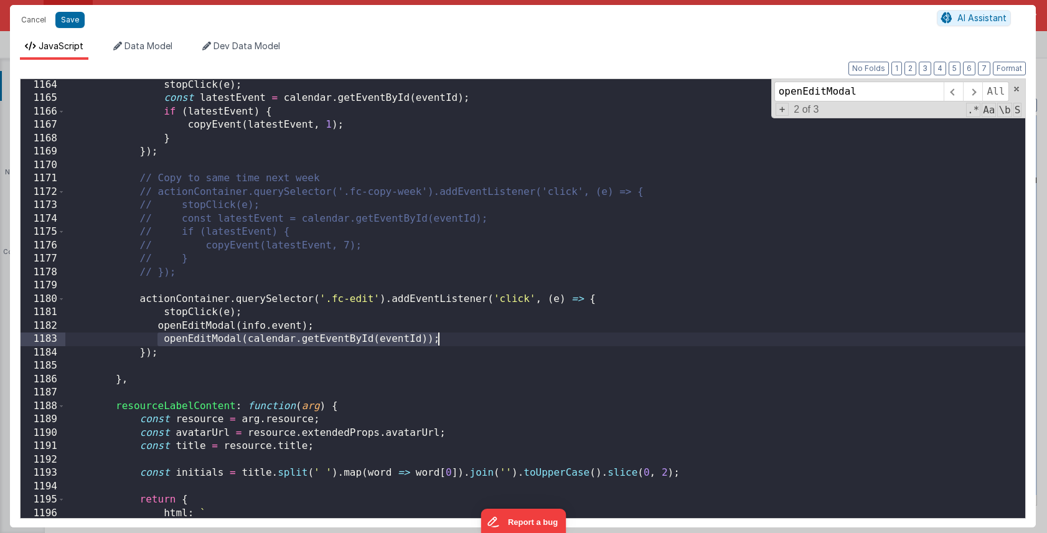
drag, startPoint x: 160, startPoint y: 339, endPoint x: 564, endPoint y: 340, distance: 403.6
click at [564, 340] on div "stopClick ( e ) ; const latestEvent = calendar . getEventById ( eventId ) ; if …" at bounding box center [545, 311] width 960 height 466
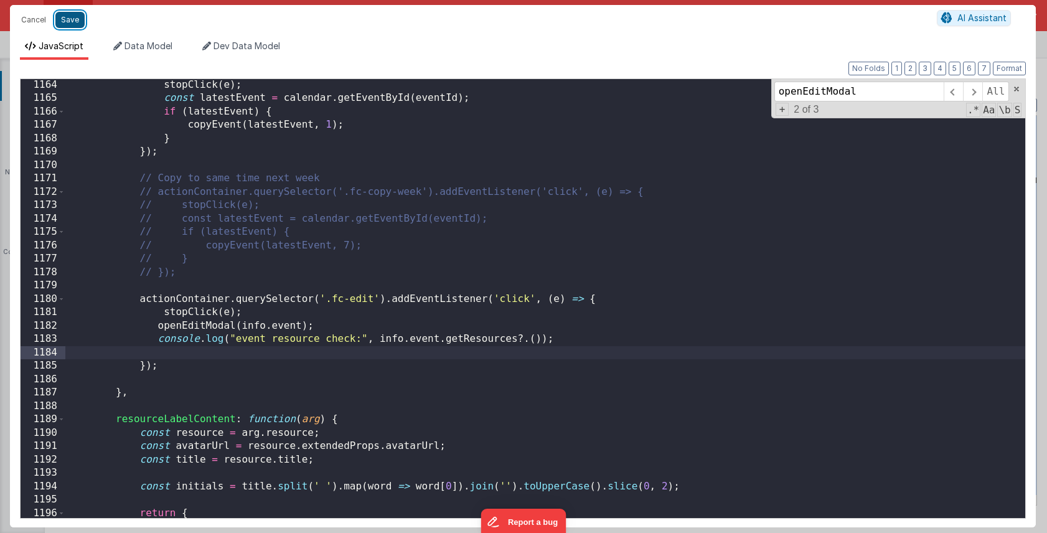
click at [75, 22] on button "Save" at bounding box center [69, 20] width 29 height 16
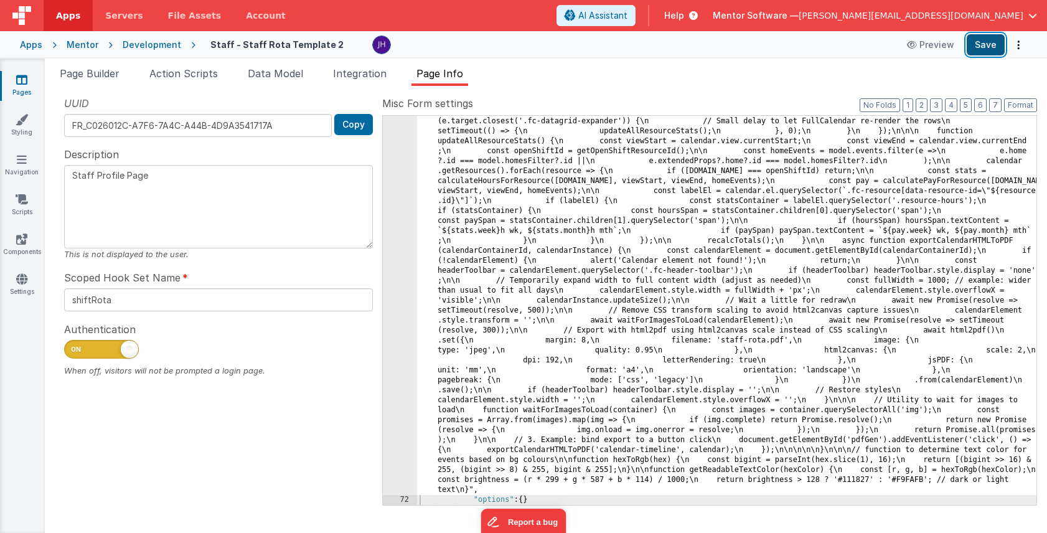
click at [985, 44] on button "Save" at bounding box center [986, 44] width 38 height 21
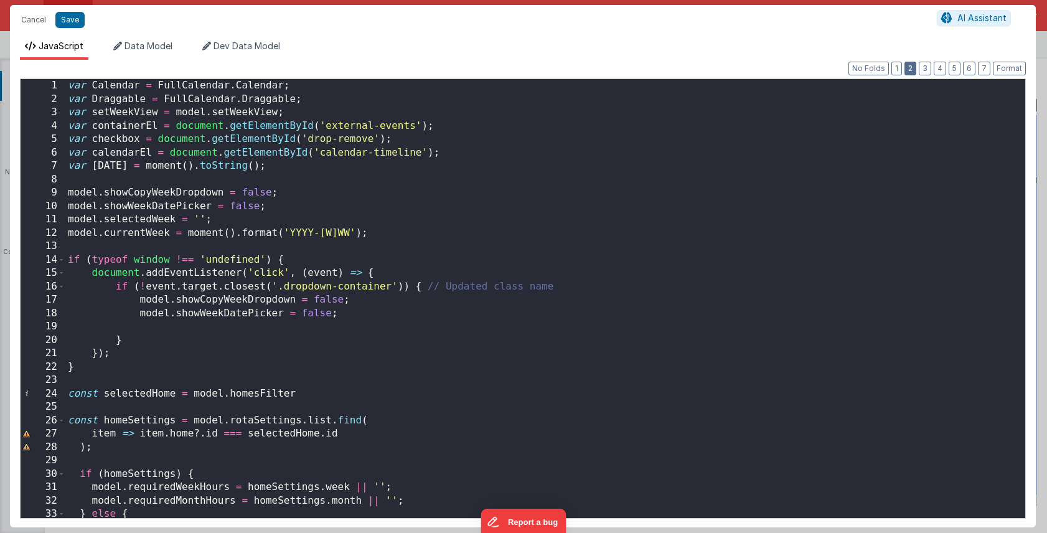
click at [912, 72] on button "2" at bounding box center [911, 69] width 12 height 14
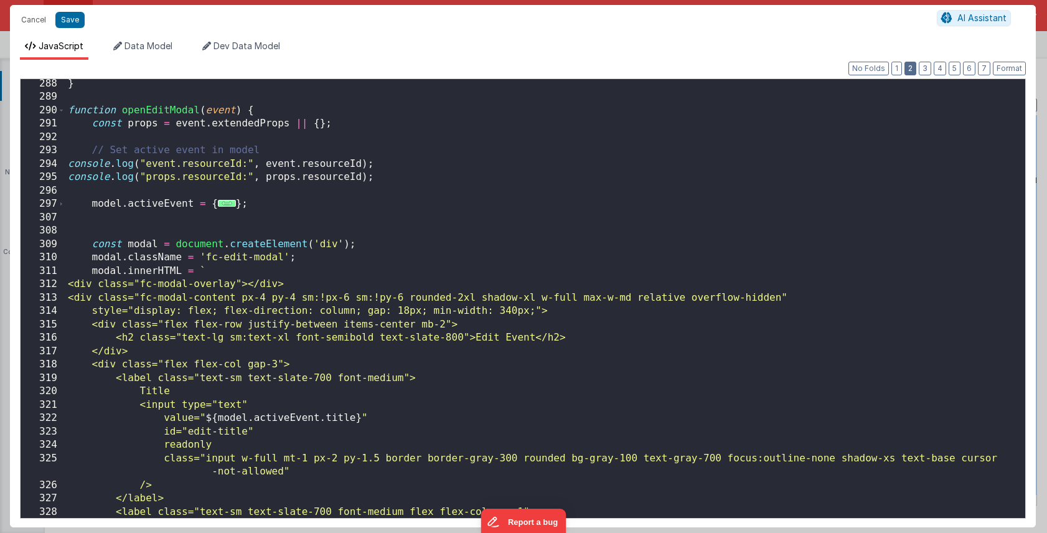
scroll to position [2091, 0]
click at [224, 206] on span "..." at bounding box center [227, 203] width 18 height 7
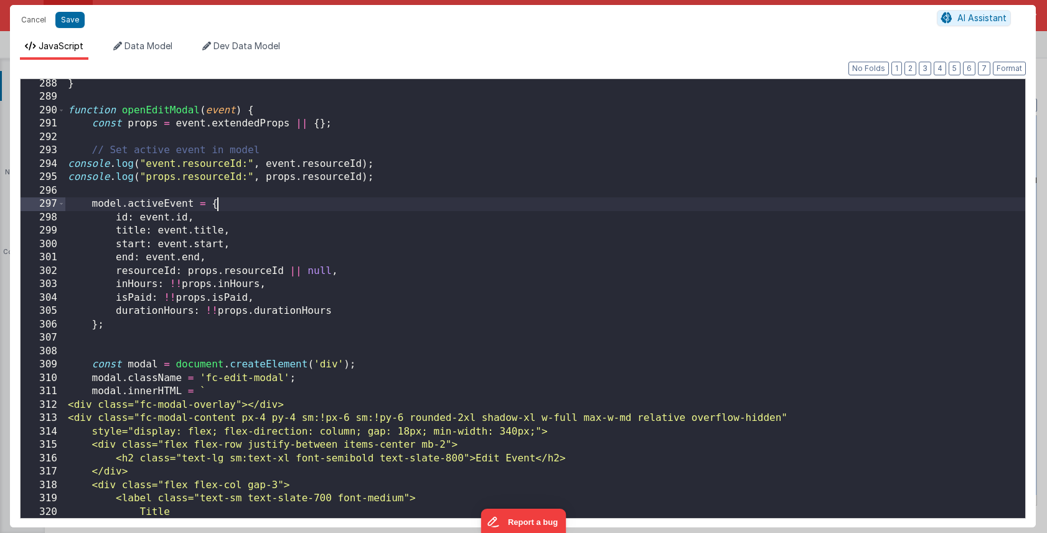
scroll to position [0, 0]
click at [120, 188] on div "} function openEditModal ( event ) { const props = event . extendedProps || { }…" at bounding box center [545, 310] width 960 height 466
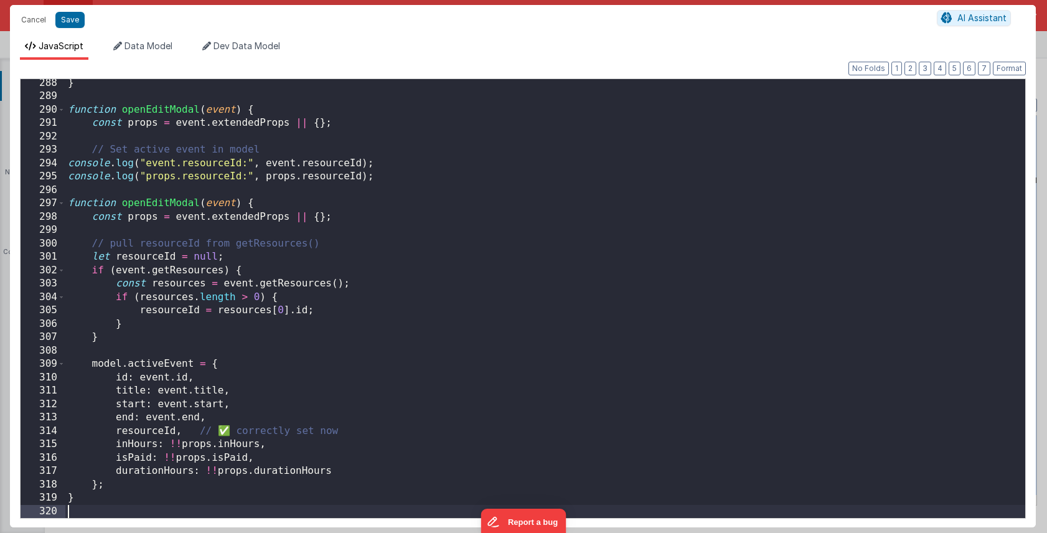
scroll to position [2091, 0]
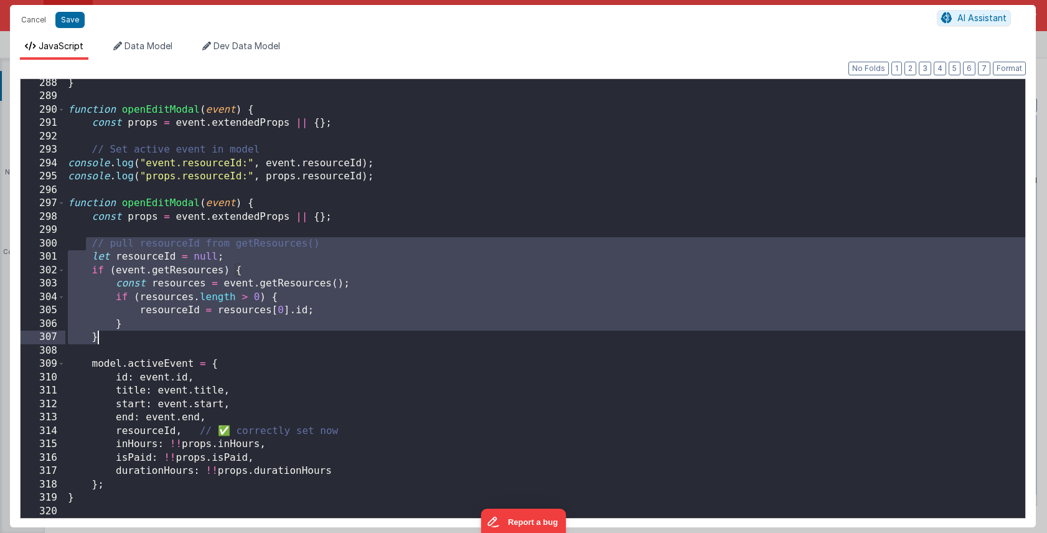
drag, startPoint x: 87, startPoint y: 242, endPoint x: 142, endPoint y: 331, distance: 104.6
click at [142, 331] on div "} function openEditModal ( event ) { const props = event . extendedProps || { }…" at bounding box center [545, 310] width 960 height 466
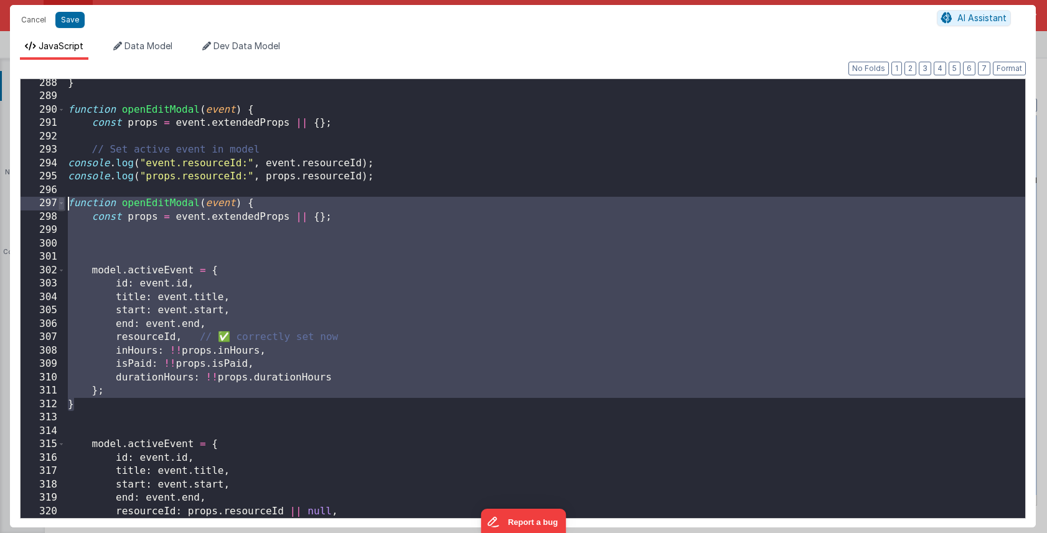
drag, startPoint x: 89, startPoint y: 403, endPoint x: 64, endPoint y: 201, distance: 203.9
click at [64, 201] on div "288 289 290 291 292 293 294 295 296 297 298 299 300 301 302 303 304 305 306 307…" at bounding box center [523, 298] width 1006 height 440
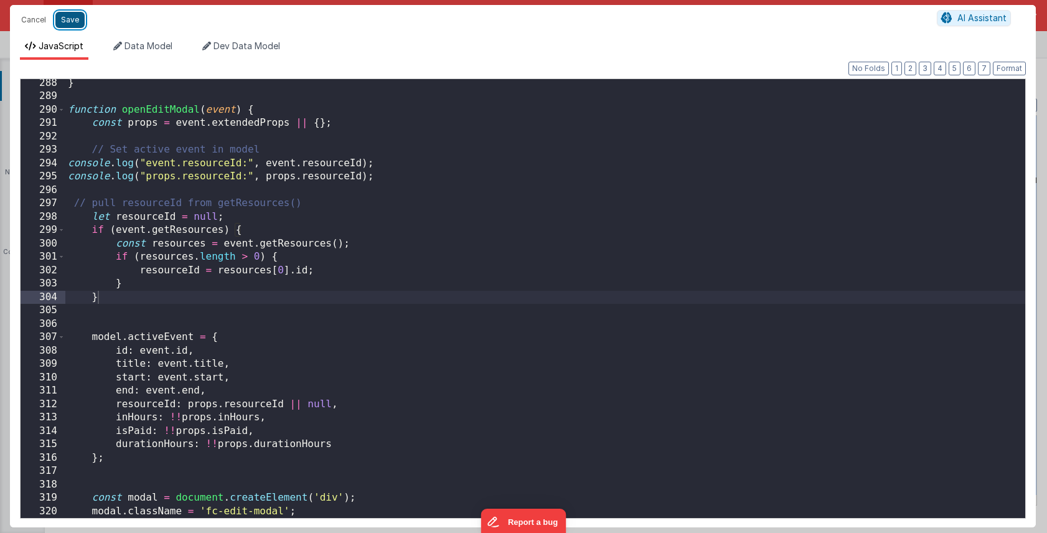
click at [73, 21] on button "Save" at bounding box center [69, 20] width 29 height 16
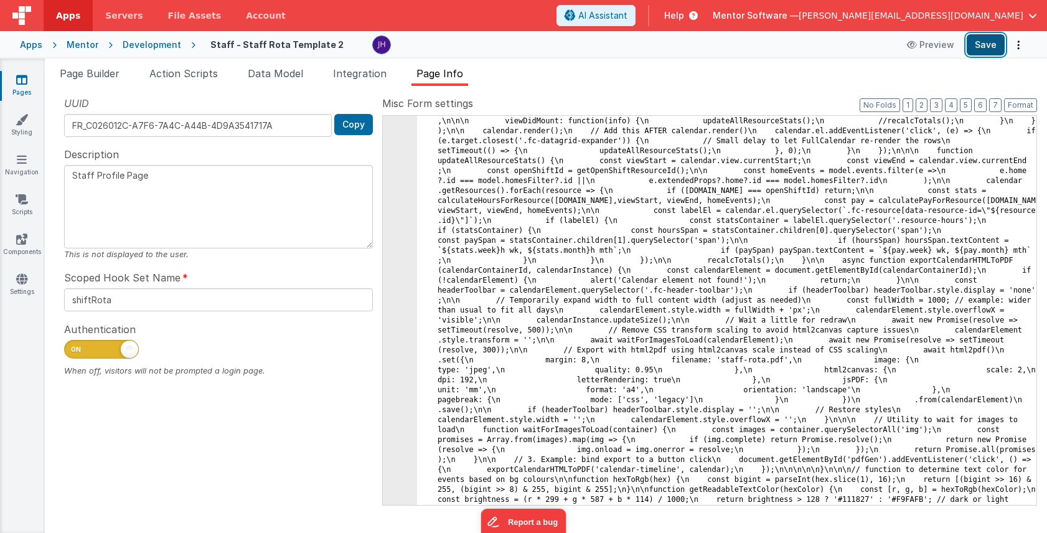
click at [977, 50] on button "Save" at bounding box center [986, 44] width 38 height 21
click at [977, 45] on button "Save" at bounding box center [986, 44] width 38 height 21
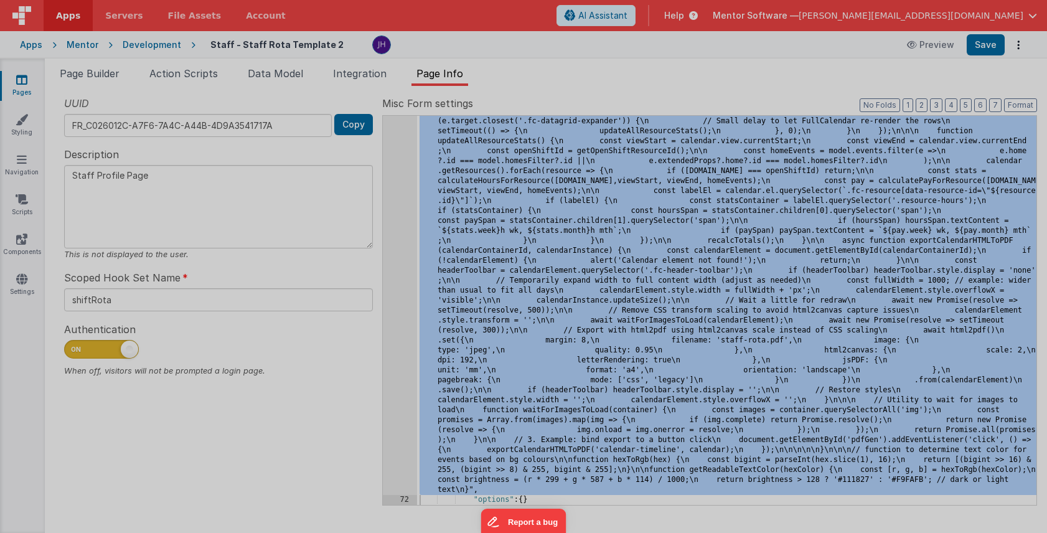
scroll to position [5868, 0]
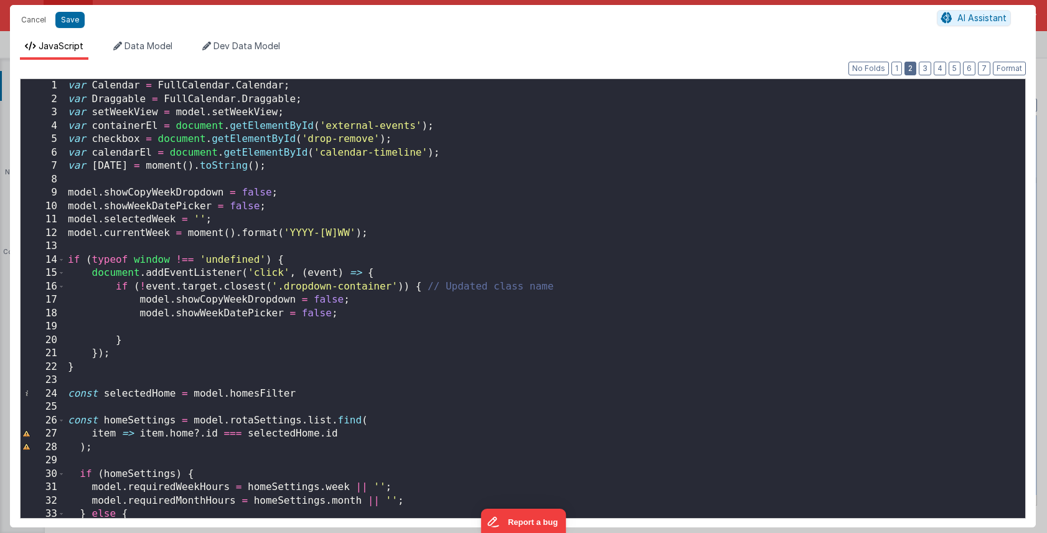
click at [910, 69] on button "2" at bounding box center [911, 69] width 12 height 14
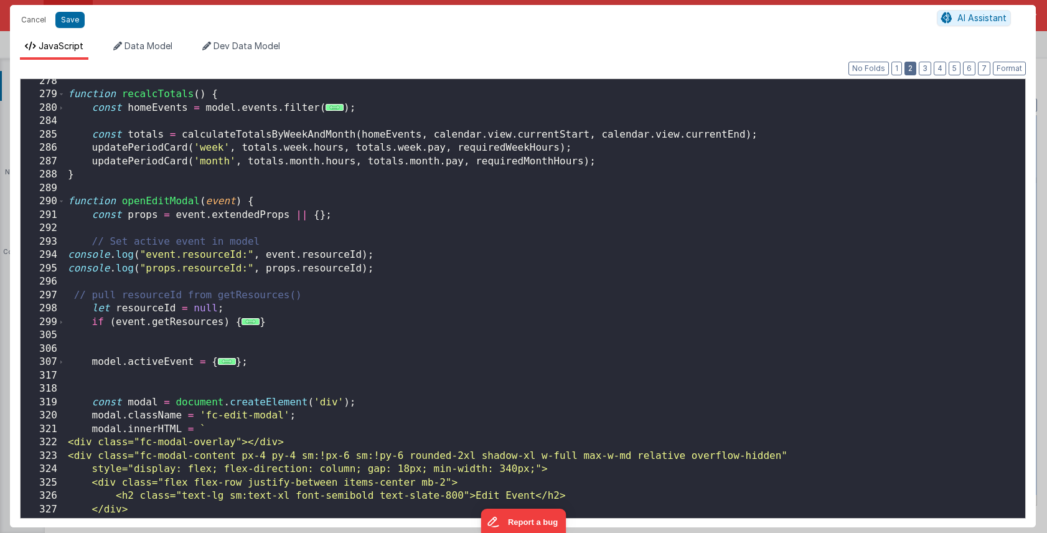
scroll to position [2040, 0]
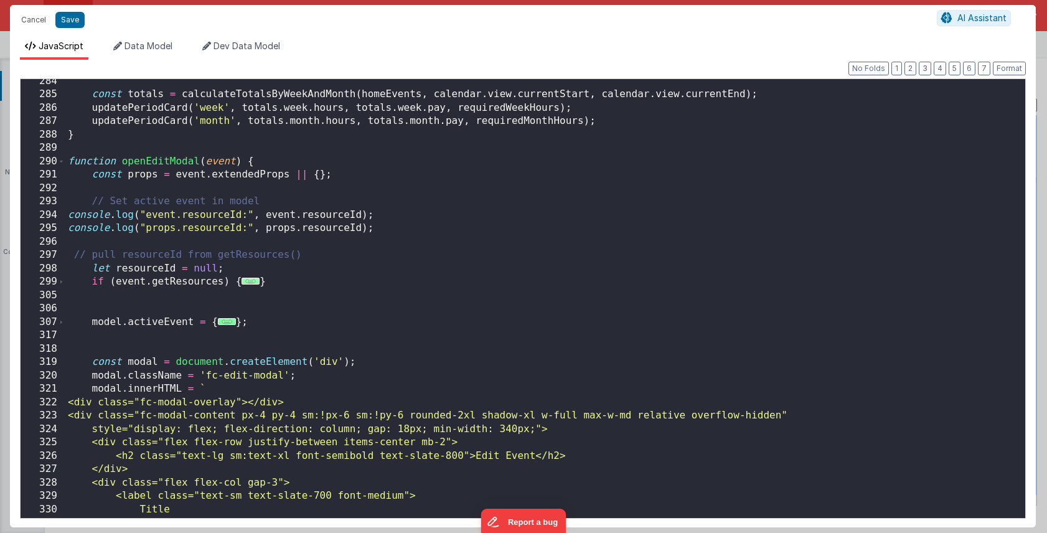
click at [249, 283] on span "..." at bounding box center [251, 281] width 18 height 7
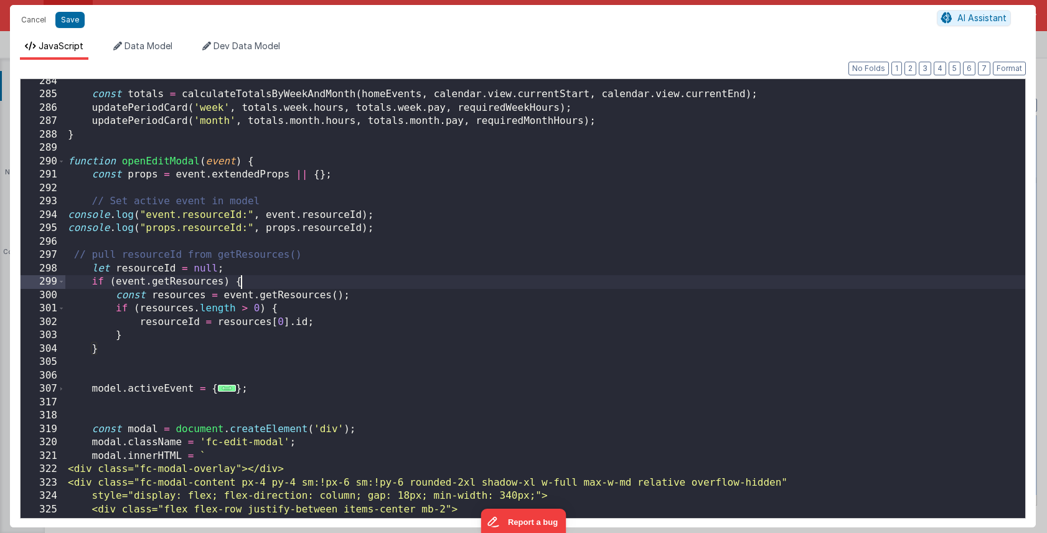
drag, startPoint x: 225, startPoint y: 390, endPoint x: 240, endPoint y: 390, distance: 14.9
click at [225, 390] on span "..." at bounding box center [227, 388] width 18 height 7
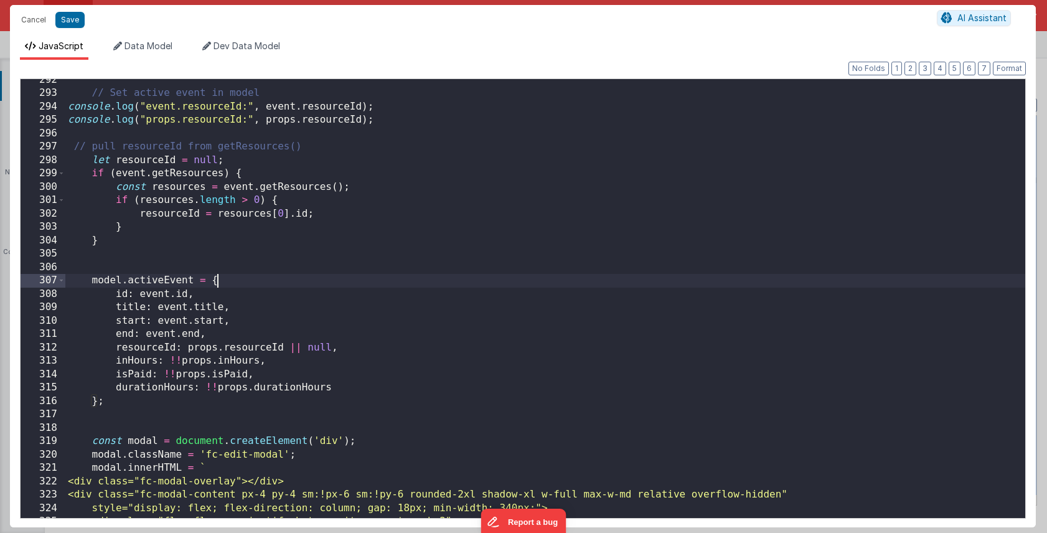
scroll to position [2127, 0]
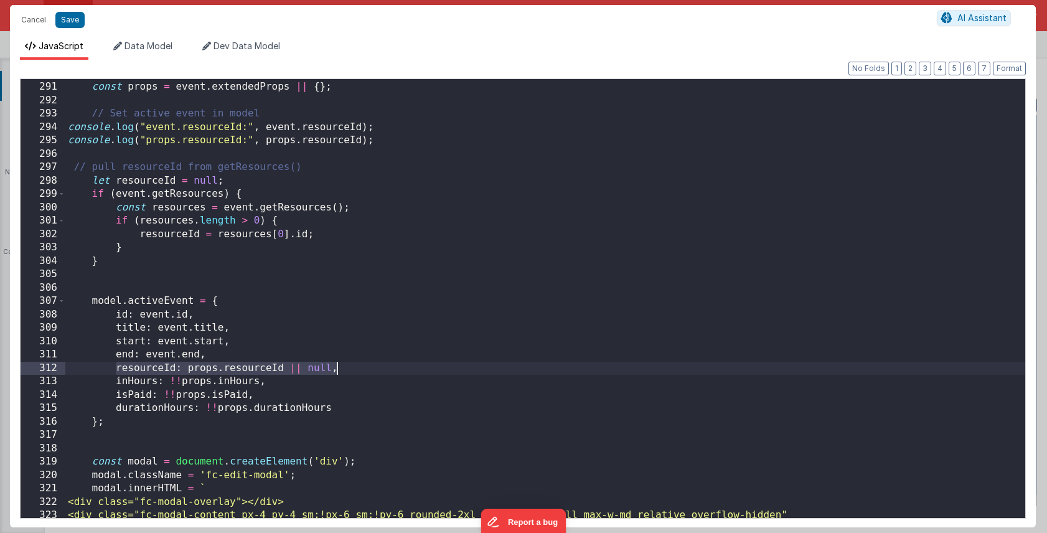
drag, startPoint x: 115, startPoint y: 366, endPoint x: 347, endPoint y: 366, distance: 231.7
click at [347, 366] on div "function openEditModal ( event ) { const props = event . extendedProps || { } ;…" at bounding box center [545, 300] width 960 height 466
click at [67, 21] on button "Save" at bounding box center [69, 20] width 29 height 16
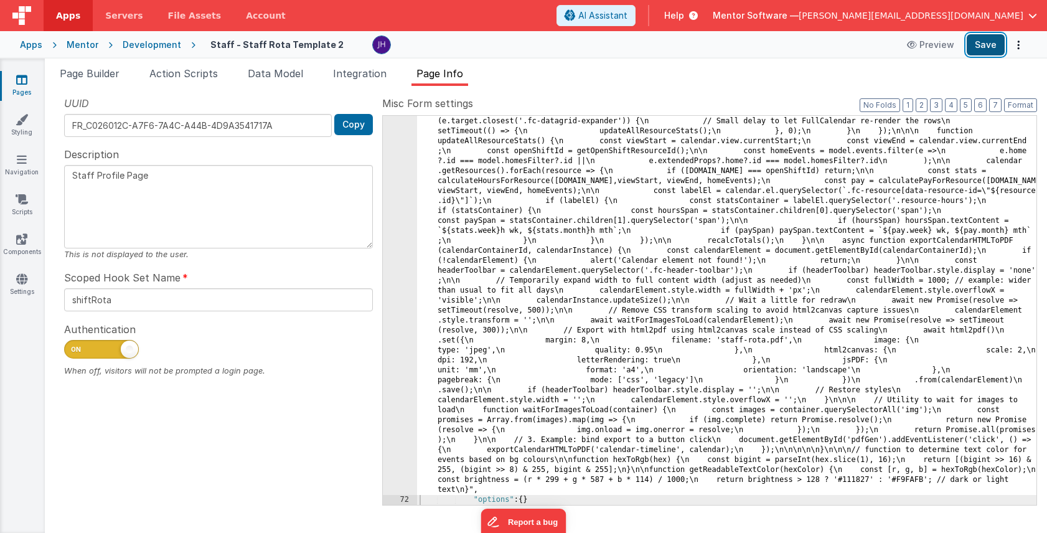
click at [992, 44] on button "Save" at bounding box center [986, 44] width 38 height 21
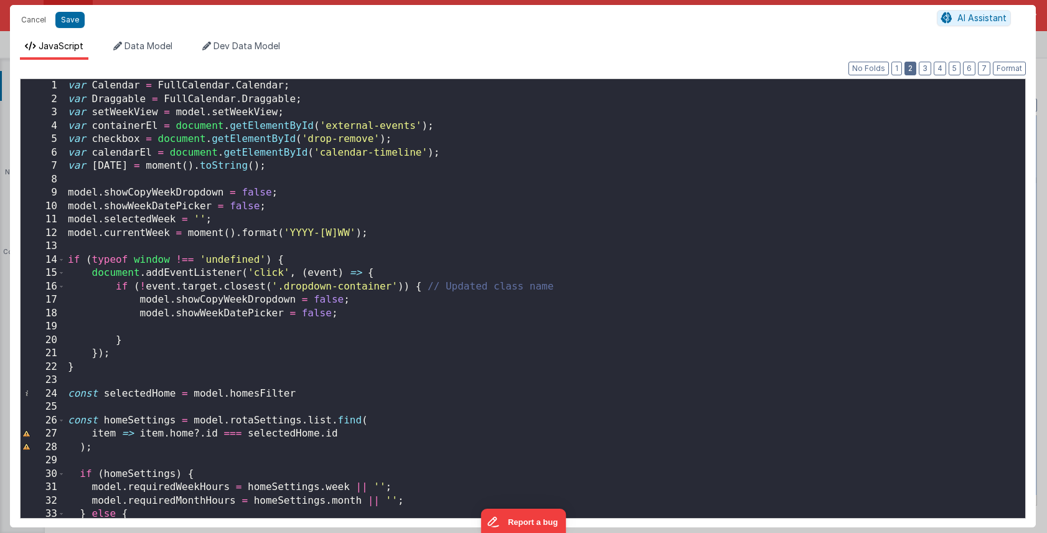
click at [913, 71] on button "2" at bounding box center [911, 69] width 12 height 14
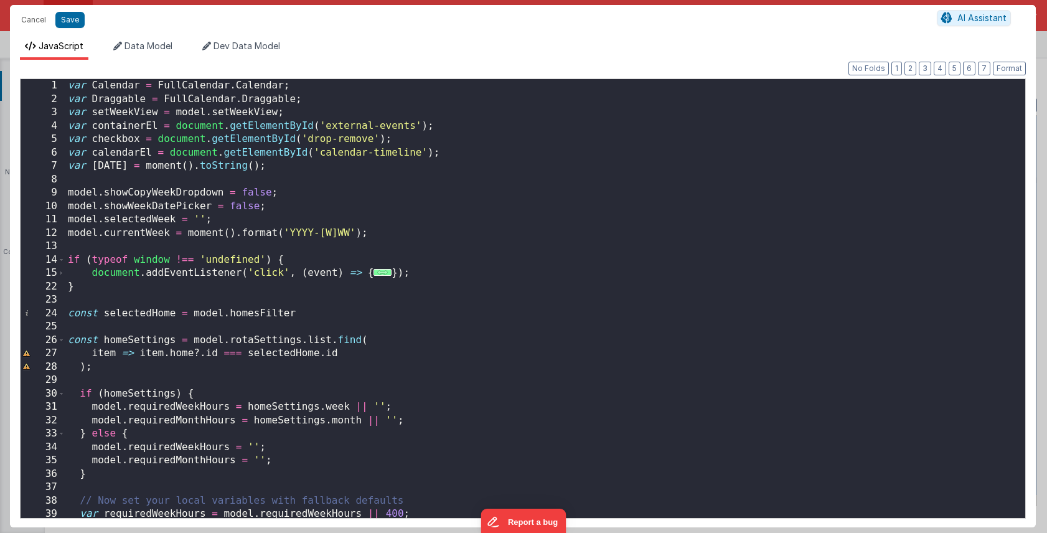
click at [652, 225] on div "var Calendar = FullCalendar . Calendar ; var Draggable = FullCalendar . Draggab…" at bounding box center [545, 312] width 960 height 466
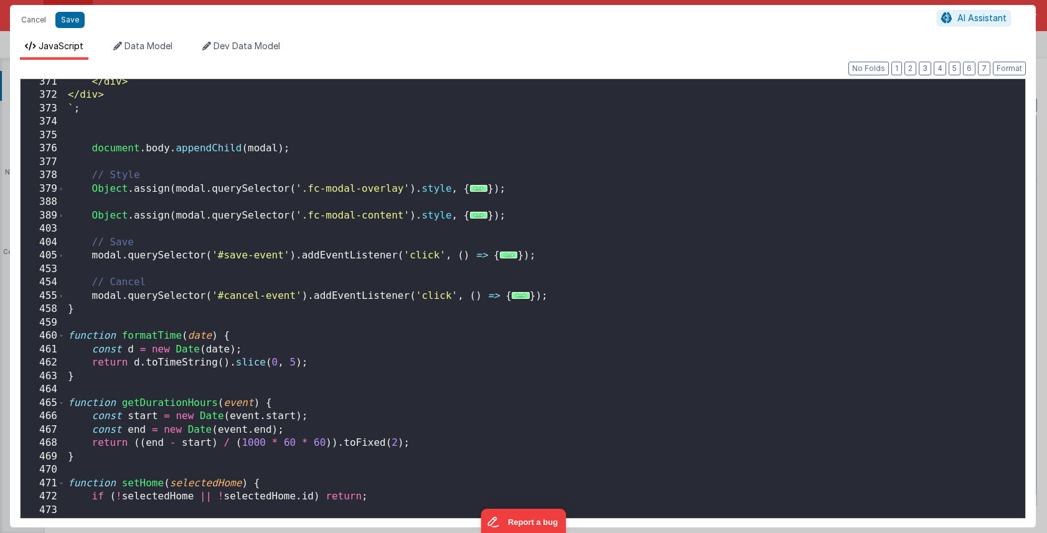
scroll to position [3047, 0]
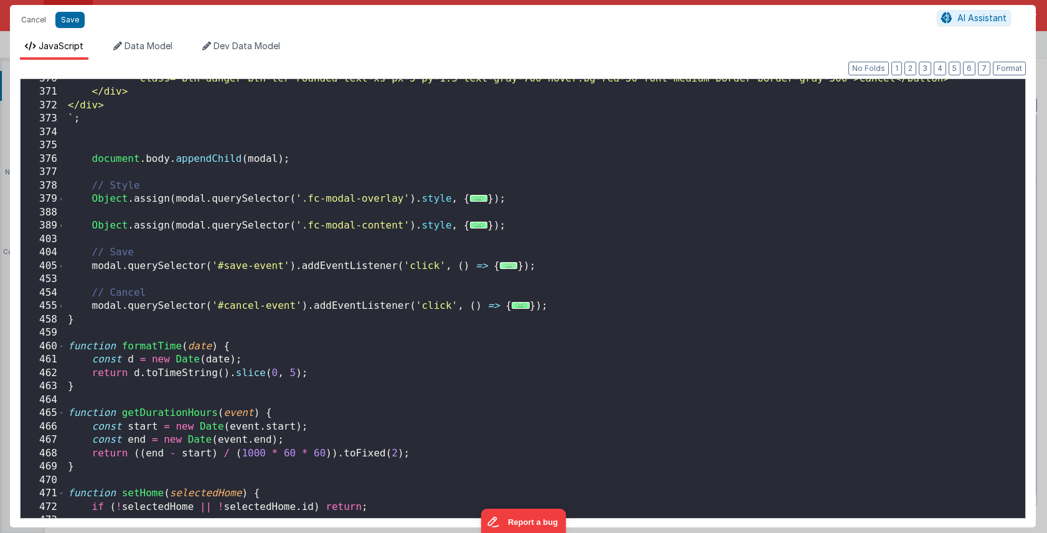
click at [507, 266] on span "..." at bounding box center [509, 265] width 18 height 7
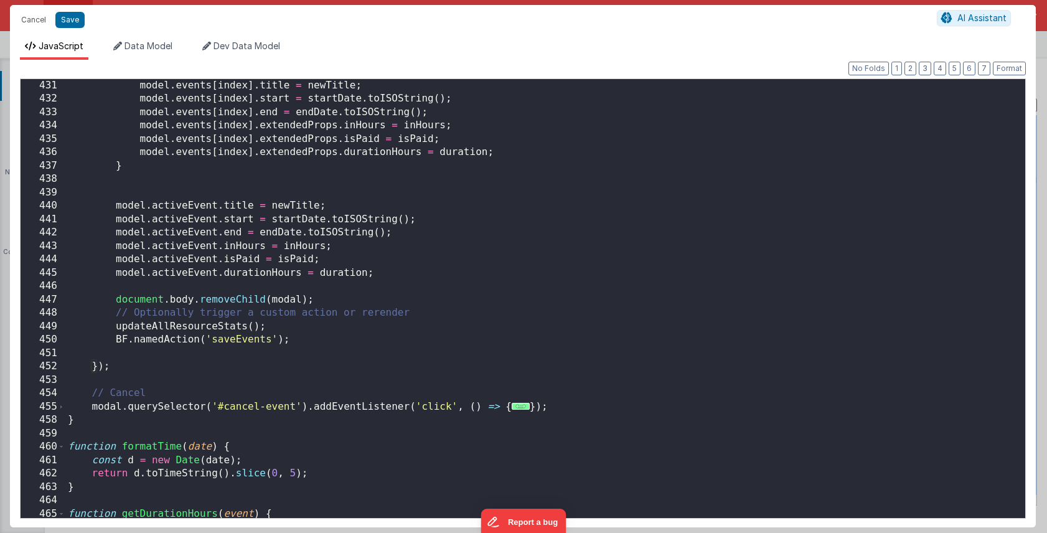
scroll to position [3575, 0]
click at [269, 328] on div "model . events [ index ] . title = newTitle ; model . events [ index ] . start …" at bounding box center [545, 312] width 960 height 466
drag, startPoint x: 278, startPoint y: 326, endPoint x: 115, endPoint y: 326, distance: 163.2
click at [115, 326] on div "model . events [ index ] . title = newTitle ; model . events [ index ] . start …" at bounding box center [545, 312] width 960 height 466
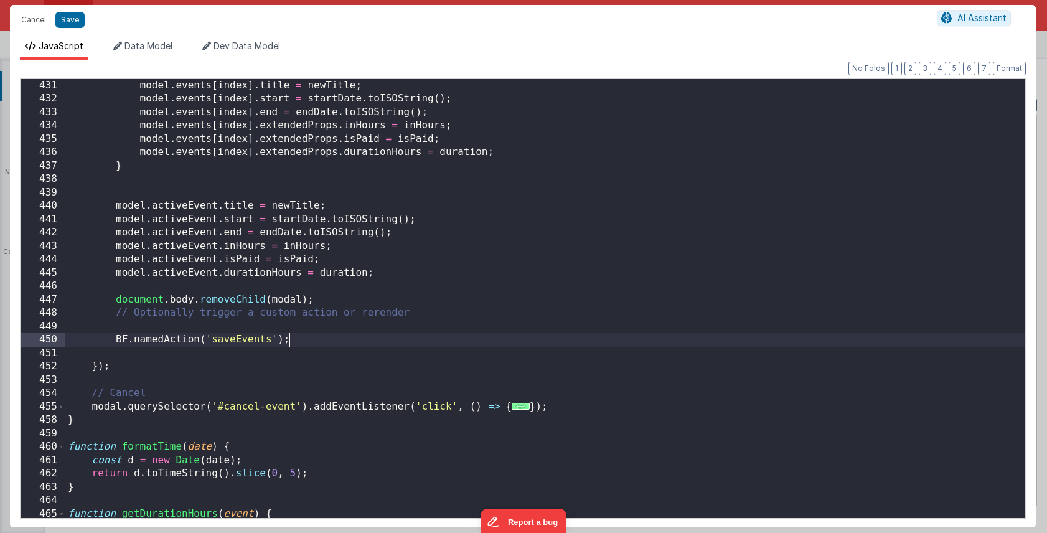
click at [298, 343] on div "model . events [ index ] . title = newTitle ; model . events [ index ] . start …" at bounding box center [545, 312] width 960 height 466
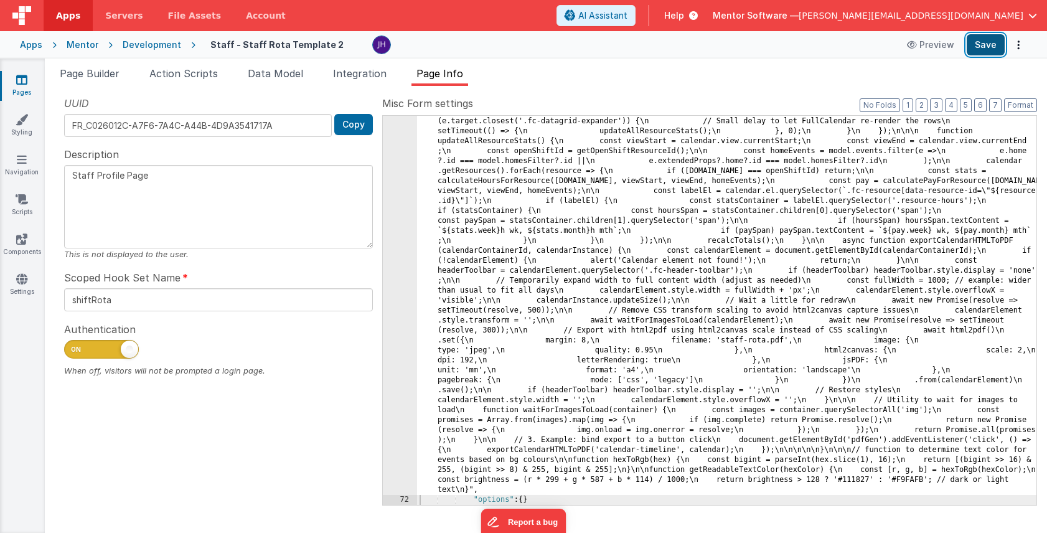
click at [993, 40] on button "Save" at bounding box center [986, 44] width 38 height 21
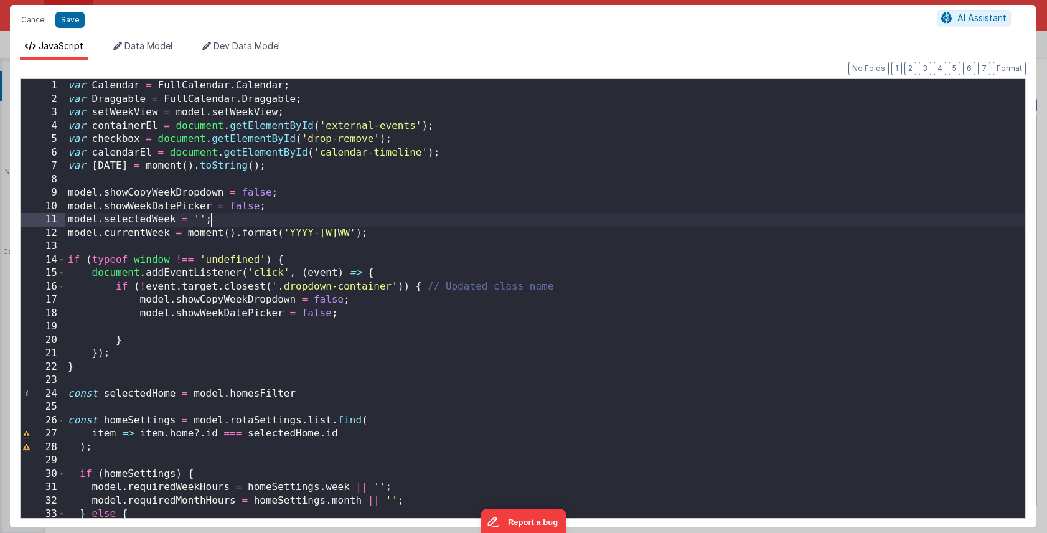
click at [597, 214] on div "var Calendar = FullCalendar . Calendar ; var Draggable = FullCalendar . Draggab…" at bounding box center [545, 312] width 960 height 466
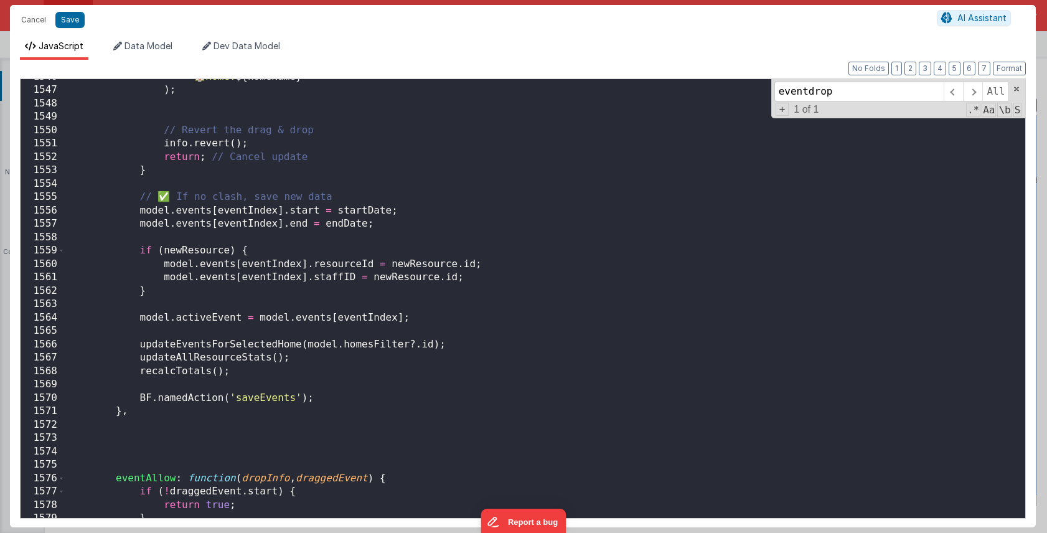
scroll to position [17766, 0]
type input "eventdrop"
click at [297, 364] on div "` 🏠 Home: ${ homeName } ` ) ; // Revert the drag & drop info . revert ( ) ; ret…" at bounding box center [545, 302] width 960 height 466
drag, startPoint x: 140, startPoint y: 371, endPoint x: 240, endPoint y: 370, distance: 99.6
click at [240, 370] on div "` 🏠 Home: ${ homeName } ` ) ; // Revert the drag & drop info . revert ( ) ; ret…" at bounding box center [545, 302] width 960 height 466
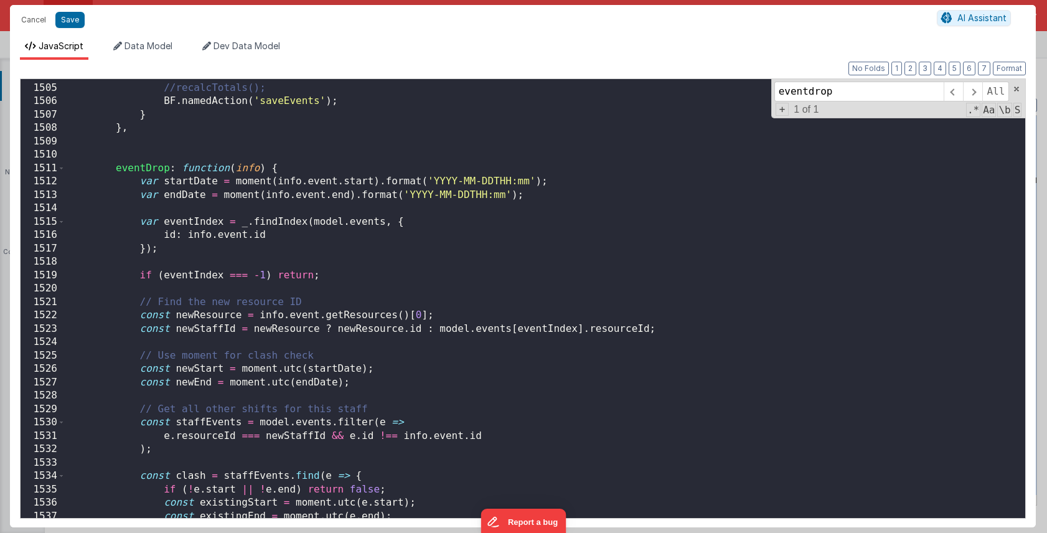
scroll to position [17256, 0]
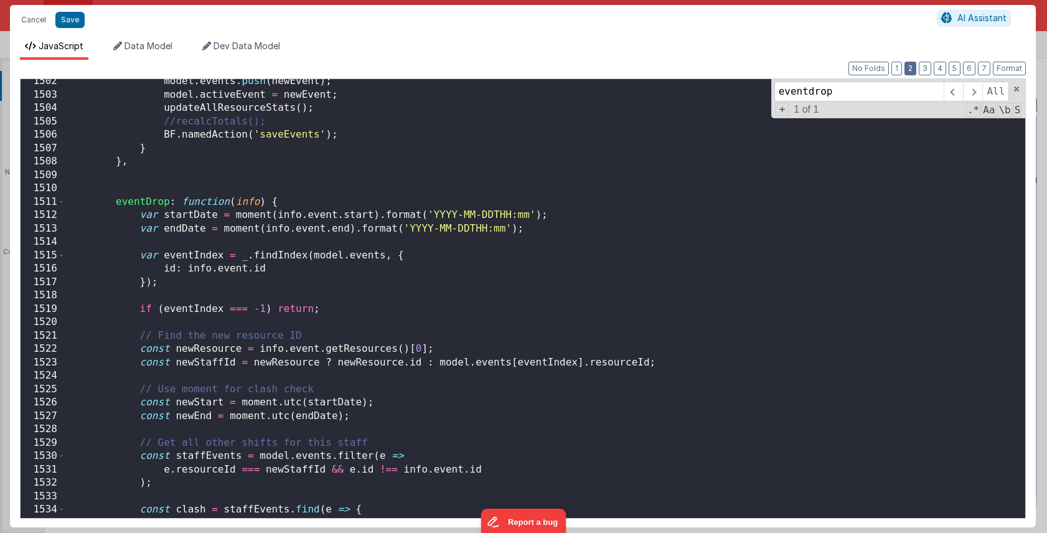
click at [915, 68] on button "2" at bounding box center [911, 69] width 12 height 14
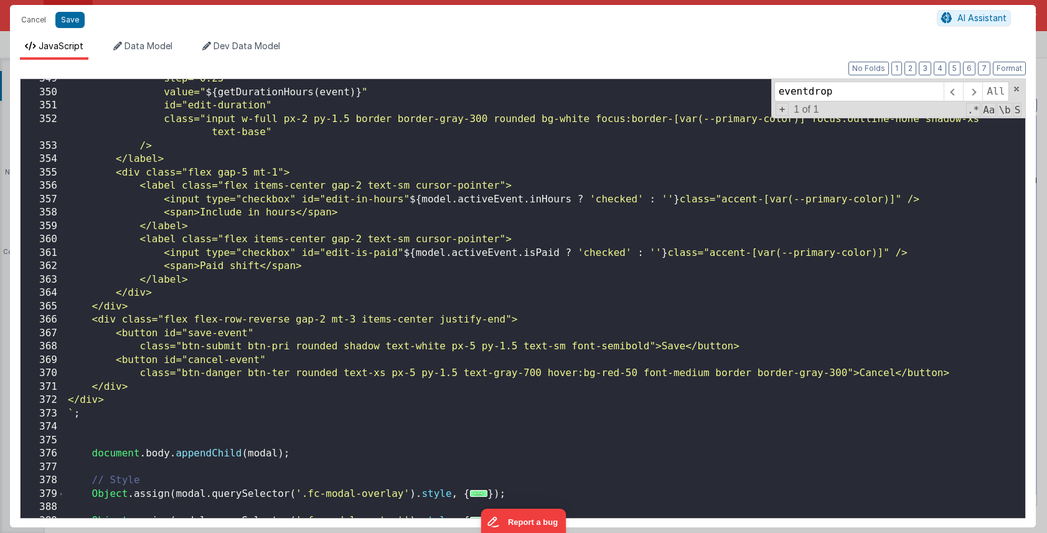
click at [614, 221] on div "step="0.25" value=" ${ getDurationHours ( event ) } " id="edit-duration" class=…" at bounding box center [545, 305] width 960 height 466
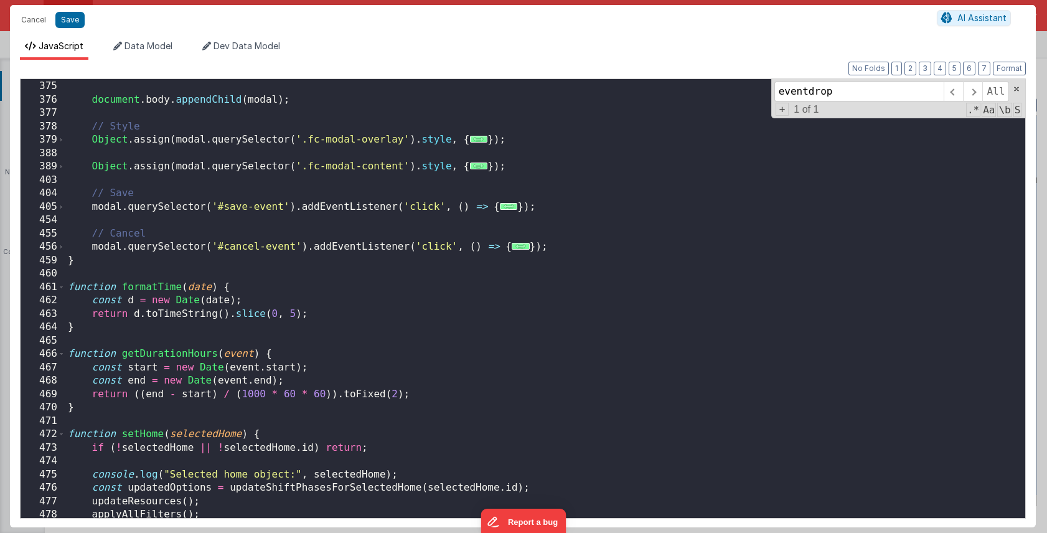
scroll to position [3114, 0]
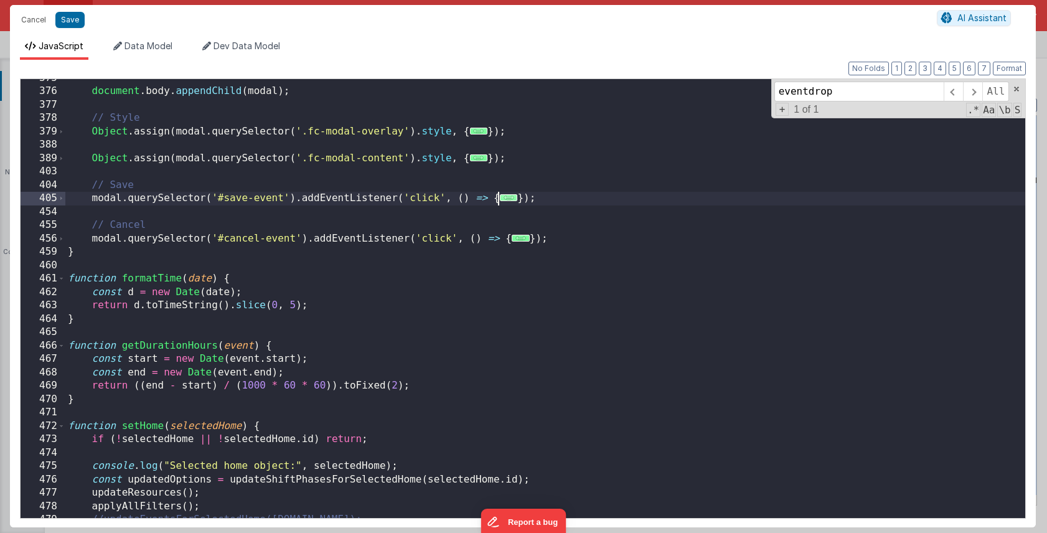
click at [511, 201] on span "..." at bounding box center [509, 197] width 18 height 7
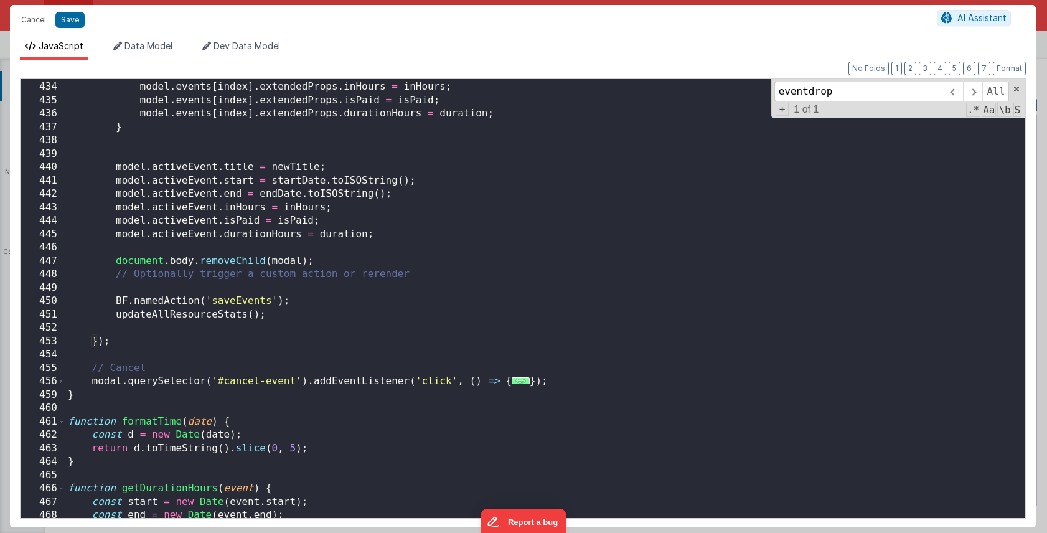
scroll to position [3627, 0]
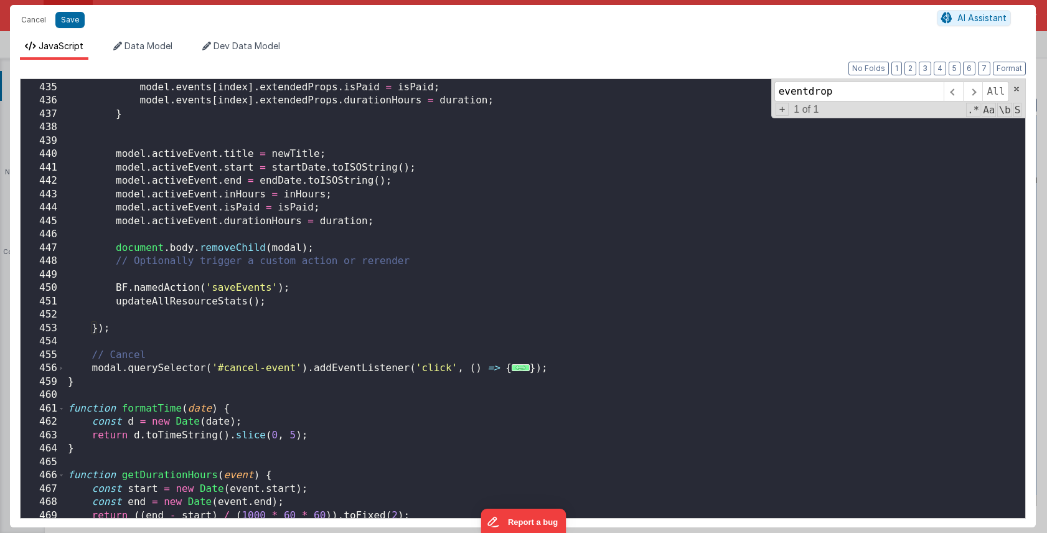
click at [303, 300] on div "model . events [ index ] . extendedProps . inHours = inHours ; model . events […" at bounding box center [545, 300] width 960 height 466
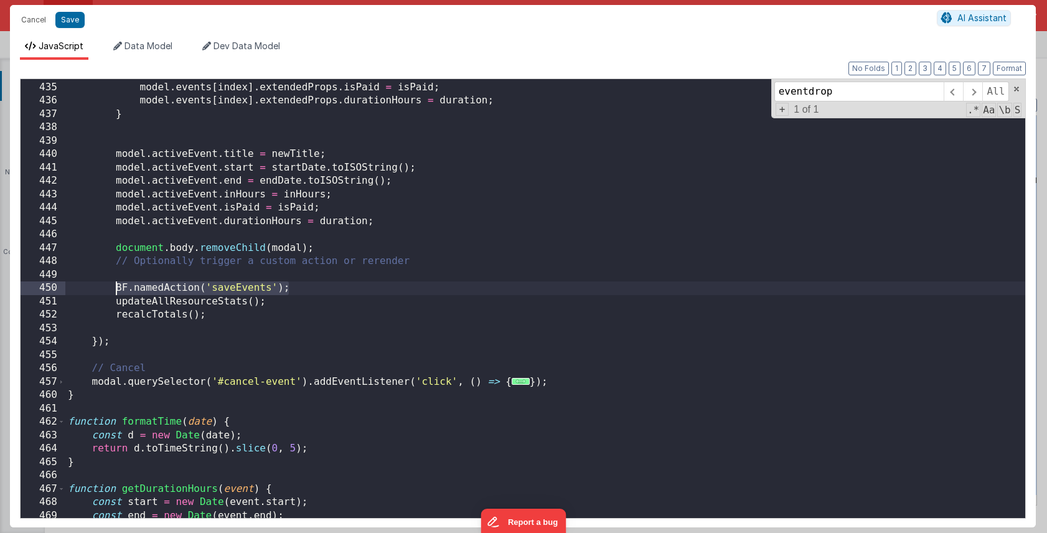
drag, startPoint x: 291, startPoint y: 286, endPoint x: 115, endPoint y: 285, distance: 176.2
click at [115, 285] on div "model . events [ index ] . extendedProps . inHours = inHours ; model . events […" at bounding box center [545, 300] width 960 height 466
click at [209, 316] on div "model . events [ index ] . extendedProps . inHours = inHours ; model . events […" at bounding box center [545, 300] width 960 height 466
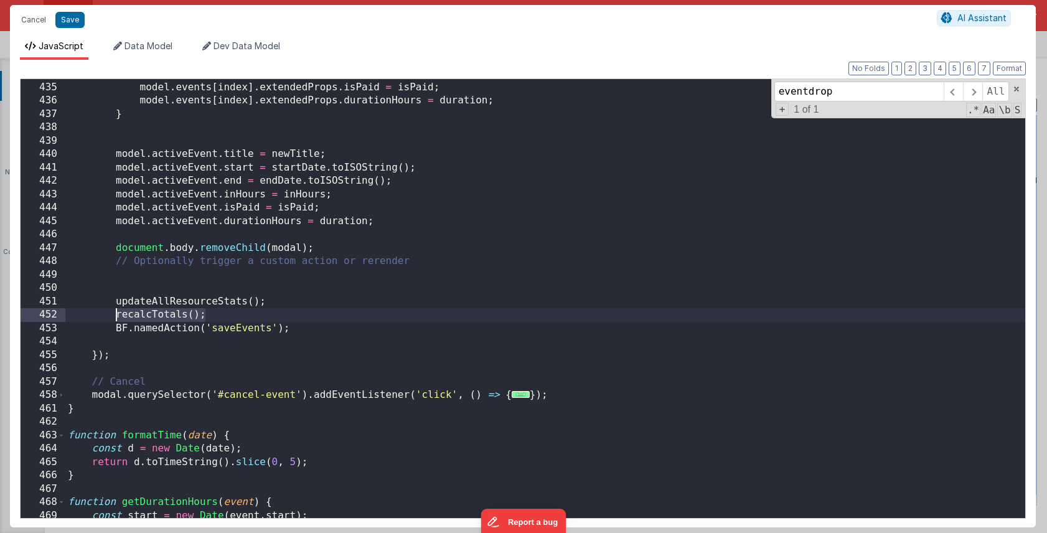
drag, startPoint x: 214, startPoint y: 316, endPoint x: 114, endPoint y: 316, distance: 100.3
click at [114, 316] on div "model . events [ index ] . extendedProps . inHours = inHours ; model . events […" at bounding box center [545, 300] width 960 height 466
click at [141, 287] on div "model . events [ index ] . extendedProps . inHours = inHours ; model . events […" at bounding box center [545, 300] width 960 height 466
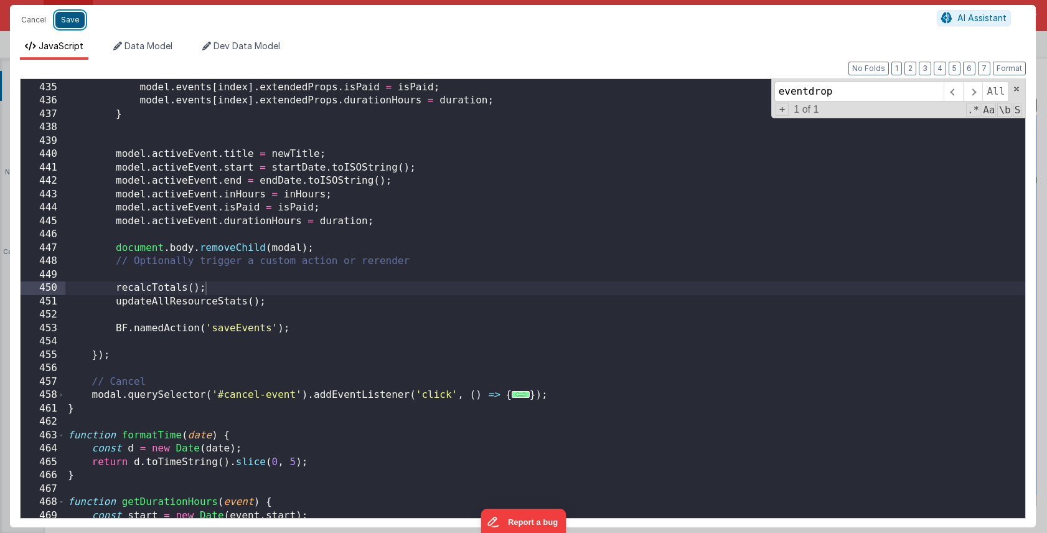
click at [71, 21] on button "Save" at bounding box center [69, 20] width 29 height 16
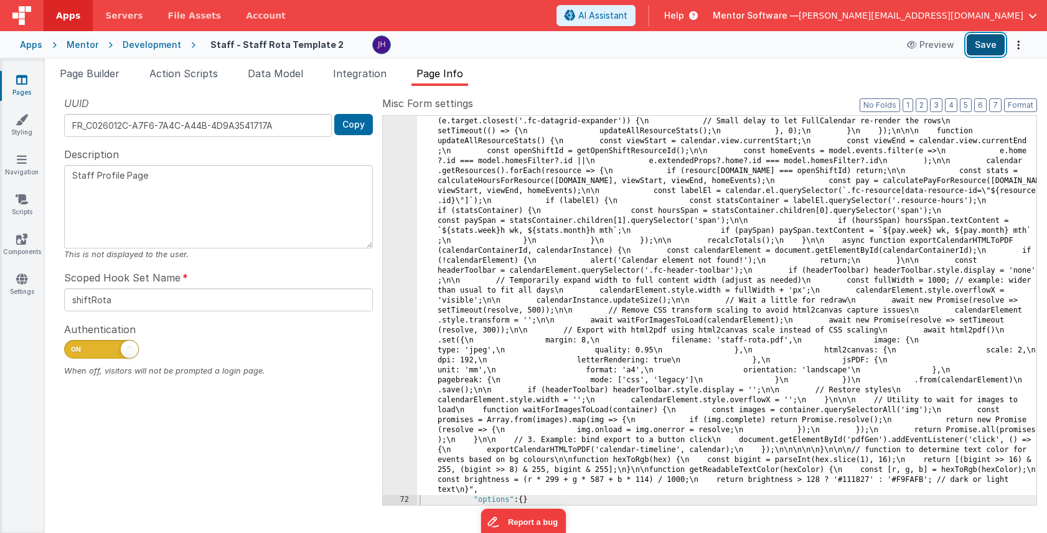
click at [984, 40] on button "Save" at bounding box center [986, 44] width 38 height 21
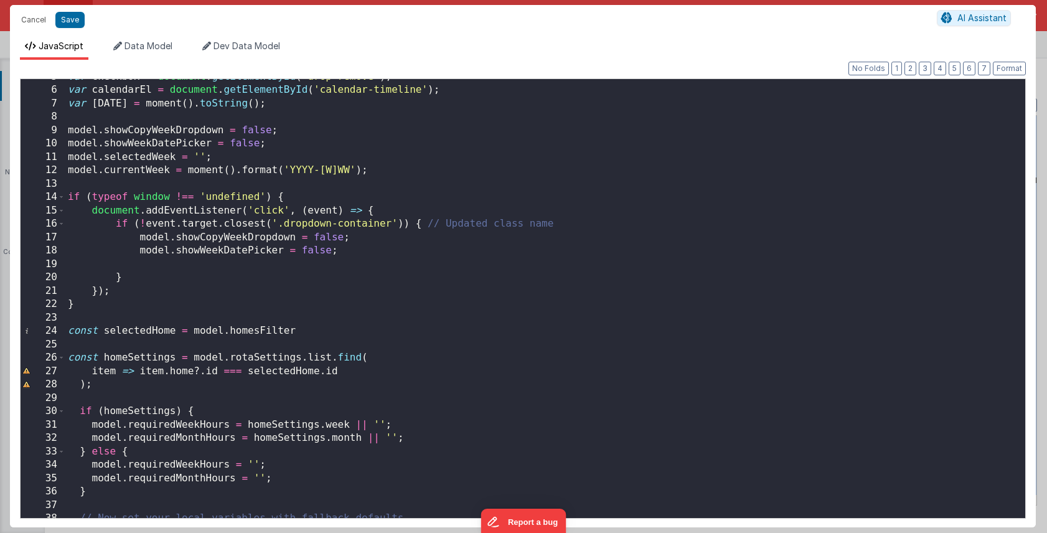
scroll to position [54, 0]
click at [913, 71] on button "2" at bounding box center [911, 69] width 12 height 14
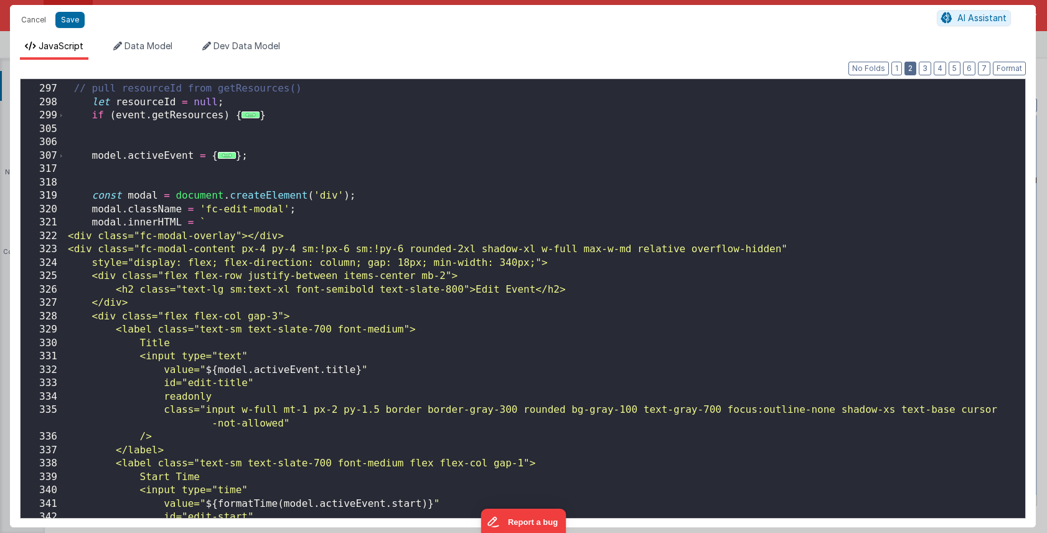
scroll to position [2211, 0]
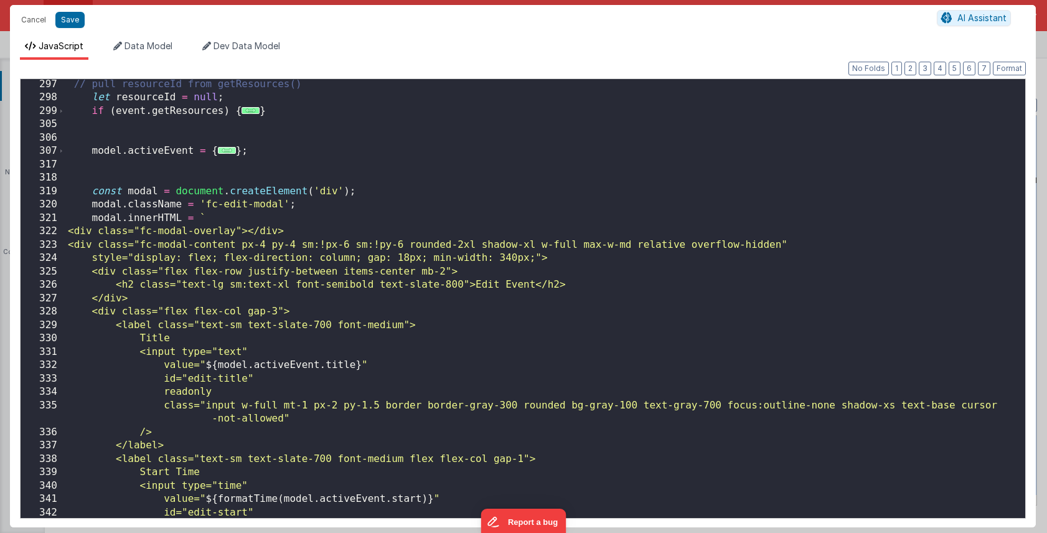
click at [224, 151] on span "..." at bounding box center [227, 150] width 18 height 7
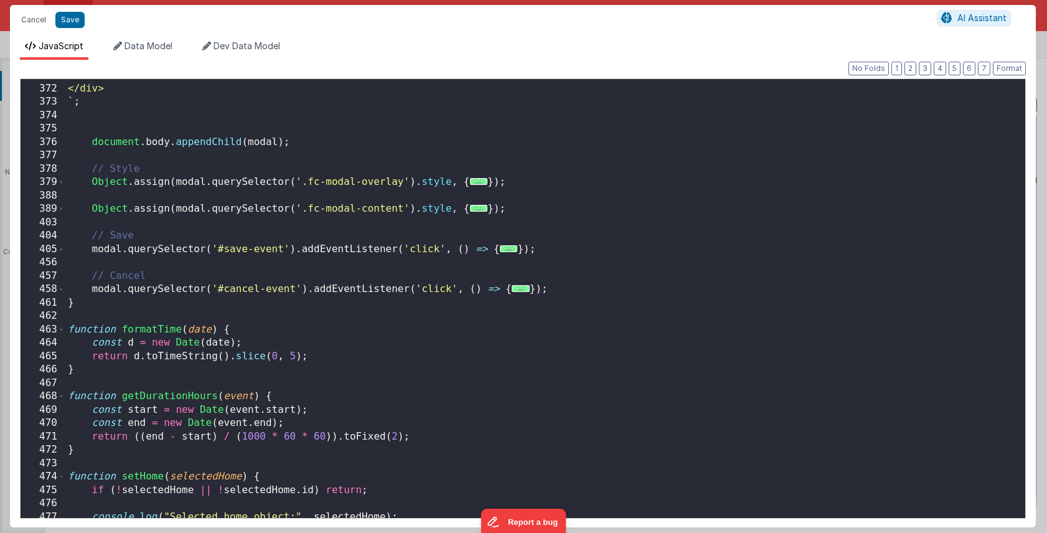
scroll to position [3184, 0]
click at [505, 251] on span "..." at bounding box center [509, 248] width 18 height 7
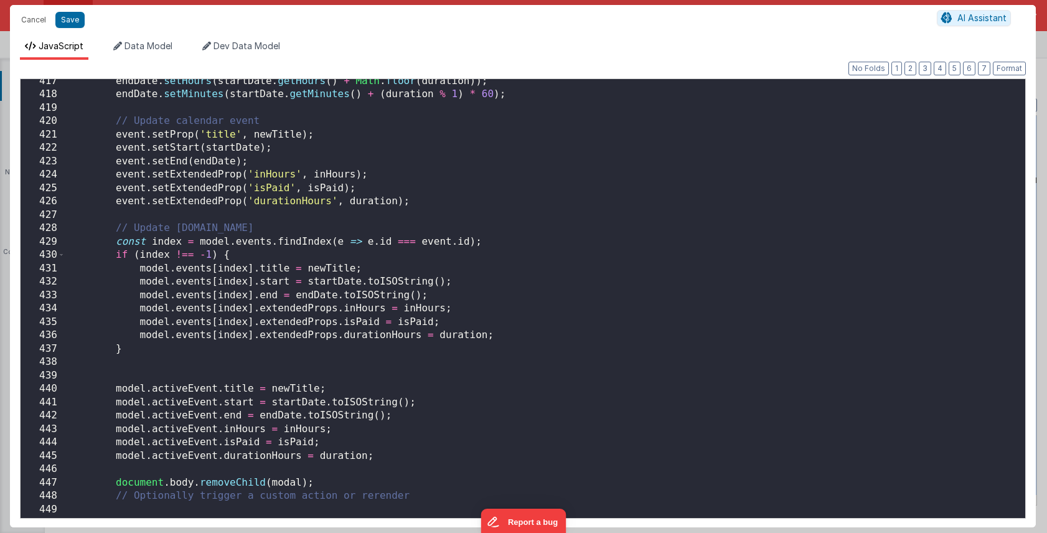
scroll to position [3521, 0]
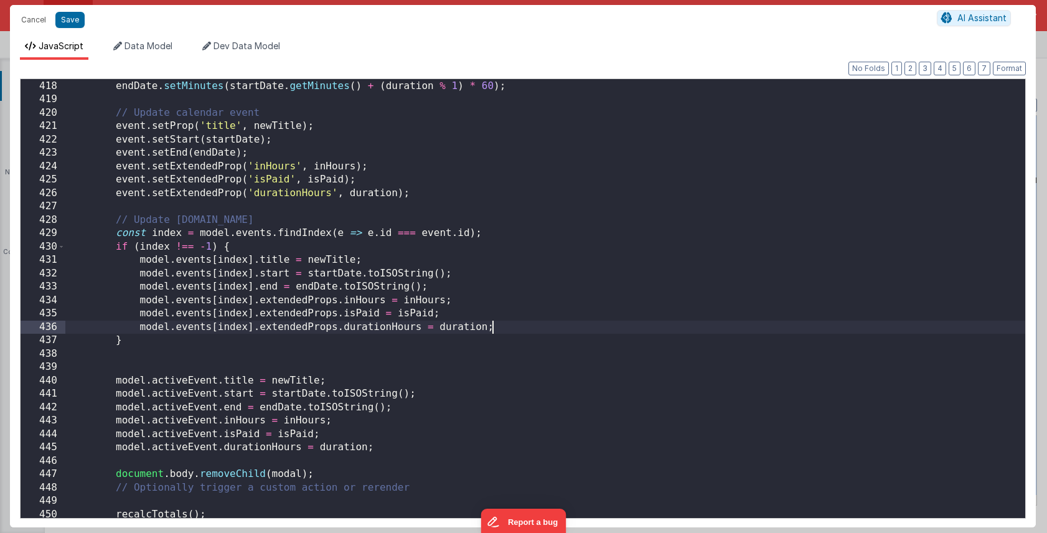
click at [682, 325] on div "endDate . setHours ( startDate . getHours ( ) + Math . floor ( duration )) ; en…" at bounding box center [545, 299] width 960 height 466
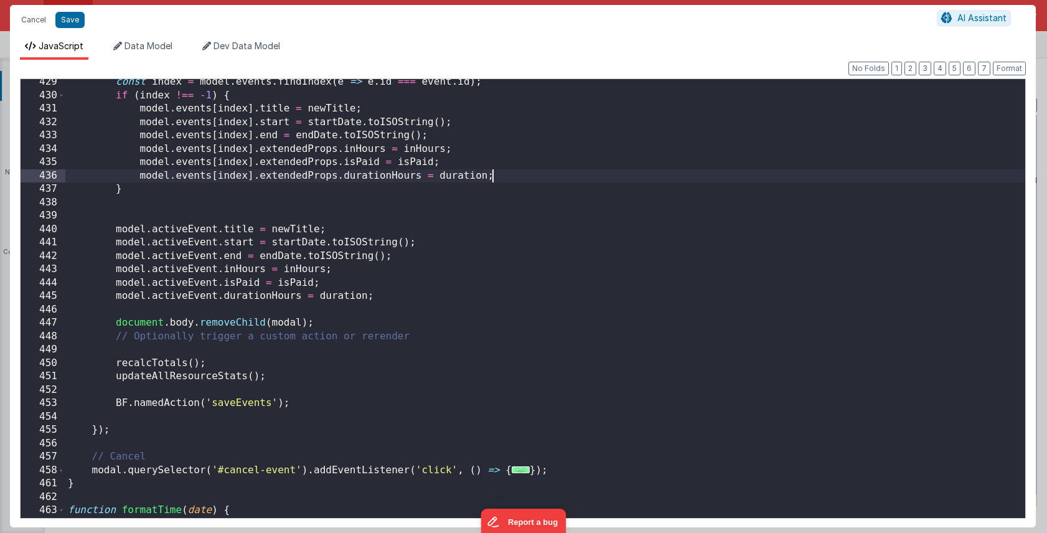
scroll to position [3676, 0]
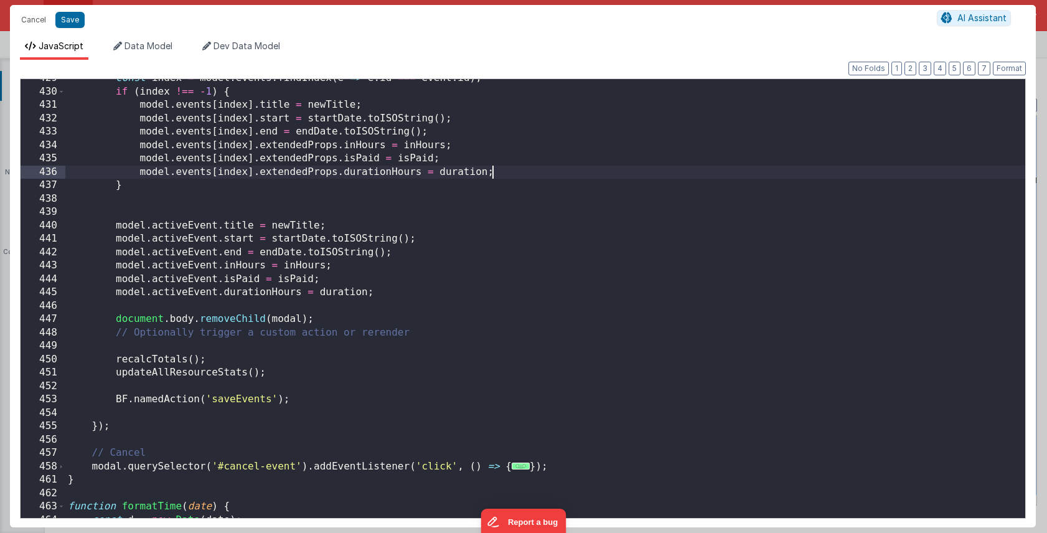
click at [164, 360] on div "const index = model . events . findIndex ( e => e . id === event . id ) ; if ( …" at bounding box center [545, 305] width 960 height 466
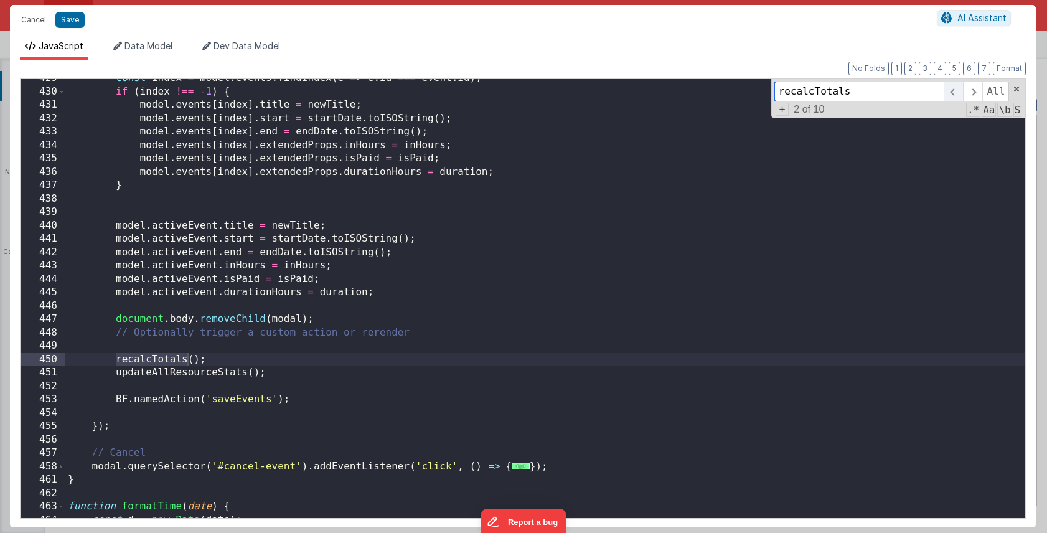
click at [959, 95] on span at bounding box center [953, 92] width 19 height 20
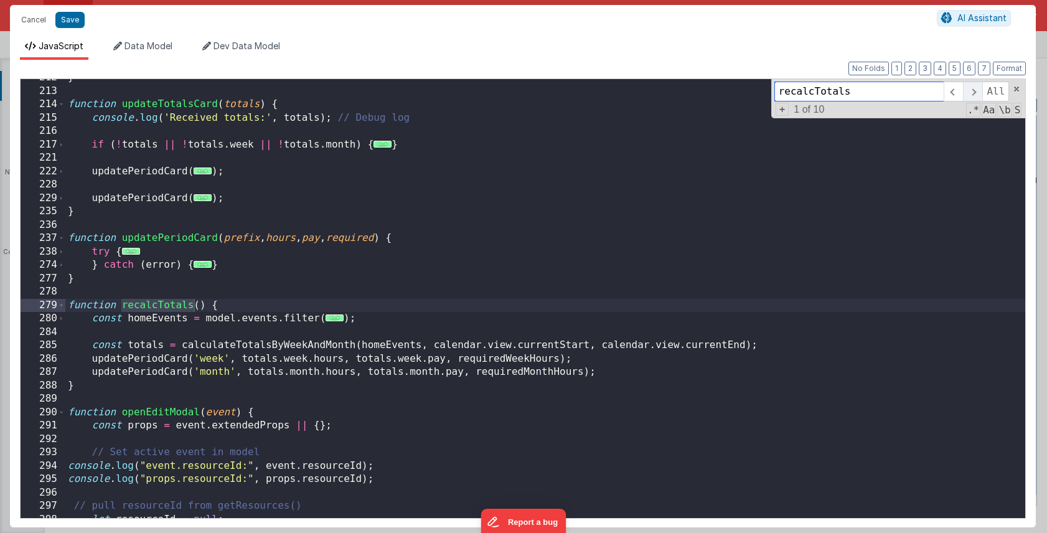
click at [973, 92] on span at bounding box center [972, 92] width 19 height 20
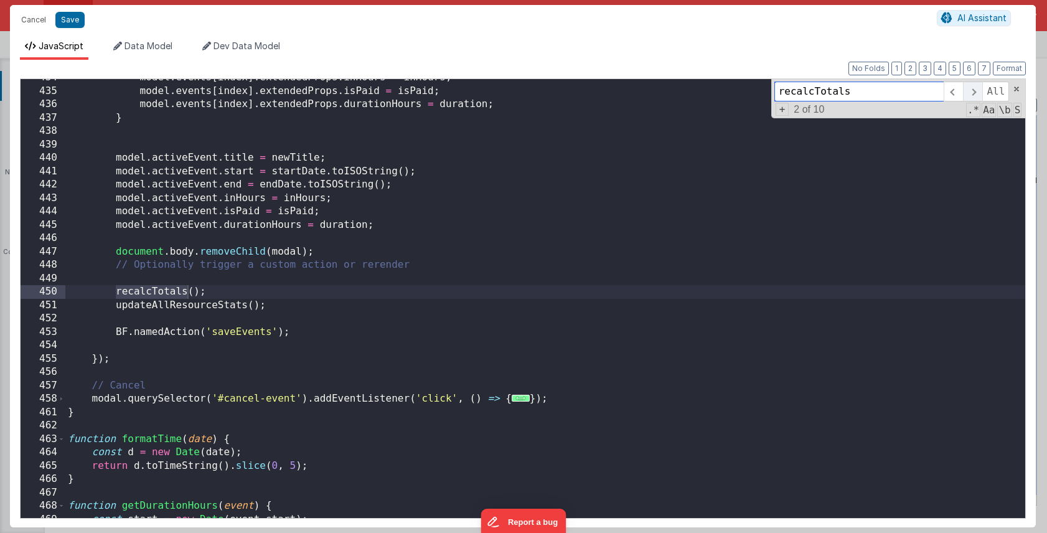
click at [973, 92] on span at bounding box center [972, 92] width 19 height 20
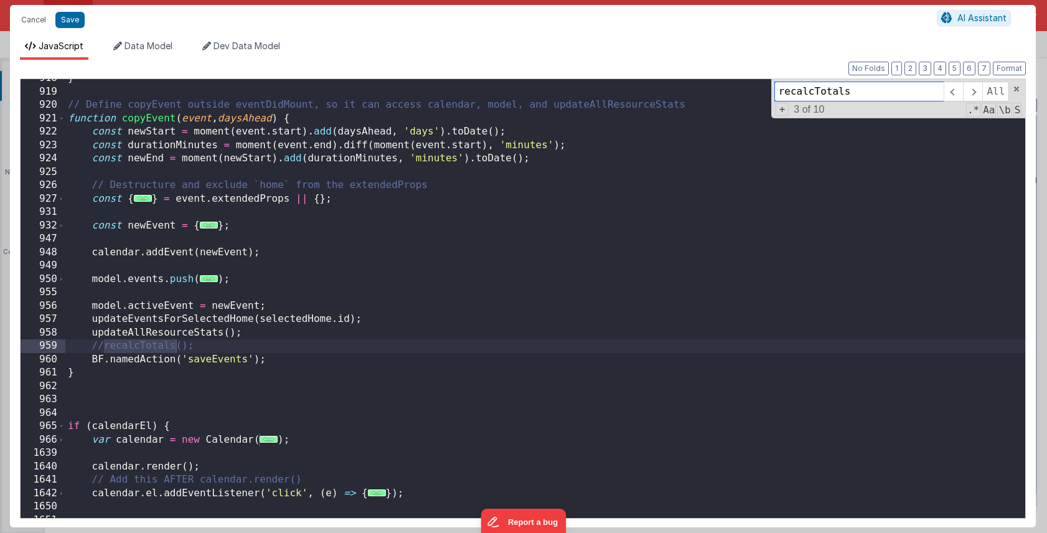
scroll to position [6126, 0]
click at [978, 92] on span at bounding box center [972, 92] width 19 height 20
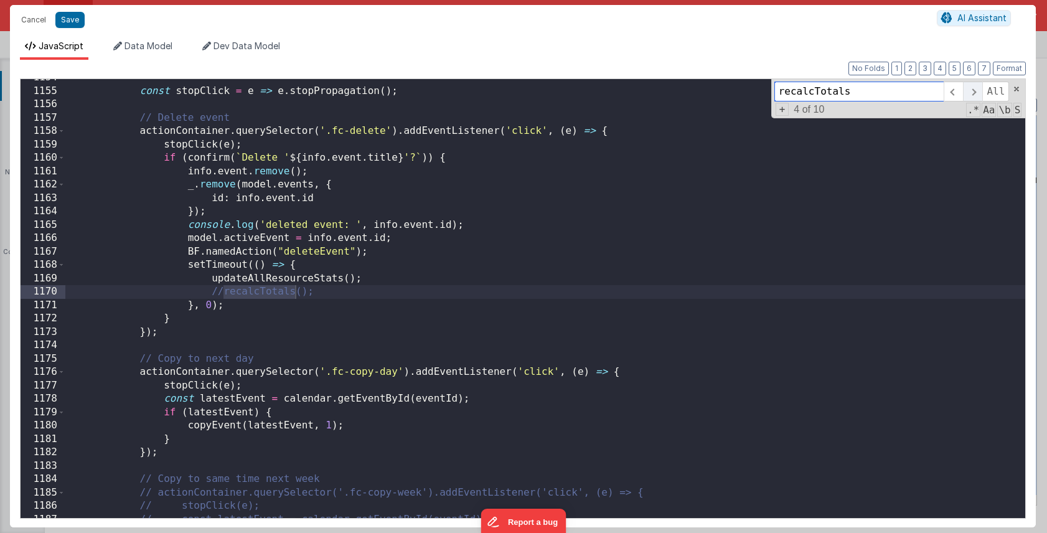
scroll to position [9006, 0]
click at [978, 92] on span at bounding box center [972, 92] width 19 height 20
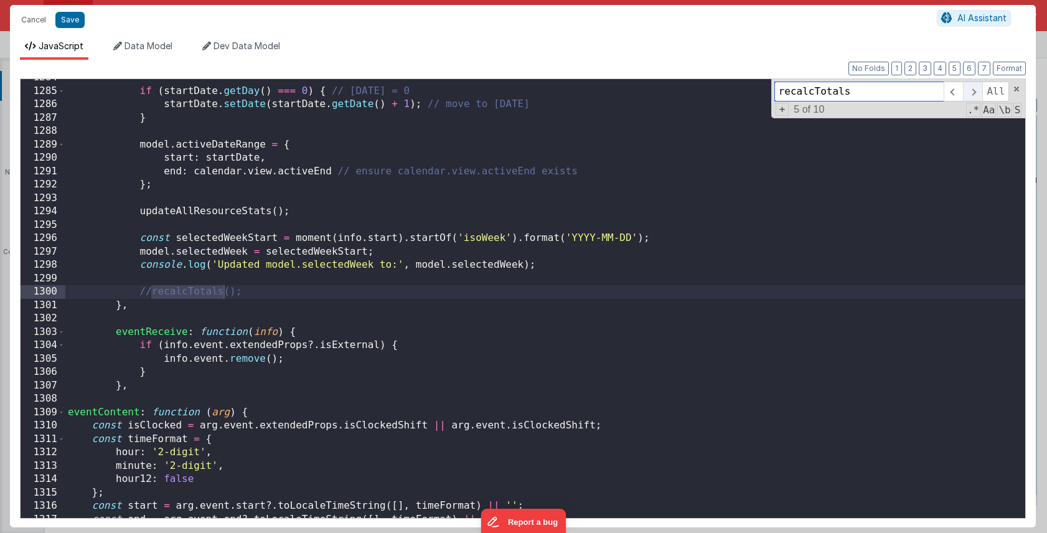
click at [978, 92] on span at bounding box center [972, 92] width 19 height 20
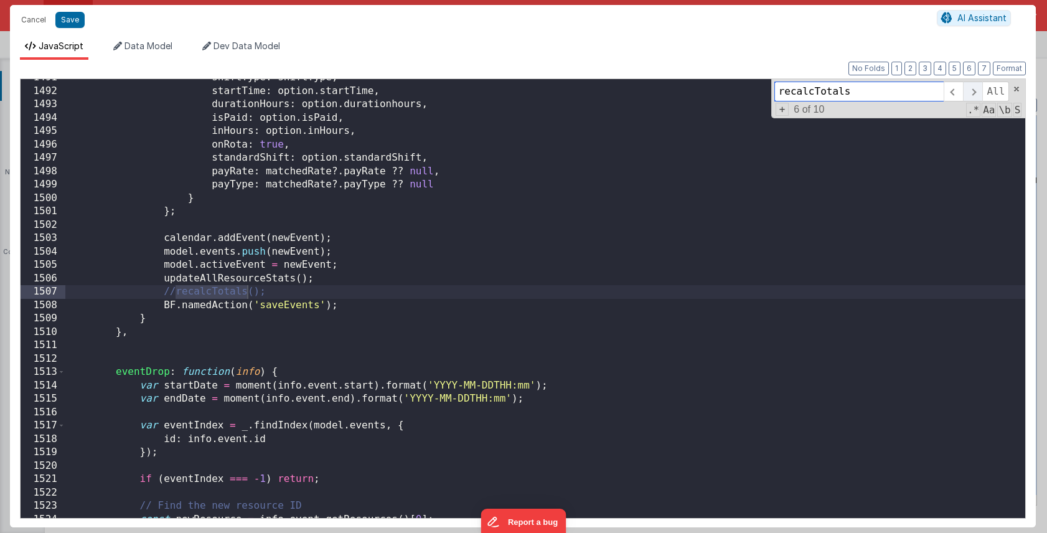
click at [978, 92] on span at bounding box center [972, 92] width 19 height 20
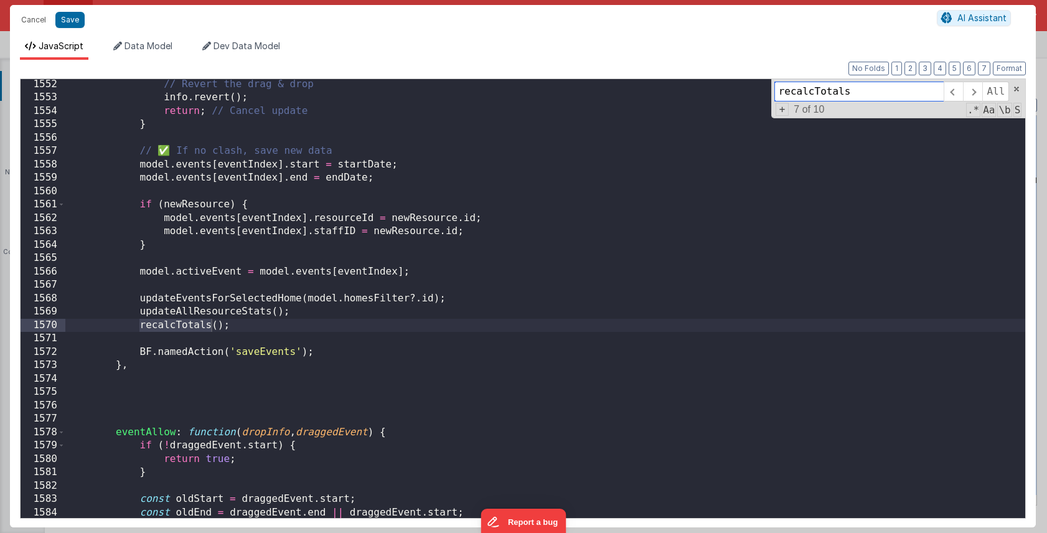
scroll to position [14375, 0]
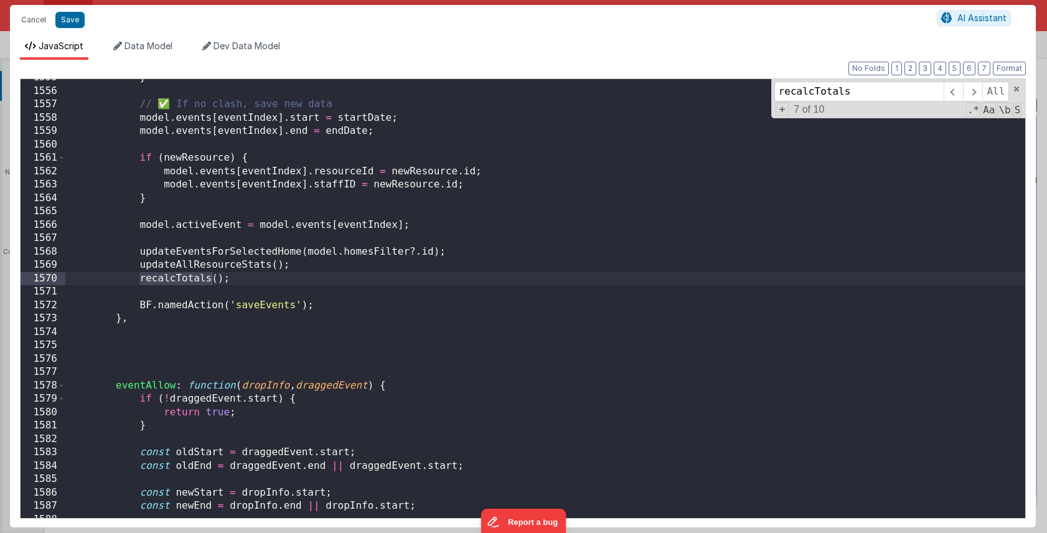
click at [140, 281] on div "} // ✅ If no clash, save new data model . events [ eventIndex ] . start = start…" at bounding box center [545, 304] width 960 height 466
click at [976, 92] on span at bounding box center [972, 92] width 19 height 20
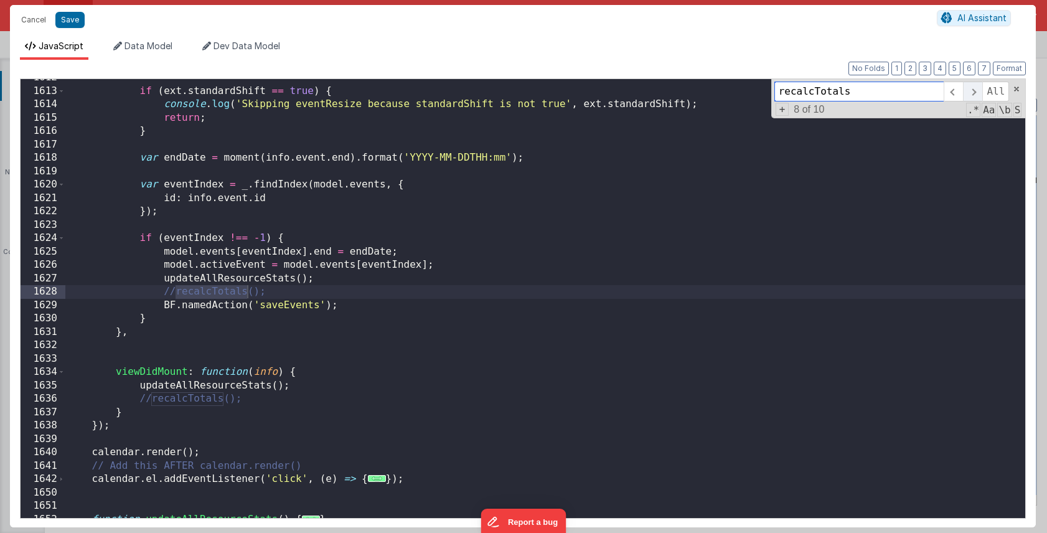
scroll to position [15138, 0]
click at [976, 92] on span at bounding box center [972, 92] width 19 height 20
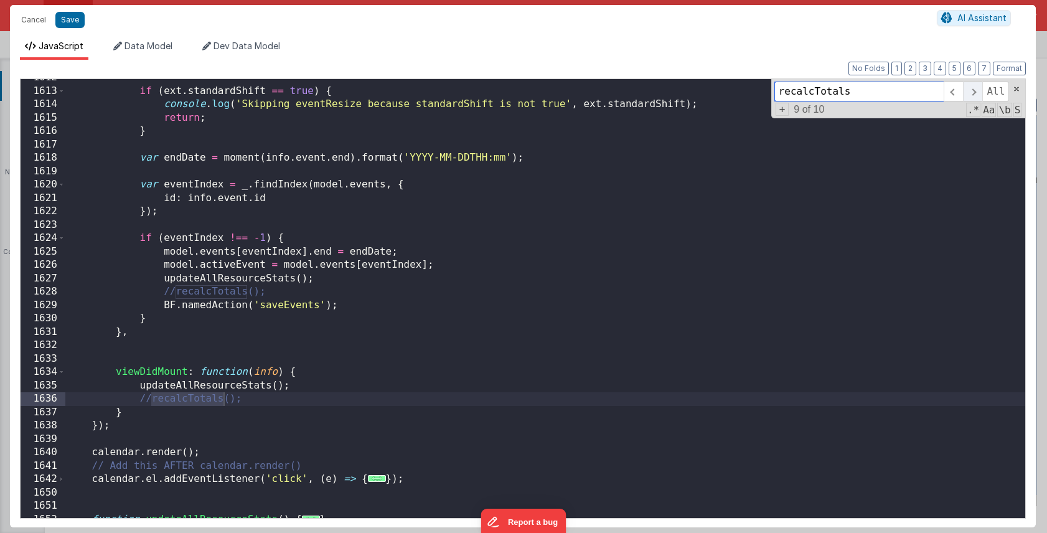
click at [976, 92] on span at bounding box center [972, 92] width 19 height 20
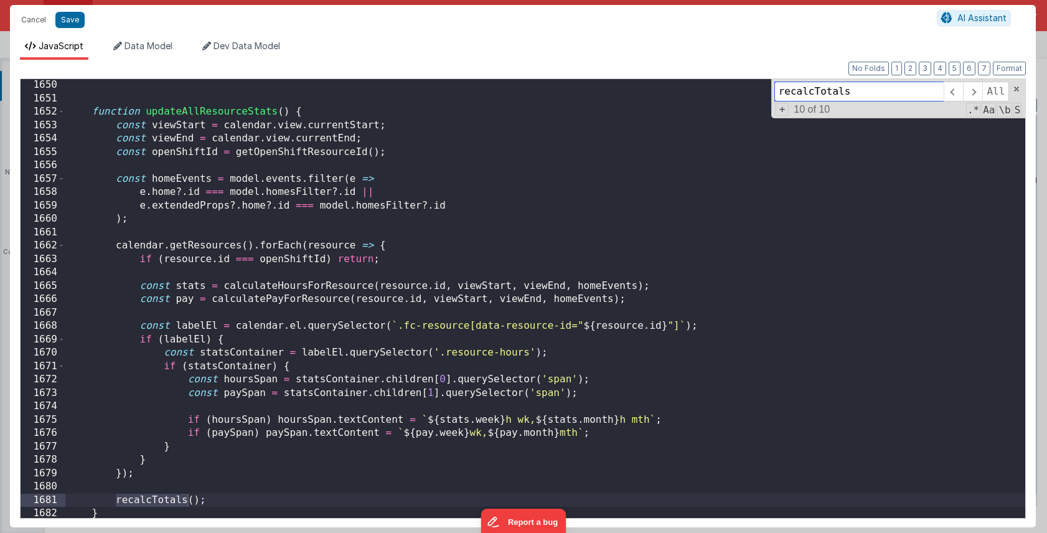
scroll to position [15546, 0]
click at [973, 93] on span at bounding box center [972, 92] width 19 height 20
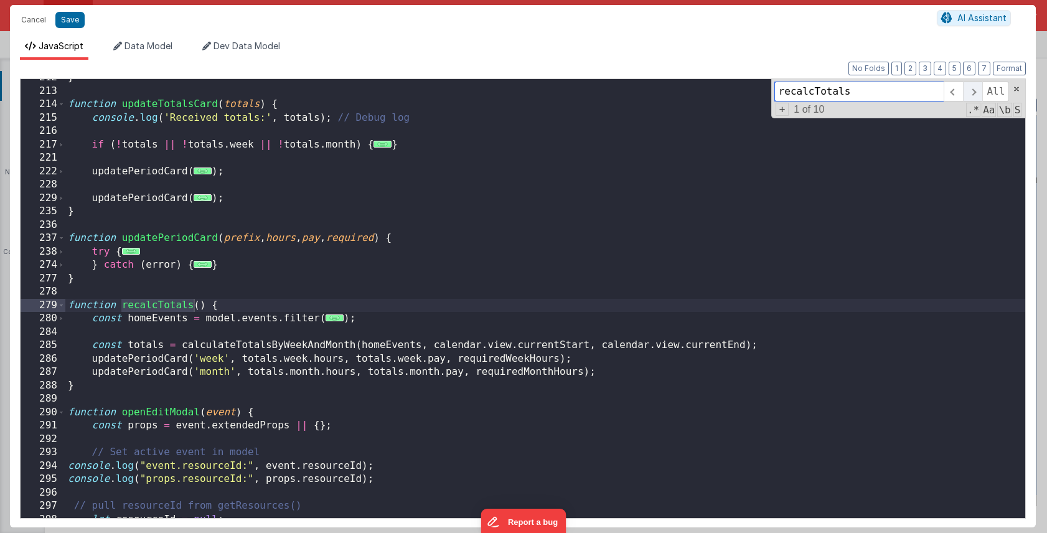
click at [973, 92] on span at bounding box center [972, 92] width 19 height 20
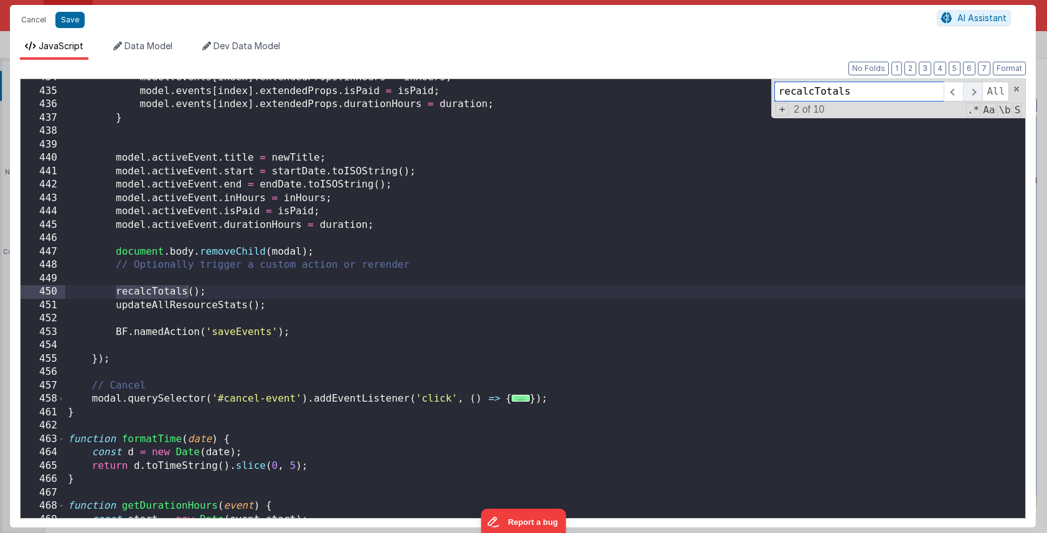
scroll to position [3743, 0]
click at [218, 308] on div "model . events [ index ] . extendedProps . inHours = inHours ; model . events […" at bounding box center [545, 304] width 960 height 466
click at [117, 289] on div "model . events [ index ] . extendedProps . inHours = inHours ; model . events […" at bounding box center [545, 304] width 960 height 466
click at [152, 305] on div "model . events [ index ] . extendedProps . inHours = inHours ; model . events […" at bounding box center [545, 304] width 960 height 466
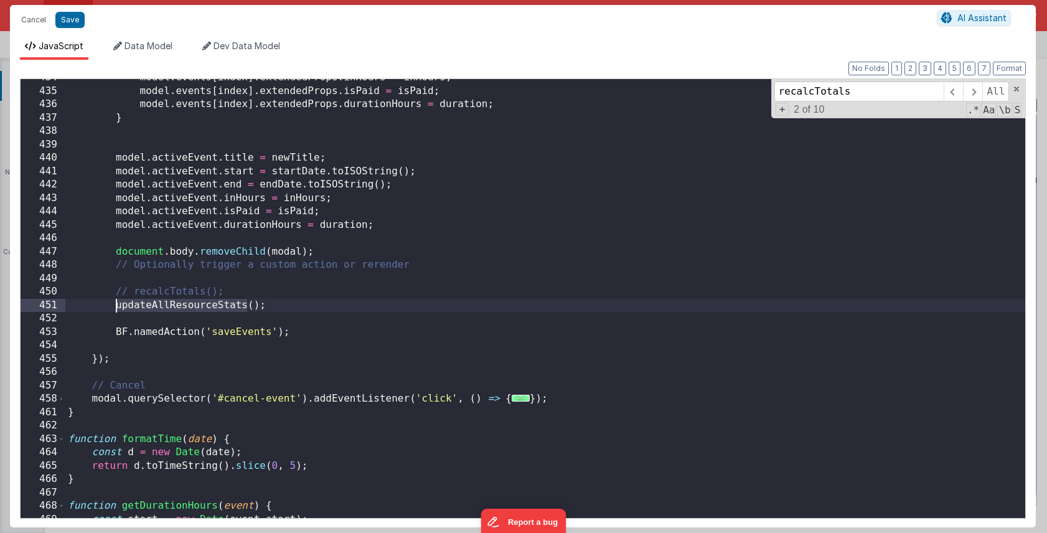
click at [152, 305] on div "model . events [ index ] . extendedProps . inHours = inHours ; model . events […" at bounding box center [545, 304] width 960 height 466
click at [975, 93] on span at bounding box center [972, 92] width 19 height 20
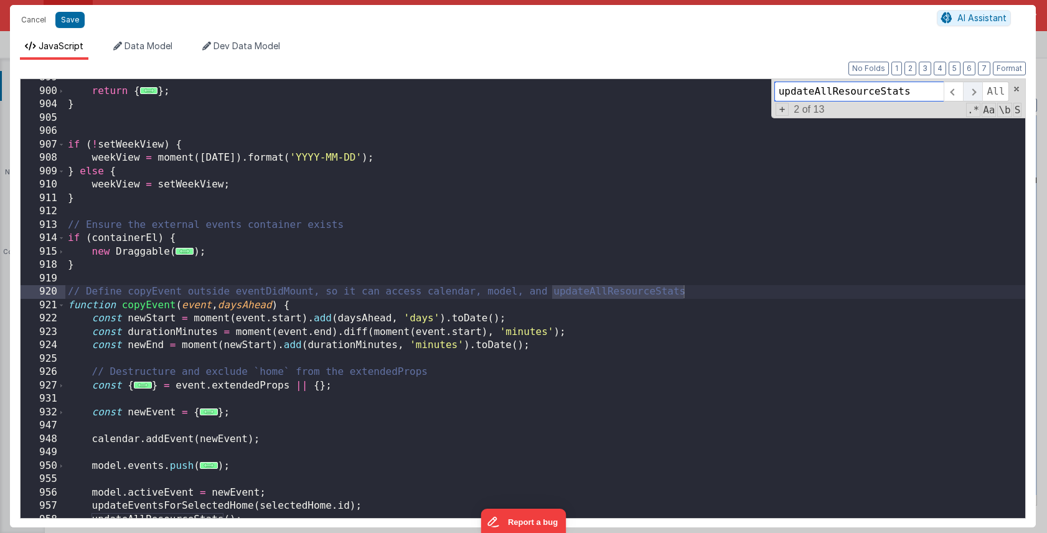
scroll to position [5939, 0]
click at [975, 93] on span at bounding box center [972, 92] width 19 height 20
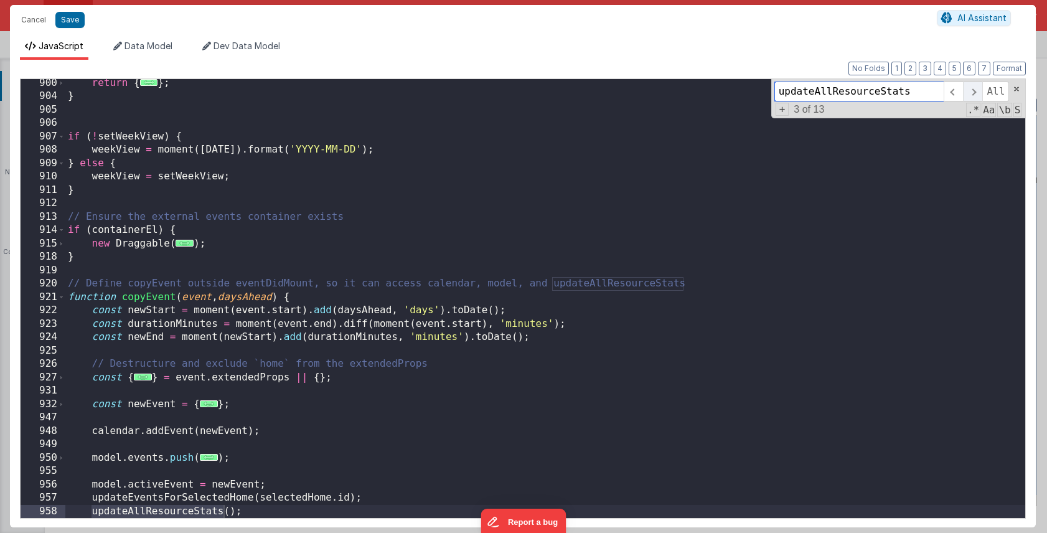
click at [975, 93] on span at bounding box center [972, 92] width 19 height 20
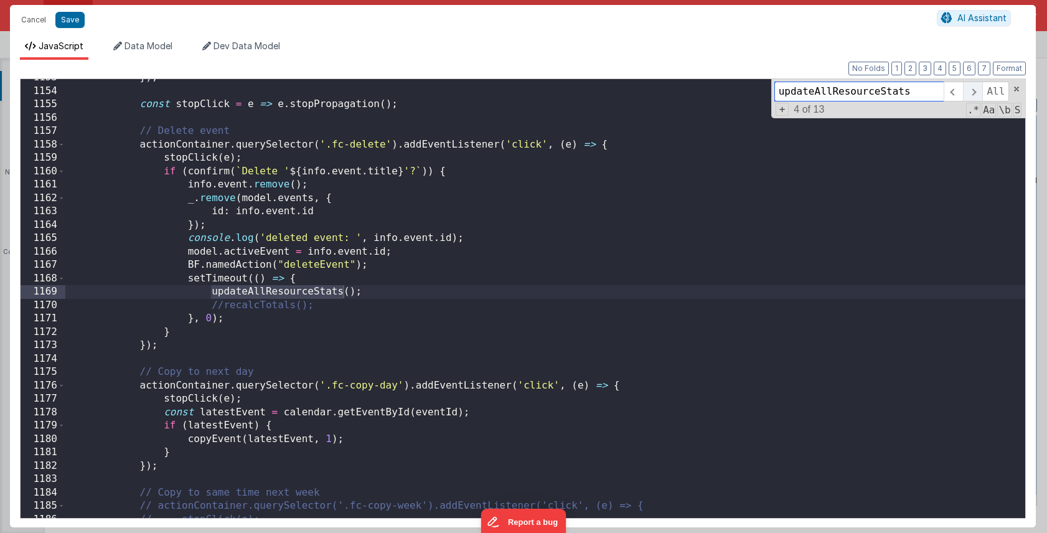
click at [975, 93] on span at bounding box center [972, 92] width 19 height 20
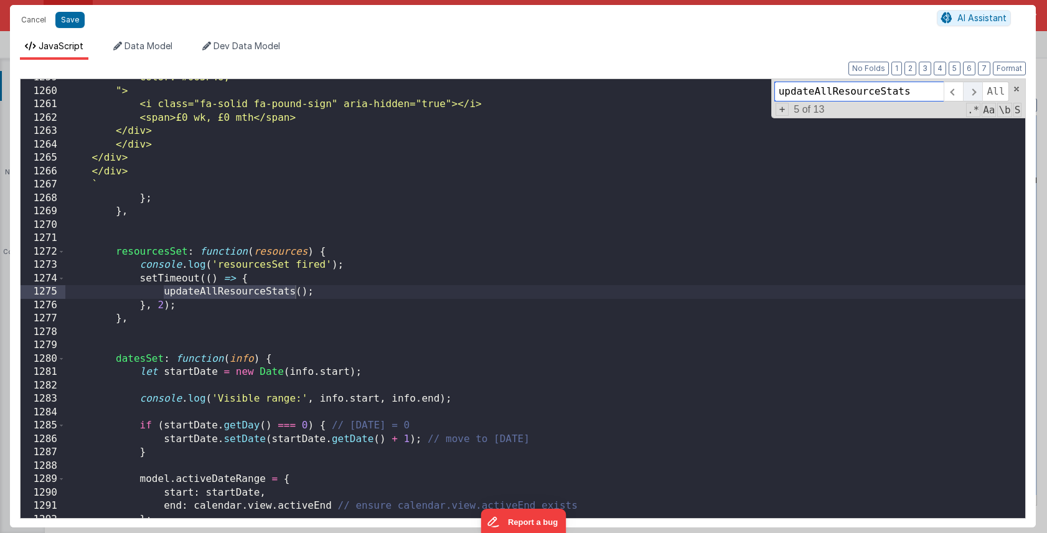
click at [975, 93] on span at bounding box center [972, 92] width 19 height 20
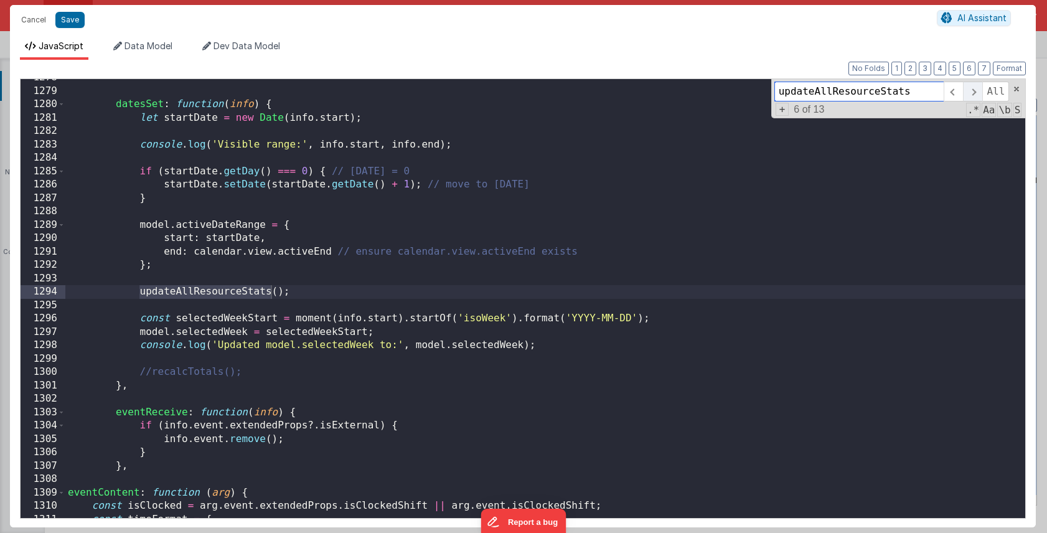
click at [975, 93] on span at bounding box center [972, 92] width 19 height 20
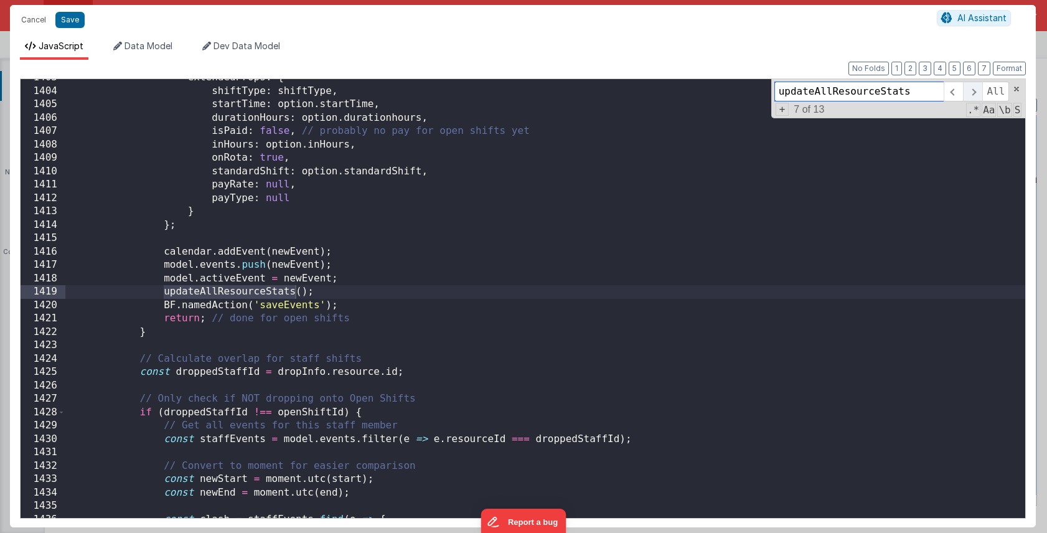
click at [975, 93] on span at bounding box center [972, 92] width 19 height 20
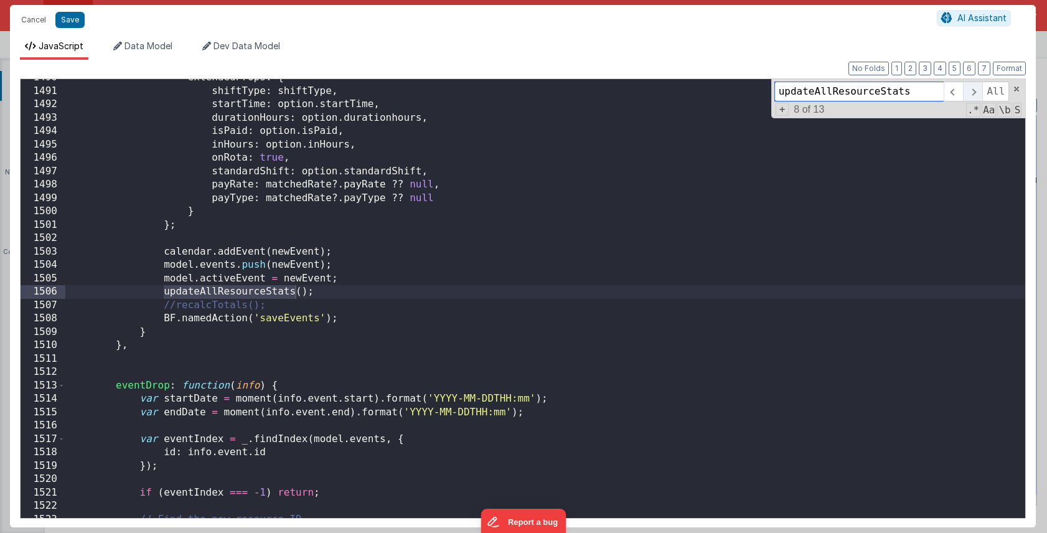
click at [975, 93] on span at bounding box center [972, 92] width 19 height 20
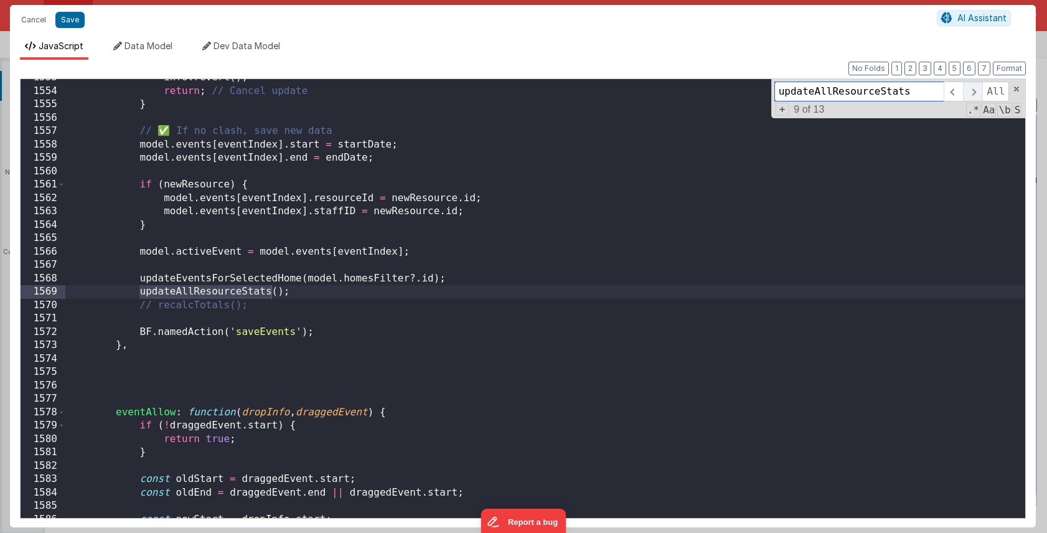
click at [975, 93] on span at bounding box center [972, 92] width 19 height 20
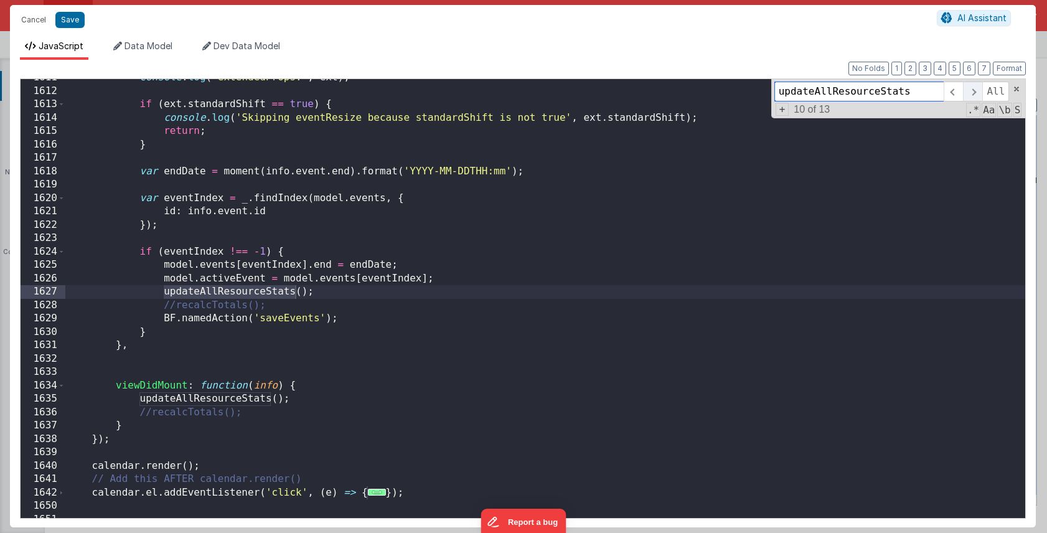
scroll to position [15125, 0]
click at [975, 93] on span at bounding box center [972, 92] width 19 height 20
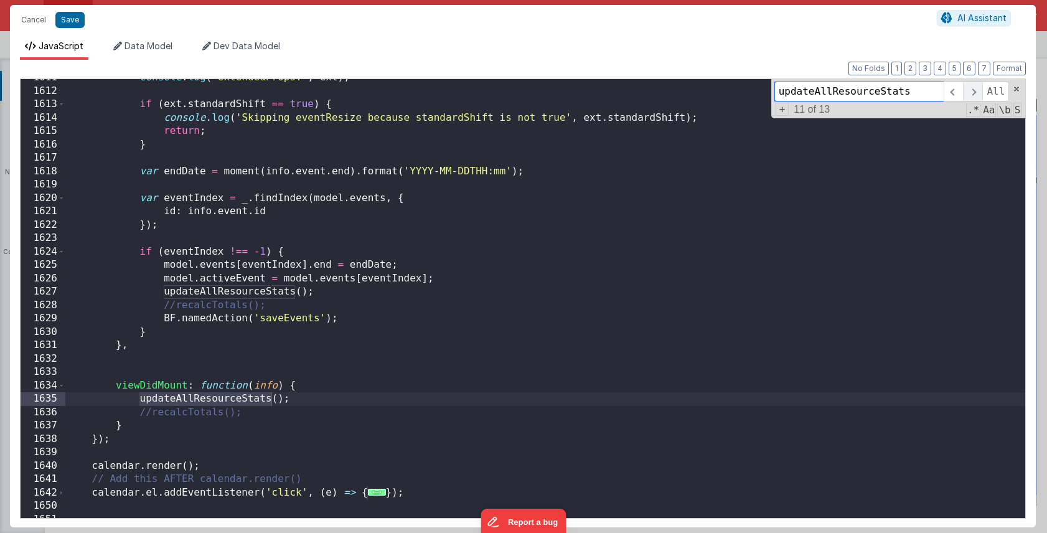
click at [975, 93] on span at bounding box center [972, 92] width 19 height 20
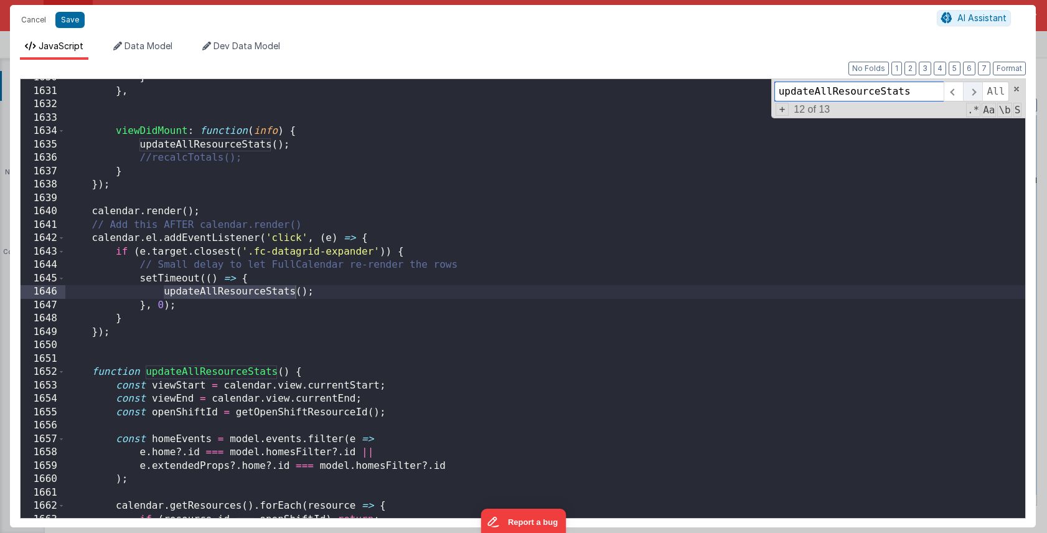
click at [975, 93] on span at bounding box center [972, 92] width 19 height 20
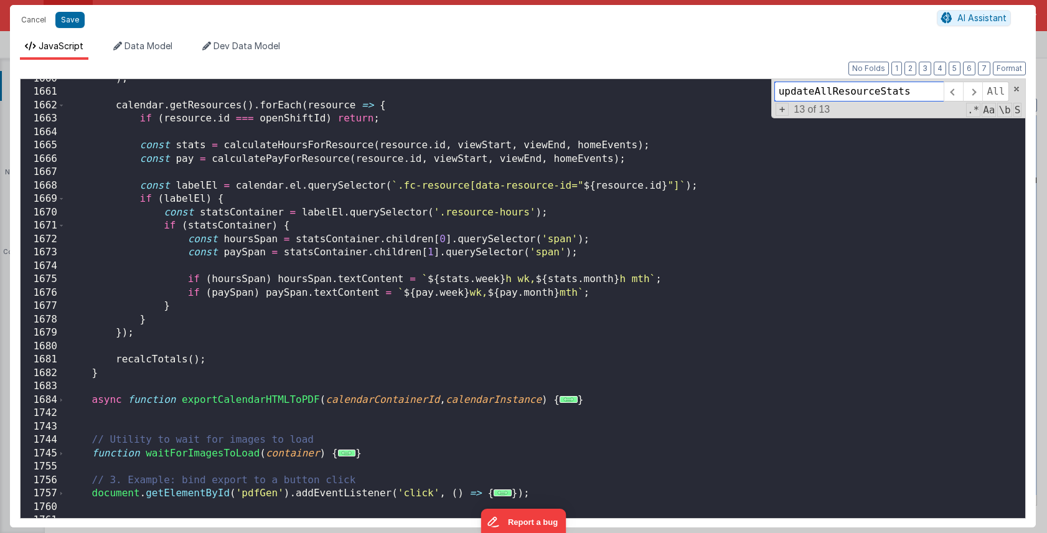
scroll to position [15782, 0]
click at [973, 90] on span at bounding box center [972, 92] width 19 height 20
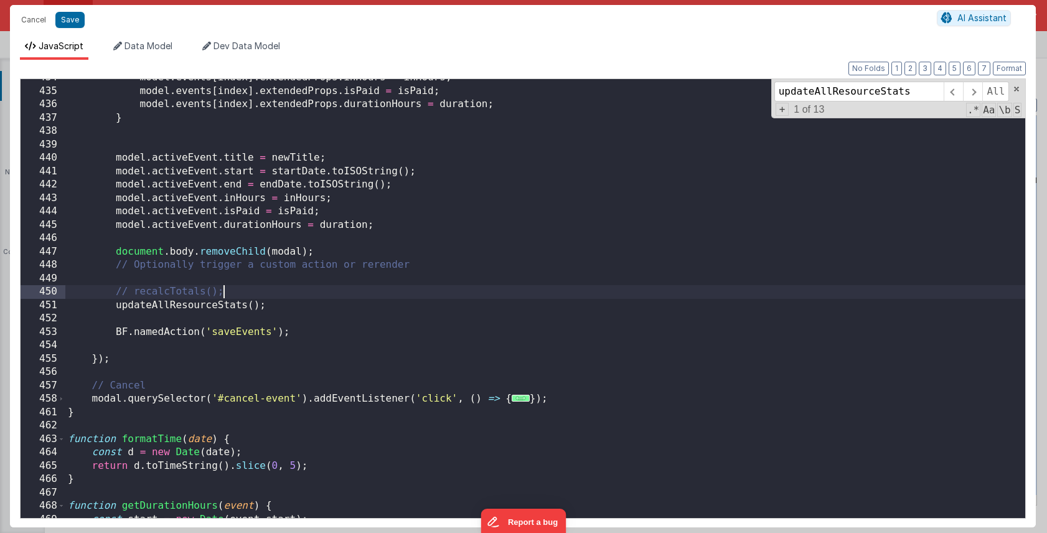
click at [568, 291] on div "model . events [ index ] . extendedProps . inHours = inHours ; model . events […" at bounding box center [545, 304] width 960 height 466
click at [956, 95] on span at bounding box center [953, 92] width 19 height 20
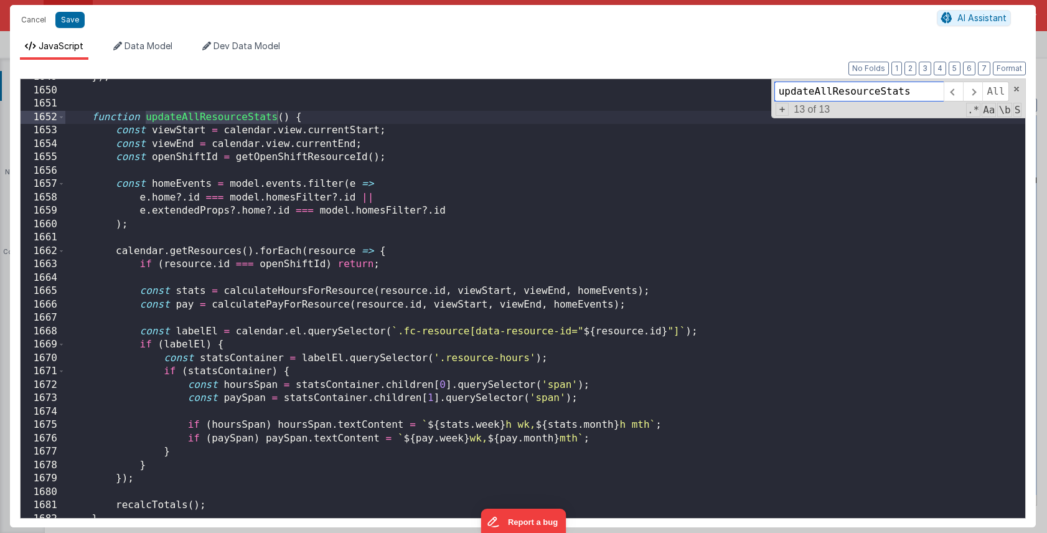
scroll to position [15634, 0]
click at [972, 92] on span at bounding box center [972, 92] width 19 height 20
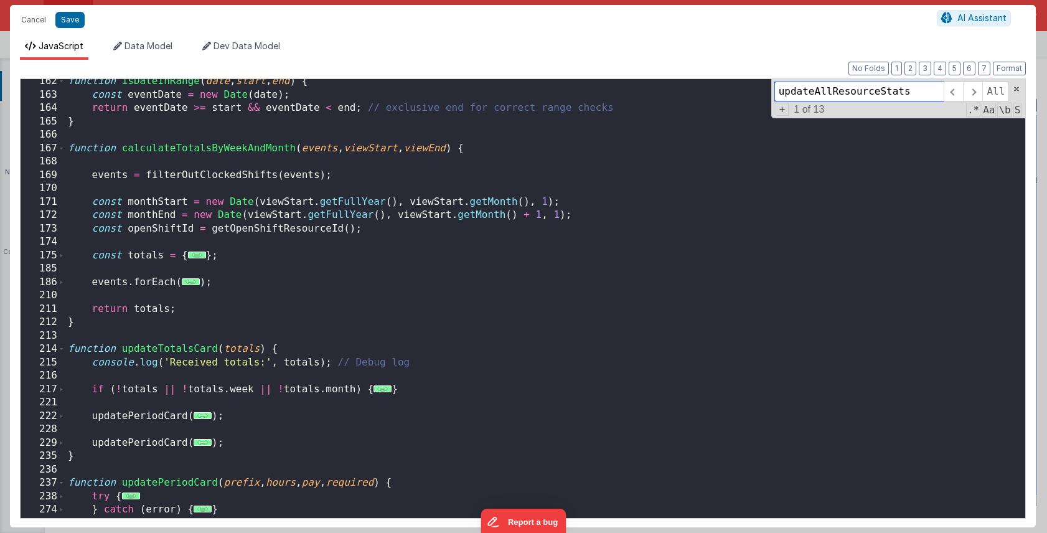
scroll to position [1544, 0]
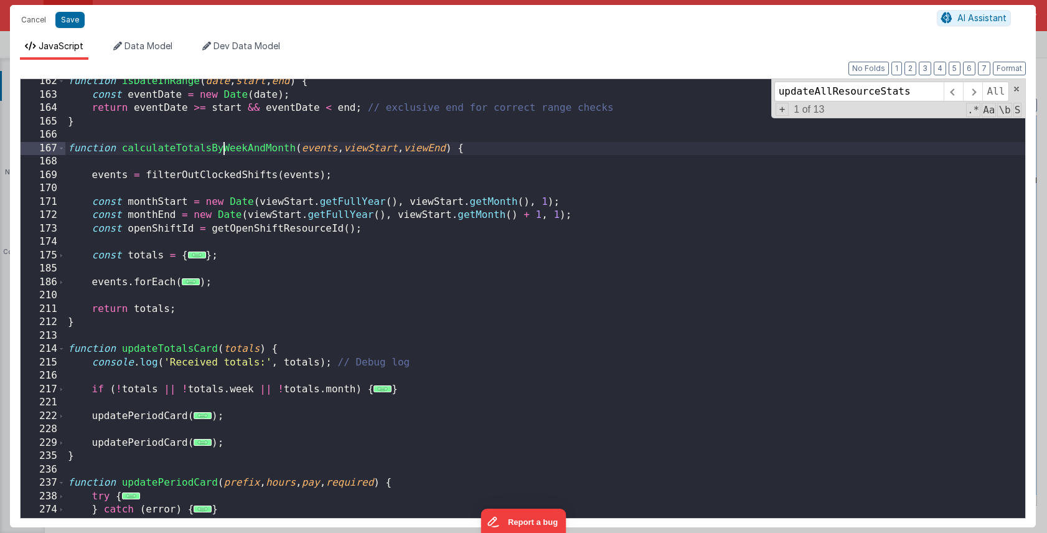
click at [221, 153] on div "function isDateInRange ( date , start , end ) { const eventDate = new Date ( da…" at bounding box center [545, 308] width 960 height 466
type input "calculateTotalsByWeekAndMonth"
click at [972, 89] on span at bounding box center [972, 92] width 19 height 20
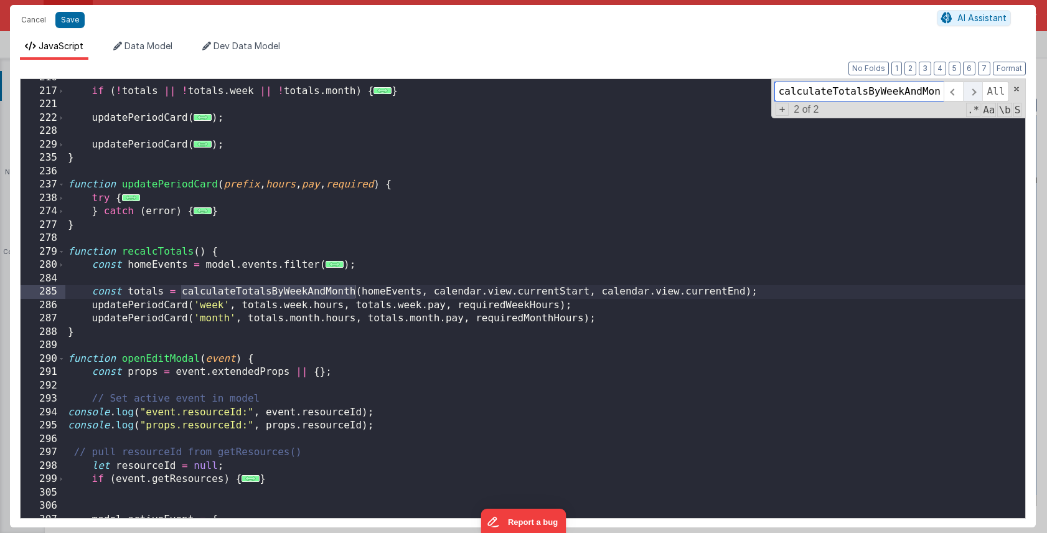
scroll to position [1842, 0]
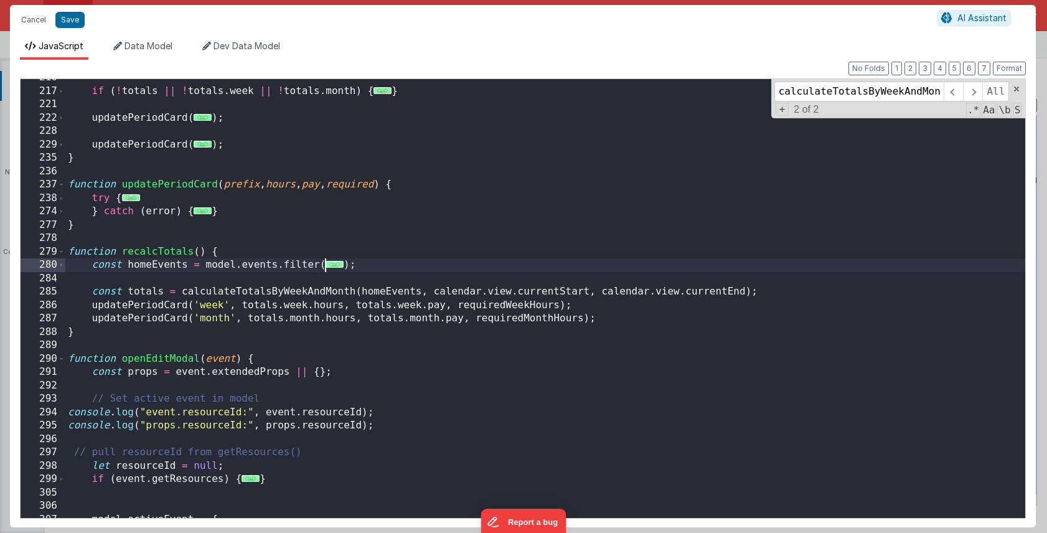
click at [334, 267] on span "..." at bounding box center [335, 264] width 18 height 7
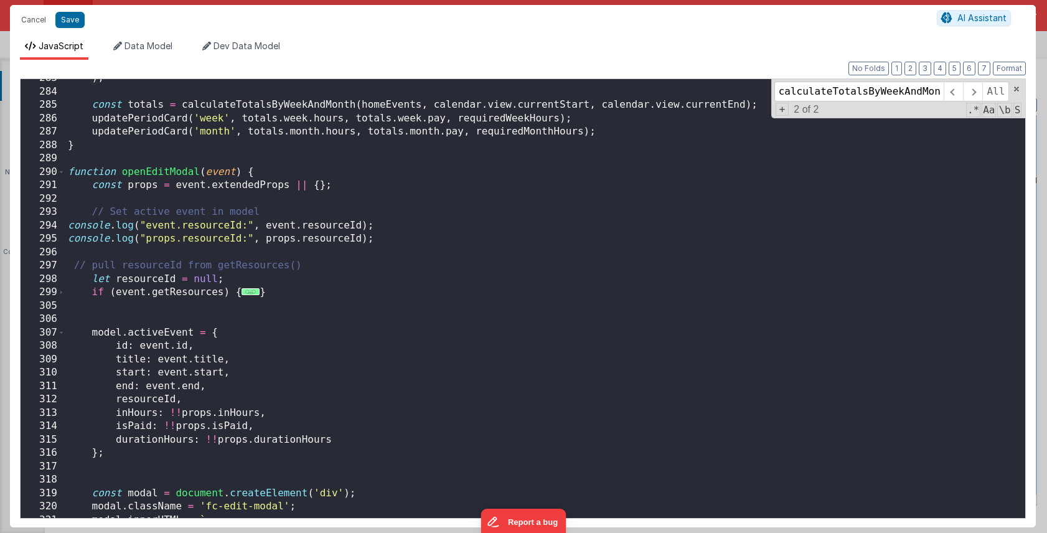
scroll to position [2074, 0]
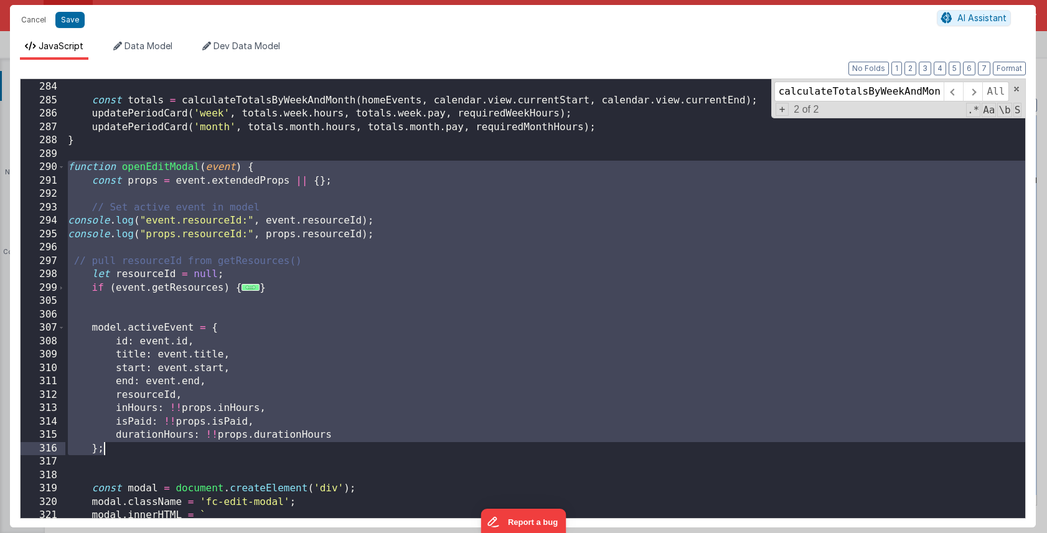
drag, startPoint x: 69, startPoint y: 167, endPoint x: 126, endPoint y: 447, distance: 285.6
click at [126, 447] on div ") ; const totals = calculateTotalsByWeekAndMonth ( homeEvents , calendar . view…" at bounding box center [545, 300] width 960 height 466
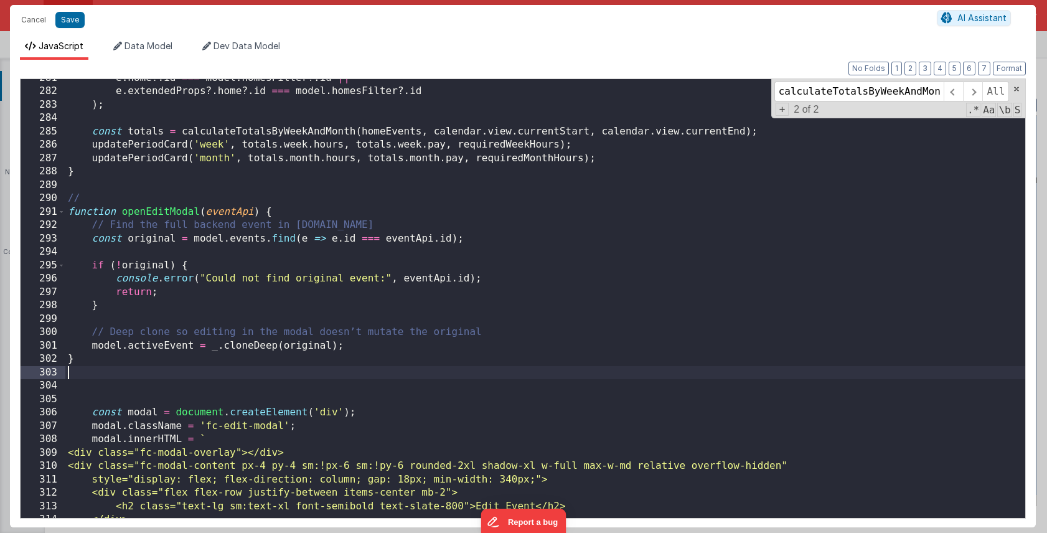
scroll to position [2023, 0]
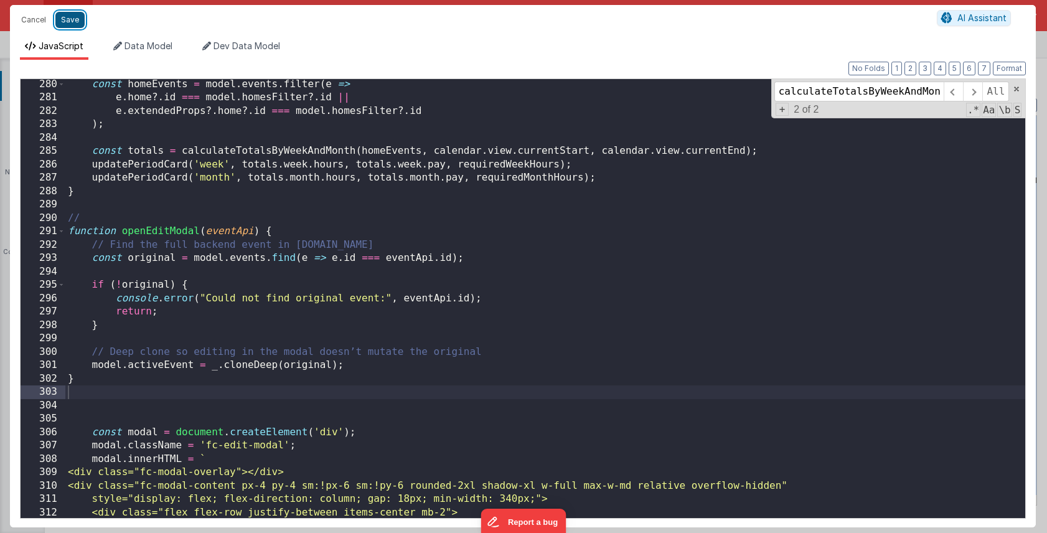
click at [67, 21] on button "Save" at bounding box center [69, 20] width 29 height 16
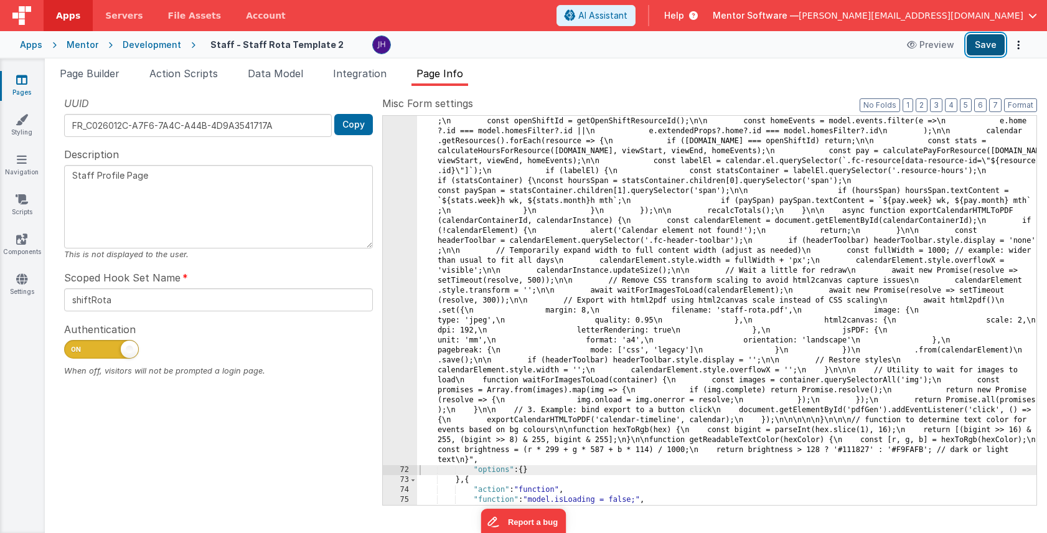
click at [993, 47] on button "Save" at bounding box center [986, 44] width 38 height 21
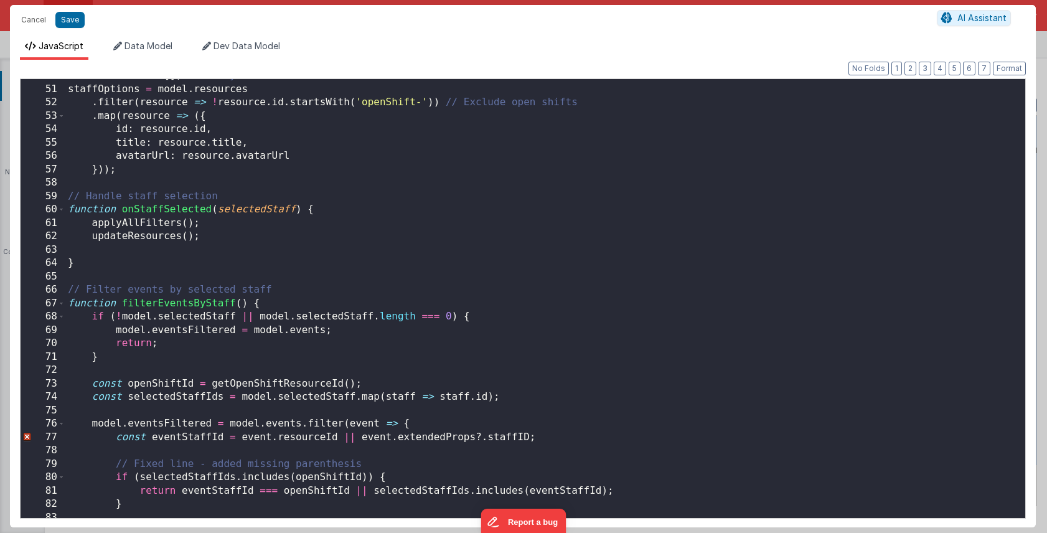
scroll to position [580, 0]
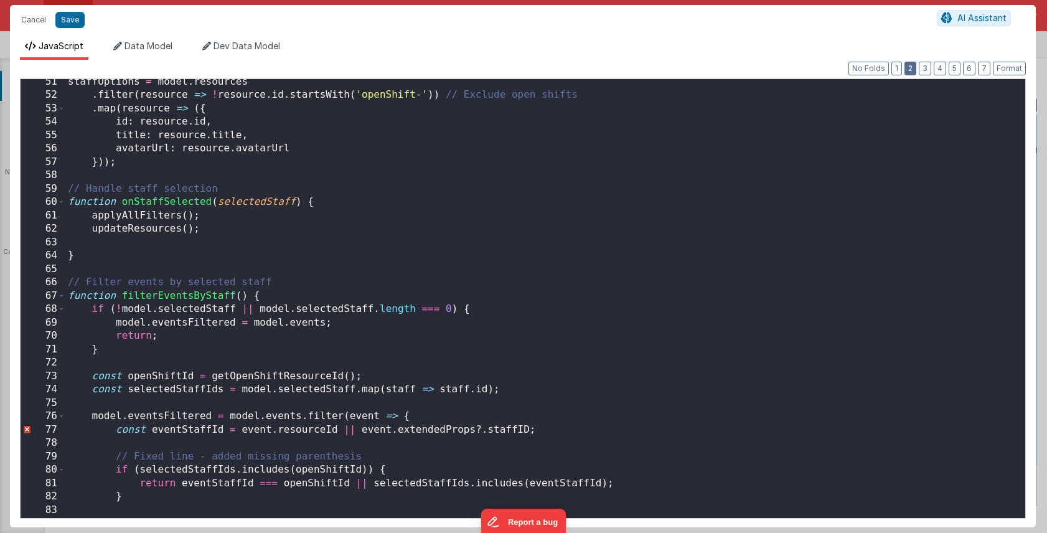
click at [914, 65] on button "2" at bounding box center [911, 69] width 12 height 14
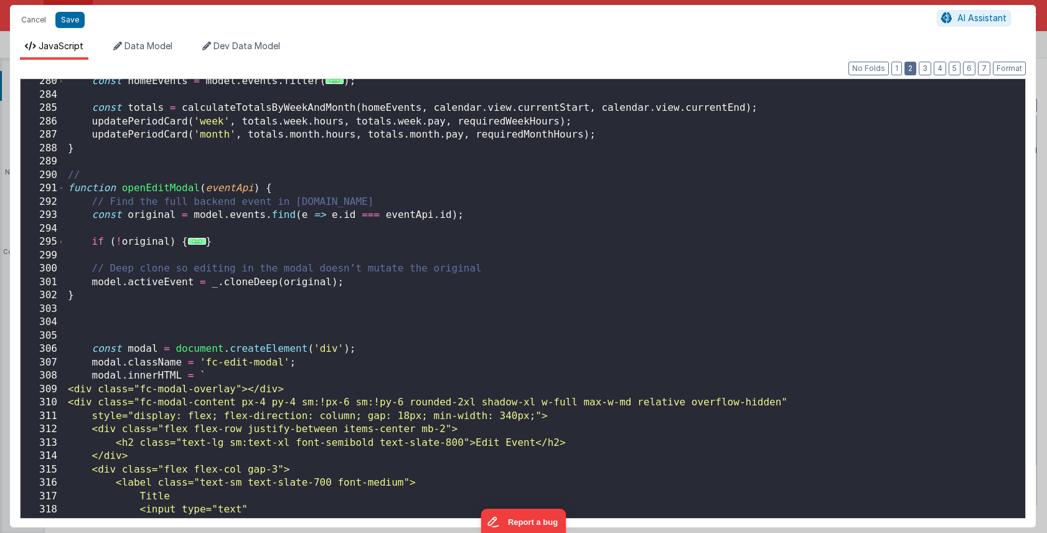
scroll to position [2023, 0]
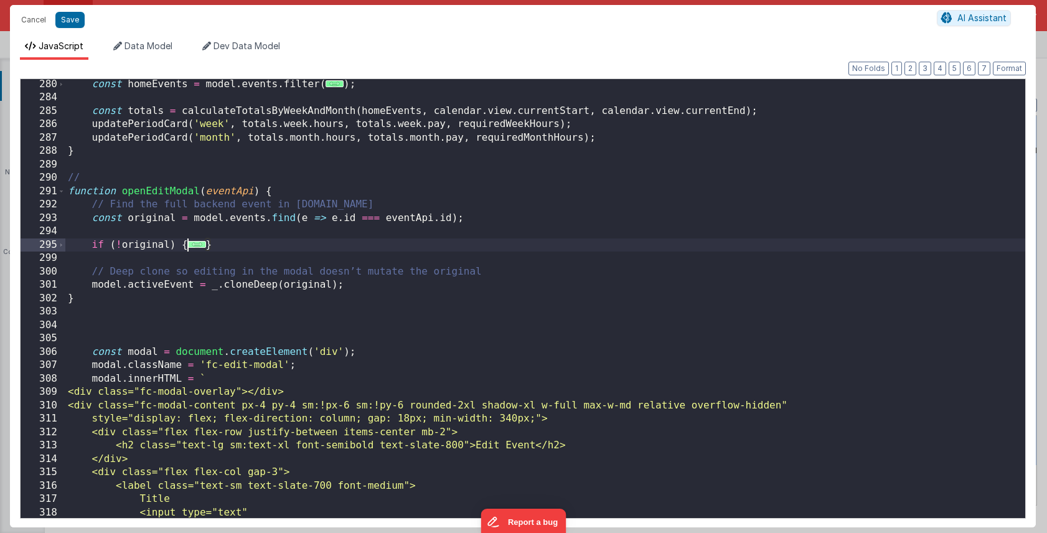
click at [197, 247] on span "..." at bounding box center [197, 244] width 18 height 7
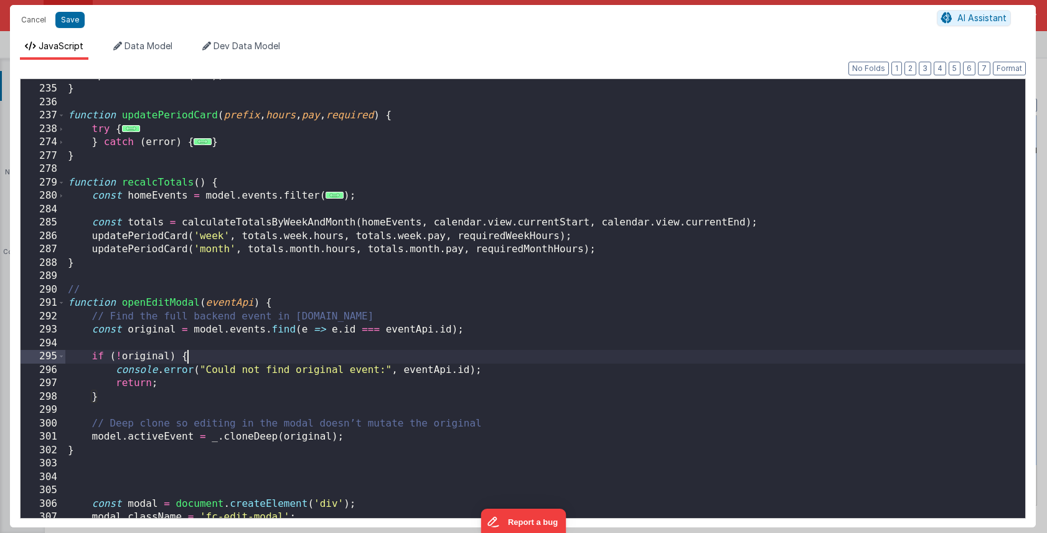
scroll to position [1997, 0]
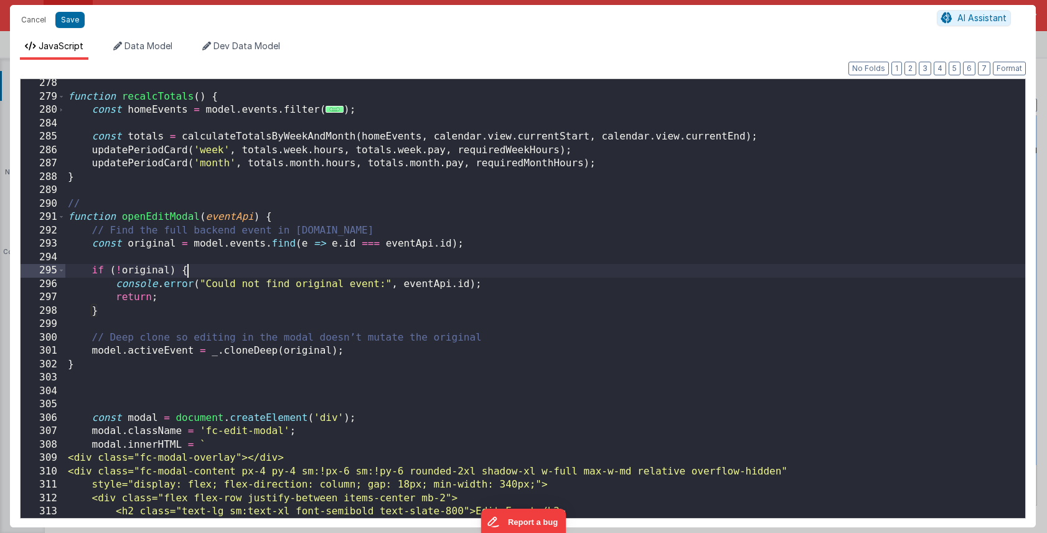
click at [69, 207] on div "function recalcTotals ( ) { const homeEvents = model . events . filter ( ... ) …" at bounding box center [545, 310] width 960 height 466
click at [65, 217] on div "291" at bounding box center [43, 217] width 45 height 14
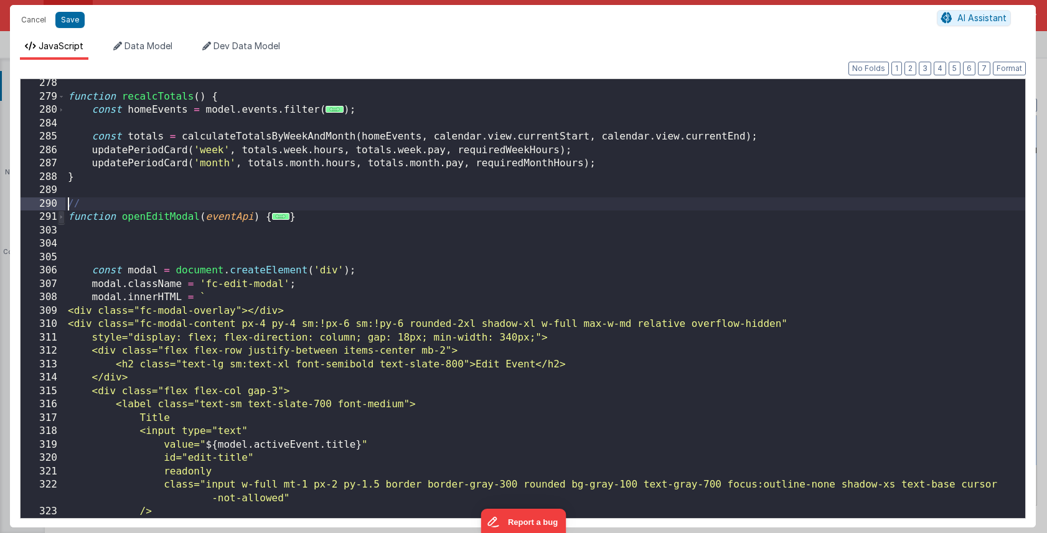
click at [64, 217] on span at bounding box center [61, 217] width 7 height 14
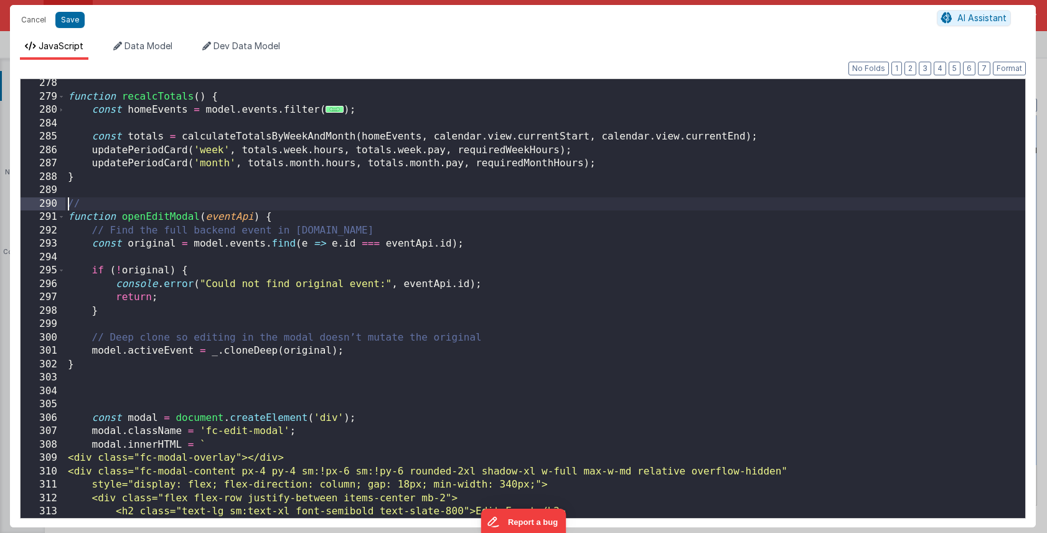
click at [63, 194] on div "289" at bounding box center [43, 191] width 45 height 14
click at [72, 194] on div "function recalcTotals ( ) { const homeEvents = model . events . filter ( ... ) …" at bounding box center [545, 310] width 960 height 466
click at [78, 194] on div "function recalcTotals ( ) { const homeEvents = model . events . filter ( ... ) …" at bounding box center [545, 310] width 960 height 466
click at [82, 202] on div "function recalcTotals ( ) { const homeEvents = model . events . filter ( ... ) …" at bounding box center [545, 310] width 960 height 466
click at [60, 204] on div "290" at bounding box center [43, 204] width 45 height 14
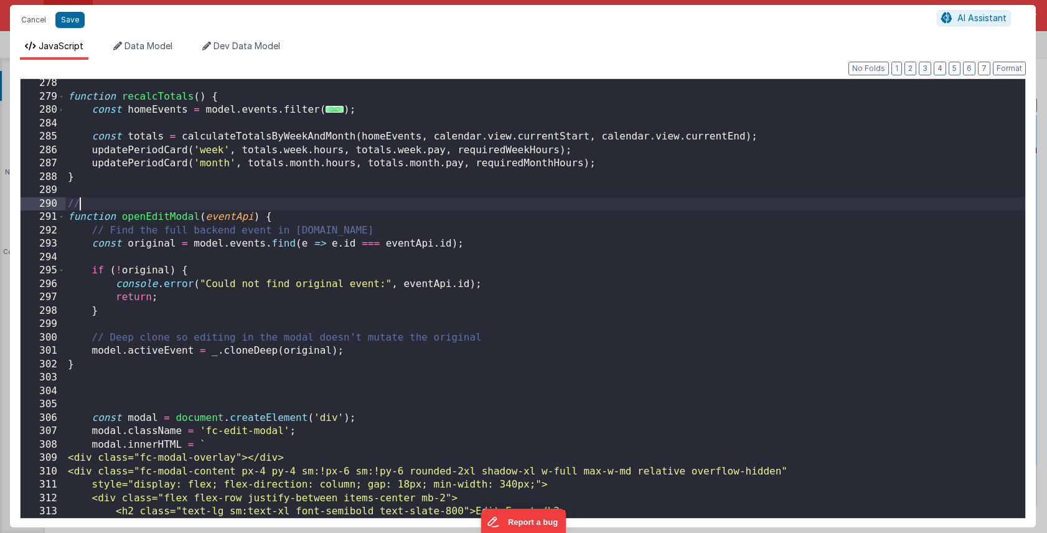
click at [60, 204] on div "290" at bounding box center [43, 204] width 45 height 14
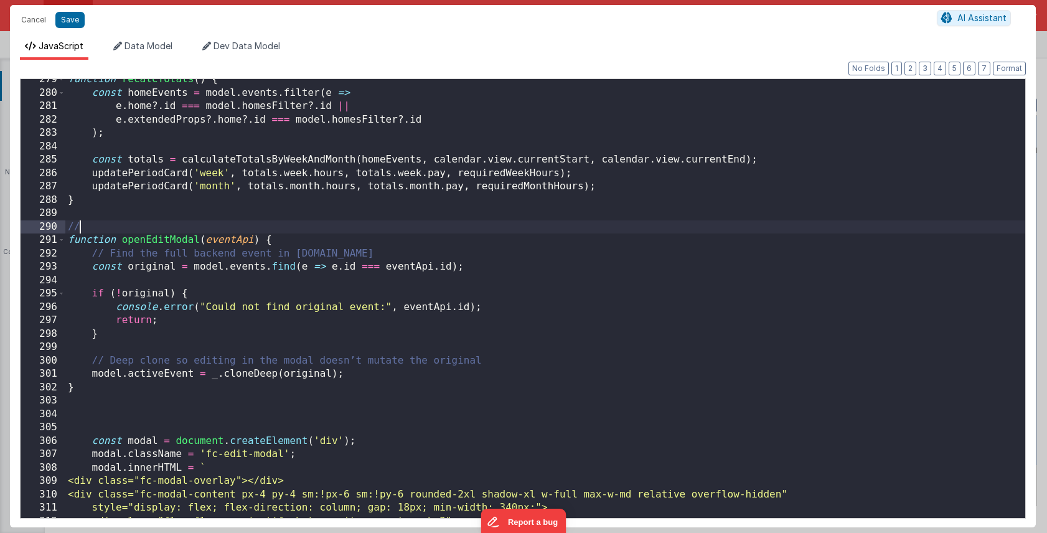
scroll to position [1997, 0]
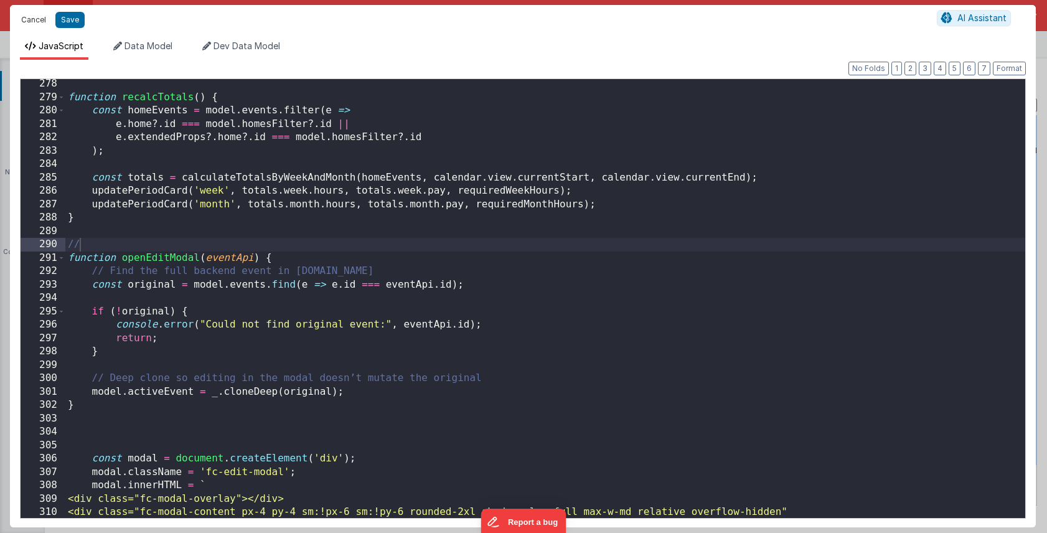
click at [37, 17] on button "Cancel" at bounding box center [33, 19] width 37 height 17
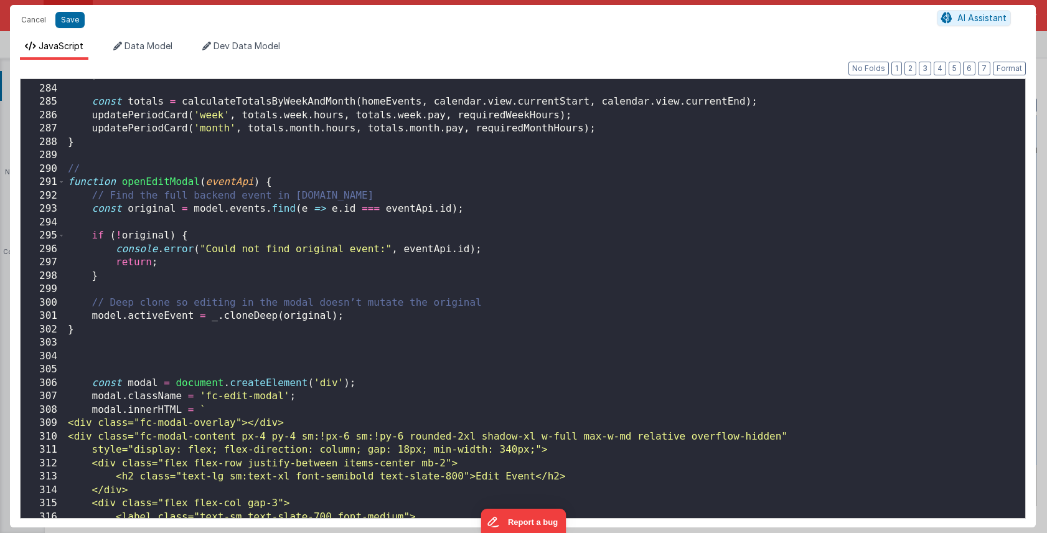
scroll to position [3264, 0]
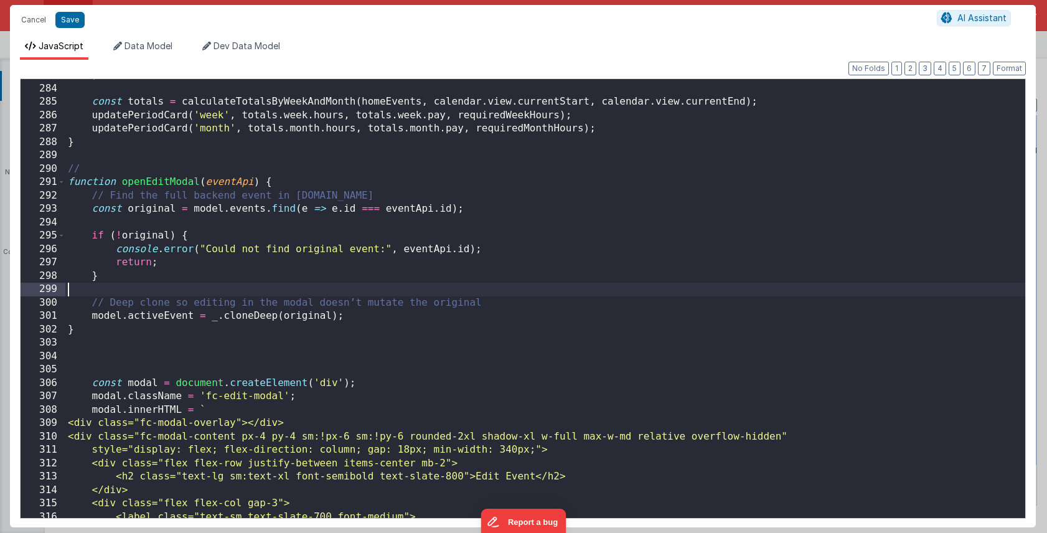
click at [429, 285] on div ") ; const totals = calculateTotalsByWeekAndMonth ( homeEvents , calendar . view…" at bounding box center [545, 302] width 960 height 466
click at [34, 22] on button "Cancel" at bounding box center [33, 19] width 37 height 17
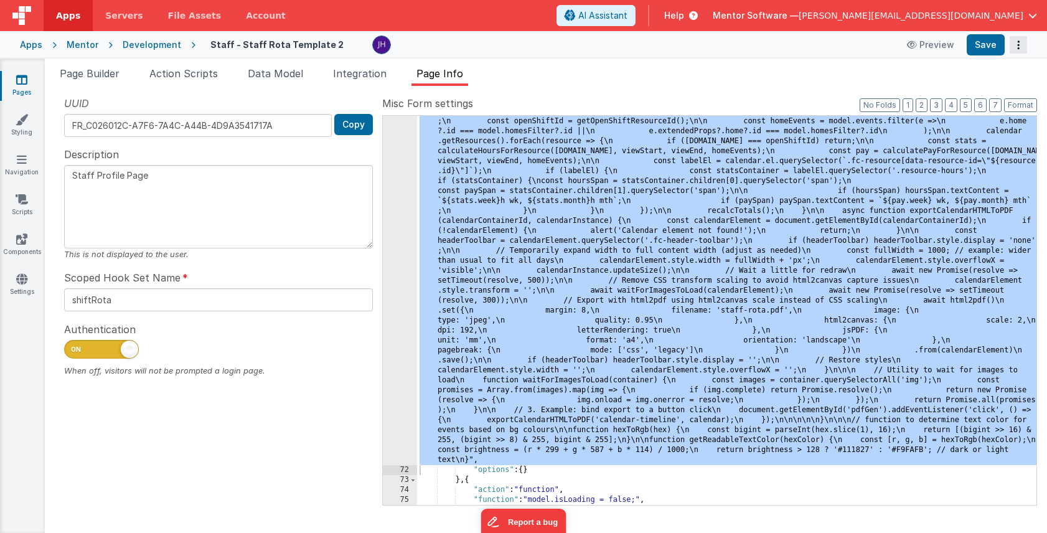
click at [1016, 41] on button "Options" at bounding box center [1018, 44] width 17 height 17
click at [975, 94] on link "Rollback" at bounding box center [973, 94] width 110 height 24
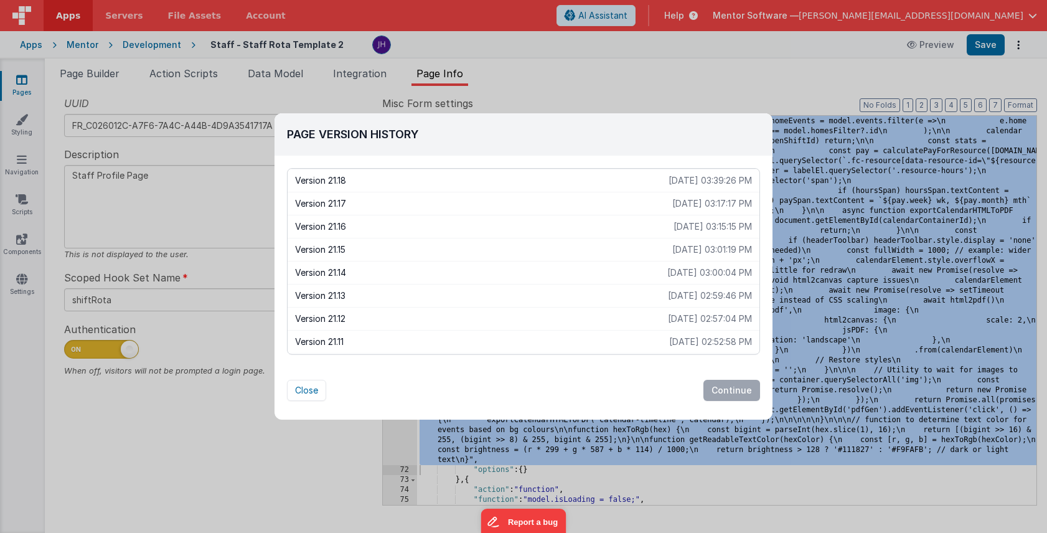
click at [722, 206] on p "2025-08-20 03:17:17 PM" at bounding box center [713, 203] width 80 height 12
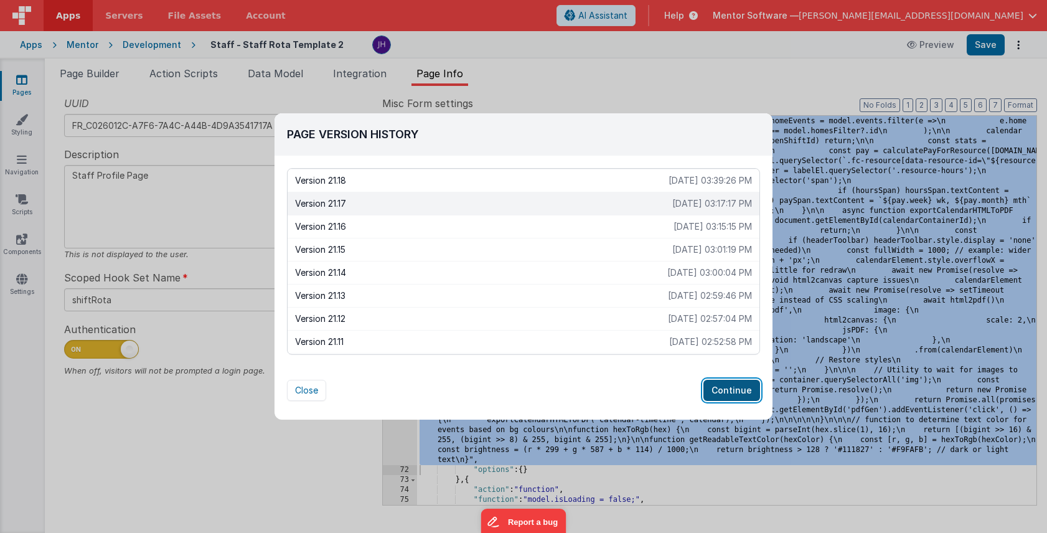
click at [727, 390] on button "Continue" at bounding box center [732, 390] width 57 height 21
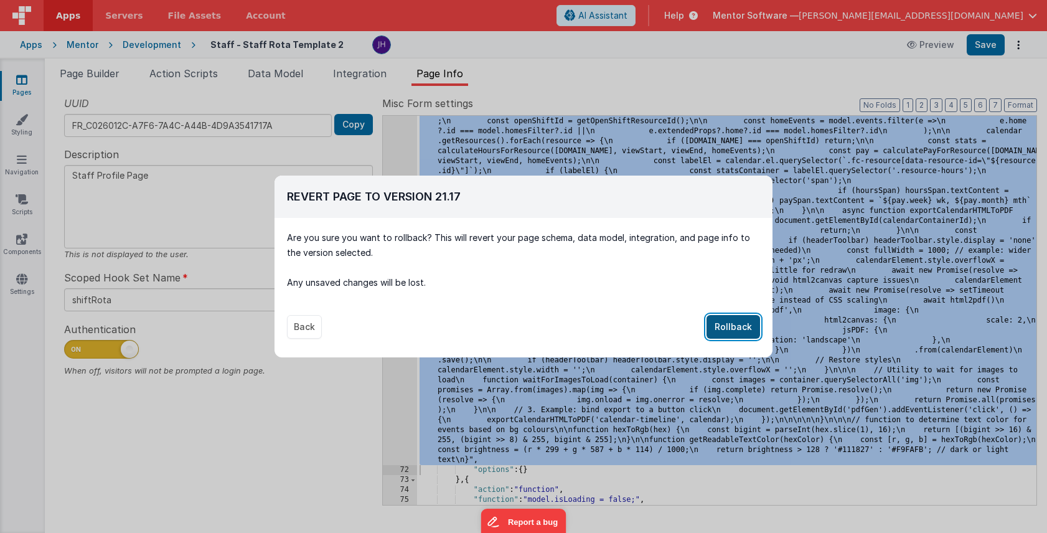
click at [724, 328] on button "Rollback" at bounding box center [734, 327] width 54 height 24
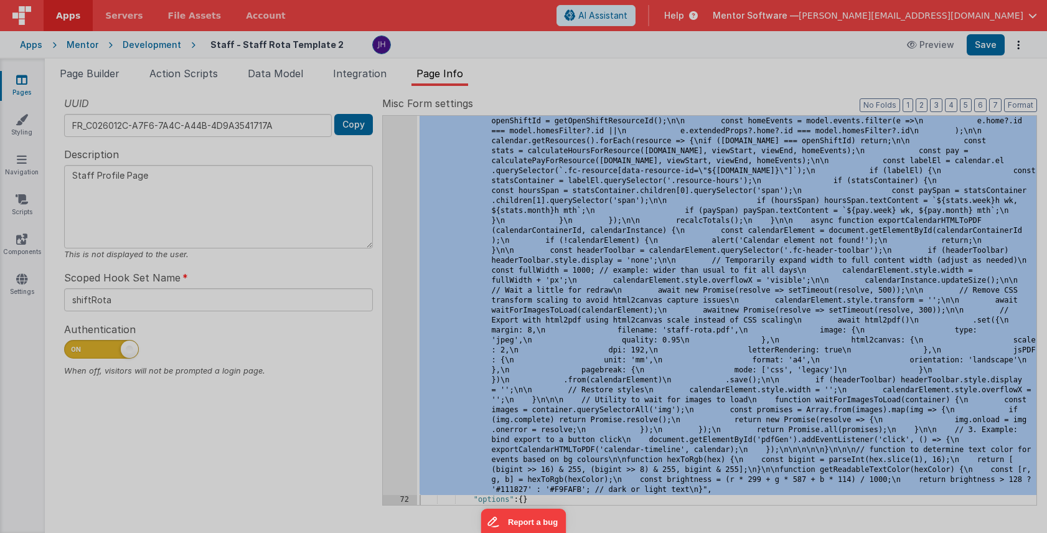
scroll to position [6367, 0]
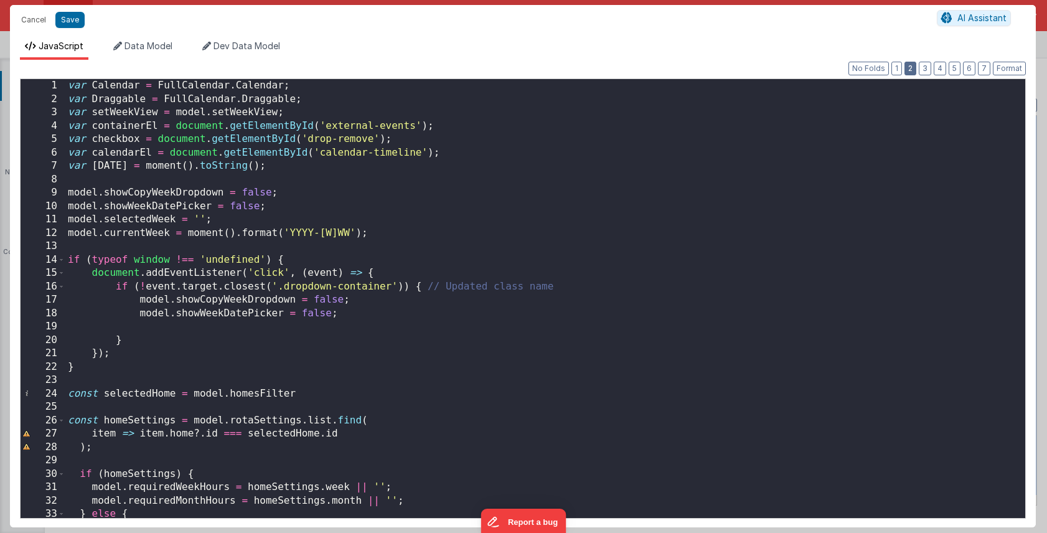
click at [913, 70] on button "2" at bounding box center [911, 69] width 12 height 14
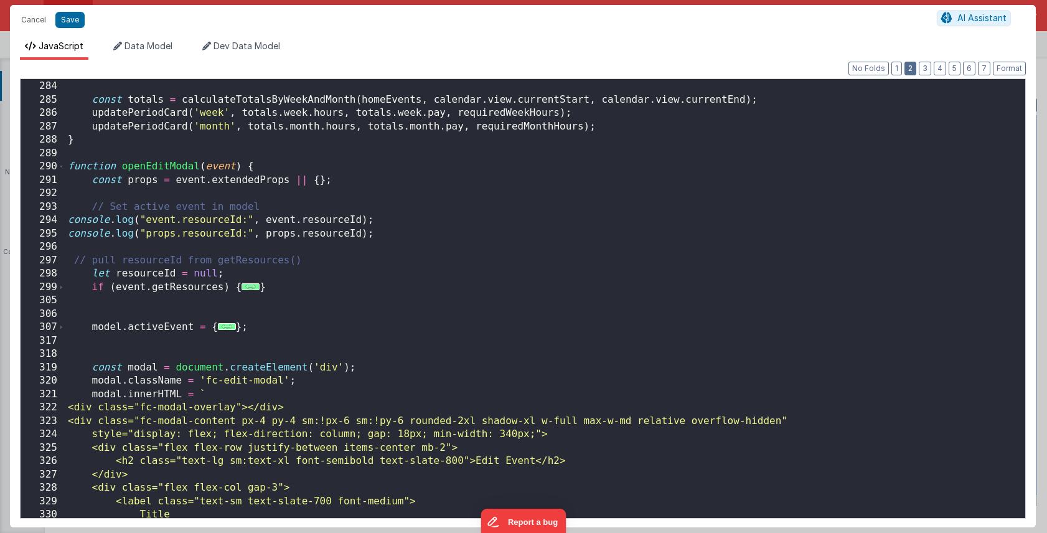
scroll to position [2035, 0]
click at [248, 290] on span "..." at bounding box center [251, 286] width 18 height 7
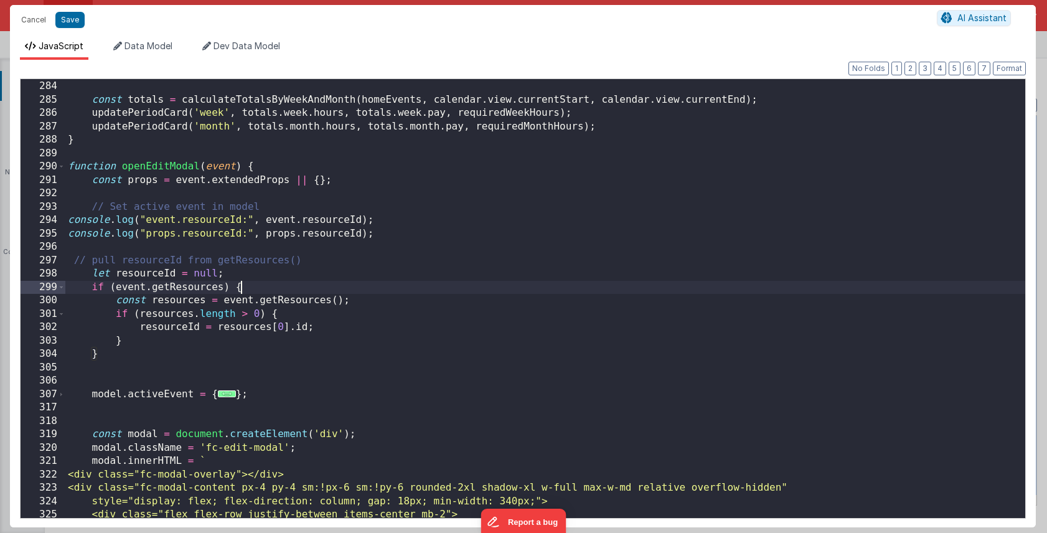
scroll to position [0, 0]
click at [230, 393] on span "..." at bounding box center [227, 393] width 18 height 7
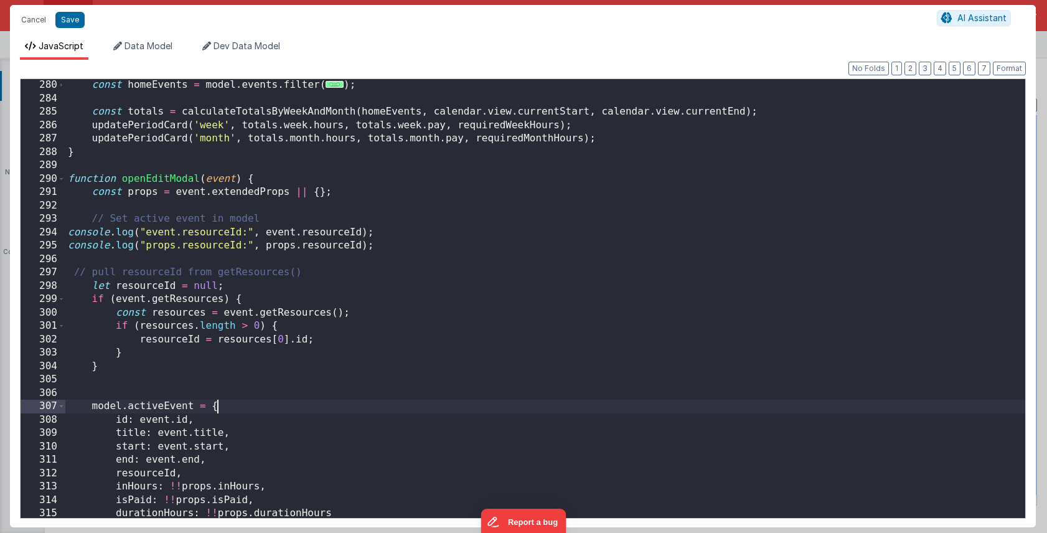
scroll to position [2005, 0]
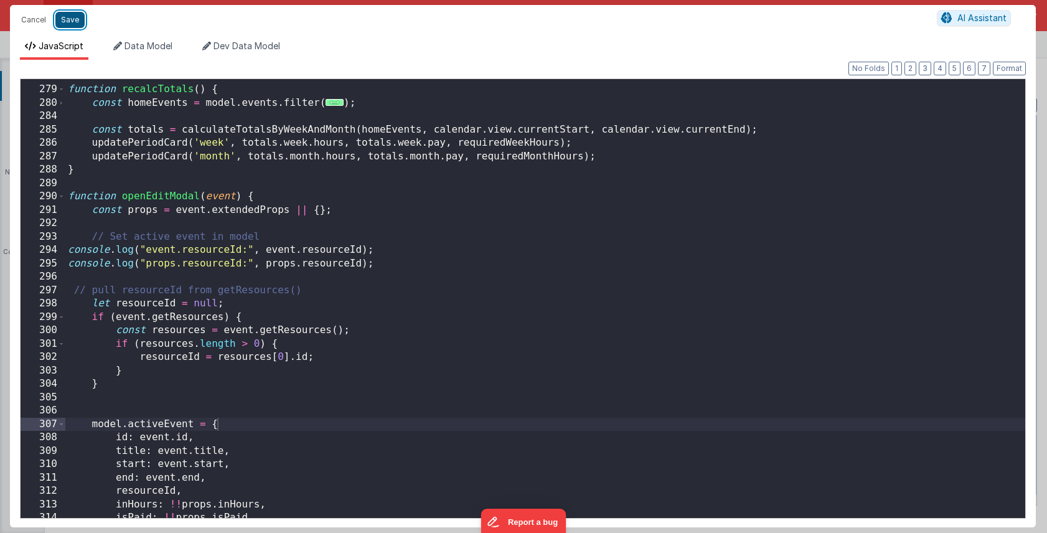
click at [73, 20] on button "Save" at bounding box center [69, 20] width 29 height 16
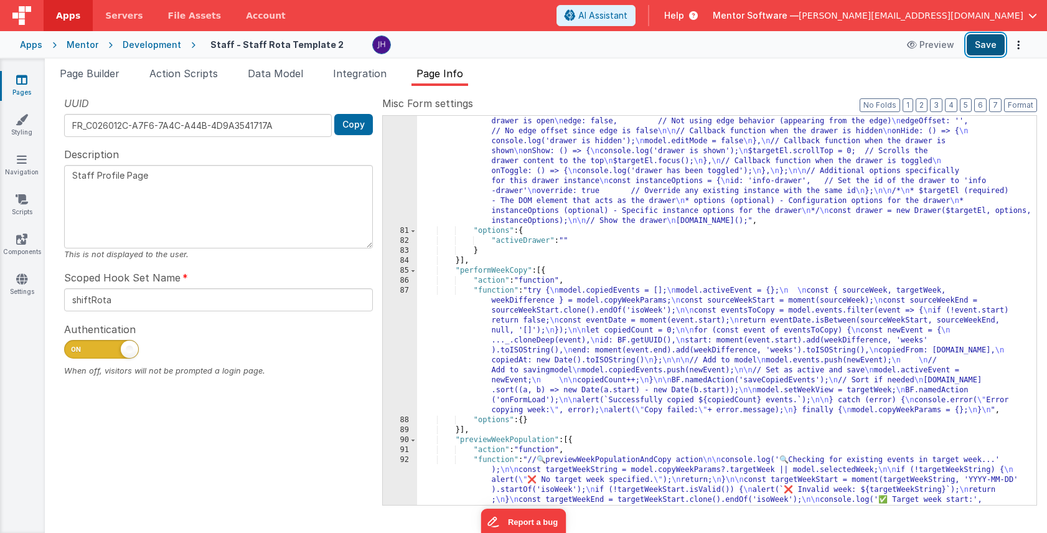
click at [978, 49] on button "Save" at bounding box center [986, 44] width 38 height 21
click at [437, 73] on span "Page Info" at bounding box center [440, 73] width 47 height 12
click at [926, 107] on button "2" at bounding box center [922, 105] width 12 height 14
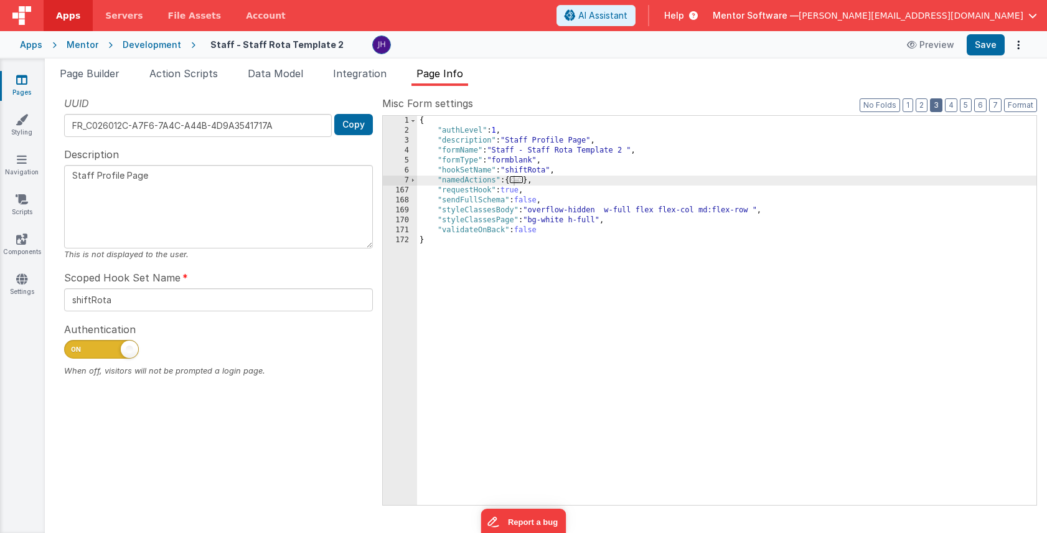
click at [938, 105] on button "3" at bounding box center [936, 105] width 12 height 14
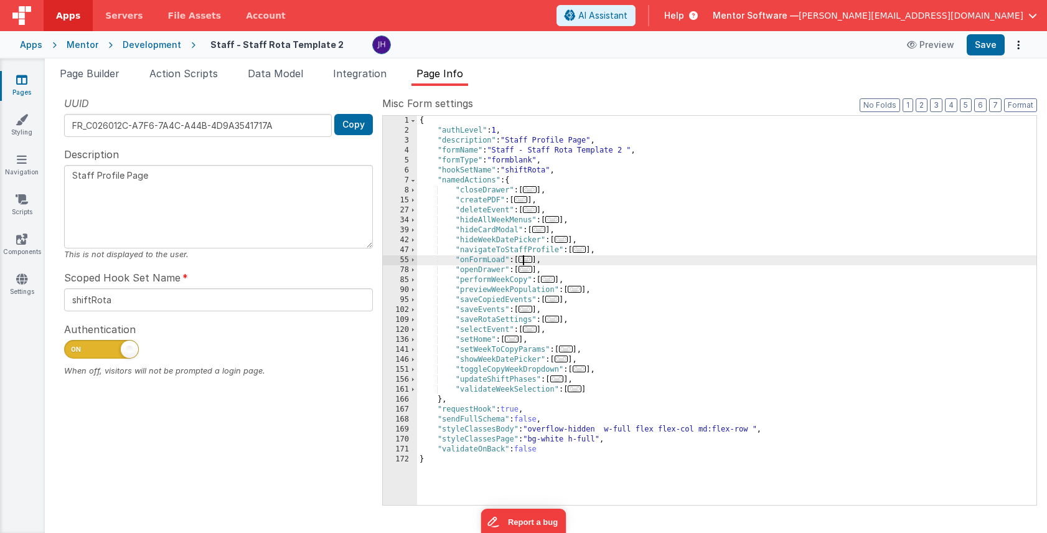
click at [530, 260] on span "..." at bounding box center [526, 259] width 14 height 7
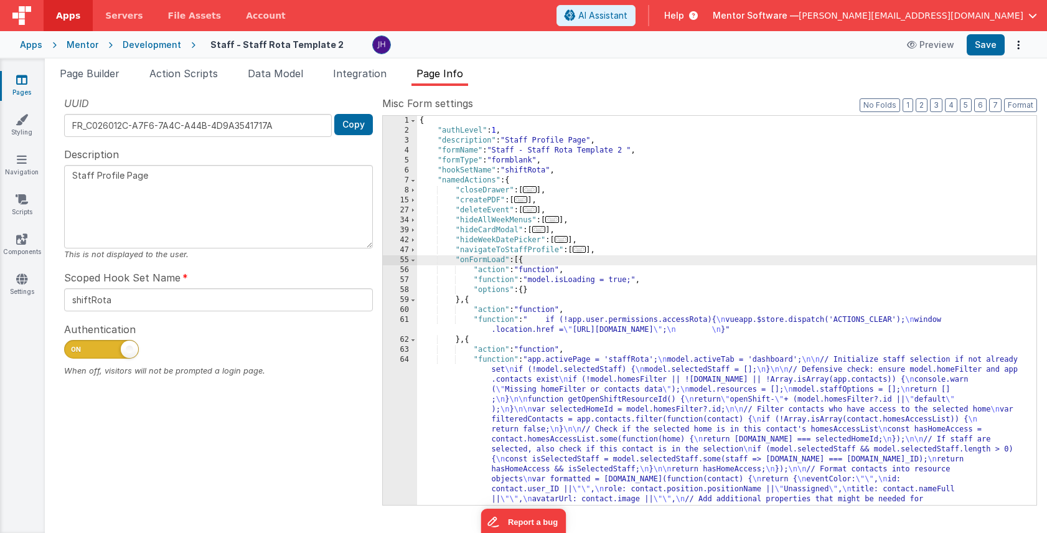
click at [599, 408] on div "{ "authLevel" : 1 , "description" : "Staff Profile Page" , "formName" : "Staff …" at bounding box center [727, 455] width 620 height 678
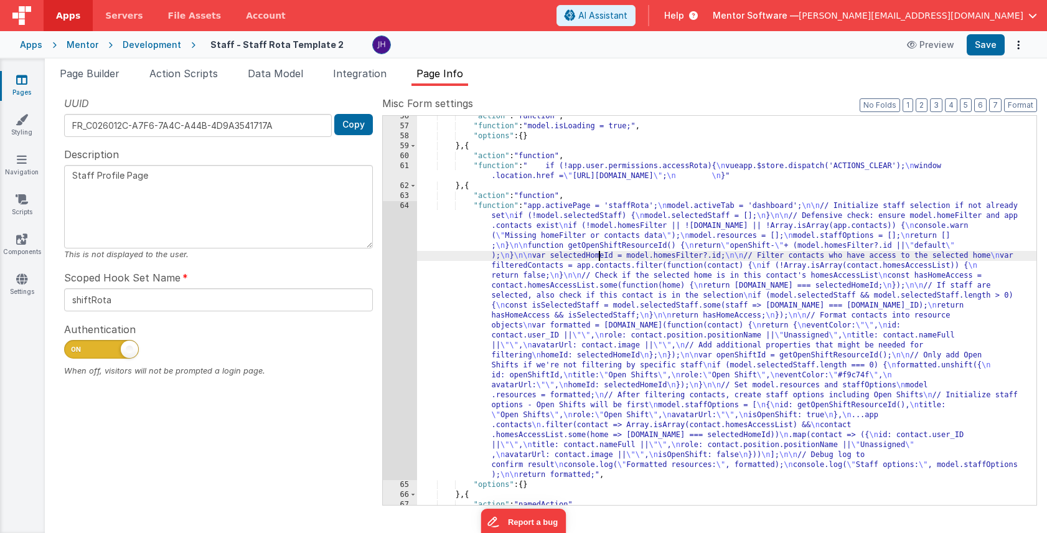
scroll to position [255, 0]
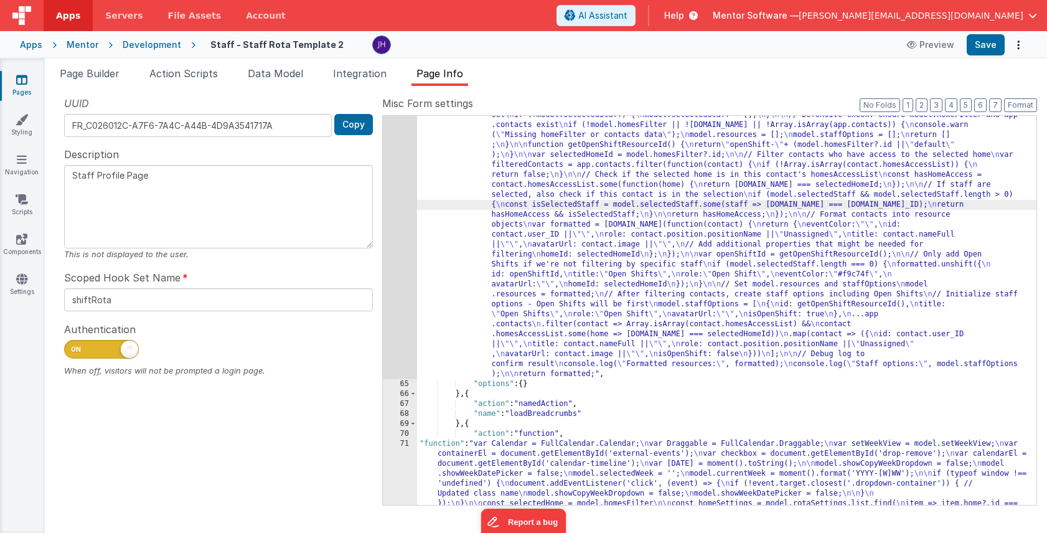
click at [400, 192] on div "64" at bounding box center [400, 239] width 34 height 279
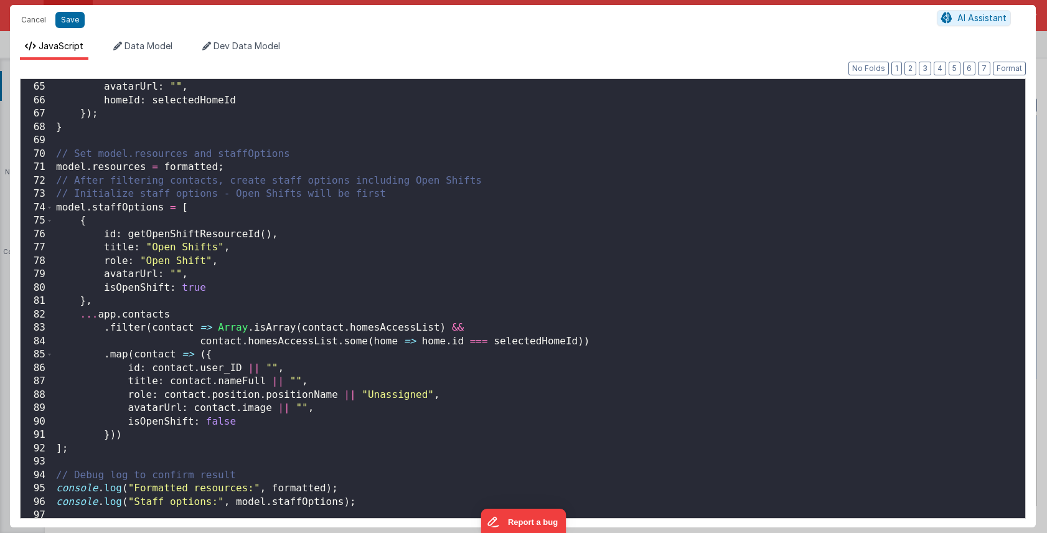
scroll to position [862, 0]
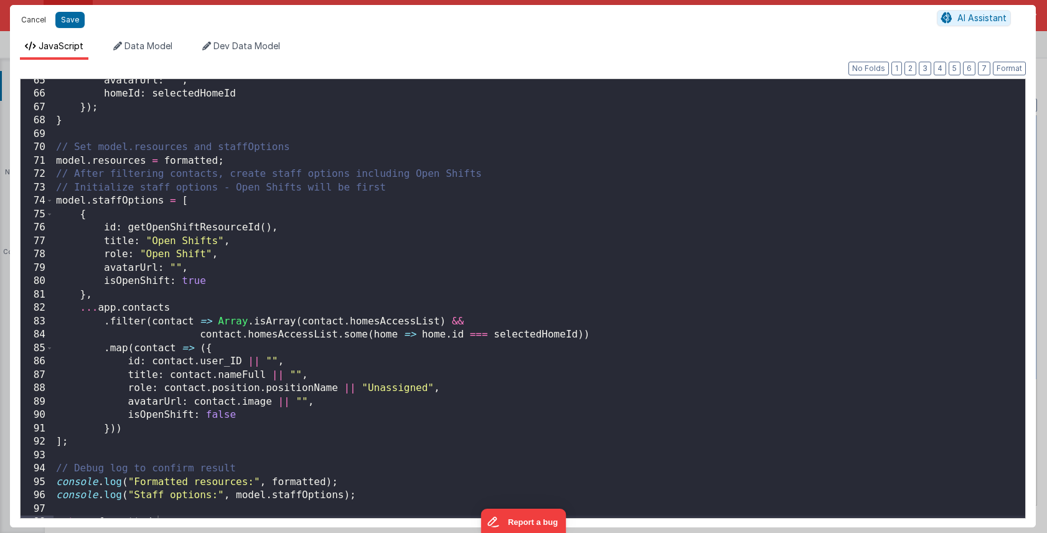
click at [31, 22] on button "Cancel" at bounding box center [33, 19] width 37 height 17
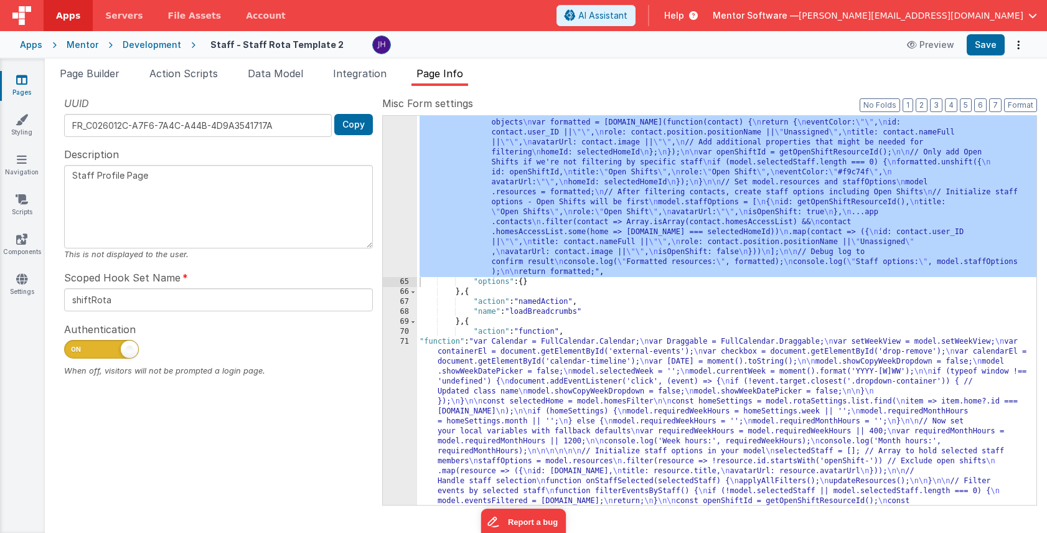
scroll to position [415, 0]
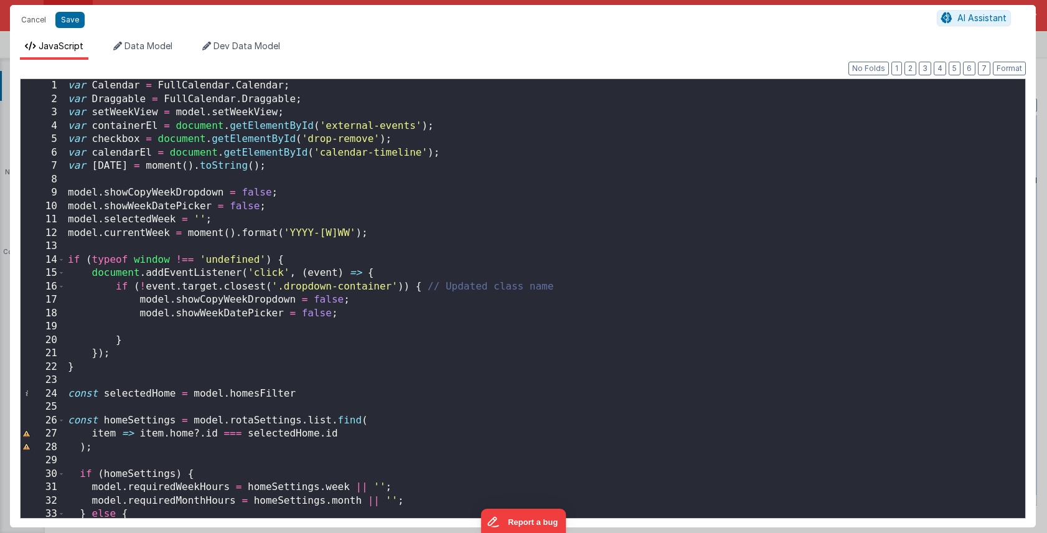
click at [562, 209] on div "var Calendar = FullCalendar . Calendar ; var Draggable = FullCalendar . Draggab…" at bounding box center [545, 312] width 960 height 466
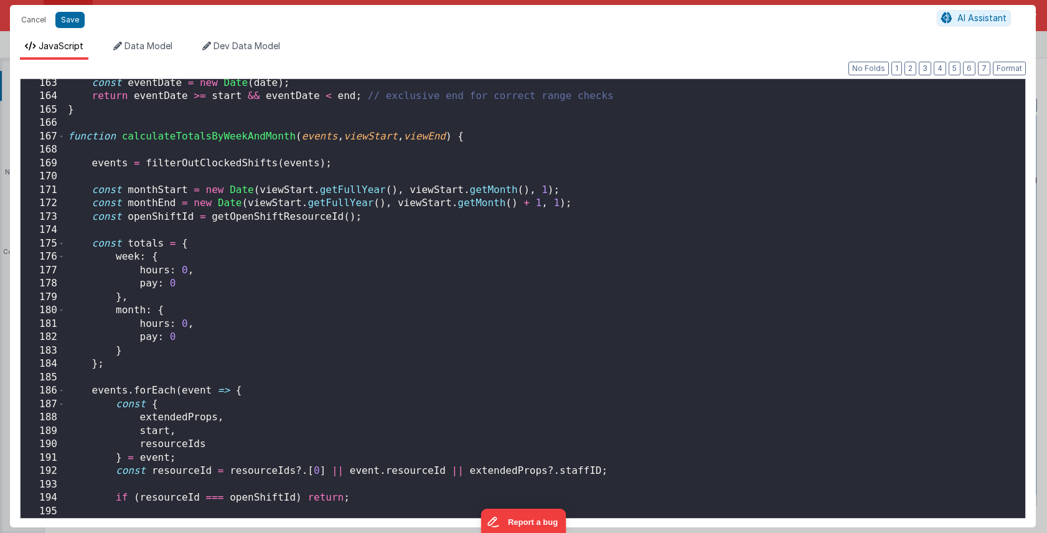
scroll to position [1865, 0]
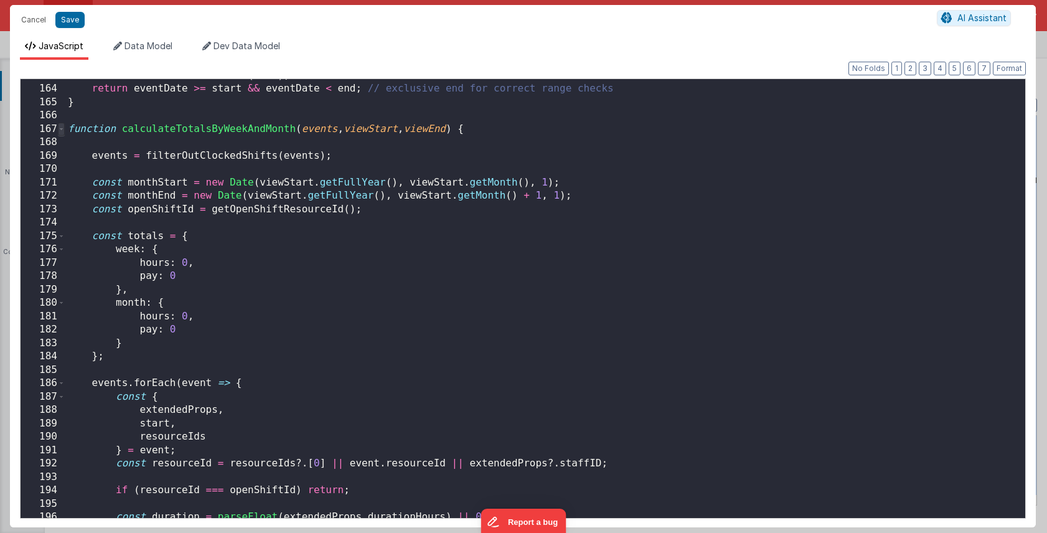
click at [62, 126] on span at bounding box center [61, 130] width 7 height 14
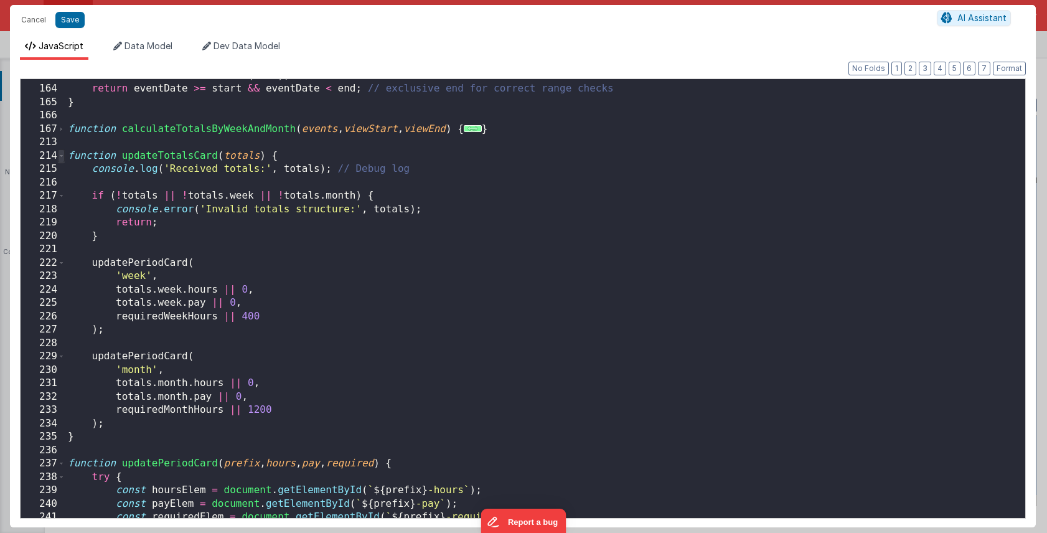
click at [62, 153] on span at bounding box center [61, 156] width 7 height 14
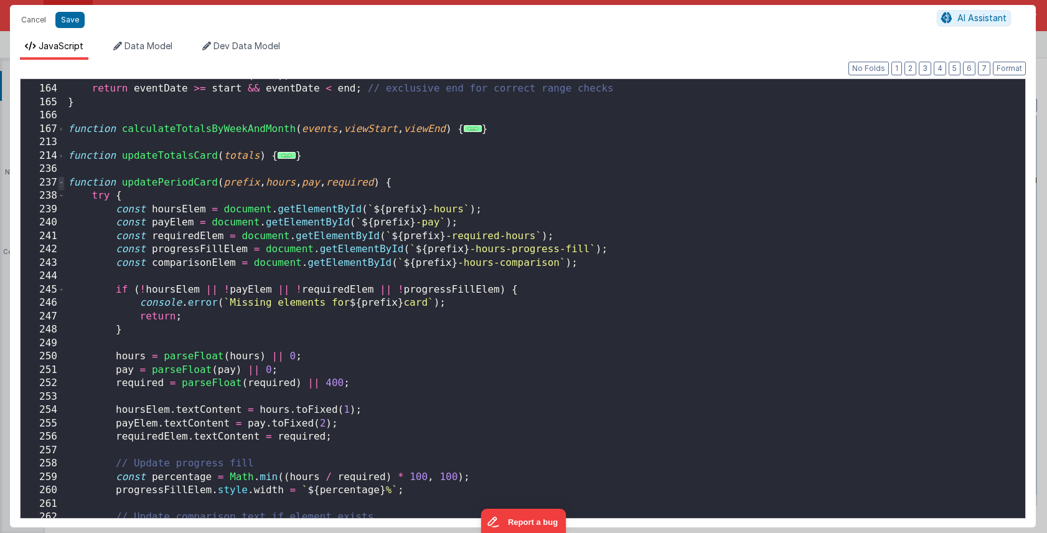
click at [62, 182] on span at bounding box center [61, 183] width 7 height 14
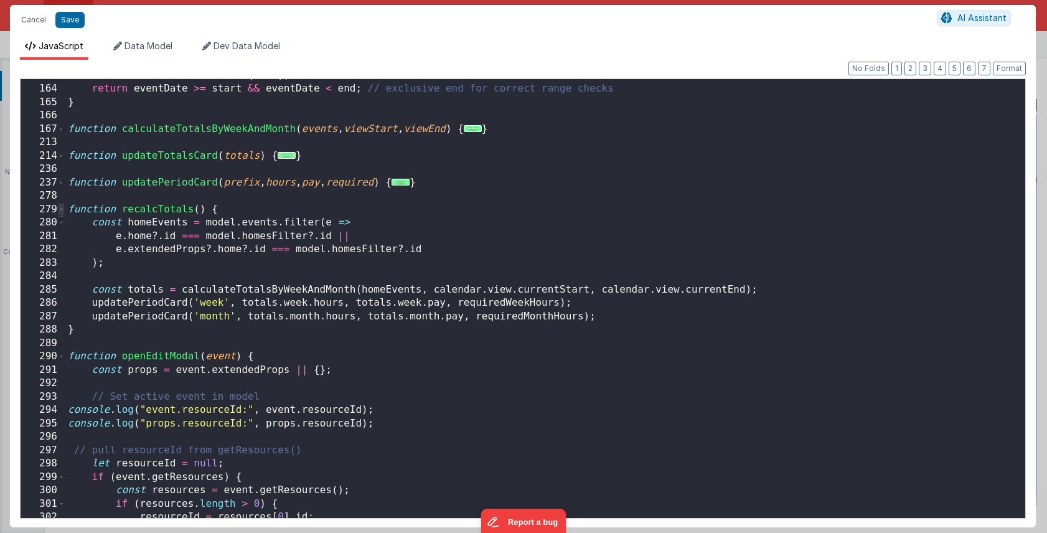
click at [64, 209] on span at bounding box center [61, 210] width 7 height 14
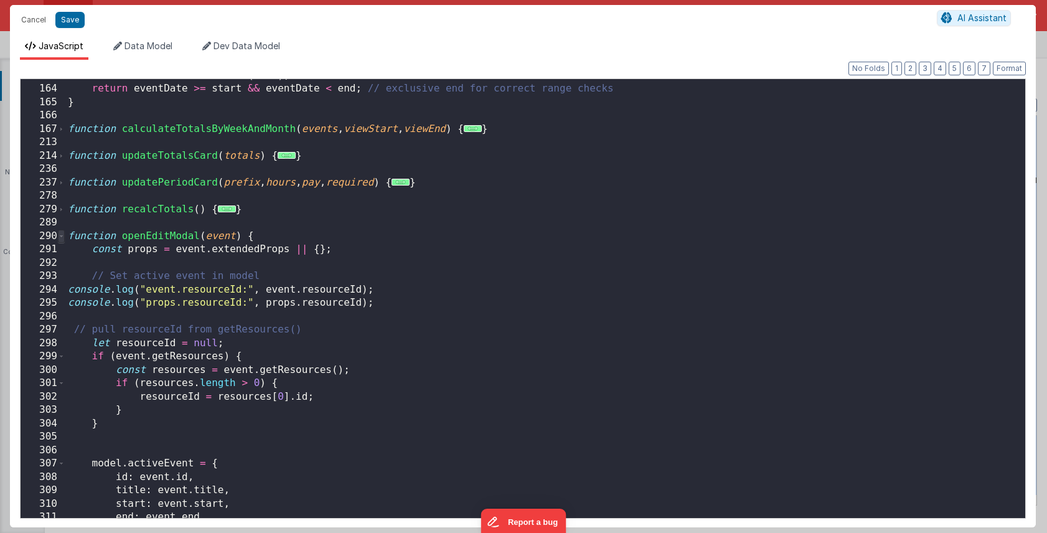
click at [62, 234] on span at bounding box center [61, 237] width 7 height 14
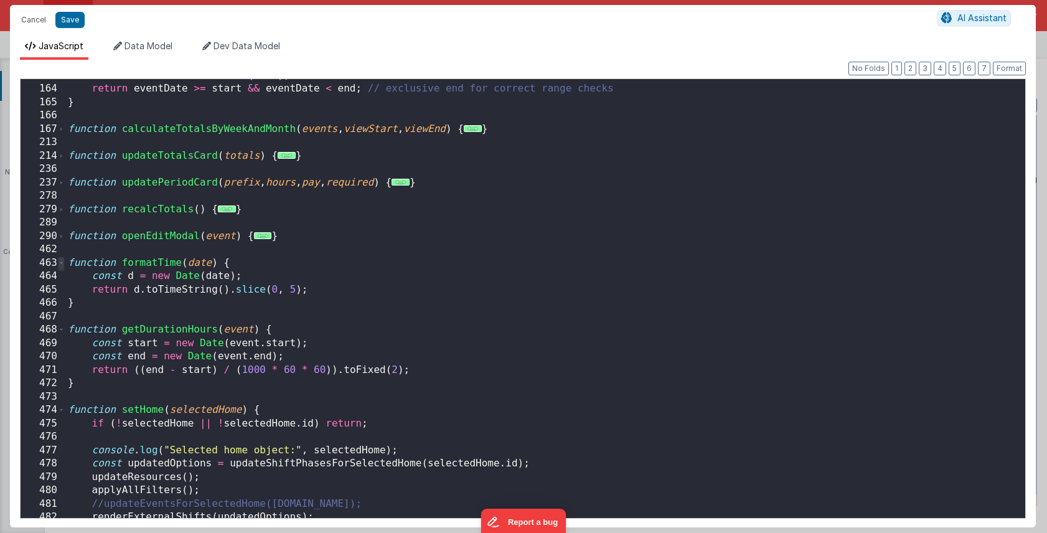
click at [63, 260] on span at bounding box center [61, 264] width 7 height 14
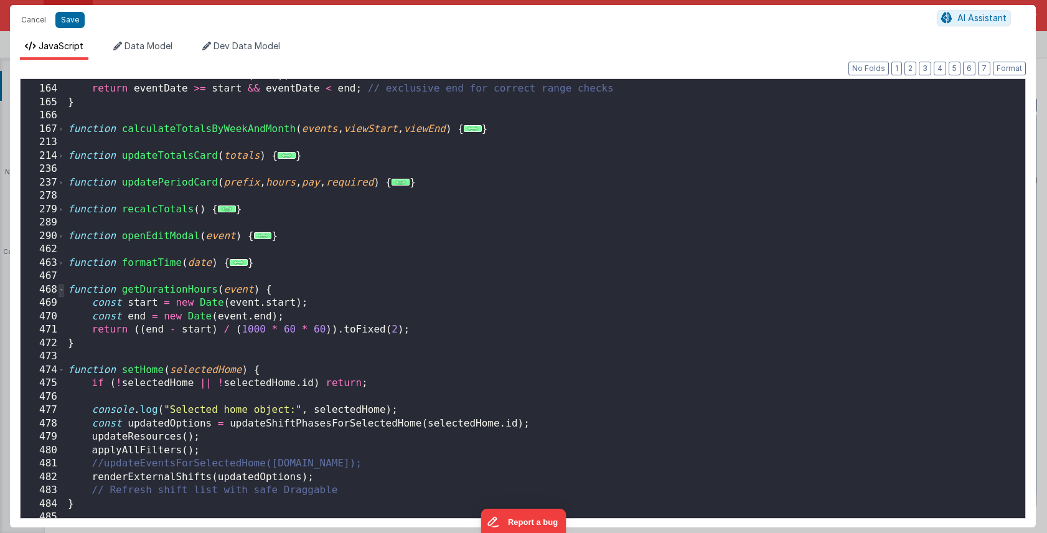
click at [60, 286] on span at bounding box center [61, 290] width 7 height 14
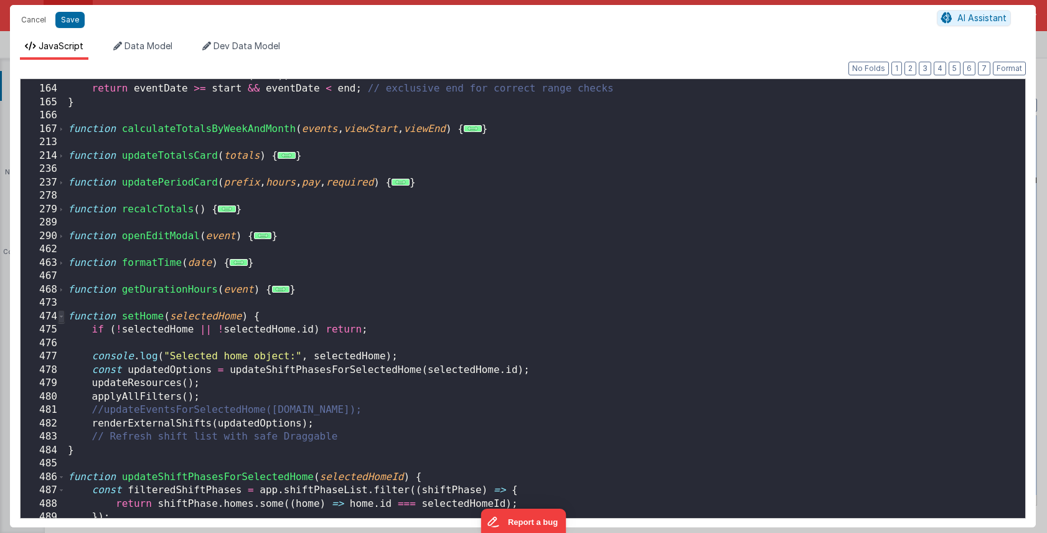
click at [60, 316] on span at bounding box center [61, 317] width 7 height 14
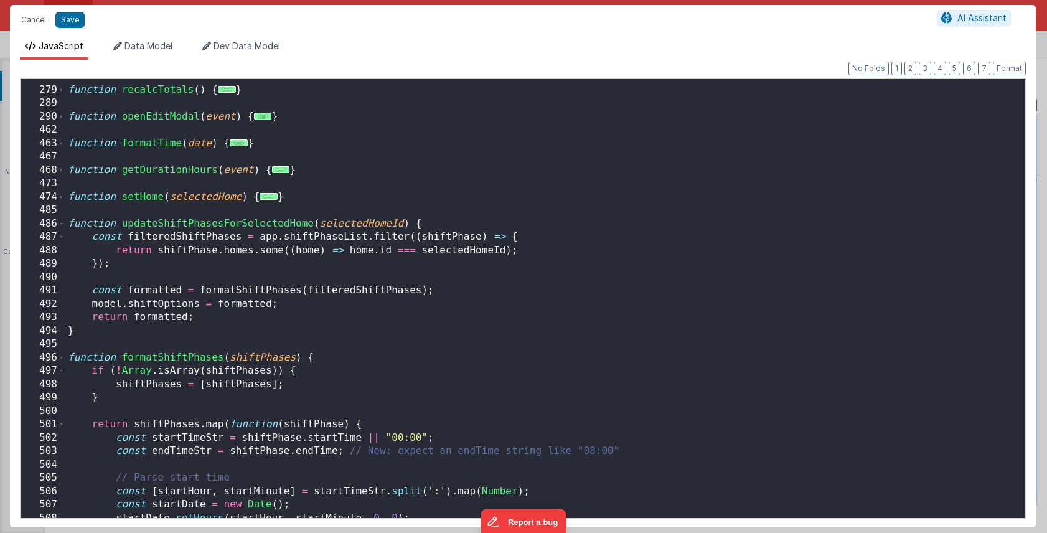
scroll to position [2300, 0]
click at [62, 222] on span at bounding box center [61, 223] width 7 height 14
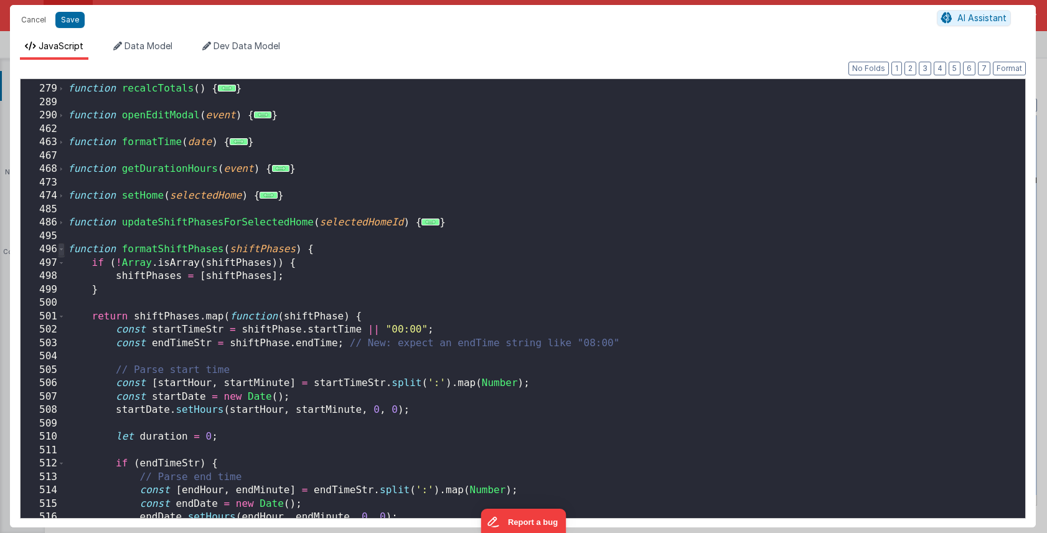
click at [62, 249] on span at bounding box center [61, 250] width 7 height 14
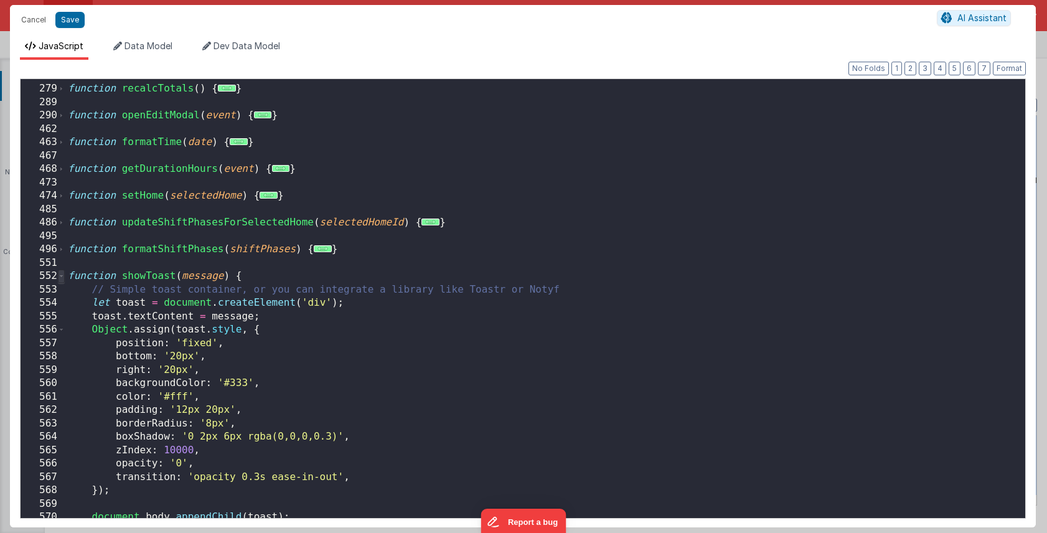
click at [62, 276] on span at bounding box center [61, 277] width 7 height 14
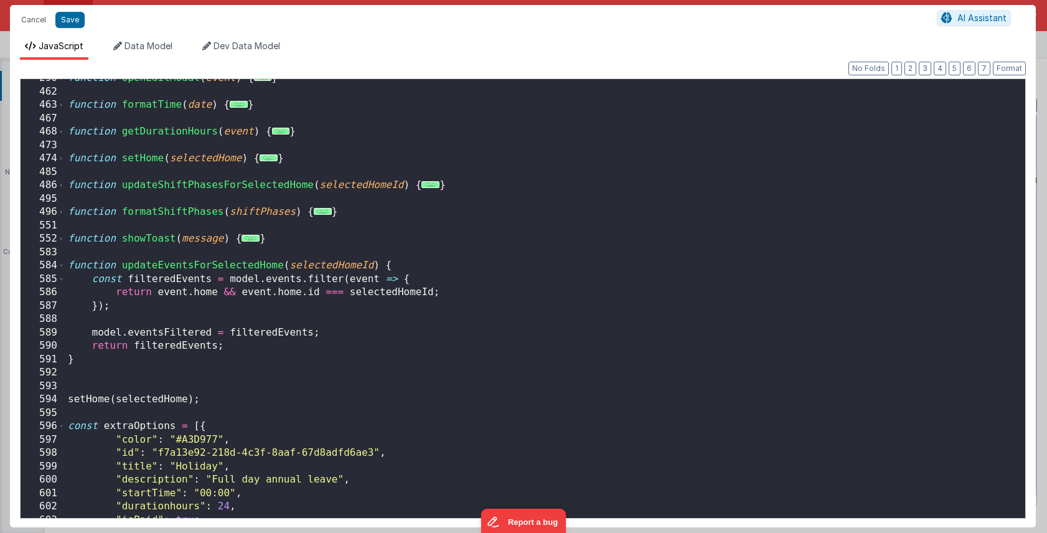
scroll to position [2337, 0]
click at [63, 263] on span at bounding box center [61, 266] width 7 height 14
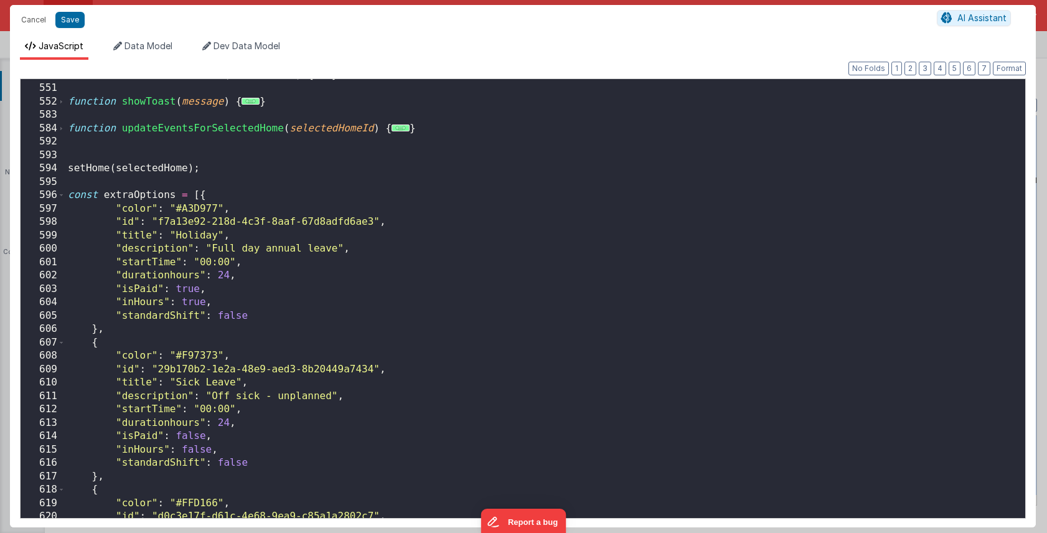
scroll to position [2468, 0]
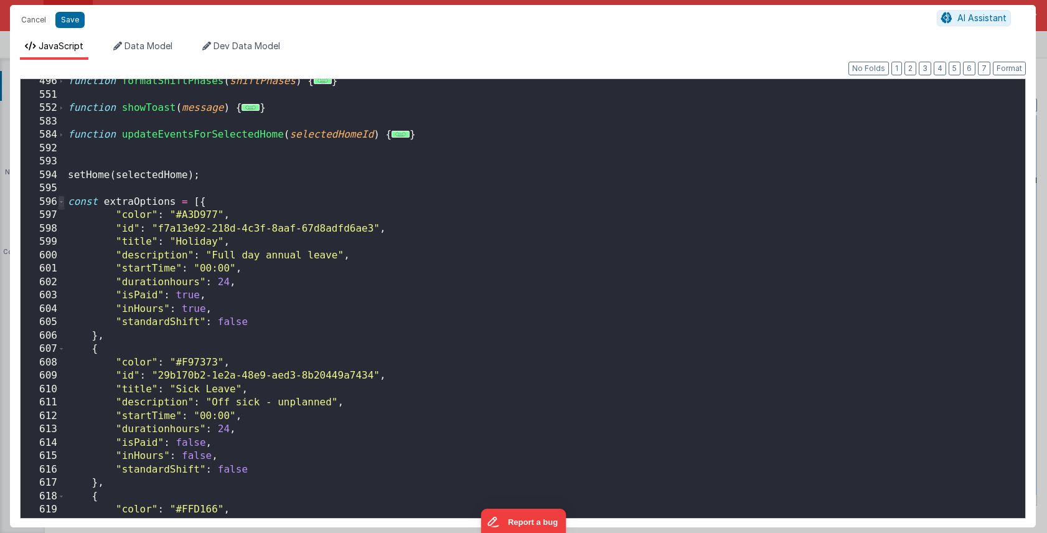
click at [63, 204] on span at bounding box center [61, 203] width 7 height 14
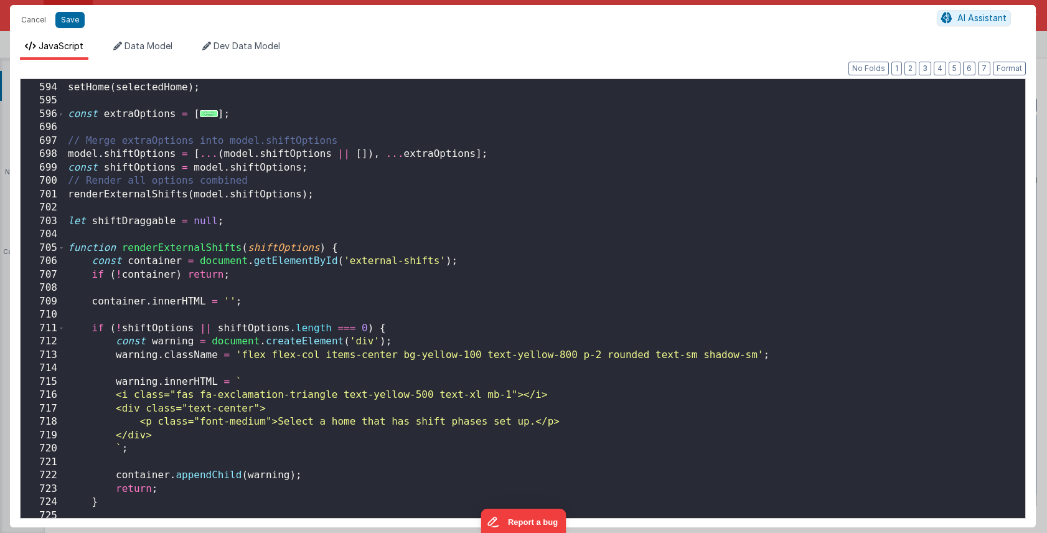
scroll to position [2562, 0]
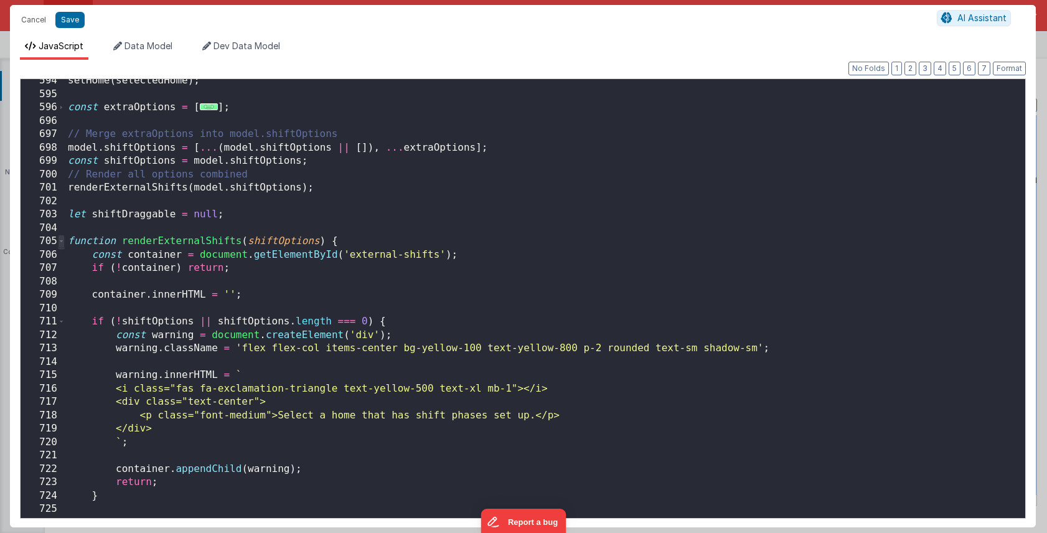
click at [62, 240] on span at bounding box center [61, 242] width 7 height 14
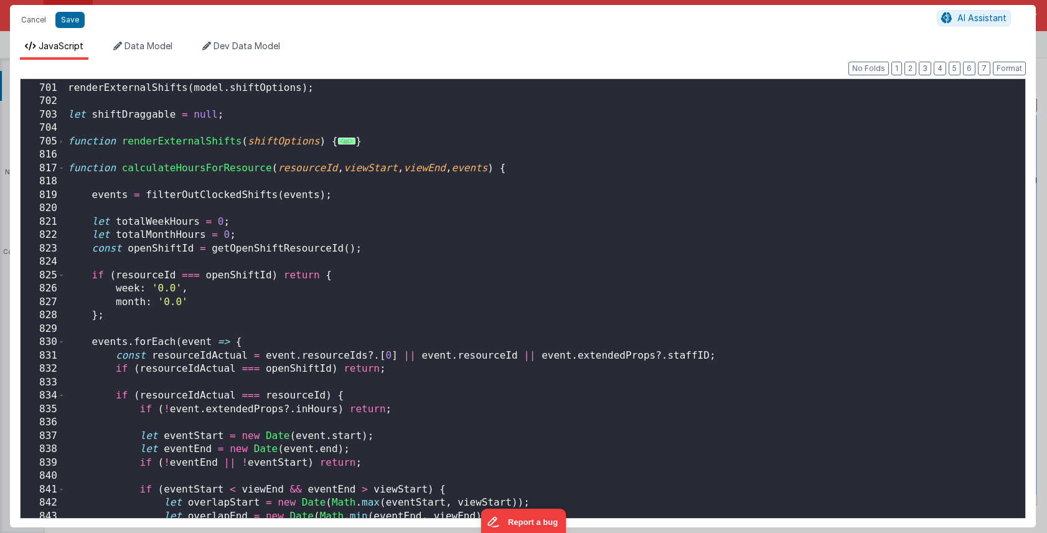
scroll to position [2662, 0]
click at [62, 168] on span at bounding box center [61, 169] width 7 height 14
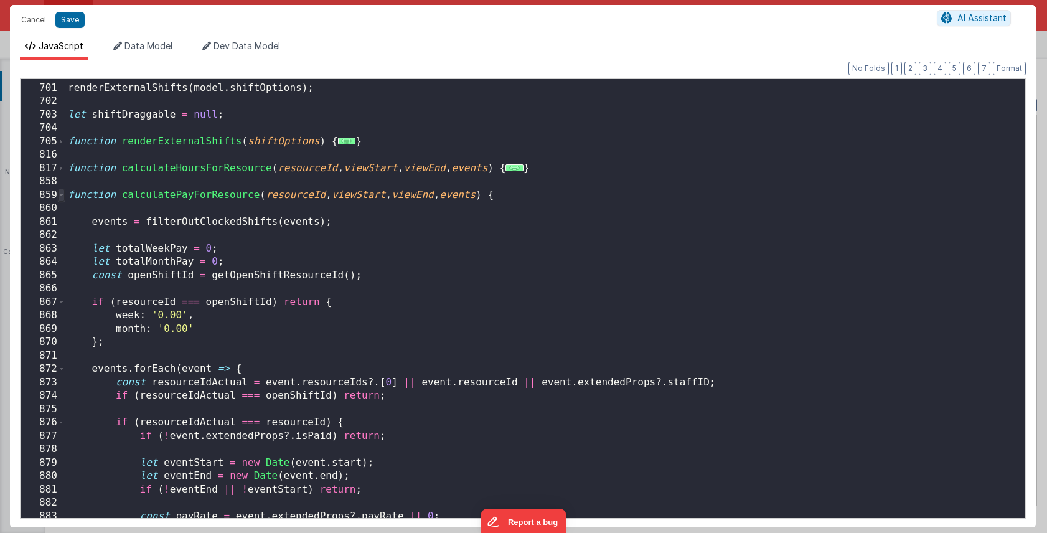
click at [62, 192] on span at bounding box center [61, 196] width 7 height 14
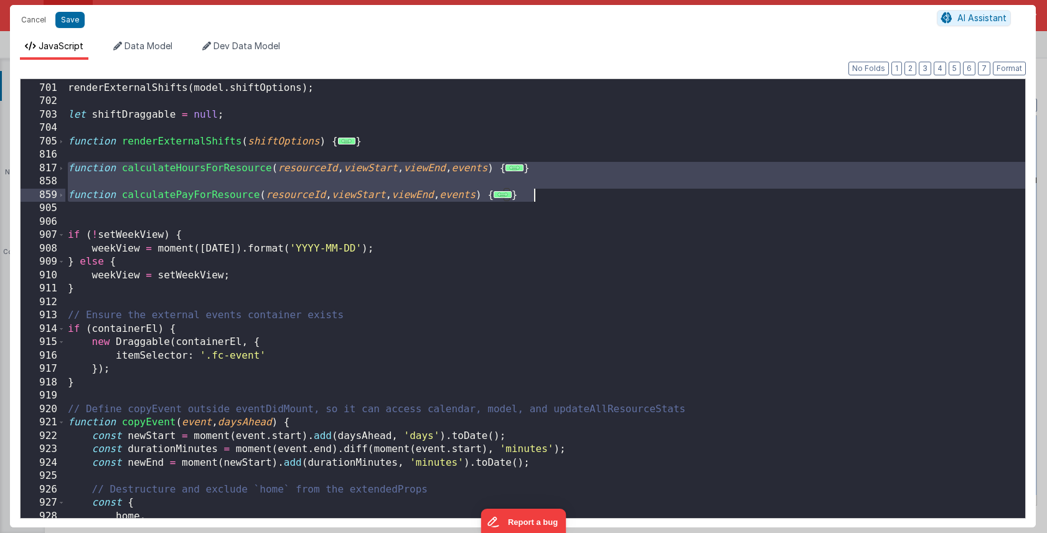
drag, startPoint x: 67, startPoint y: 170, endPoint x: 592, endPoint y: 197, distance: 526.3
click at [592, 197] on div "// Render all options combined renderExternalShifts ( model . shiftOptions ) ; …" at bounding box center [545, 301] width 960 height 466
click at [336, 182] on div "// Render all options combined renderExternalShifts ( model . shiftOptions ) ; …" at bounding box center [545, 301] width 960 height 466
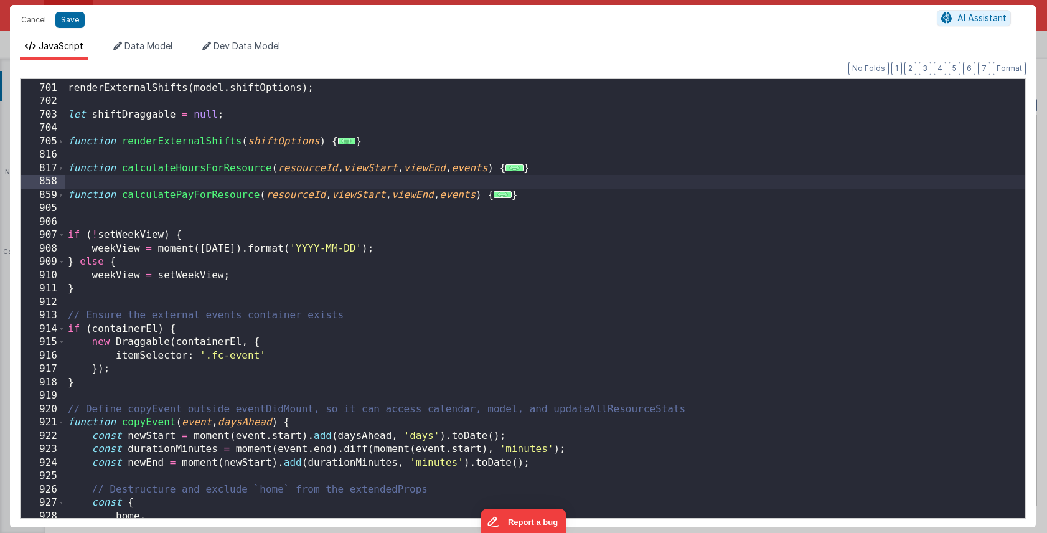
click at [604, 169] on div "// Render all options combined renderExternalShifts ( model . shiftOptions ) ; …" at bounding box center [545, 301] width 960 height 466
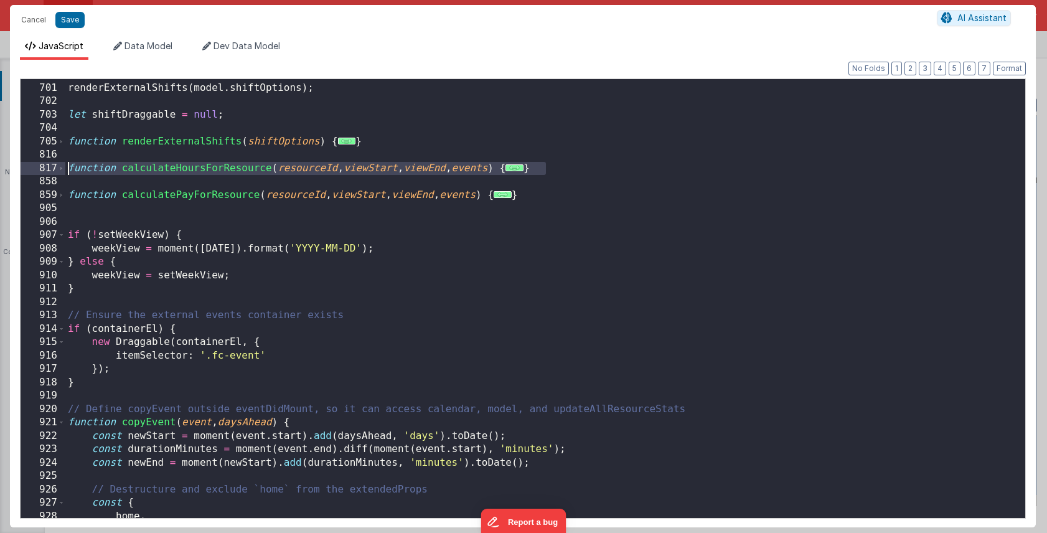
drag, startPoint x: 565, startPoint y: 169, endPoint x: 70, endPoint y: 168, distance: 495.1
click at [70, 168] on div "// Render all options combined renderExternalShifts ( model . shiftOptions ) ; …" at bounding box center [545, 301] width 960 height 466
click at [524, 170] on span "..." at bounding box center [515, 167] width 18 height 7
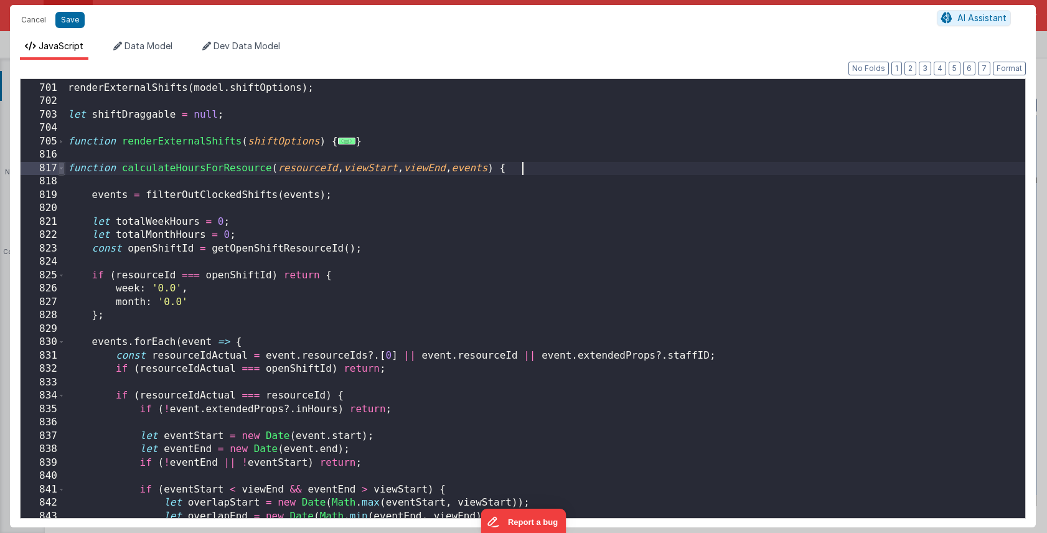
click at [60, 169] on span at bounding box center [61, 169] width 7 height 14
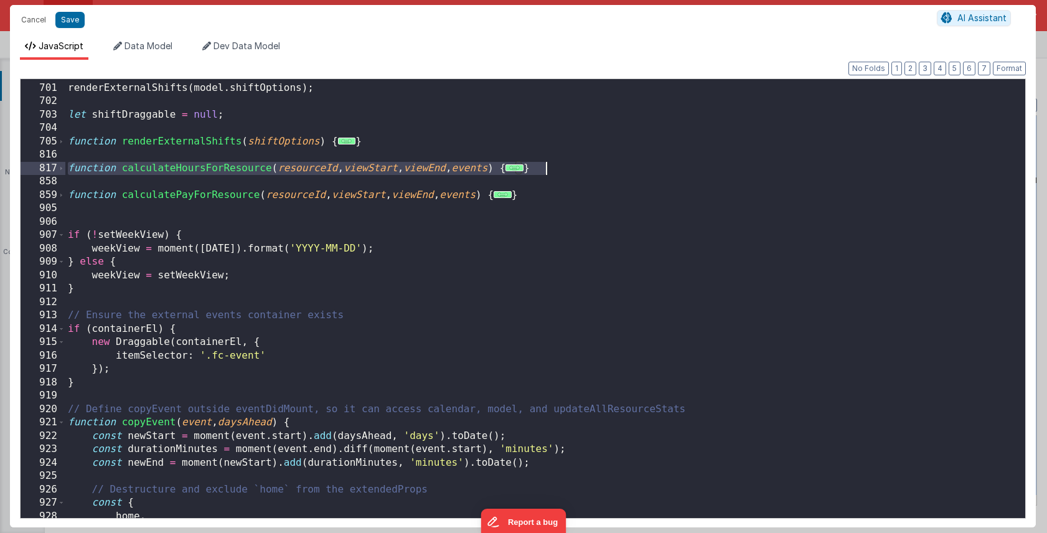
drag, startPoint x: 67, startPoint y: 169, endPoint x: 579, endPoint y: 174, distance: 511.9
click at [579, 174] on div "// Render all options combined renderExternalShifts ( model . shiftOptions ) ; …" at bounding box center [545, 301] width 960 height 466
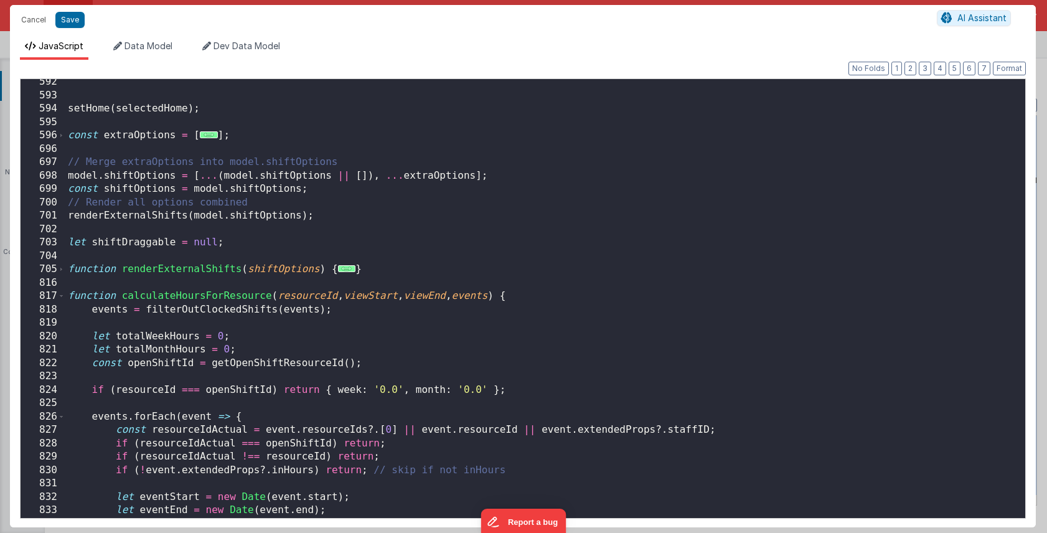
scroll to position [2513, 0]
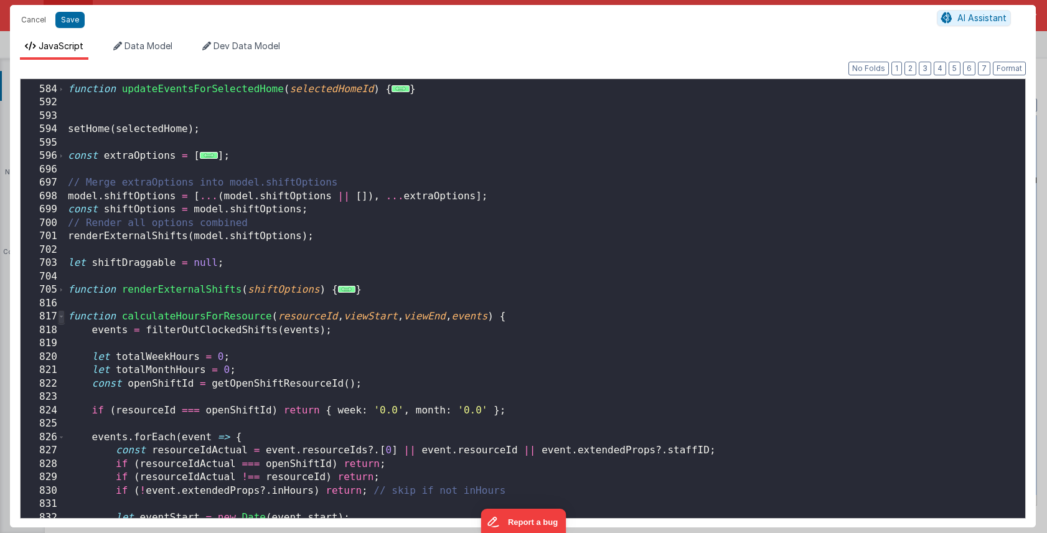
click at [64, 315] on span at bounding box center [61, 317] width 7 height 14
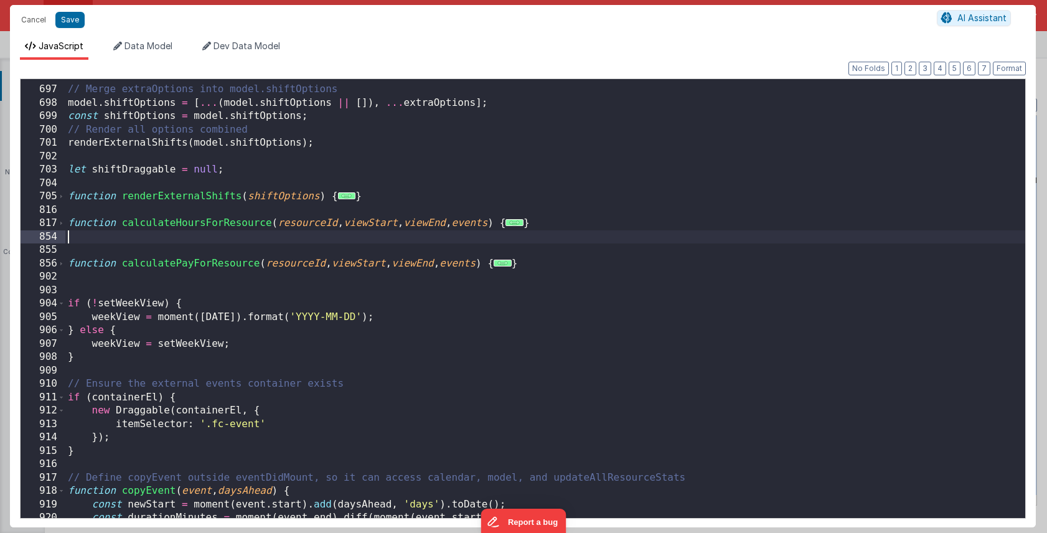
scroll to position [2607, 0]
click at [69, 18] on button "Save" at bounding box center [69, 20] width 29 height 16
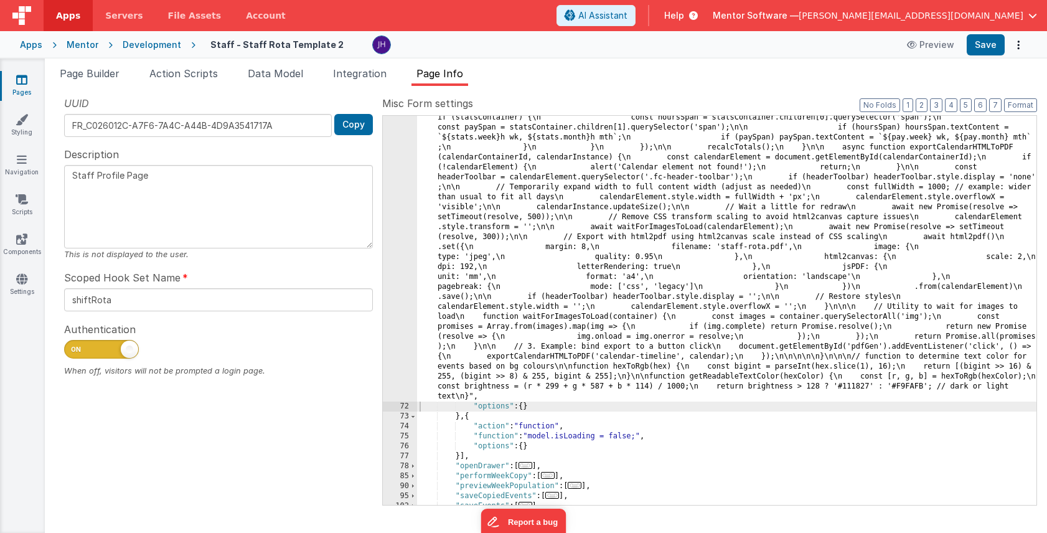
scroll to position [5224, 0]
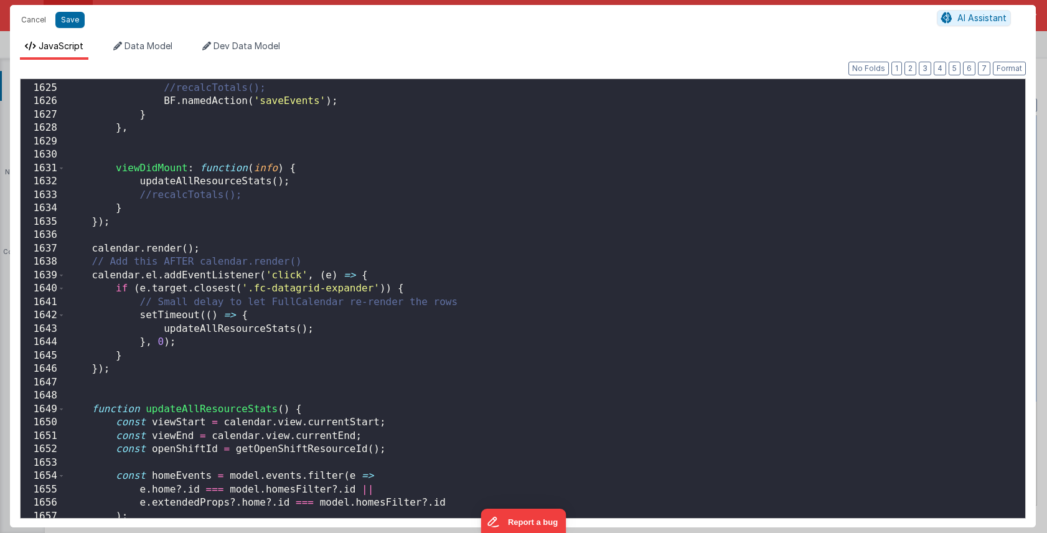
scroll to position [18672, 0]
click at [252, 248] on div "updateAllResourceStats ( ) ; //recalcTotals(); BF . namedAction ( 'saveEvents' …" at bounding box center [545, 301] width 960 height 466
drag, startPoint x: 329, startPoint y: 328, endPoint x: 164, endPoint y: 326, distance: 165.7
click at [164, 326] on div "updateAllResourceStats ( ) ; //recalcTotals(); BF . namedAction ( 'saveEvents' …" at bounding box center [545, 301] width 960 height 466
click at [234, 242] on div "updateAllResourceStats ( ) ; //recalcTotals(); BF . namedAction ( 'saveEvents' …" at bounding box center [545, 301] width 960 height 466
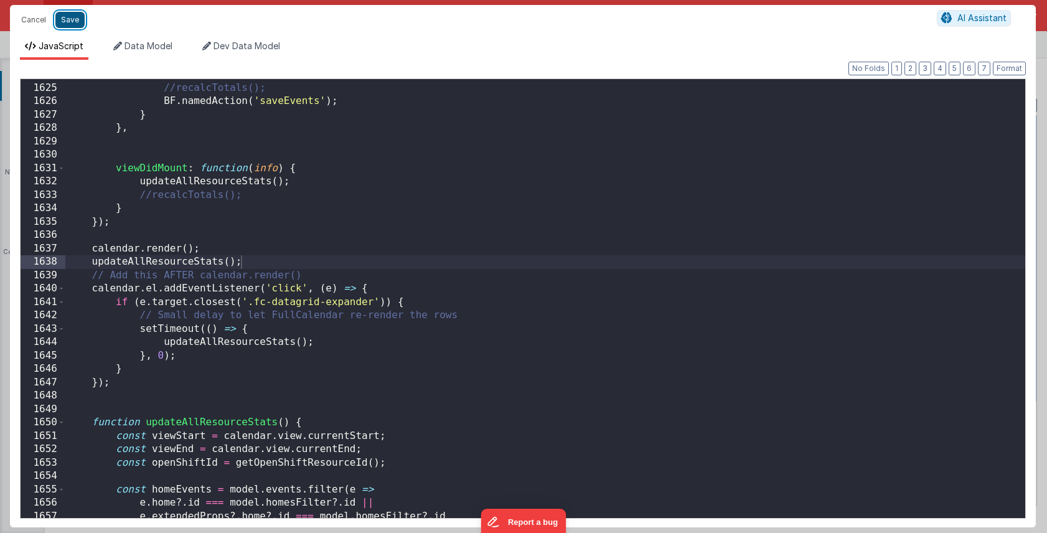
click at [75, 21] on button "Save" at bounding box center [69, 20] width 29 height 16
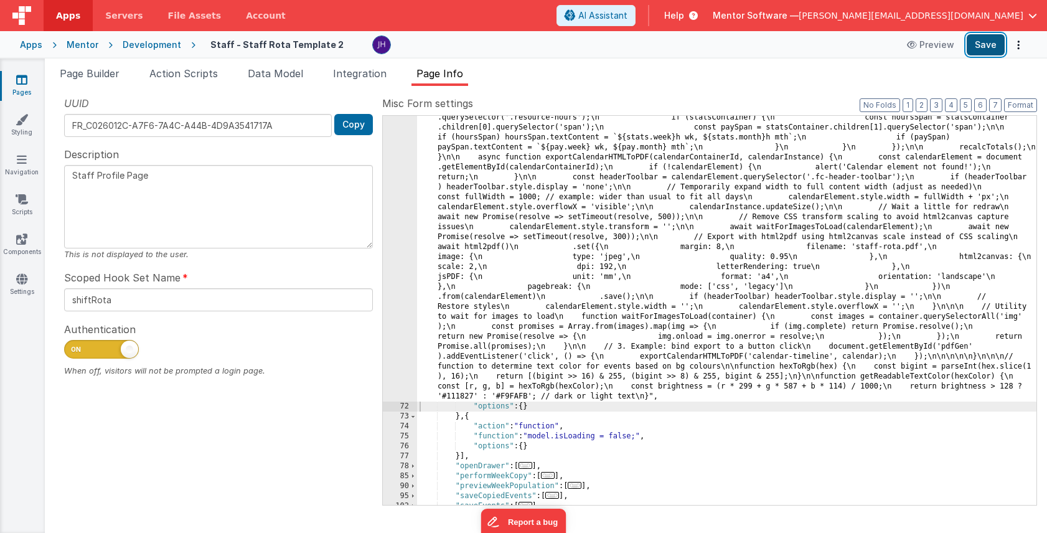
click at [986, 47] on button "Save" at bounding box center [986, 44] width 38 height 21
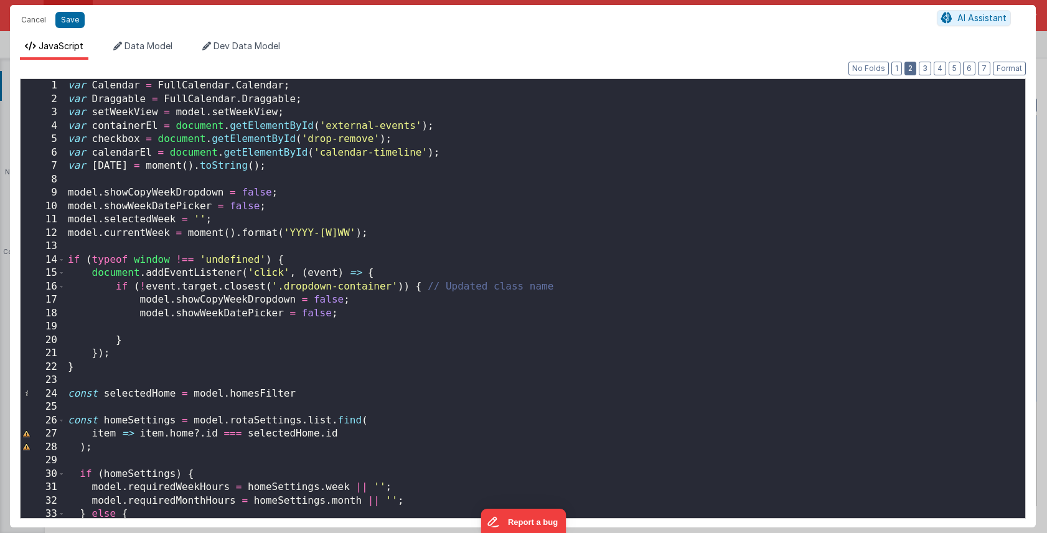
click at [912, 70] on button "2" at bounding box center [911, 69] width 12 height 14
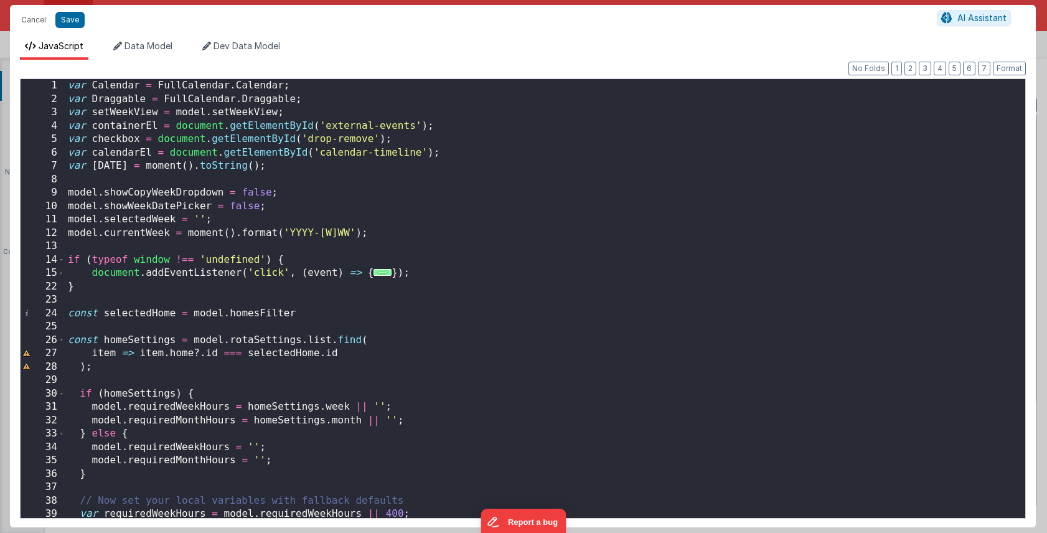
click at [637, 255] on div "var Calendar = FullCalendar . Calendar ; var Draggable = FullCalendar . Draggab…" at bounding box center [545, 312] width 960 height 466
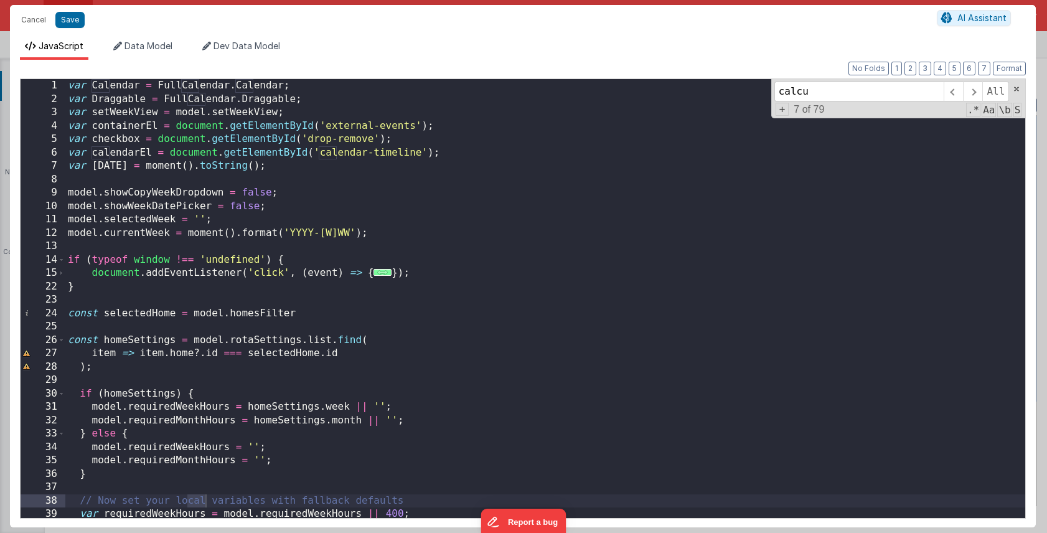
scroll to position [1401, 0]
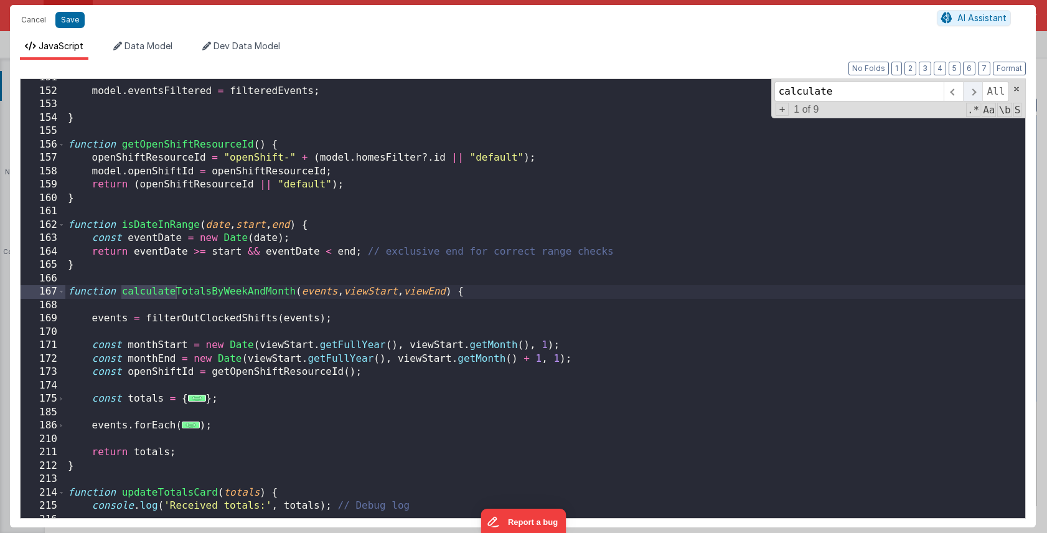
type input "calculate"
click at [978, 88] on span at bounding box center [972, 92] width 19 height 20
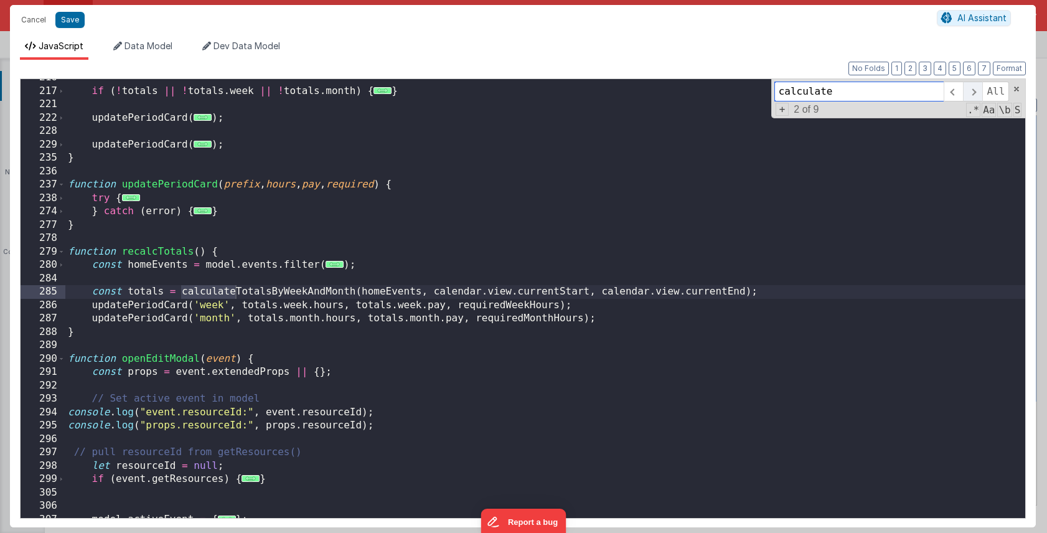
scroll to position [1842, 0]
click at [978, 88] on span at bounding box center [972, 92] width 19 height 20
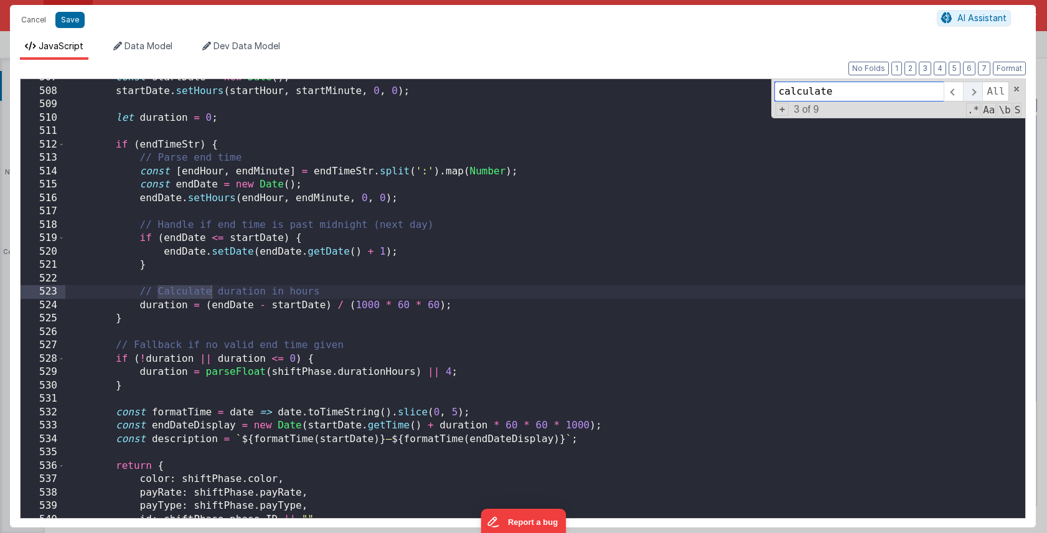
click at [978, 88] on span at bounding box center [972, 92] width 19 height 20
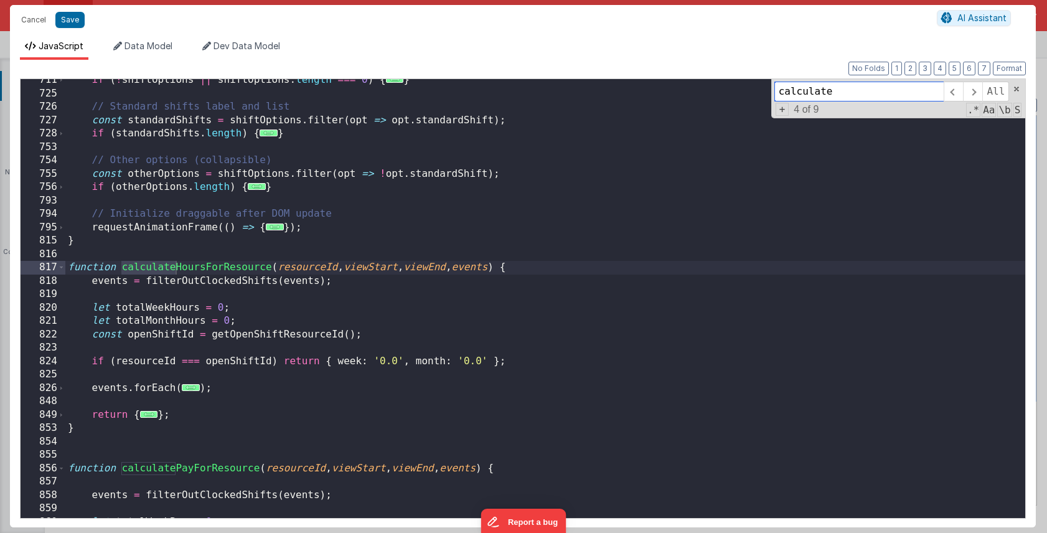
scroll to position [5272, 0]
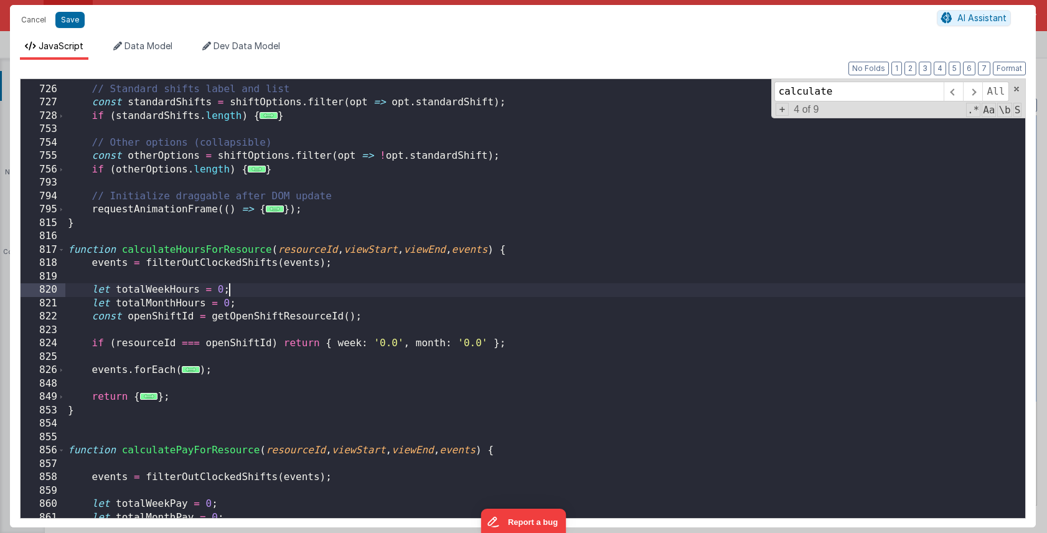
click at [248, 283] on div "// Standard shifts label and list const standardShifts = shiftOptions . filter …" at bounding box center [545, 302] width 960 height 466
click at [62, 247] on span at bounding box center [61, 251] width 7 height 14
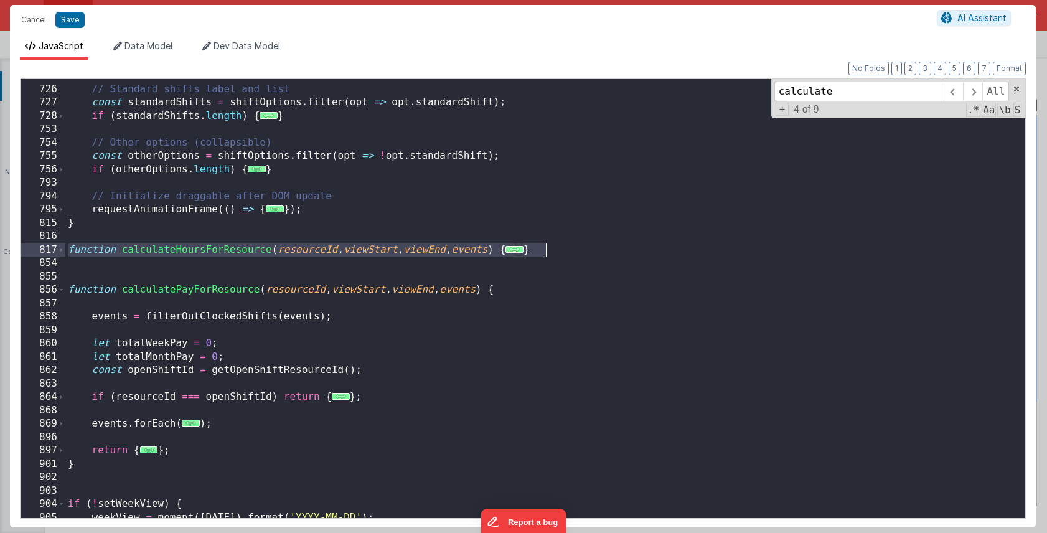
drag, startPoint x: 69, startPoint y: 248, endPoint x: 573, endPoint y: 250, distance: 503.8
click at [573, 250] on div "// Standard shifts label and list const standardShifts = shiftOptions . filter …" at bounding box center [545, 302] width 960 height 466
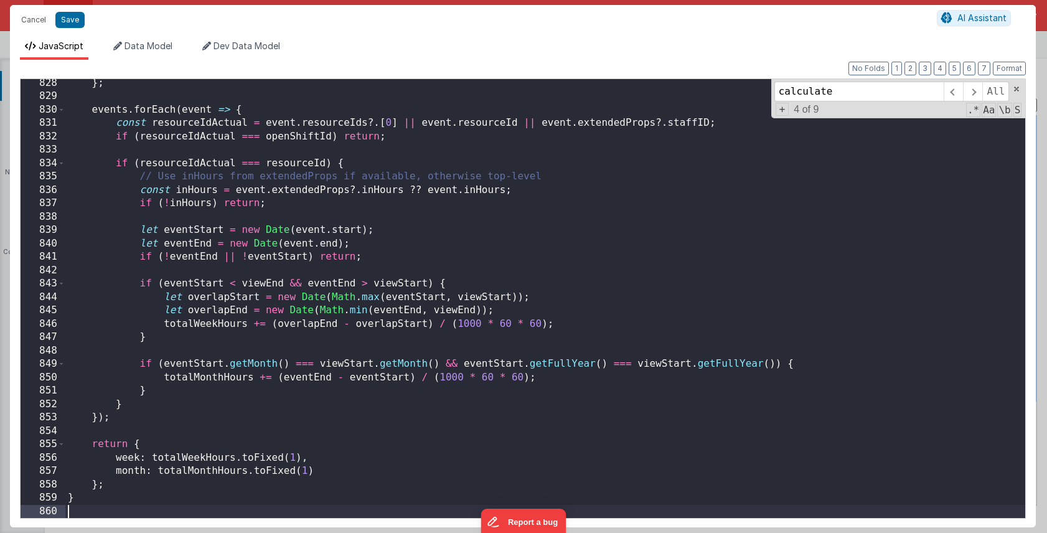
click at [73, 29] on div "Cancel Save AI Assistant" at bounding box center [523, 20] width 1026 height 30
click at [67, 17] on button "Save" at bounding box center [69, 20] width 29 height 16
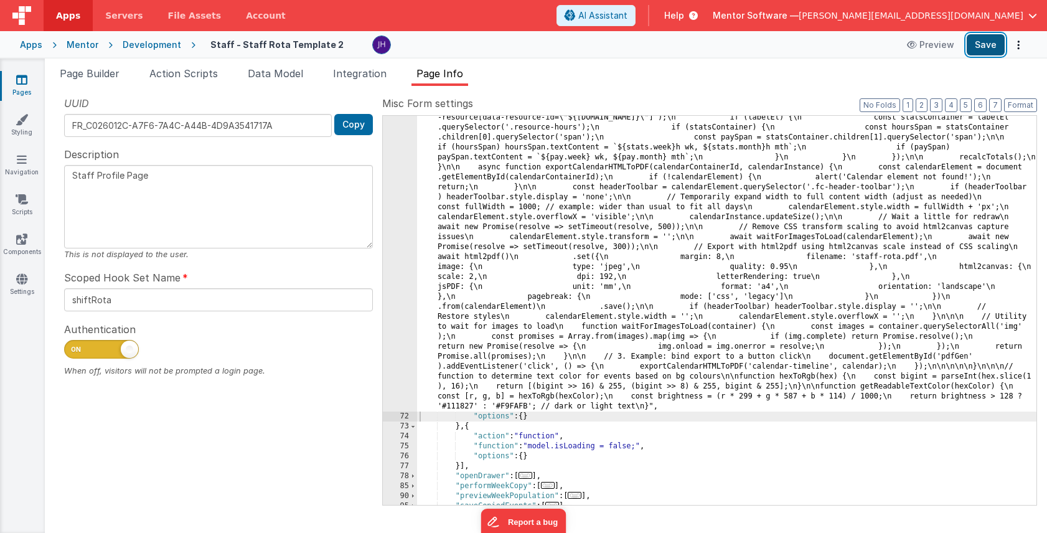
click at [979, 47] on button "Save" at bounding box center [986, 44] width 38 height 21
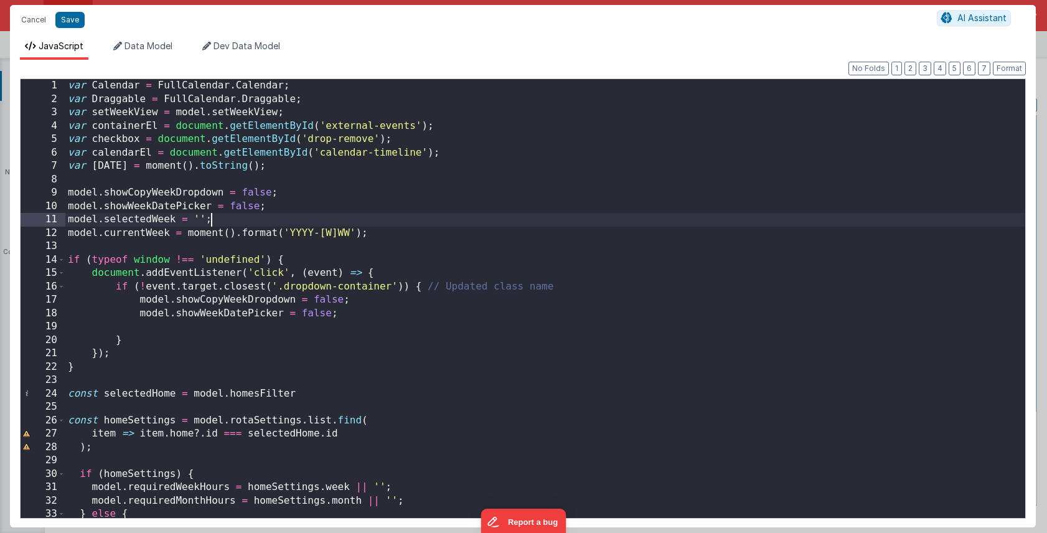
click at [726, 214] on div "var Calendar = FullCalendar . Calendar ; var Draggable = FullCalendar . Draggab…" at bounding box center [545, 312] width 960 height 466
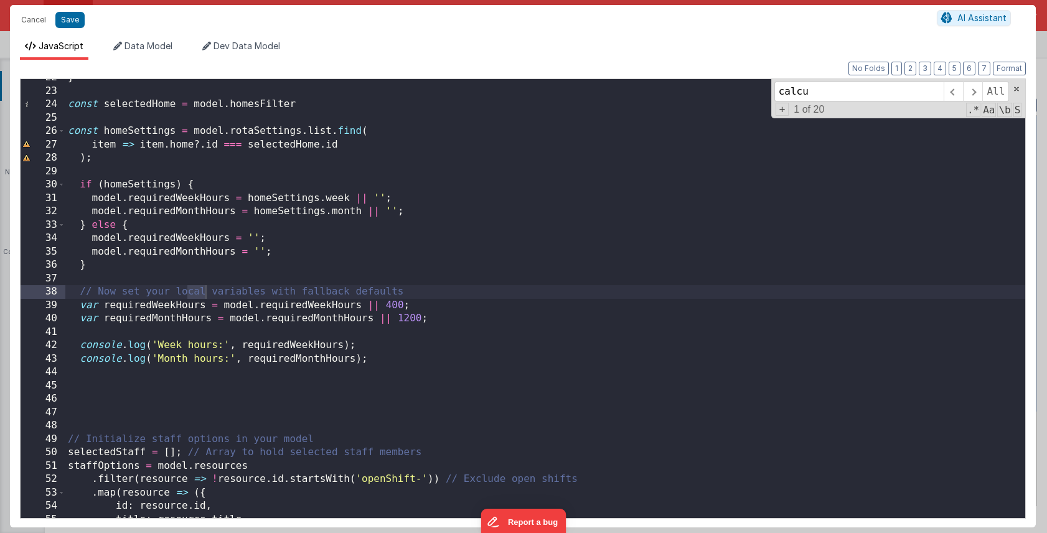
scroll to position [1721, 0]
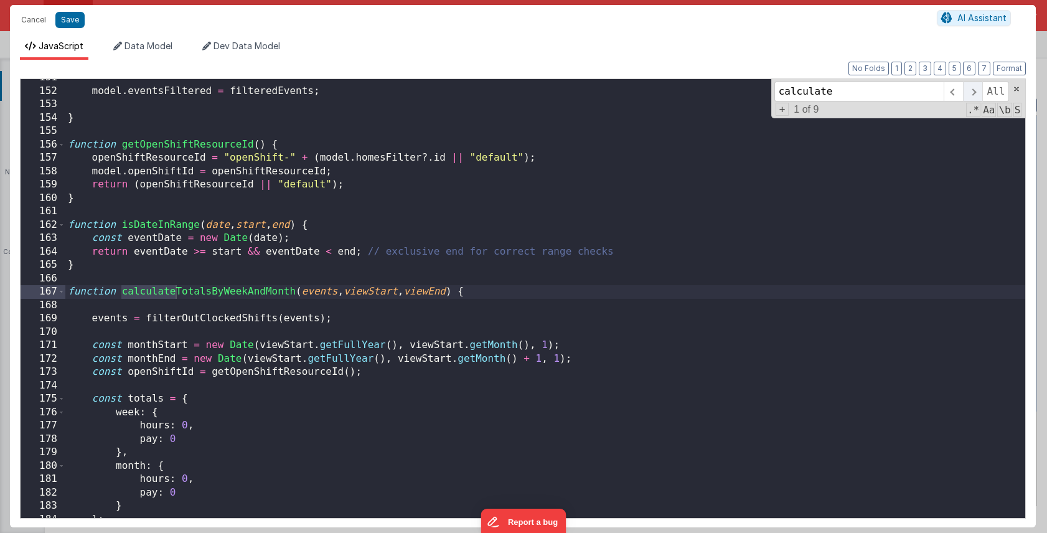
type input "calculate"
click at [972, 92] on span at bounding box center [972, 92] width 19 height 20
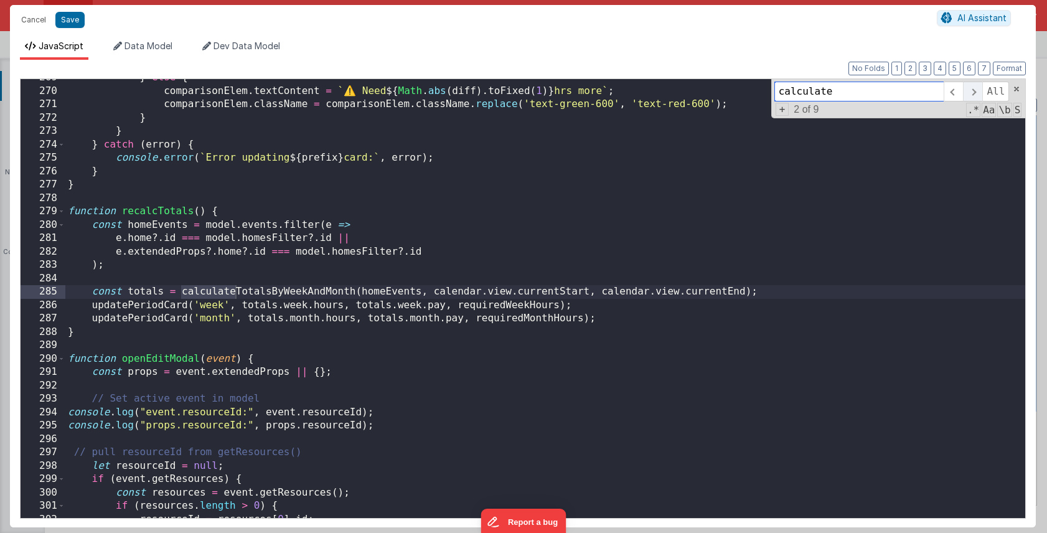
click at [972, 92] on span at bounding box center [972, 92] width 19 height 20
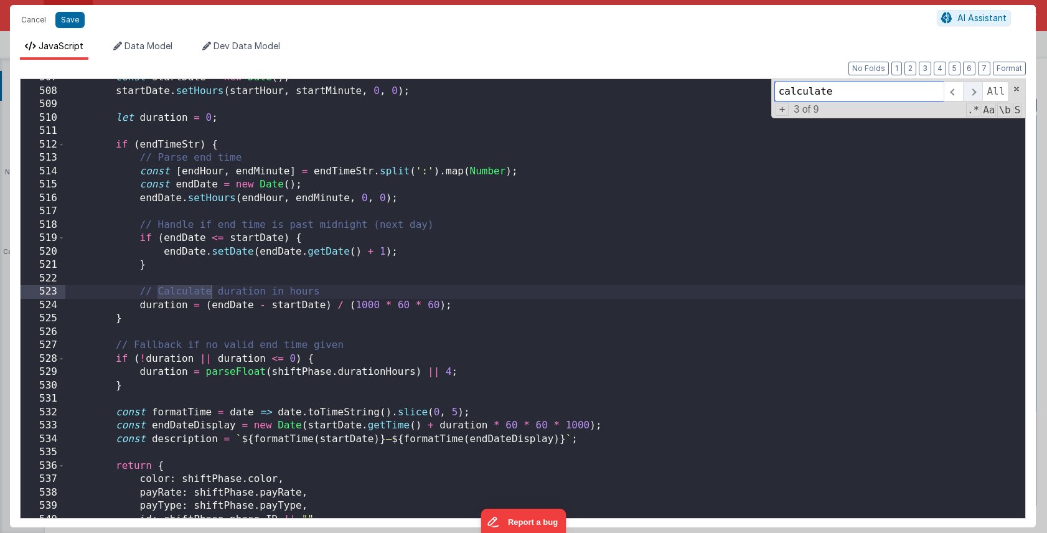
click at [972, 92] on span at bounding box center [972, 92] width 19 height 20
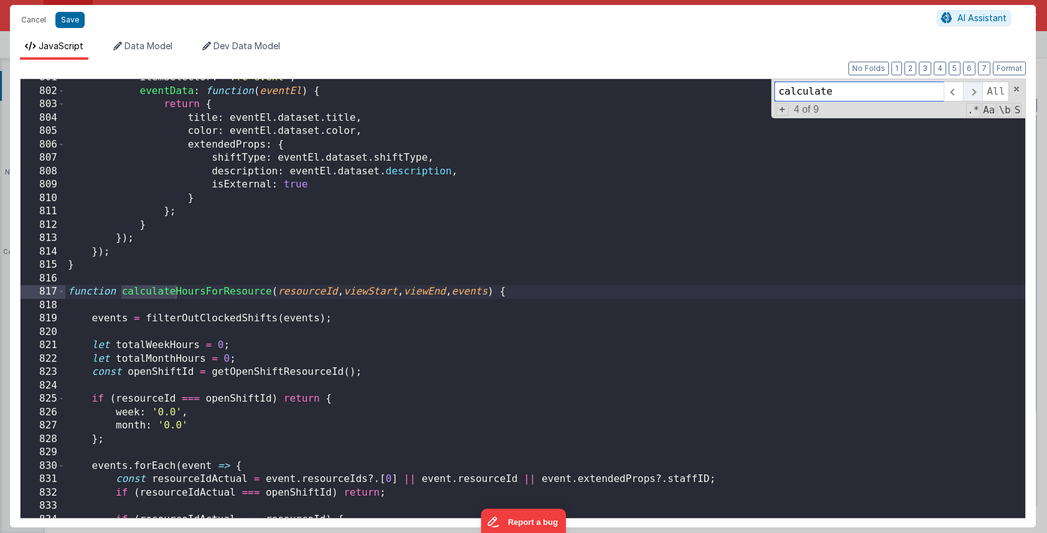
scroll to position [9182, 0]
click at [427, 230] on div "itemSelector : '.fc-event' , eventData : function ( eventEl ) { return { title …" at bounding box center [545, 304] width 960 height 466
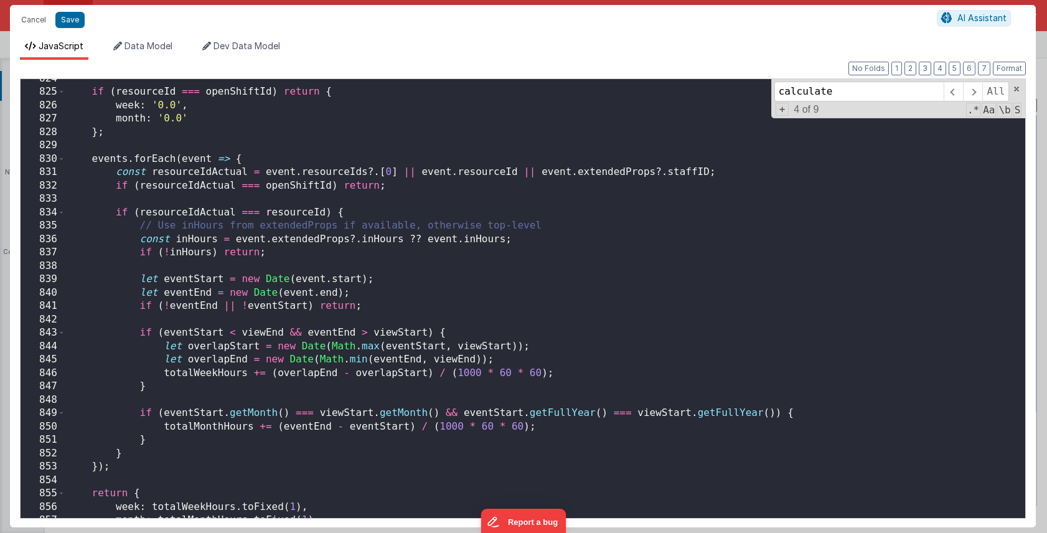
scroll to position [9444, 0]
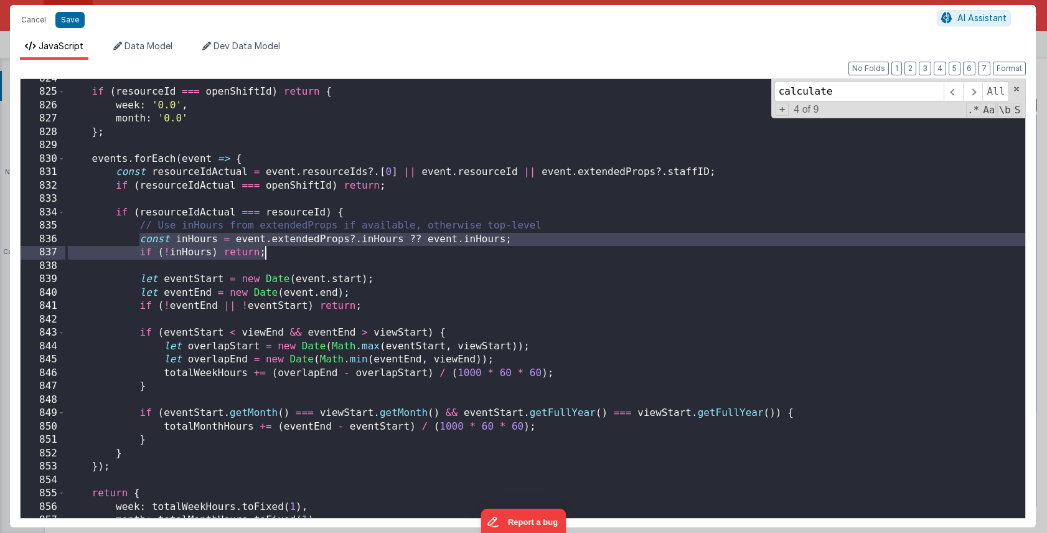
drag, startPoint x: 138, startPoint y: 239, endPoint x: 281, endPoint y: 251, distance: 144.3
click at [281, 251] on div "if ( resourceId === openShiftId ) return { week : '0.0' , month : '0.0' } ; eve…" at bounding box center [545, 305] width 960 height 466
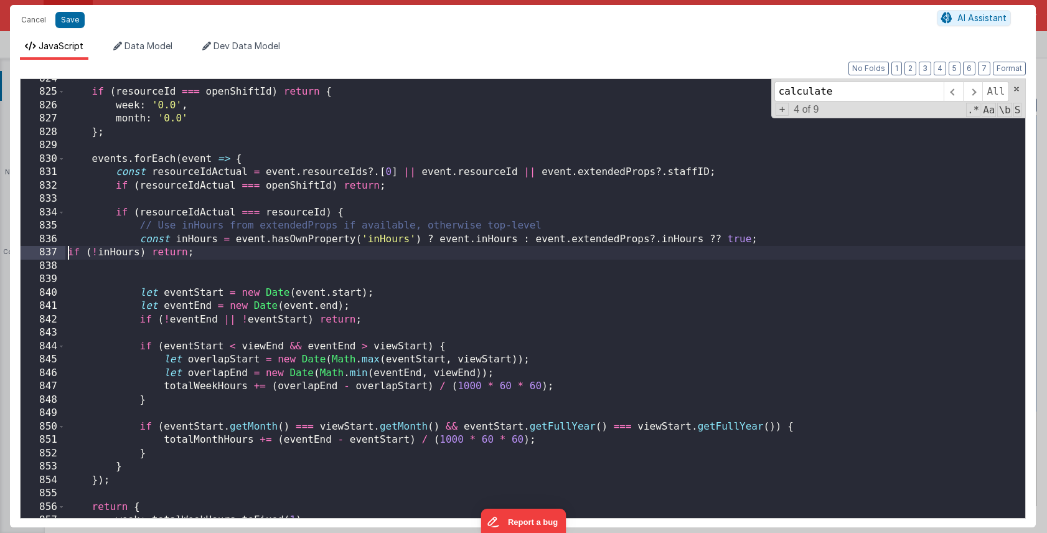
click at [67, 251] on div "if ( resourceId === openShiftId ) return { week : '0.0' , month : '0.0' } ; eve…" at bounding box center [545, 305] width 960 height 466
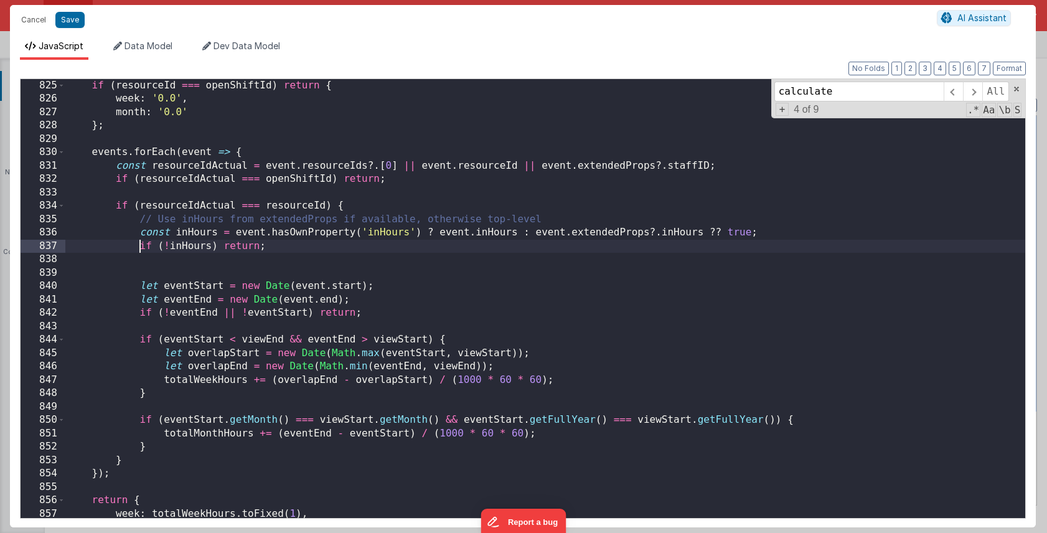
scroll to position [9444, 0]
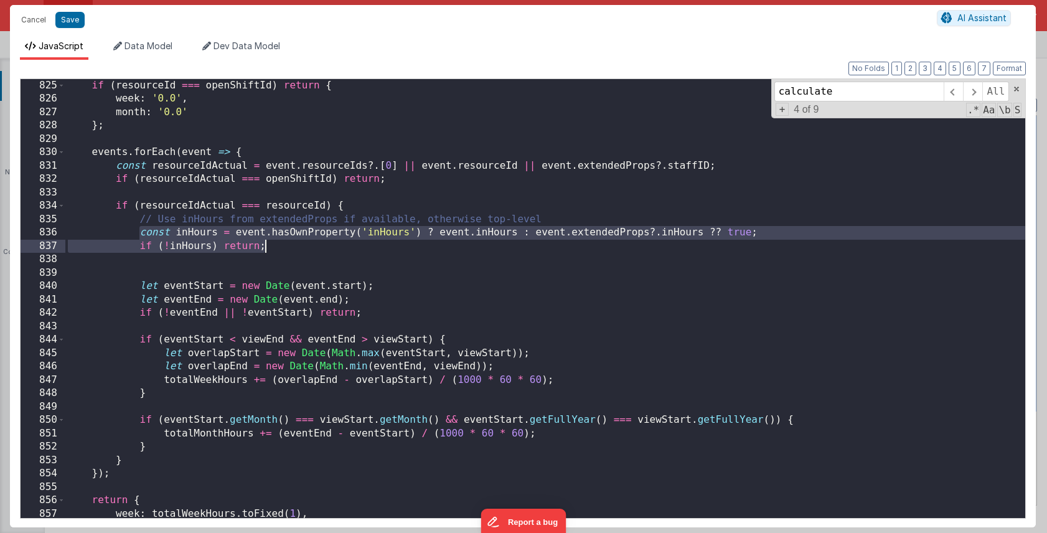
drag, startPoint x: 141, startPoint y: 234, endPoint x: 276, endPoint y: 246, distance: 135.7
click at [276, 246] on div "if ( resourceId === openShiftId ) return { week : '0.0' , month : '0.0' } ; eve…" at bounding box center [545, 312] width 960 height 466
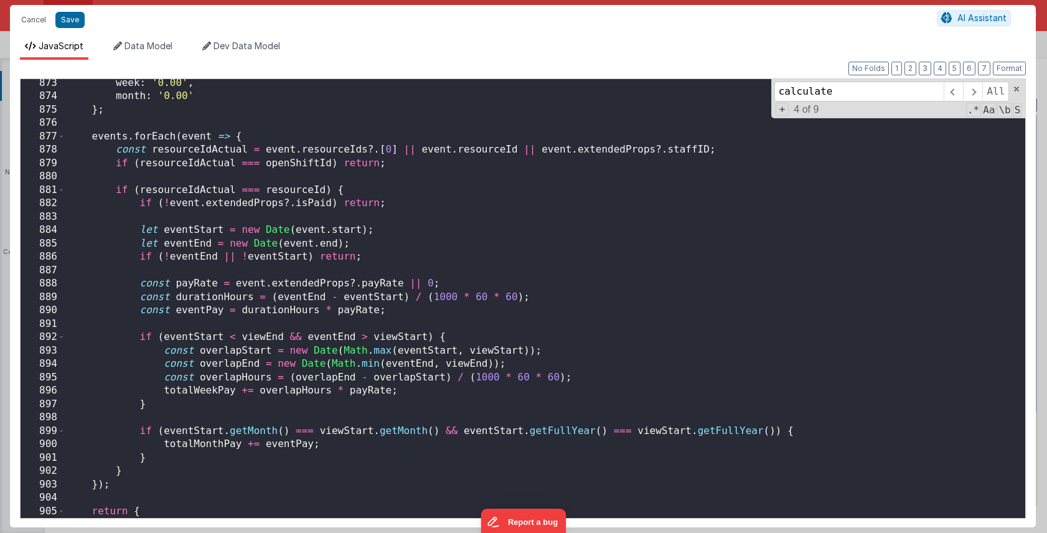
scroll to position [9991, 0]
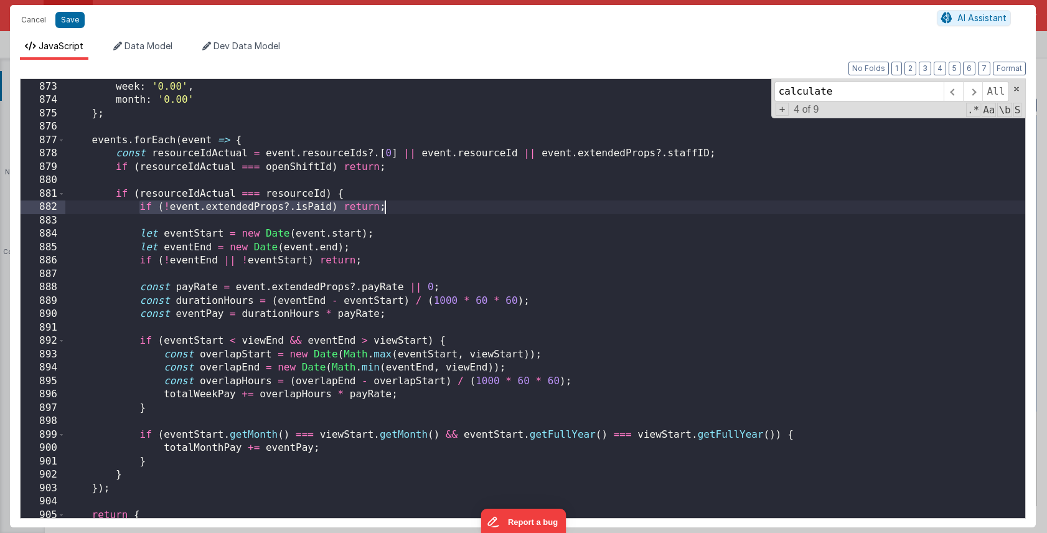
drag, startPoint x: 140, startPoint y: 207, endPoint x: 410, endPoint y: 210, distance: 270.3
click at [410, 210] on div "if ( resourceId === openShiftId ) return { week : '0.00' , month : '0.00' } ; e…" at bounding box center [545, 300] width 960 height 466
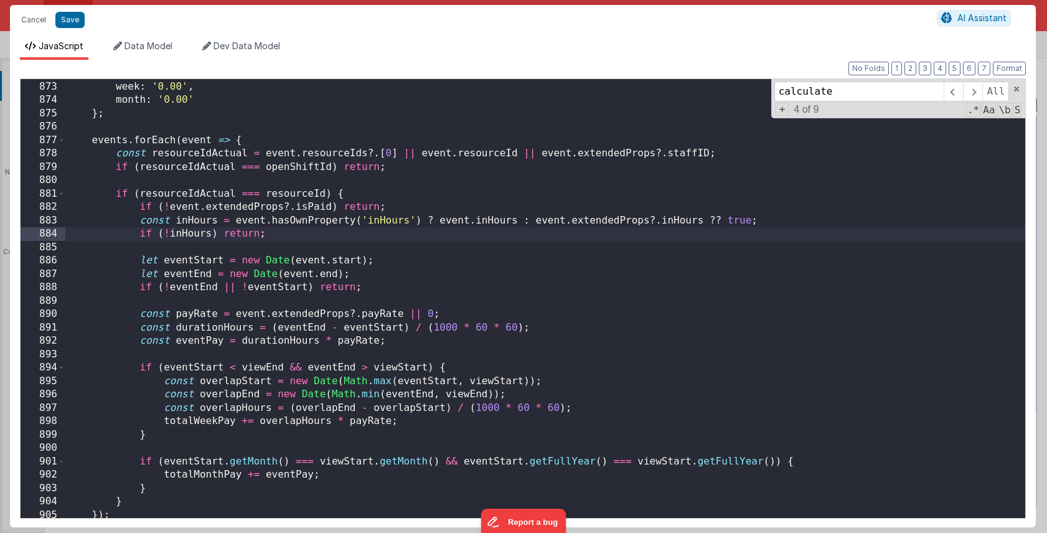
click at [316, 207] on div "if ( resourceId === openShiftId ) return { week : '0.00' , month : '0.00' } ; e…" at bounding box center [545, 300] width 960 height 466
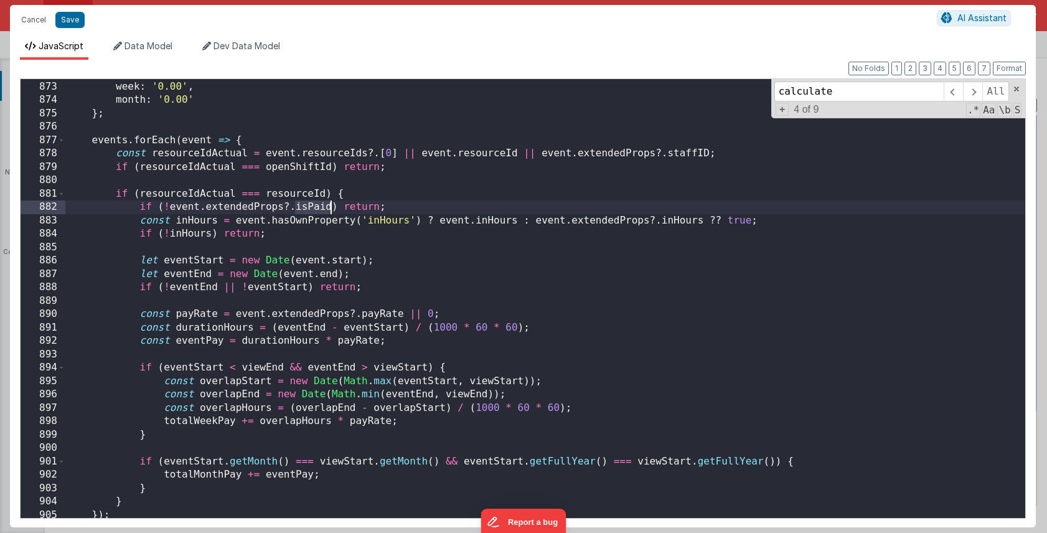
click at [316, 207] on div "if ( resourceId === openShiftId ) return { week : '0.00' , month : '0.00' } ; e…" at bounding box center [545, 300] width 960 height 466
click at [201, 219] on div "if ( resourceId === openShiftId ) return { week : '0.00' , month : '0.00' } ; e…" at bounding box center [545, 300] width 960 height 466
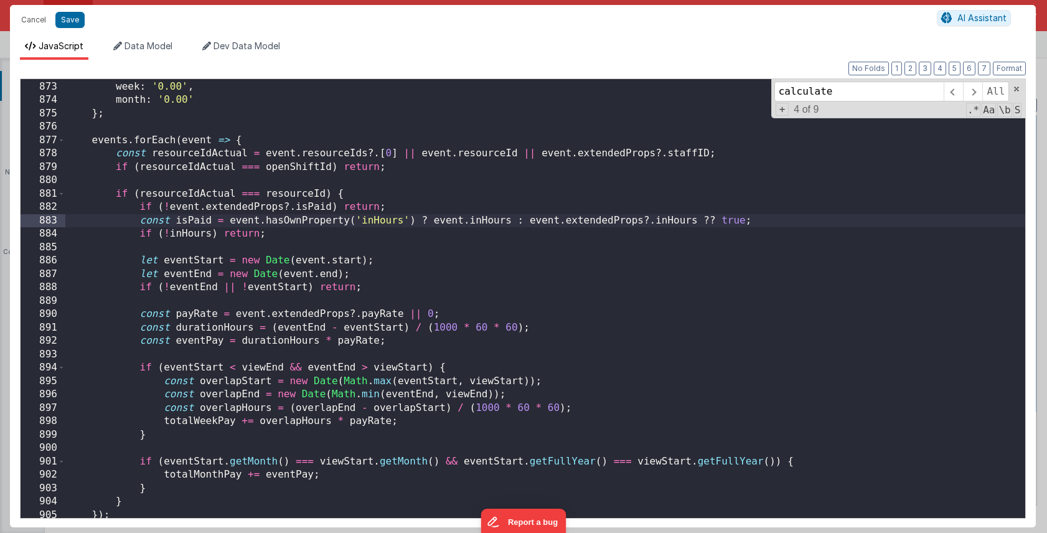
click at [379, 222] on div "if ( resourceId === openShiftId ) return { week : '0.00' , month : '0.00' } ; e…" at bounding box center [545, 300] width 960 height 466
click at [479, 222] on div "if ( resourceId === openShiftId ) return { week : '0.00' , month : '0.00' } ; e…" at bounding box center [545, 300] width 960 height 466
click at [653, 220] on div "if ( resourceId === openShiftId ) return { week : '0.00' , month : '0.00' } ; e…" at bounding box center [545, 300] width 960 height 466
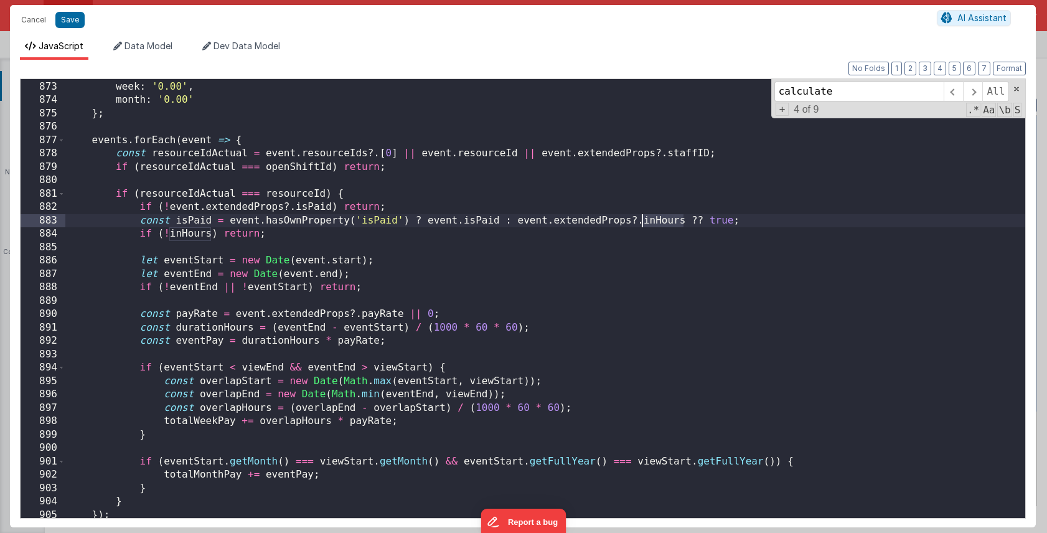
click at [653, 220] on div "if ( resourceId === openShiftId ) return { week : '0.00' , month : '0.00' } ; e…" at bounding box center [545, 300] width 960 height 466
click at [187, 234] on div "if ( resourceId === openShiftId ) return { week : '0.00' , month : '0.00' } ; e…" at bounding box center [545, 300] width 960 height 466
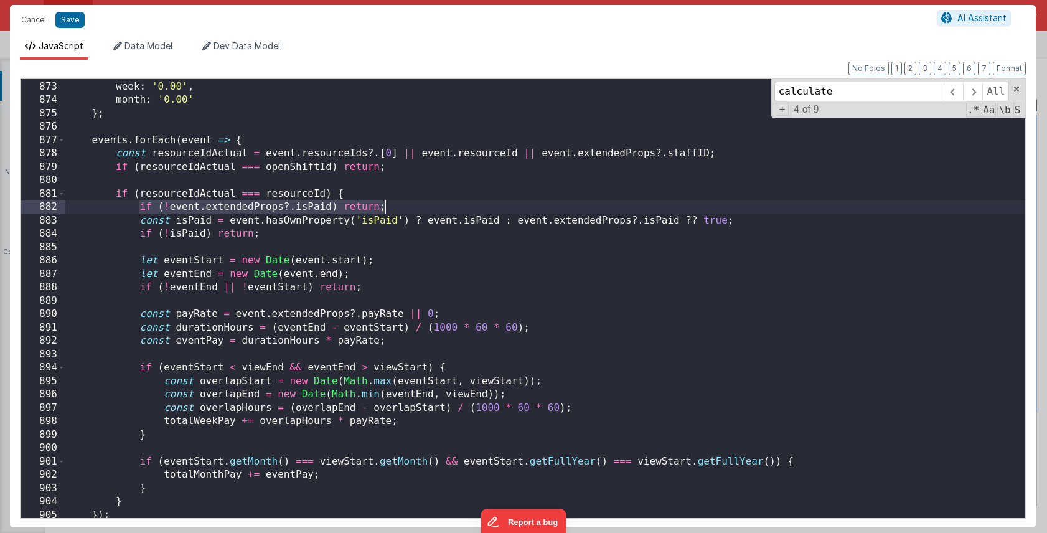
drag, startPoint x: 138, startPoint y: 208, endPoint x: 406, endPoint y: 208, distance: 268.4
click at [406, 208] on div "if ( resourceId === openShiftId ) return { week : '0.00' , month : '0.00' } ; e…" at bounding box center [545, 300] width 960 height 466
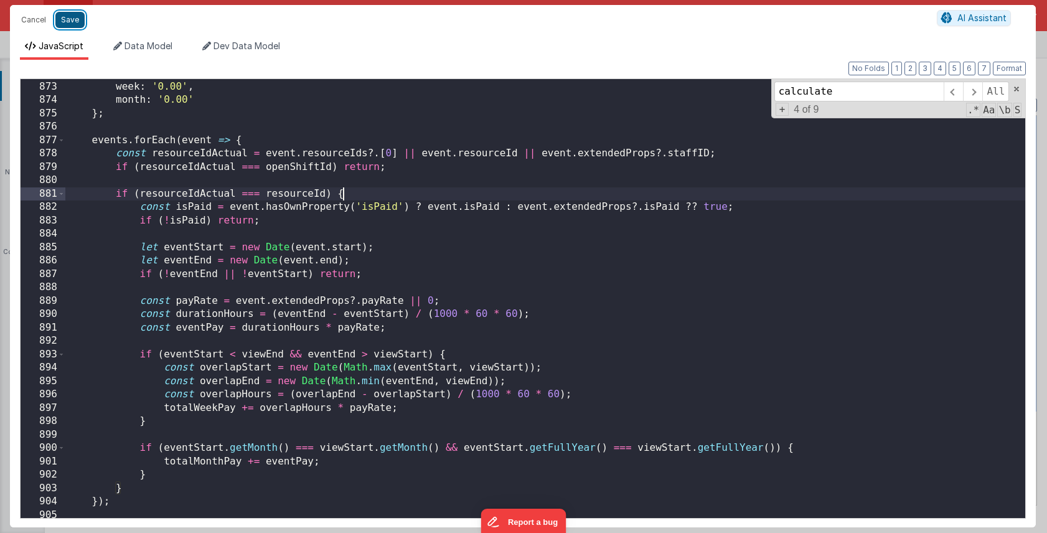
click at [75, 23] on button "Save" at bounding box center [69, 20] width 29 height 16
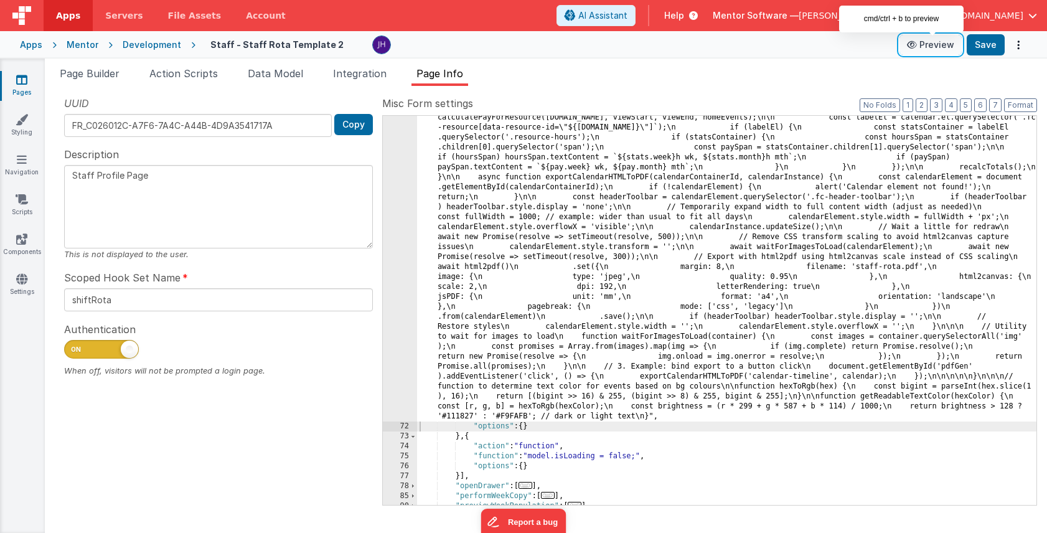
click at [962, 42] on button "Preview" at bounding box center [931, 45] width 62 height 20
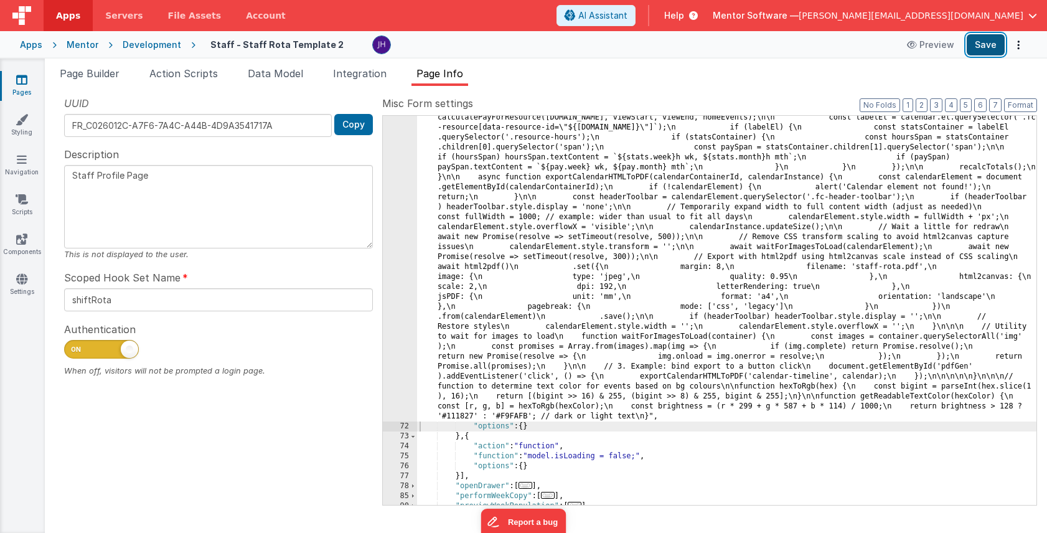
click at [978, 50] on button "Save" at bounding box center [986, 44] width 38 height 21
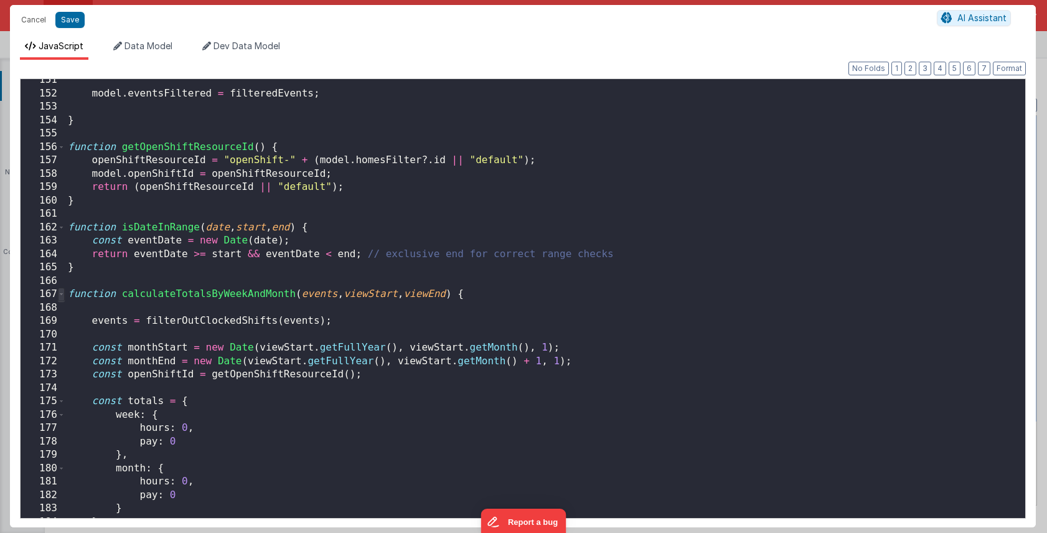
scroll to position [0, 0]
click at [60, 295] on span at bounding box center [61, 295] width 7 height 14
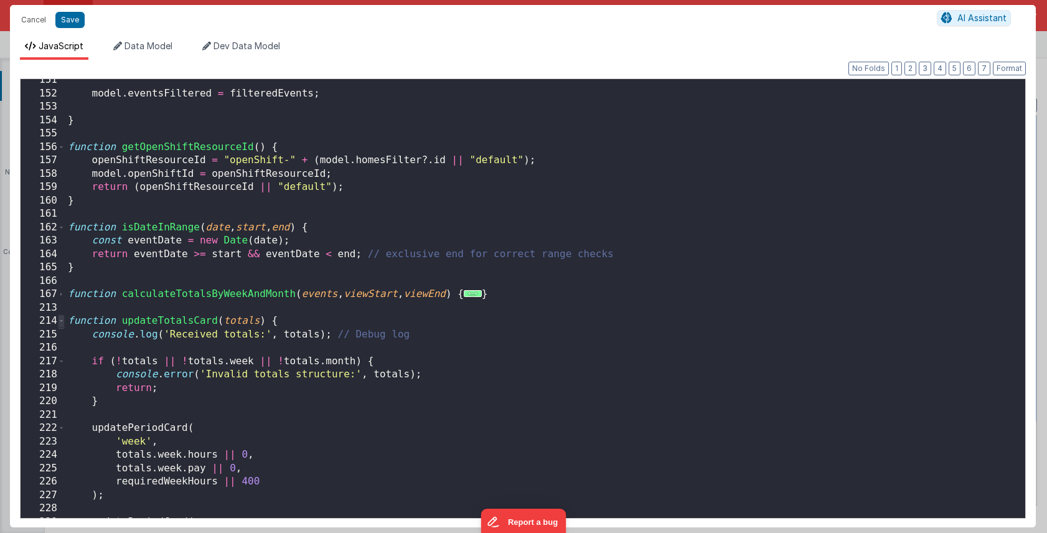
click at [61, 320] on span at bounding box center [61, 321] width 7 height 14
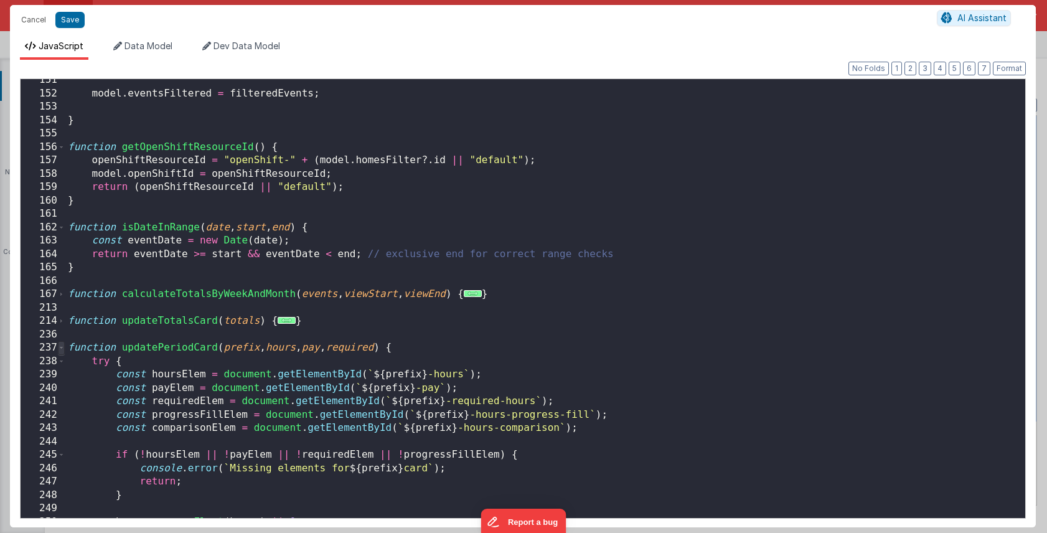
click at [64, 346] on span at bounding box center [61, 348] width 7 height 14
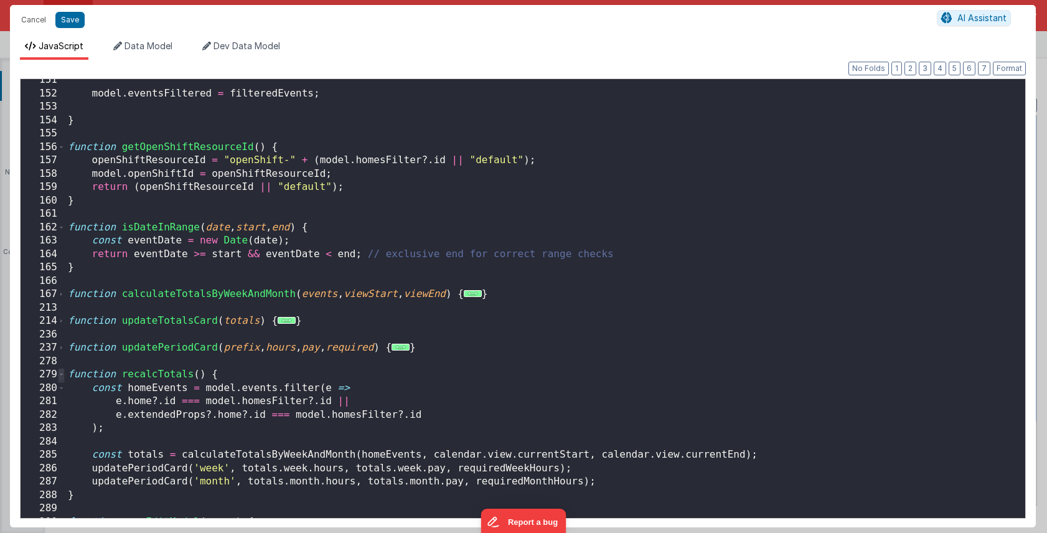
click at [64, 374] on span at bounding box center [61, 375] width 7 height 14
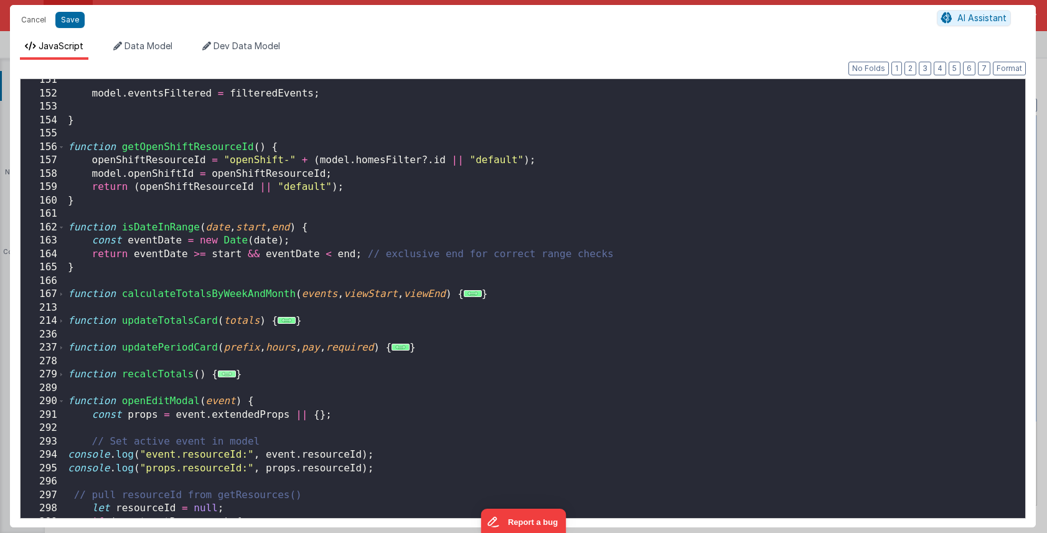
click at [222, 374] on span "..." at bounding box center [227, 374] width 18 height 7
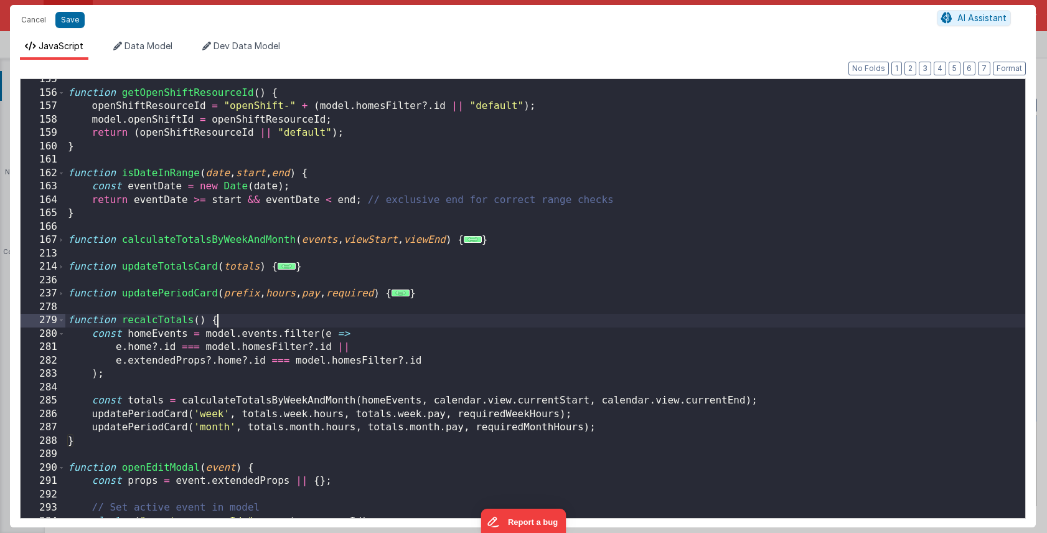
scroll to position [1876, 0]
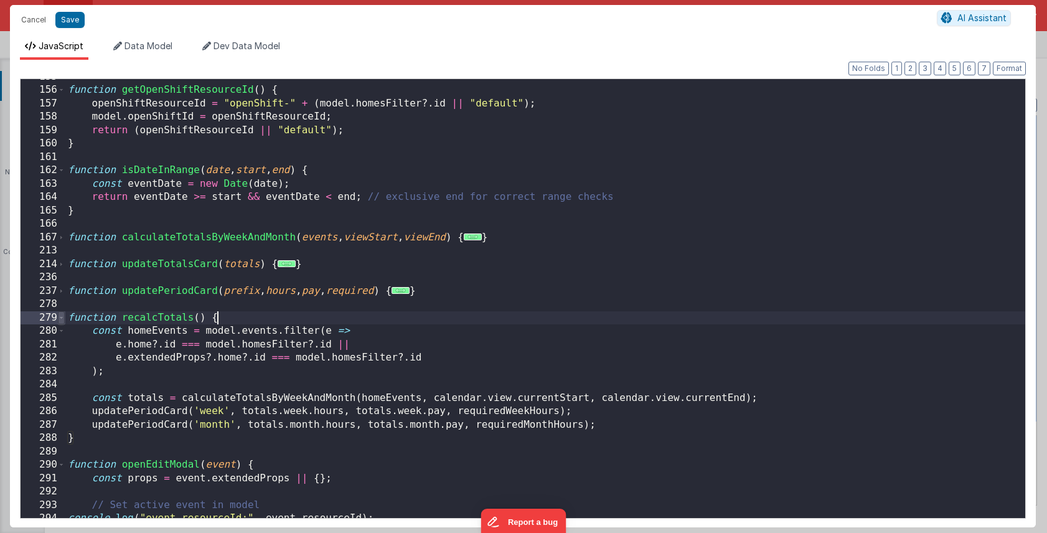
click at [62, 319] on span at bounding box center [61, 318] width 7 height 14
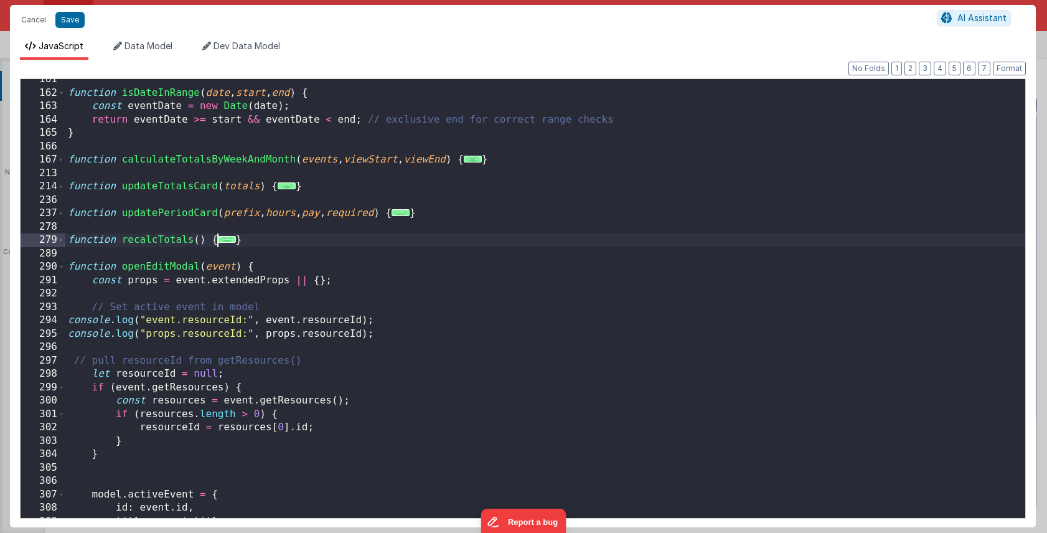
scroll to position [1962, 0]
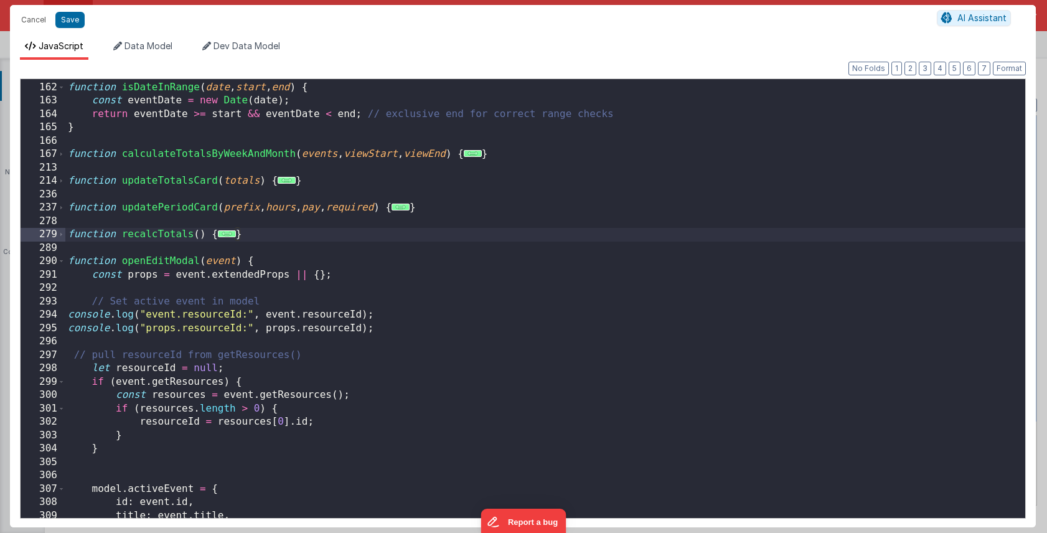
click at [362, 281] on div "function isDateInRange ( date , start , end ) { const eventDate = new Date ( da…" at bounding box center [545, 300] width 960 height 466
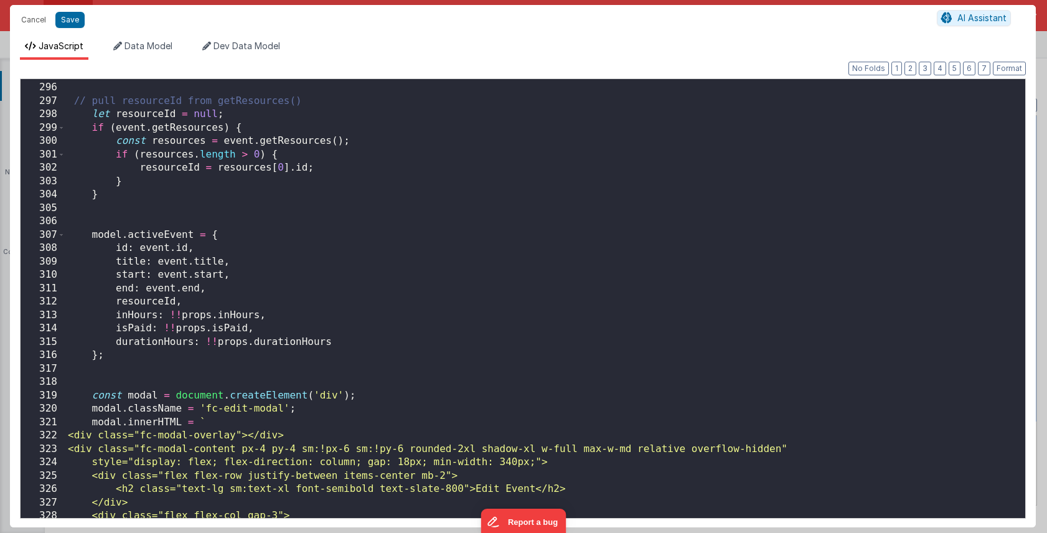
scroll to position [2200, 0]
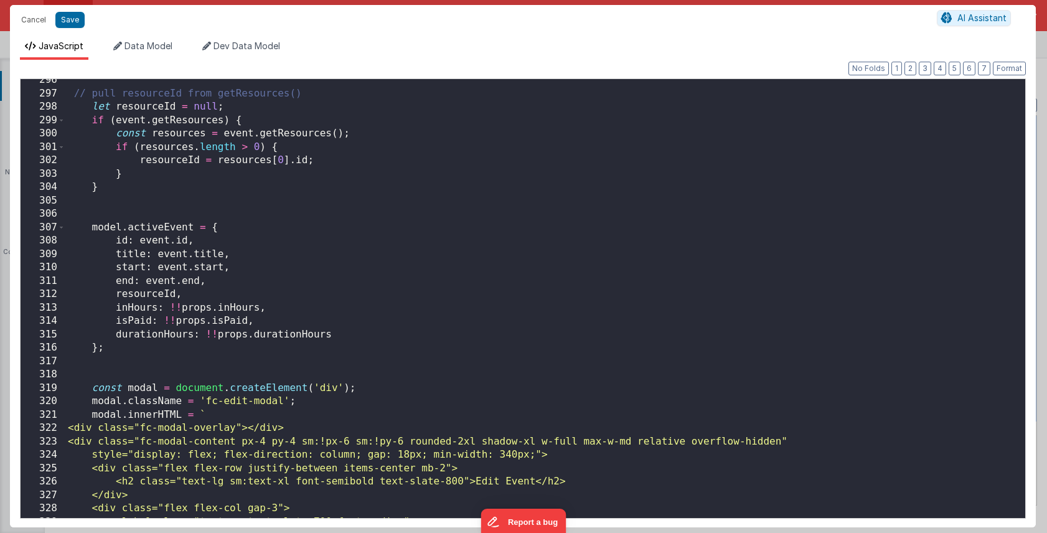
click at [269, 311] on div "// pull resourceId from getResources() let resourceId = null ; if ( event . get…" at bounding box center [545, 306] width 960 height 466
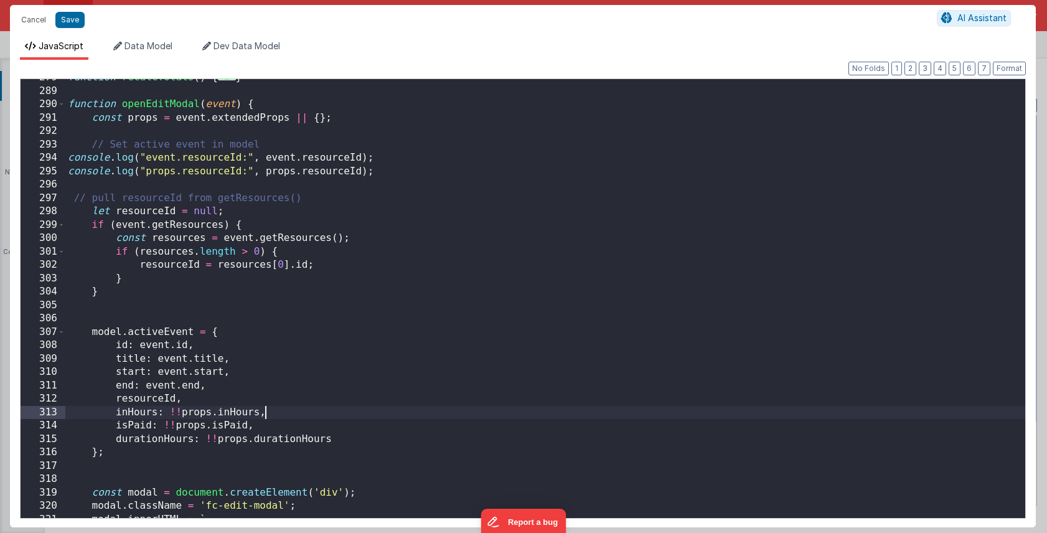
scroll to position [2083, 0]
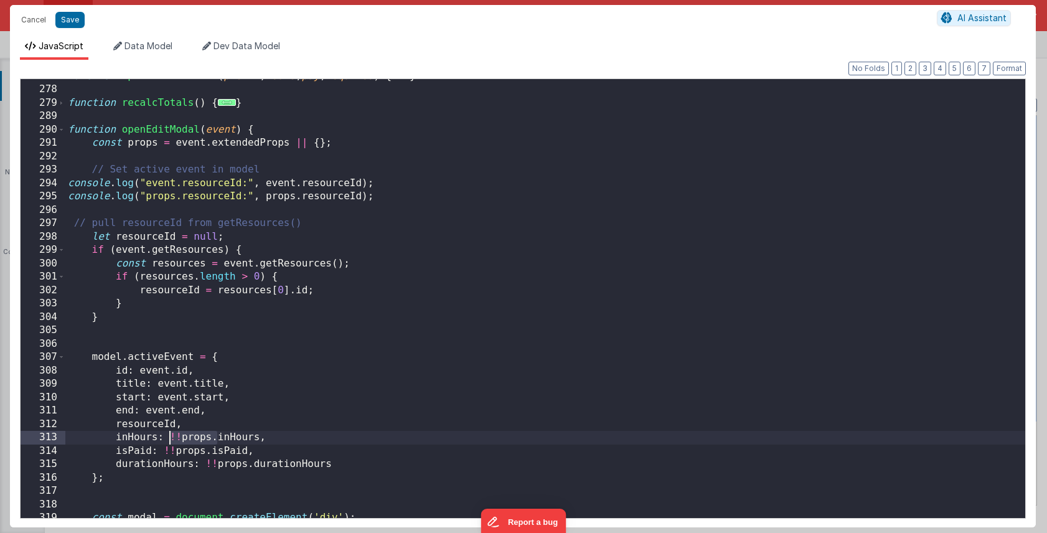
drag, startPoint x: 217, startPoint y: 440, endPoint x: 173, endPoint y: 437, distance: 44.3
click at [173, 437] on div "function updatePeriodCard ( prefix , hours , pay , required ) { ... } function …" at bounding box center [545, 303] width 960 height 466
drag, startPoint x: 211, startPoint y: 453, endPoint x: 161, endPoint y: 453, distance: 49.8
click at [161, 453] on div "function updatePeriodCard ( prefix , hours , pay , required ) { ... } function …" at bounding box center [545, 303] width 960 height 466
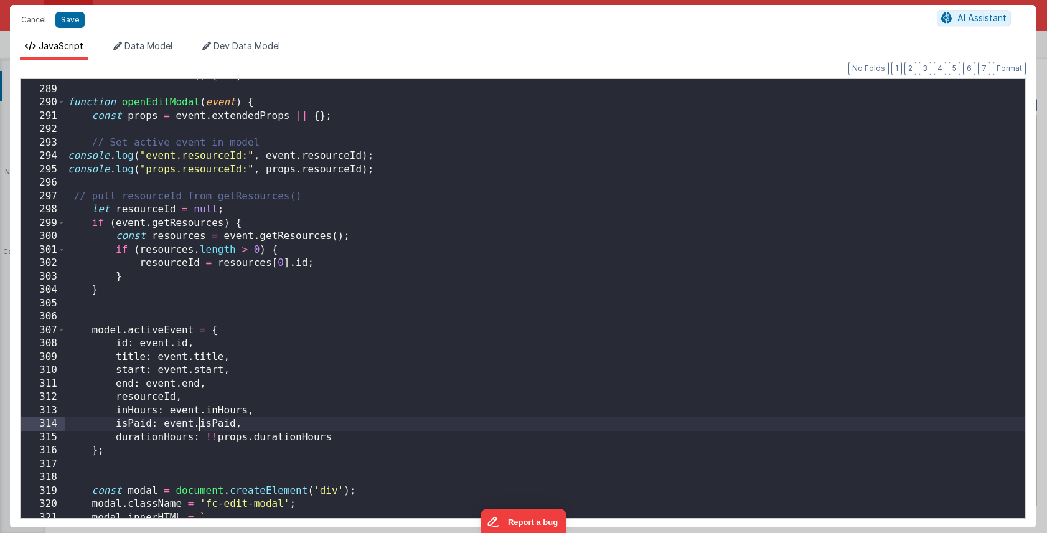
scroll to position [2132, 0]
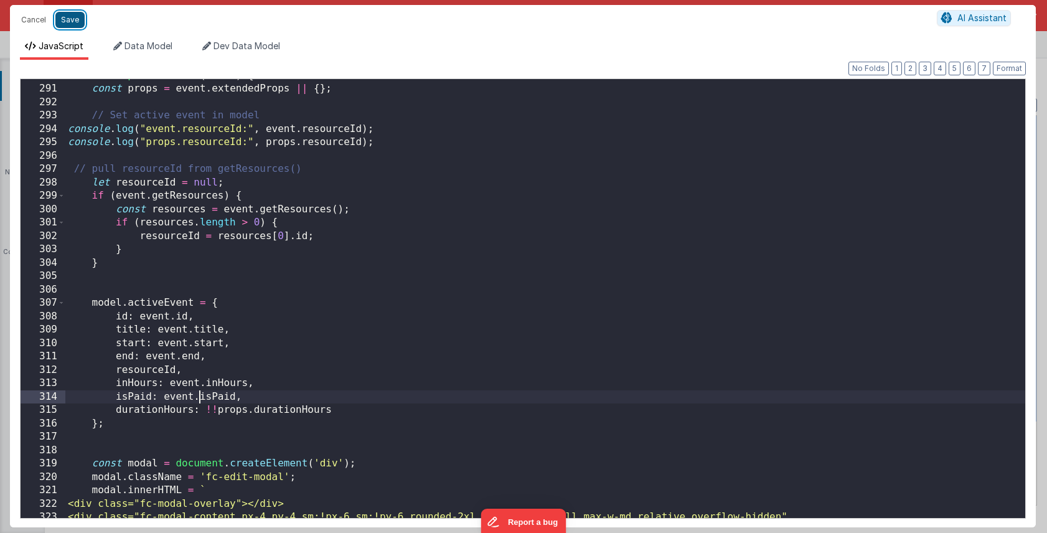
click at [73, 24] on button "Save" at bounding box center [69, 20] width 29 height 16
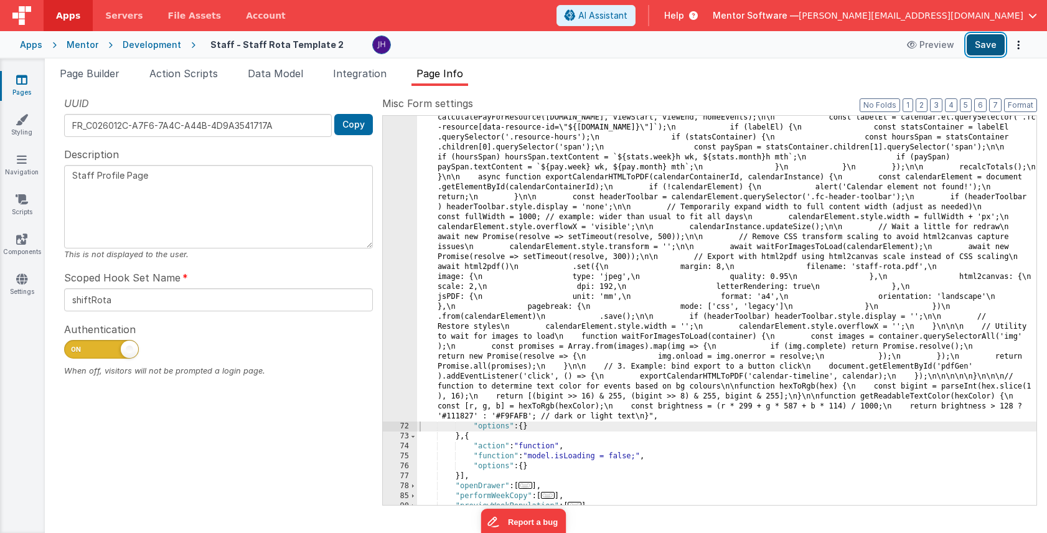
click at [986, 46] on button "Save" at bounding box center [986, 44] width 38 height 21
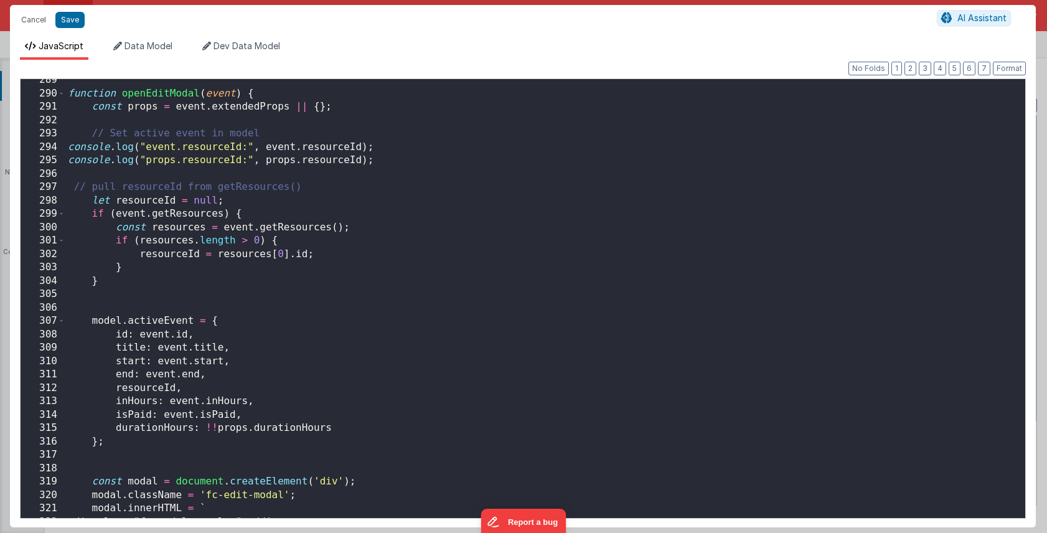
scroll to position [3294, 0]
click at [268, 412] on div "function openEditModal ( event ) { const props = event . extendedProps || { } ;…" at bounding box center [545, 304] width 960 height 466
drag, startPoint x: 251, startPoint y: 427, endPoint x: 208, endPoint y: 427, distance: 43.0
click at [208, 427] on div "function openEditModal ( event ) { const props = event . extendedProps || { } ;…" at bounding box center [545, 304] width 960 height 466
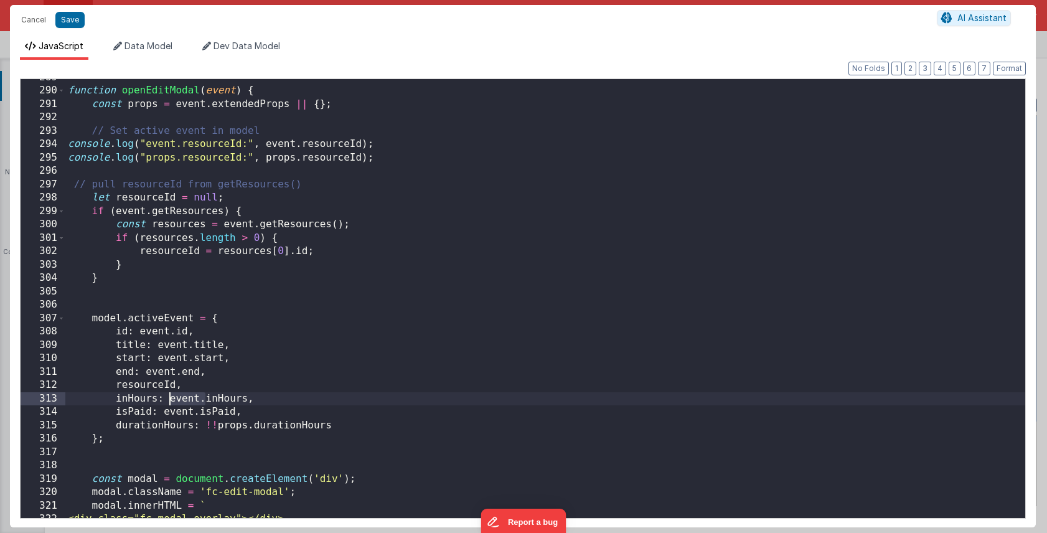
drag, startPoint x: 204, startPoint y: 399, endPoint x: 169, endPoint y: 400, distance: 34.9
click at [169, 400] on div "function openEditModal ( event ) { const props = event . extendedProps || { } ;…" at bounding box center [545, 304] width 960 height 466
drag, startPoint x: 199, startPoint y: 412, endPoint x: 163, endPoint y: 412, distance: 36.1
click at [163, 412] on div "function openEditModal ( event ) { const props = event . extendedProps || { } ;…" at bounding box center [545, 304] width 960 height 466
click at [64, 27] on button "Save" at bounding box center [69, 20] width 29 height 16
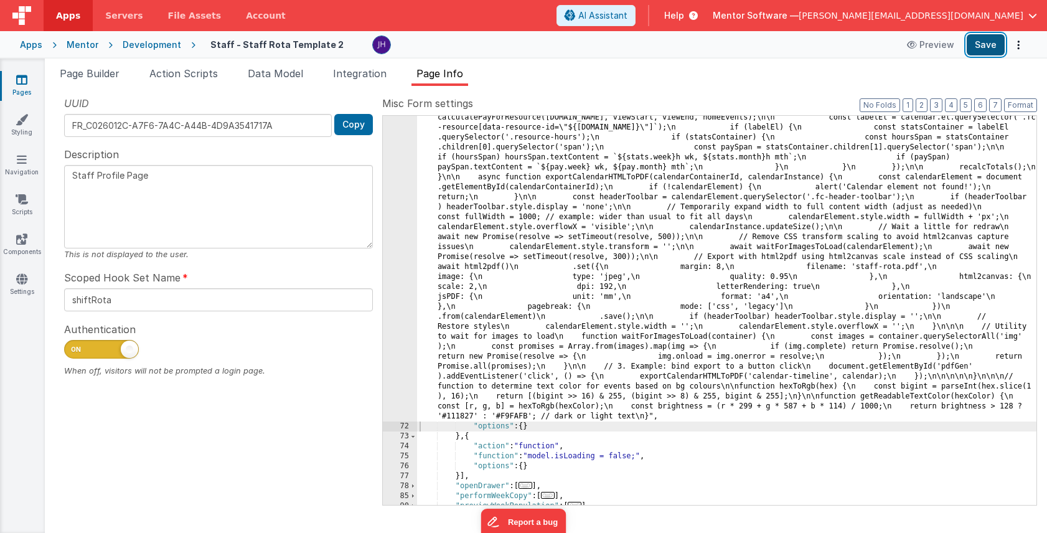
click at [986, 48] on button "Save" at bounding box center [986, 44] width 38 height 21
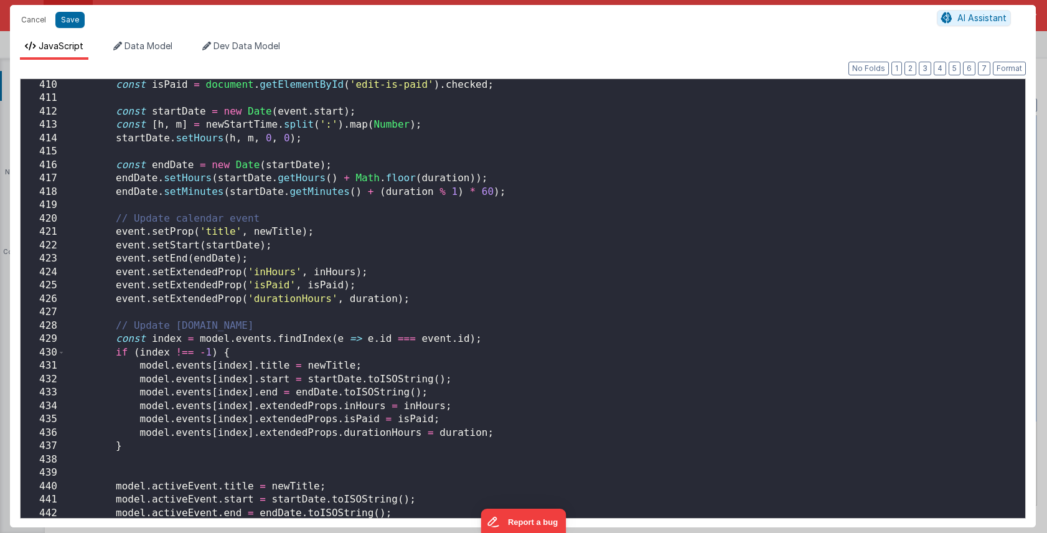
scroll to position [4704, 0]
click at [202, 271] on div "const isPaid = document . getElementById ( 'edit-is-paid' ) . checked ; const s…" at bounding box center [545, 310] width 960 height 466
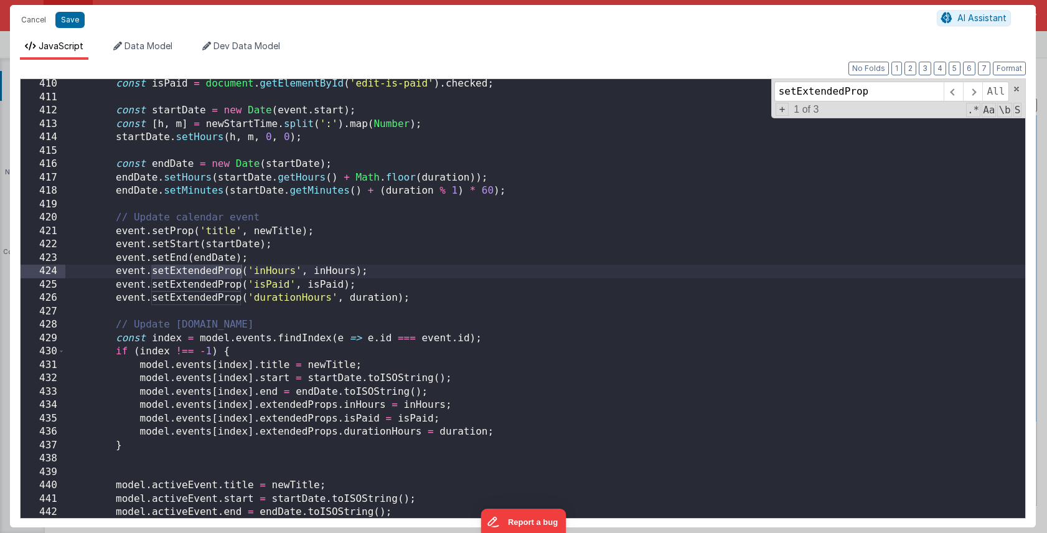
click at [579, 291] on div "const isPaid = document . getElementById ( 'edit-is-paid' ) . checked ; const s…" at bounding box center [545, 310] width 960 height 466
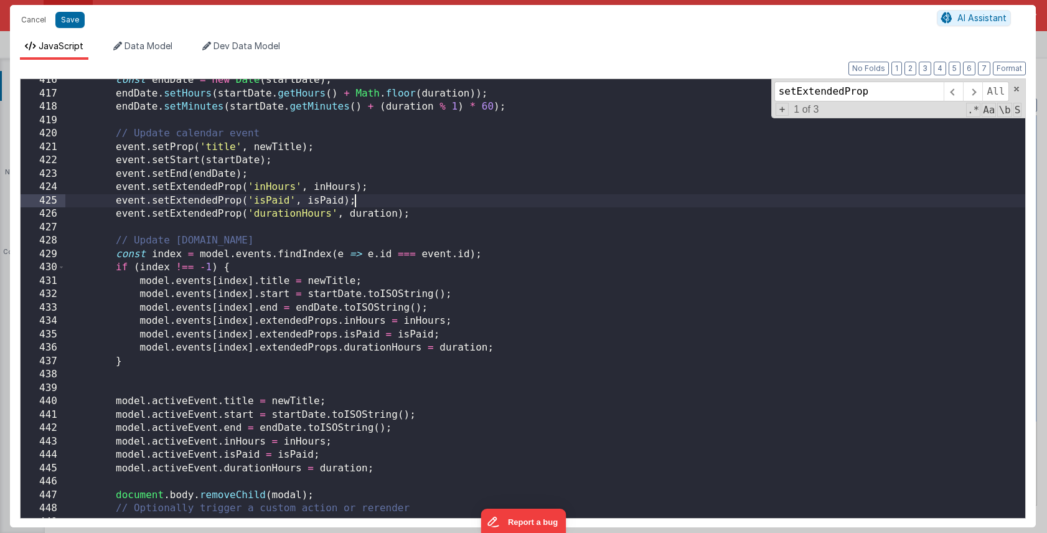
scroll to position [4777, 0]
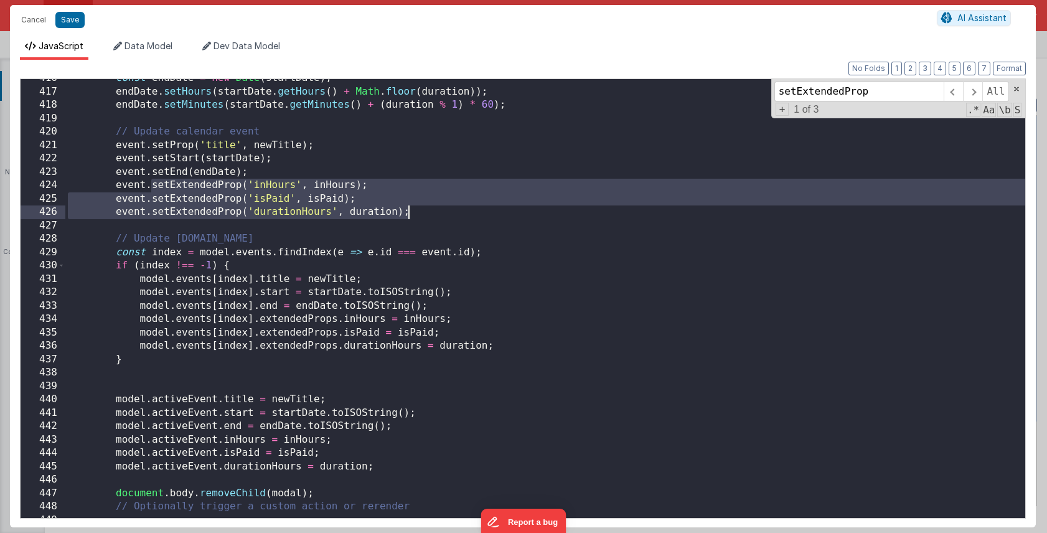
drag, startPoint x: 150, startPoint y: 186, endPoint x: 412, endPoint y: 210, distance: 263.3
click at [412, 210] on div "const endDate = new Date ( startDate ) ; endDate . setHours ( startDate . getHo…" at bounding box center [545, 305] width 960 height 466
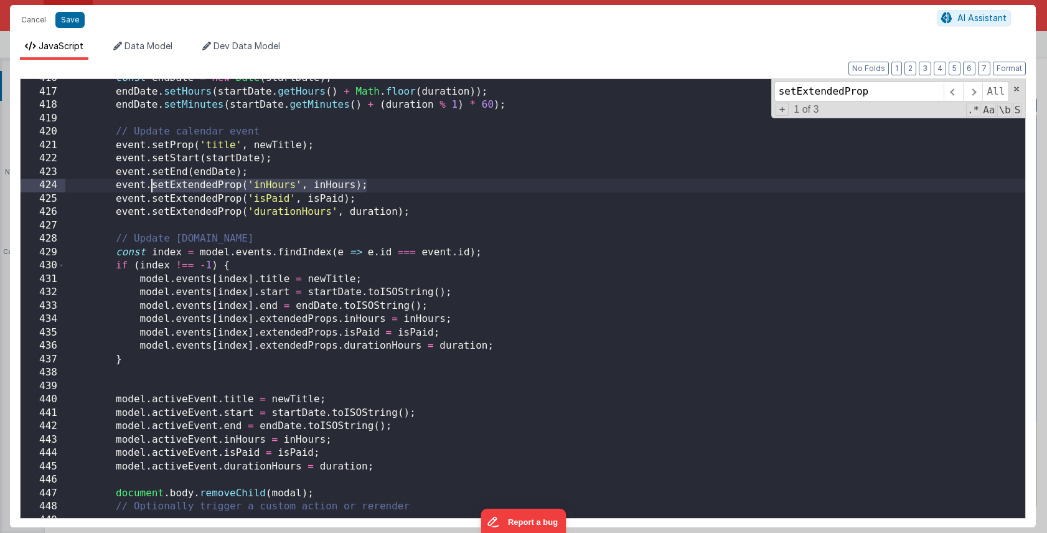
drag, startPoint x: 374, startPoint y: 186, endPoint x: 151, endPoint y: 186, distance: 222.3
click at [151, 186] on div "const endDate = new Date ( startDate ) ; endDate . setHours ( startDate . getHo…" at bounding box center [545, 305] width 960 height 466
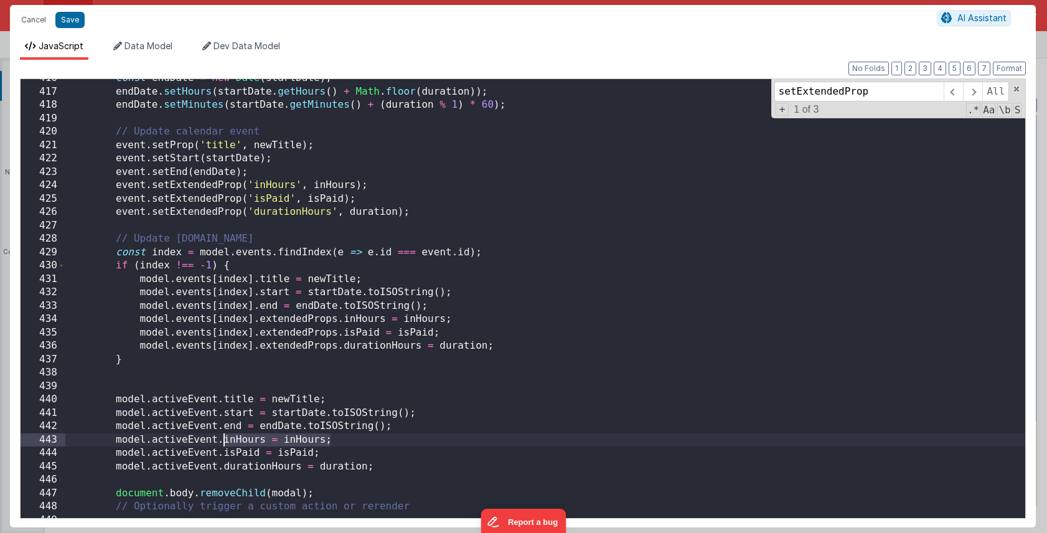
drag, startPoint x: 332, startPoint y: 440, endPoint x: 223, endPoint y: 438, distance: 109.0
click at [223, 438] on div "const endDate = new Date ( startDate ) ; endDate . setHours ( startDate . getHo…" at bounding box center [545, 305] width 960 height 466
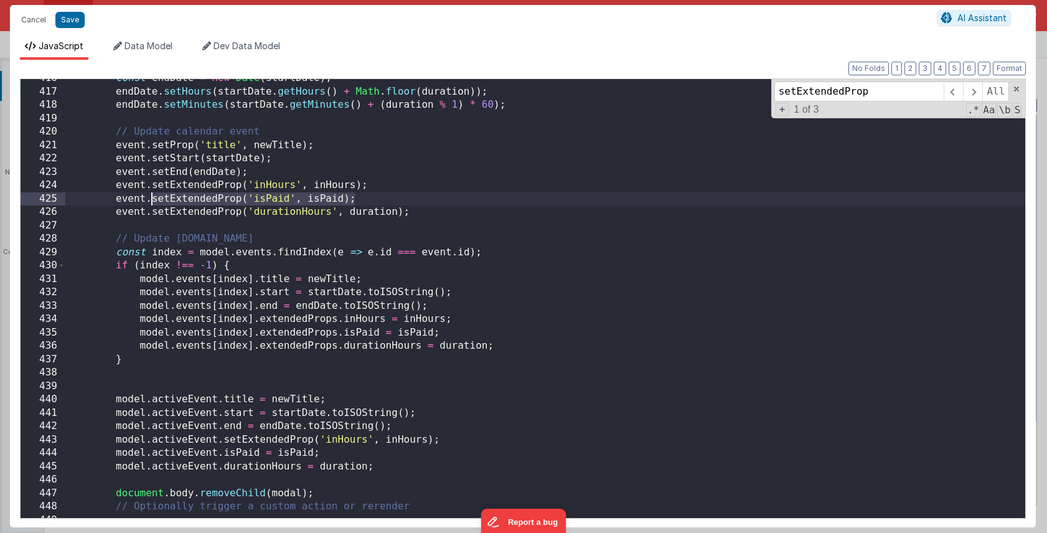
drag, startPoint x: 356, startPoint y: 199, endPoint x: 154, endPoint y: 196, distance: 201.8
click at [154, 196] on div "const endDate = new Date ( startDate ) ; endDate . setHours ( startDate . getHo…" at bounding box center [545, 305] width 960 height 466
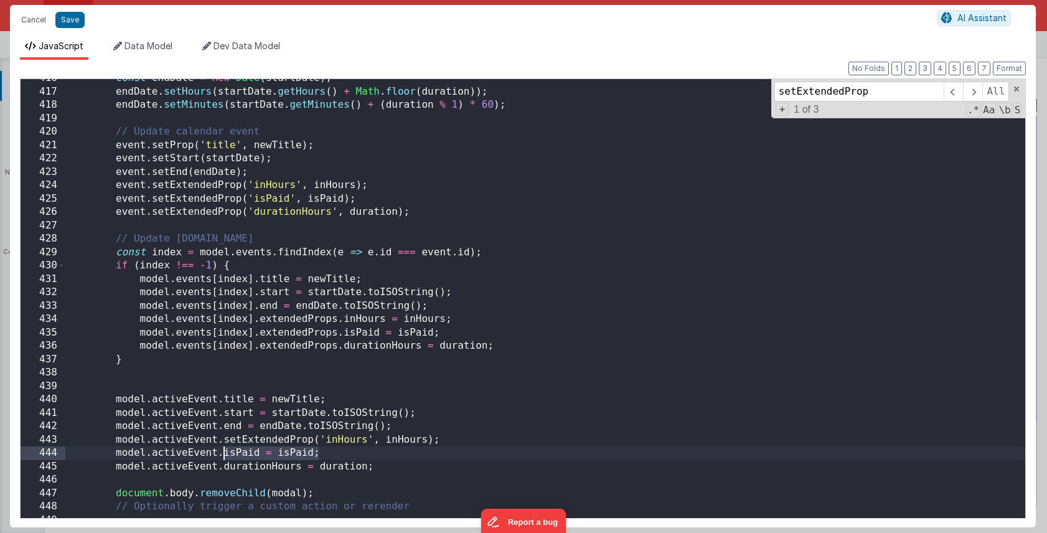
drag, startPoint x: 320, startPoint y: 452, endPoint x: 221, endPoint y: 452, distance: 99.0
click at [221, 452] on div "const endDate = new Date ( startDate ) ; endDate . setHours ( startDate . getHo…" at bounding box center [545, 305] width 960 height 466
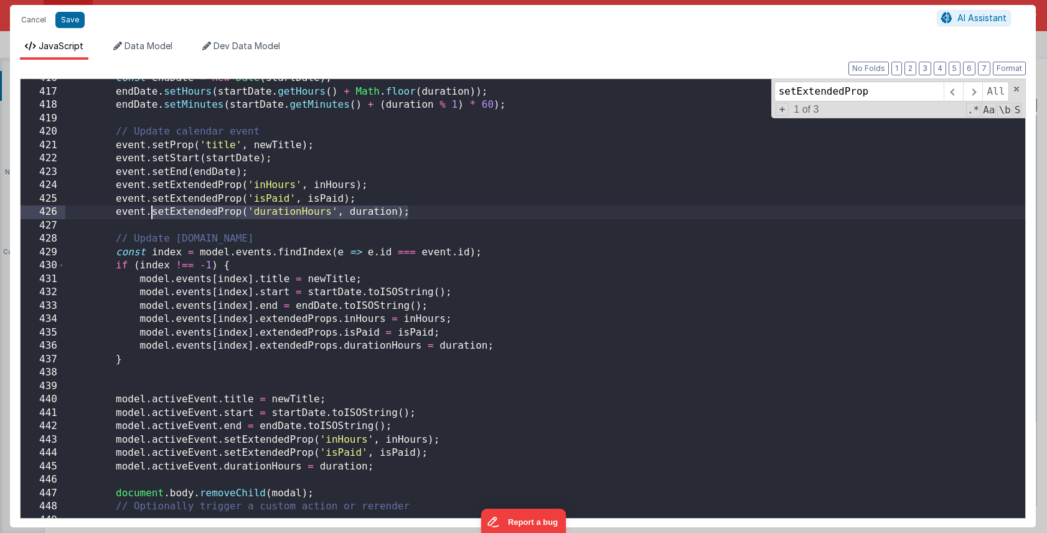
drag, startPoint x: 413, startPoint y: 212, endPoint x: 154, endPoint y: 208, distance: 259.1
click at [154, 208] on div "const endDate = new Date ( startDate ) ; endDate . setHours ( startDate . getHo…" at bounding box center [545, 305] width 960 height 466
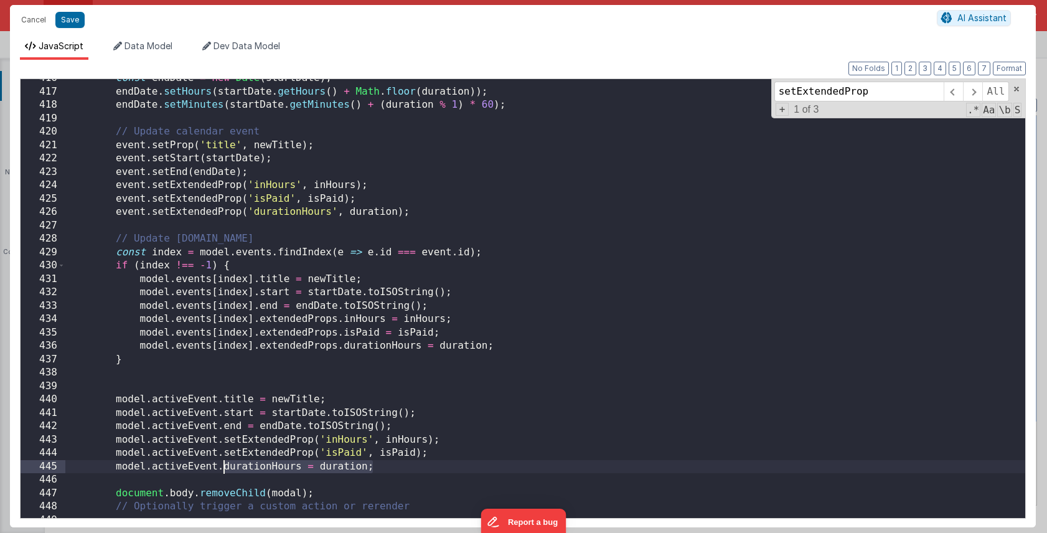
drag, startPoint x: 385, startPoint y: 465, endPoint x: 222, endPoint y: 469, distance: 163.2
click at [222, 469] on div "const endDate = new Date ( startDate ) ; endDate . setHours ( startDate . getHo…" at bounding box center [545, 305] width 960 height 466
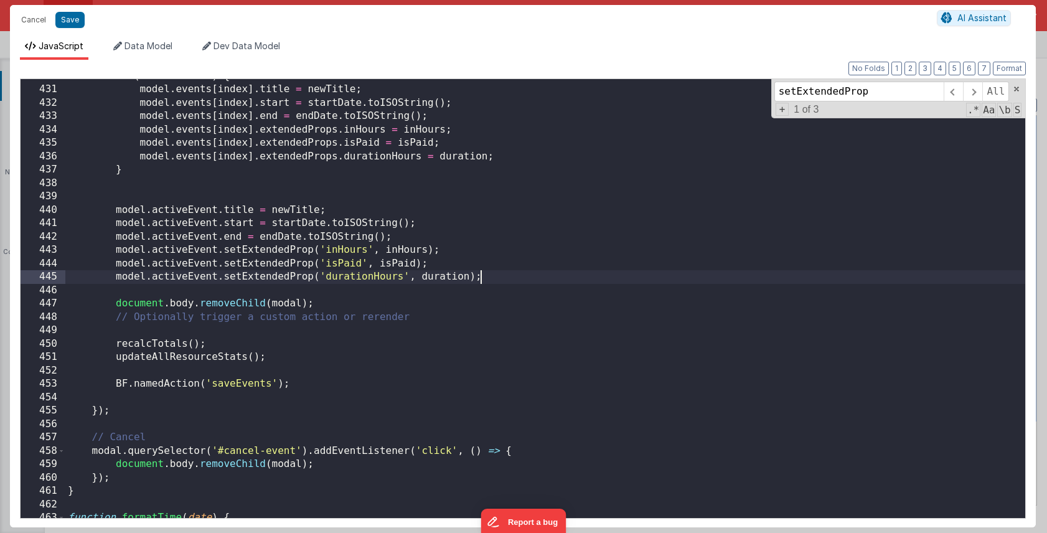
scroll to position [4944, 0]
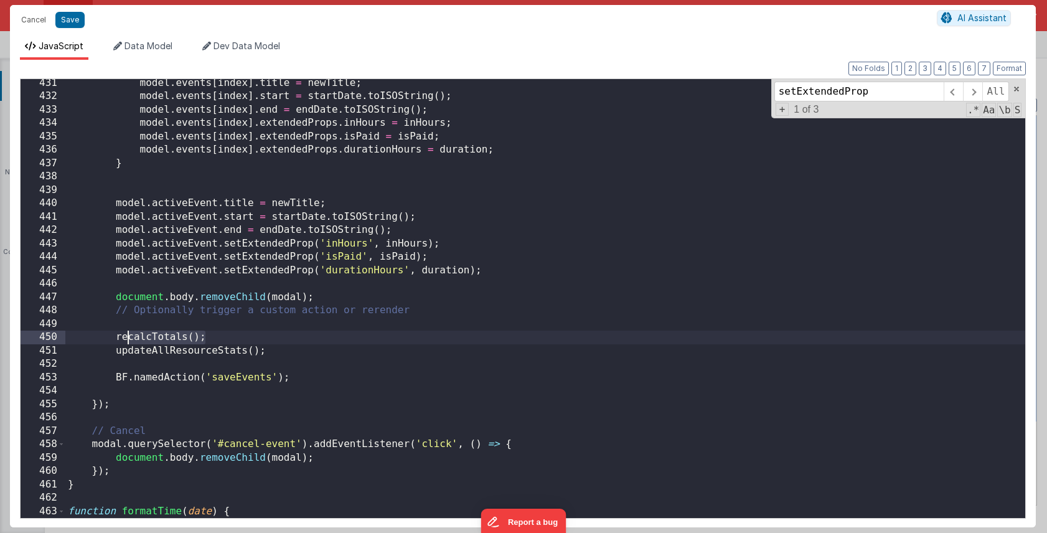
drag, startPoint x: 207, startPoint y: 336, endPoint x: 116, endPoint y: 336, distance: 90.9
click at [116, 336] on div "model . events [ index ] . title = newTitle ; model . events [ index ] . start …" at bounding box center [545, 310] width 960 height 466
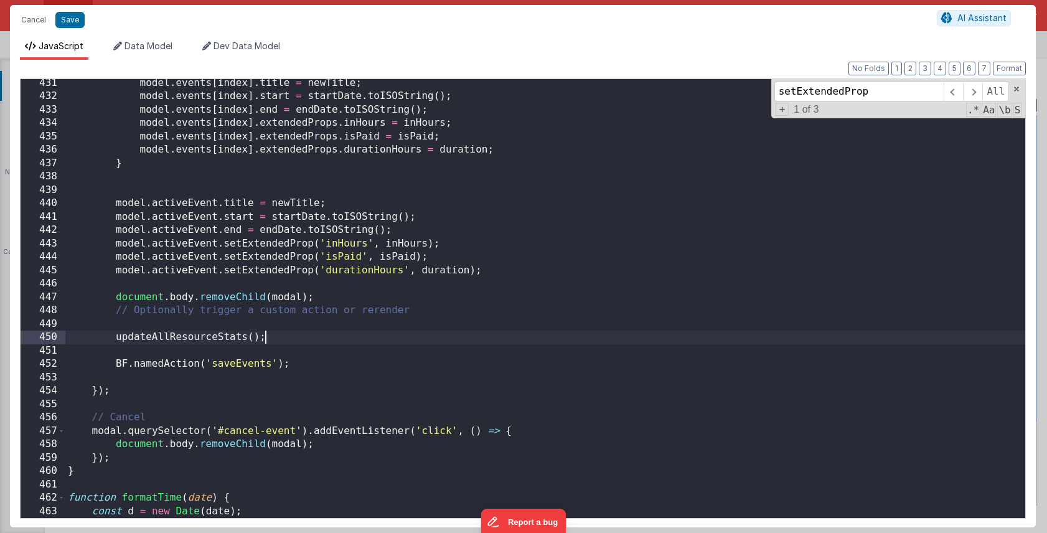
click at [306, 334] on div "model . events [ index ] . title = newTitle ; model . events [ index ] . start …" at bounding box center [545, 310] width 960 height 466
click at [353, 362] on div "model . events [ index ] . title = newTitle ; model . events [ index ] . start …" at bounding box center [545, 310] width 960 height 466
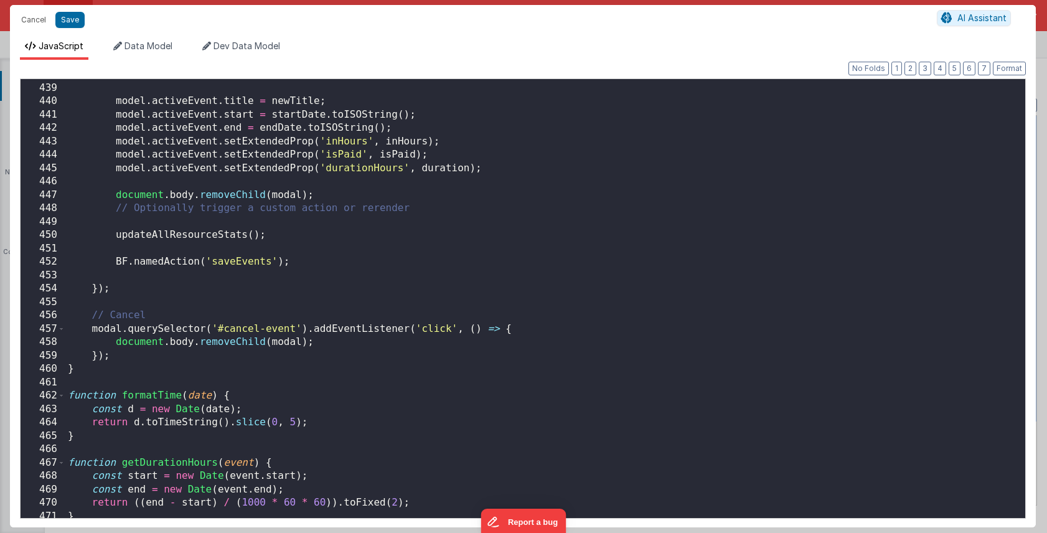
scroll to position [5034, 0]
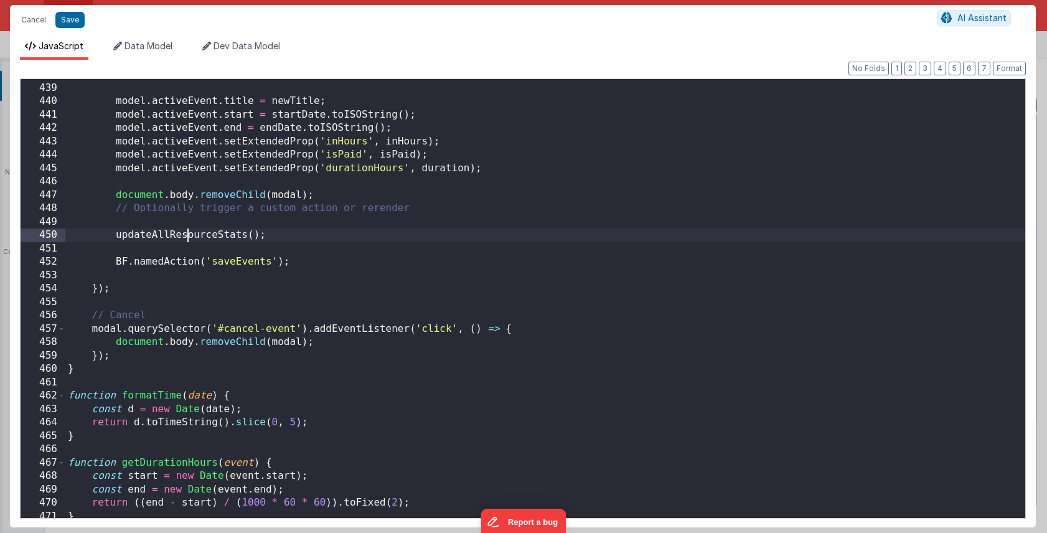
click at [189, 234] on div "model . activeEvent . title = newTitle ; model . activeEvent . start = startDat…" at bounding box center [545, 301] width 960 height 466
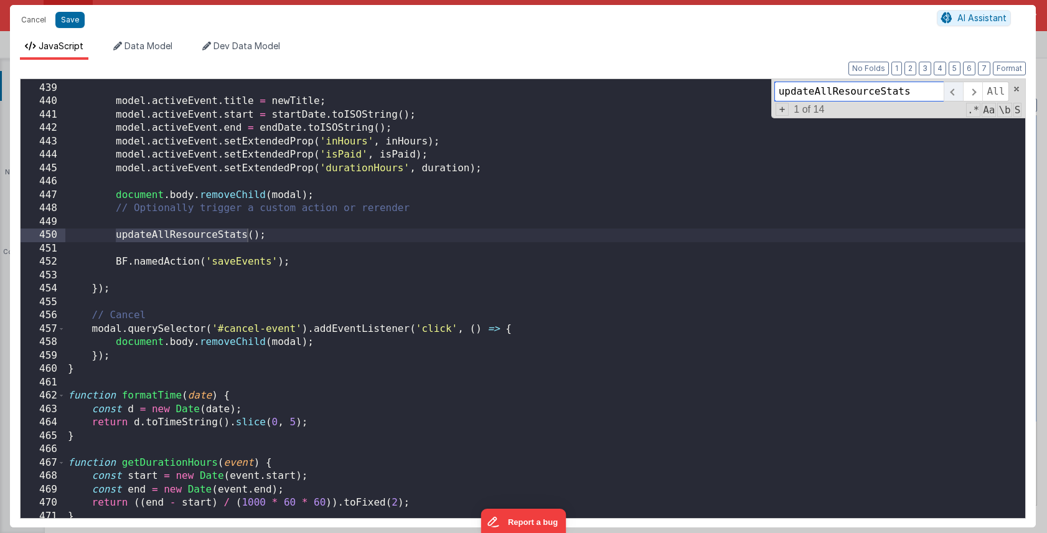
click at [957, 92] on span at bounding box center [953, 92] width 19 height 20
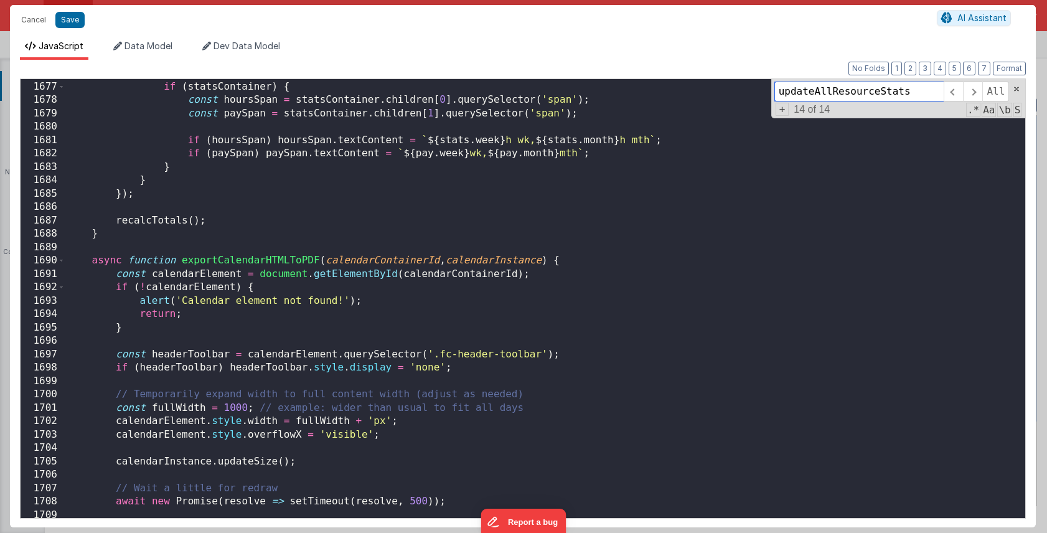
scroll to position [19181, 0]
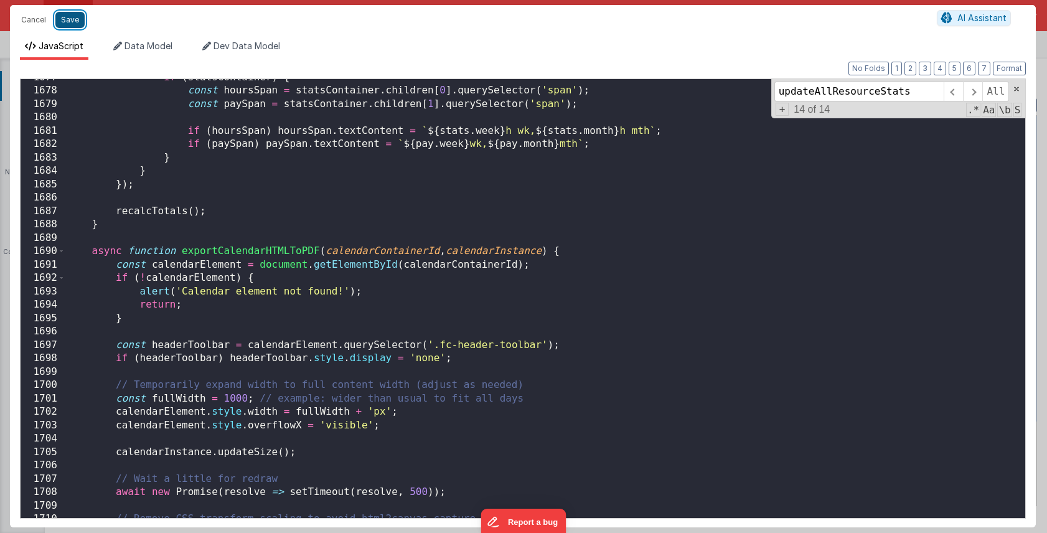
click at [75, 18] on button "Save" at bounding box center [69, 20] width 29 height 16
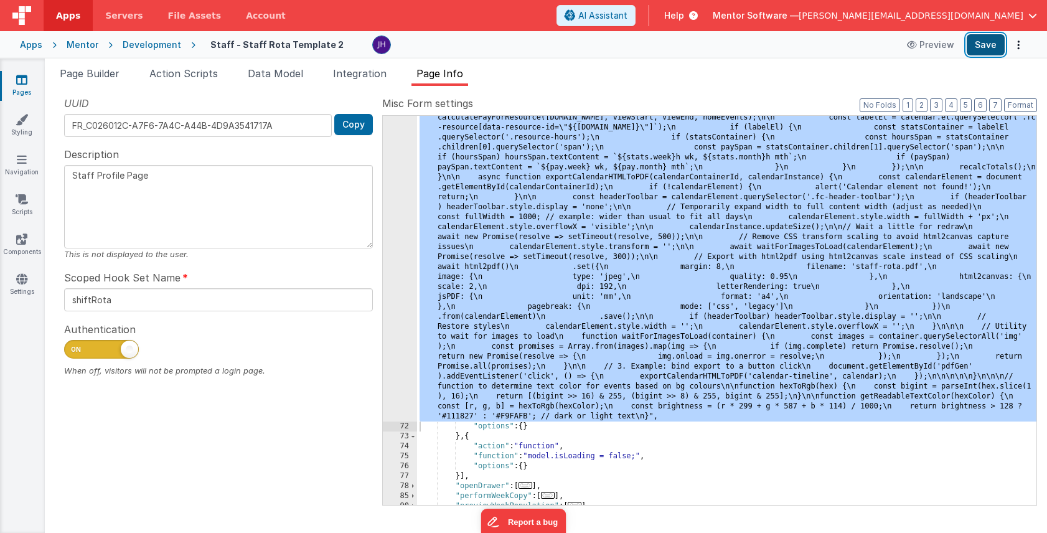
click at [991, 45] on button "Save" at bounding box center [986, 44] width 38 height 21
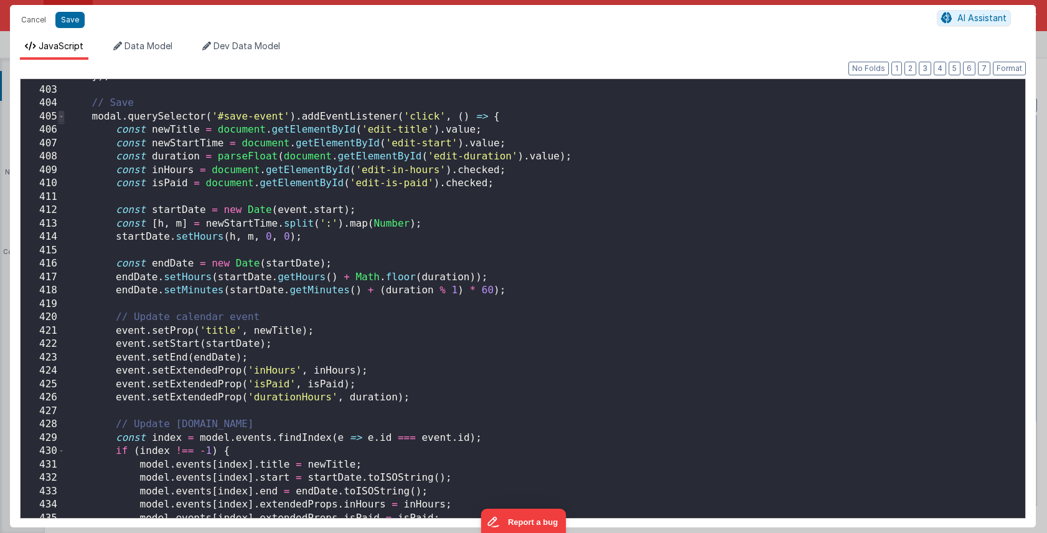
scroll to position [0, 0]
click at [60, 118] on span at bounding box center [61, 117] width 7 height 14
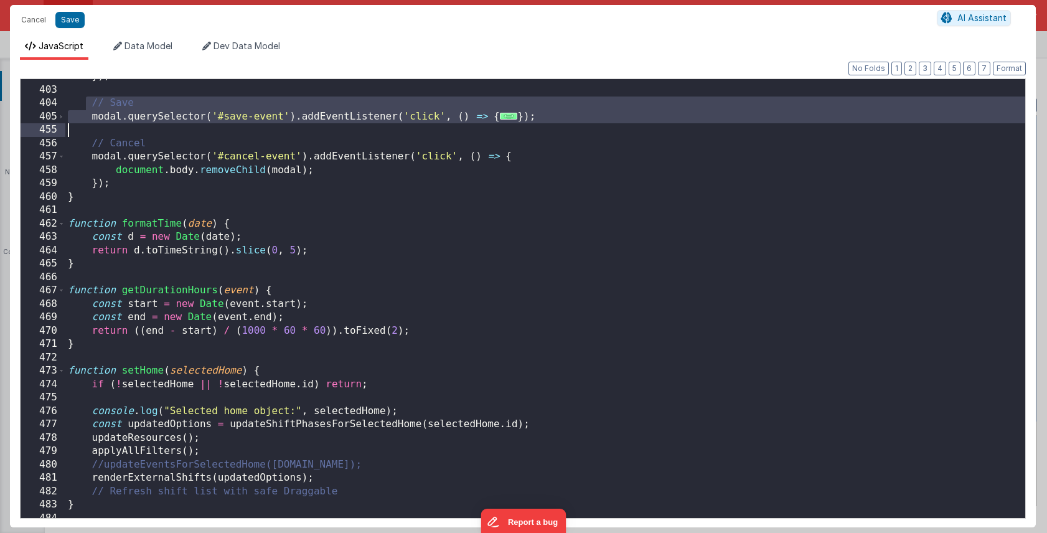
drag, startPoint x: 87, startPoint y: 106, endPoint x: 569, endPoint y: 125, distance: 482.4
click at [569, 125] on div "}) ; // Save modal . querySelector ( '#save-event' ) . addEventListener ( 'clic…" at bounding box center [545, 303] width 960 height 466
click at [507, 116] on span "..." at bounding box center [509, 116] width 18 height 7
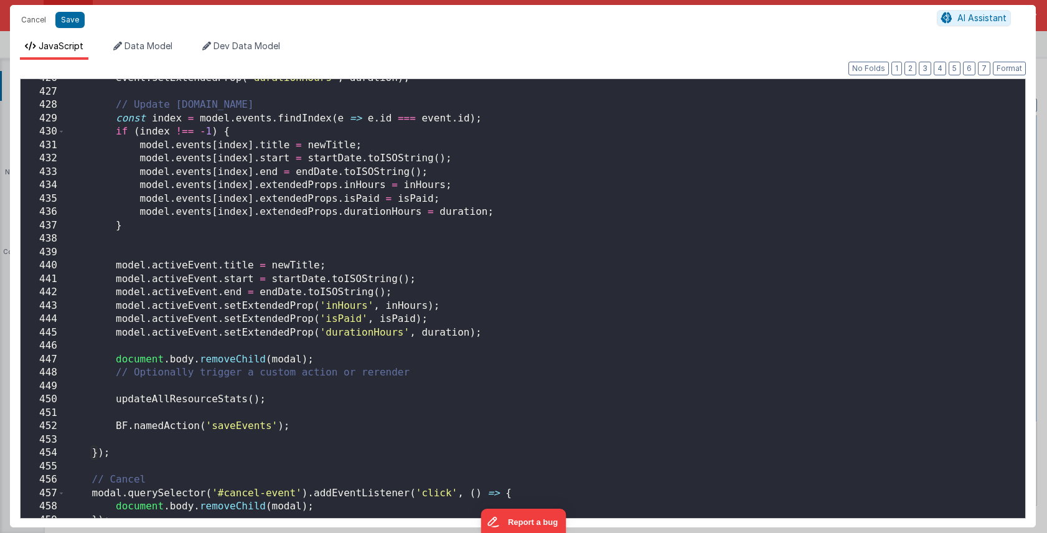
scroll to position [4905, 0]
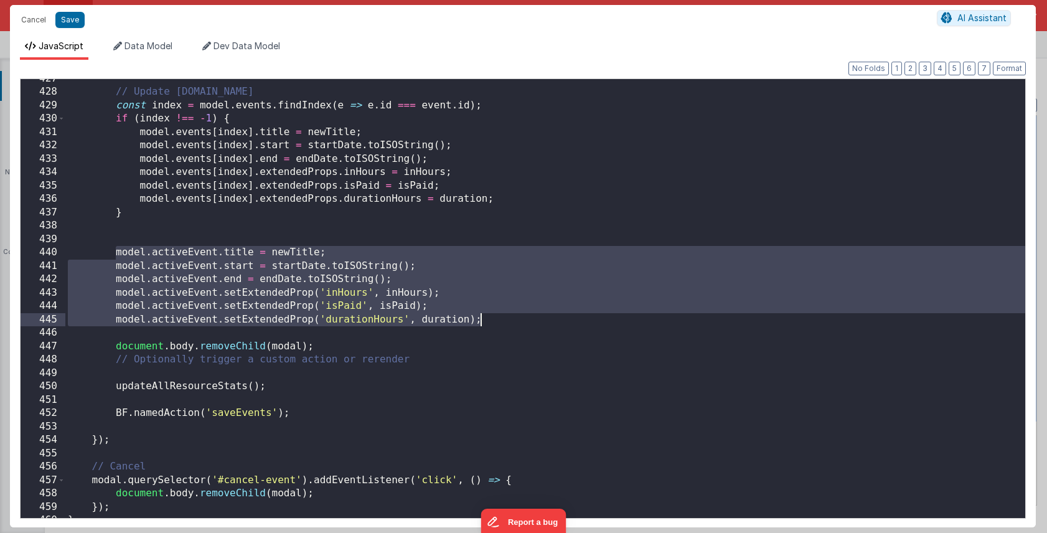
drag, startPoint x: 115, startPoint y: 253, endPoint x: 503, endPoint y: 318, distance: 394.0
click at [503, 318] on div "// Update model.events const index = model . events . findIndex ( e => e . id =…" at bounding box center [545, 305] width 960 height 466
click at [513, 285] on div "// Update model.events const index = model . events . findIndex ( e => e . id =…" at bounding box center [545, 305] width 960 height 466
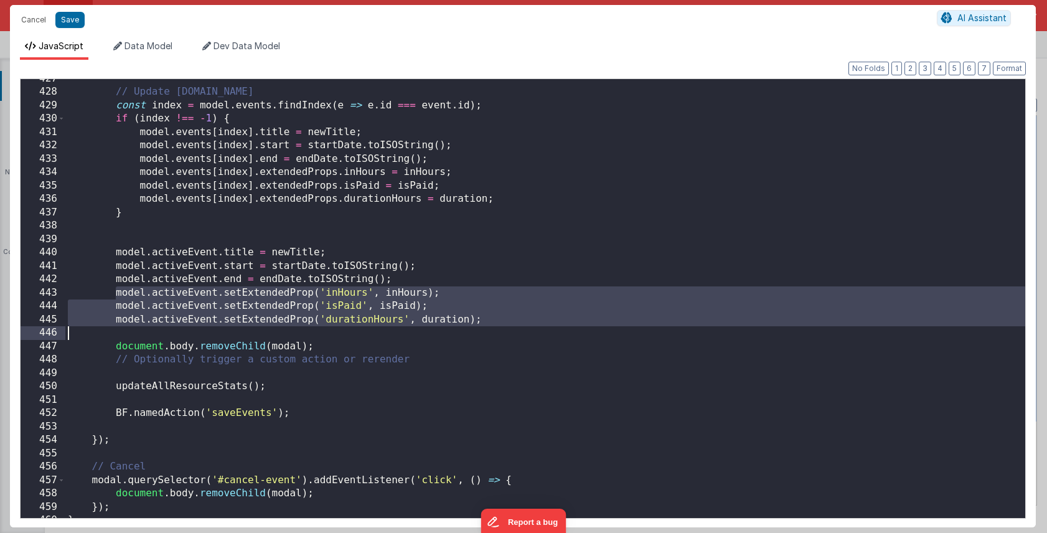
drag, startPoint x: 115, startPoint y: 295, endPoint x: 521, endPoint y: 326, distance: 407.3
click at [521, 326] on div "// Update model.events const index = model . events . findIndex ( e => e . id =…" at bounding box center [545, 305] width 960 height 466
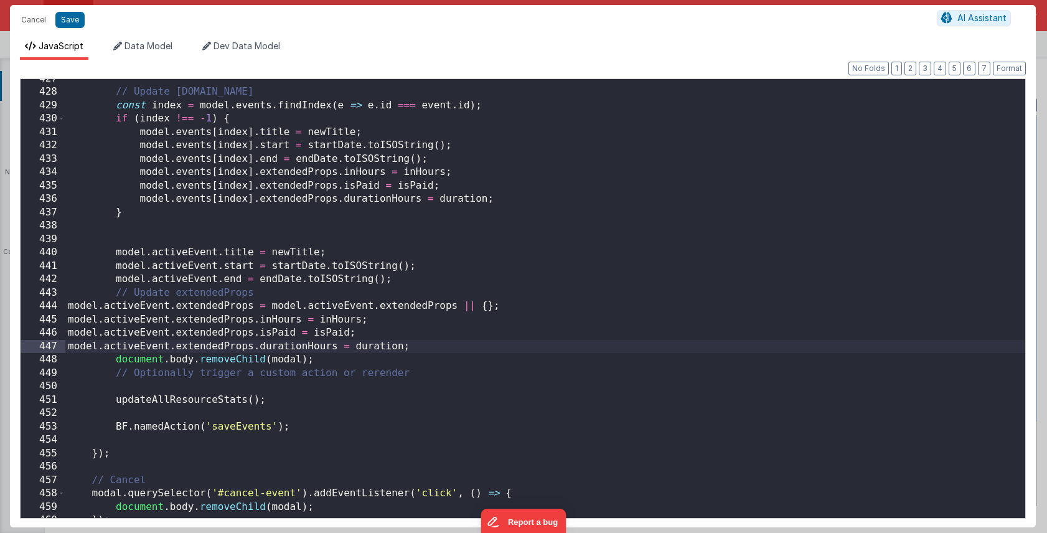
click at [412, 278] on div "// Update model.events const index = model . events . findIndex ( e => e . id =…" at bounding box center [545, 305] width 960 height 466
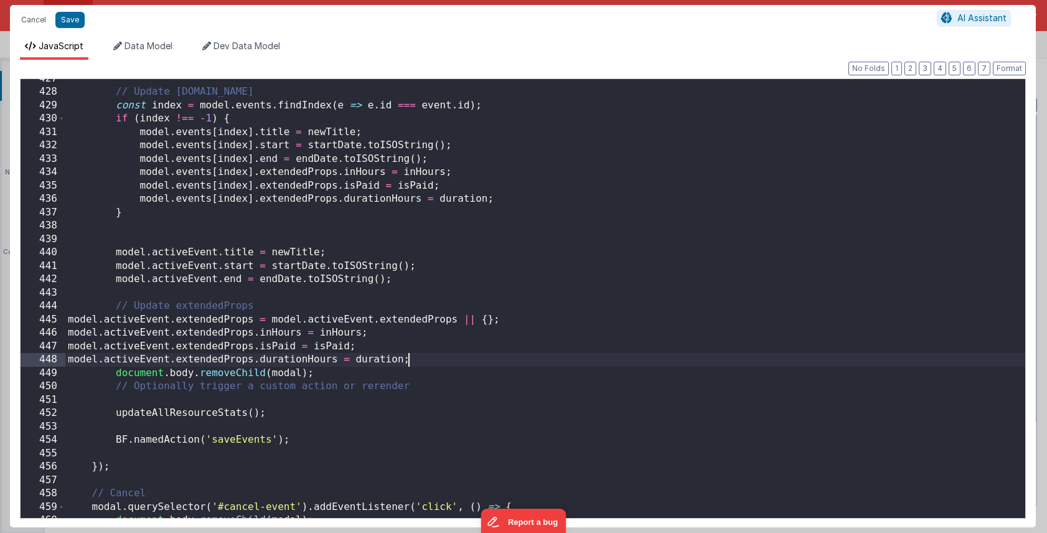
click at [428, 358] on div "// Update model.events const index = model . events . findIndex ( e => e . id =…" at bounding box center [545, 305] width 960 height 466
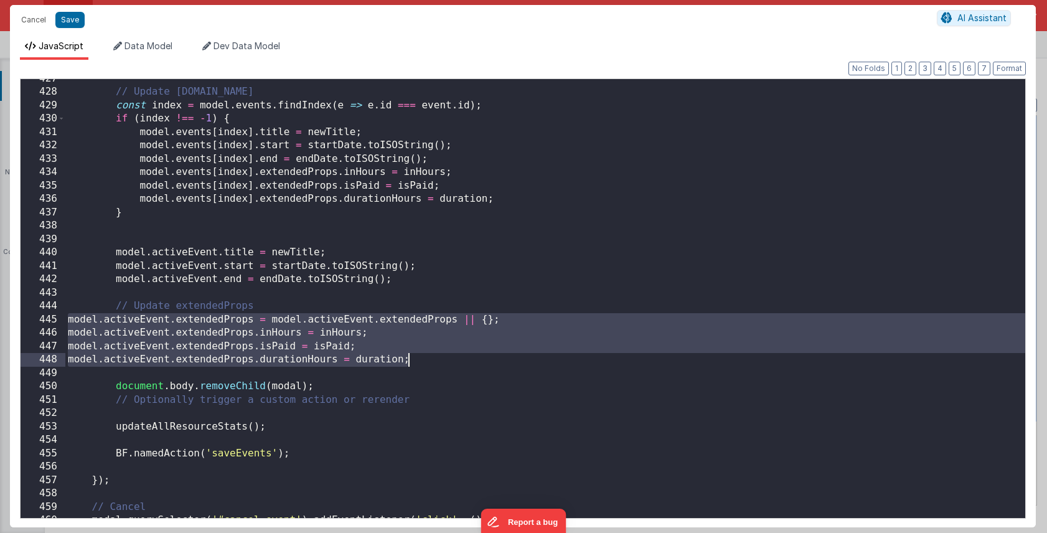
drag, startPoint x: 67, startPoint y: 320, endPoint x: 435, endPoint y: 358, distance: 370.0
click at [435, 358] on div "// Update model.events const index = model . events . findIndex ( e => e . id =…" at bounding box center [545, 305] width 960 height 466
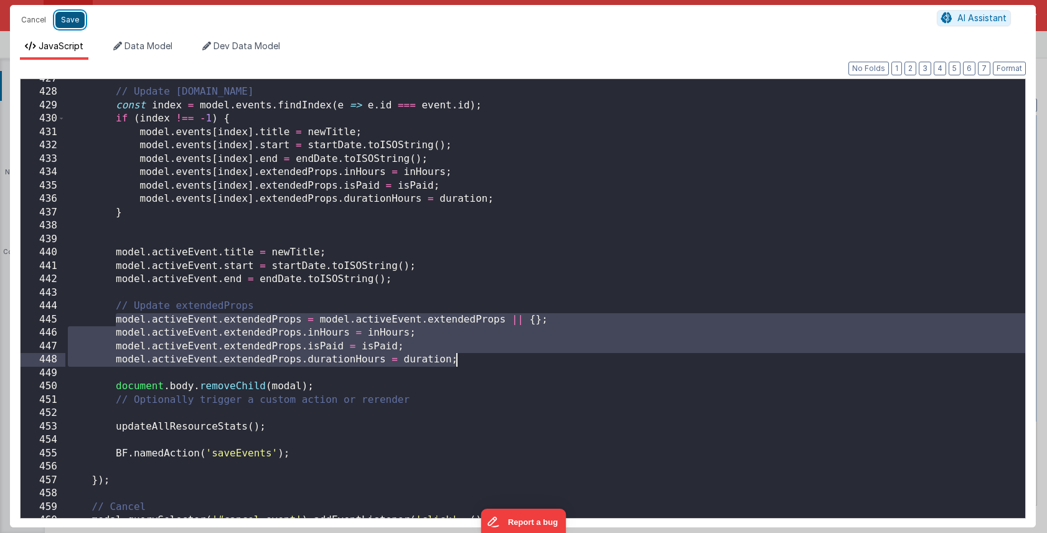
click at [62, 22] on button "Save" at bounding box center [69, 20] width 29 height 16
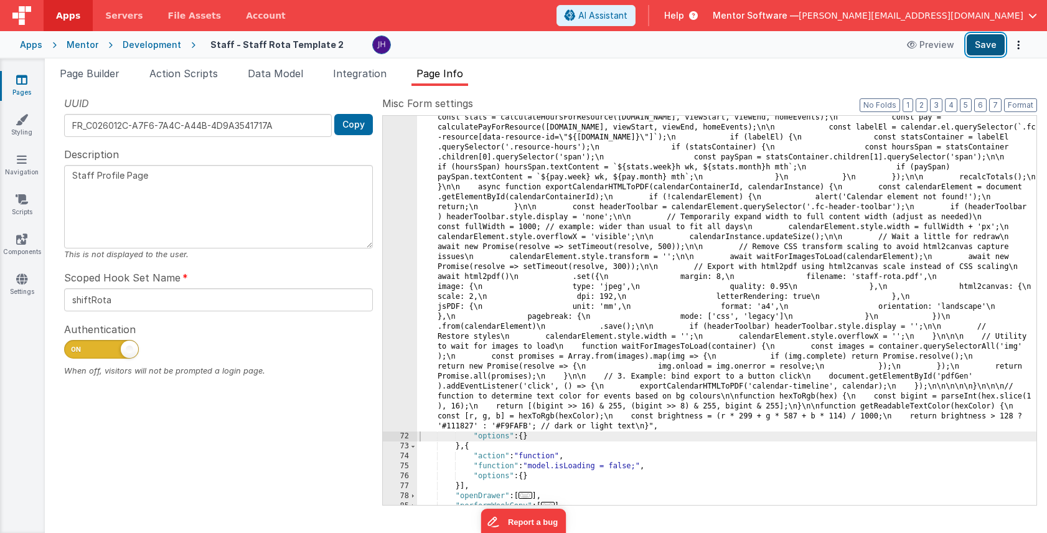
click at [991, 40] on button "Save" at bounding box center [986, 44] width 38 height 21
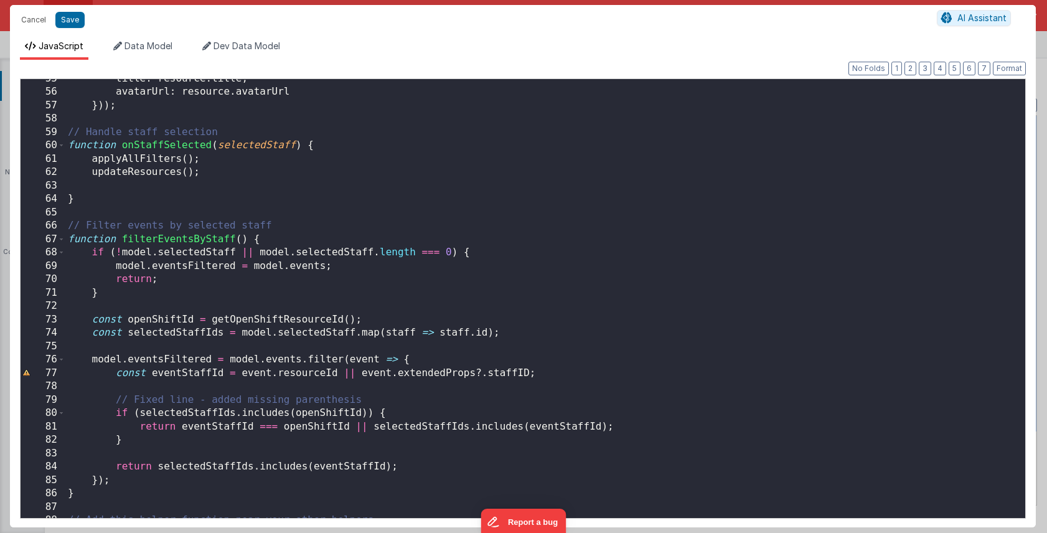
scroll to position [653, 0]
drag, startPoint x: 526, startPoint y: 232, endPoint x: 526, endPoint y: 544, distance: 311.4
click at [526, 532] on html "Cancel Save AI Assistant JavaScript Data Model Dev Data Model Format 7 6 5 4 3 …" at bounding box center [523, 266] width 1047 height 533
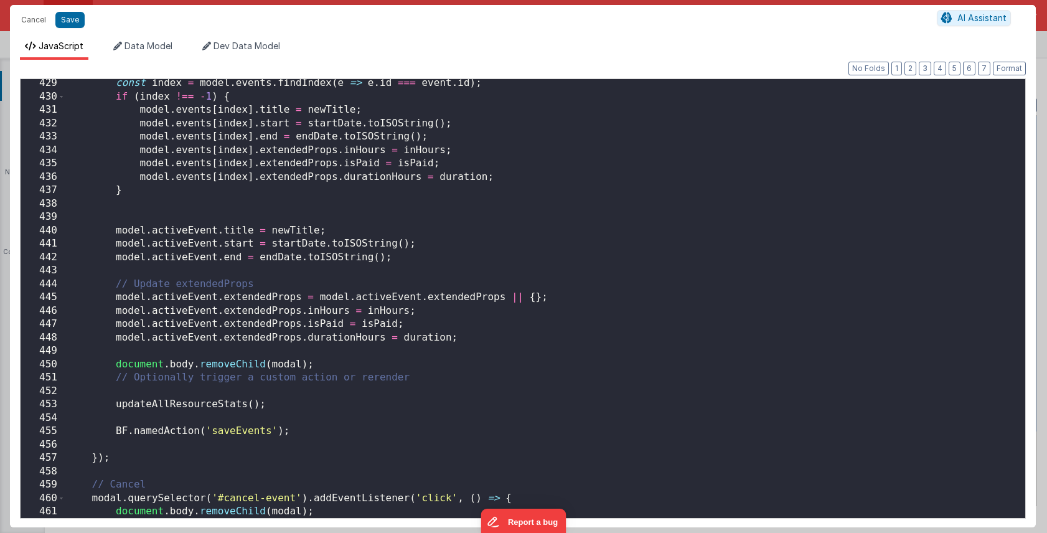
scroll to position [4918, 0]
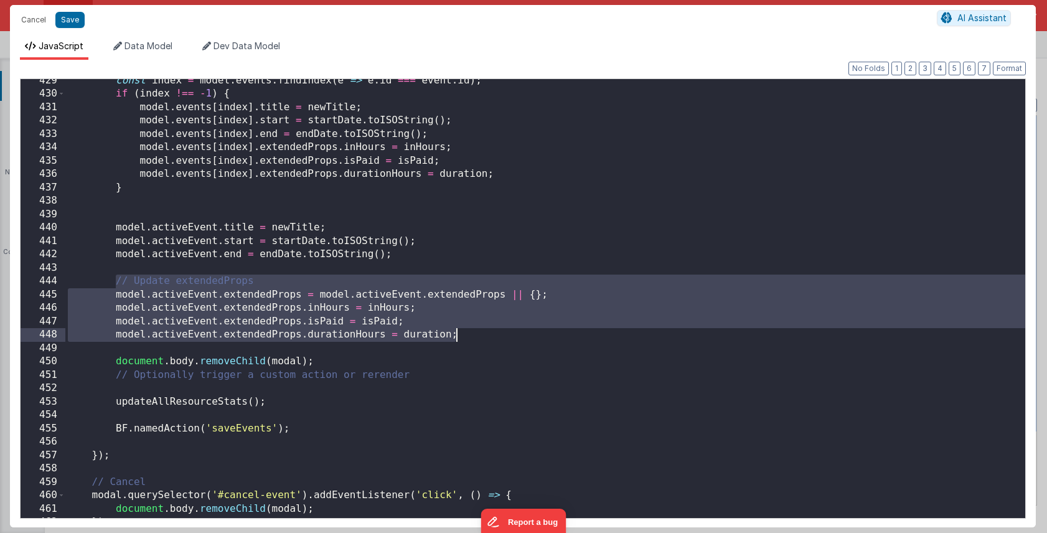
drag, startPoint x: 113, startPoint y: 281, endPoint x: 494, endPoint y: 335, distance: 384.3
click at [494, 335] on div "const index = model . events . findIndex ( e => e . id === event . id ) ; if ( …" at bounding box center [545, 307] width 960 height 466
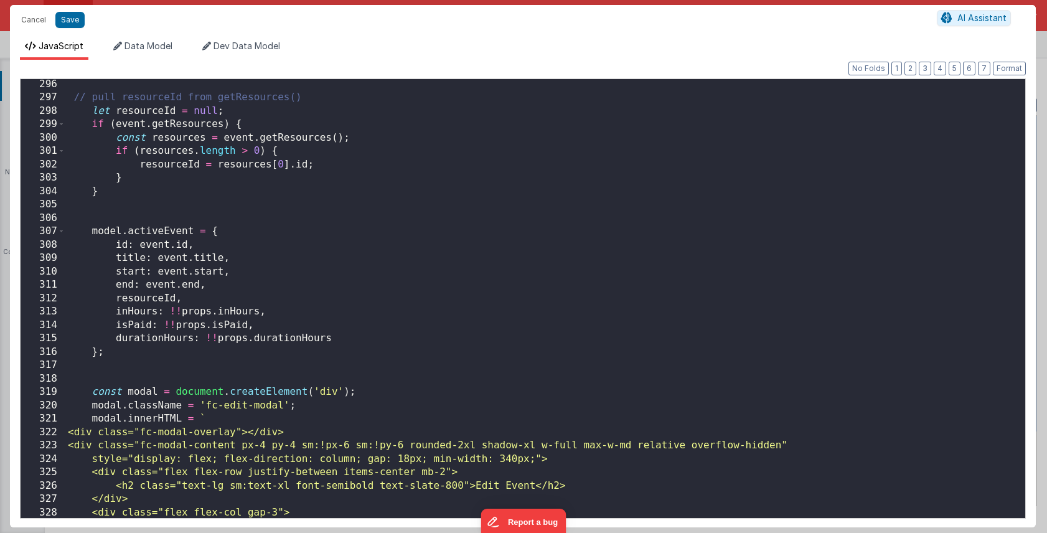
scroll to position [3367, 0]
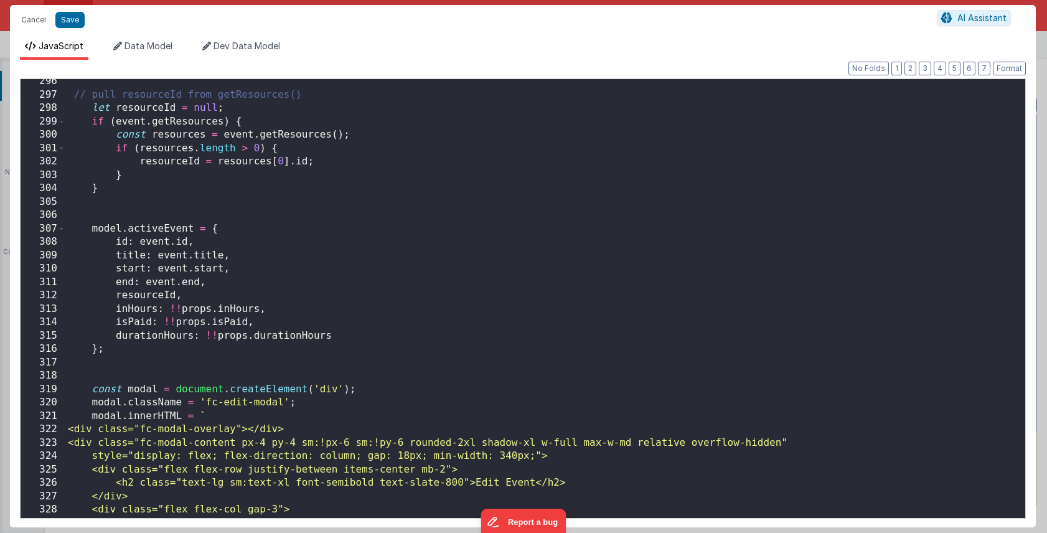
click at [364, 336] on div "// pull resourceId from getResources() let resourceId = null ; if ( event . get…" at bounding box center [545, 308] width 960 height 466
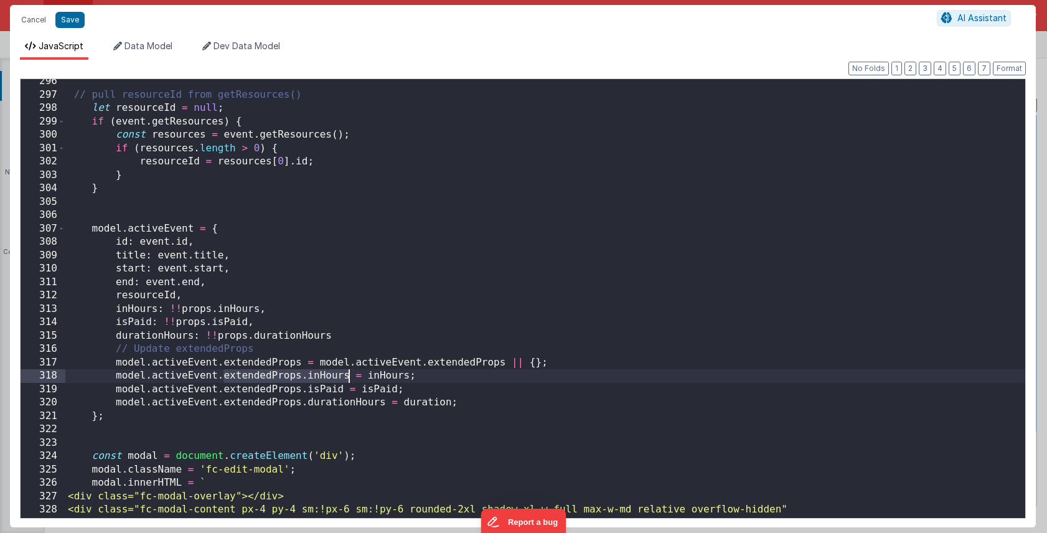
drag, startPoint x: 224, startPoint y: 377, endPoint x: 348, endPoint y: 374, distance: 124.0
click at [348, 374] on div "// pull resourceId from getResources() let resourceId = null ; if ( event . get…" at bounding box center [545, 308] width 960 height 466
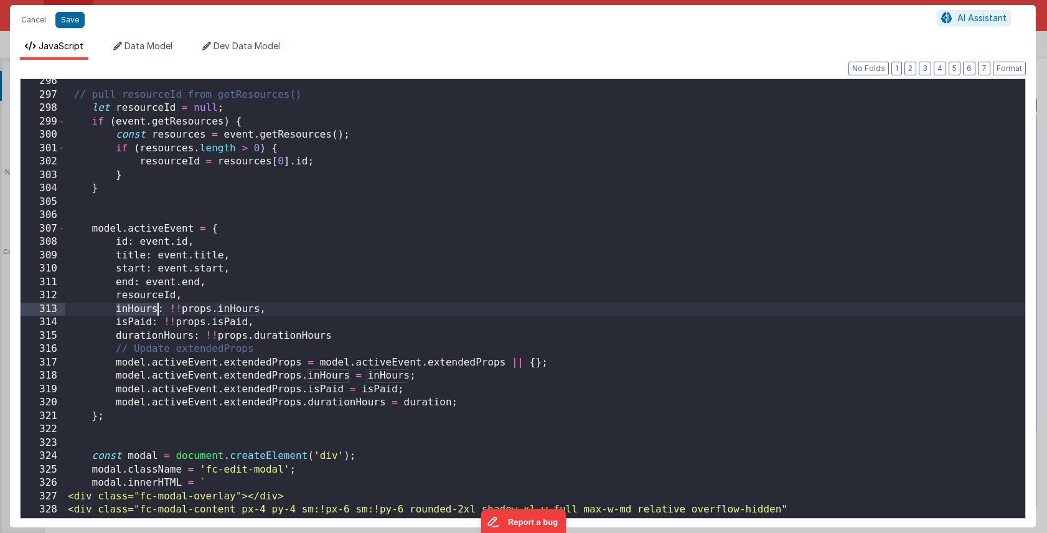
drag, startPoint x: 116, startPoint y: 308, endPoint x: 158, endPoint y: 308, distance: 41.7
click at [158, 308] on div "// pull resourceId from getResources() let resourceId = null ; if ( event . get…" at bounding box center [545, 308] width 960 height 466
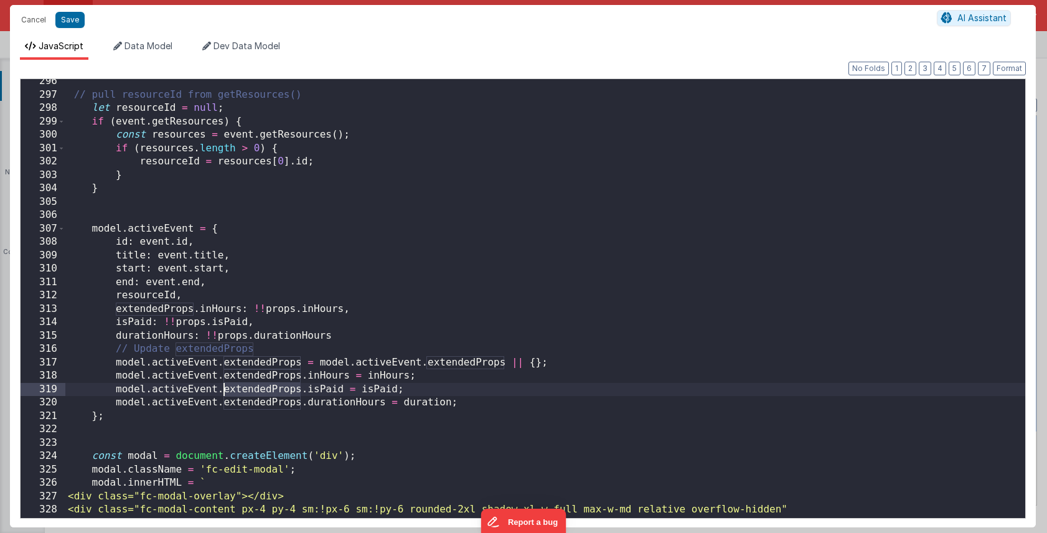
drag, startPoint x: 300, startPoint y: 390, endPoint x: 224, endPoint y: 390, distance: 76.0
click at [224, 390] on div "// pull resourceId from getResources() let resourceId = null ; if ( event . get…" at bounding box center [545, 308] width 960 height 466
drag, startPoint x: 308, startPoint y: 390, endPoint x: 225, endPoint y: 391, distance: 82.2
click at [225, 391] on div "// pull resourceId from getResources() let resourceId = null ; if ( event . get…" at bounding box center [545, 308] width 960 height 466
click at [115, 323] on div "// pull resourceId from getResources() let resourceId = null ; if ( event . get…" at bounding box center [545, 308] width 960 height 466
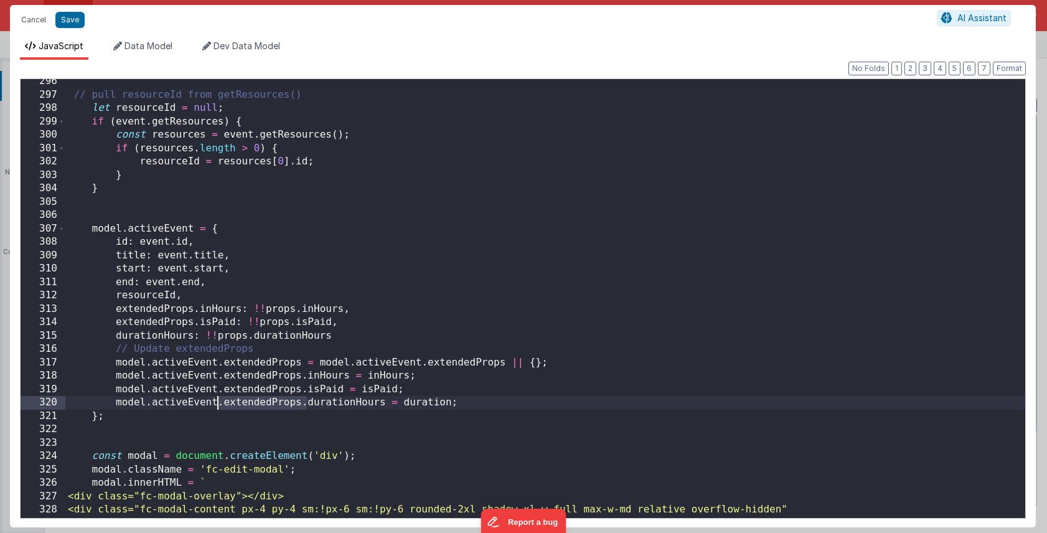
drag, startPoint x: 306, startPoint y: 404, endPoint x: 219, endPoint y: 406, distance: 87.2
click at [219, 406] on div "// pull resourceId from getResources() let resourceId = null ; if ( event . get…" at bounding box center [545, 308] width 960 height 466
click at [224, 404] on div "// pull resourceId from getResources() let resourceId = null ; if ( event . get…" at bounding box center [545, 298] width 960 height 439
drag, startPoint x: 223, startPoint y: 405, endPoint x: 385, endPoint y: 406, distance: 161.9
click at [385, 406] on div "// pull resourceId from getResources() let resourceId = null ; if ( event . get…" at bounding box center [545, 308] width 960 height 466
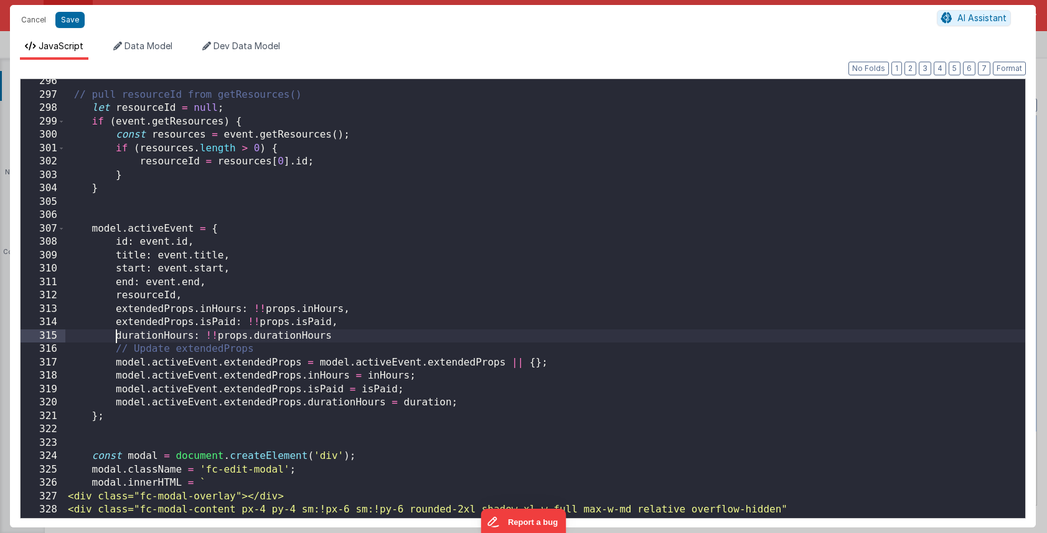
click at [115, 336] on div "// pull resourceId from getResources() let resourceId = null ; if ( event . get…" at bounding box center [545, 308] width 960 height 466
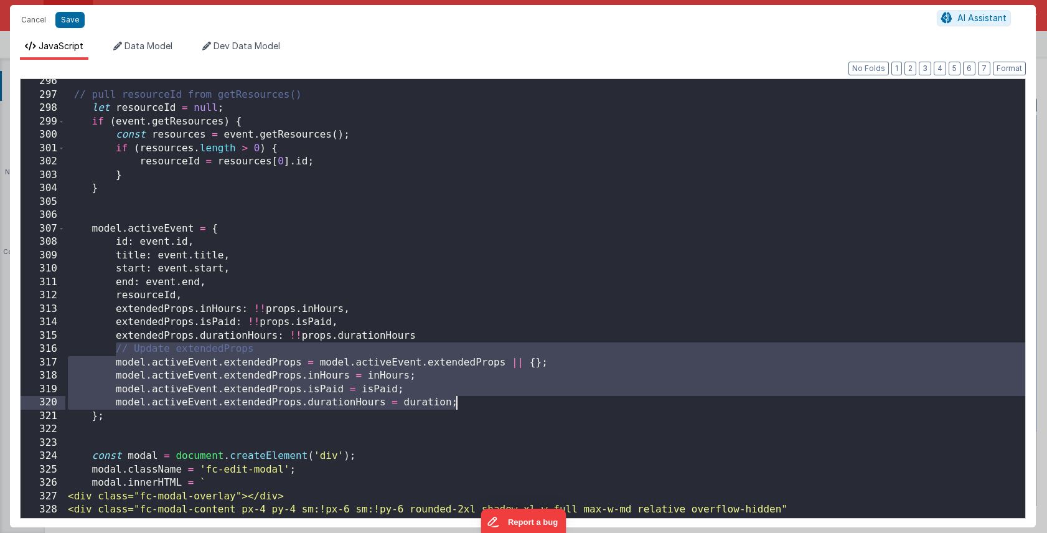
drag, startPoint x: 115, startPoint y: 350, endPoint x: 491, endPoint y: 404, distance: 380.7
click at [491, 404] on div "// pull resourceId from getResources() let resourceId = null ; if ( event . get…" at bounding box center [545, 308] width 960 height 466
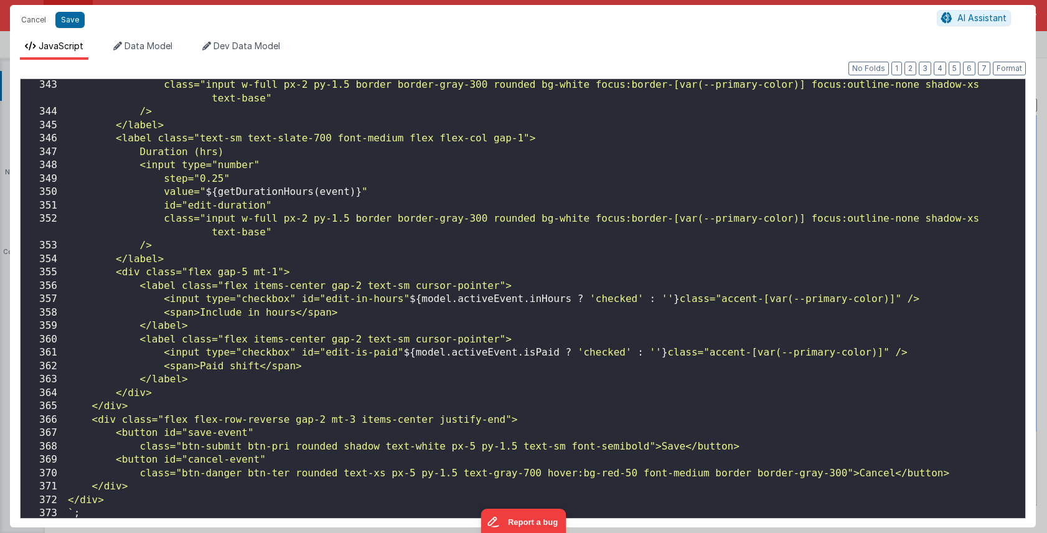
scroll to position [3917, 0]
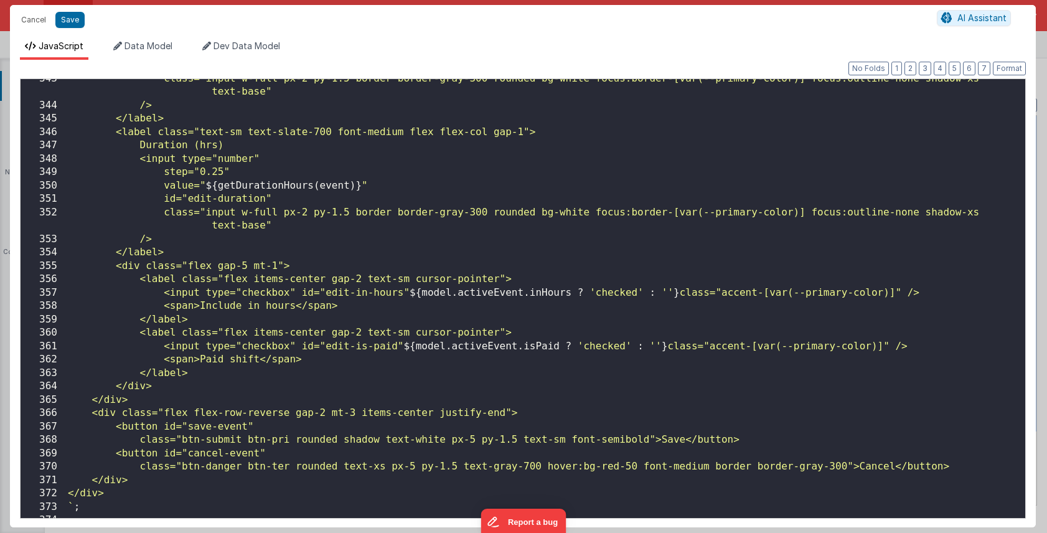
click at [559, 295] on div "class="input w-full px-2 py-1.5 border border-gray-300 rounded bg-white focus:b…" at bounding box center [545, 312] width 960 height 480
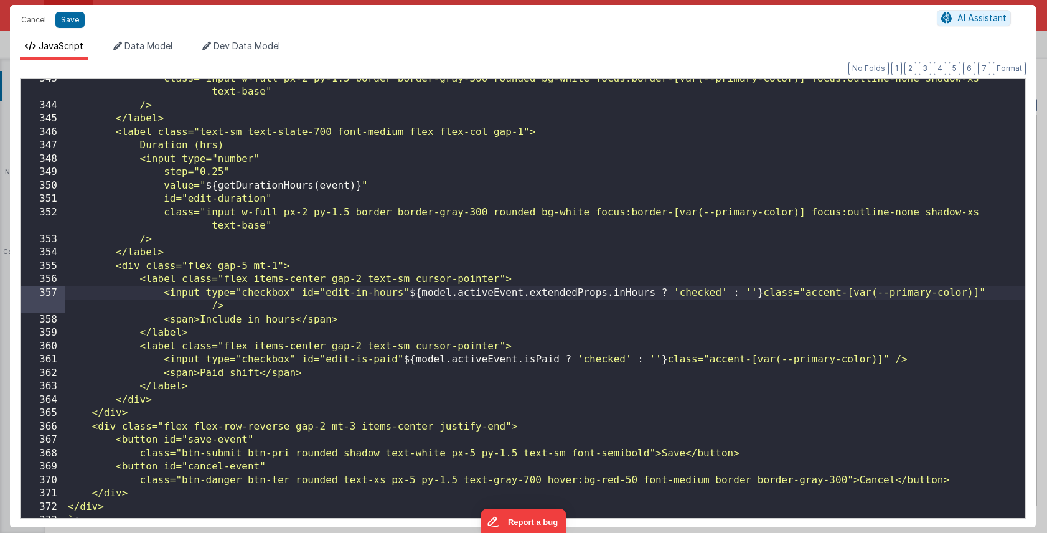
click at [592, 293] on div "class="input w-full px-2 py-1.5 border border-gray-300 rounded bg-white focus:b…" at bounding box center [545, 312] width 960 height 480
click at [555, 361] on div "class="input w-full px-2 py-1.5 border border-gray-300 rounded bg-white focus:b…" at bounding box center [545, 312] width 960 height 480
paste textarea
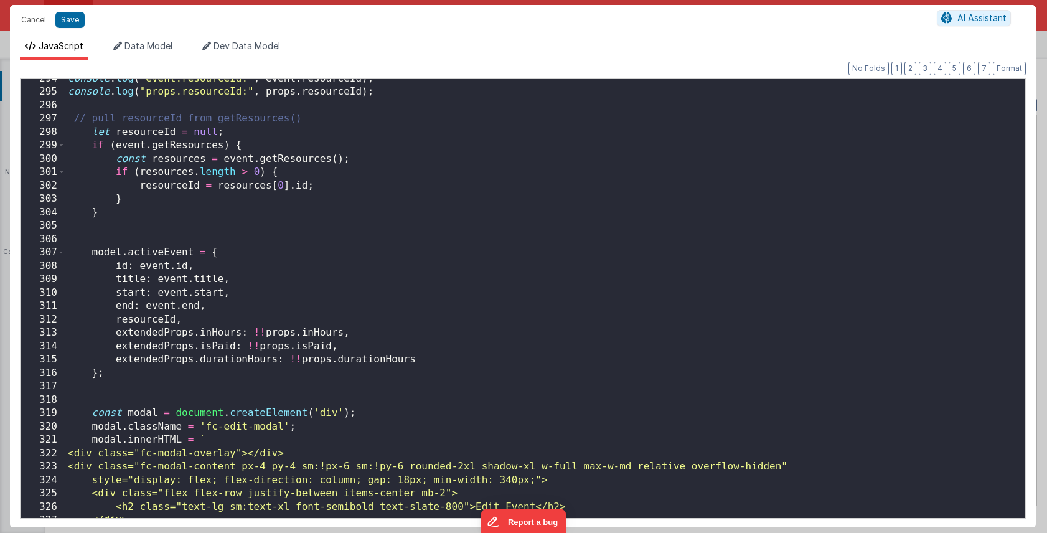
scroll to position [3356, 0]
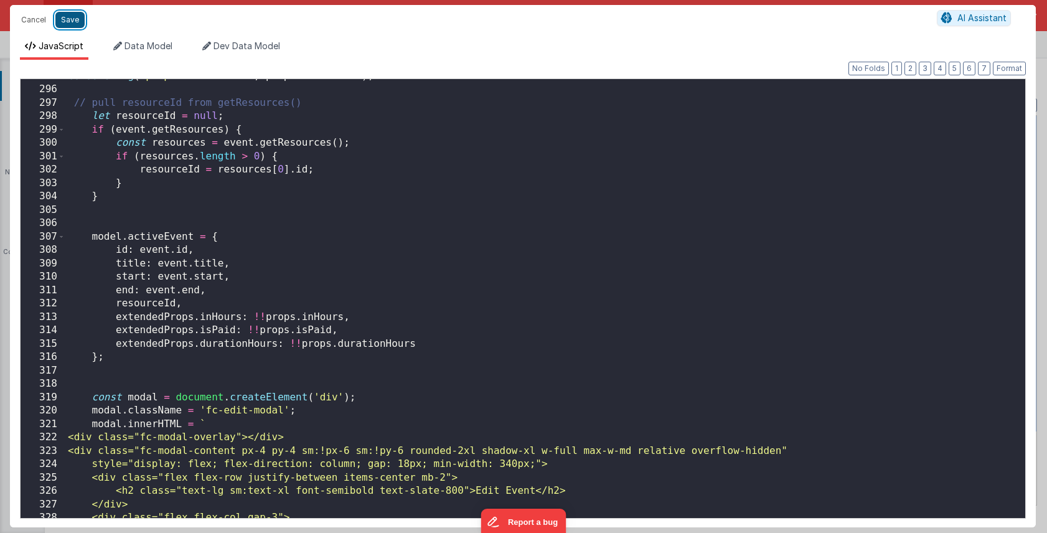
click at [70, 23] on button "Save" at bounding box center [69, 20] width 29 height 16
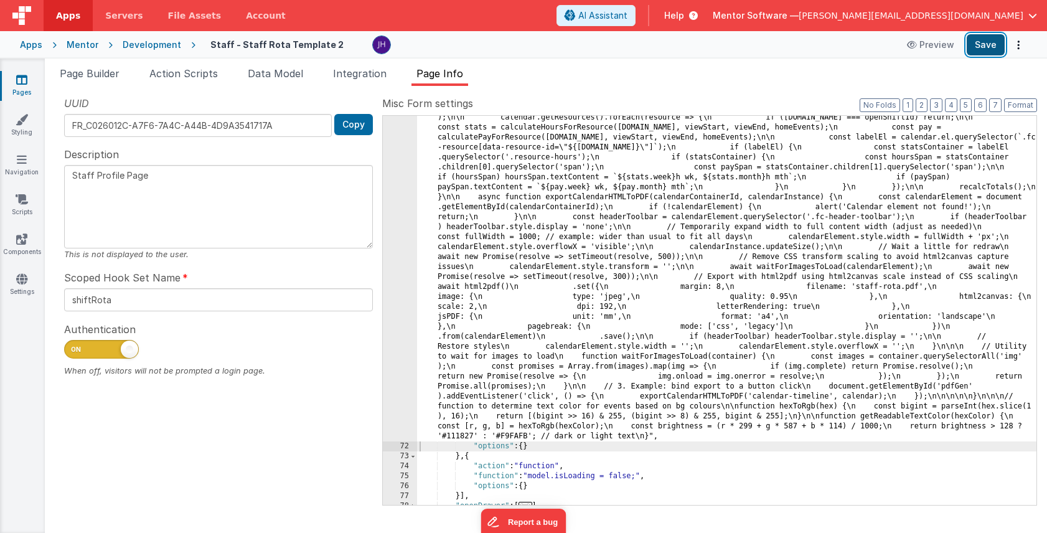
click at [985, 47] on button "Save" at bounding box center [986, 44] width 38 height 21
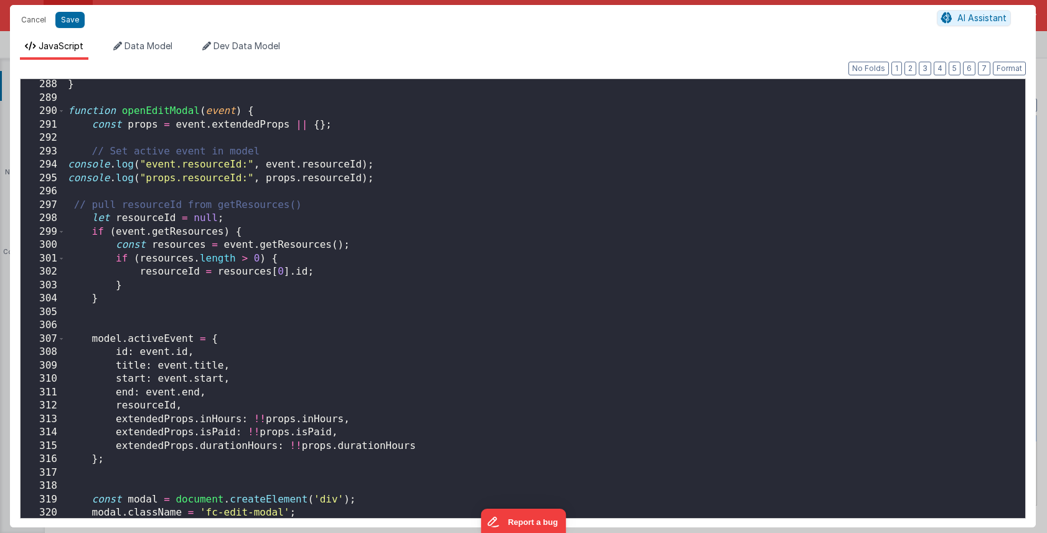
scroll to position [0, 0]
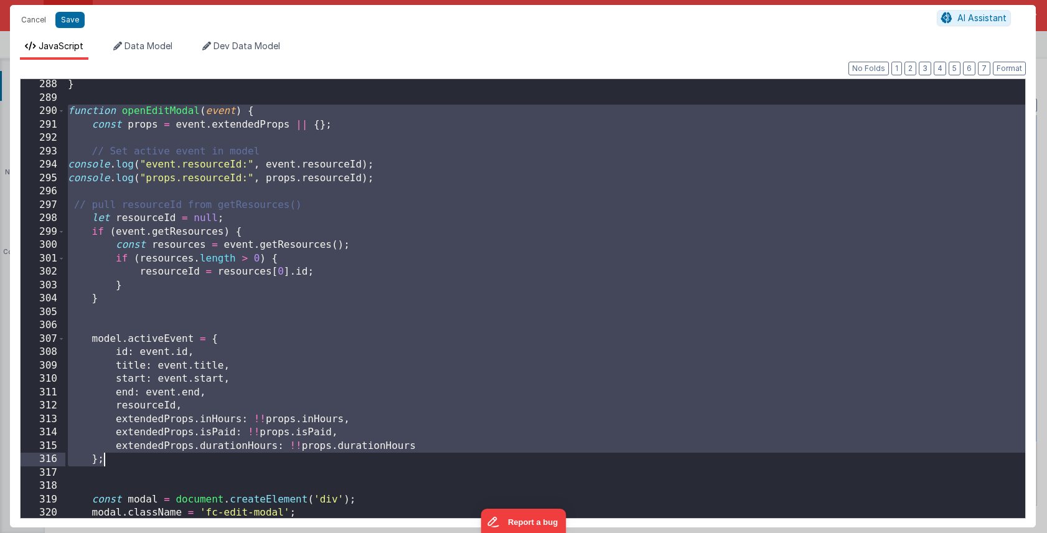
drag, startPoint x: 68, startPoint y: 111, endPoint x: 225, endPoint y: 459, distance: 381.3
click at [225, 459] on div "} function openEditModal ( event ) { const props = event . extendedProps || { }…" at bounding box center [545, 311] width 960 height 466
click at [272, 333] on div "} function openEditModal ( event ) { const props = event . extendedProps || { }…" at bounding box center [545, 311] width 960 height 466
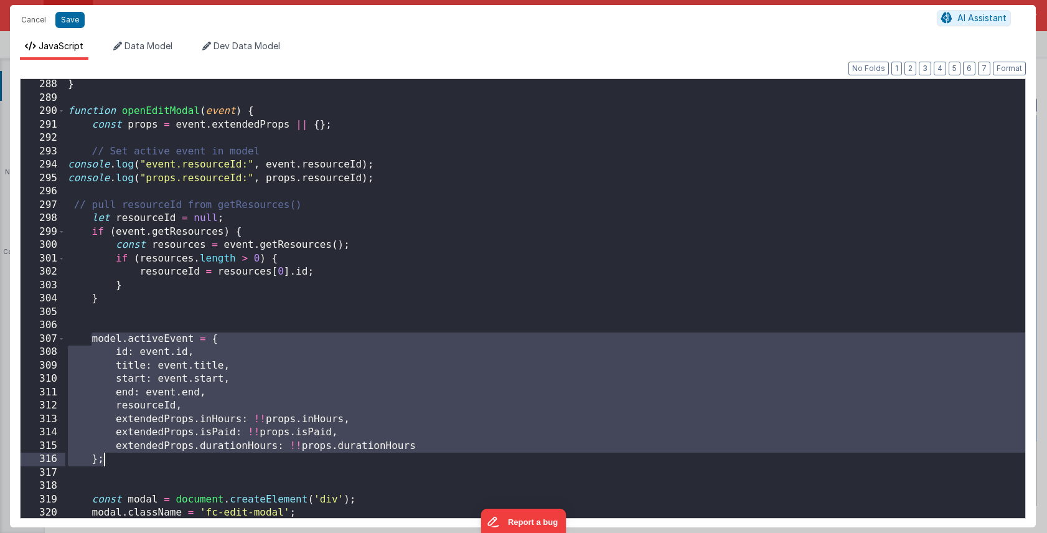
drag, startPoint x: 92, startPoint y: 338, endPoint x: 121, endPoint y: 456, distance: 122.6
click at [121, 456] on div "} function openEditModal ( event ) { const props = event . extendedProps || { }…" at bounding box center [545, 311] width 960 height 466
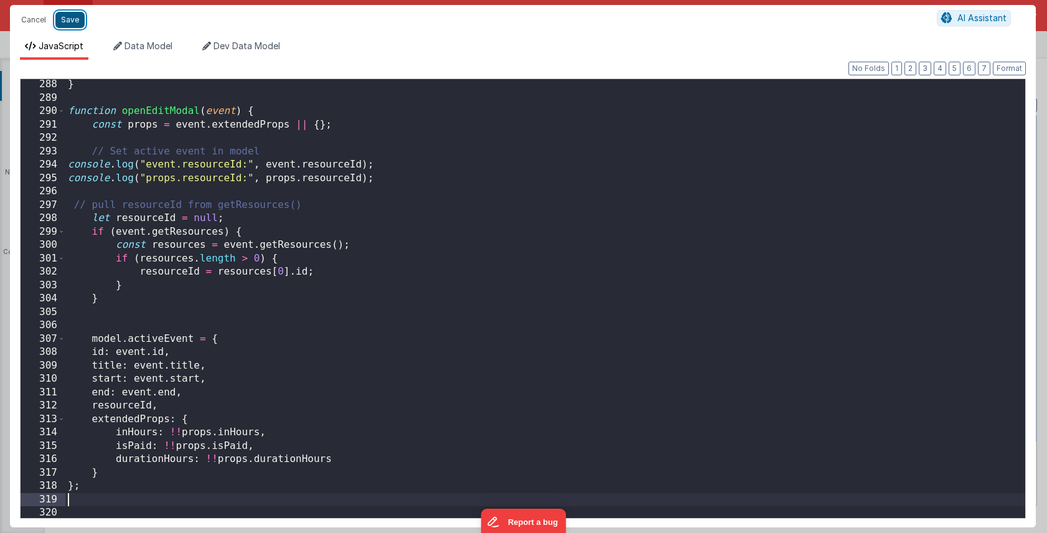
click at [71, 21] on button "Save" at bounding box center [69, 20] width 29 height 16
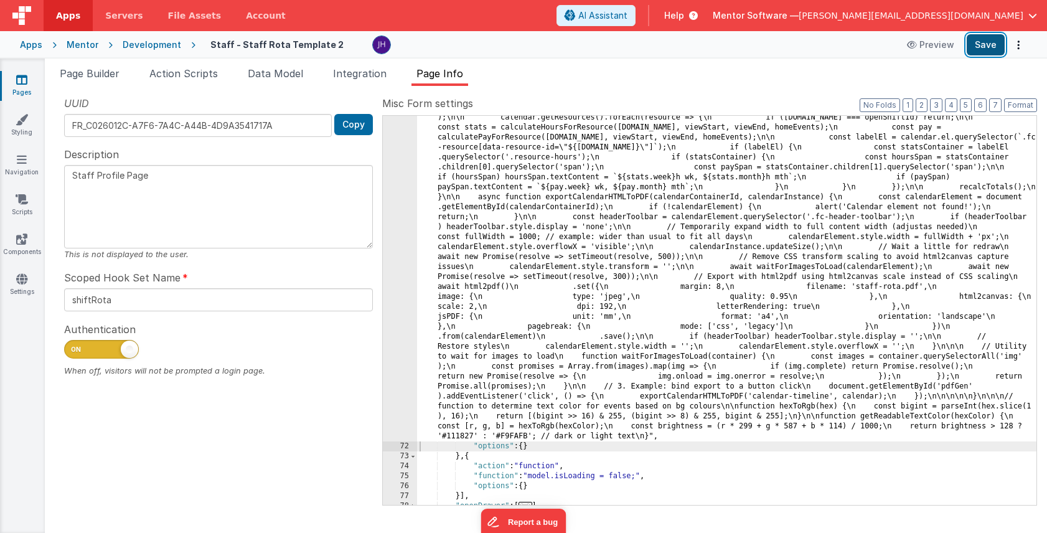
click at [980, 45] on button "Save" at bounding box center [986, 44] width 38 height 21
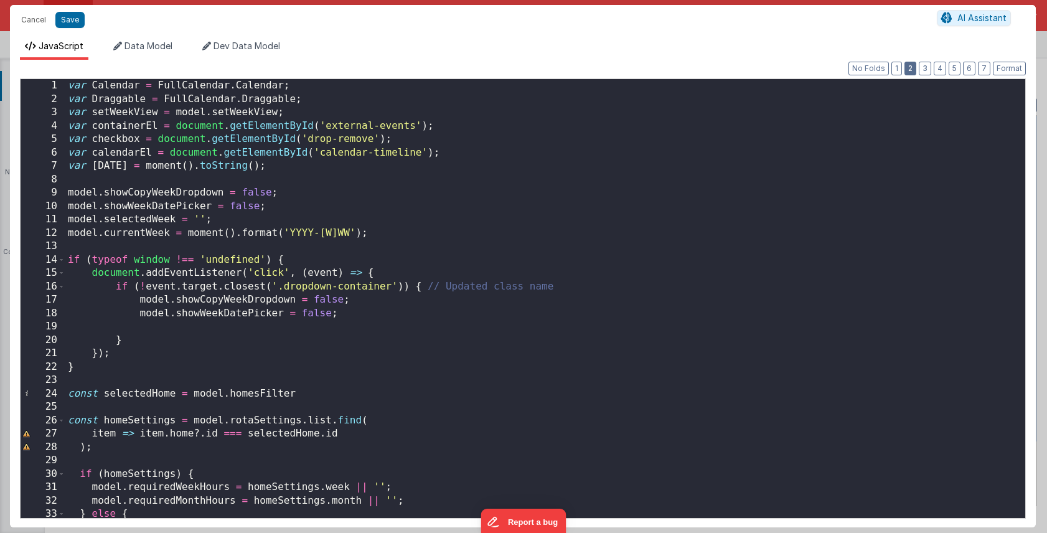
click at [917, 67] on button "2" at bounding box center [911, 69] width 12 height 14
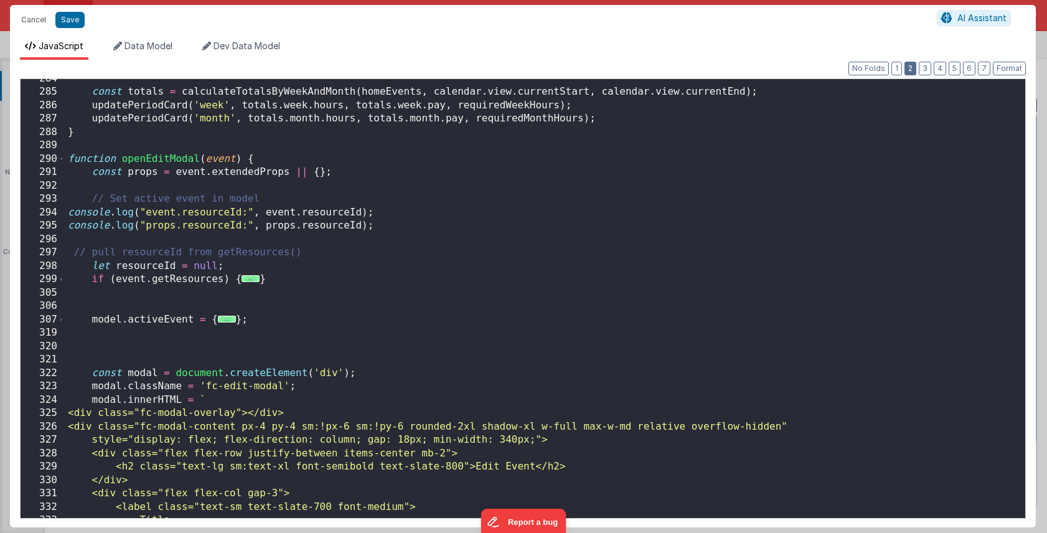
scroll to position [2042, 0]
click at [250, 279] on span "..." at bounding box center [251, 278] width 18 height 7
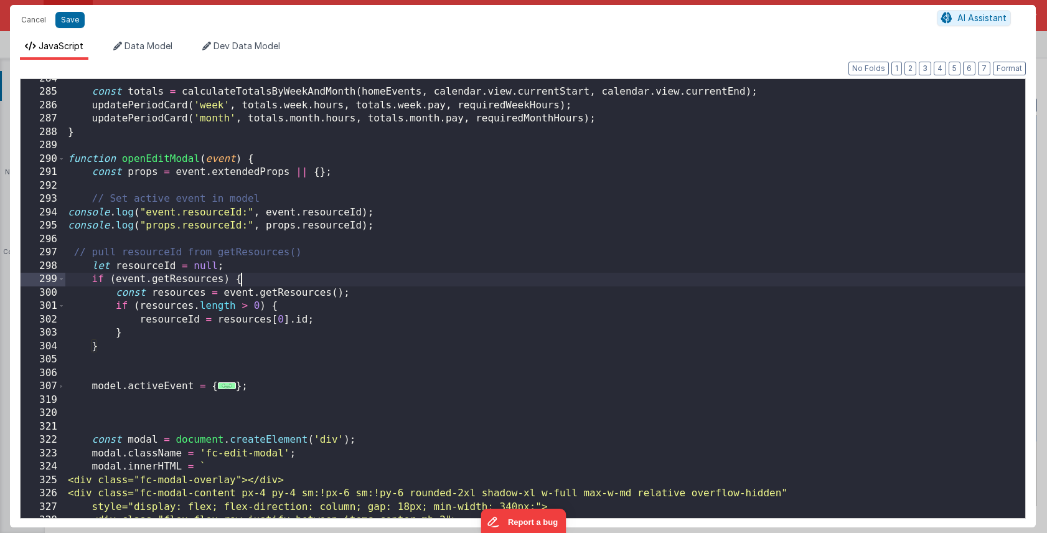
click at [226, 387] on span "..." at bounding box center [227, 385] width 18 height 7
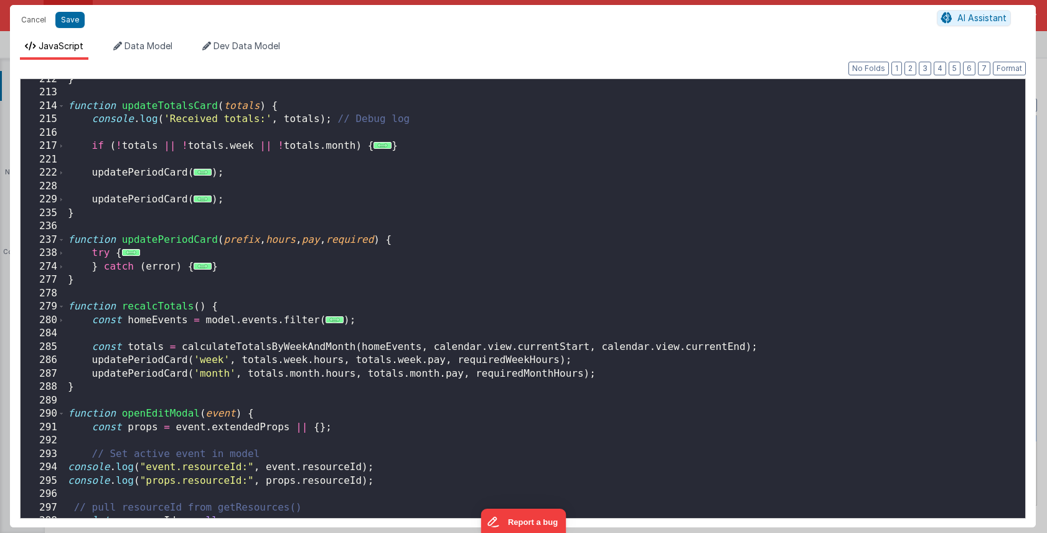
scroll to position [1778, 0]
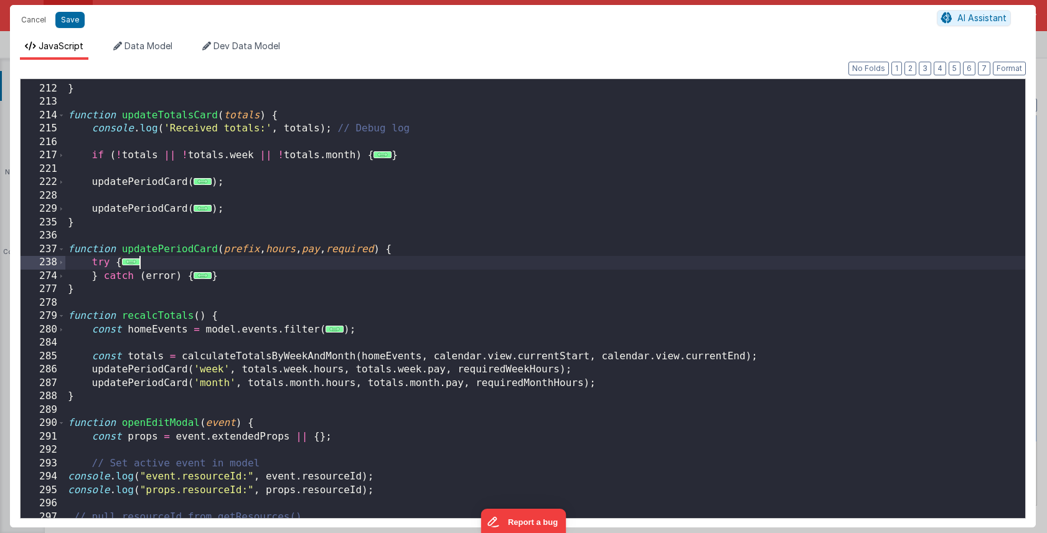
click at [603, 268] on div "return totals ; } function updateTotalsCard ( totals ) { console . log ( 'Recei…" at bounding box center [545, 302] width 960 height 466
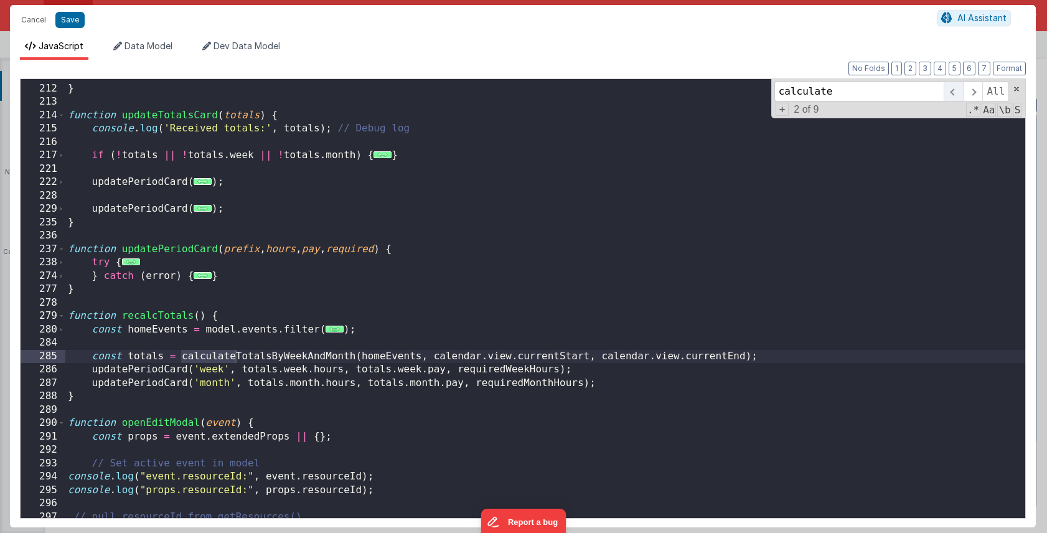
type input "calculate"
click at [956, 93] on span at bounding box center [953, 92] width 19 height 20
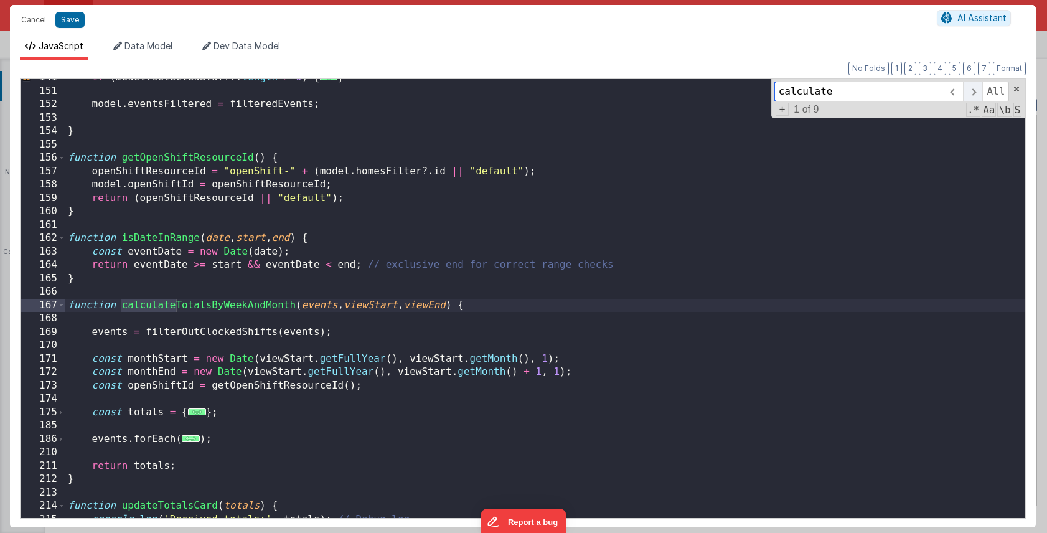
click at [976, 93] on span at bounding box center [972, 92] width 19 height 20
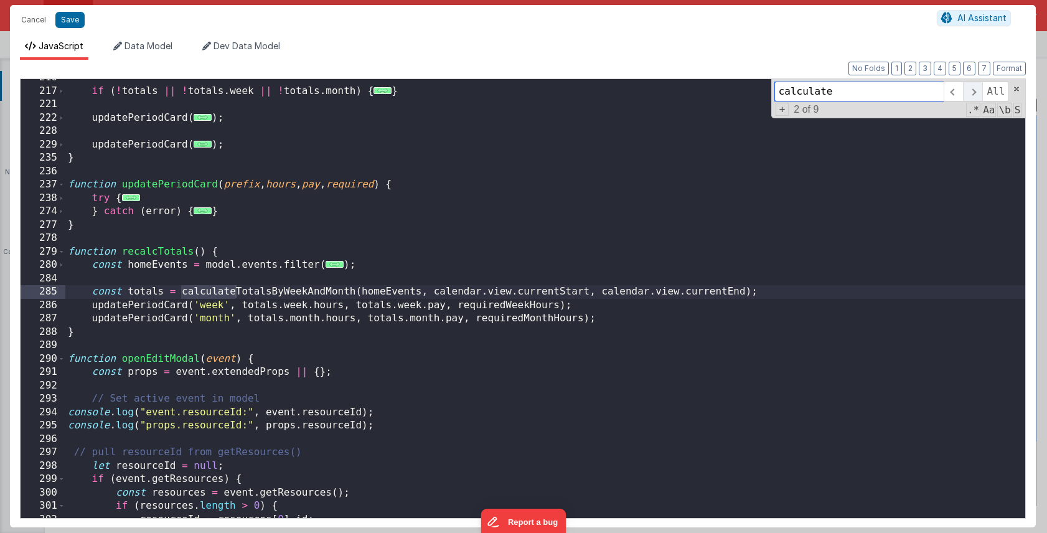
scroll to position [1842, 0]
click at [976, 93] on span at bounding box center [972, 92] width 19 height 20
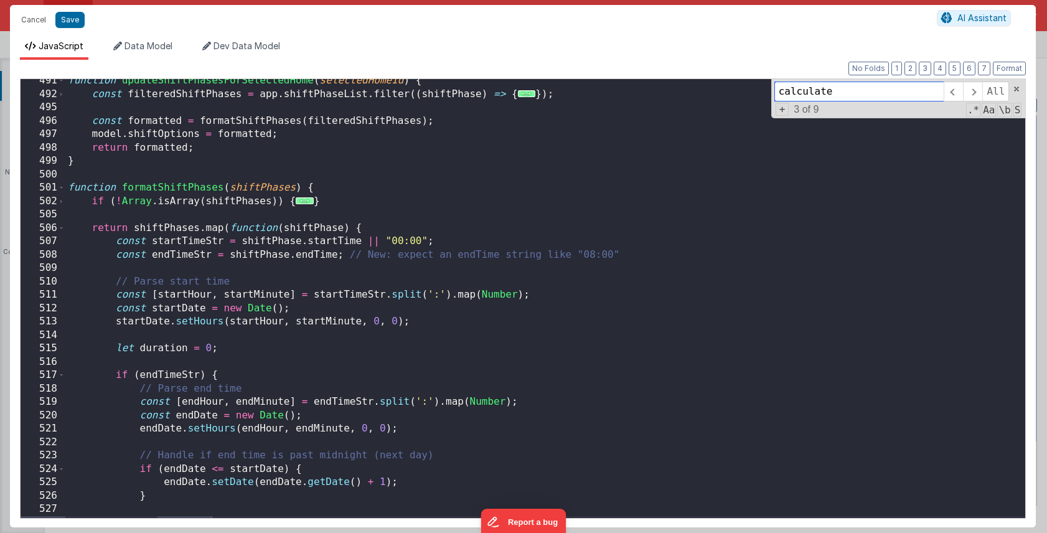
scroll to position [3857, 0]
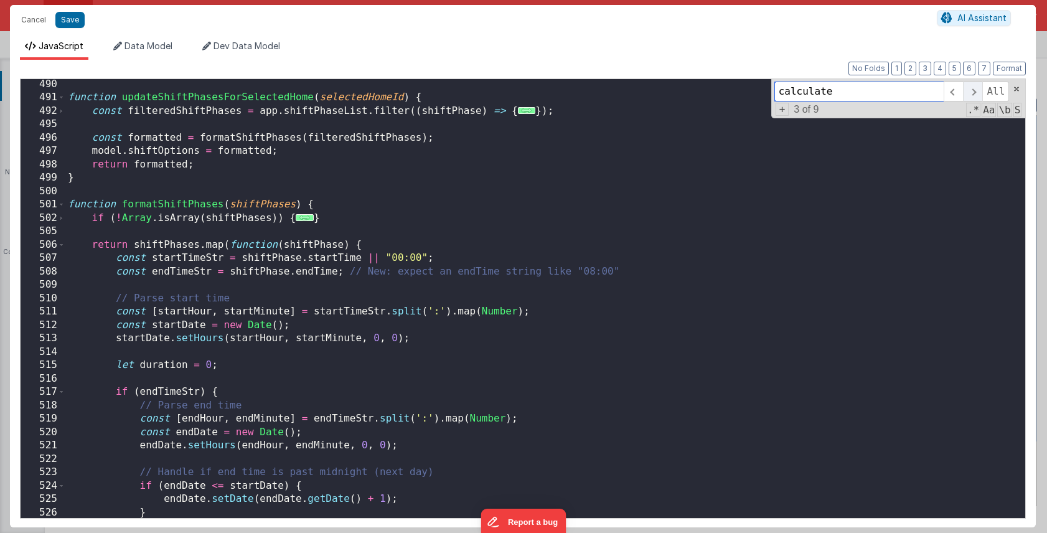
click at [970, 91] on span at bounding box center [972, 92] width 19 height 20
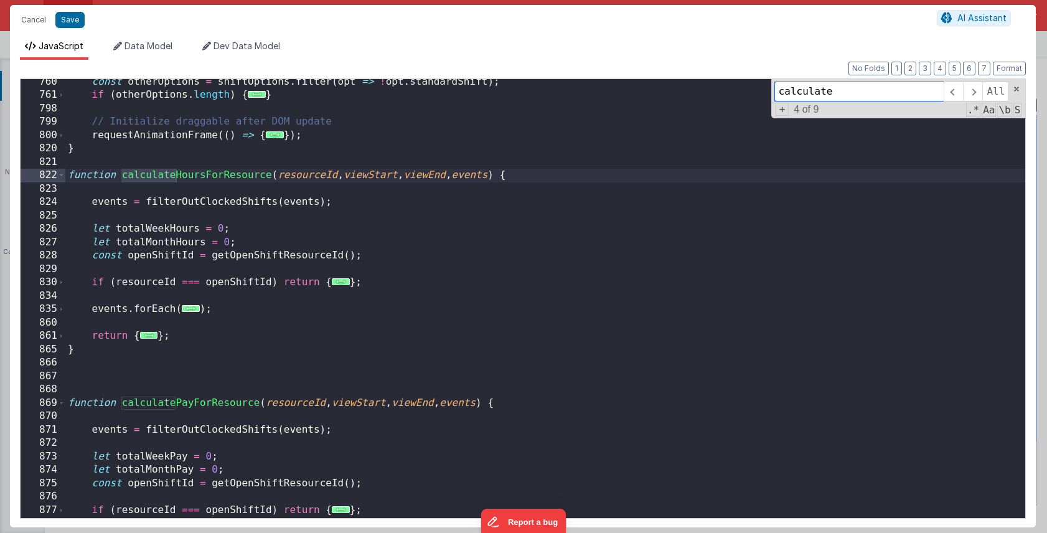
scroll to position [5610, 0]
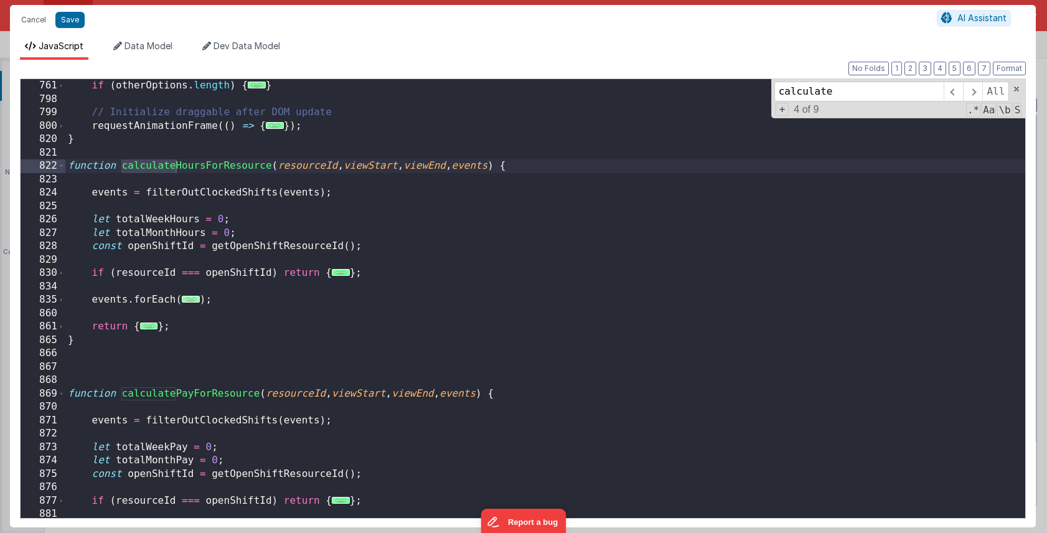
click at [191, 301] on span "..." at bounding box center [191, 299] width 18 height 7
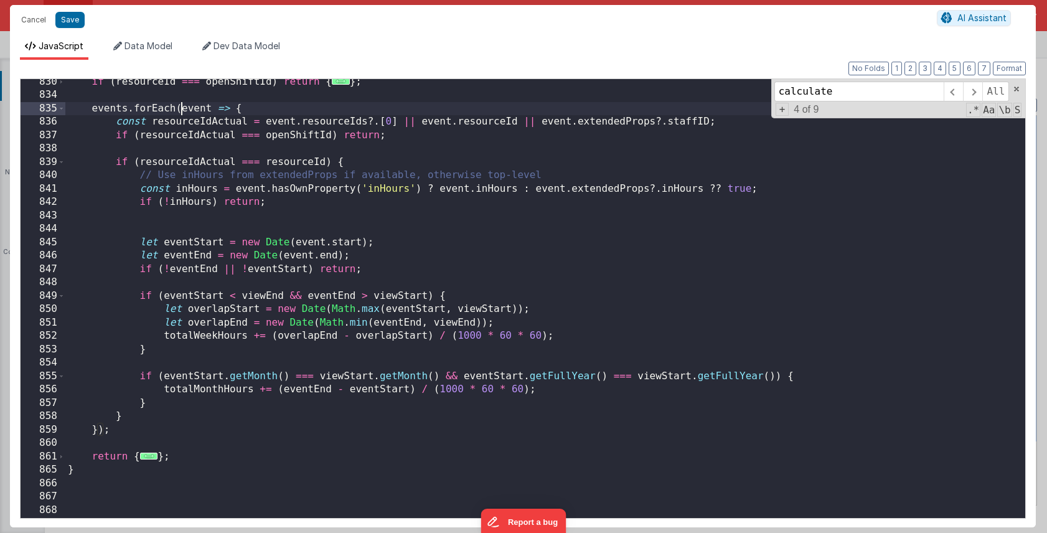
scroll to position [5808, 0]
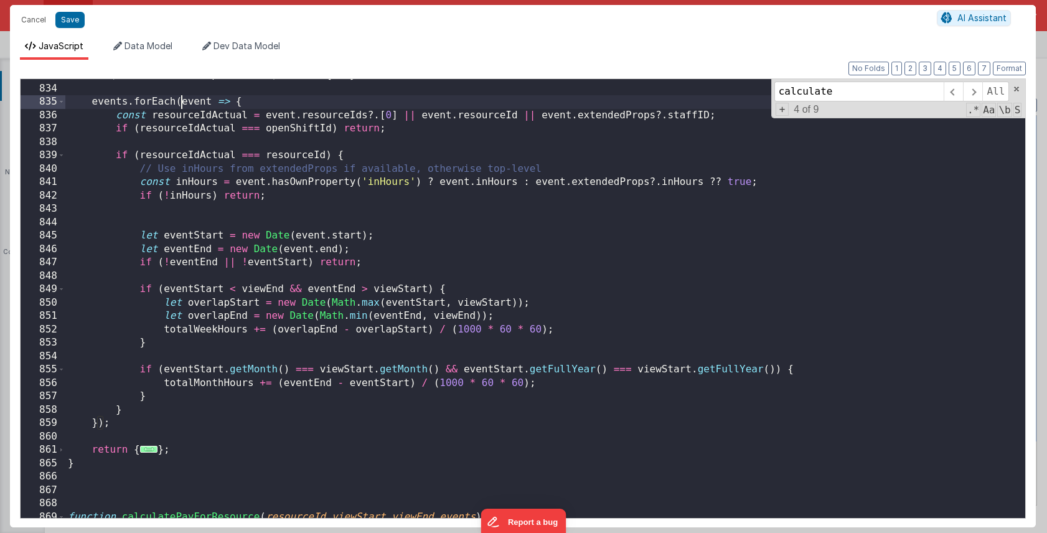
click at [147, 453] on span "..." at bounding box center [149, 449] width 18 height 7
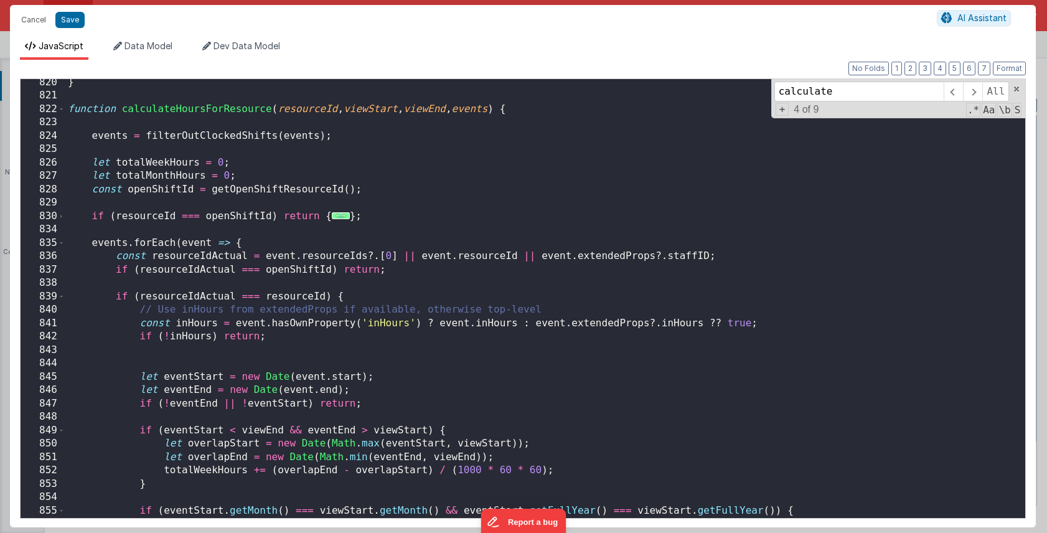
scroll to position [5693, 0]
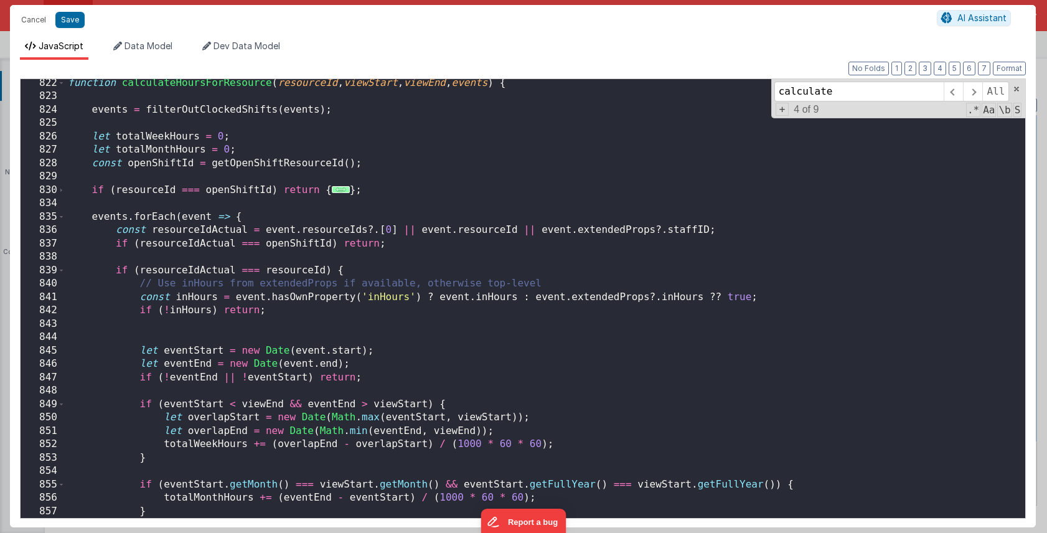
click at [341, 189] on span "..." at bounding box center [341, 189] width 18 height 7
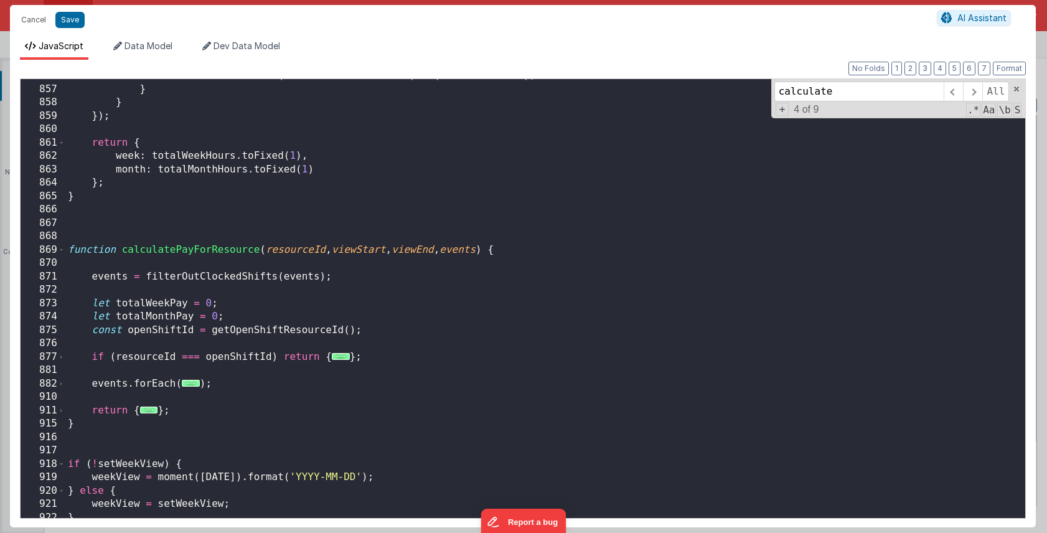
scroll to position [6190, 0]
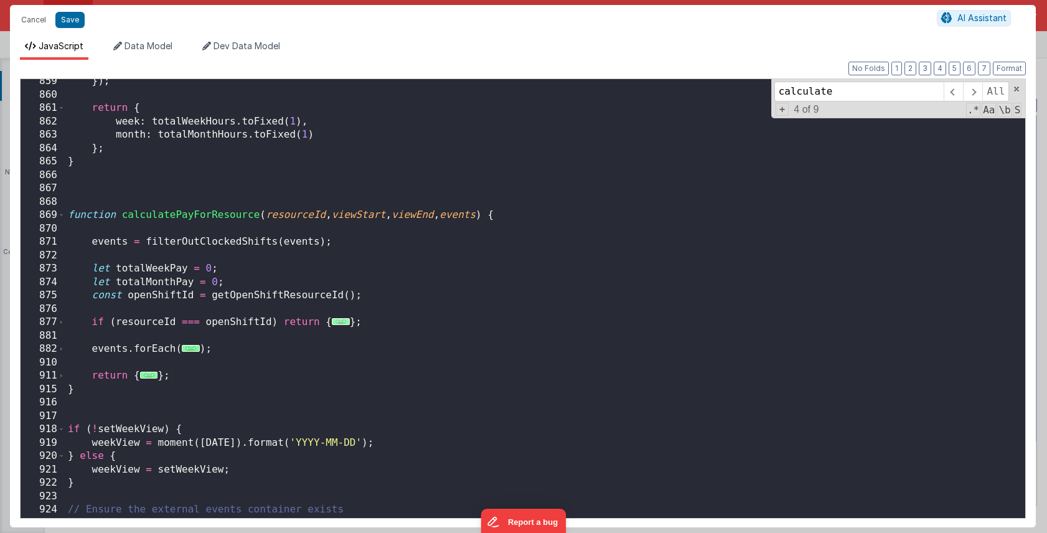
click at [336, 322] on span "..." at bounding box center [341, 321] width 18 height 7
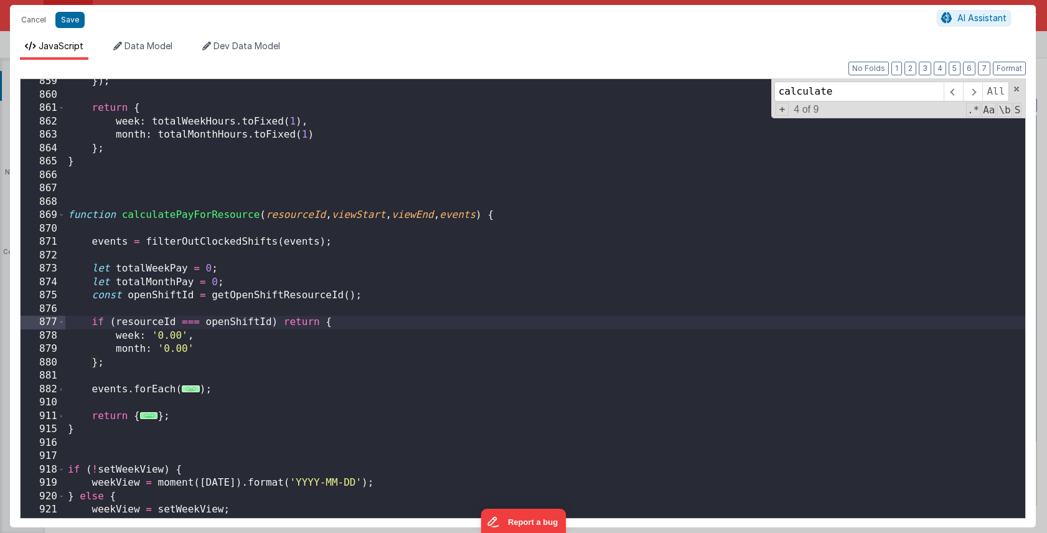
click at [193, 387] on span "..." at bounding box center [191, 388] width 18 height 7
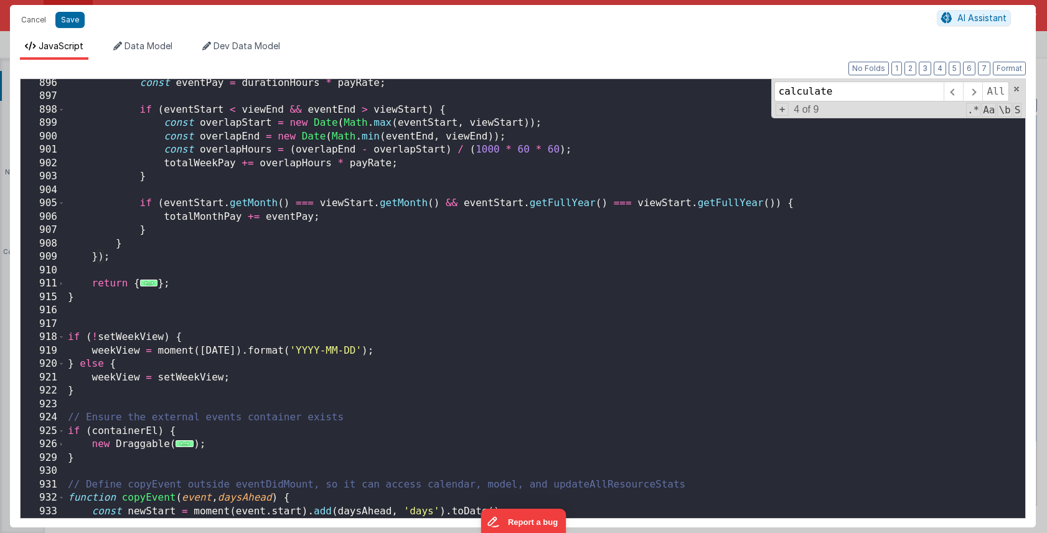
scroll to position [6684, 0]
click at [146, 286] on span "..." at bounding box center [149, 283] width 18 height 7
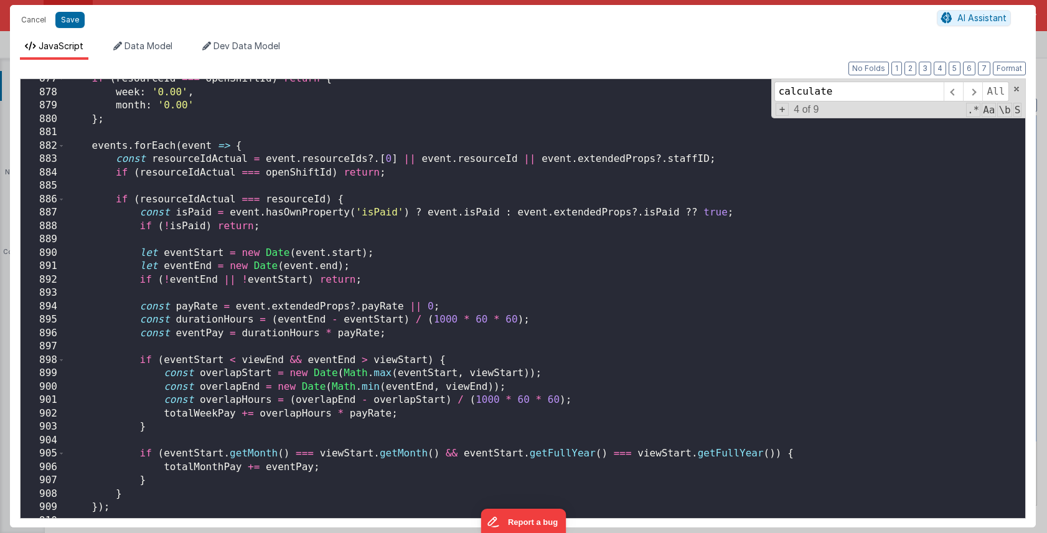
scroll to position [6421, 0]
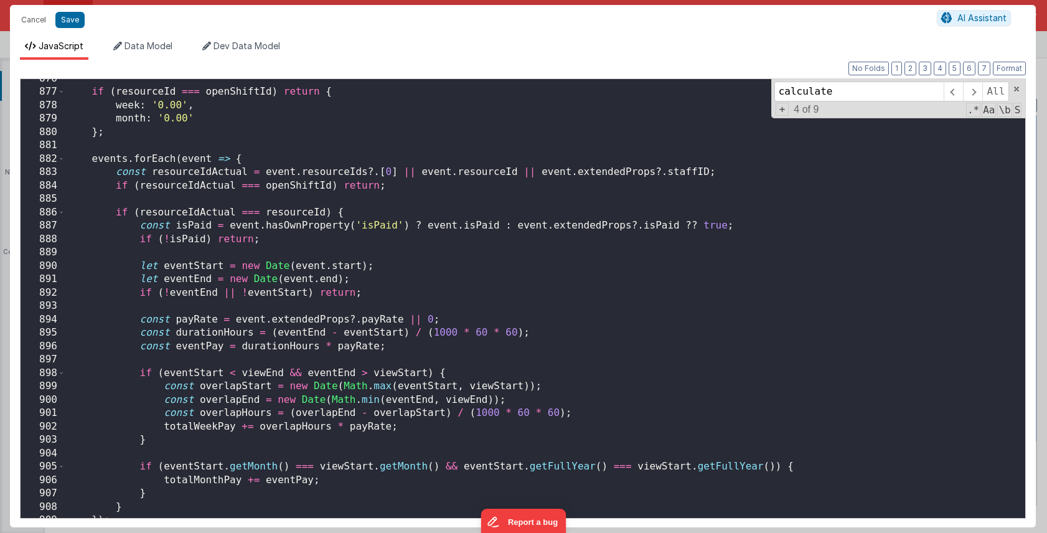
click at [432, 320] on div "if ( resourceId === openShiftId ) return { week : '0.00' , month : '0.00' } ; e…" at bounding box center [545, 305] width 960 height 466
click at [488, 321] on div "if ( resourceId === openShiftId ) return { week : '0.00' , month : '0.00' } ; e…" at bounding box center [545, 305] width 960 height 466
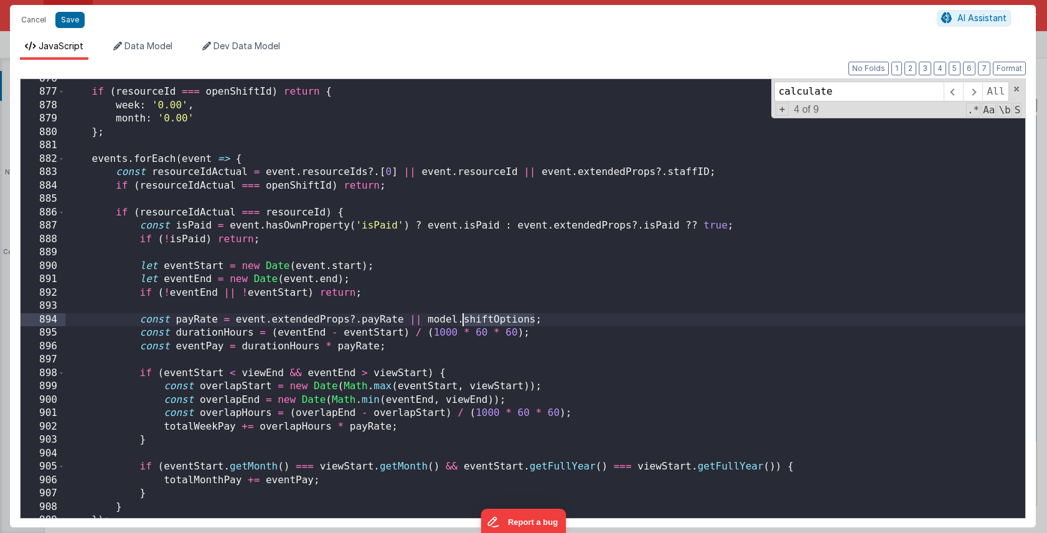
click at [488, 321] on div "if ( resourceId === openShiftId ) return { week : '0.00' , month : '0.00' } ; e…" at bounding box center [545, 305] width 960 height 466
drag, startPoint x: 404, startPoint y: 322, endPoint x: 269, endPoint y: 321, distance: 135.1
click at [269, 321] on div "if ( resourceId === openShiftId ) return { week : '0.00' , month : '0.00' } ; e…" at bounding box center [545, 305] width 960 height 466
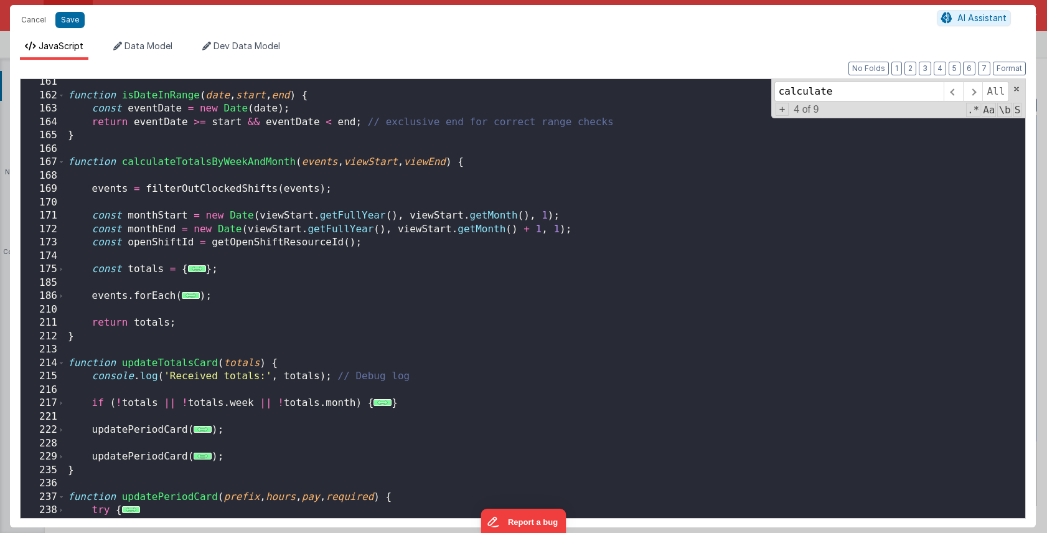
scroll to position [1533, 0]
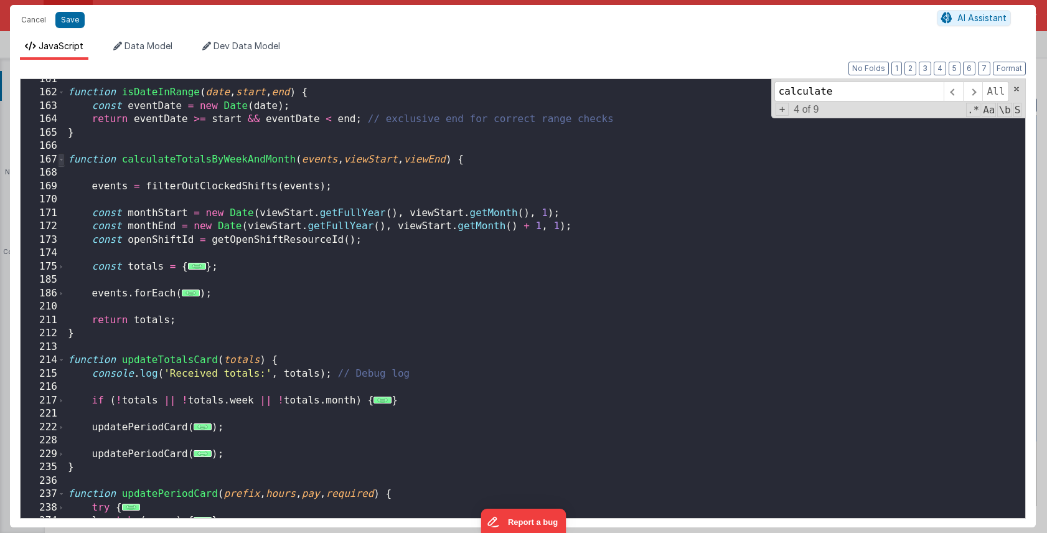
click at [61, 163] on span at bounding box center [61, 160] width 7 height 14
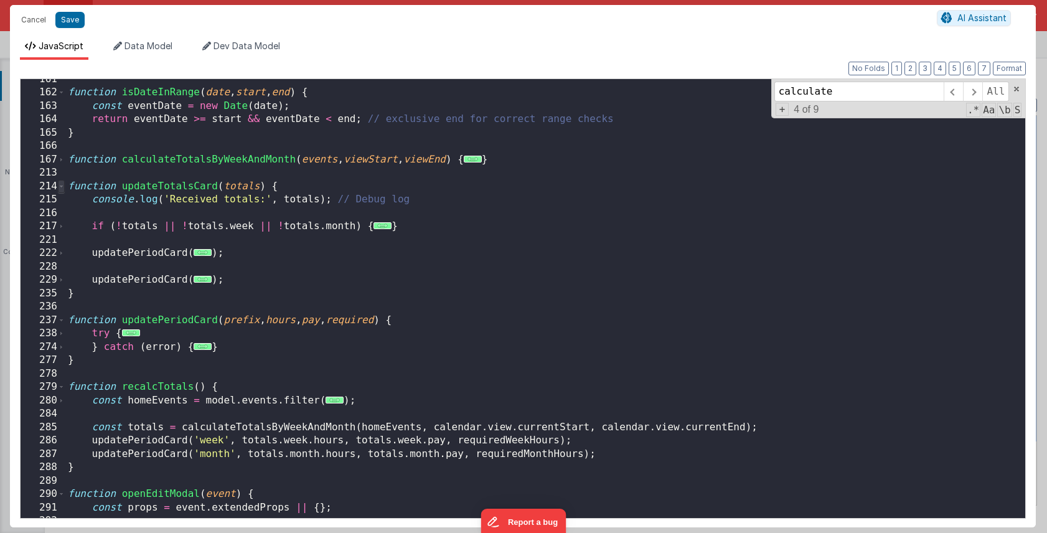
click at [61, 184] on span at bounding box center [61, 187] width 7 height 14
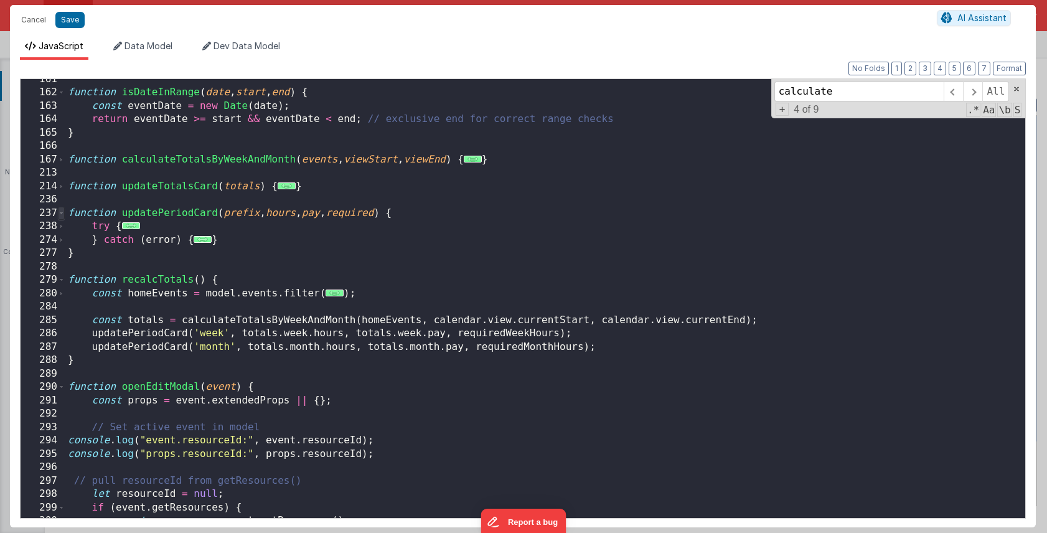
click at [64, 210] on span at bounding box center [61, 214] width 7 height 14
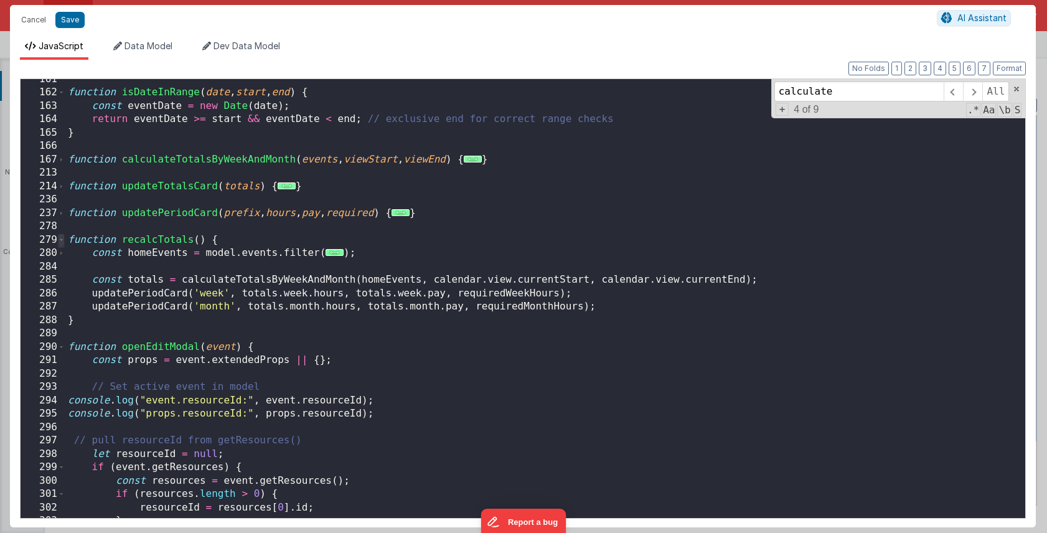
click at [64, 240] on span at bounding box center [61, 241] width 7 height 14
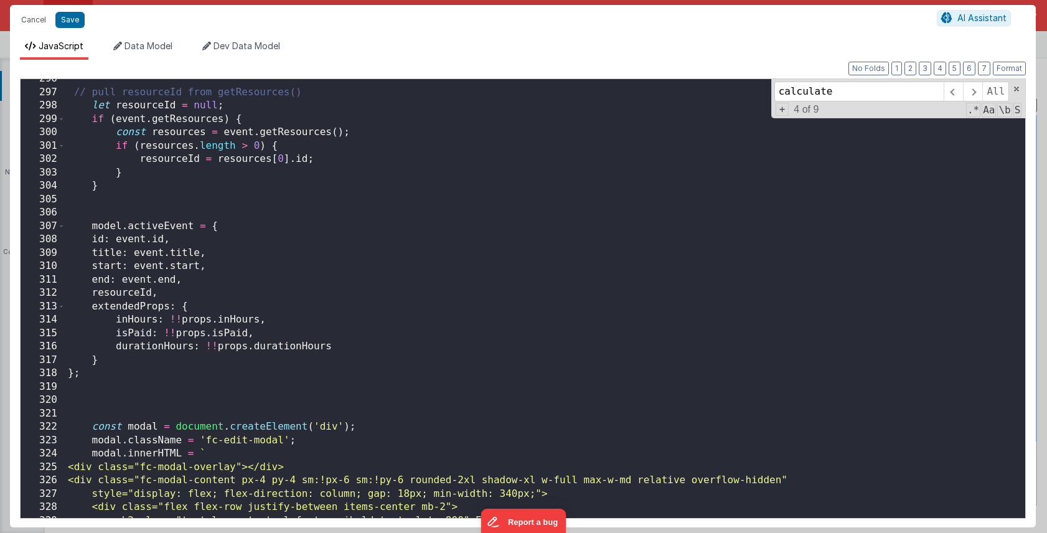
scroll to position [1801, 0]
click at [339, 346] on div "// pull resourceId from getResources() let resourceId = null ; if ( event . get…" at bounding box center [545, 305] width 960 height 466
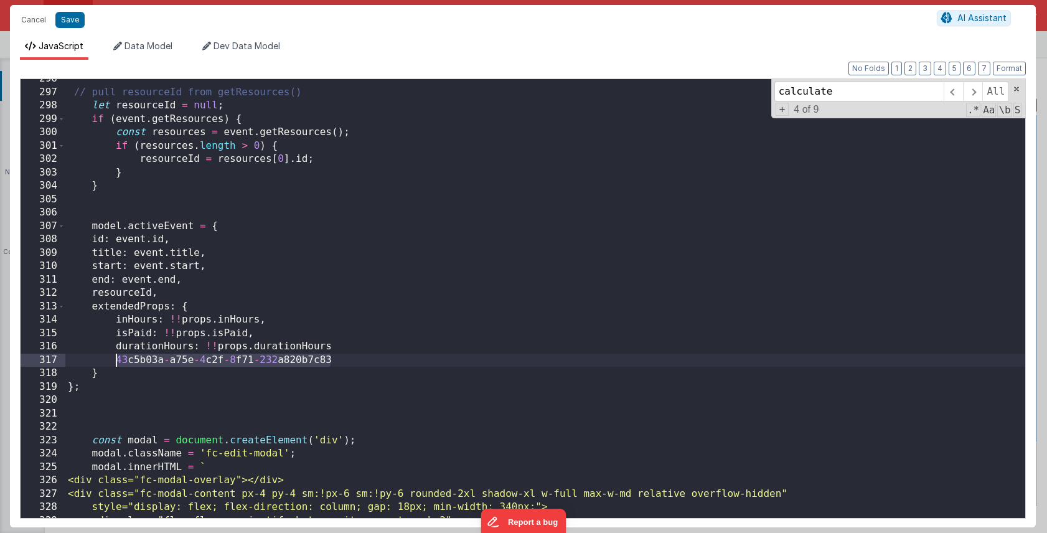
drag, startPoint x: 333, startPoint y: 359, endPoint x: 118, endPoint y: 360, distance: 214.9
click at [118, 360] on div "// pull resourceId from getResources() let resourceId = null ; if ( event . get…" at bounding box center [545, 305] width 960 height 466
click at [343, 346] on div "// pull resourceId from getResources() let resourceId = null ; if ( event . get…" at bounding box center [545, 305] width 960 height 466
click at [67, 10] on div "Cancel Save AI Assistant" at bounding box center [523, 20] width 1026 height 30
click at [67, 17] on button "Save" at bounding box center [69, 20] width 29 height 16
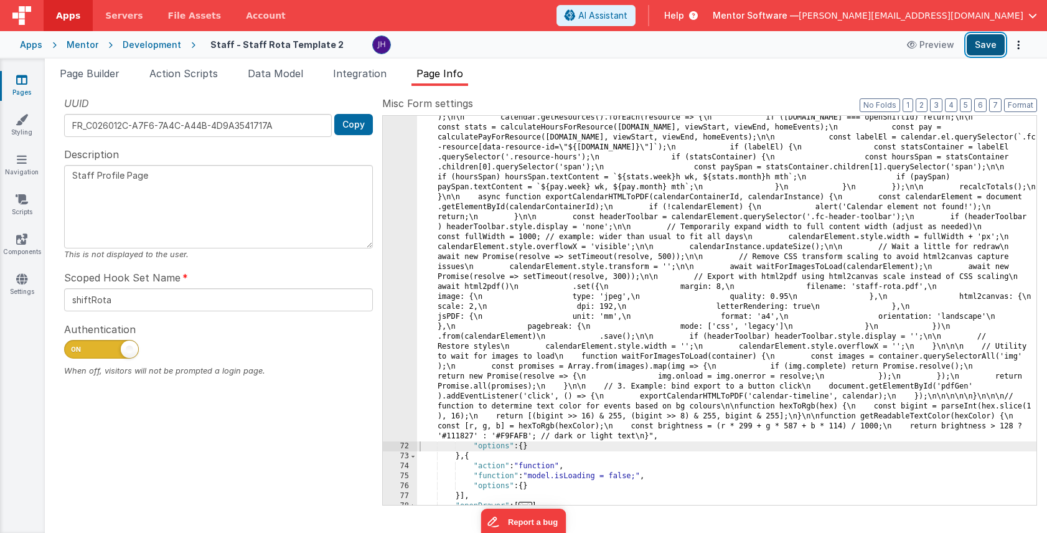
click at [982, 45] on button "Save" at bounding box center [986, 44] width 38 height 21
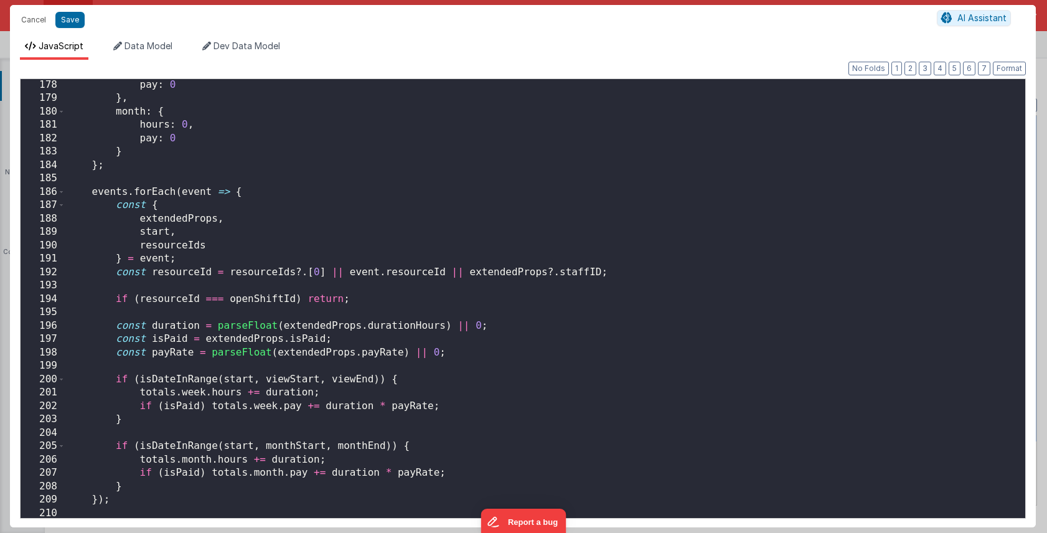
scroll to position [2019, 0]
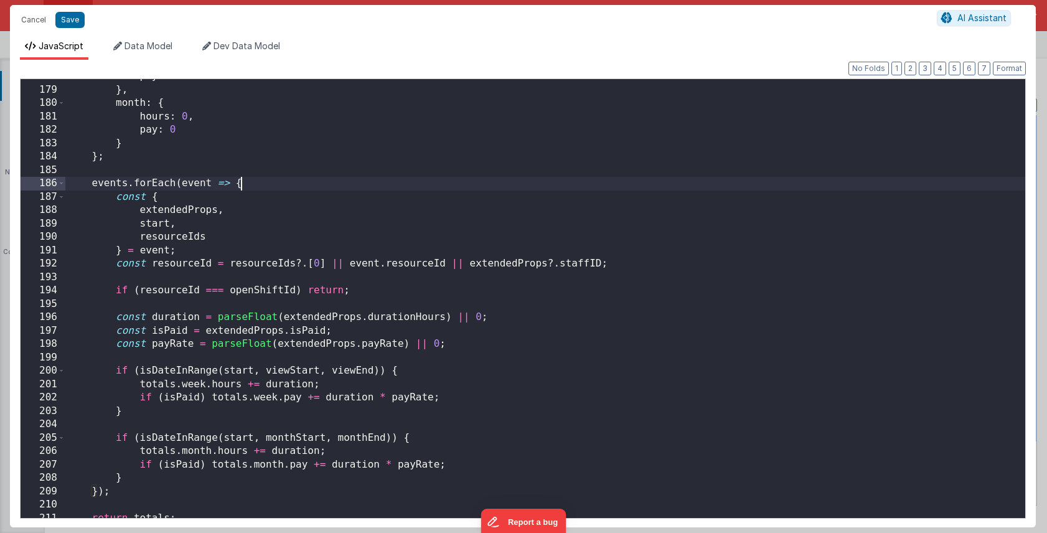
drag, startPoint x: 657, startPoint y: 187, endPoint x: 657, endPoint y: 174, distance: 13.1
click at [657, 175] on div "pay : 0 } , month : { hours : 0 , pay : 0 } } ; events . forEach ( event => { c…" at bounding box center [545, 303] width 960 height 466
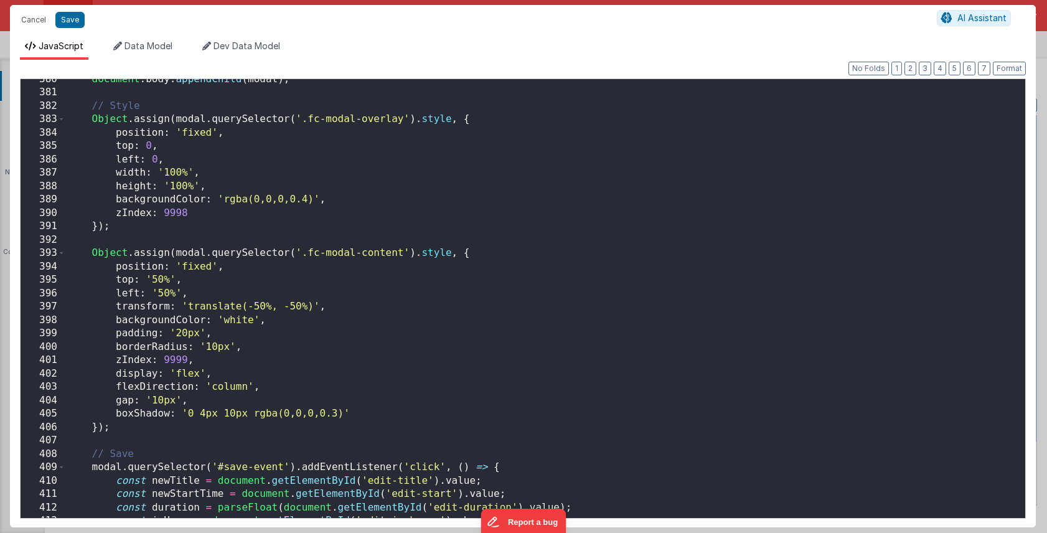
scroll to position [4443, 0]
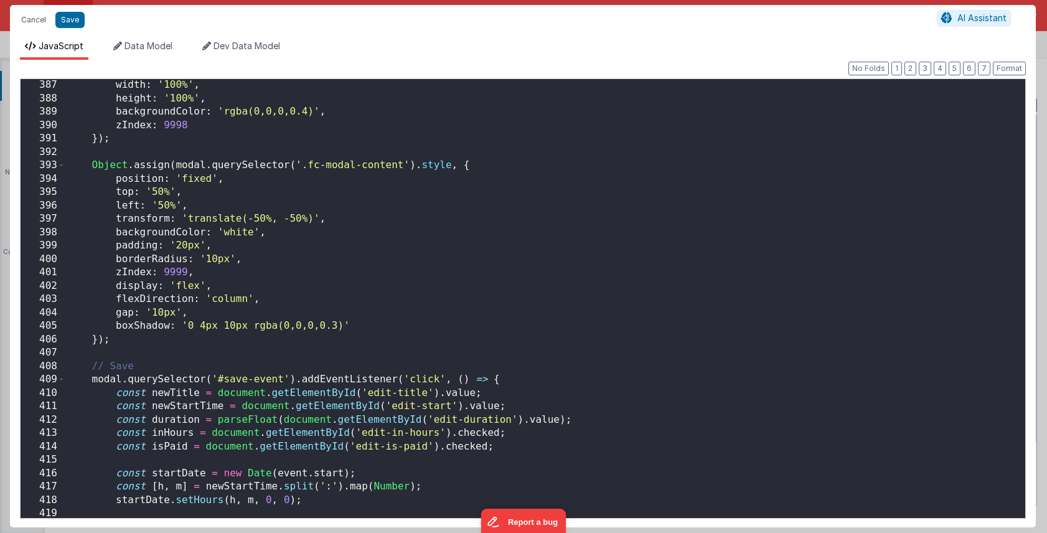
click at [627, 262] on div "width : '100%' , height : '100%' , backgroundColor : 'rgba(0,0,0,0.4)' , zIndex…" at bounding box center [545, 311] width 960 height 466
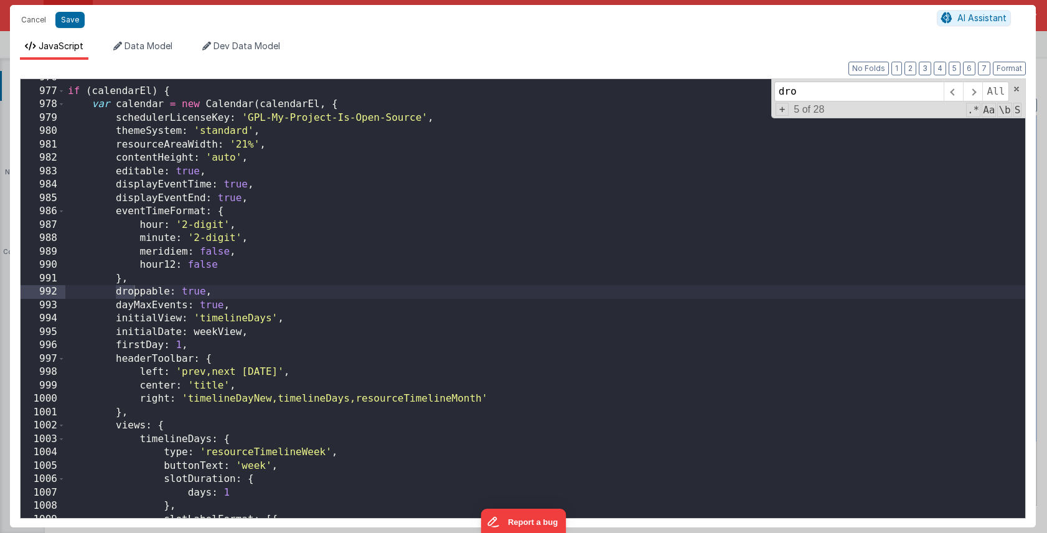
scroll to position [11142, 0]
type input "drop"
click at [973, 93] on span at bounding box center [972, 92] width 19 height 20
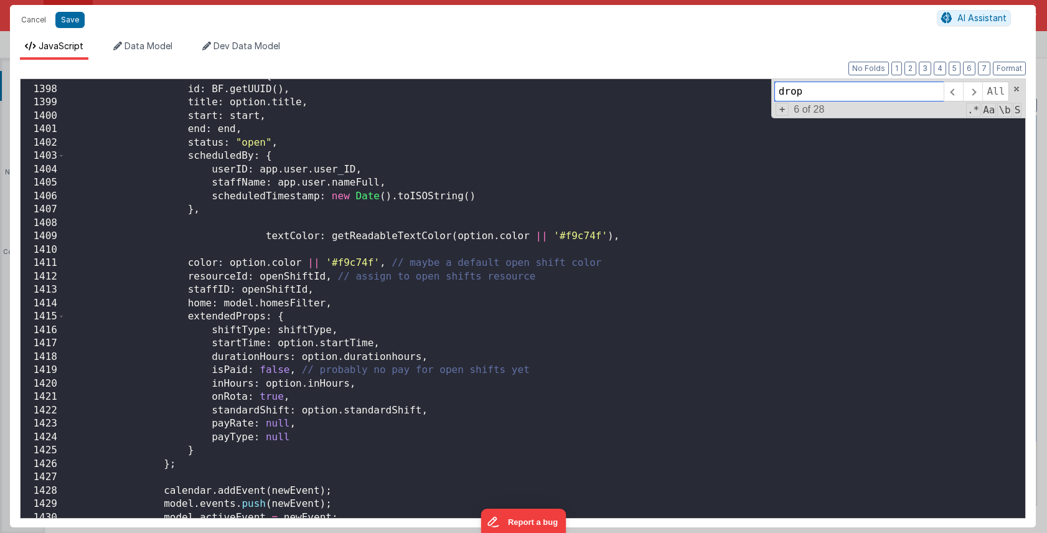
scroll to position [15932, 0]
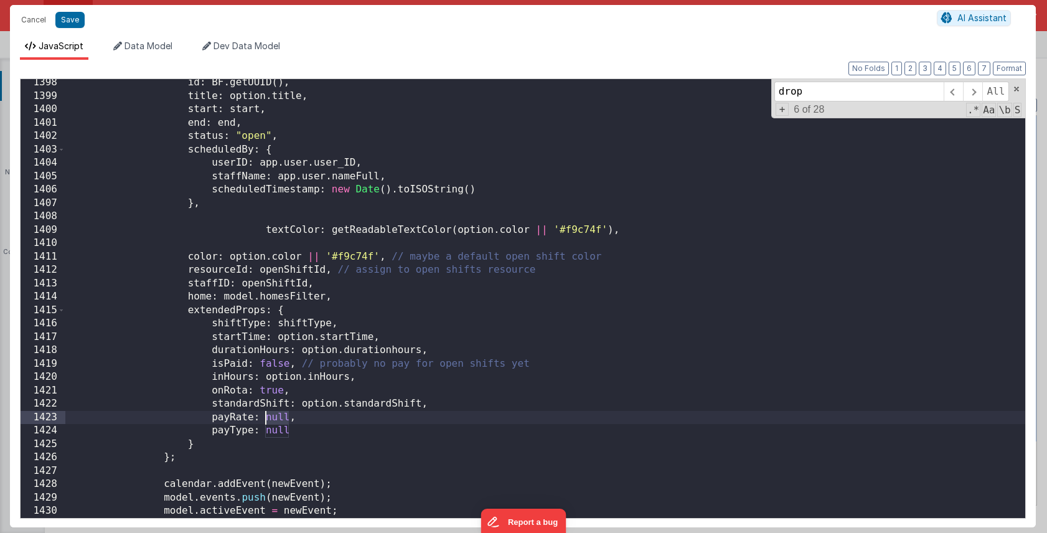
drag, startPoint x: 288, startPoint y: 418, endPoint x: 265, endPoint y: 418, distance: 23.7
click at [265, 418] on div "id : BF . getUUID ( ) , title : option . title , start : start , end : end , st…" at bounding box center [545, 309] width 960 height 466
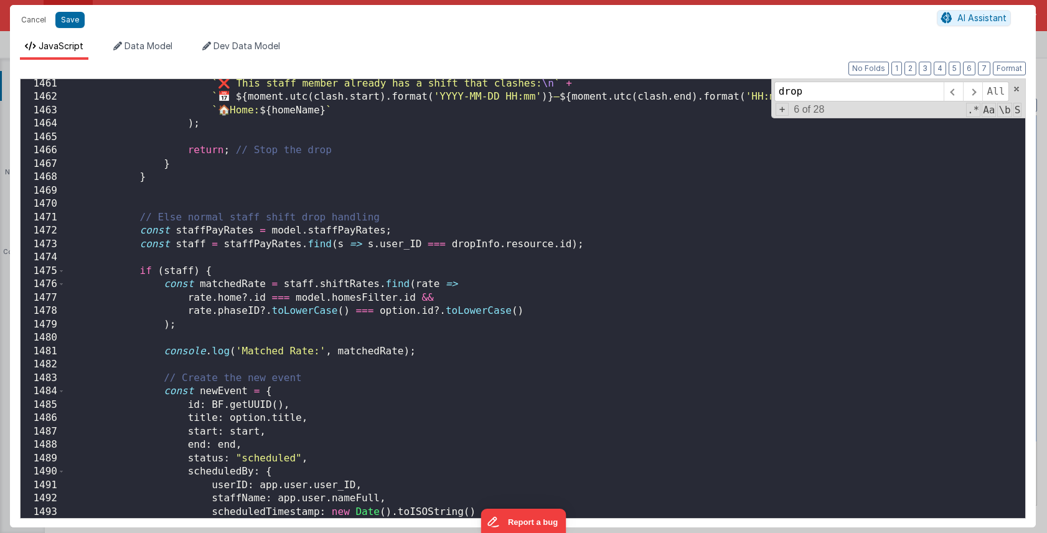
scroll to position [16642, 0]
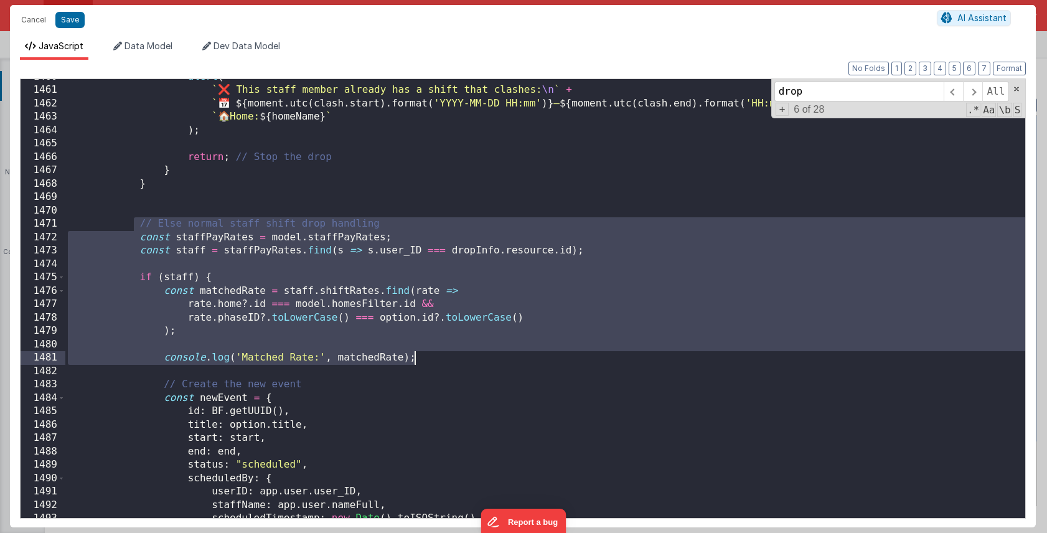
drag, startPoint x: 133, startPoint y: 222, endPoint x: 442, endPoint y: 358, distance: 337.7
click at [442, 358] on div "alert ( ` ❌ This staff member already has a shift that clashes: \n ` + ` 📅 ${ m…" at bounding box center [545, 303] width 960 height 466
click at [223, 227] on div "alert ( ` ❌ This staff member already has a shift that clashes: \n ` + ` 📅 ${ m…" at bounding box center [545, 303] width 960 height 466
drag, startPoint x: 138, startPoint y: 225, endPoint x: 450, endPoint y: 362, distance: 341.0
click at [450, 362] on div "alert ( ` ❌ This staff member already has a shift that clashes: \n ` + ` 📅 ${ m…" at bounding box center [545, 303] width 960 height 466
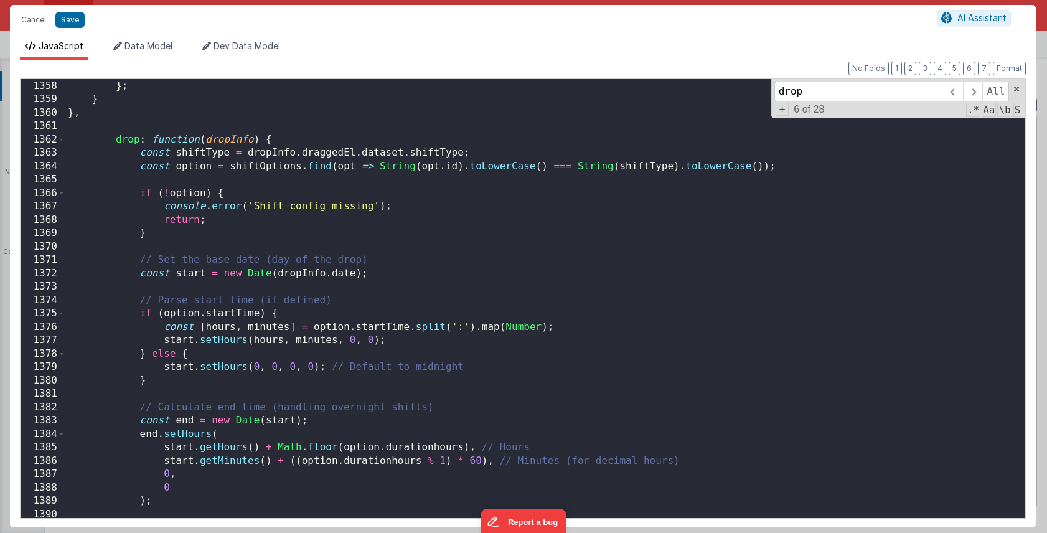
scroll to position [15480, 0]
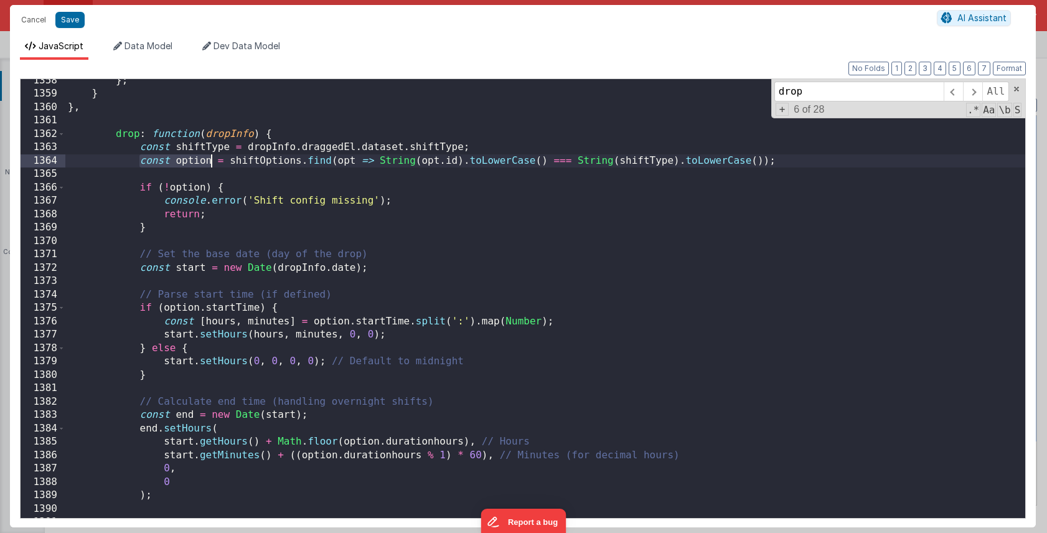
drag, startPoint x: 139, startPoint y: 161, endPoint x: 214, endPoint y: 162, distance: 75.4
click at [214, 162] on div "} ; } } , drop : function ( dropInfo ) { const shiftType = dropInfo . draggedEl…" at bounding box center [545, 307] width 960 height 466
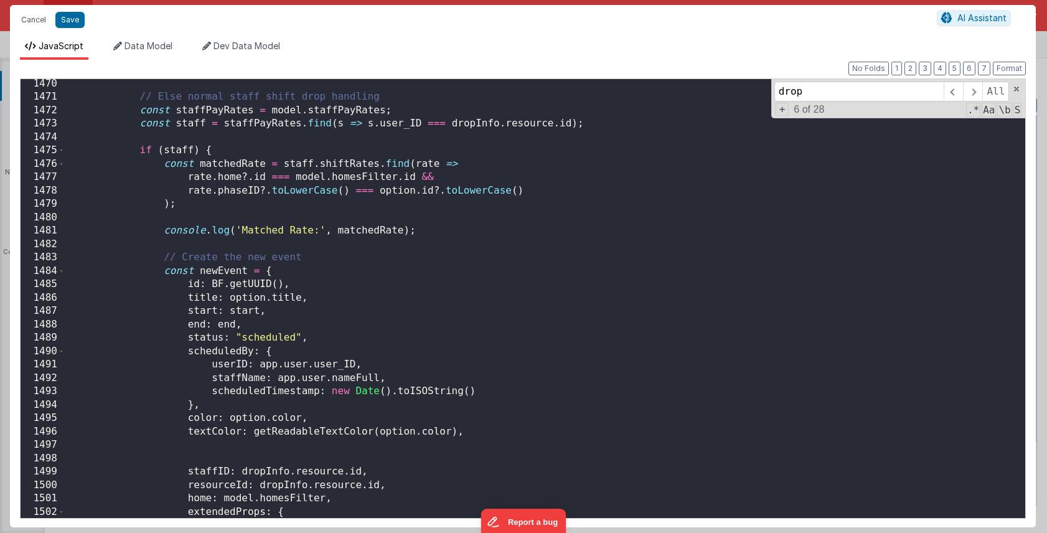
scroll to position [16744, 0]
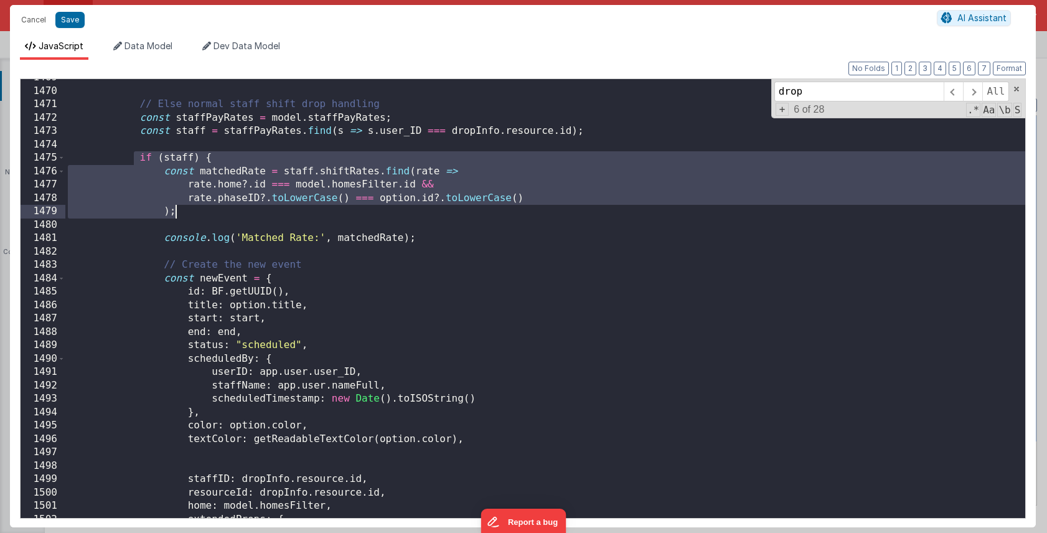
drag, startPoint x: 135, startPoint y: 158, endPoint x: 202, endPoint y: 210, distance: 84.7
click at [202, 210] on div "// Else normal staff shift drop handling const staffPayRates = model . staffPay…" at bounding box center [545, 304] width 960 height 466
click at [238, 214] on div "// Else normal staff shift drop handling const staffPayRates = model . staffPay…" at bounding box center [545, 304] width 960 height 466
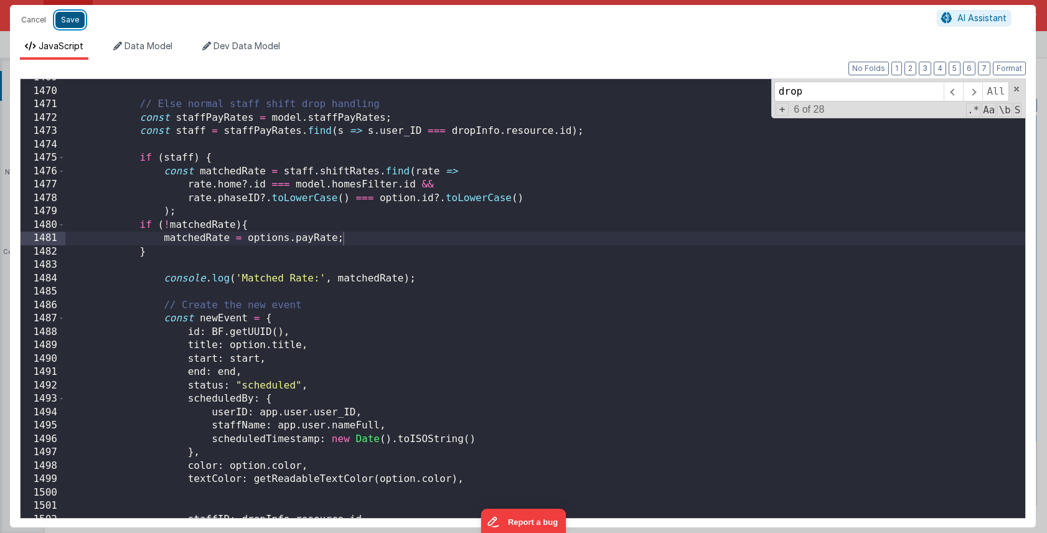
click at [75, 25] on button "Save" at bounding box center [69, 20] width 29 height 16
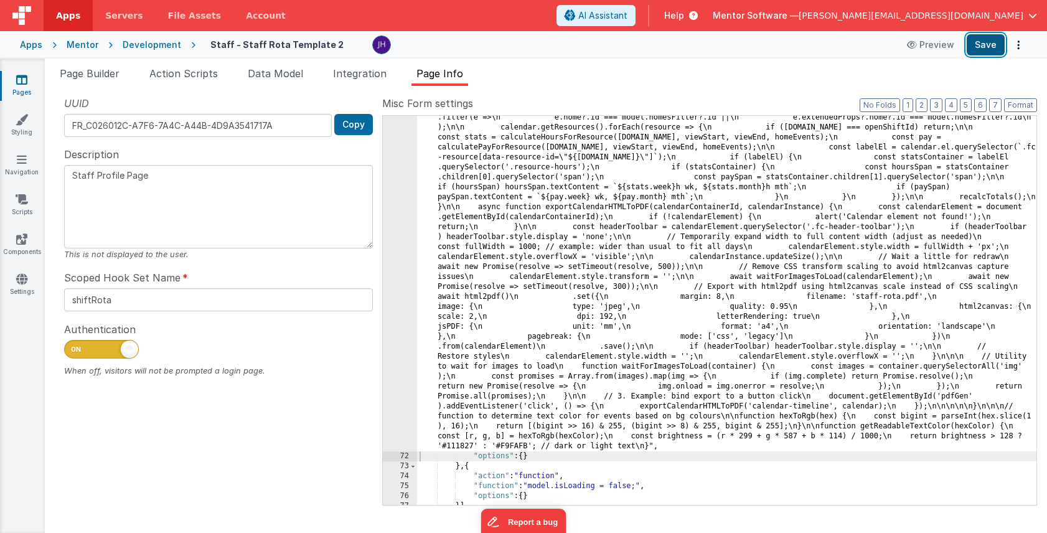
click at [978, 48] on button "Save" at bounding box center [986, 44] width 38 height 21
click at [980, 45] on button "Save" at bounding box center [986, 44] width 38 height 21
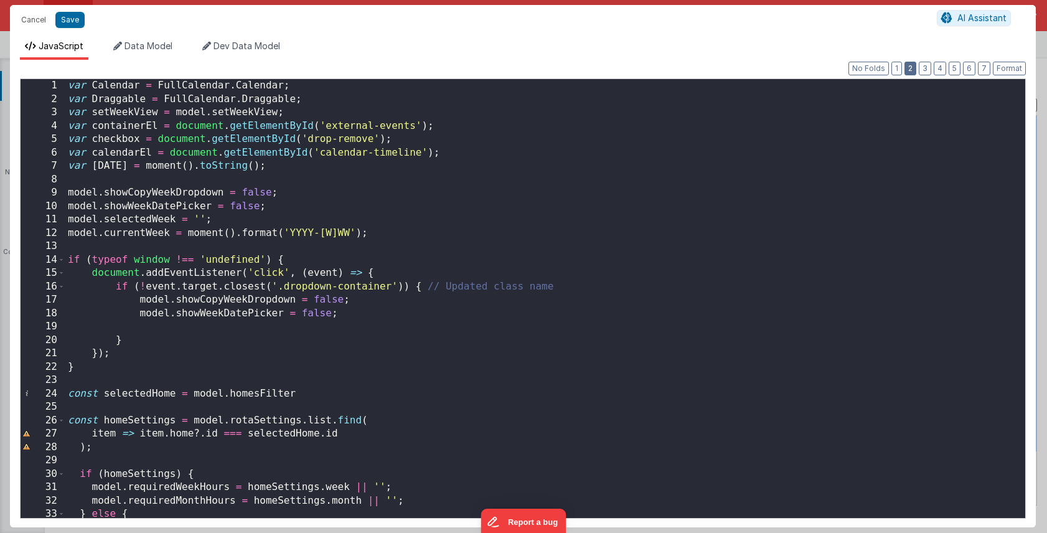
click at [912, 70] on button "2" at bounding box center [911, 69] width 12 height 14
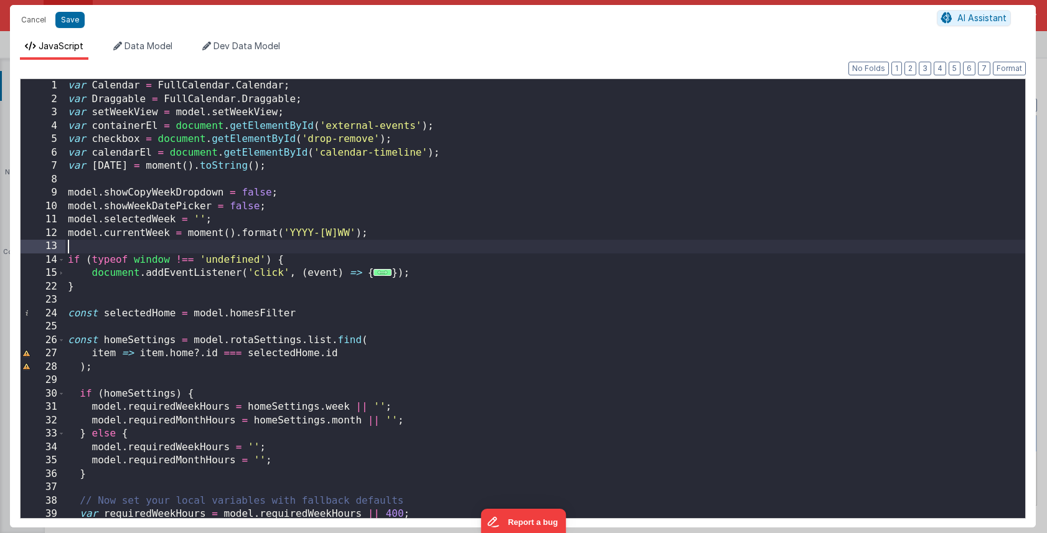
click at [603, 243] on div "var Calendar = FullCalendar . Calendar ; var Draggable = FullCalendar . Draggab…" at bounding box center [545, 312] width 960 height 466
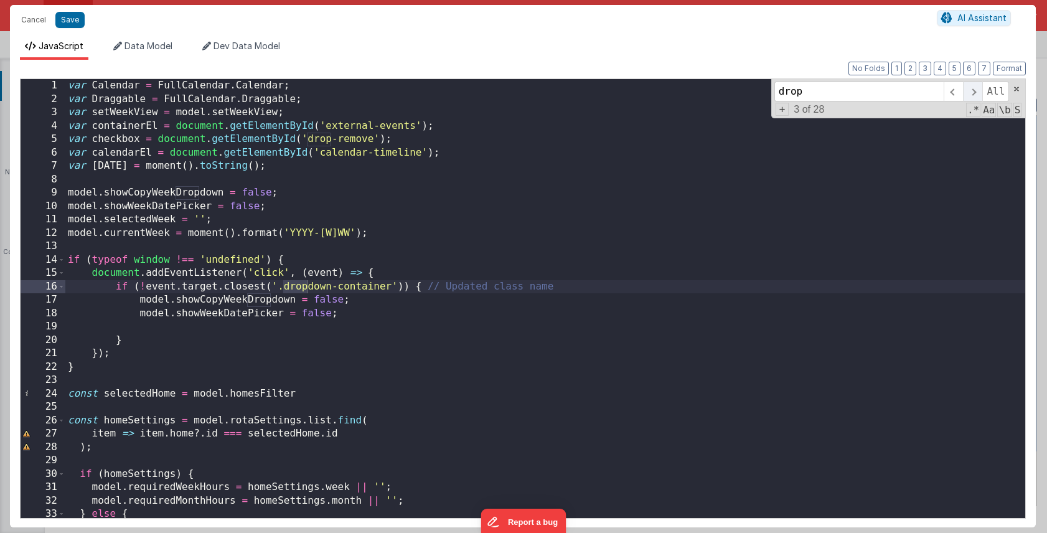
type input "drop"
click at [973, 94] on span at bounding box center [972, 92] width 19 height 20
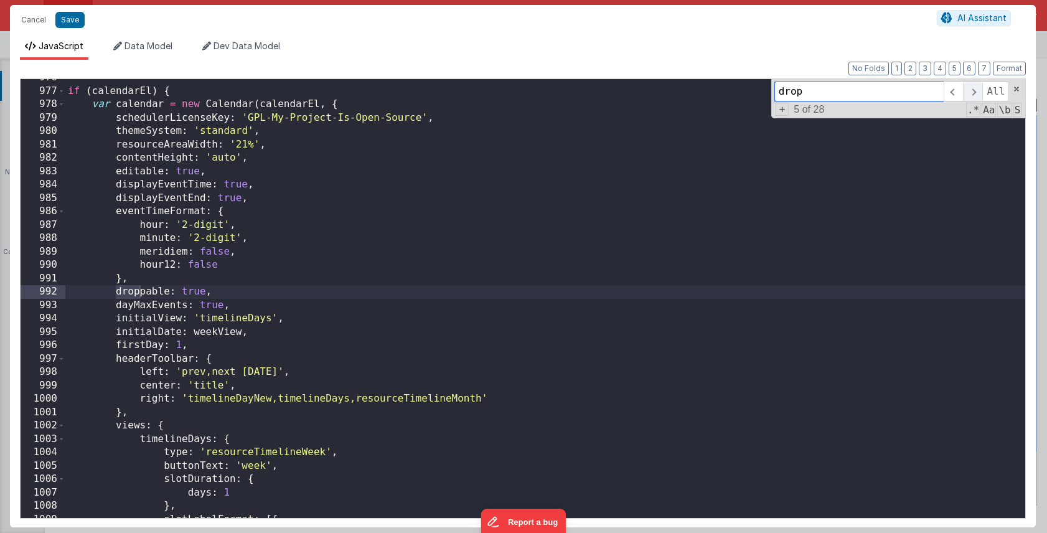
click at [973, 94] on span at bounding box center [972, 92] width 19 height 20
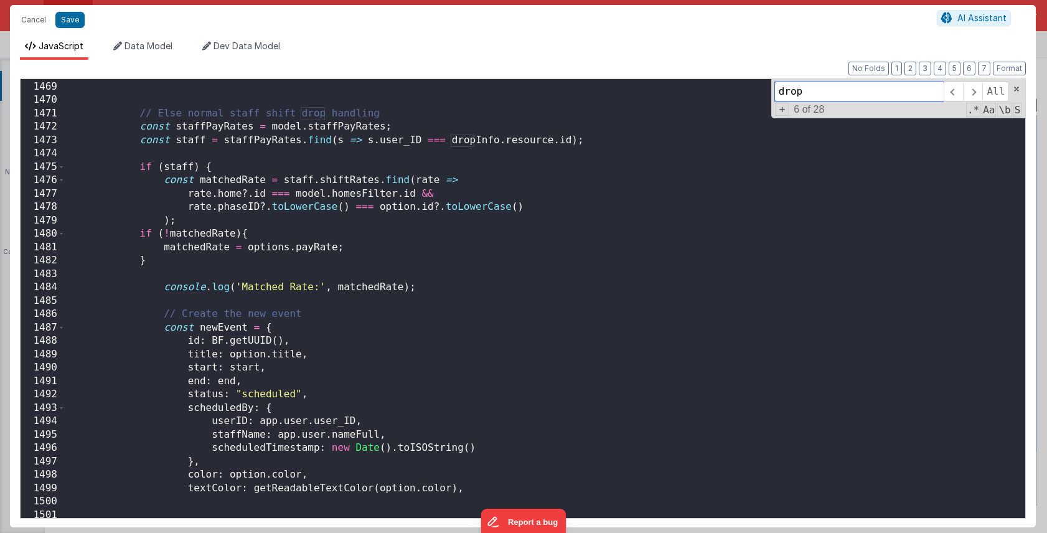
scroll to position [12432, 0]
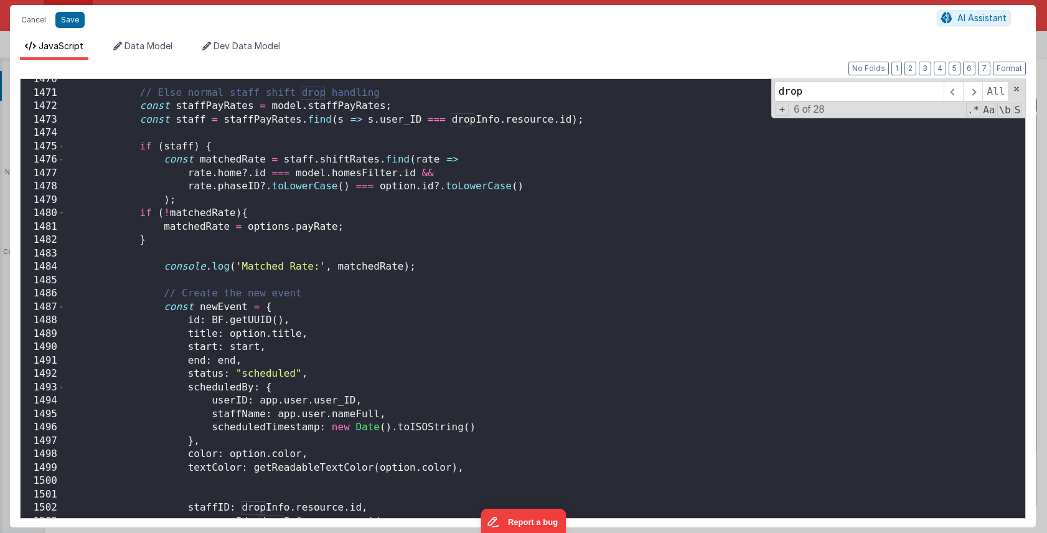
click at [288, 225] on div "// Else normal staff shift drop handling const staffPayRates = model . staffPay…" at bounding box center [545, 306] width 960 height 466
click at [78, 17] on button "Save" at bounding box center [69, 20] width 29 height 16
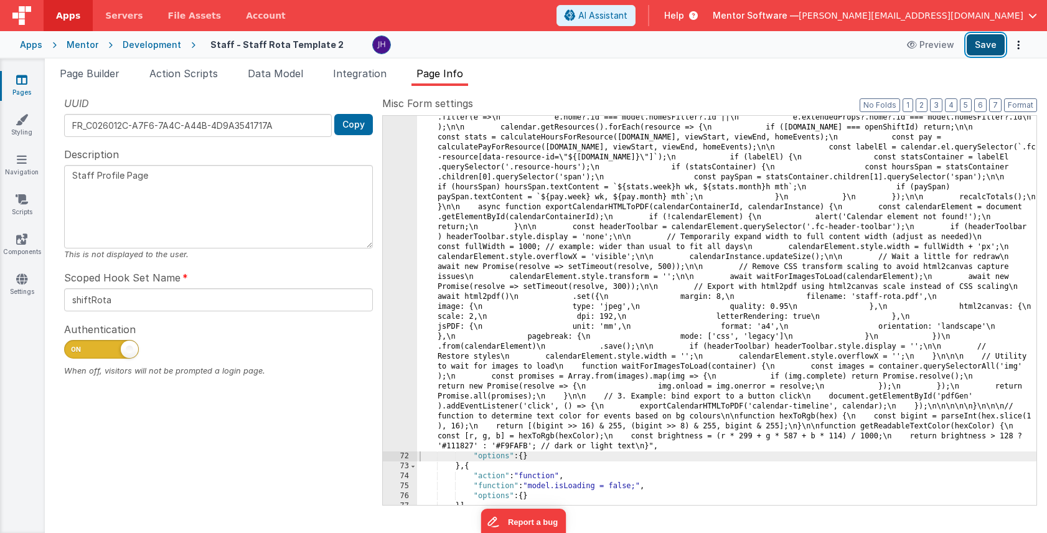
click at [983, 54] on button "Save" at bounding box center [986, 44] width 38 height 21
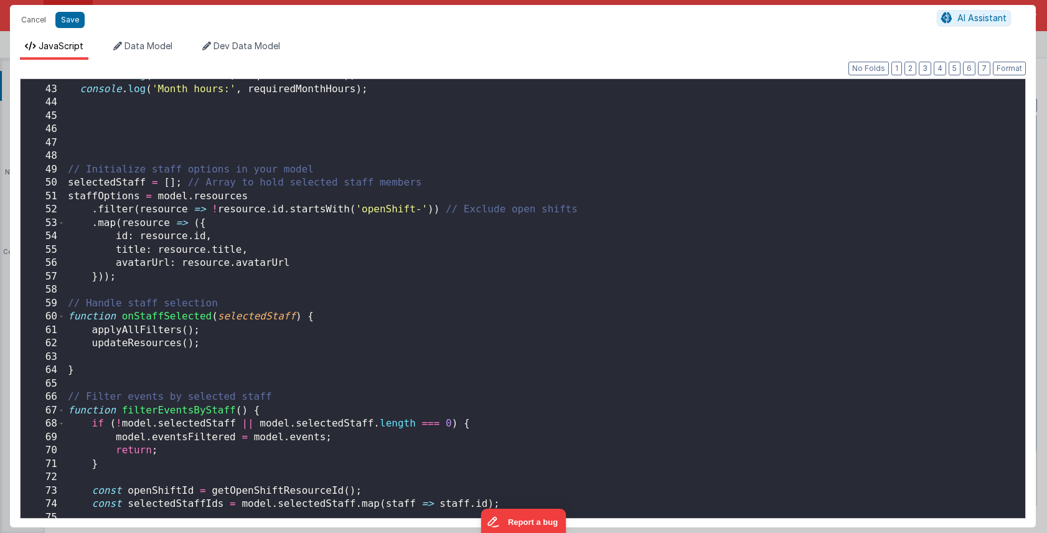
scroll to position [587, 0]
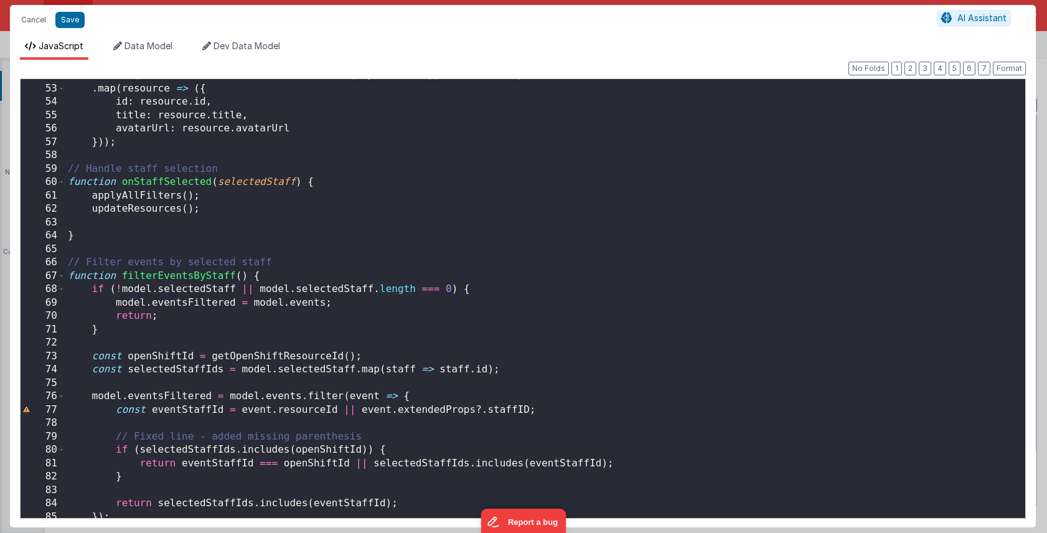
click at [633, 186] on div ". filter ( resource => ! resource . id . startsWith ( 'openShift-' )) // Exclud…" at bounding box center [545, 302] width 960 height 466
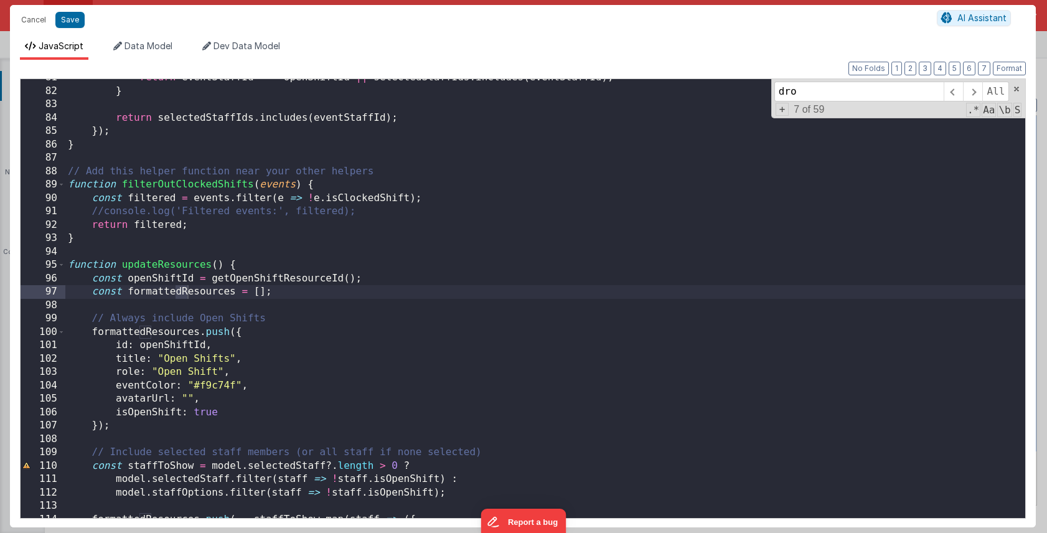
scroll to position [11123, 0]
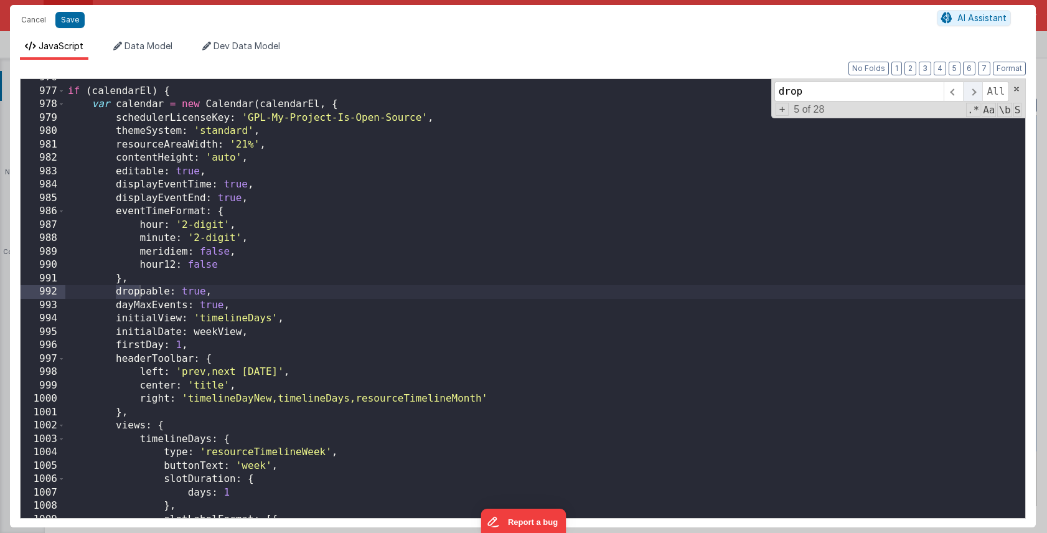
type input "drop"
click at [975, 92] on span at bounding box center [972, 92] width 19 height 20
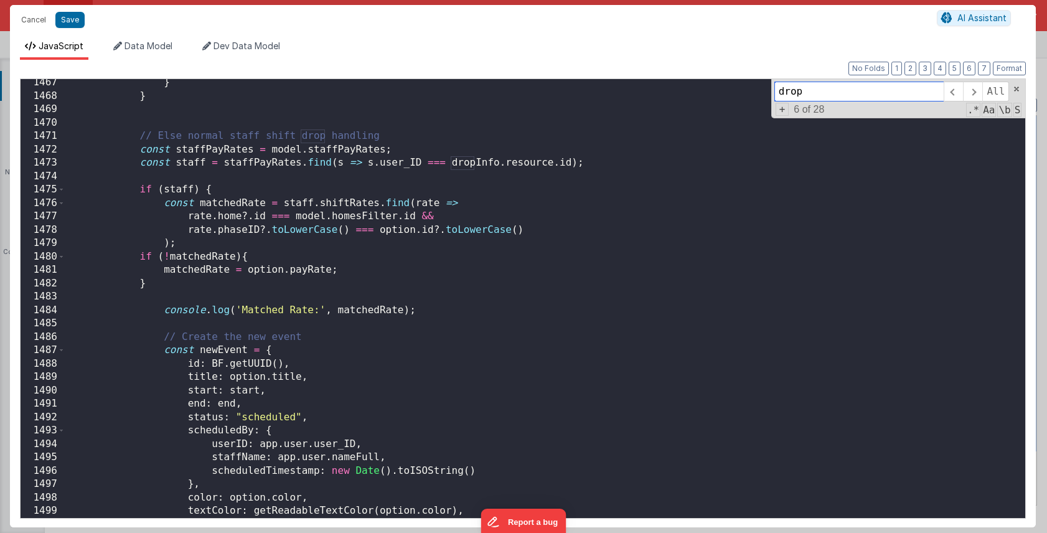
scroll to position [16681, 0]
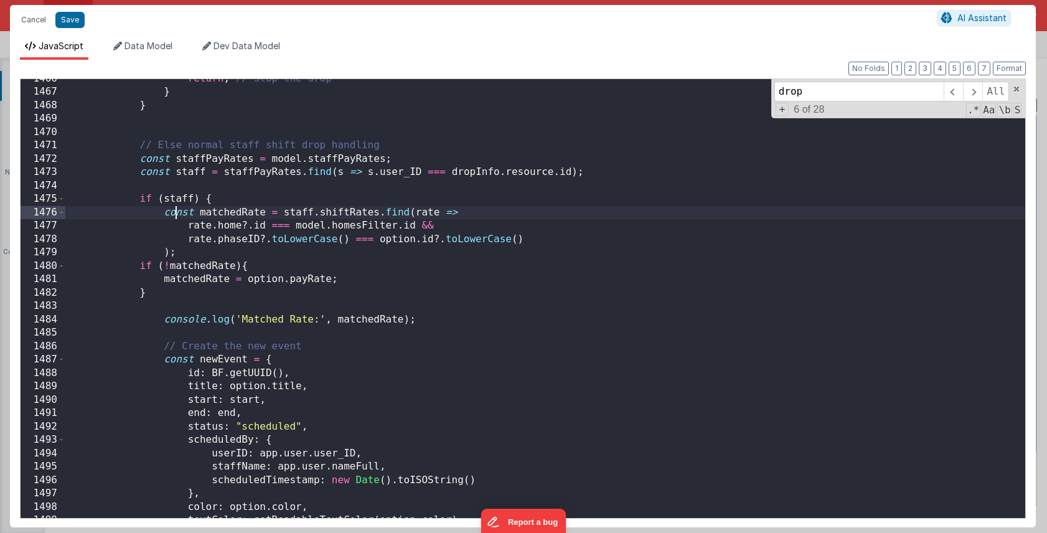
click at [178, 212] on div "return ; // Stop the drop } } // Else normal staff shift drop handling const st…" at bounding box center [545, 305] width 960 height 466
click at [180, 212] on div "return ; // Stop the drop } } // Else normal staff shift drop handling const st…" at bounding box center [545, 305] width 960 height 466
click at [78, 24] on button "Save" at bounding box center [69, 20] width 29 height 16
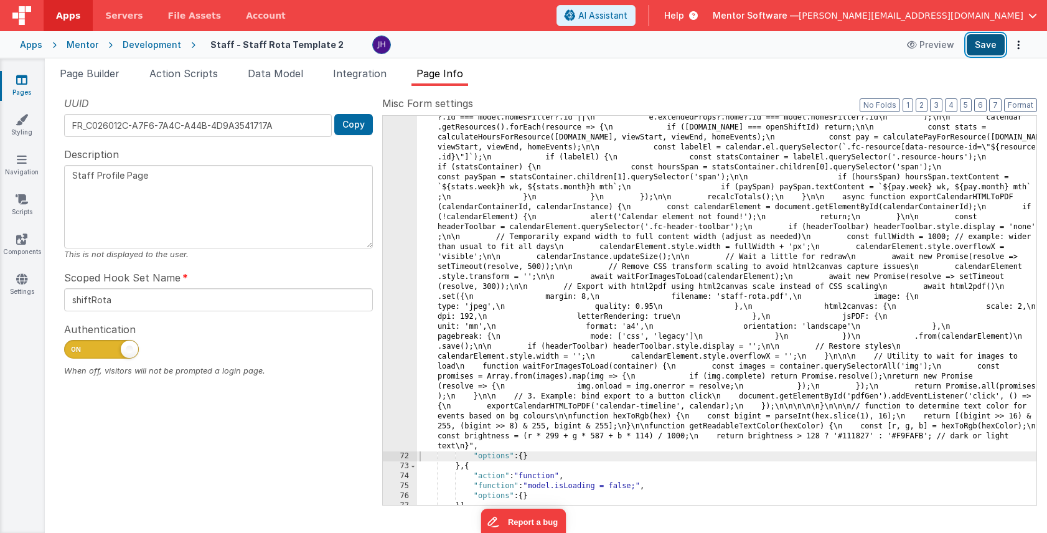
click at [976, 42] on button "Save" at bounding box center [986, 44] width 38 height 21
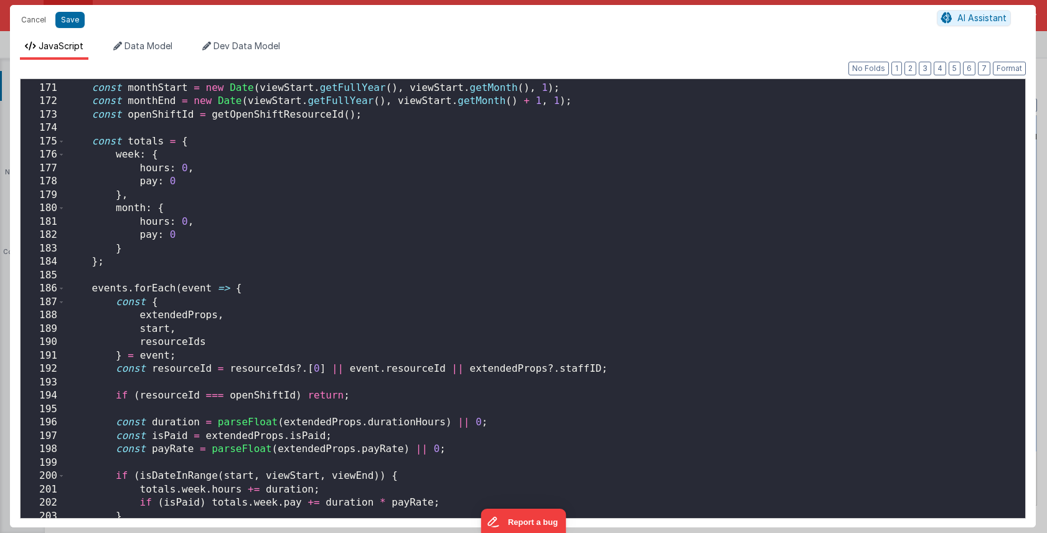
scroll to position [1931, 0]
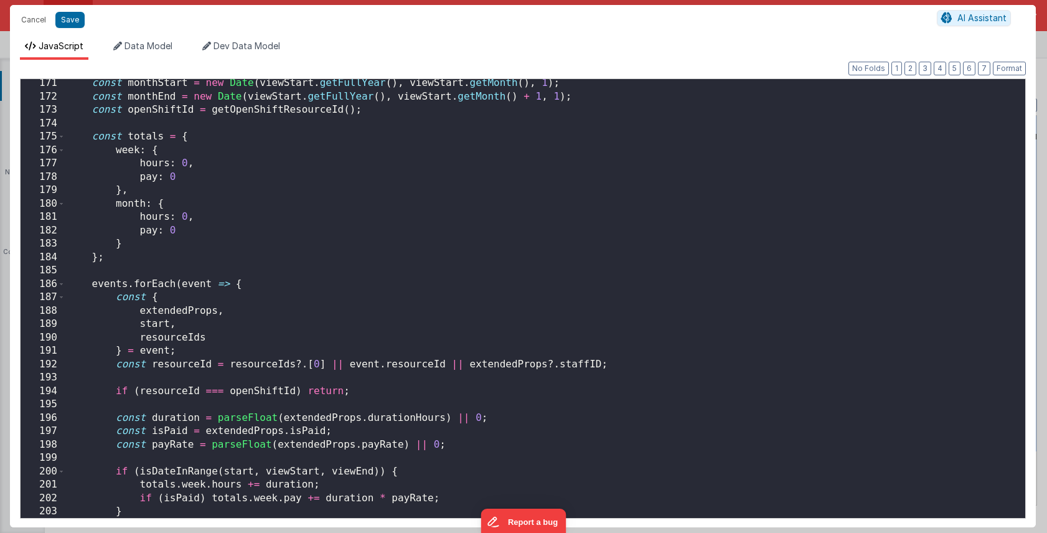
click at [404, 205] on div "const monthStart = new Date ( viewStart . getFullYear ( ) , viewStart . getMont…" at bounding box center [545, 310] width 960 height 466
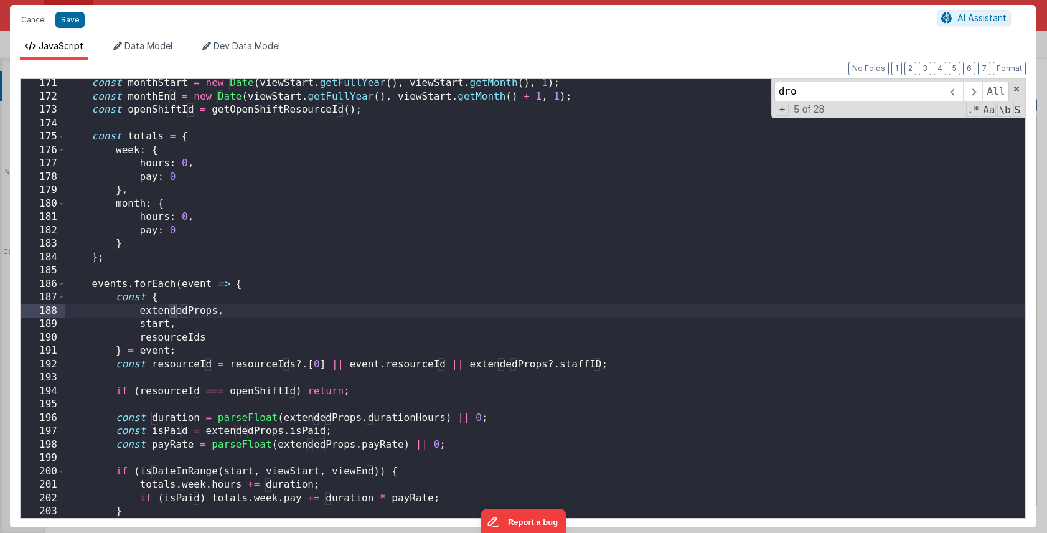
scroll to position [11123, 0]
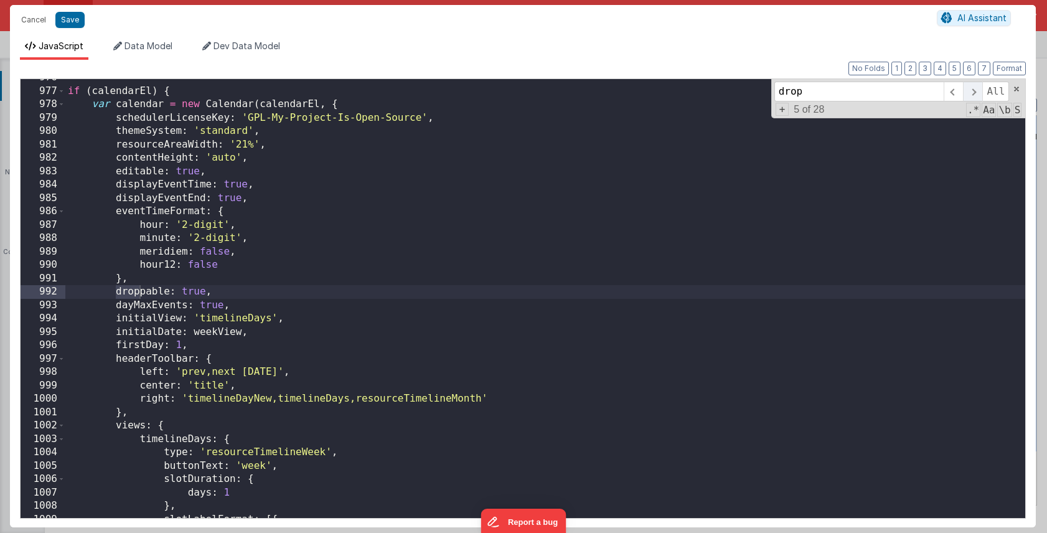
type input "drop"
click at [975, 91] on span at bounding box center [972, 92] width 19 height 20
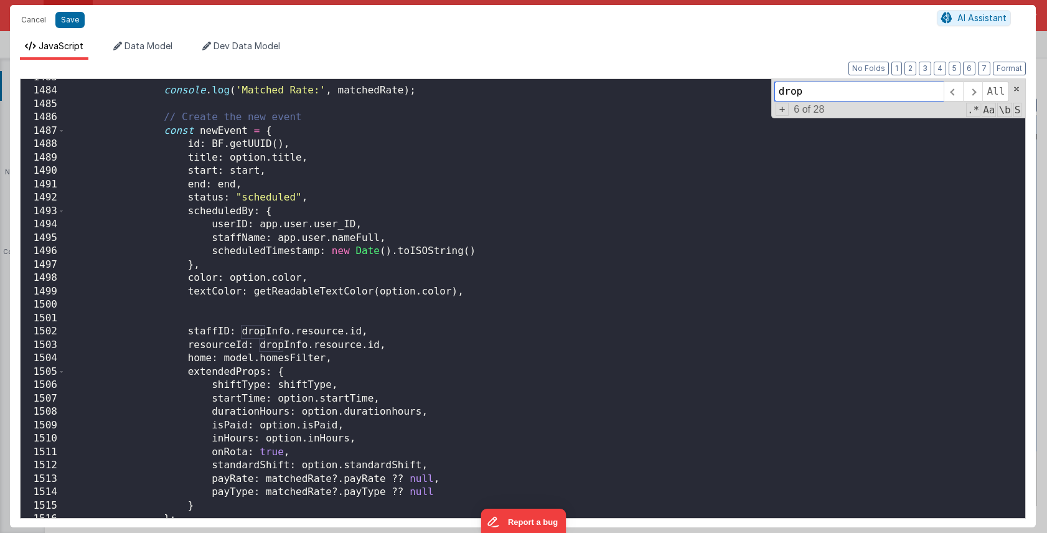
scroll to position [16875, 0]
drag, startPoint x: 433, startPoint y: 481, endPoint x: 331, endPoint y: 475, distance: 102.3
click at [331, 475] on div "console . log ( 'Matched Rate:' , matchedRate ) ; // Create the new event const…" at bounding box center [545, 304] width 960 height 466
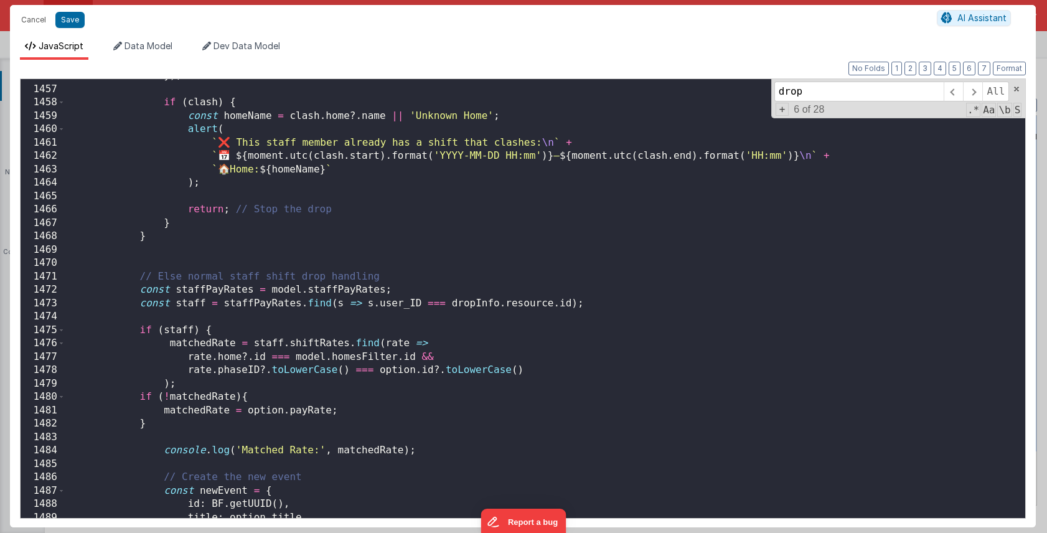
scroll to position [16565, 0]
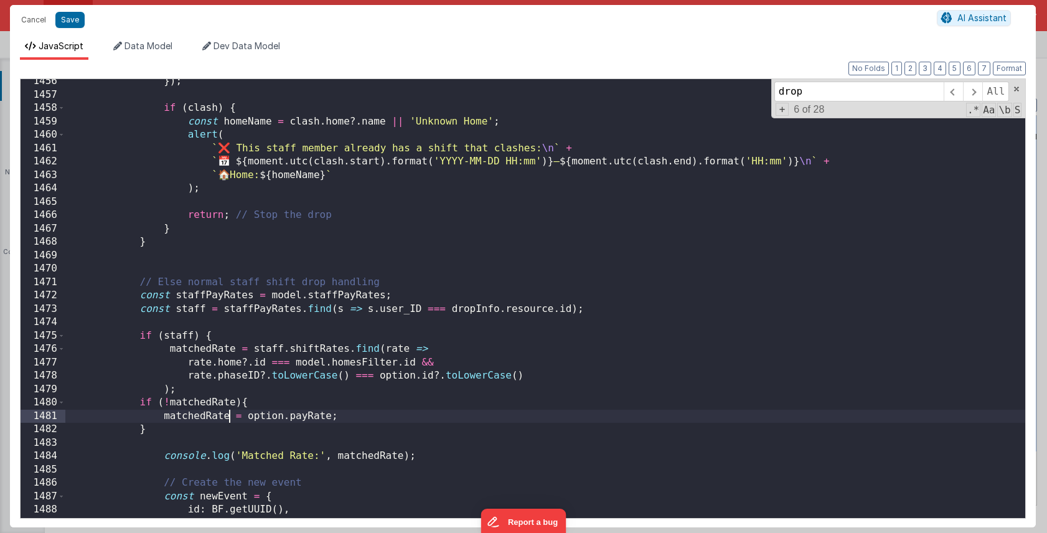
click at [228, 417] on div "}) ; if ( clash ) { const homeName = clash . home ?. name || 'Unknown Home' ; a…" at bounding box center [545, 308] width 960 height 466
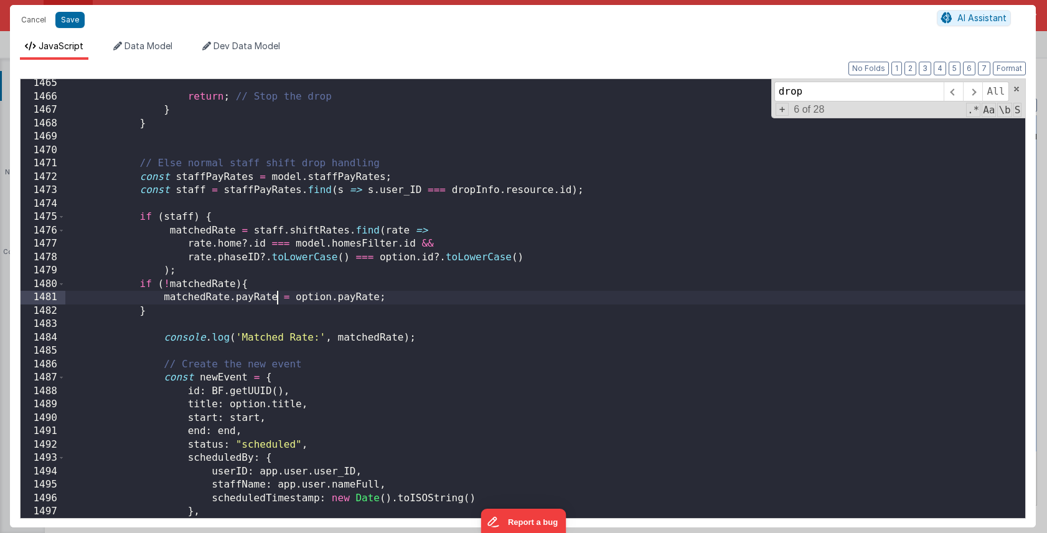
scroll to position [16665, 0]
drag, startPoint x: 235, startPoint y: 298, endPoint x: 277, endPoint y: 298, distance: 41.1
click at [277, 298] on div "return ; // Stop the drop } } // Else normal staff shift drop handling const st…" at bounding box center [545, 310] width 960 height 466
click at [328, 298] on div "return ; // Stop the drop } } // Else normal staff shift drop handling const st…" at bounding box center [545, 310] width 960 height 466
click at [235, 295] on div "return ; // Stop the drop } } // Else normal staff shift drop handling const st…" at bounding box center [545, 310] width 960 height 466
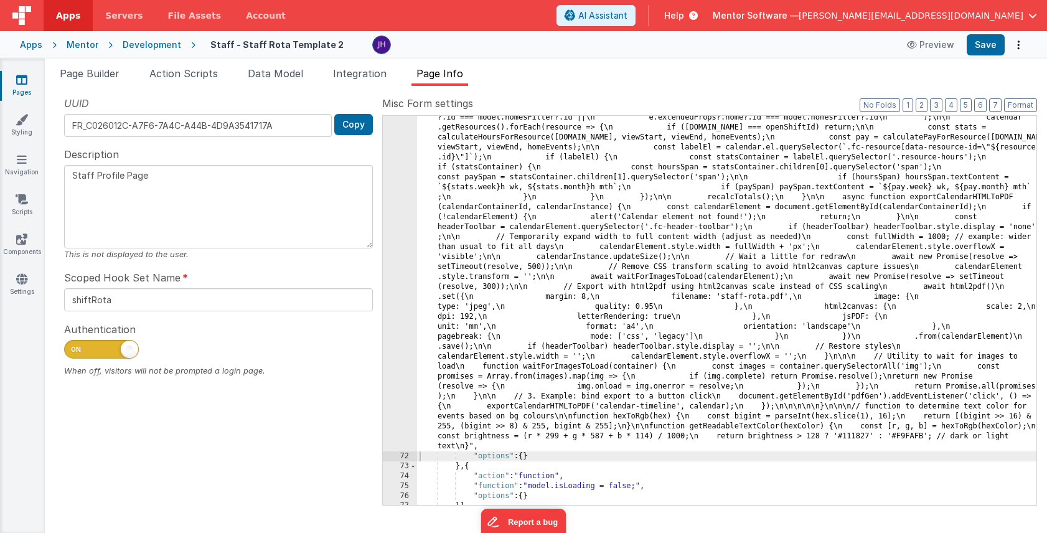
scroll to position [5224, 0]
click at [991, 42] on button "Save" at bounding box center [986, 44] width 38 height 21
